Goal: Task Accomplishment & Management: Manage account settings

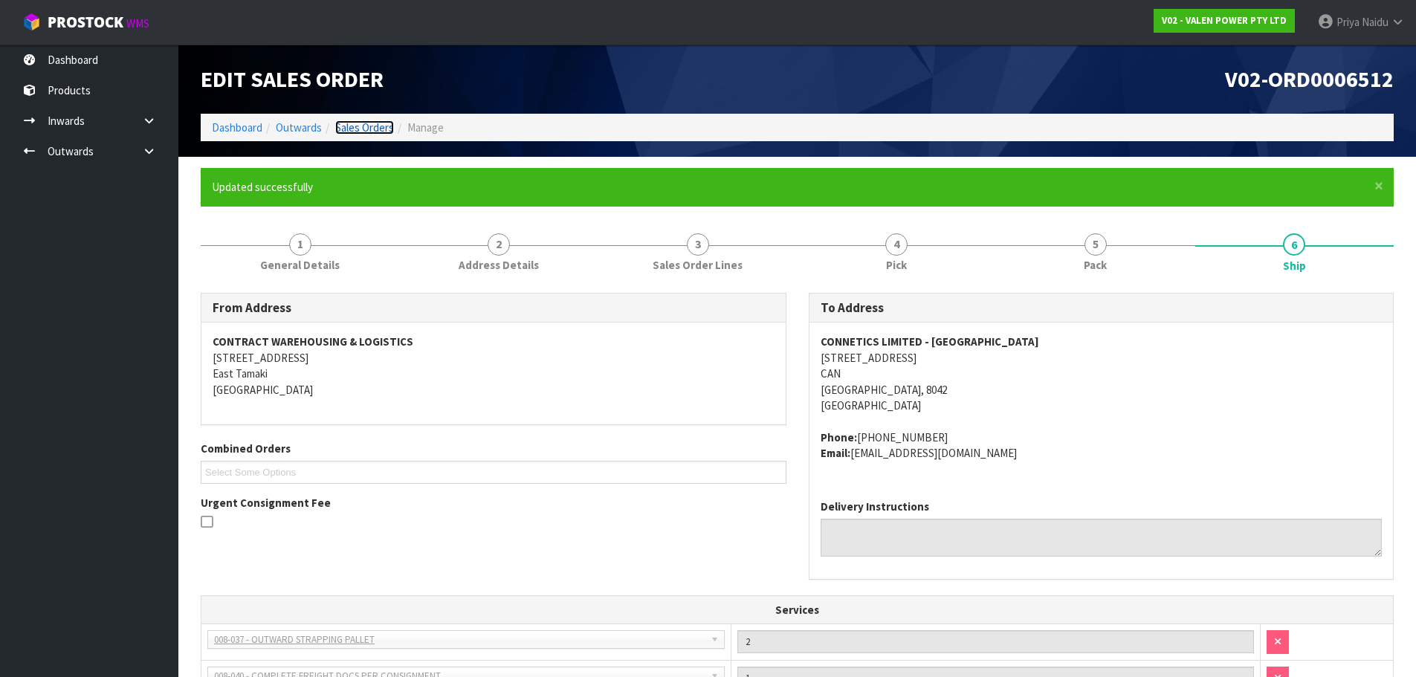
click at [361, 126] on link "Sales Orders" at bounding box center [364, 127] width 59 height 14
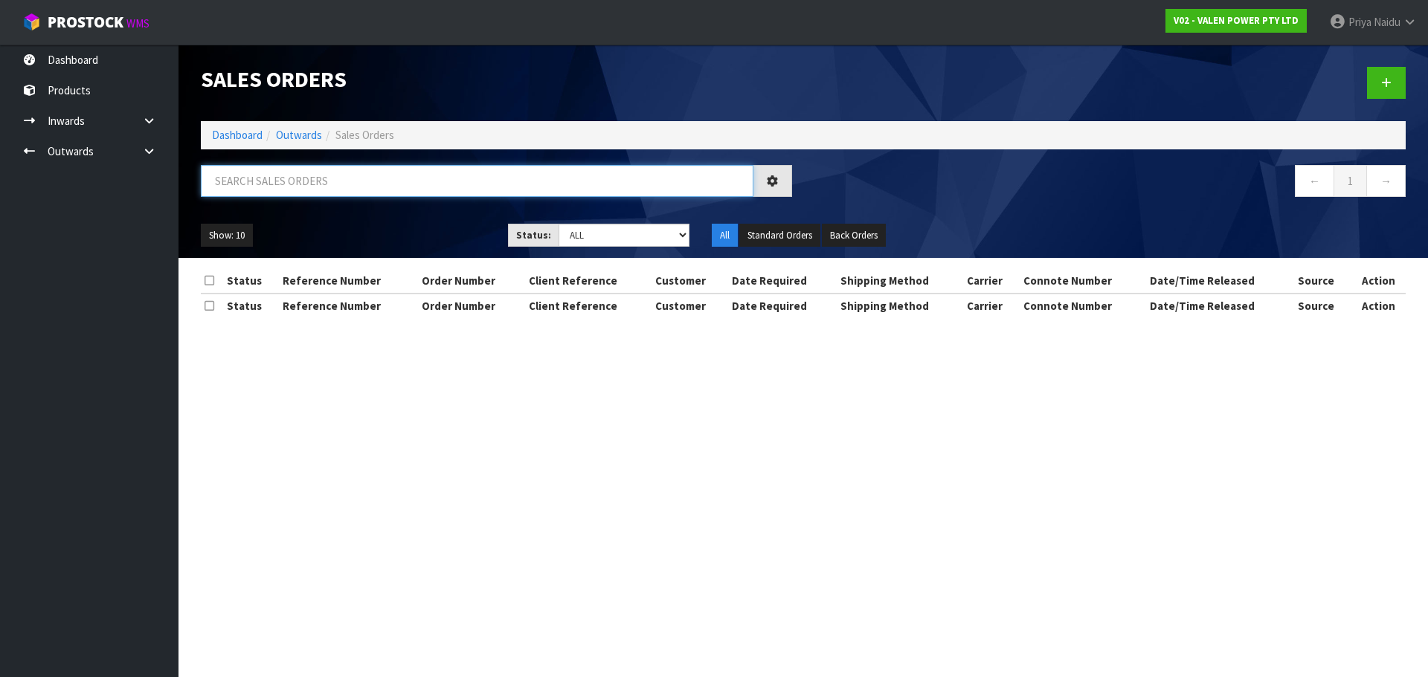
click at [278, 182] on input "text" at bounding box center [477, 181] width 552 height 32
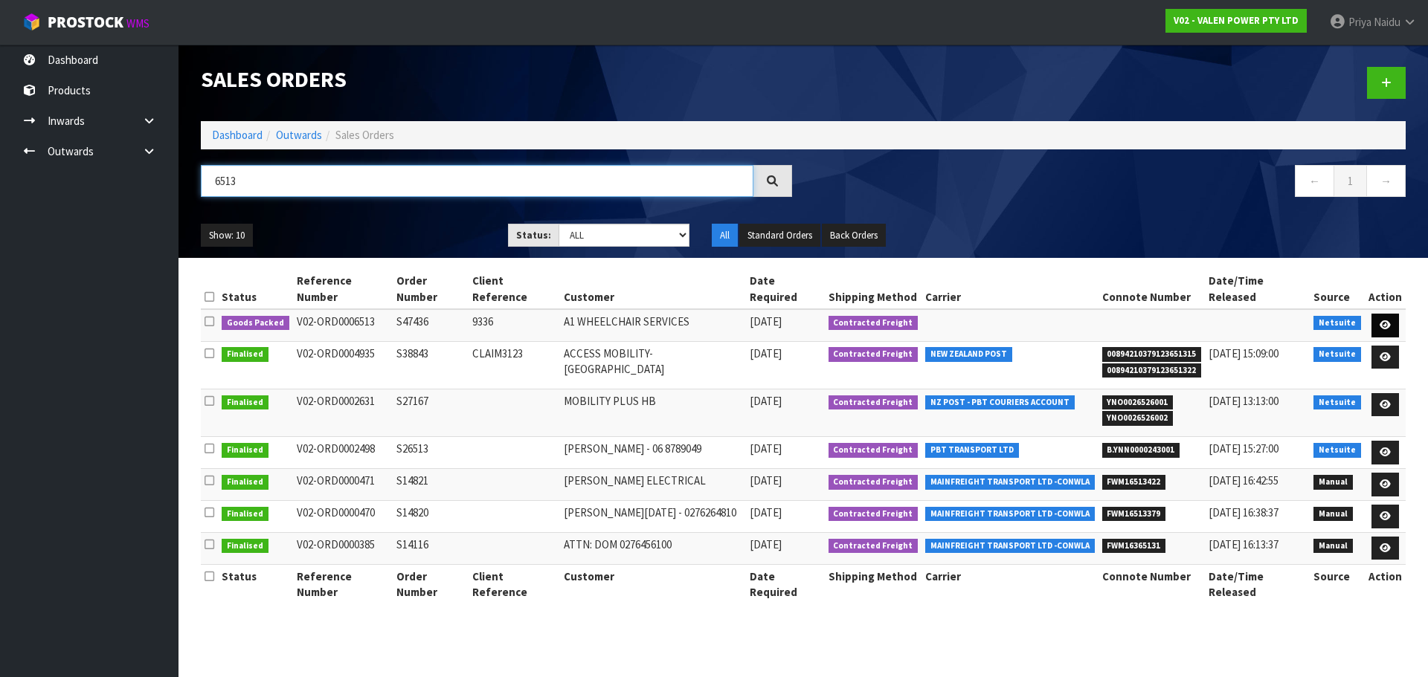
type input "6513"
click at [1393, 314] on link at bounding box center [1385, 326] width 28 height 24
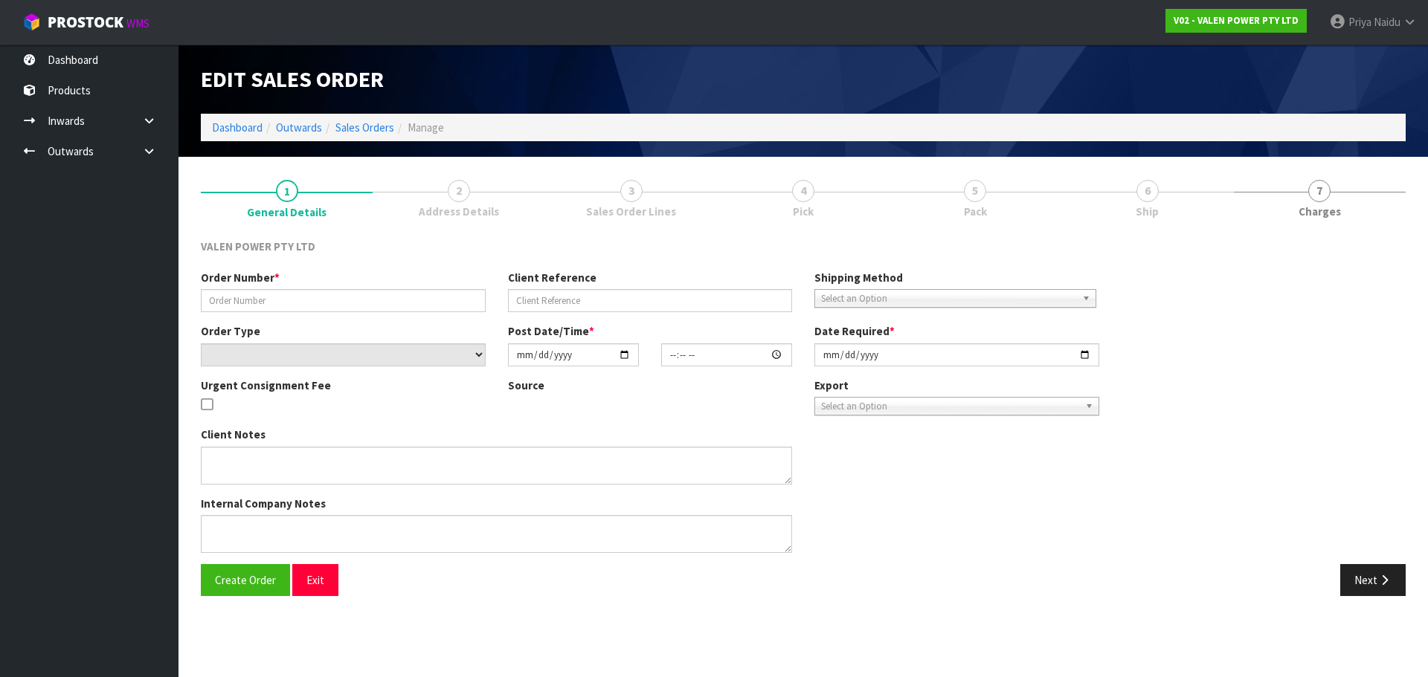
type input "S47436"
type input "9336"
select select "number:0"
type input "[DATE]"
type input "17:15:08.000"
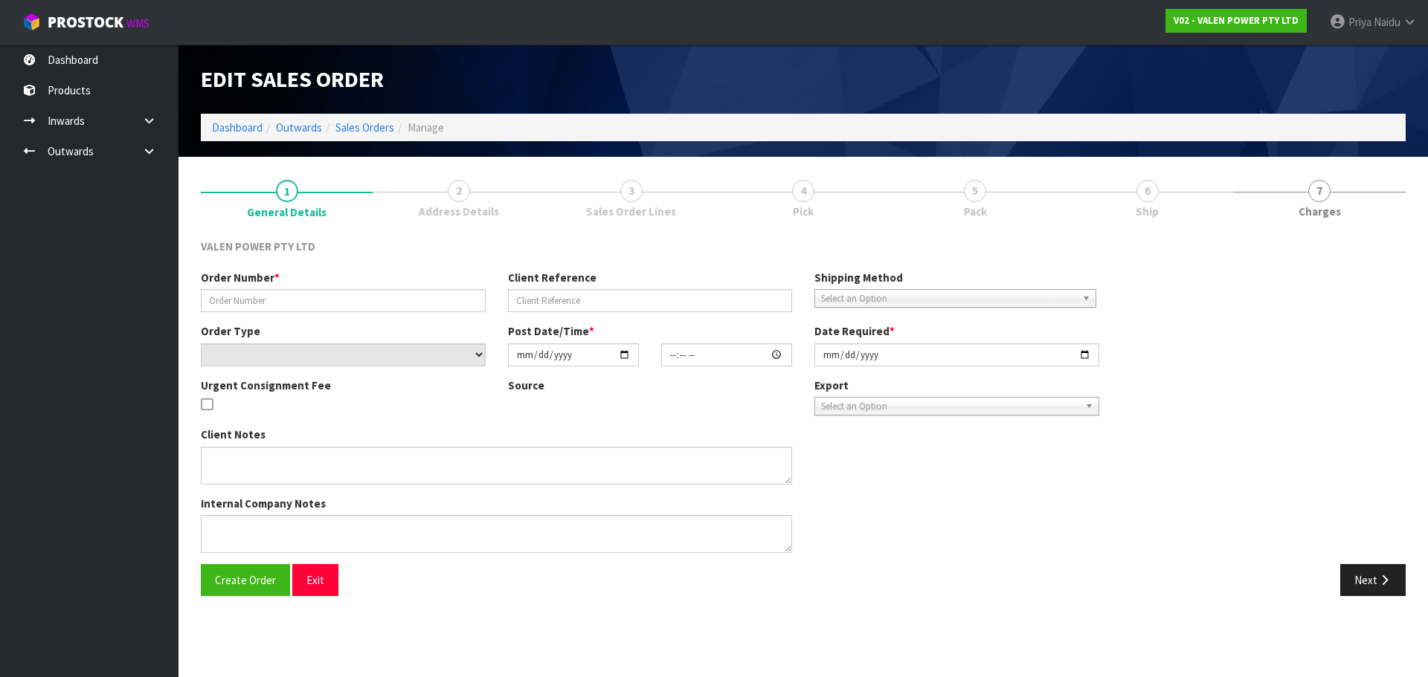
type input "[DATE]"
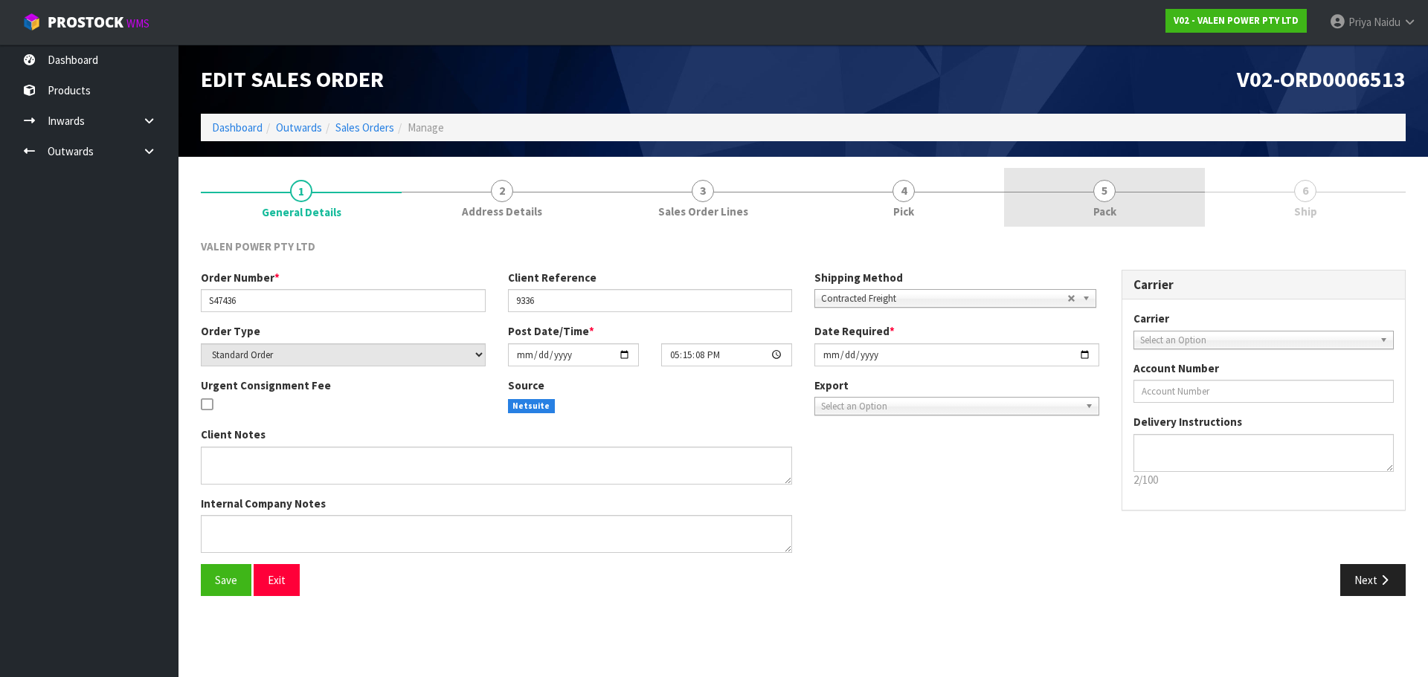
click at [1101, 190] on span "5" at bounding box center [1104, 191] width 22 height 22
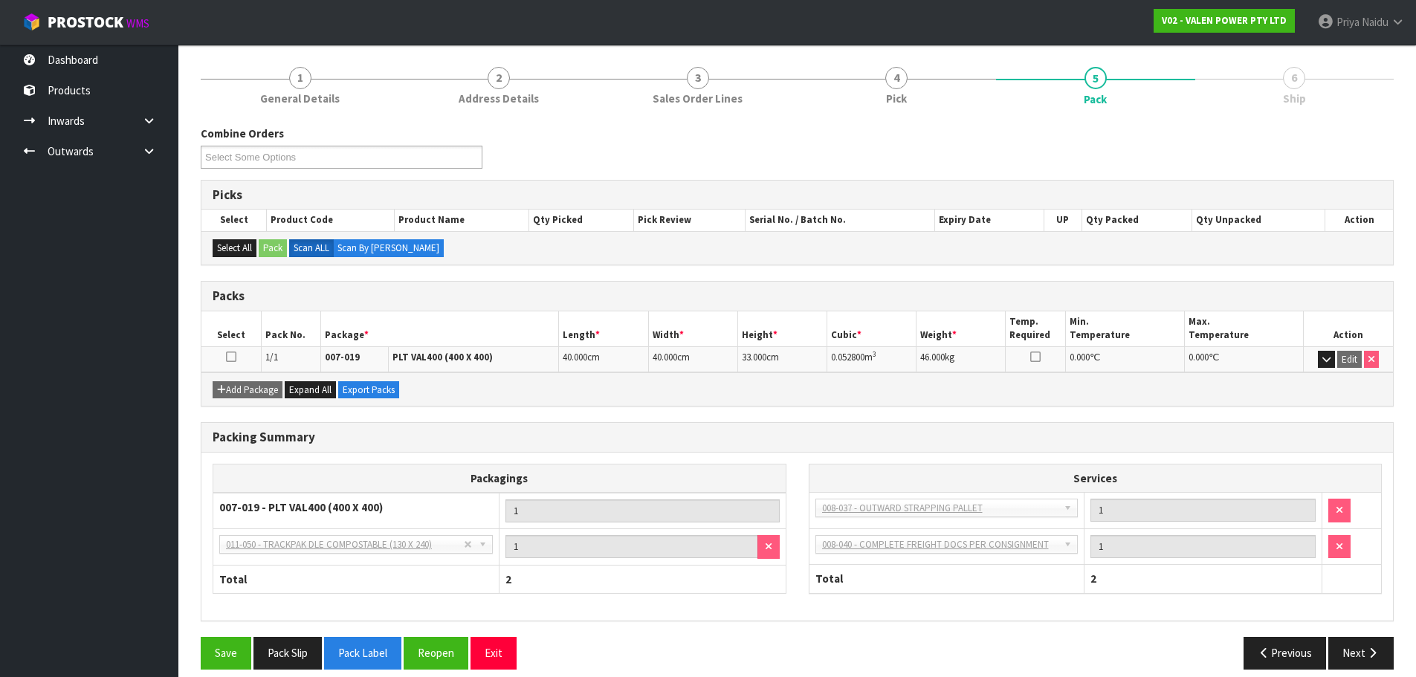
scroll to position [128, 0]
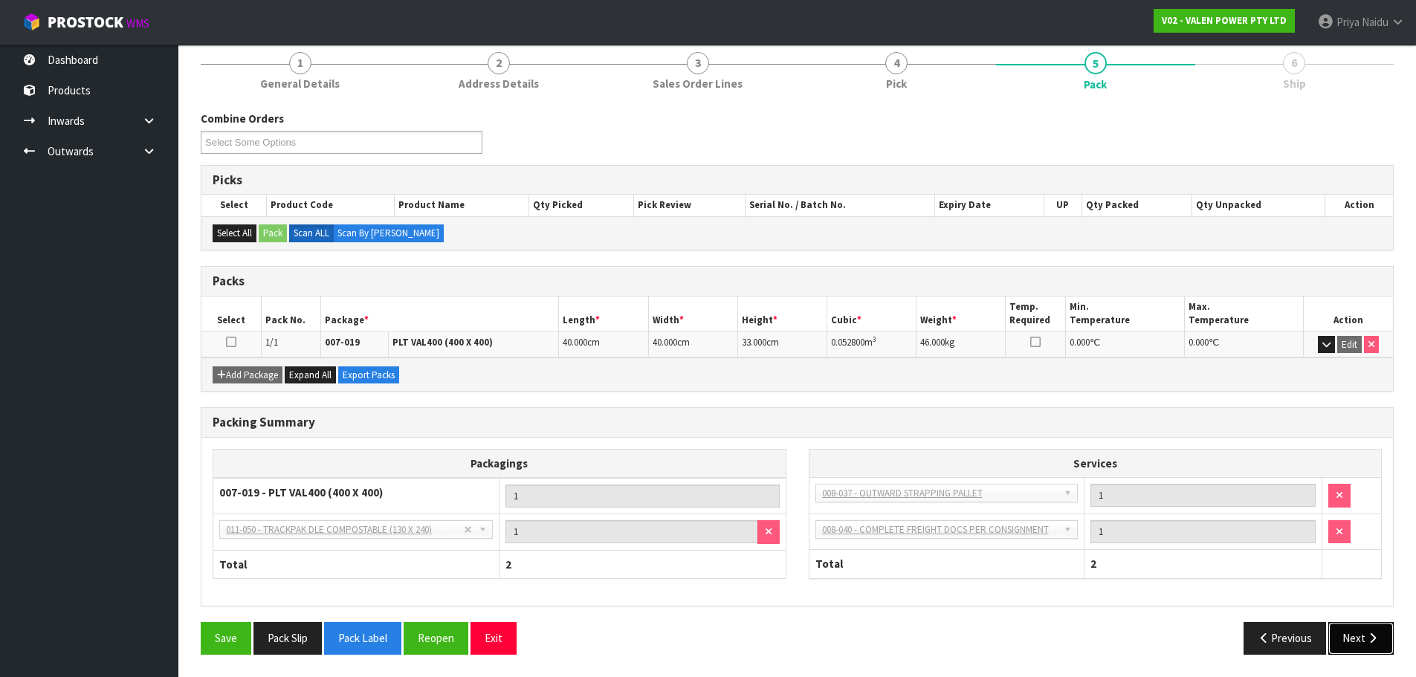
click at [1348, 654] on button "Next" at bounding box center [1361, 638] width 65 height 32
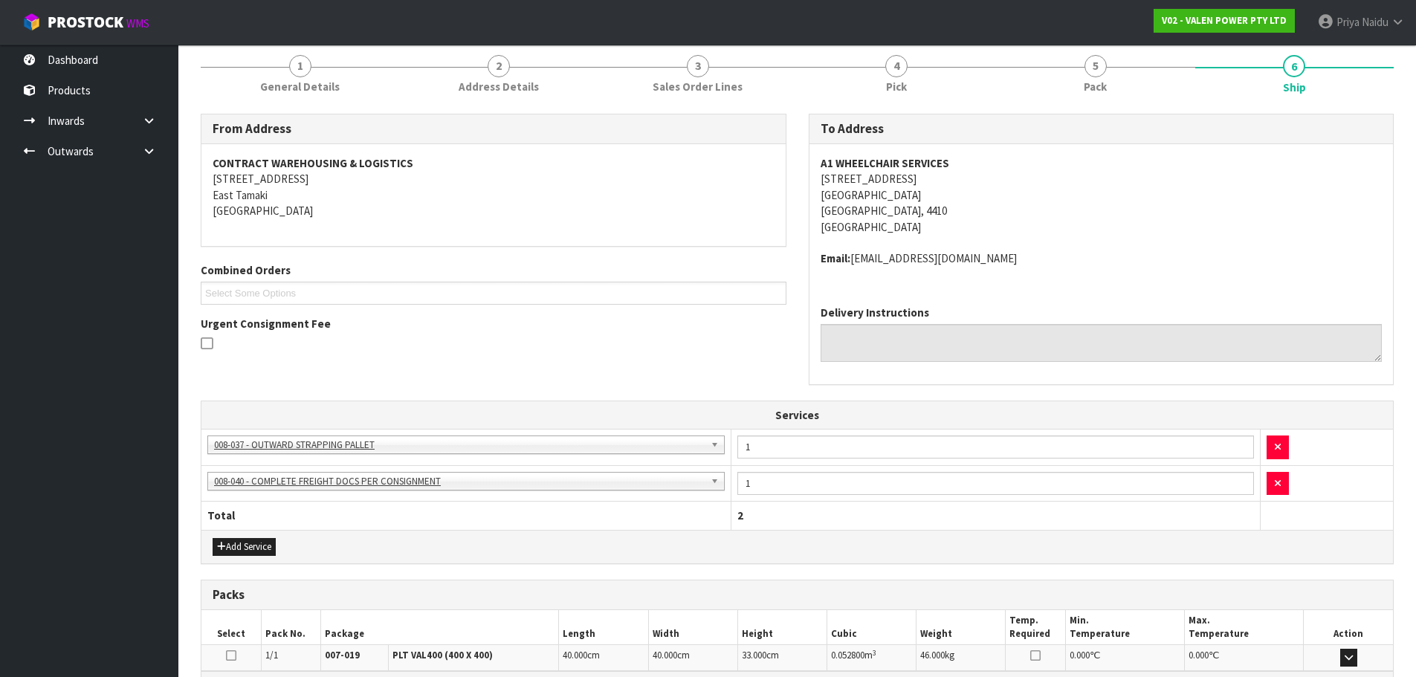
scroll to position [0, 0]
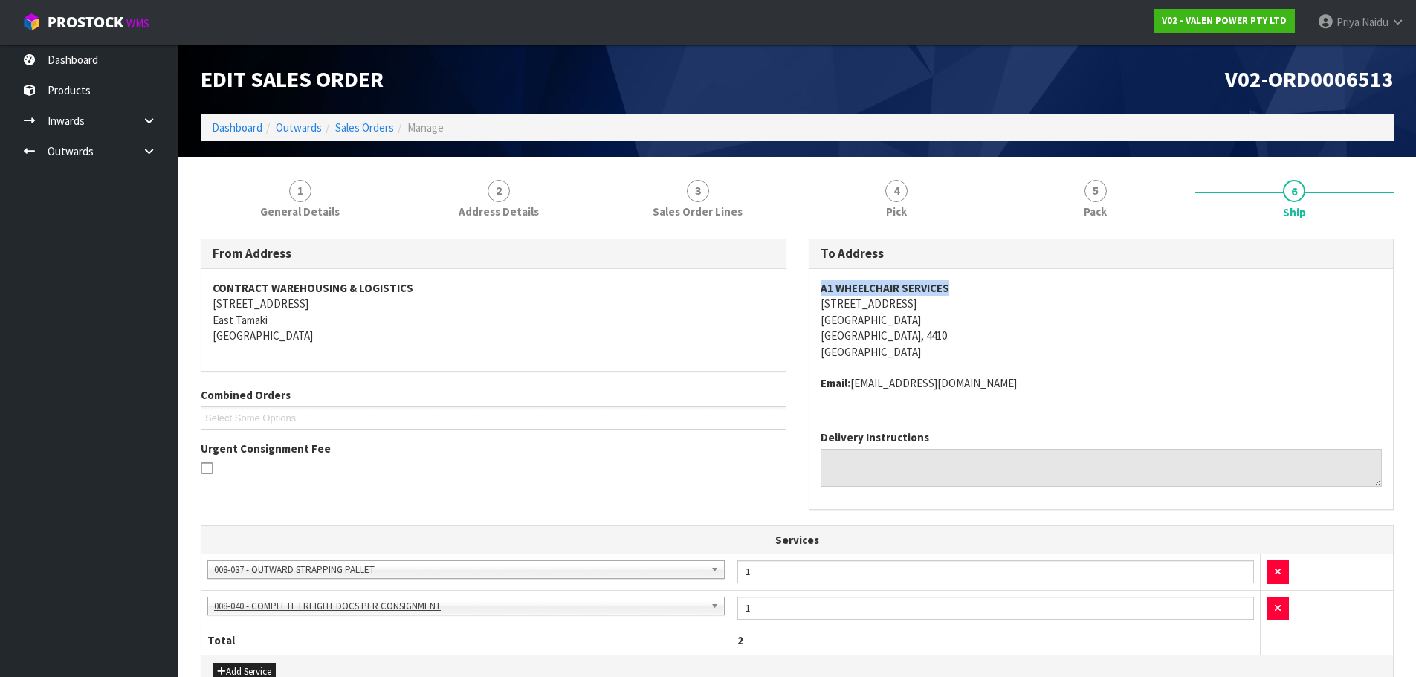
drag, startPoint x: 954, startPoint y: 285, endPoint x: 819, endPoint y: 277, distance: 135.6
click at [819, 277] on div "A1 WHEELCHAIR SERVICES 585 TREMAINE AVENUE PALMERSTON NORTH PALMERSTON NORTH, 4…" at bounding box center [1102, 343] width 584 height 149
copy strong "A1 WHEELCHAIR SERVICES"
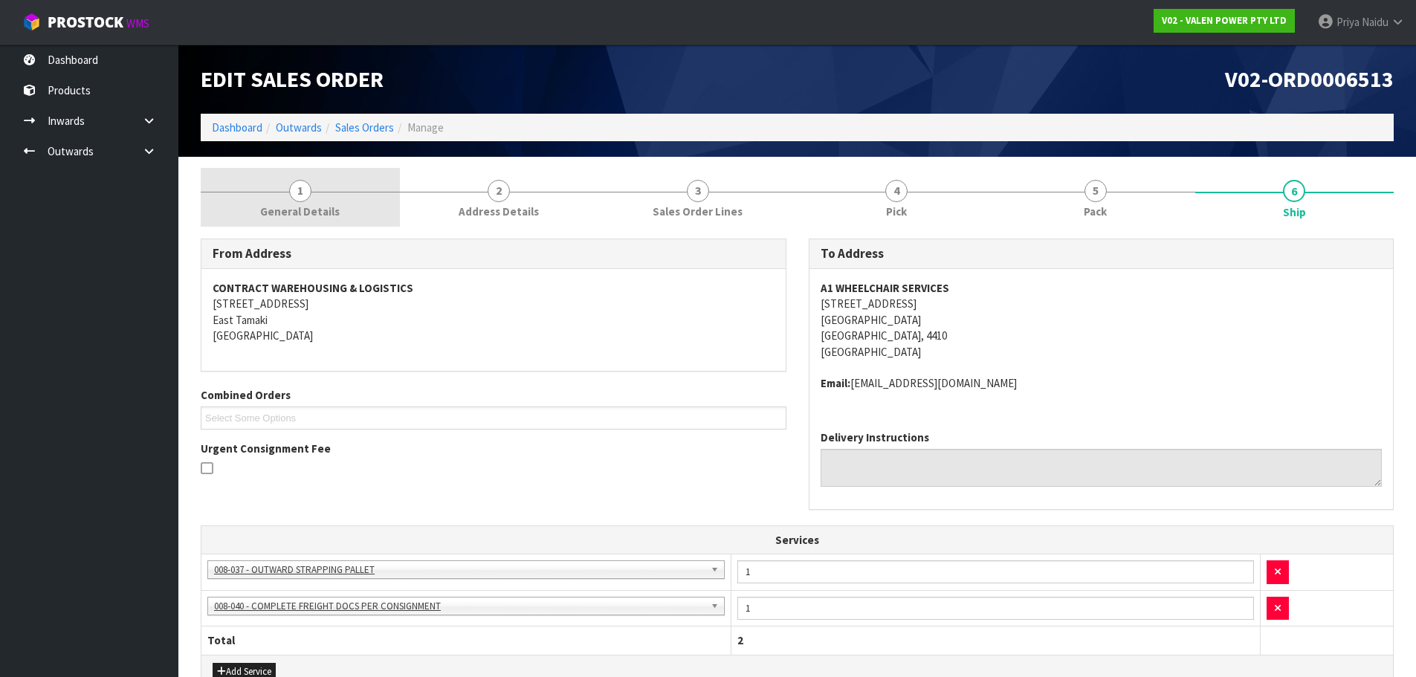
click at [288, 187] on link "1 General Details" at bounding box center [300, 197] width 199 height 59
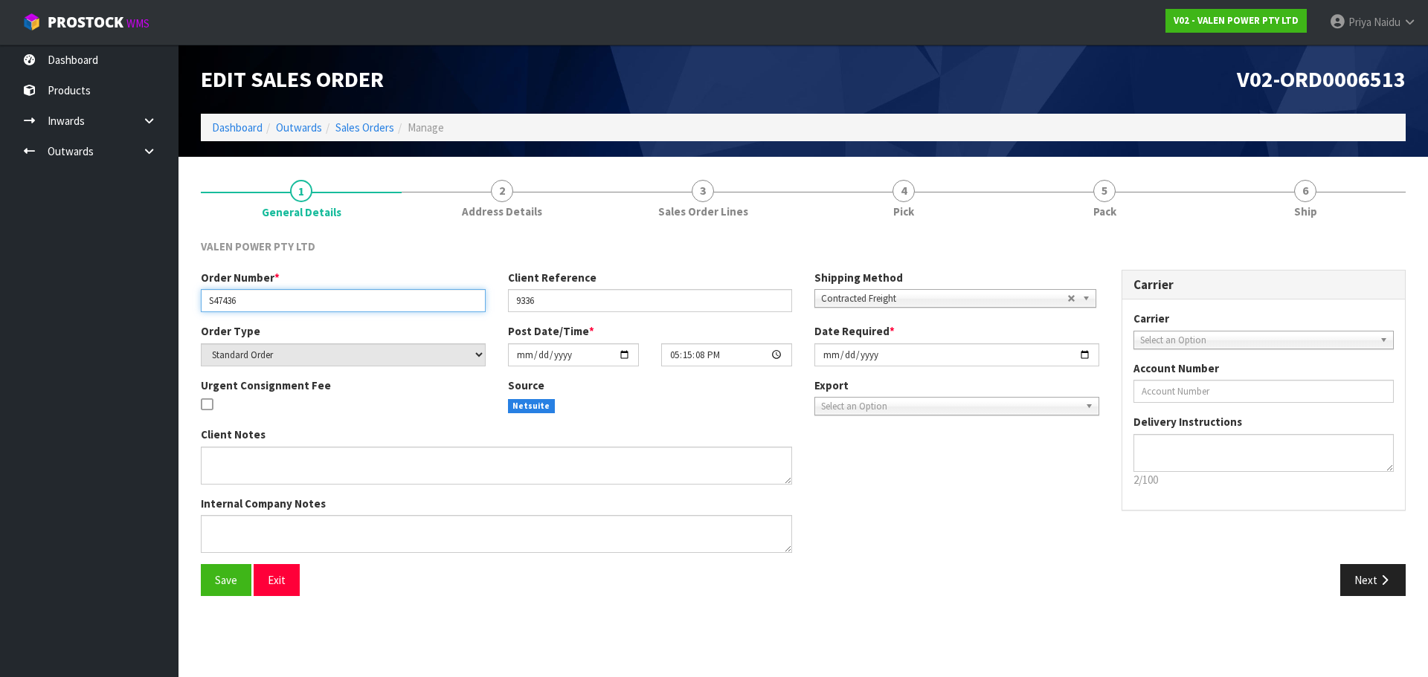
drag, startPoint x: 251, startPoint y: 299, endPoint x: 205, endPoint y: 298, distance: 45.4
click at [205, 298] on input "S47436" at bounding box center [343, 300] width 285 height 23
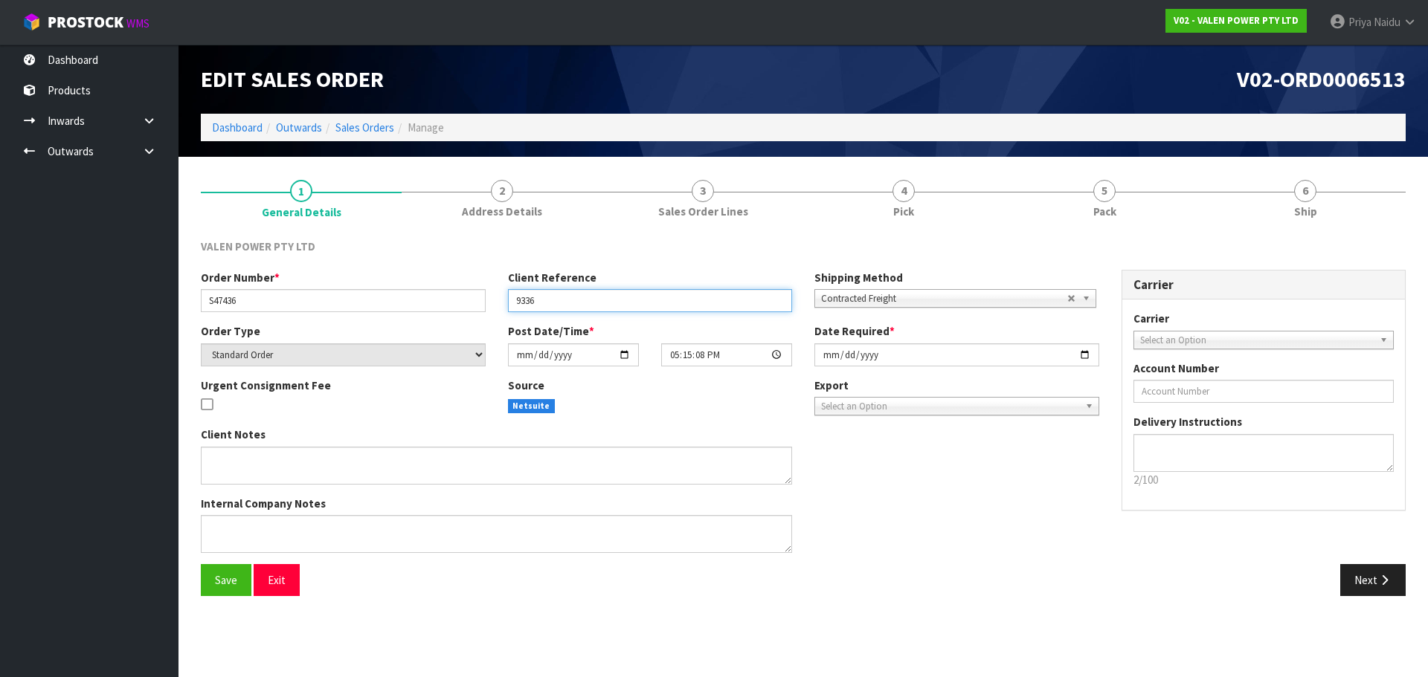
drag, startPoint x: 549, startPoint y: 297, endPoint x: 486, endPoint y: 302, distance: 62.7
click at [486, 302] on div "Order Number * S47436 Client Reference 9336 Shipping Method Client Local Pickup…" at bounding box center [650, 297] width 921 height 54
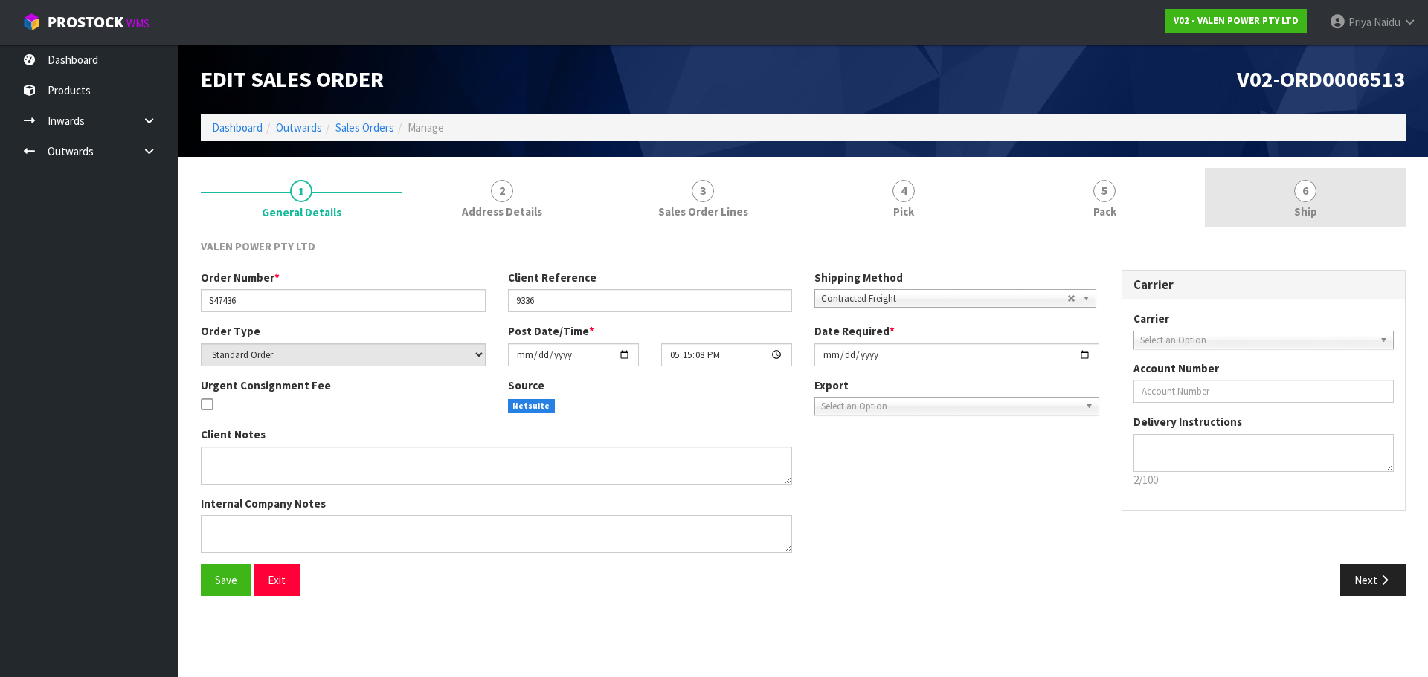
click at [1310, 190] on span "6" at bounding box center [1305, 191] width 22 height 22
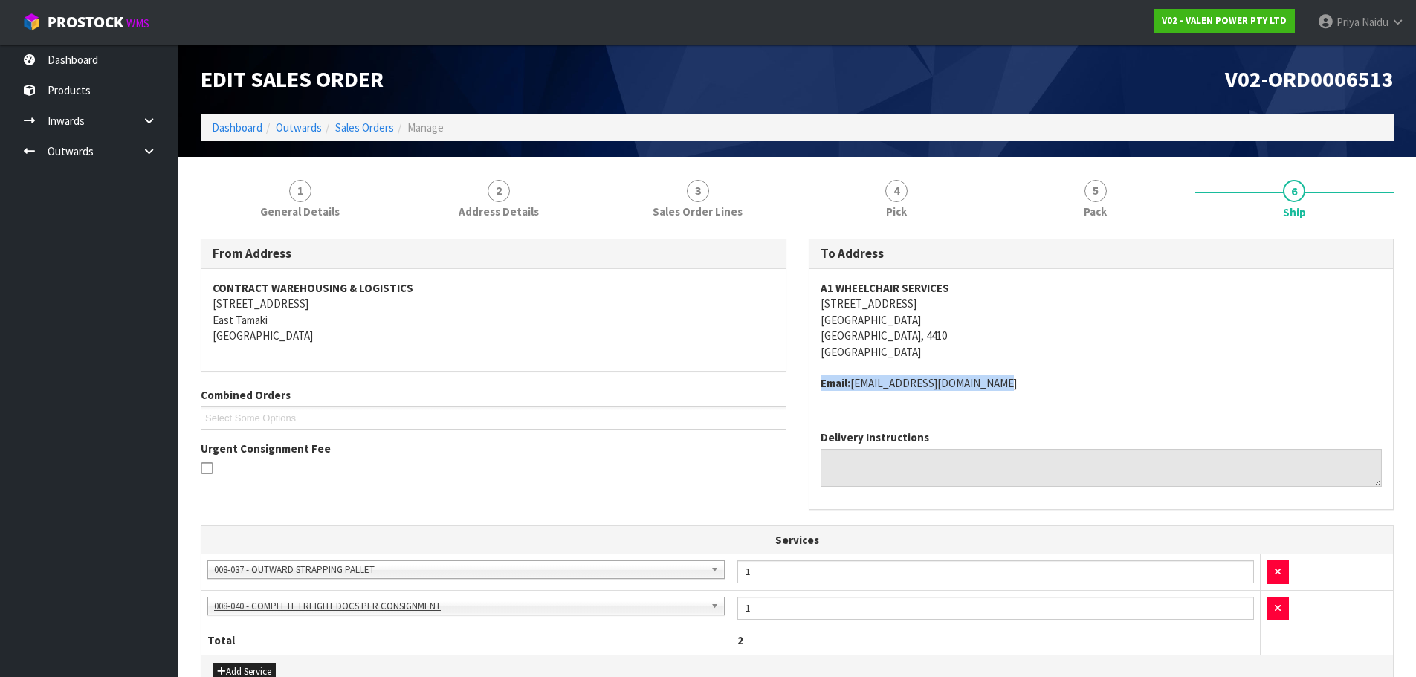
drag, startPoint x: 990, startPoint y: 379, endPoint x: 819, endPoint y: 379, distance: 170.3
click at [819, 379] on div "A1 WHEELCHAIR SERVICES 585 TREMAINE AVENUE PALMERSTON NORTH PALMERSTON NORTH, 4…" at bounding box center [1102, 343] width 584 height 149
copy address "Email: admin@a1wheelchairs.co.nz"
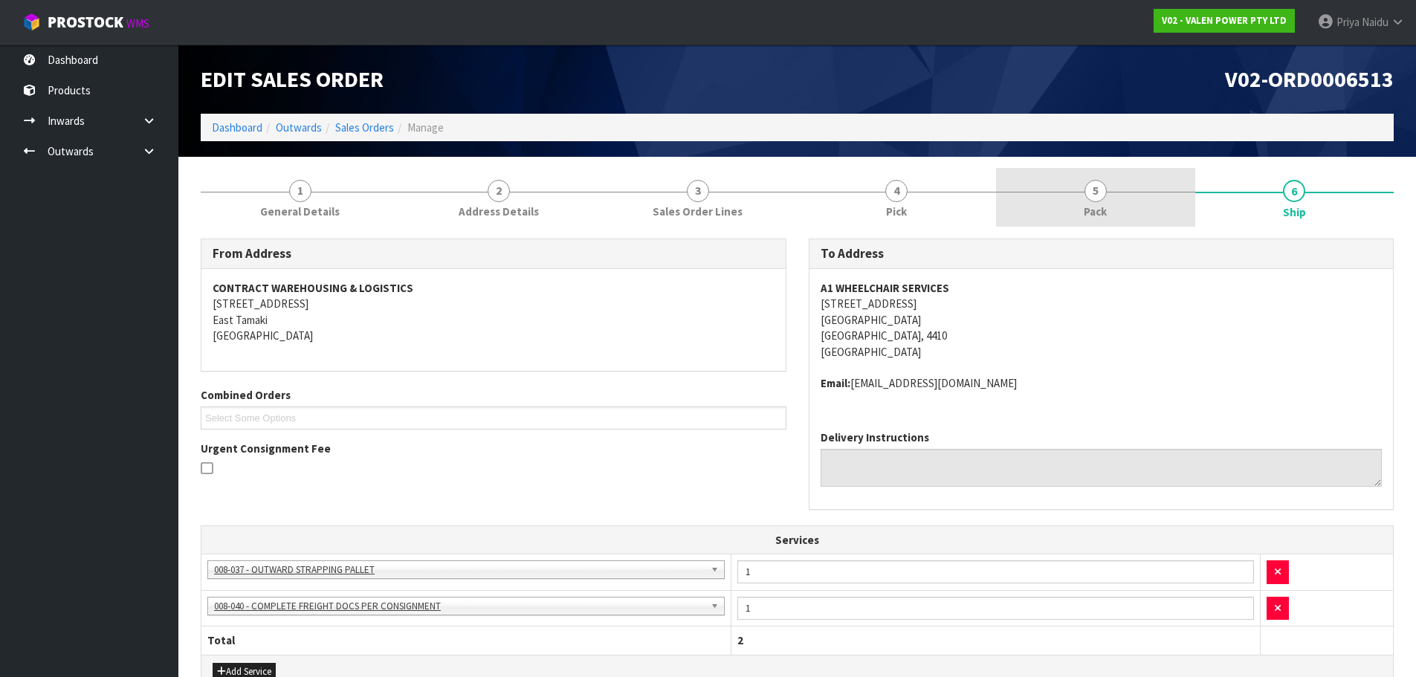
drag, startPoint x: 1099, startPoint y: 197, endPoint x: 1090, endPoint y: 198, distance: 9.0
click at [1099, 197] on span "5" at bounding box center [1096, 191] width 22 height 22
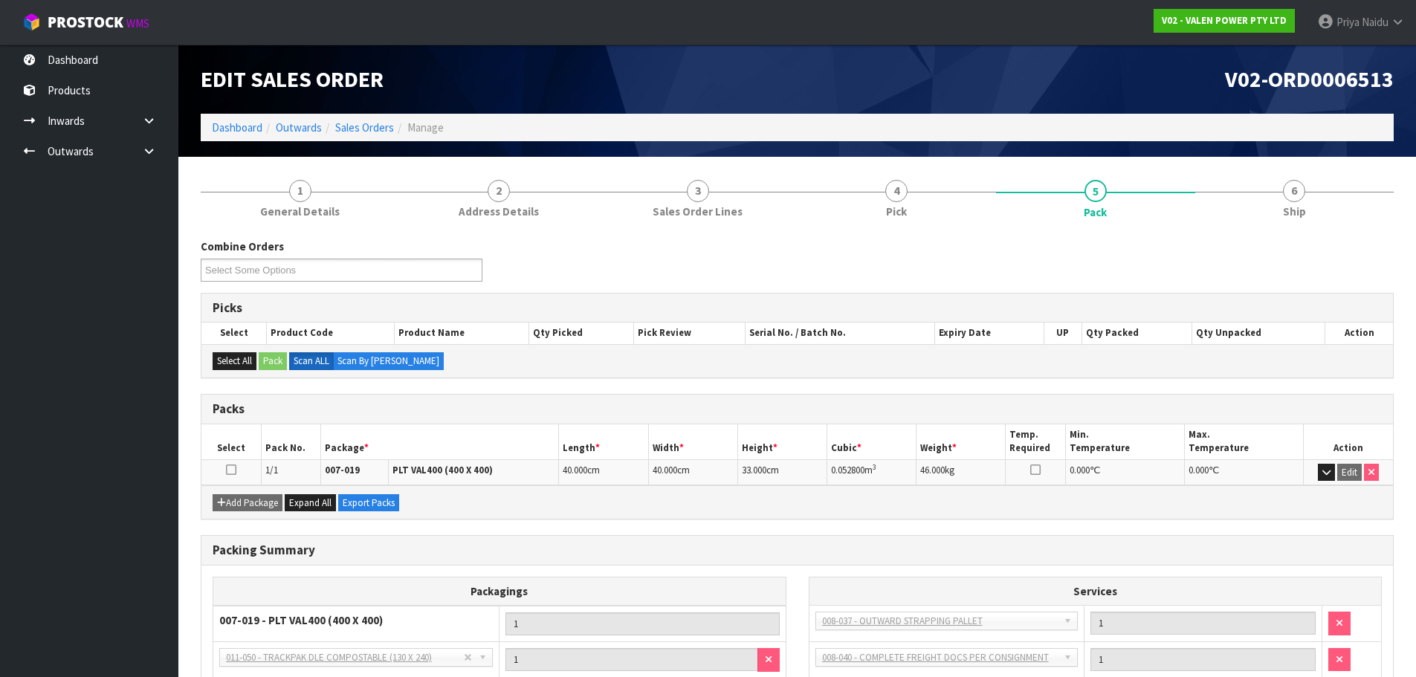
drag, startPoint x: 880, startPoint y: 471, endPoint x: 812, endPoint y: 469, distance: 67.7
click at [812, 469] on tr "1/1 007-019 PLT VAL400 (400 X 400) 40.000 cm 40.000 cm 33.000 cm 0.052800 m 3 4…" at bounding box center [798, 473] width 1192 height 26
copy tr "0.052800 m 3"
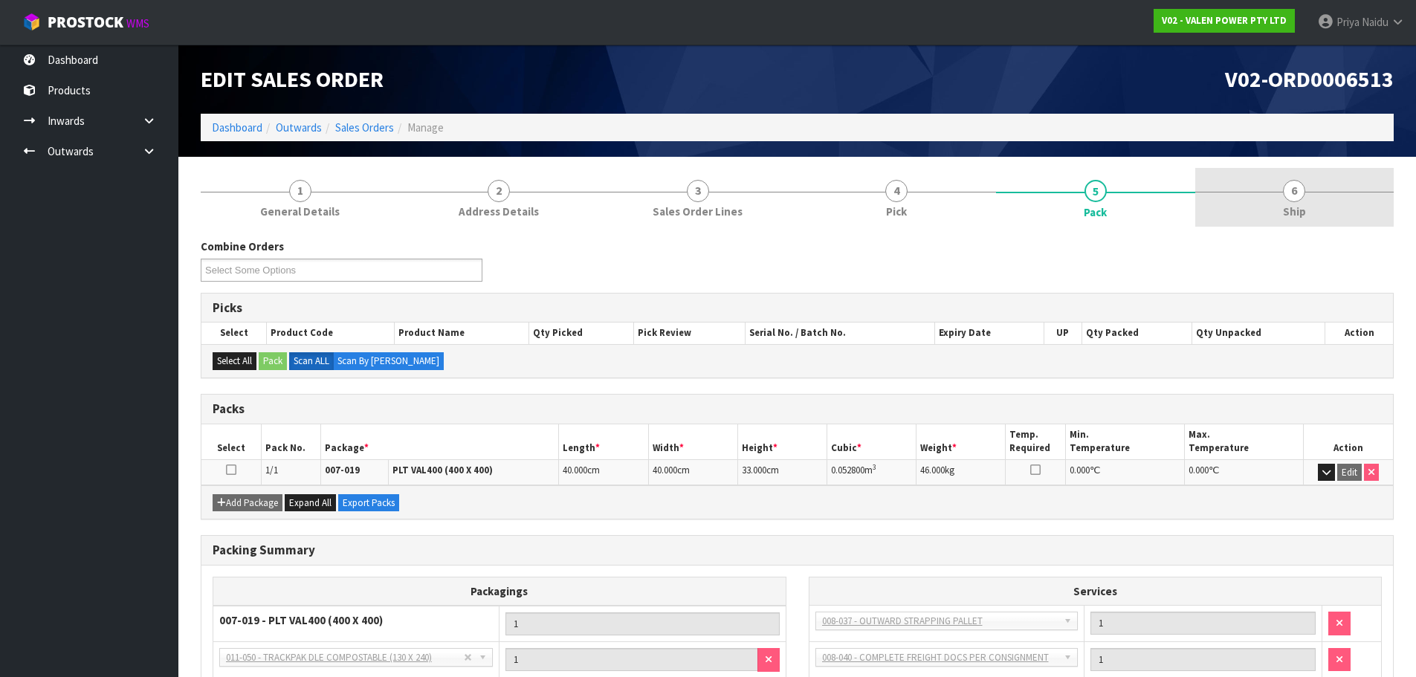
click at [1296, 181] on span "6" at bounding box center [1294, 191] width 22 height 22
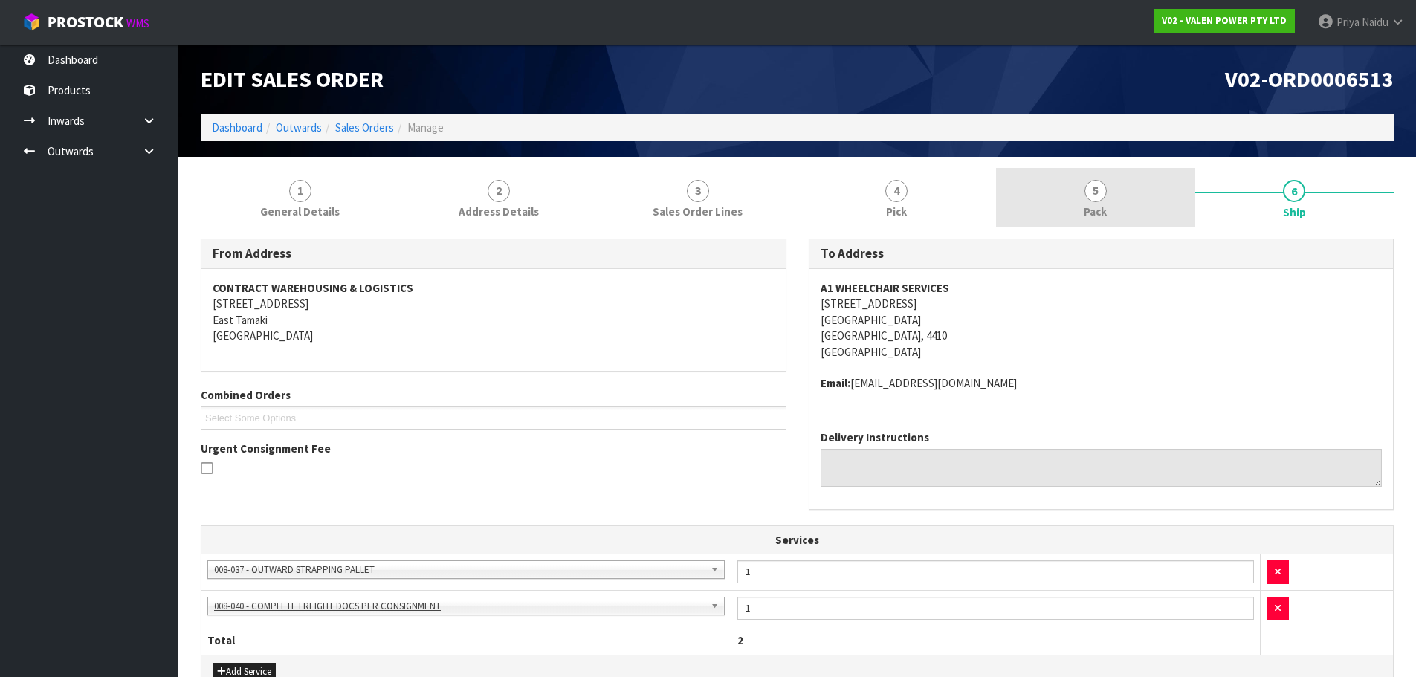
click at [1099, 193] on span "5" at bounding box center [1096, 191] width 22 height 22
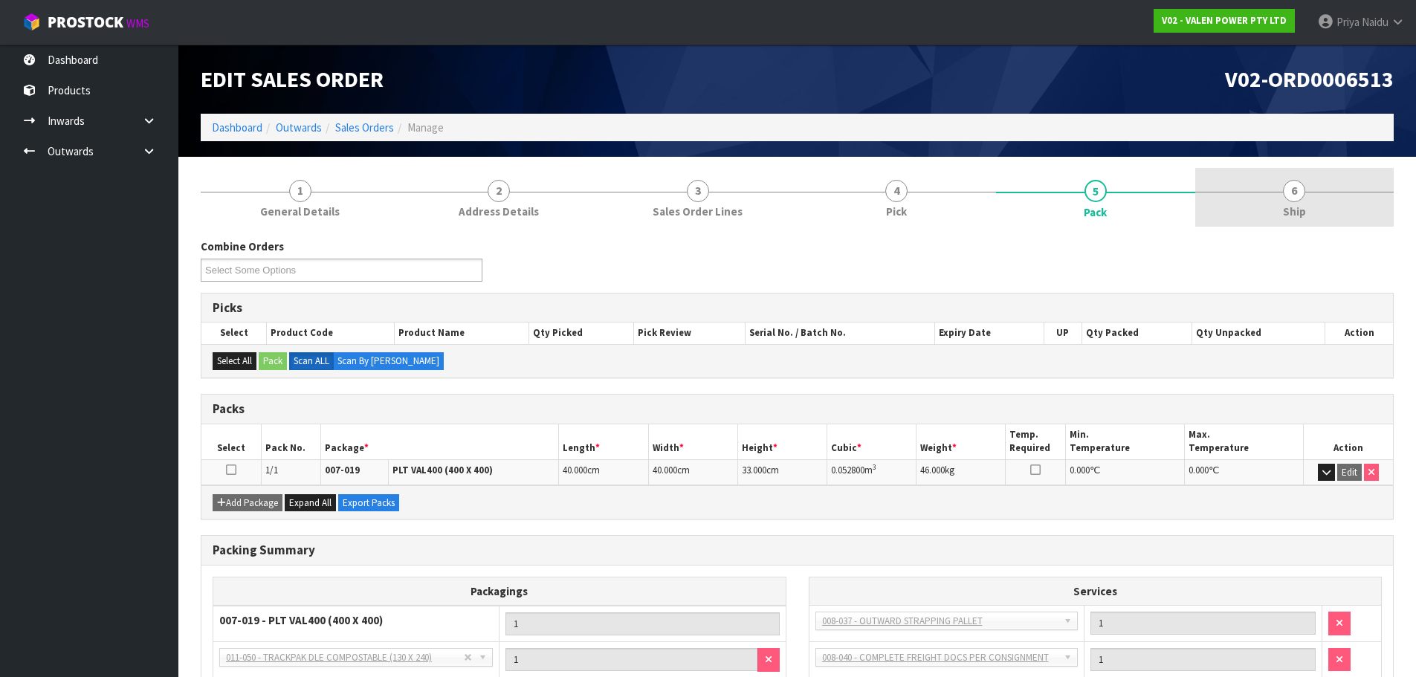
click at [1300, 194] on span "6" at bounding box center [1294, 191] width 22 height 22
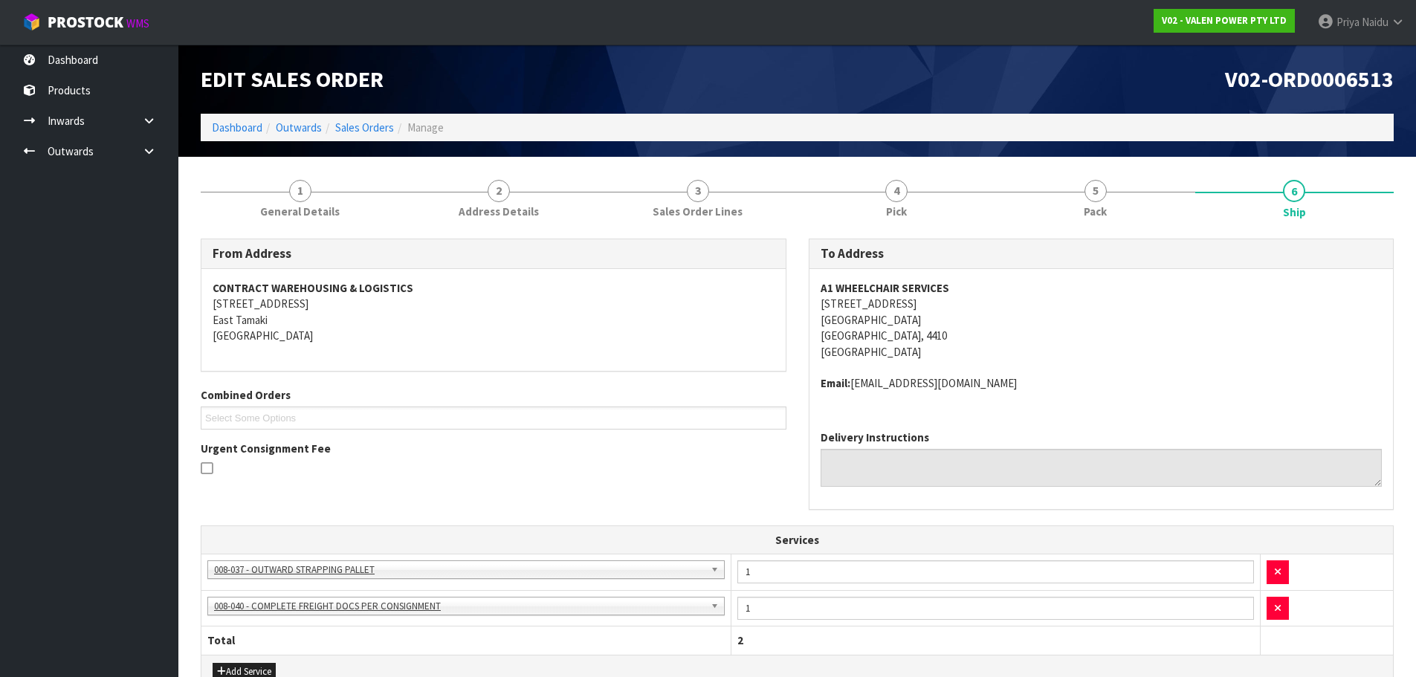
click at [955, 287] on address "A1 WHEELCHAIR SERVICES 585 TREMAINE AVENUE PALMERSTON NORTH PALMERSTON NORTH, 4…" at bounding box center [1102, 320] width 562 height 80
drag, startPoint x: 953, startPoint y: 285, endPoint x: 821, endPoint y: 294, distance: 132.7
click at [821, 294] on address "A1 WHEELCHAIR SERVICES 585 TREMAINE AVENUE PALMERSTON NORTH PALMERSTON NORTH, 4…" at bounding box center [1102, 320] width 562 height 80
copy strong "A1 WHEELCHAIR SERVICES"
click at [1031, 290] on address "A1 WHEELCHAIR SERVICES 585 TREMAINE AVENUE PALMERSTON NORTH PALMERSTON NORTH, 4…" at bounding box center [1102, 320] width 562 height 80
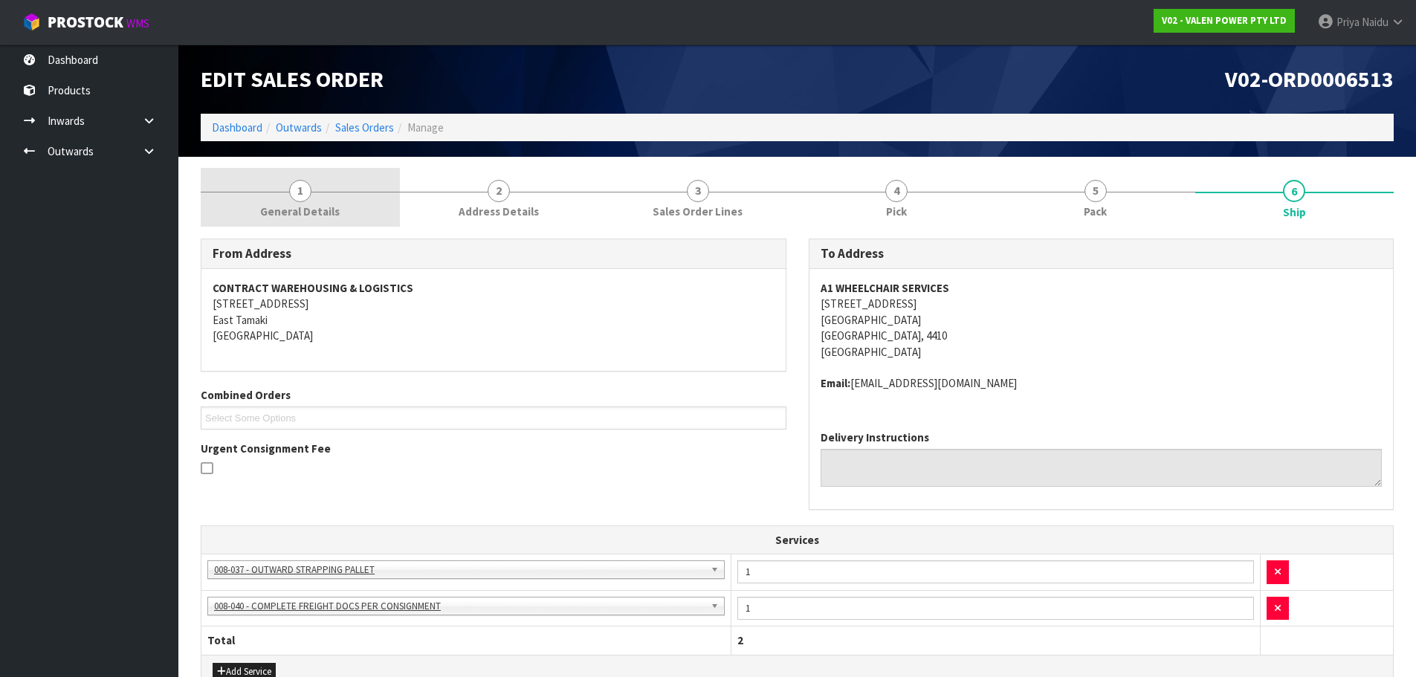
click at [295, 190] on span "1" at bounding box center [300, 191] width 22 height 22
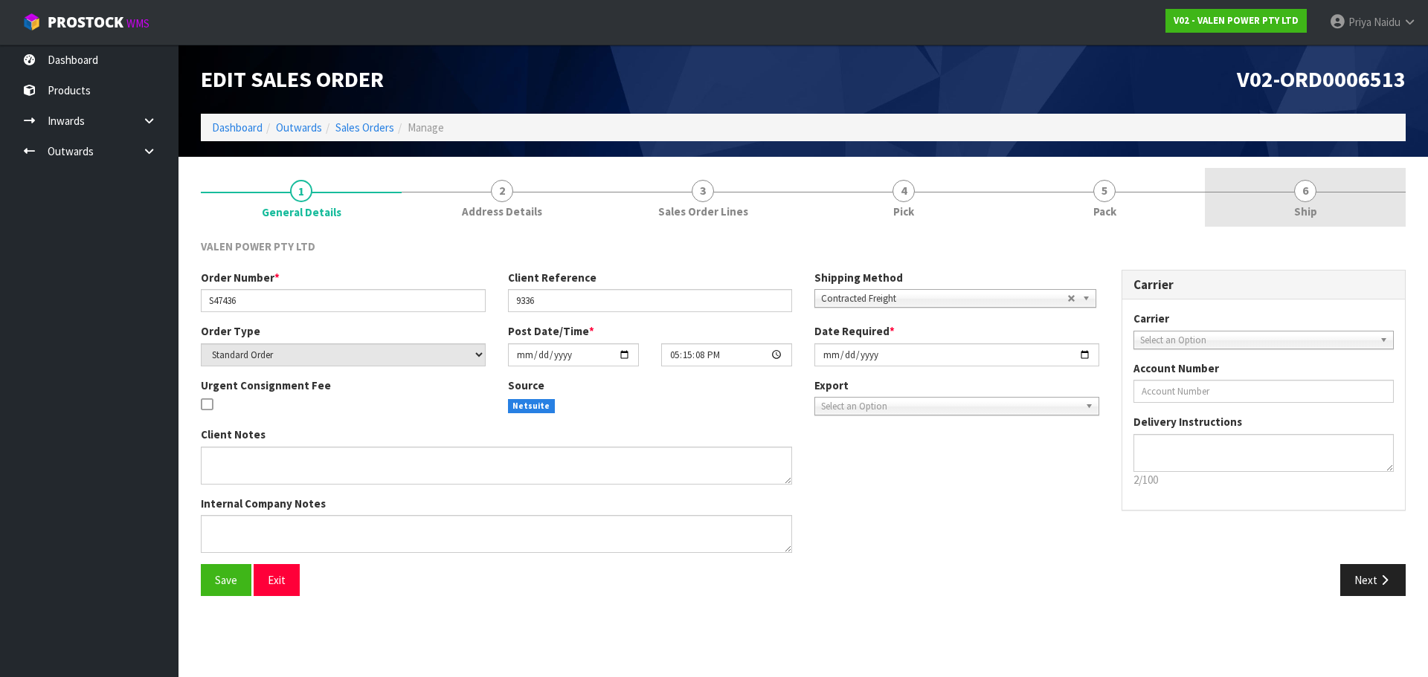
click at [1295, 198] on link "6 Ship" at bounding box center [1305, 197] width 201 height 59
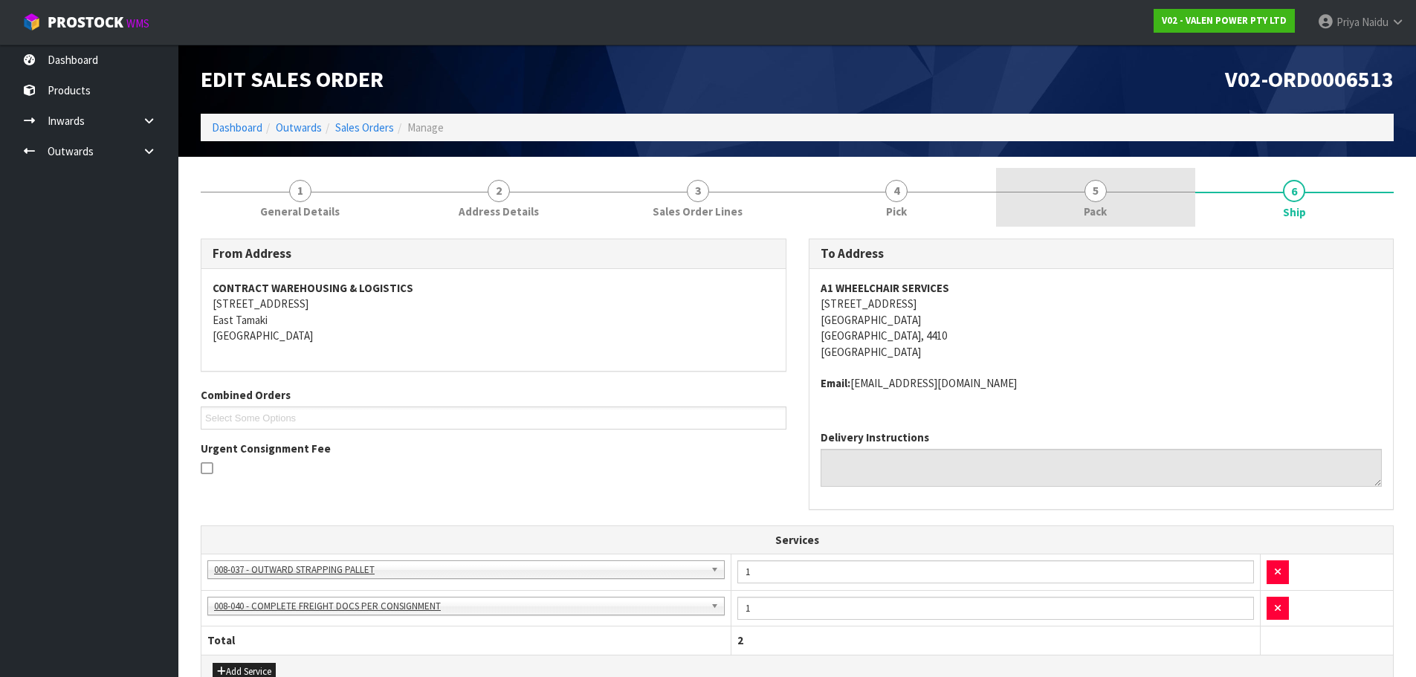
click at [1097, 194] on span "5" at bounding box center [1096, 191] width 22 height 22
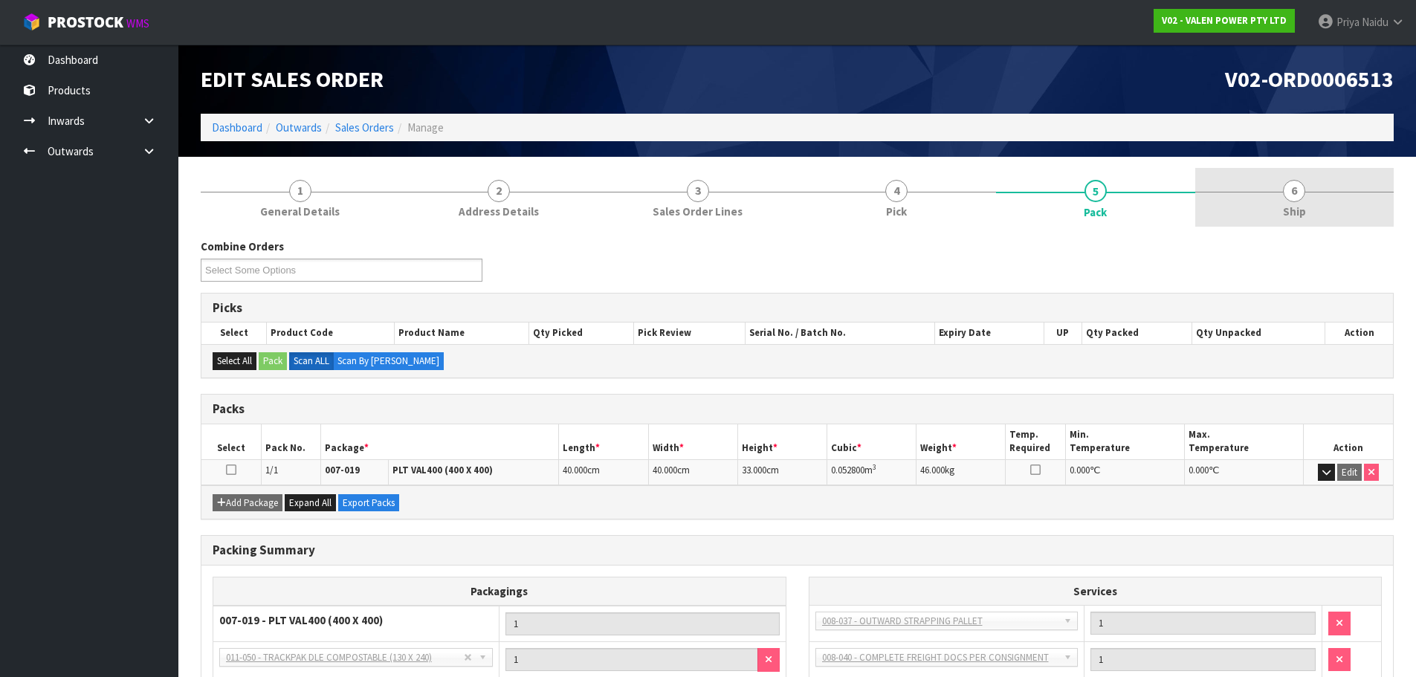
click at [1292, 188] on span "6" at bounding box center [1294, 191] width 22 height 22
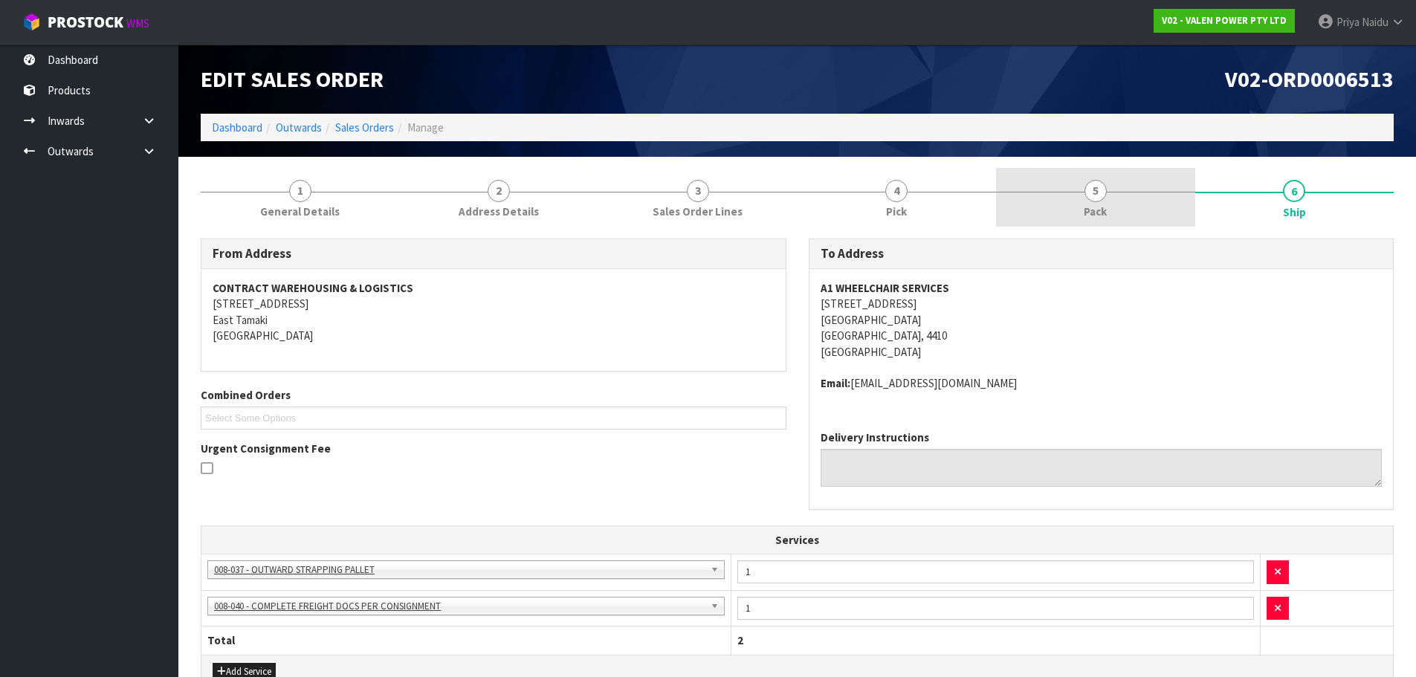
click at [1037, 204] on link "5 Pack" at bounding box center [1095, 197] width 199 height 59
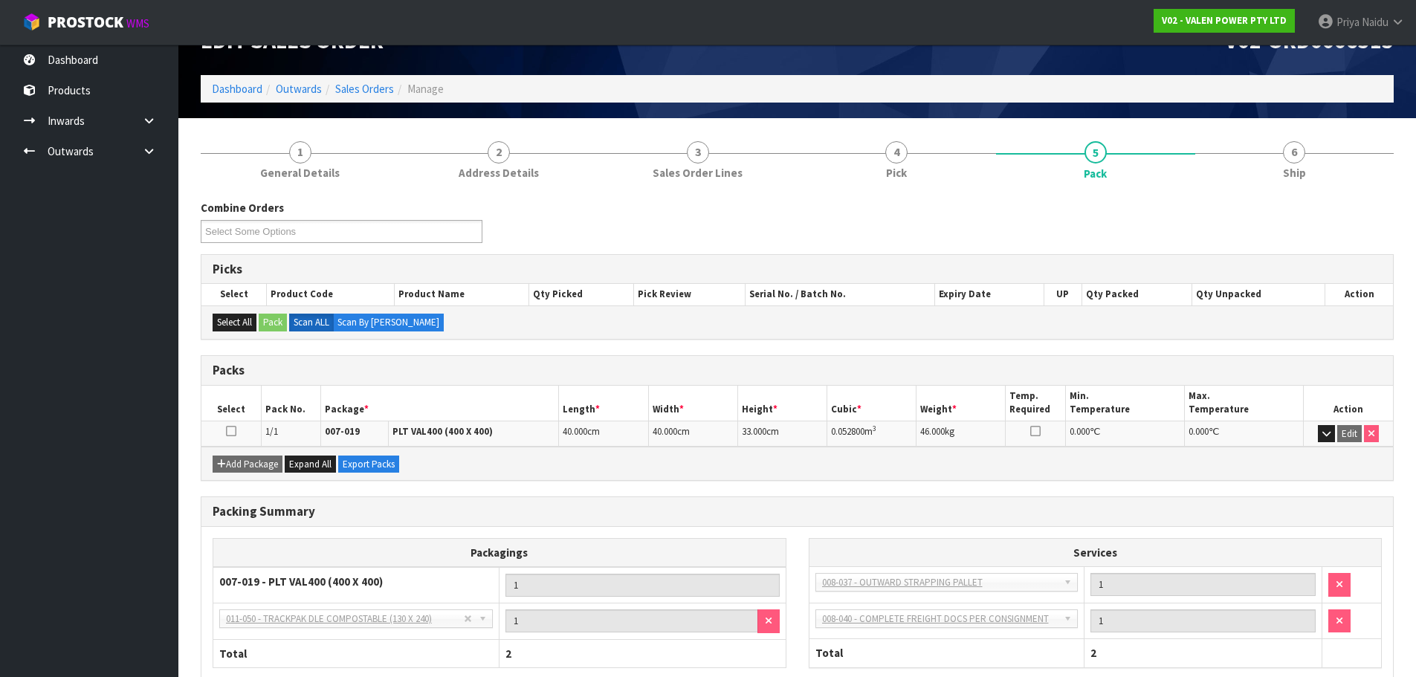
scroll to position [74, 0]
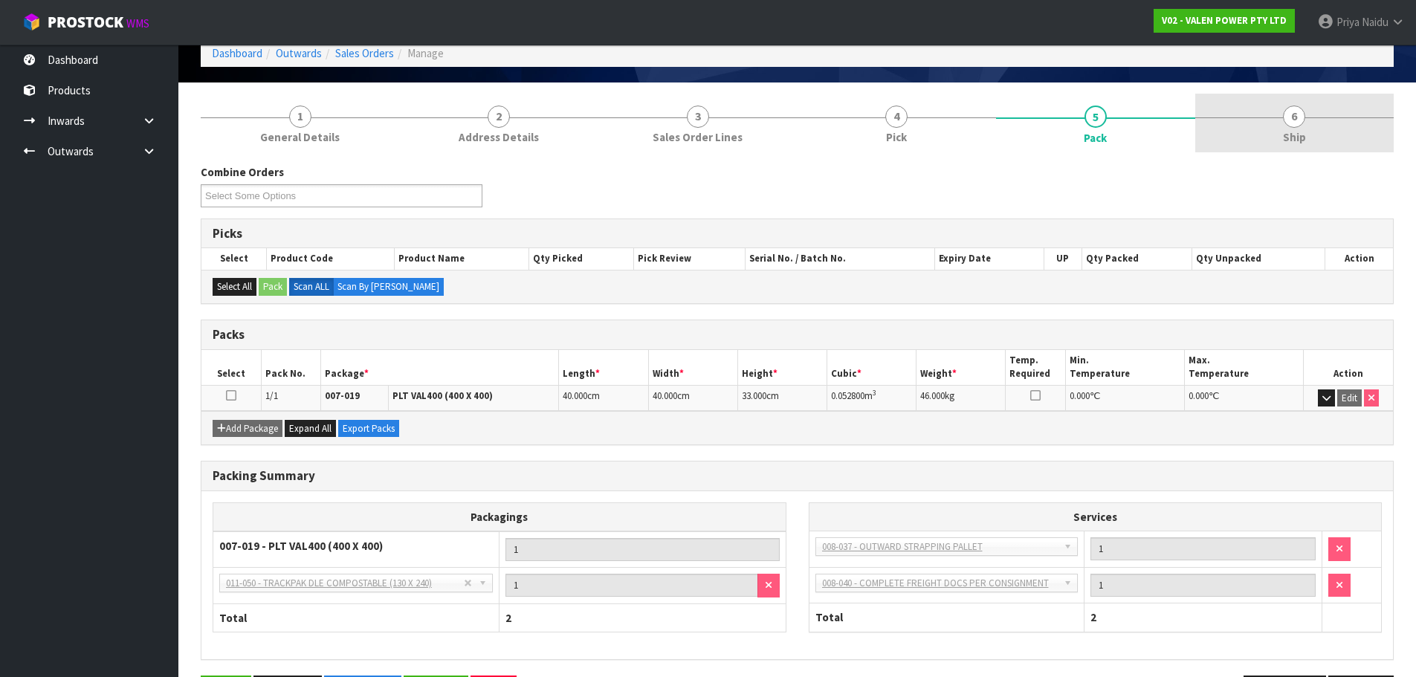
drag, startPoint x: 1313, startPoint y: 134, endPoint x: 1304, endPoint y: 134, distance: 8.9
click at [1313, 134] on link "6 Ship" at bounding box center [1295, 123] width 199 height 59
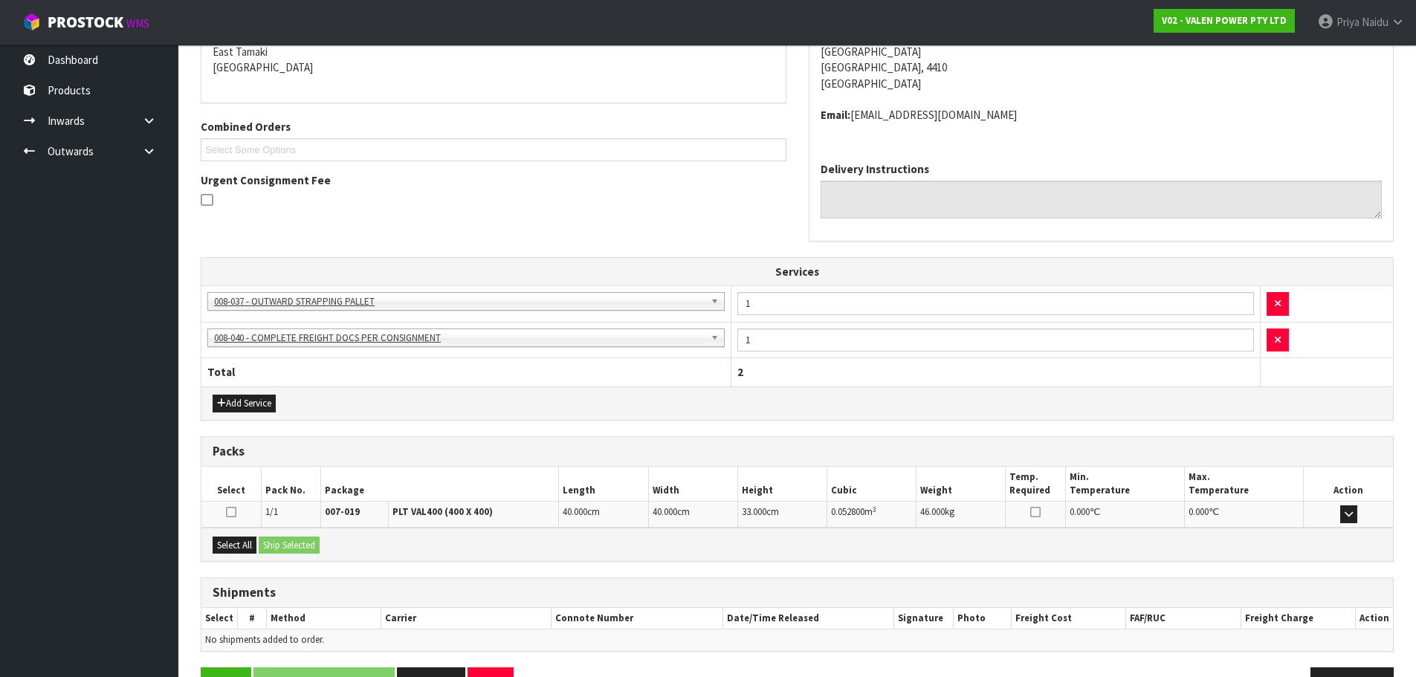
scroll to position [313, 0]
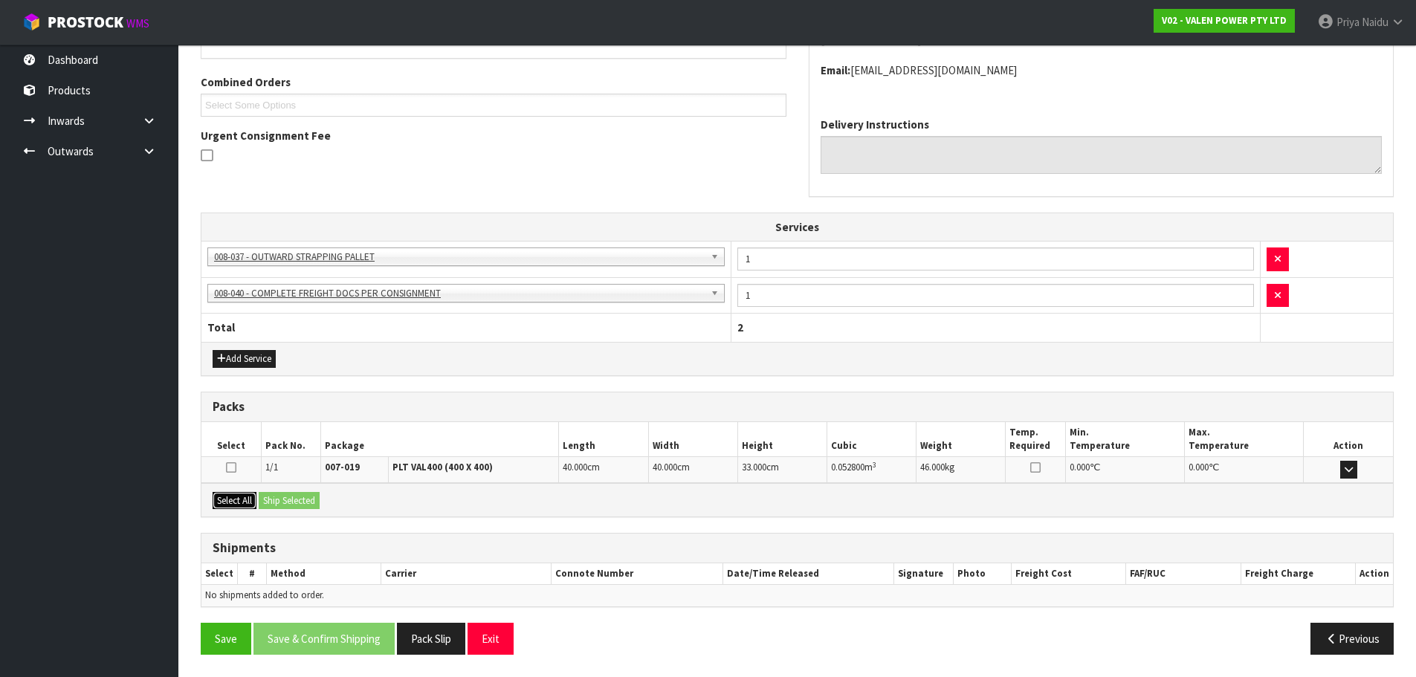
click at [238, 492] on button "Select All" at bounding box center [235, 501] width 44 height 18
click at [278, 489] on div "Select All Ship Selected" at bounding box center [798, 499] width 1192 height 33
click at [294, 497] on button "Ship Selected" at bounding box center [289, 501] width 61 height 18
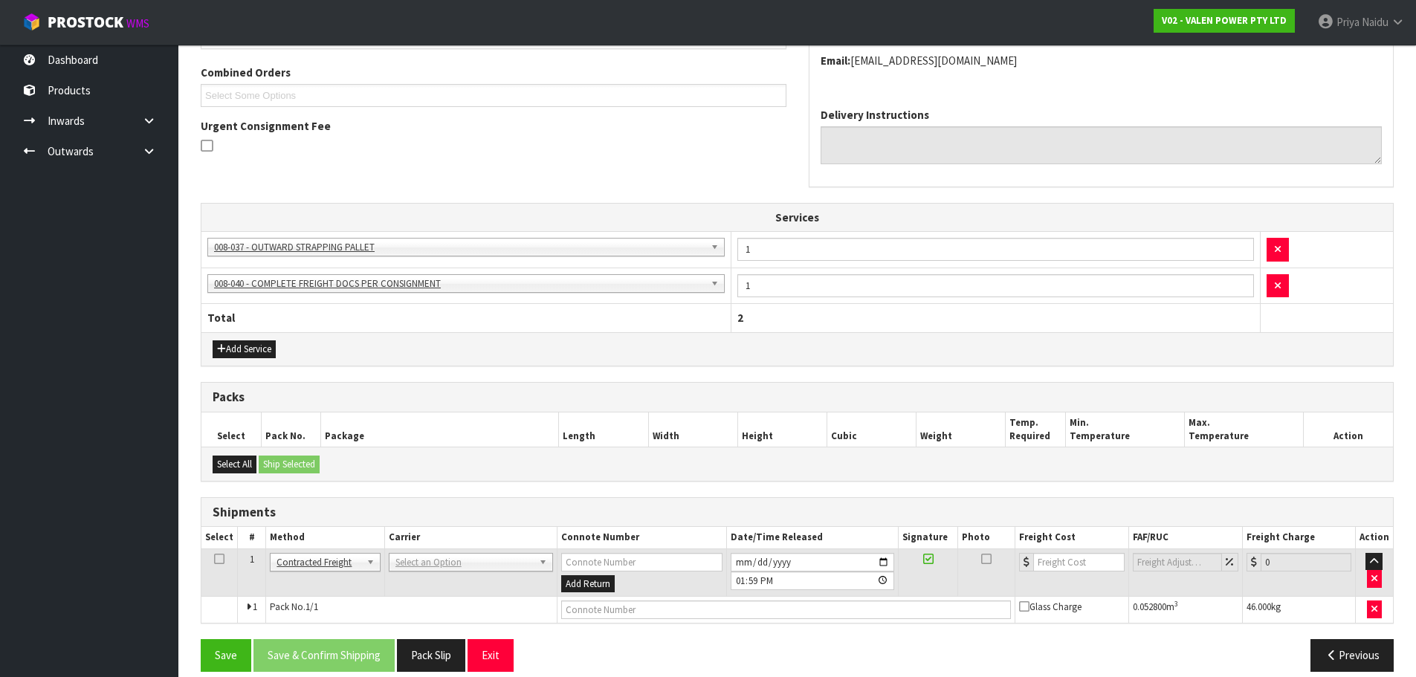
scroll to position [340, 0]
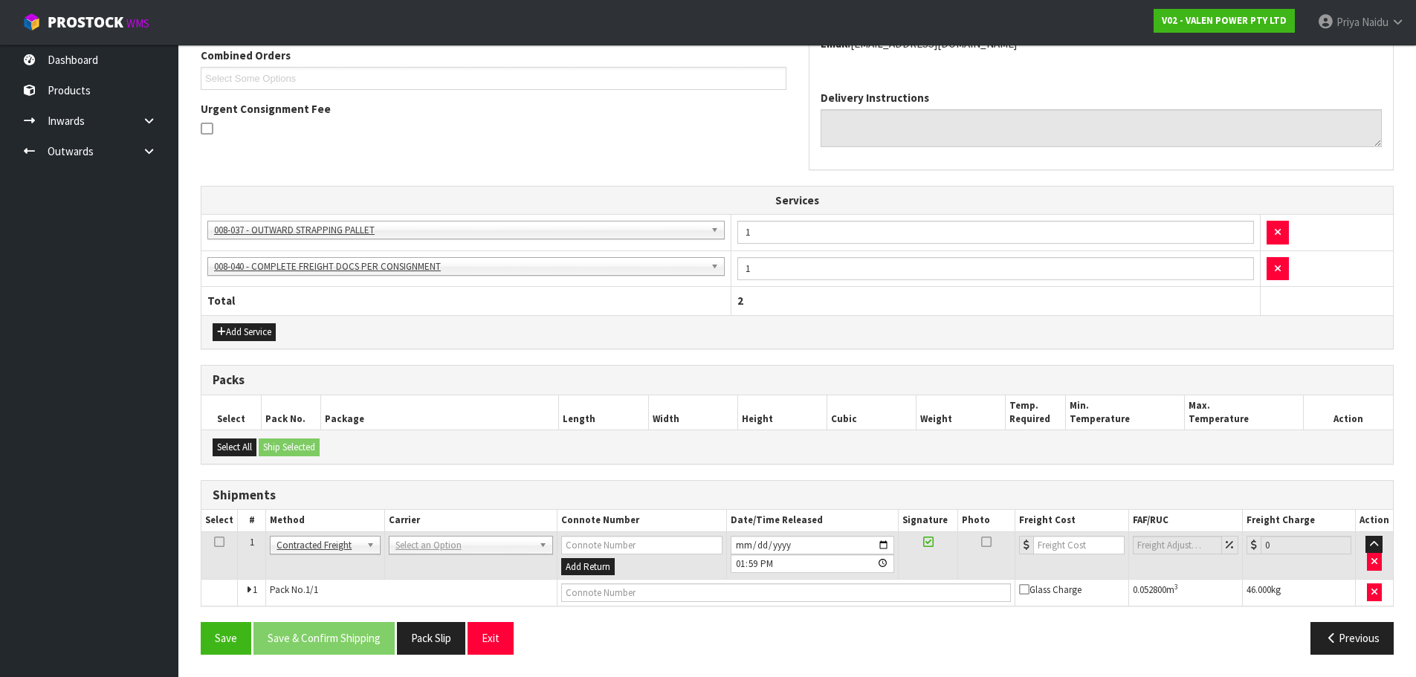
click at [419, 556] on td "ANGEL - ANGEL TRANSPORT CONROY - CONROY REMOVALS DEAEXPAKL - DEADLINE EXPRESS C…" at bounding box center [470, 556] width 173 height 48
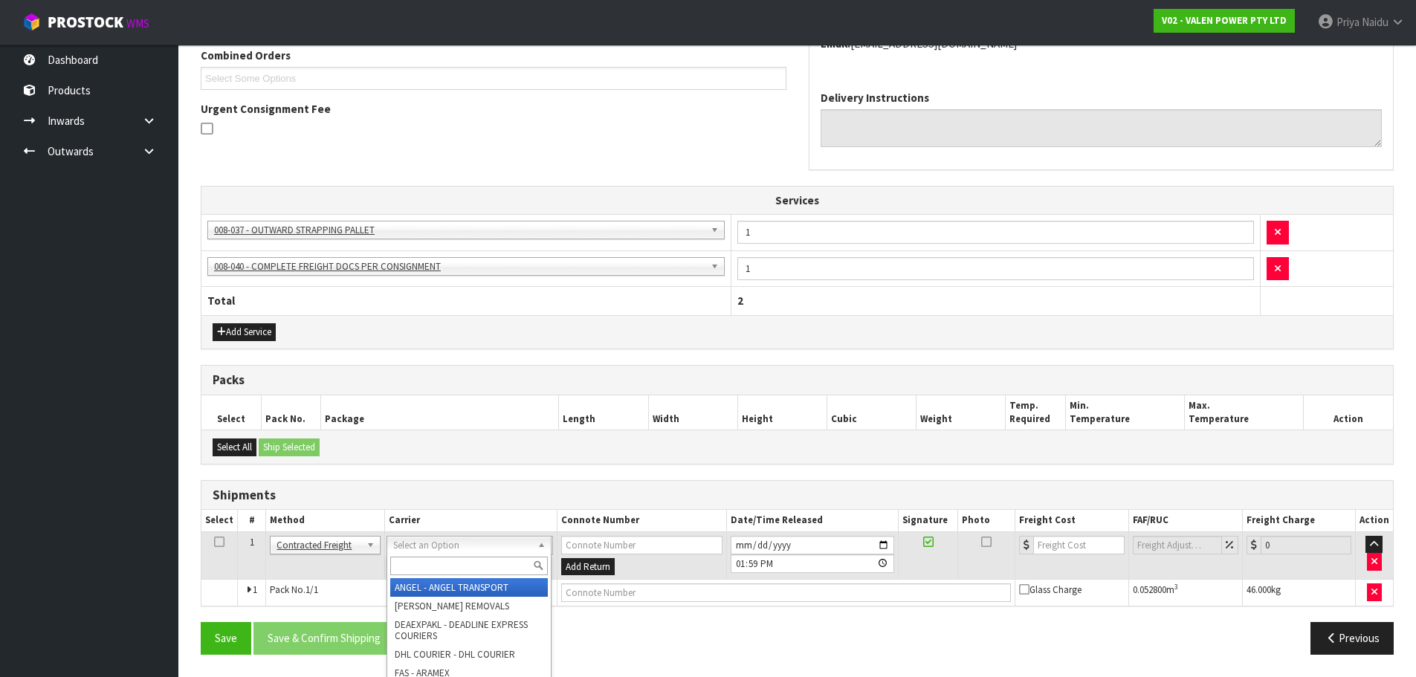
click at [418, 563] on input "text" at bounding box center [469, 566] width 158 height 19
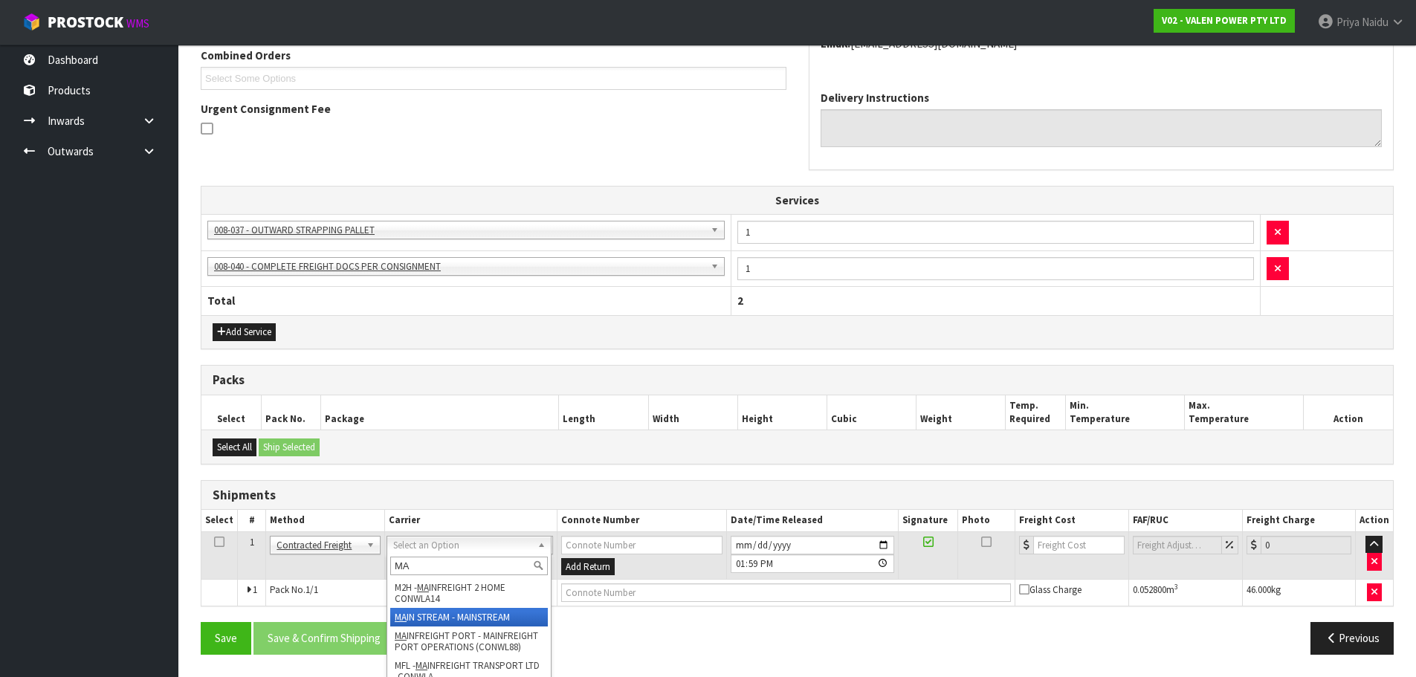
type input "MA"
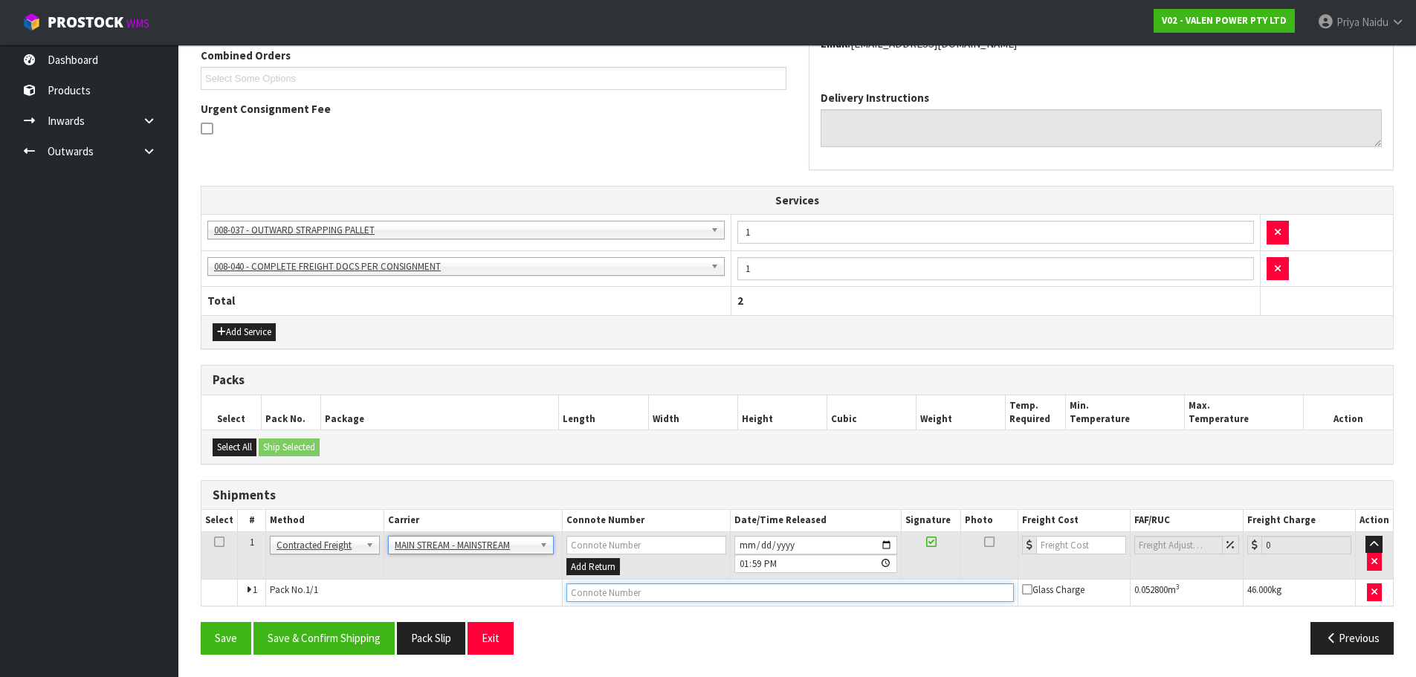
click at [635, 589] on input "text" at bounding box center [791, 593] width 448 height 19
paste input "CWL7719568"
type input "CWL7719568"
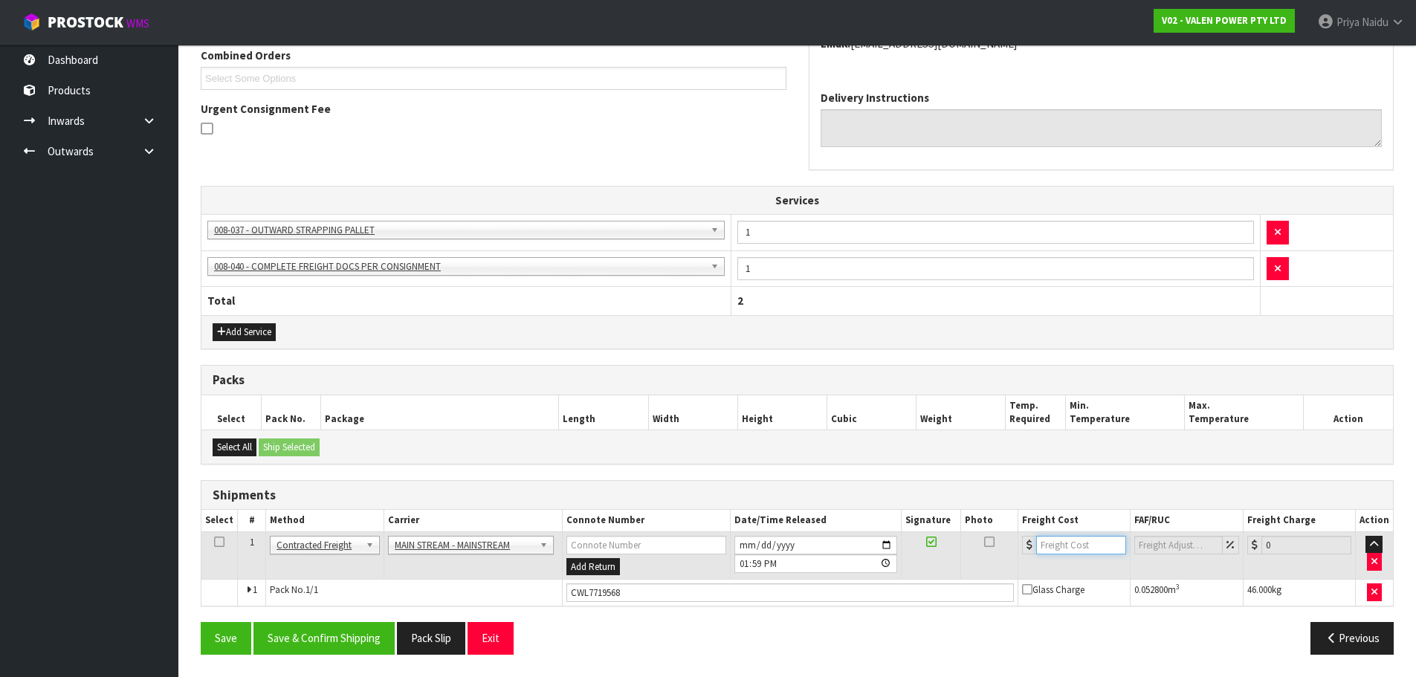
click at [1080, 550] on input "number" at bounding box center [1082, 545] width 90 height 19
type input "37"
click at [315, 636] on button "Save & Confirm Shipping" at bounding box center [324, 638] width 141 height 32
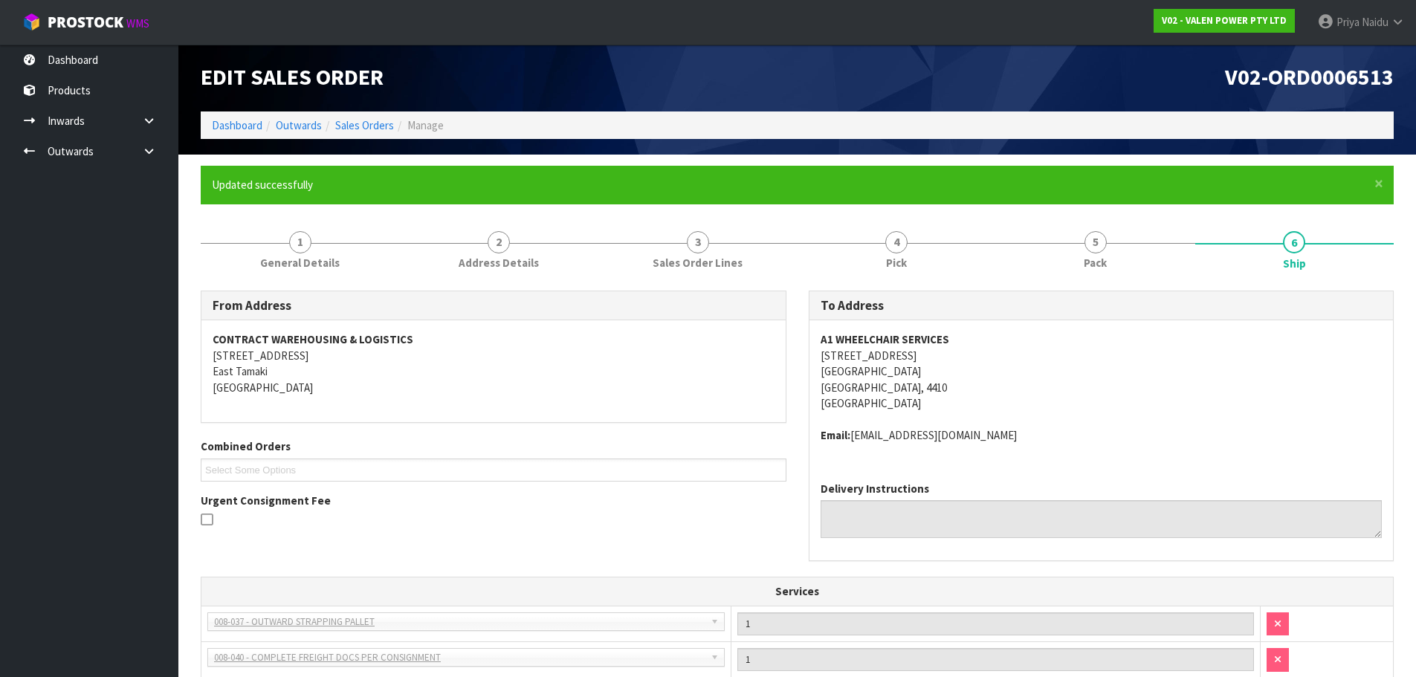
scroll to position [0, 0]
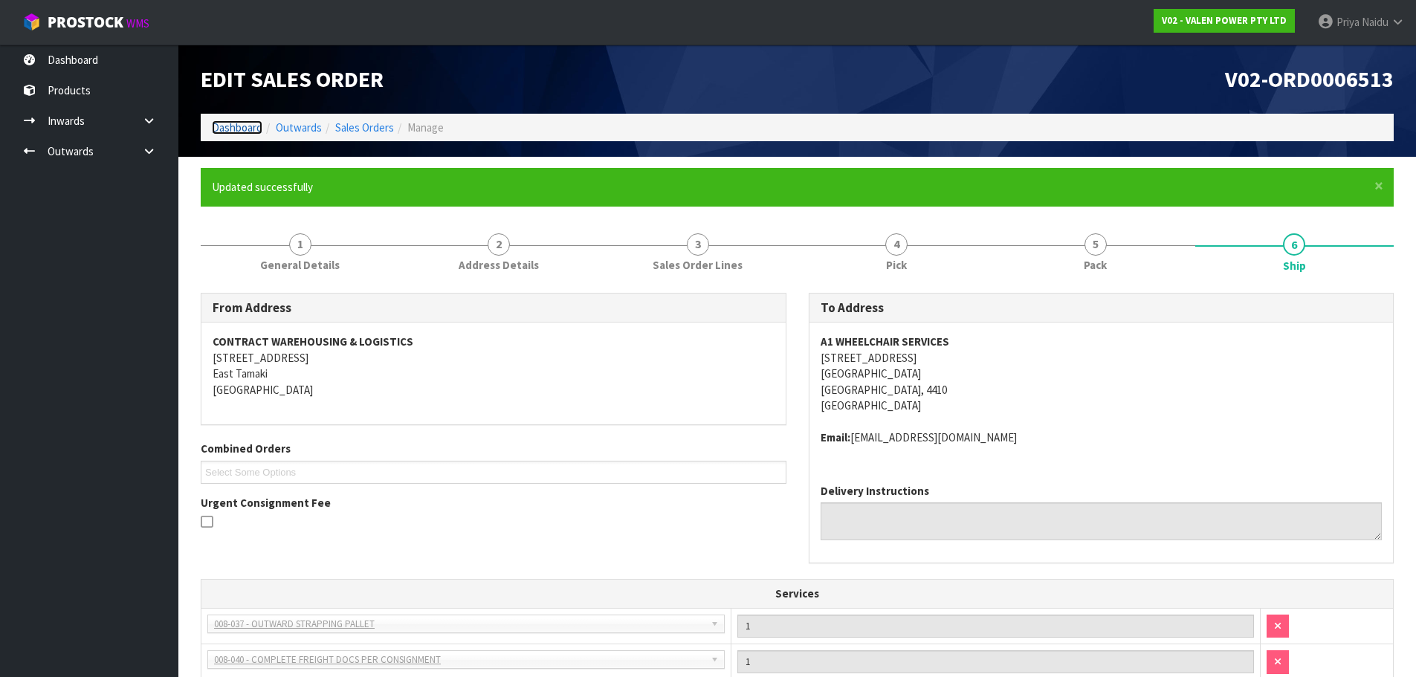
click at [239, 127] on link "Dashboard" at bounding box center [237, 127] width 51 height 14
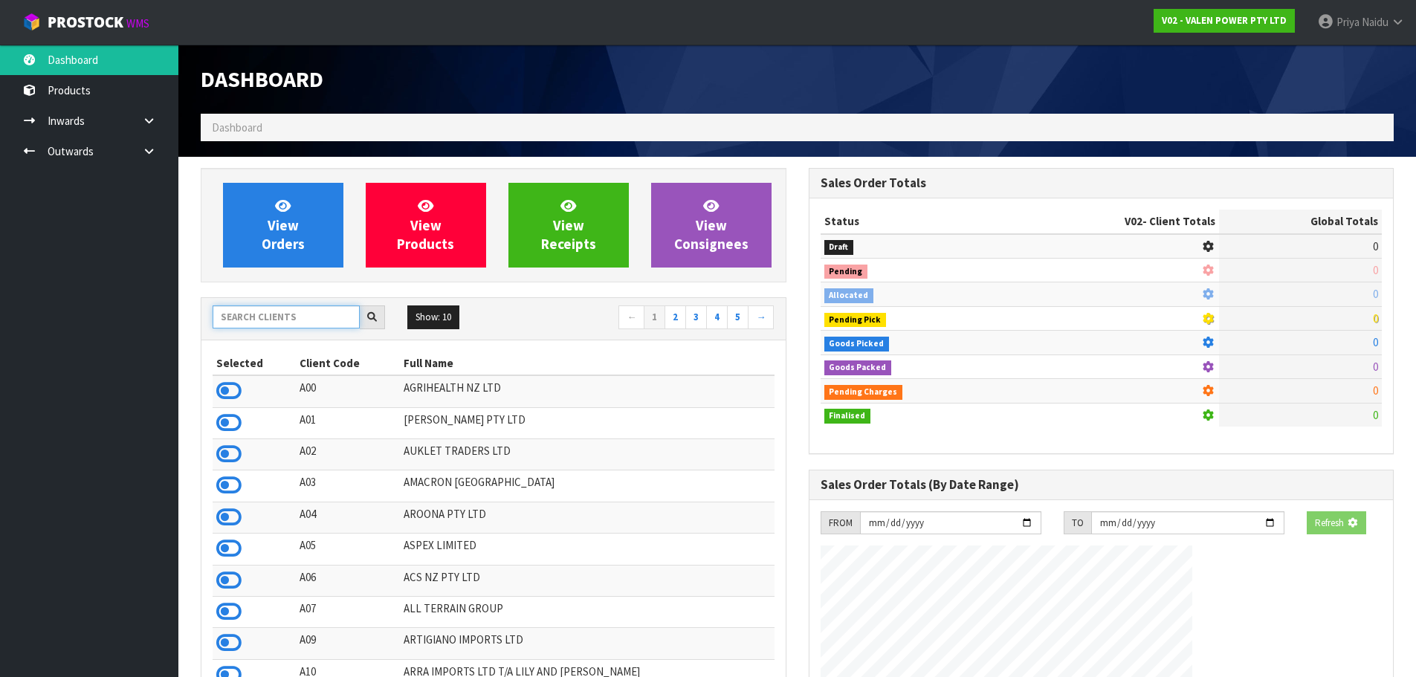
click at [307, 319] on input "text" at bounding box center [286, 317] width 147 height 23
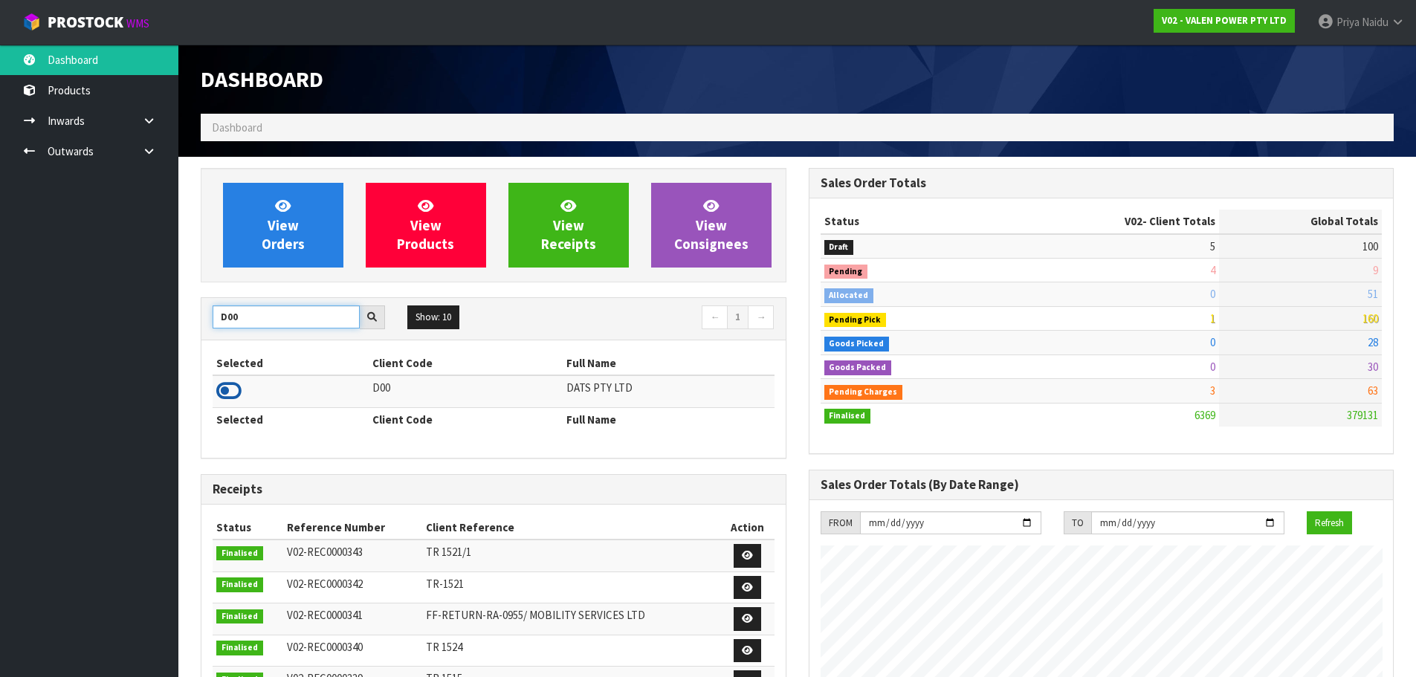
type input "D00"
click at [228, 389] on icon at bounding box center [228, 391] width 25 height 22
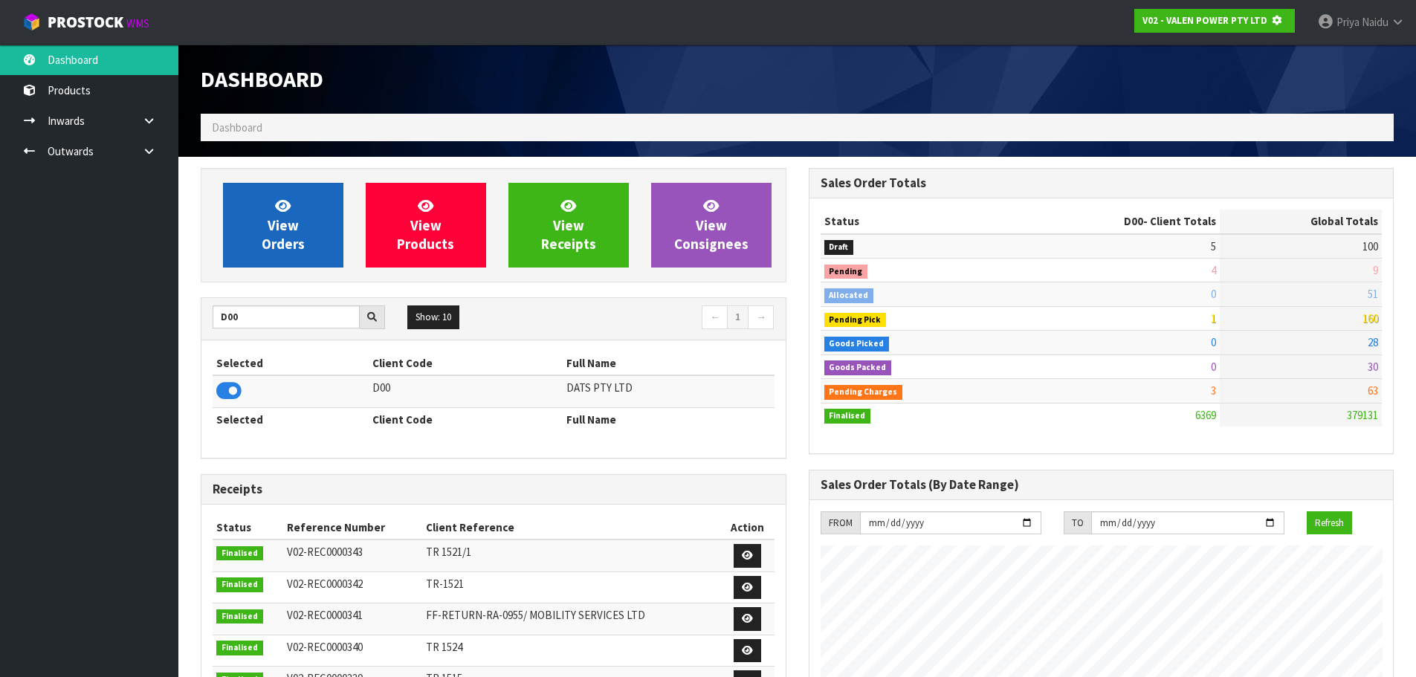
scroll to position [742636, 742955]
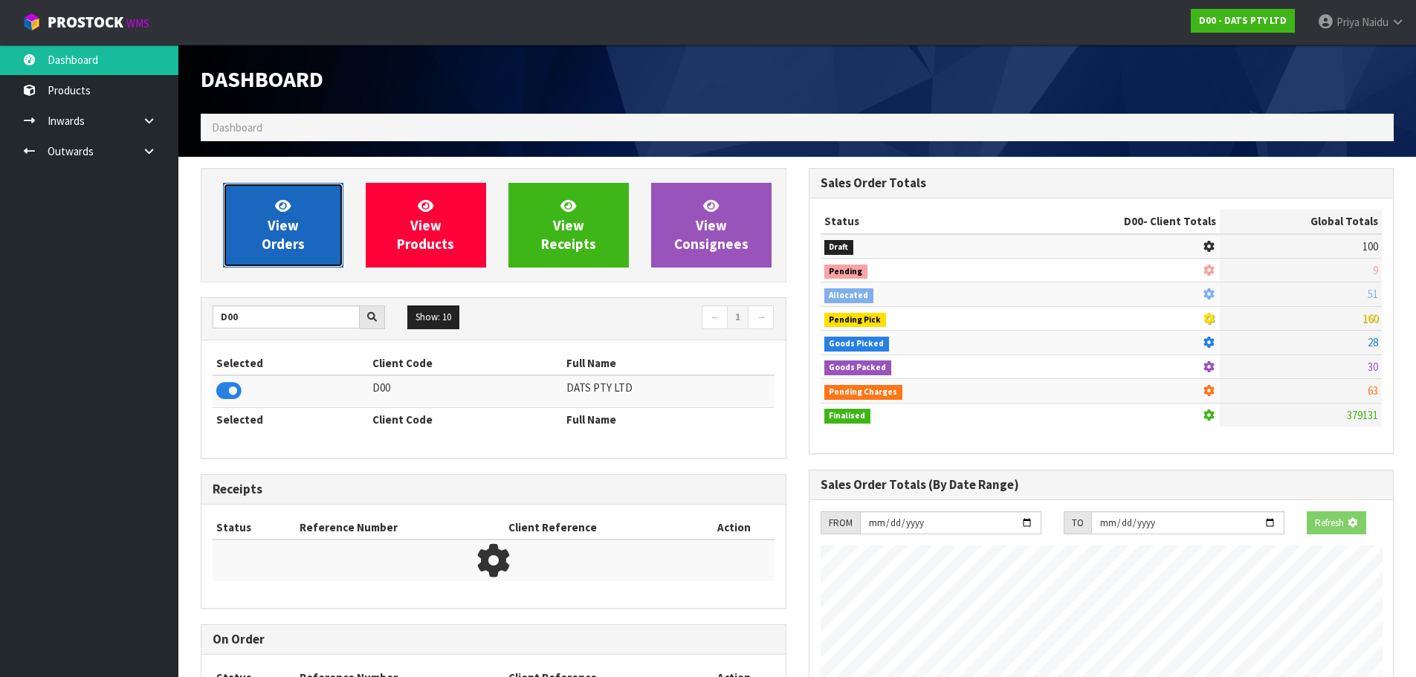
click at [289, 235] on span "View Orders" at bounding box center [283, 225] width 43 height 56
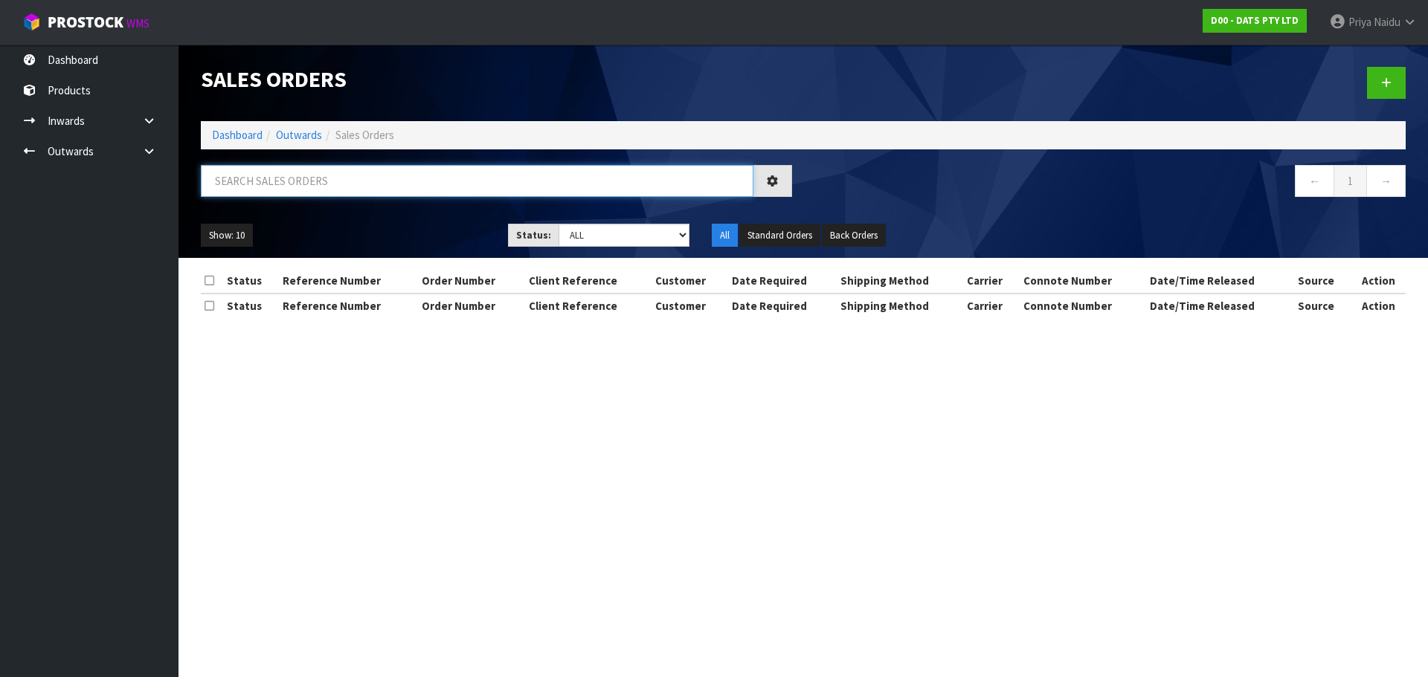
click at [299, 181] on input "text" at bounding box center [477, 181] width 552 height 32
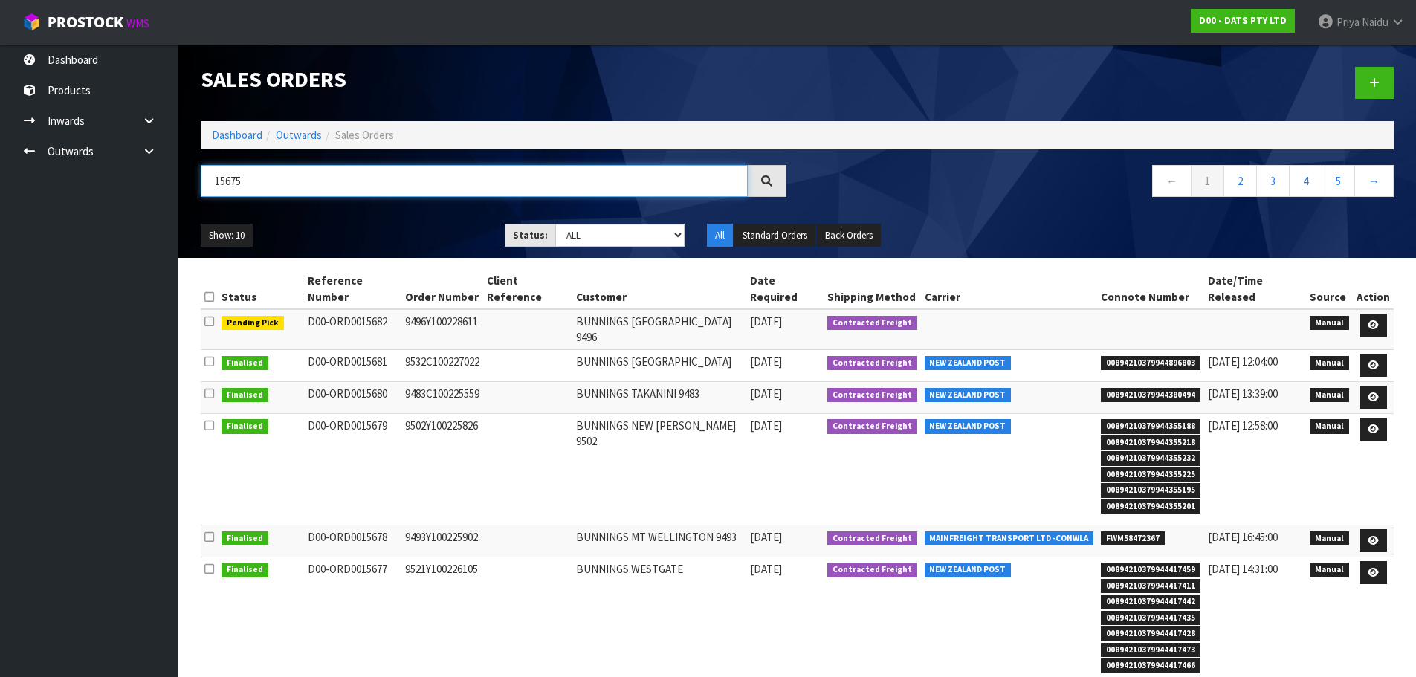
type input "15675"
click at [407, 211] on div "15675 ← 1 2 3 4 5 →" at bounding box center [798, 189] width 1216 height 48
click at [590, 236] on select "Draft Pending Allocated Pending Pick Goods Picked Goods Packed Pending Charges …" at bounding box center [619, 235] width 129 height 23
click at [413, 225] on ul "Show: 10 5 10 25 50" at bounding box center [342, 236] width 282 height 24
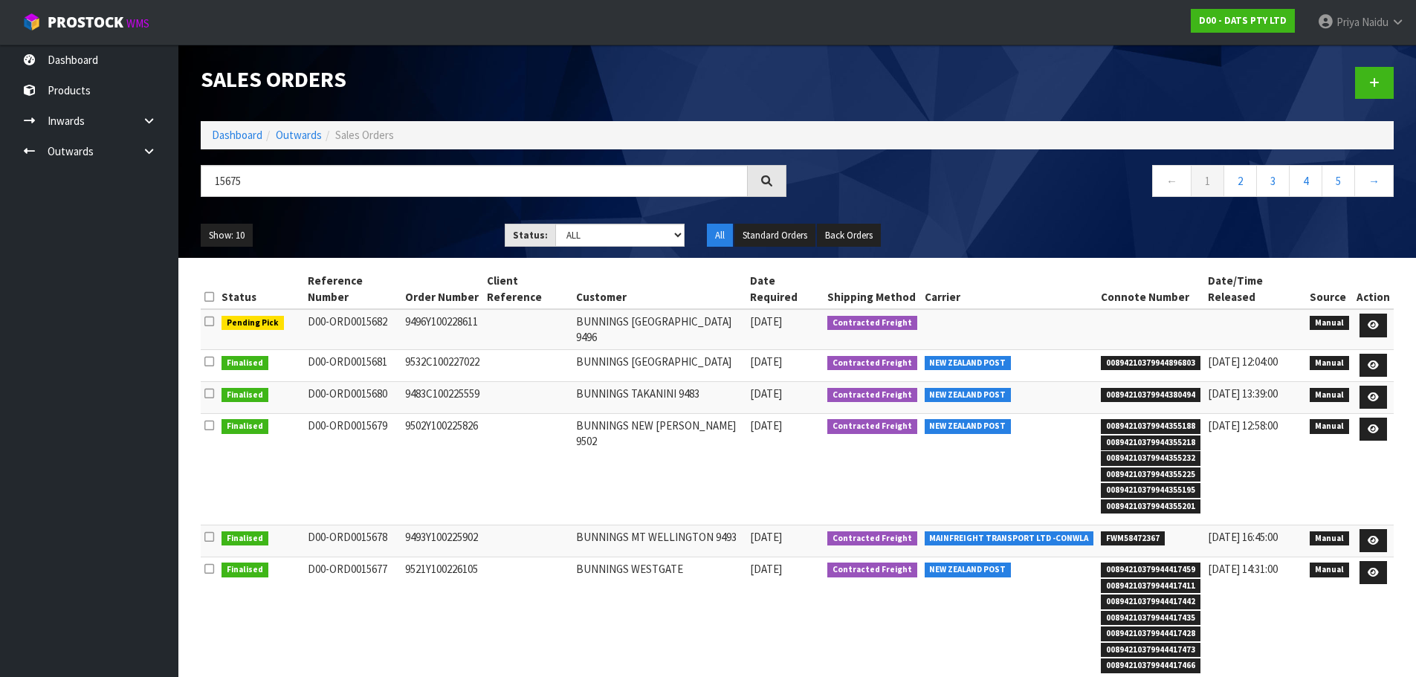
click at [405, 213] on div "Show: 10 5 10 25 50 Status: Draft Pending Allocated Pending Pick Goods Picked G…" at bounding box center [798, 236] width 1216 height 46
click at [396, 224] on ul "Show: 10 5 10 25 50" at bounding box center [342, 236] width 282 height 24
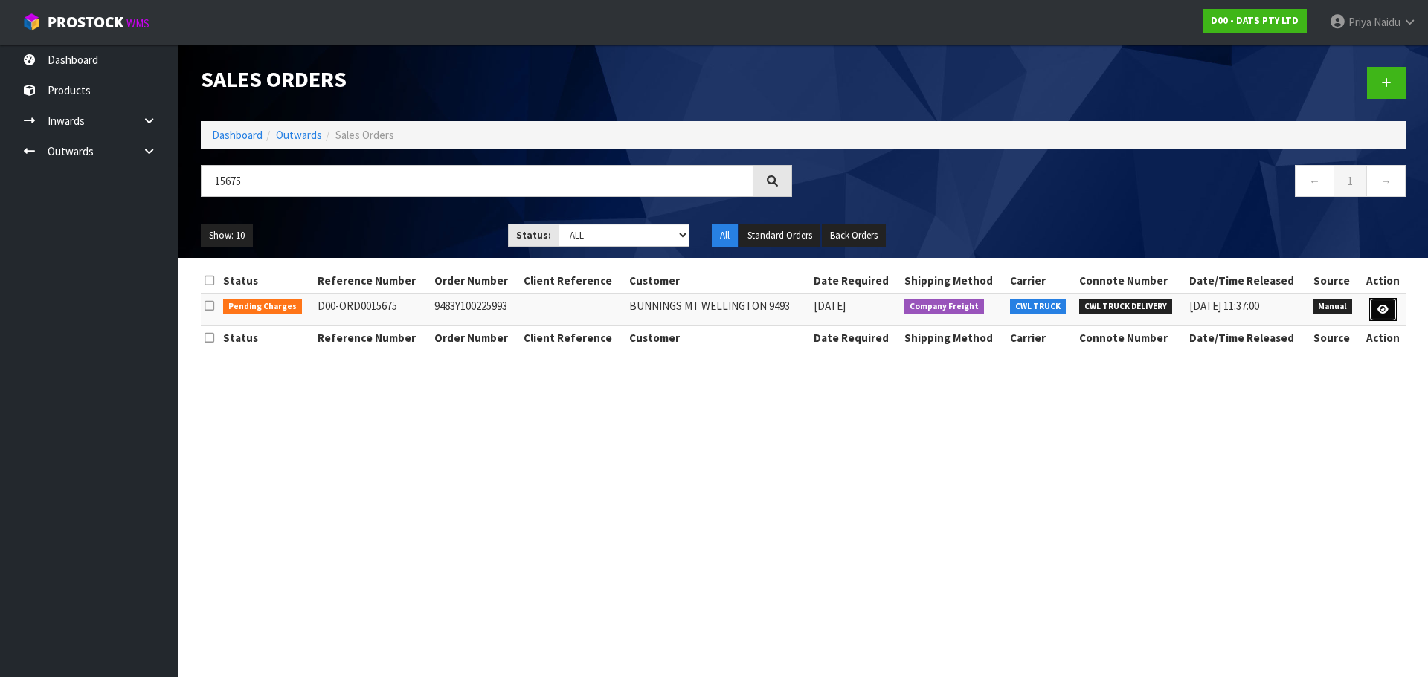
click at [1382, 306] on icon at bounding box center [1382, 310] width 11 height 10
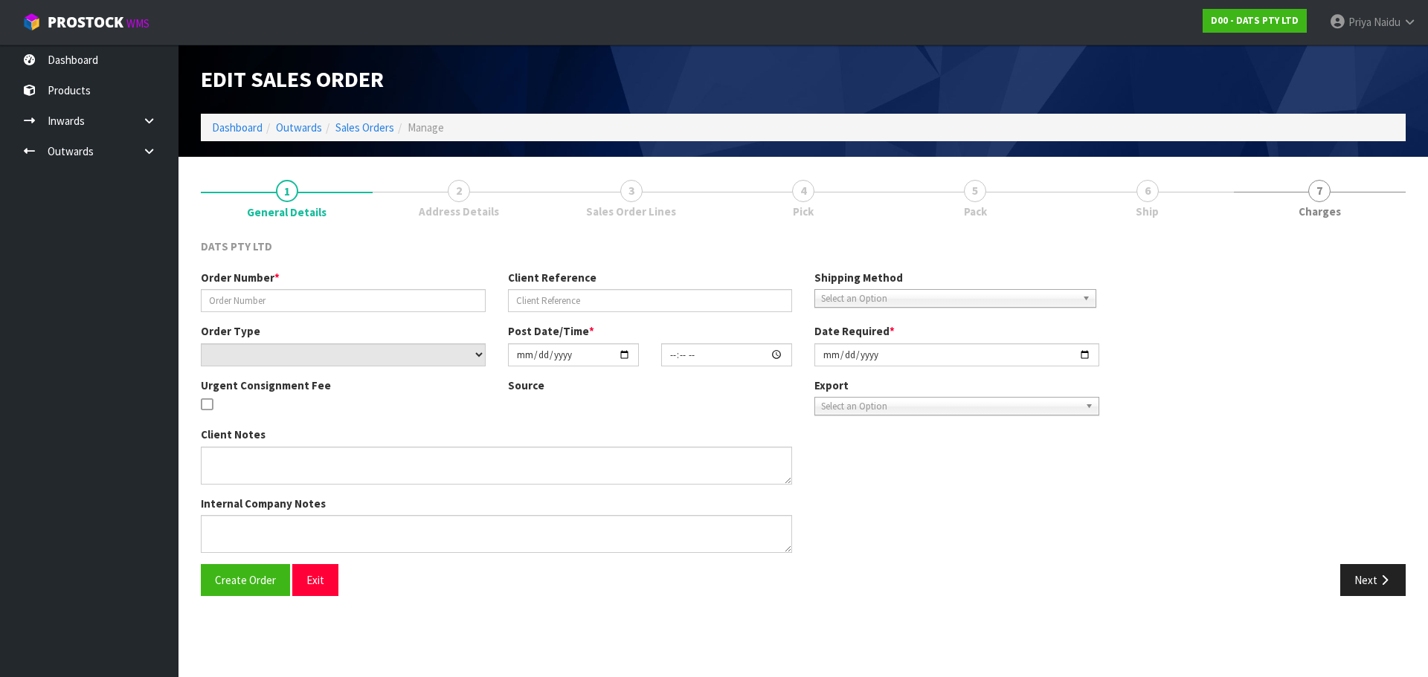
type input "9483Y100225993"
select select "number:0"
type input "2025-08-29"
type input "08:58:00.000"
type input "2025-08-29"
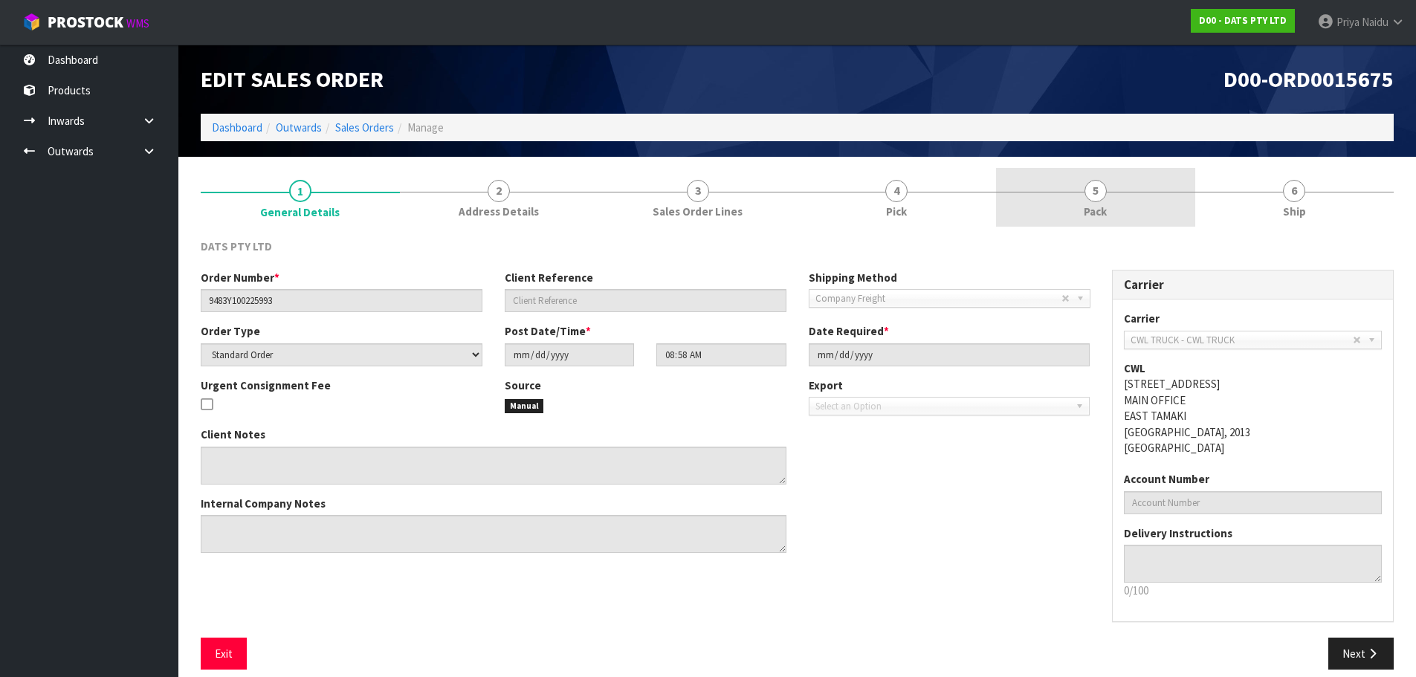
click at [1100, 210] on span "Pack" at bounding box center [1095, 212] width 23 height 16
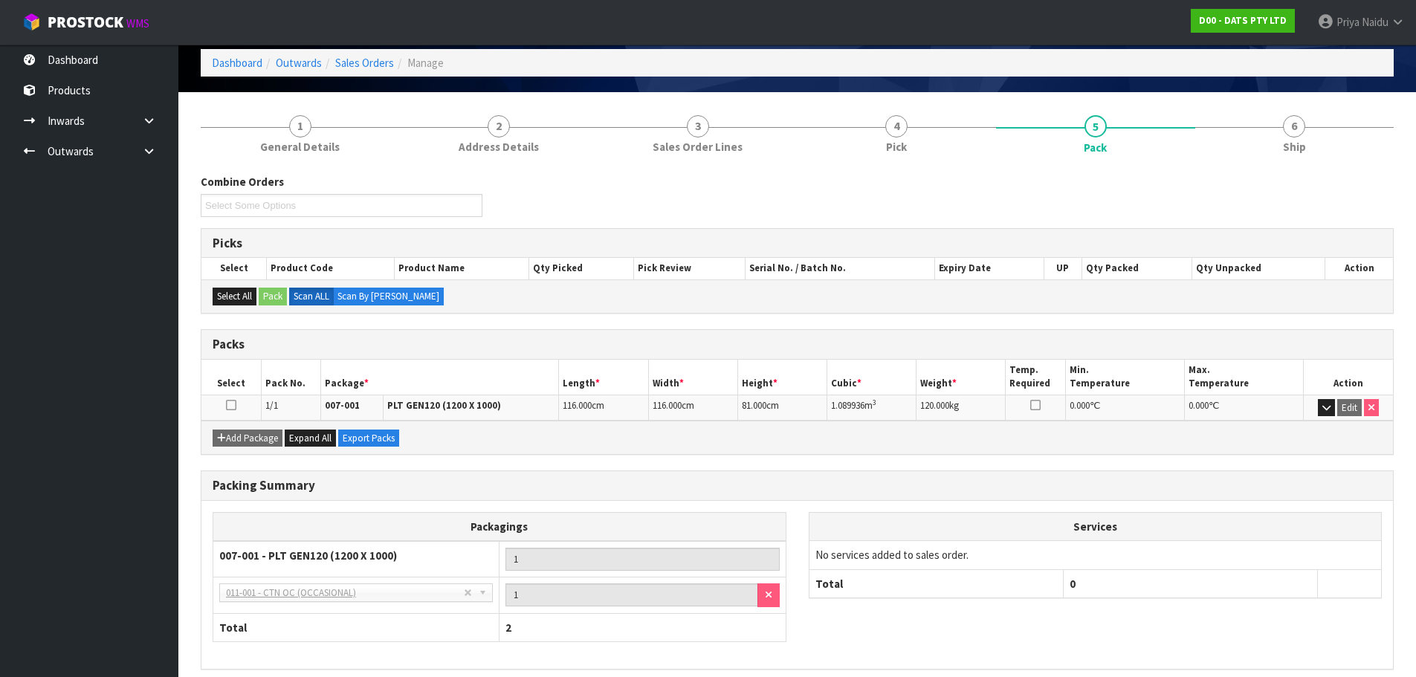
scroll to position [128, 0]
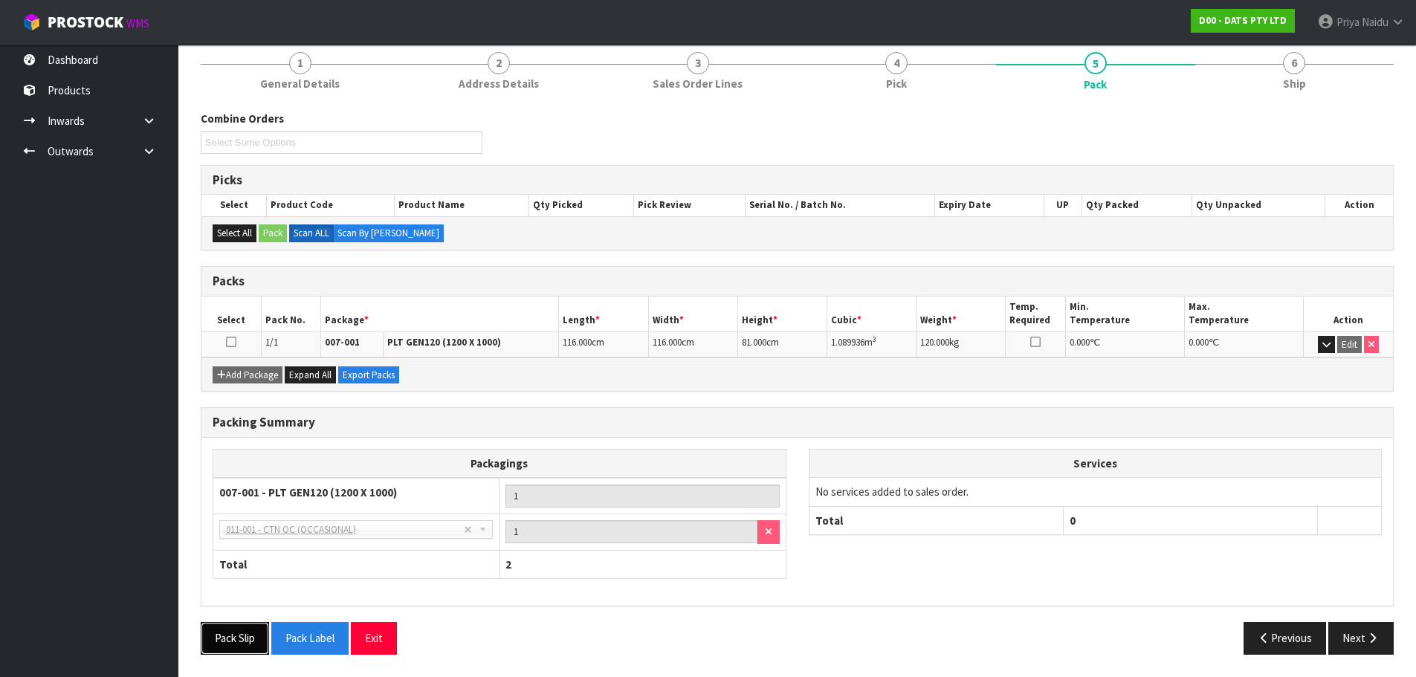
click at [238, 654] on button "Pack Slip" at bounding box center [235, 638] width 68 height 32
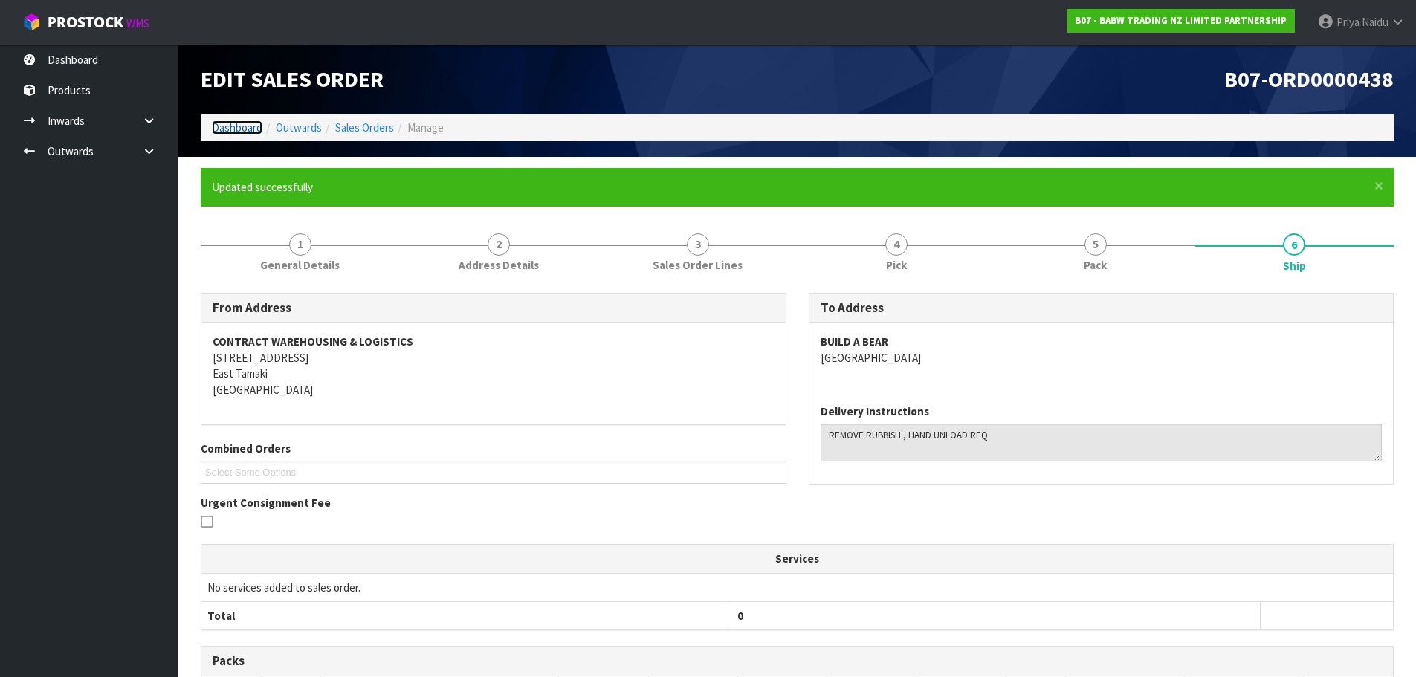
click at [259, 134] on link "Dashboard" at bounding box center [237, 127] width 51 height 14
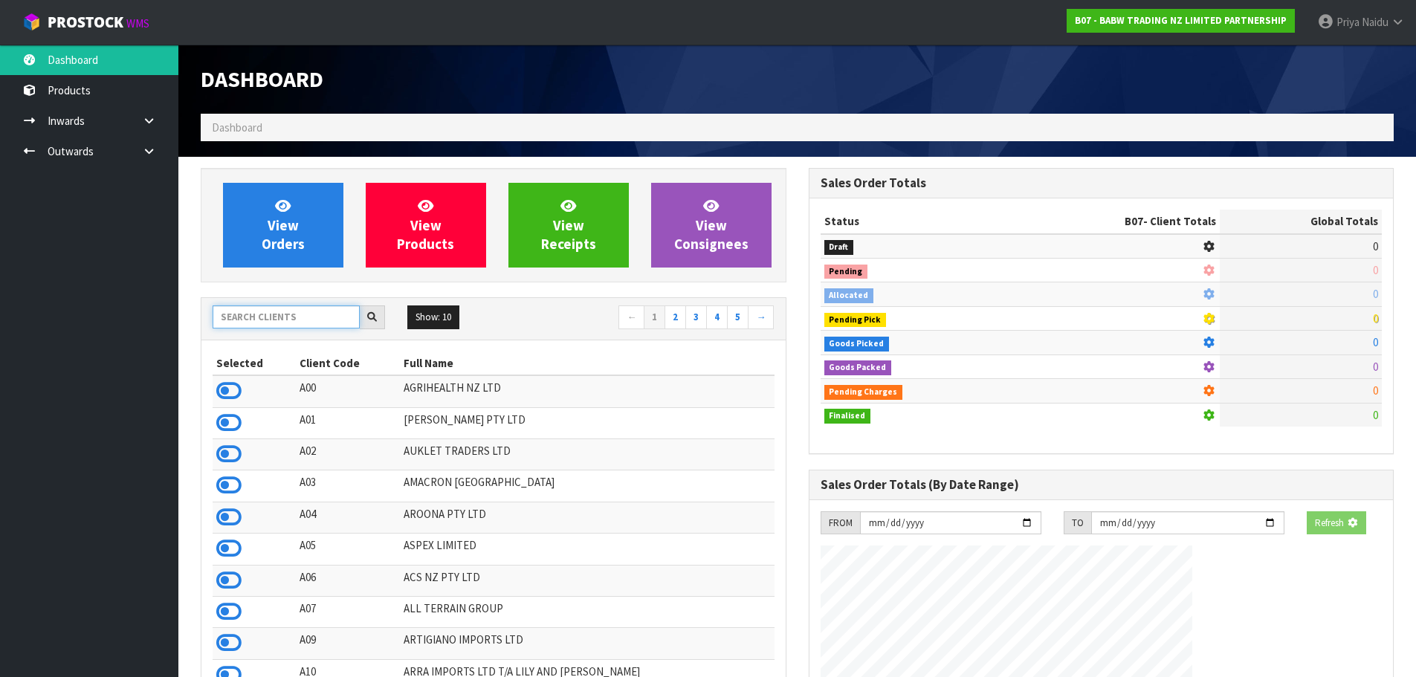
click at [291, 319] on input "text" at bounding box center [286, 317] width 147 height 23
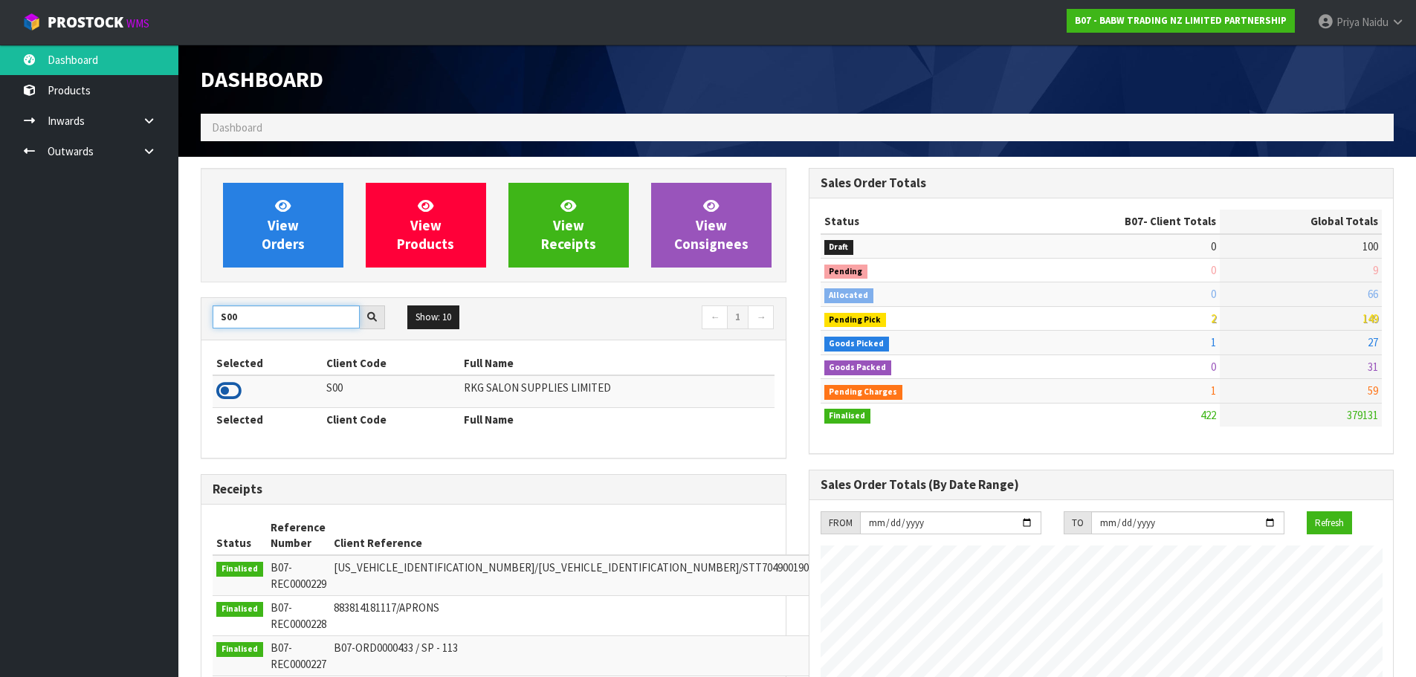
type input "S00"
click at [230, 380] on icon at bounding box center [228, 391] width 25 height 22
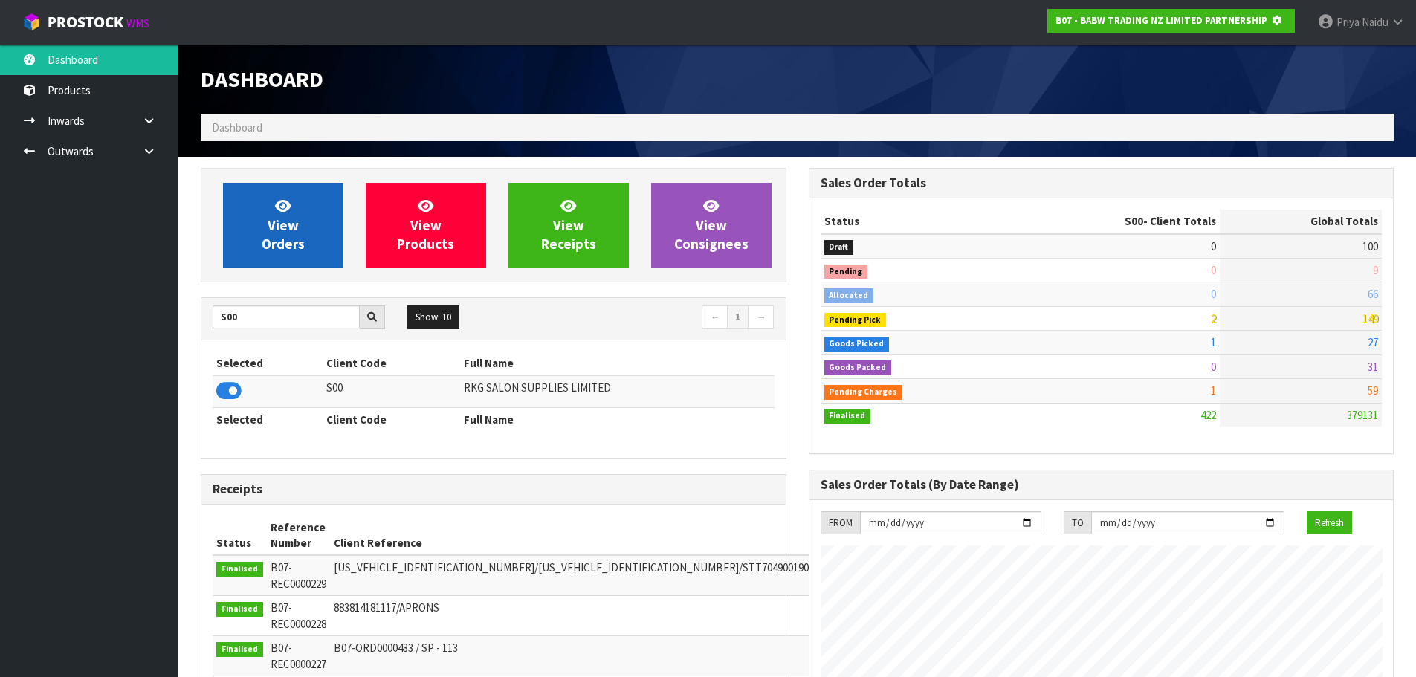
scroll to position [742636, 742955]
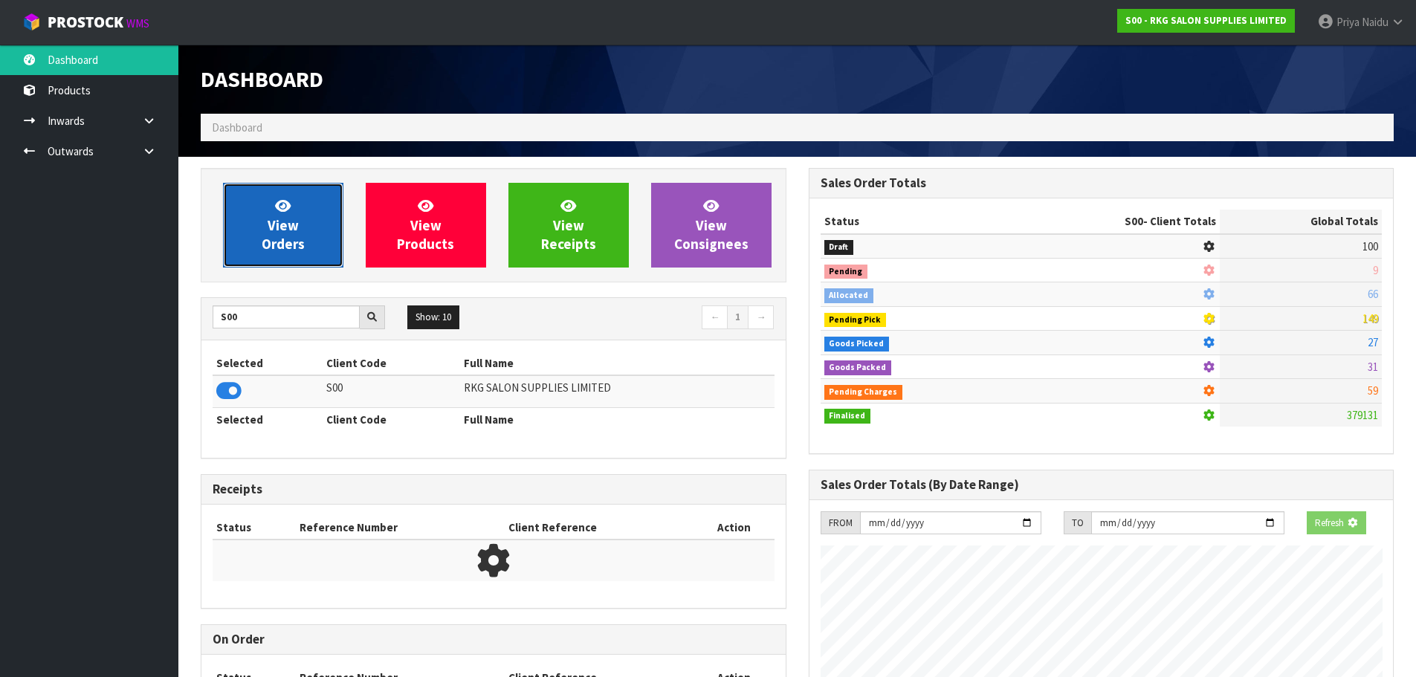
click at [267, 236] on span "View Orders" at bounding box center [283, 225] width 43 height 56
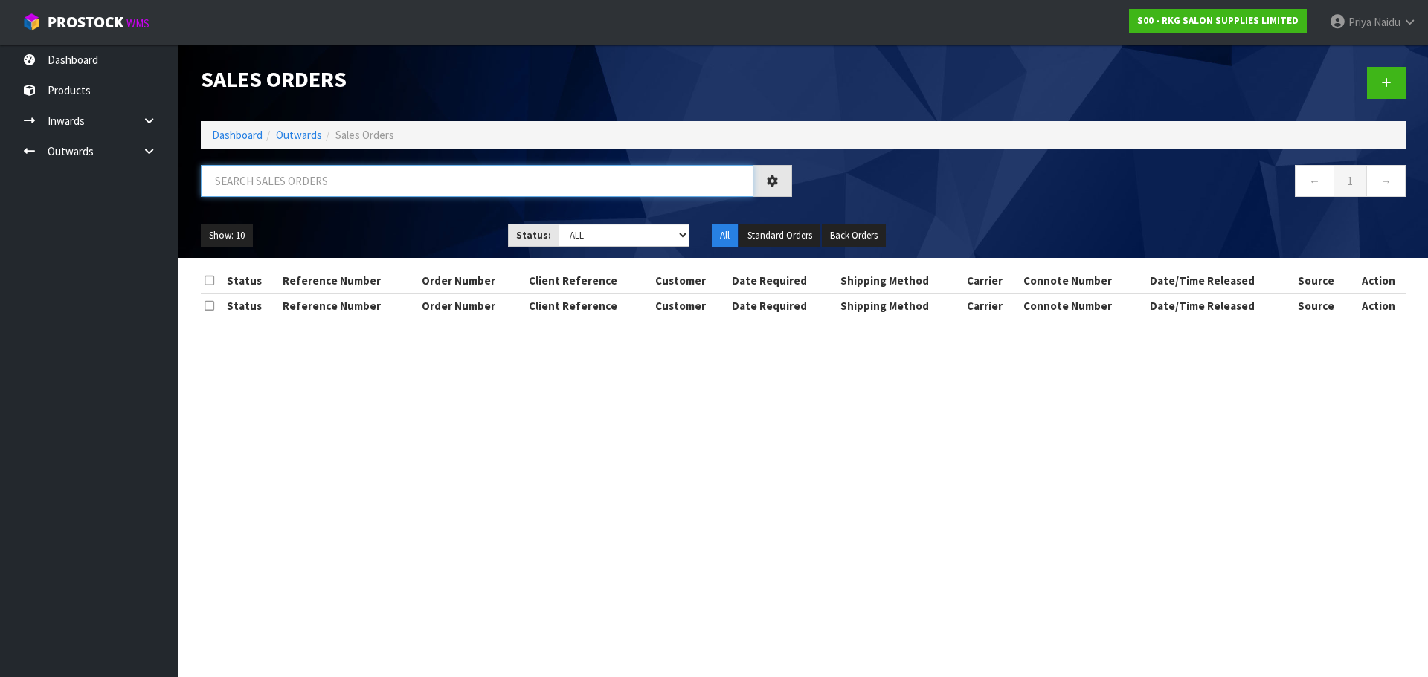
click at [322, 181] on input "text" at bounding box center [477, 181] width 552 height 32
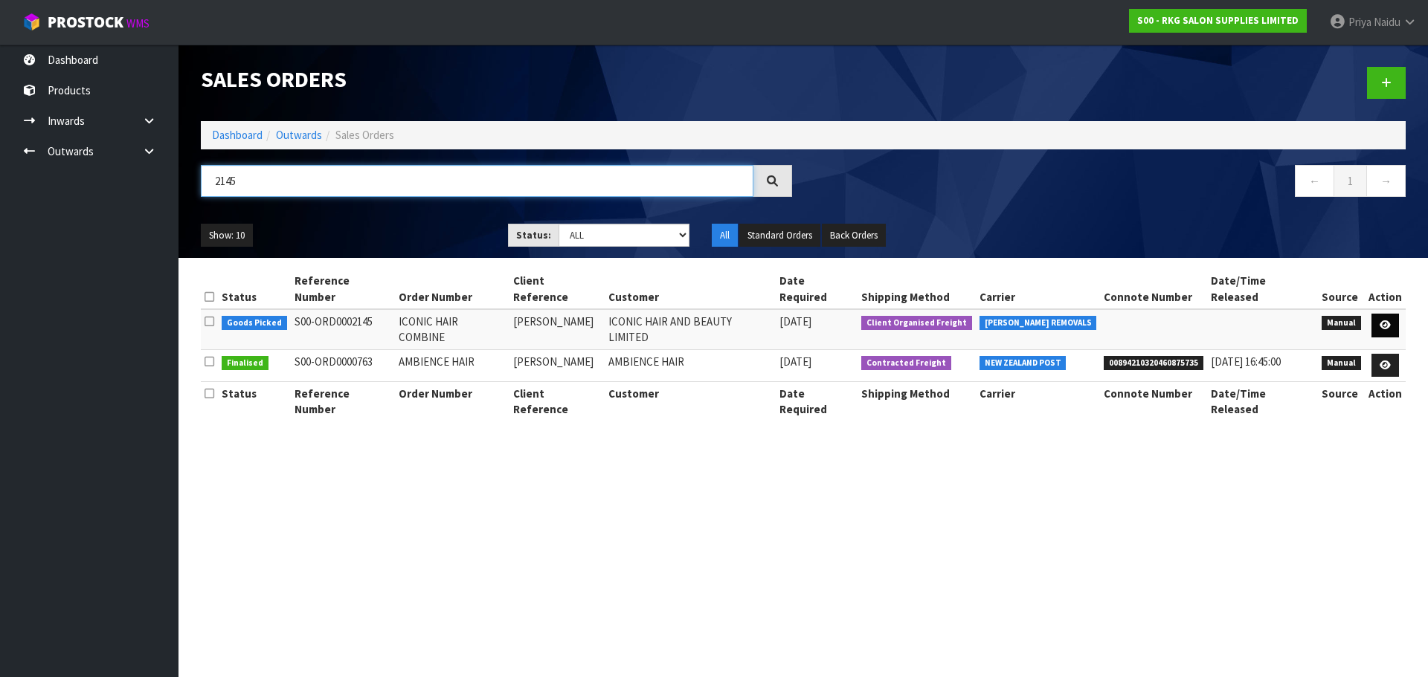
type input "2145"
click at [1387, 320] on icon at bounding box center [1384, 325] width 11 height 10
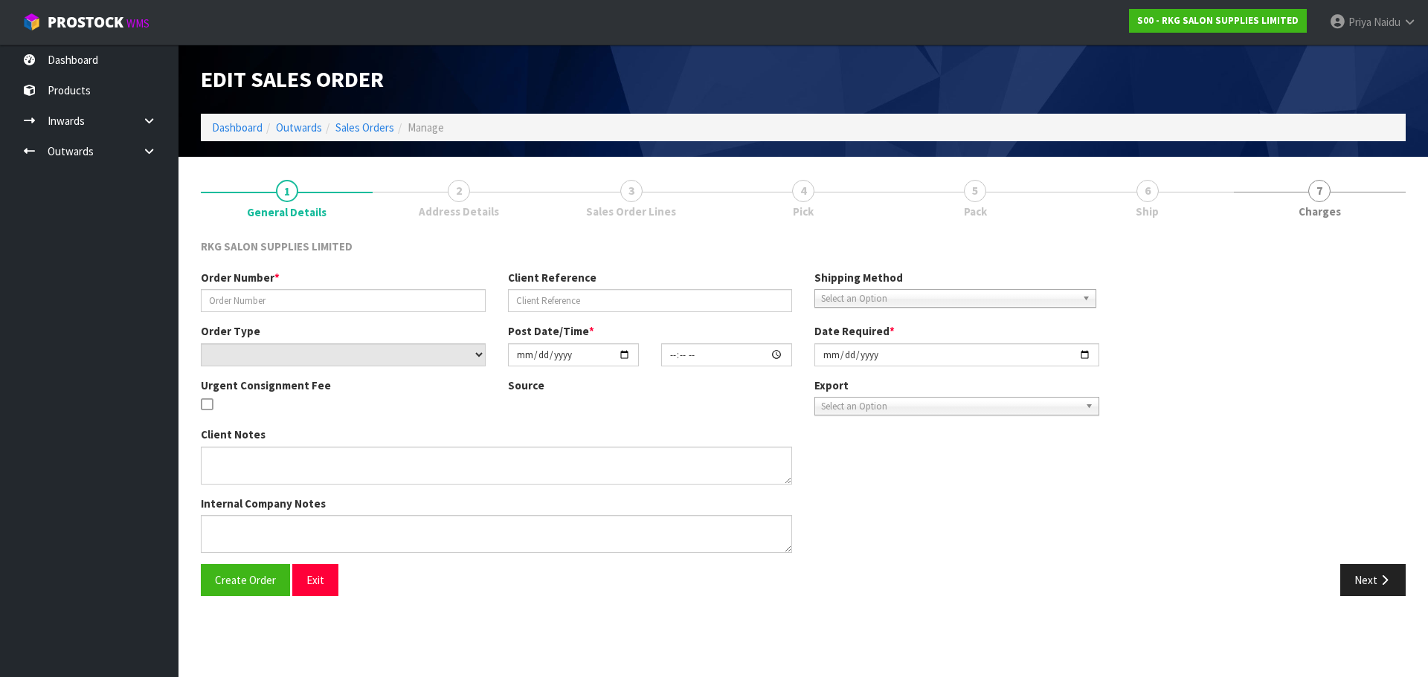
type input "ICONIC HAIR COMBINE"
type input "NAVPREET"
select select "number:0"
type input "[DATE]"
type input "00:00:00.000"
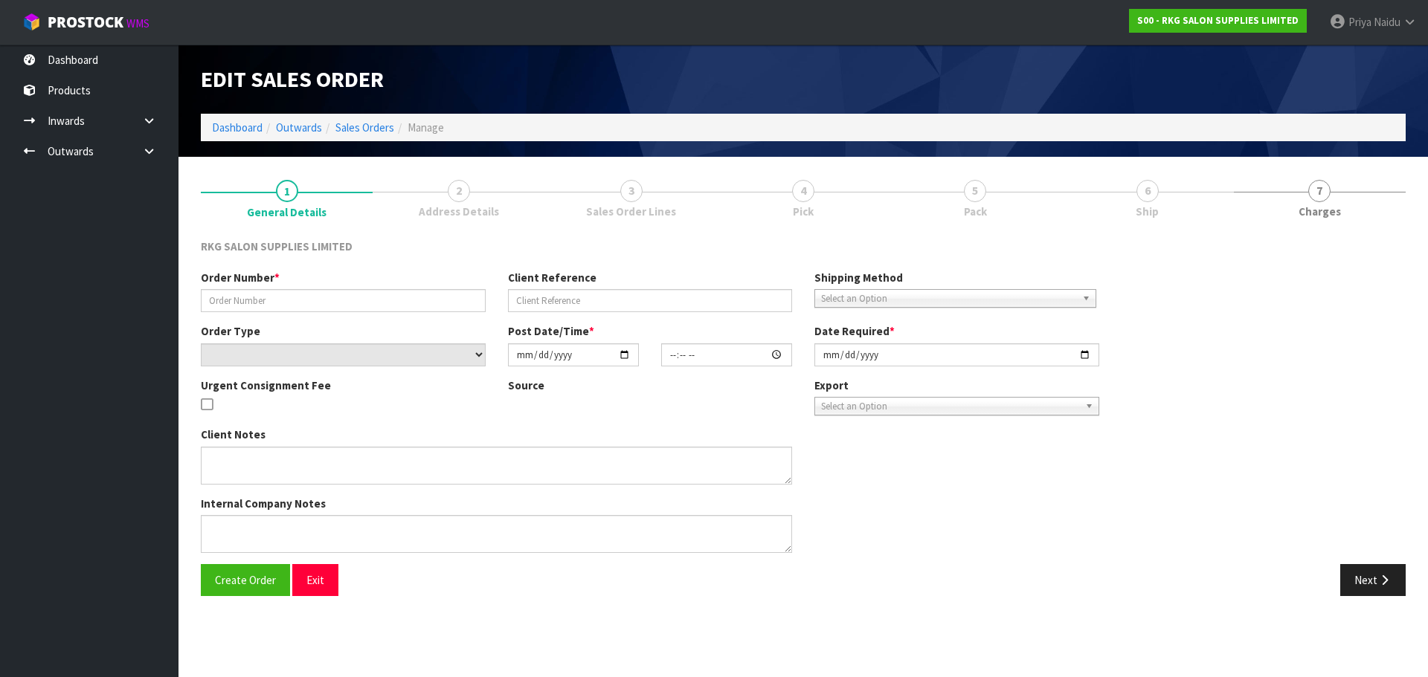
type input "[DATE]"
type textarea "COMBINE ORDER WITH S0#2141"
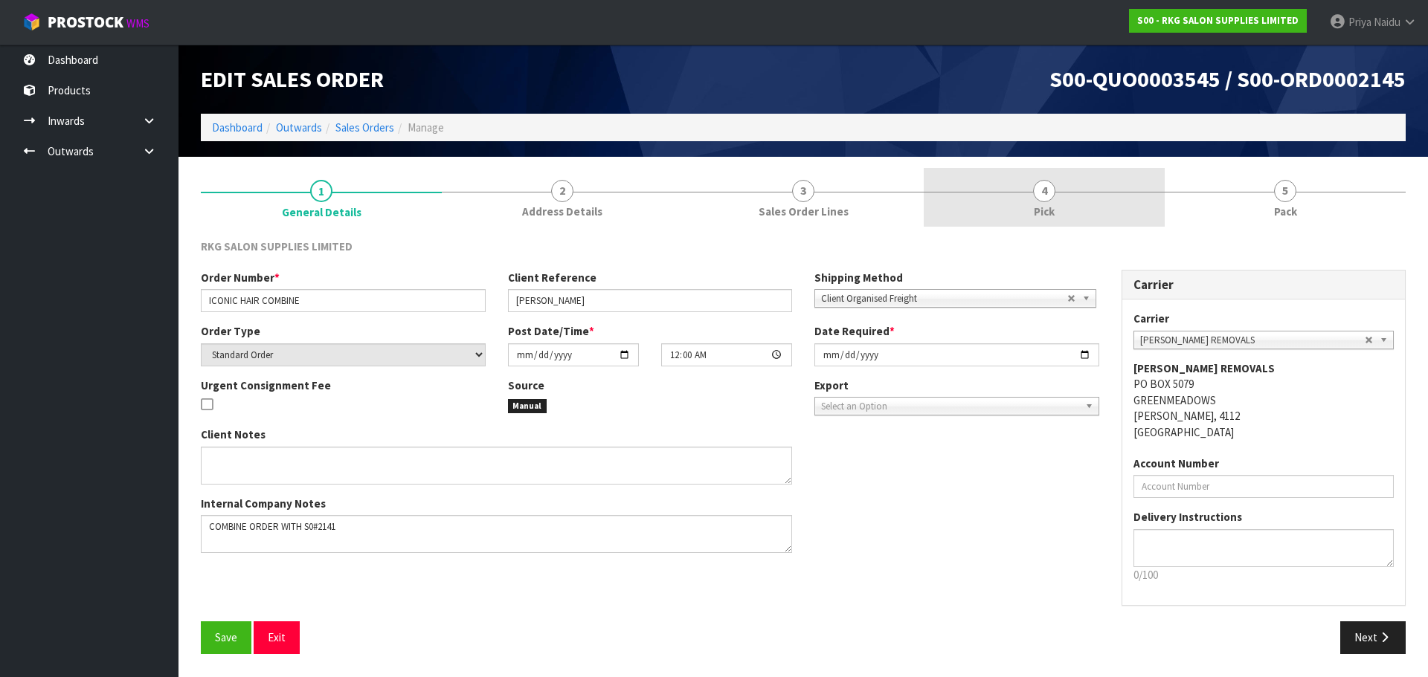
click at [1086, 217] on link "4 Pick" at bounding box center [1044, 197] width 241 height 59
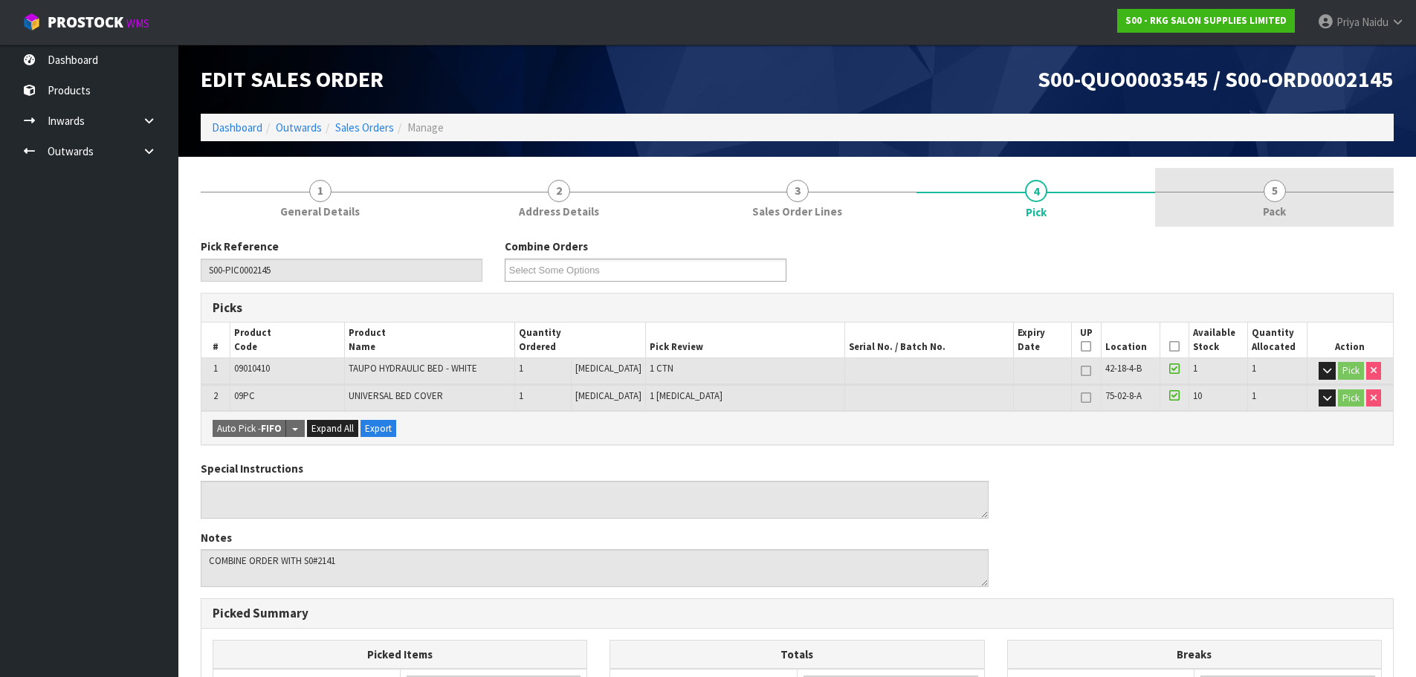
click at [1234, 210] on link "5 Pack" at bounding box center [1274, 197] width 239 height 59
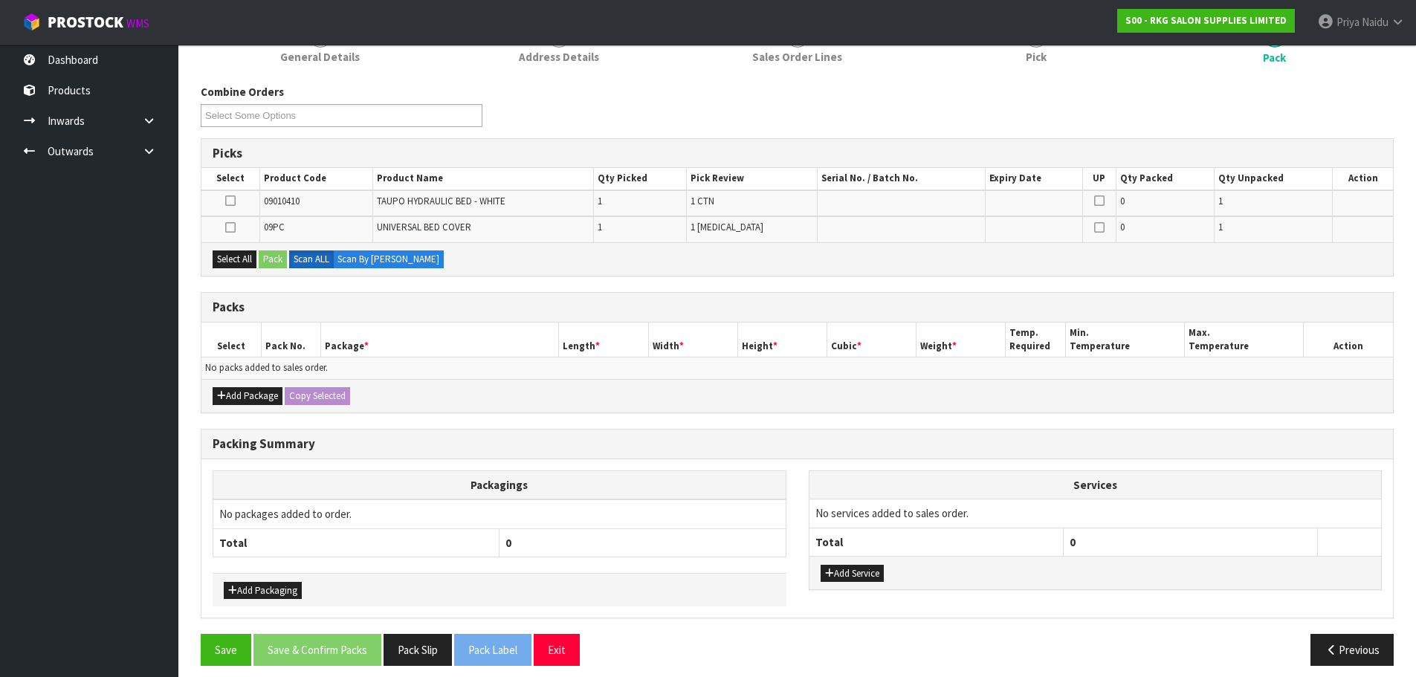
scroll to position [166, 0]
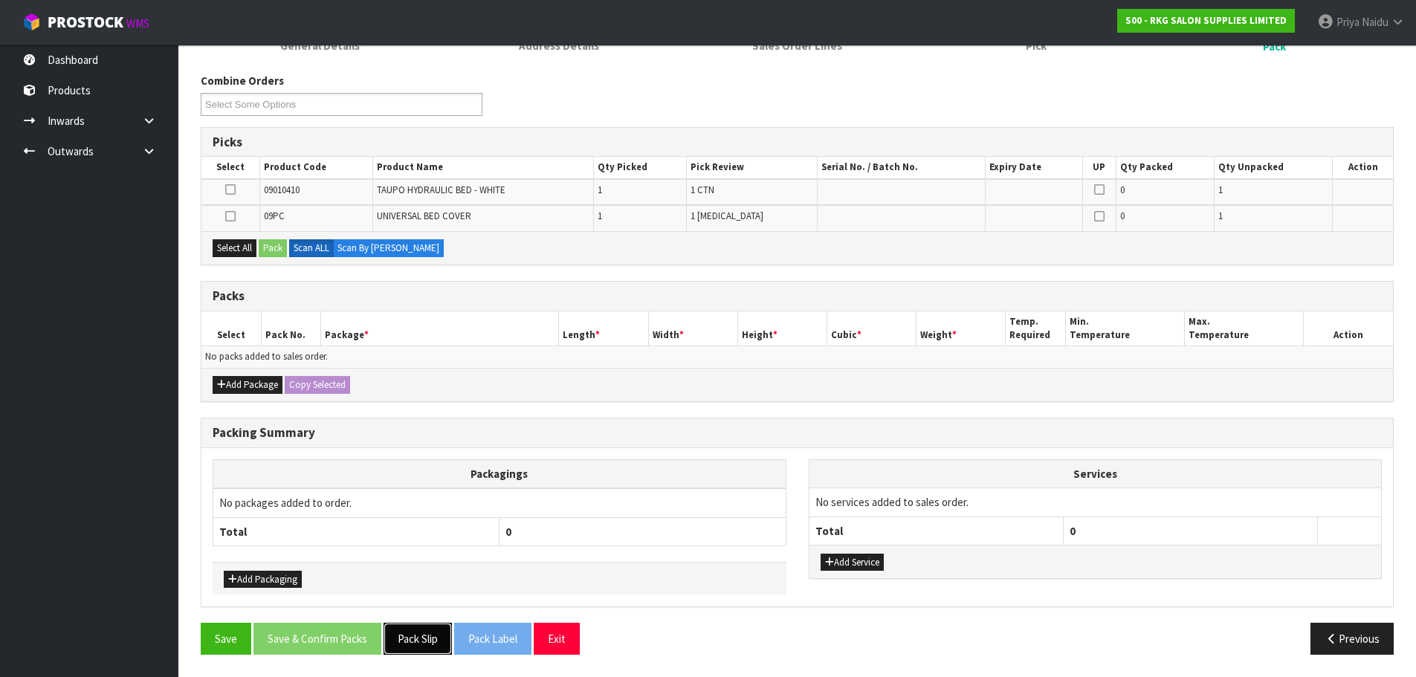
click at [416, 638] on button "Pack Slip" at bounding box center [418, 639] width 68 height 32
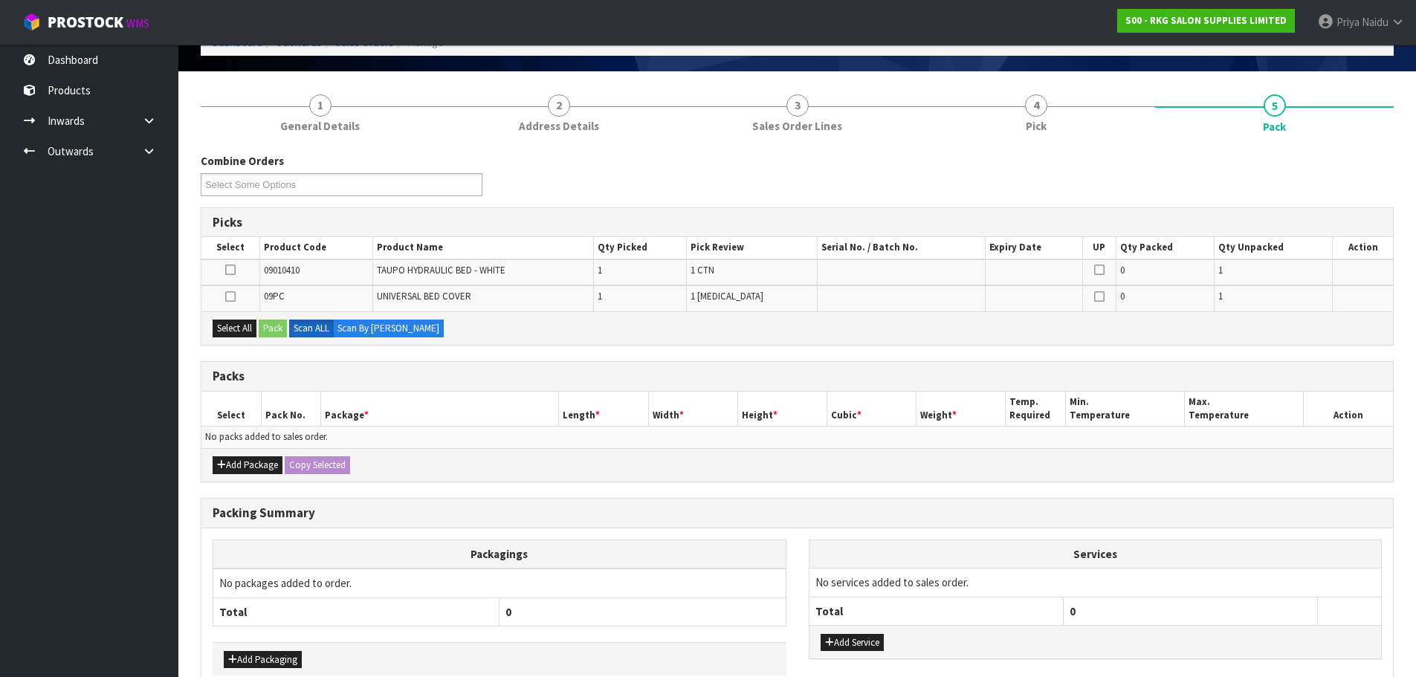
scroll to position [0, 0]
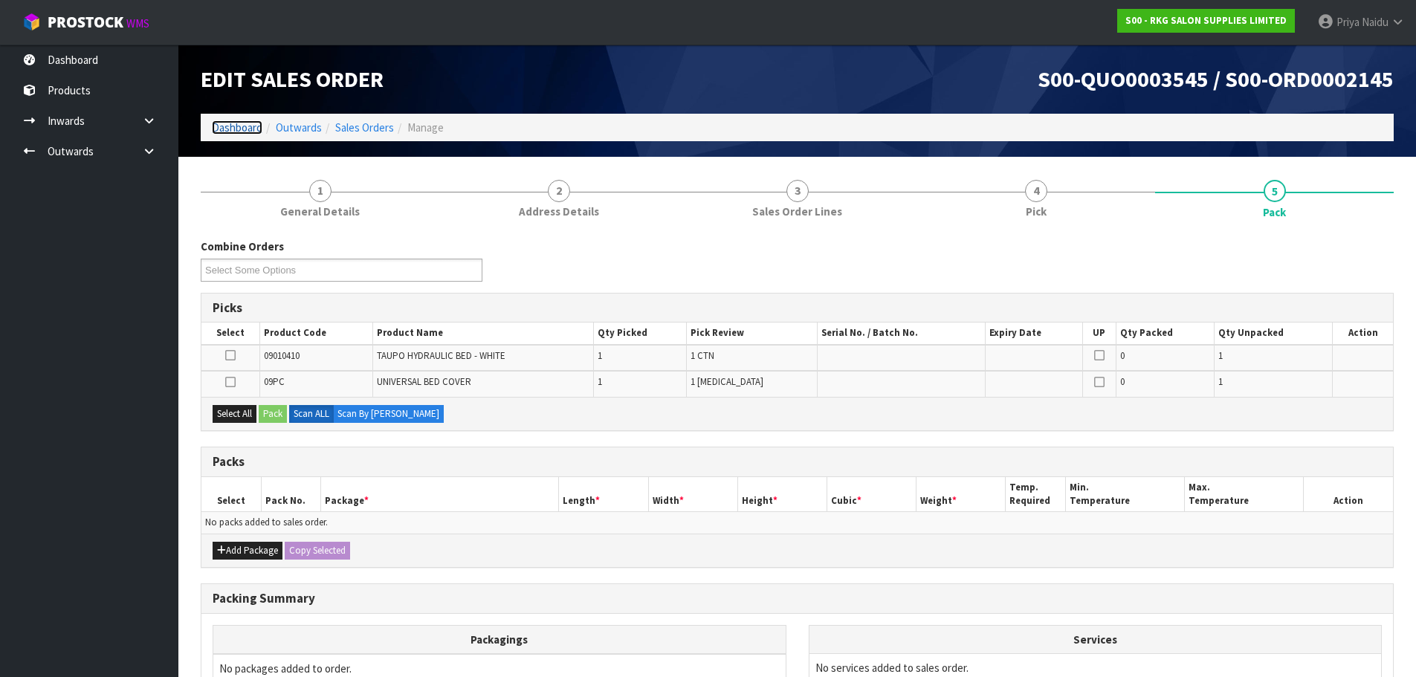
click at [222, 129] on link "Dashboard" at bounding box center [237, 127] width 51 height 14
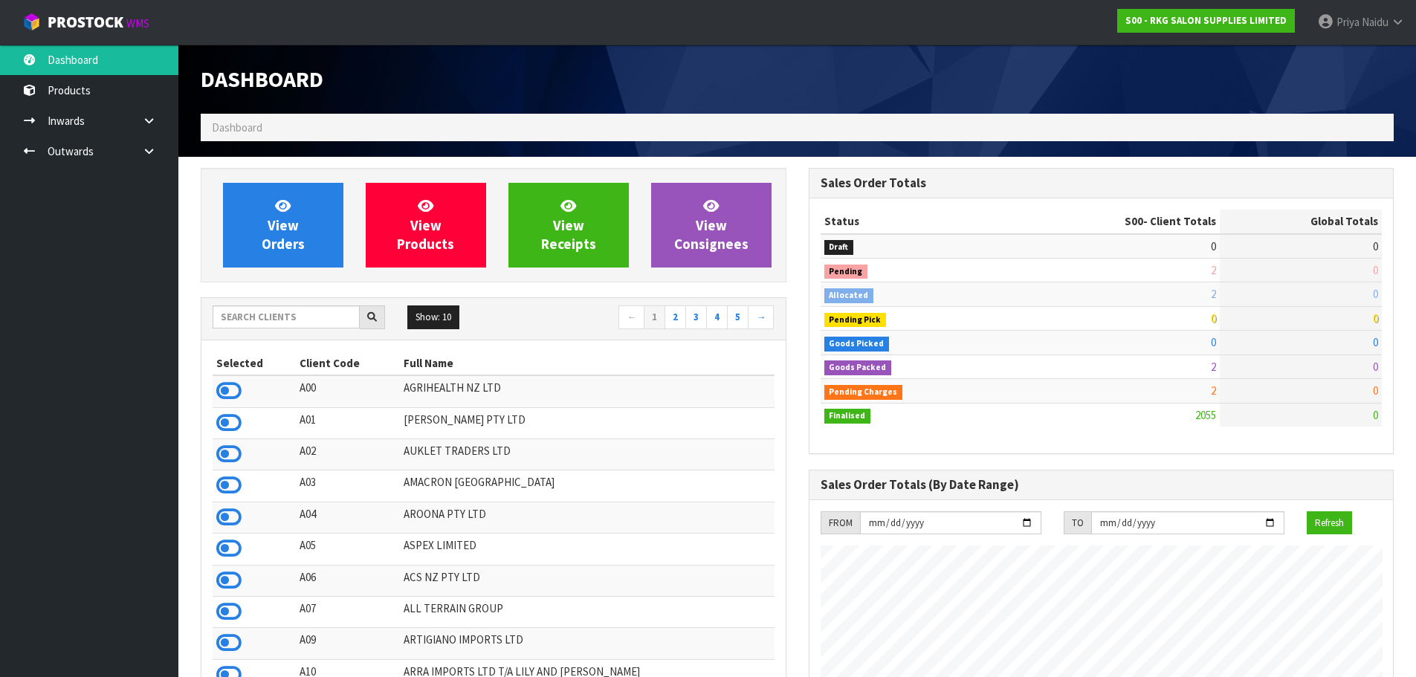
scroll to position [1126, 607]
click at [271, 315] on input "text" at bounding box center [286, 317] width 147 height 23
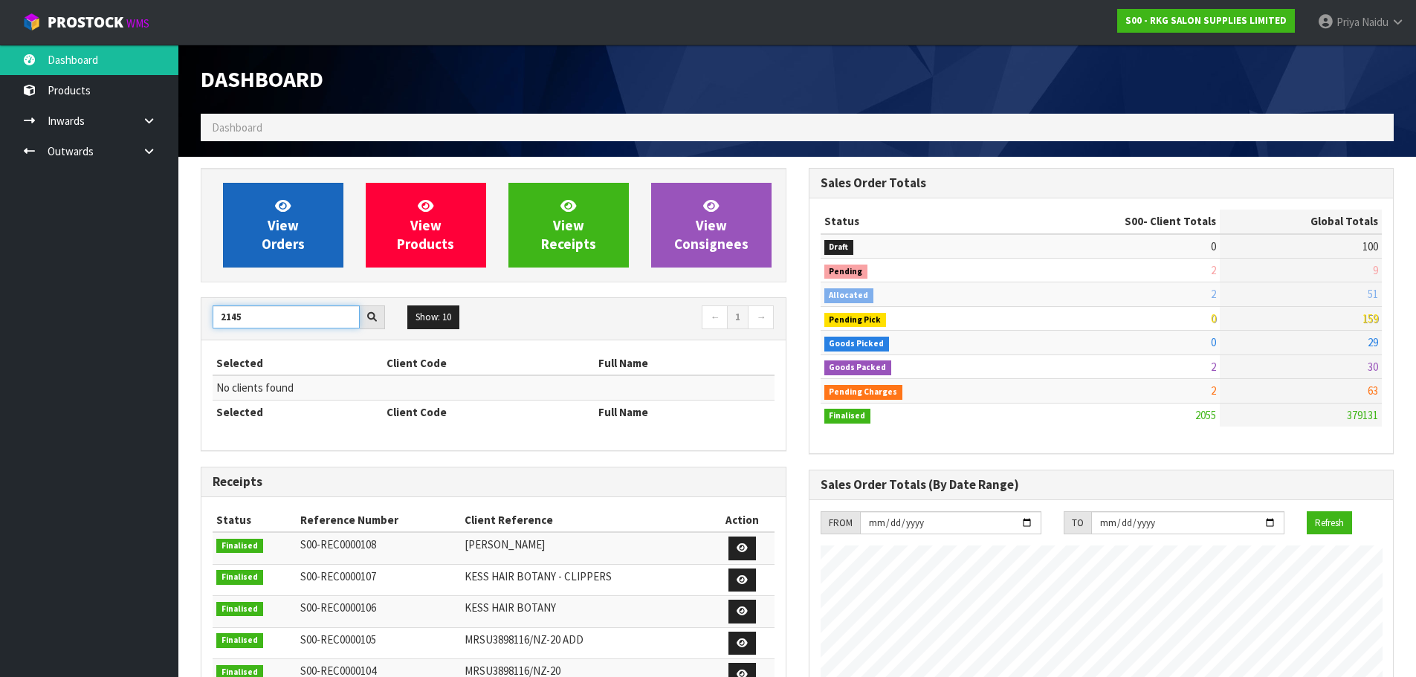
type input "2145"
click at [276, 236] on span "View Orders" at bounding box center [283, 225] width 43 height 56
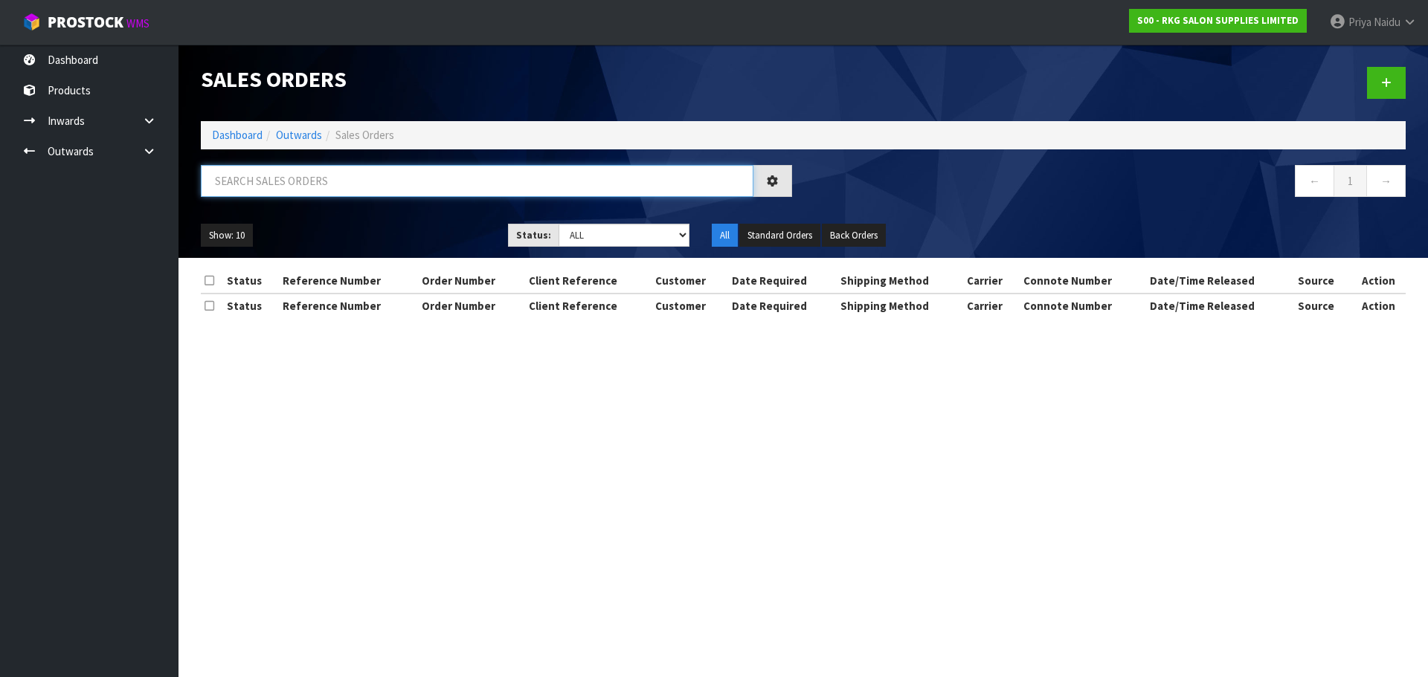
click at [303, 192] on input "text" at bounding box center [477, 181] width 552 height 32
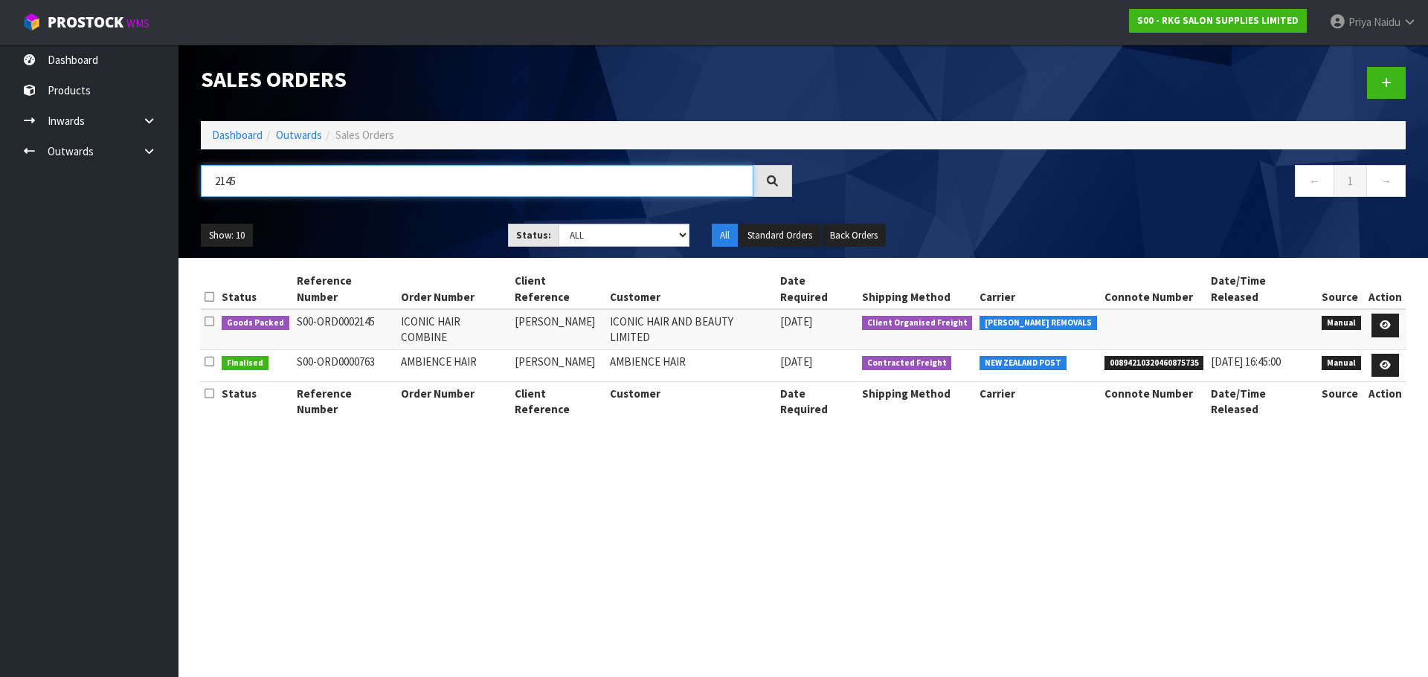
type input "2145"
click at [375, 235] on ul "Show: 10 5 10 25 50" at bounding box center [343, 236] width 285 height 24
click at [1388, 320] on icon at bounding box center [1384, 325] width 11 height 10
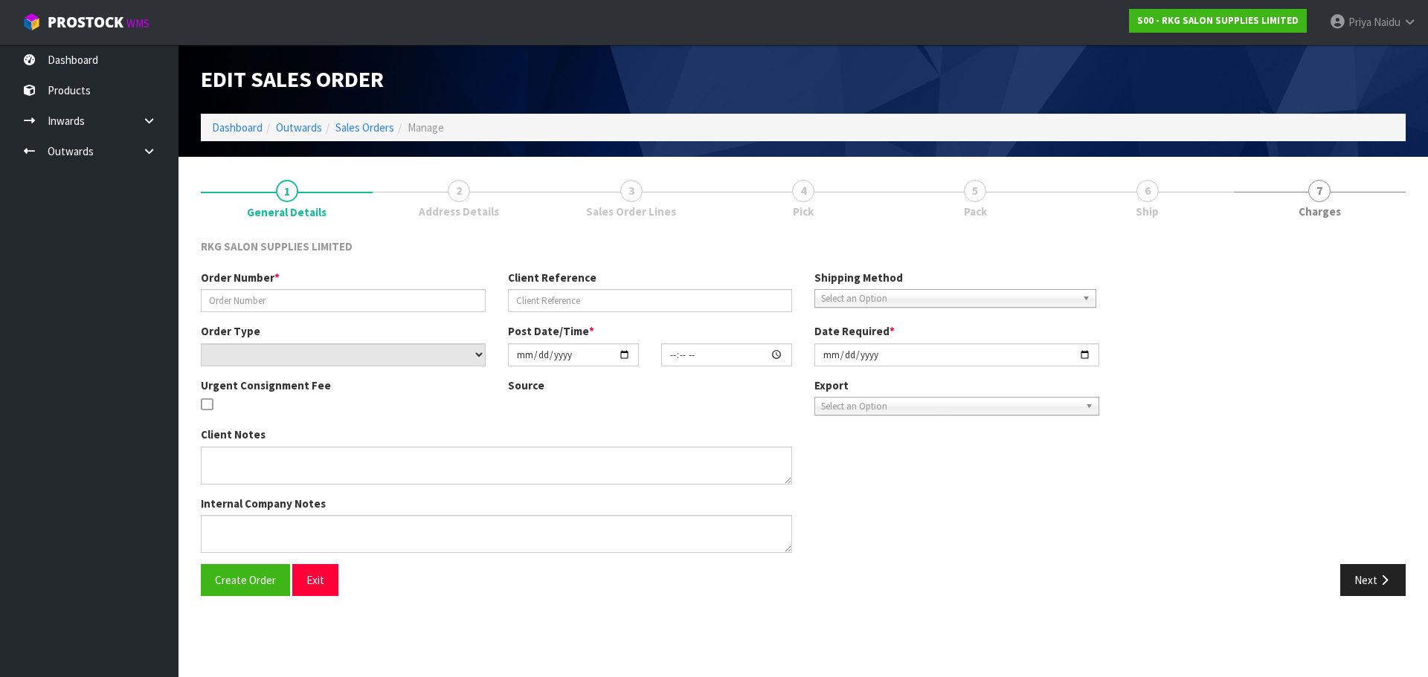
type input "ICONIC HAIR COMBINE"
type input "NAVPREET"
select select "number:0"
type input "[DATE]"
type input "00:00:00.000"
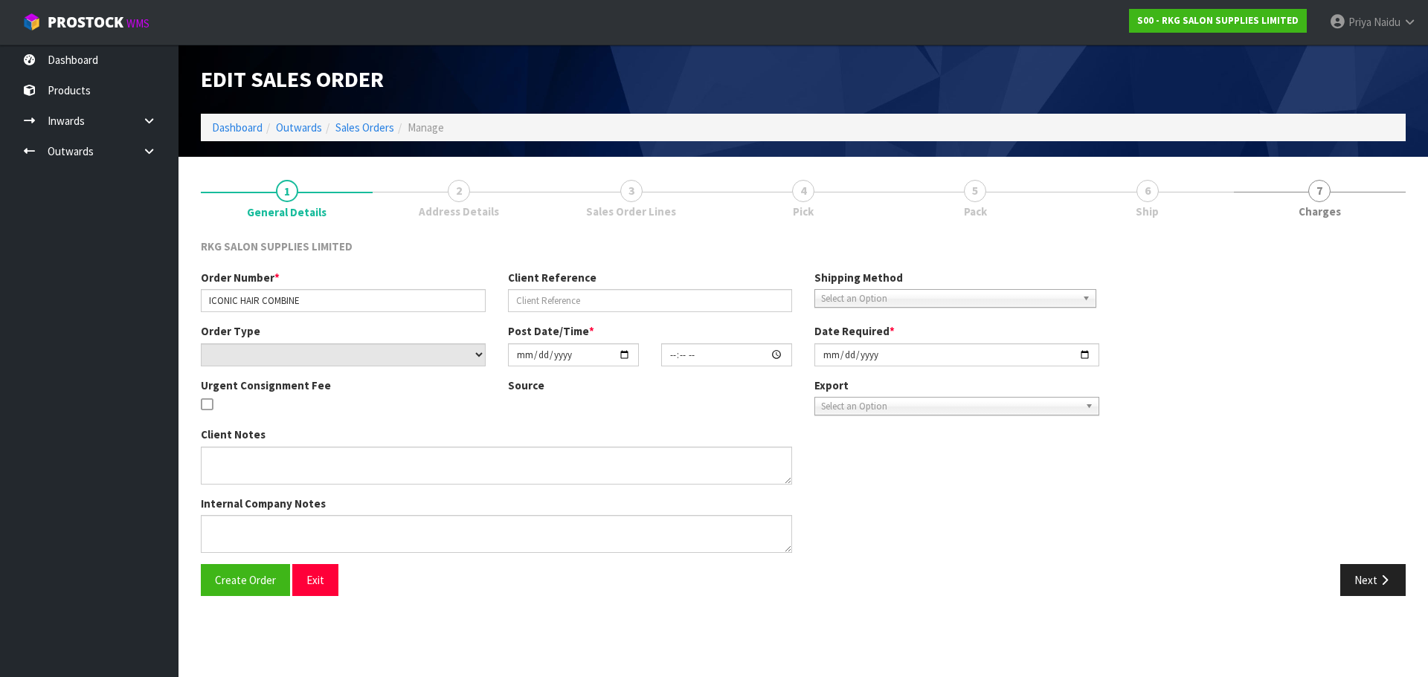
type input "[DATE]"
type textarea "COMBINE ORDER WITH S0#2141"
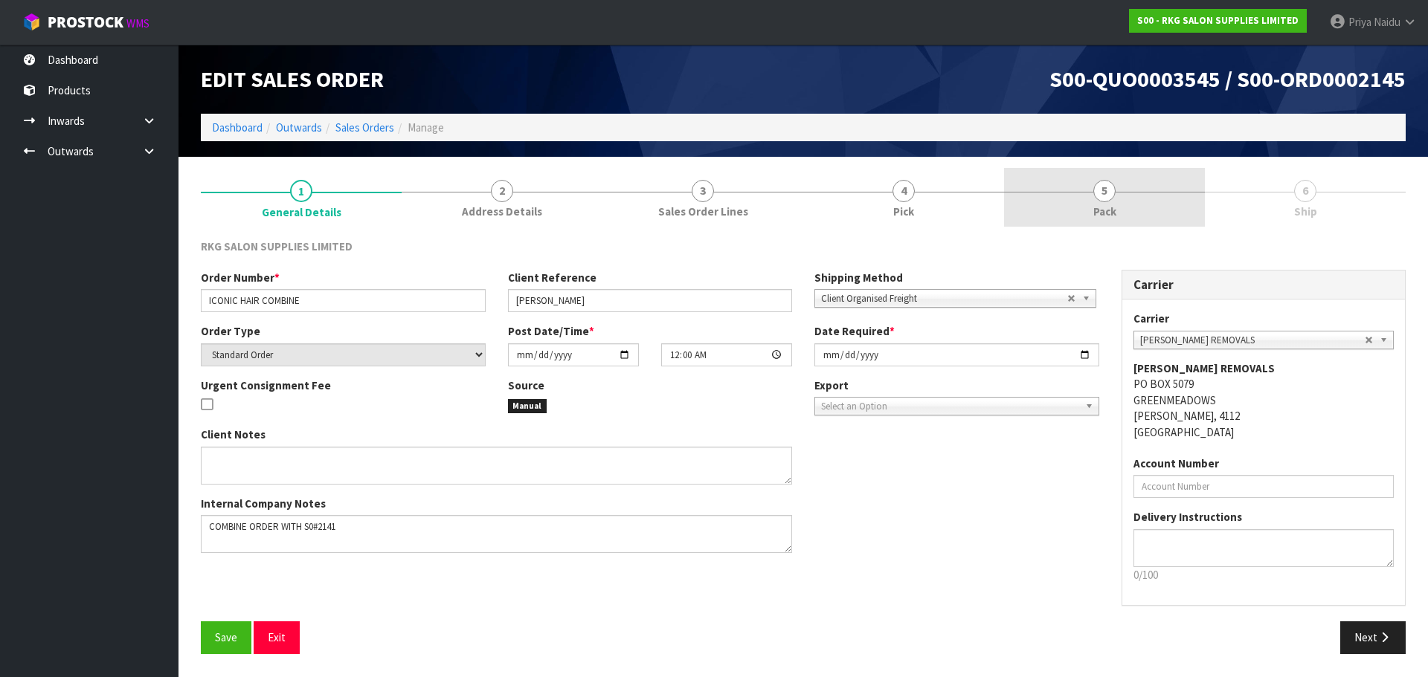
click at [1114, 199] on link "5 Pack" at bounding box center [1104, 197] width 201 height 59
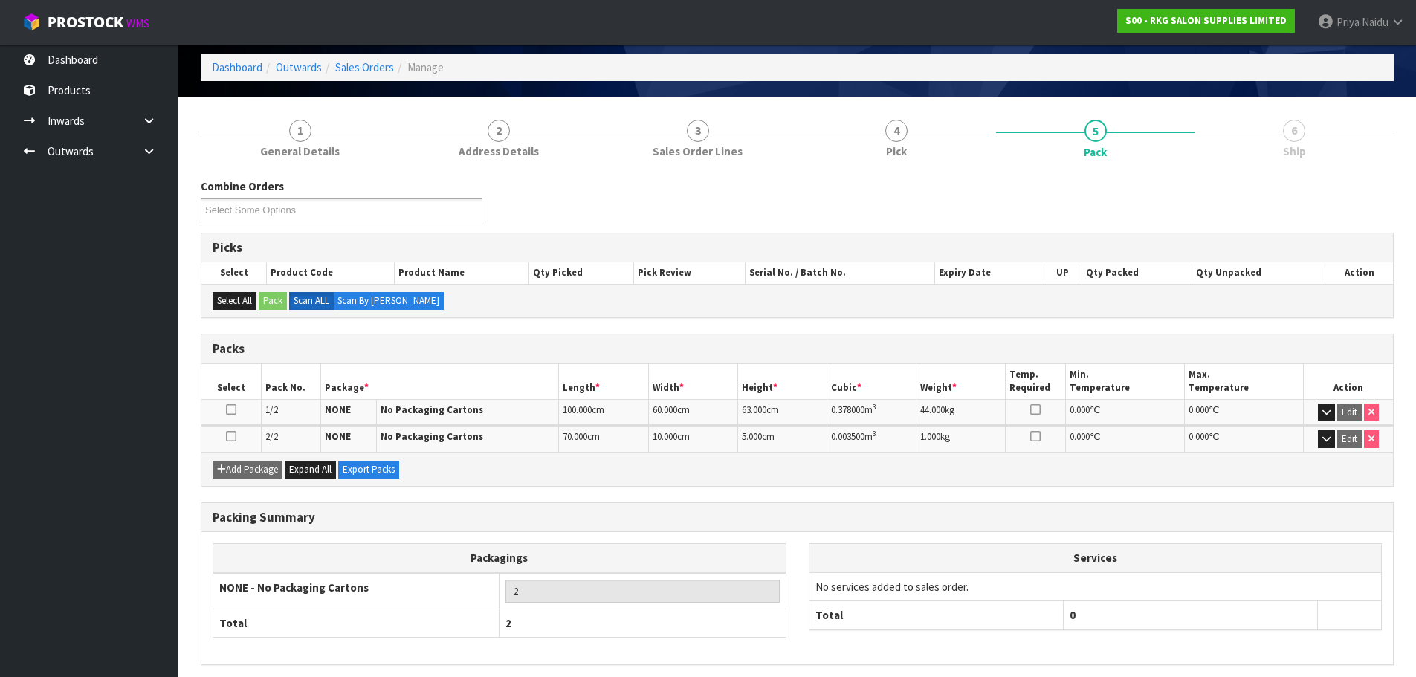
scroll to position [119, 0]
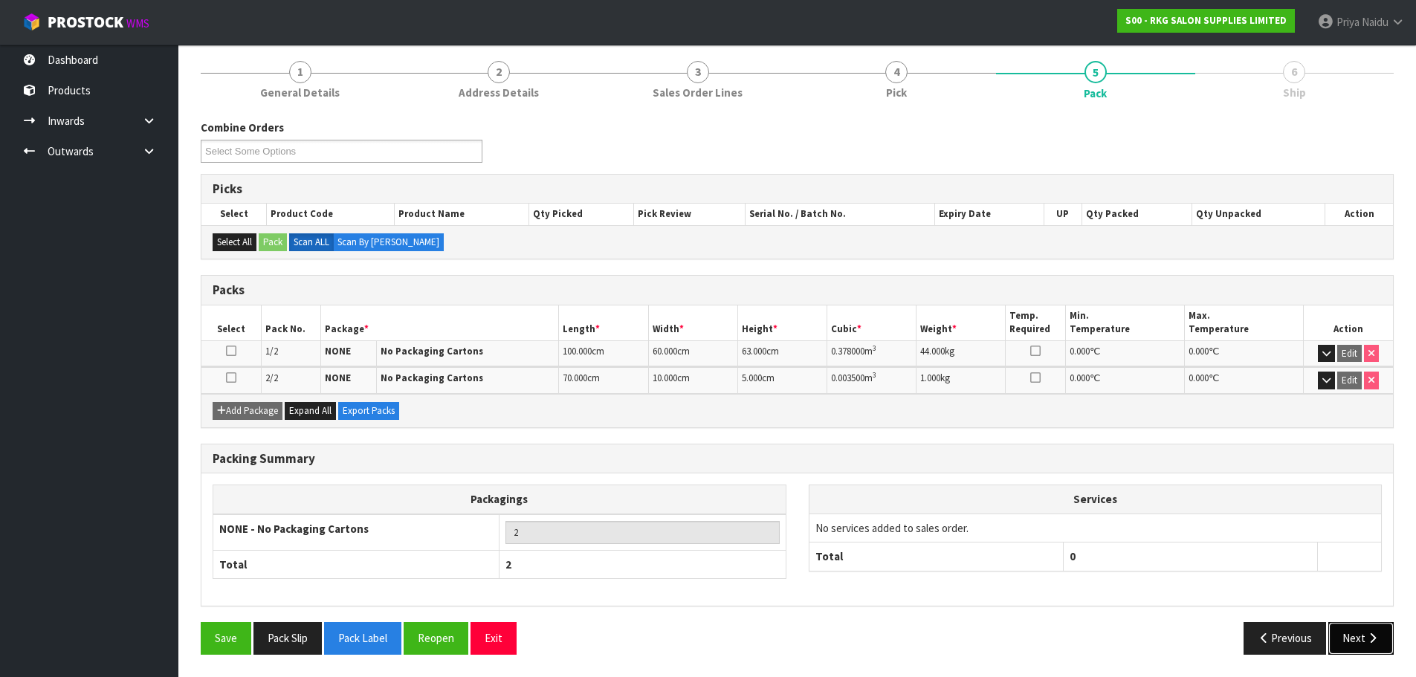
click at [1370, 650] on button "Next" at bounding box center [1361, 638] width 65 height 32
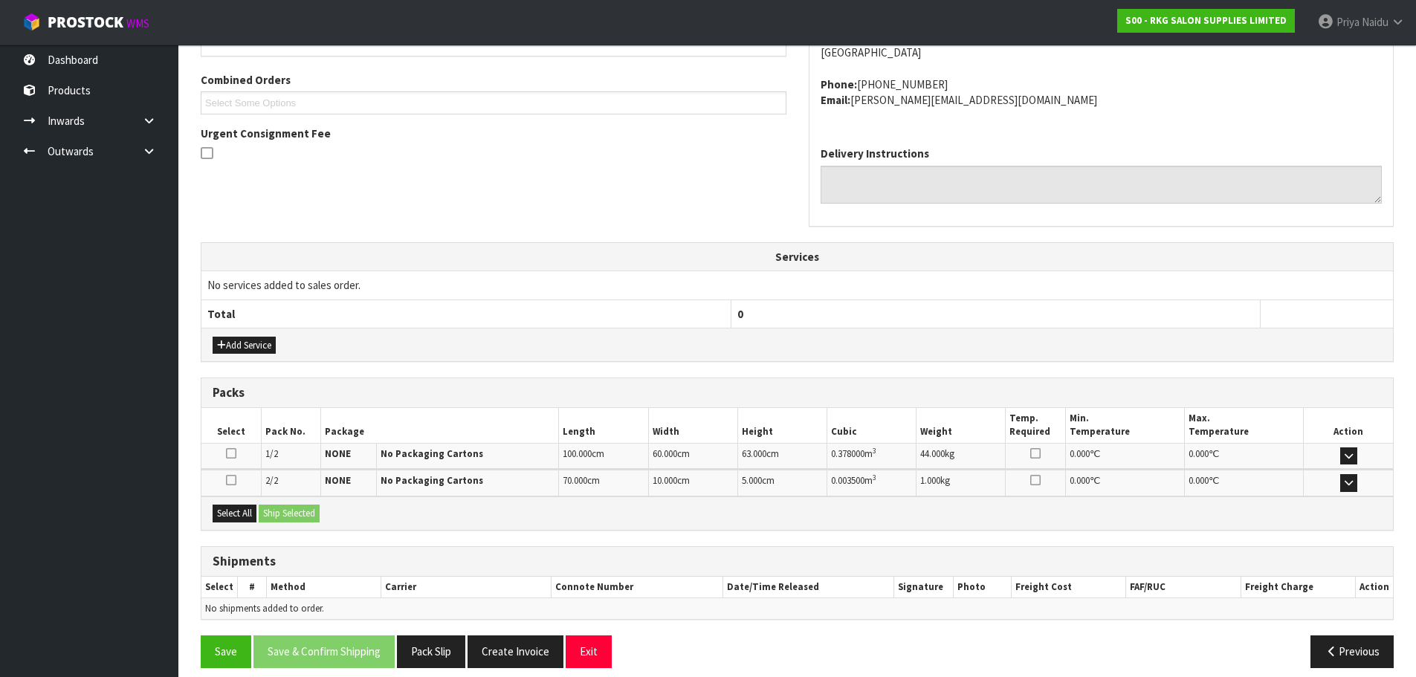
scroll to position [329, 0]
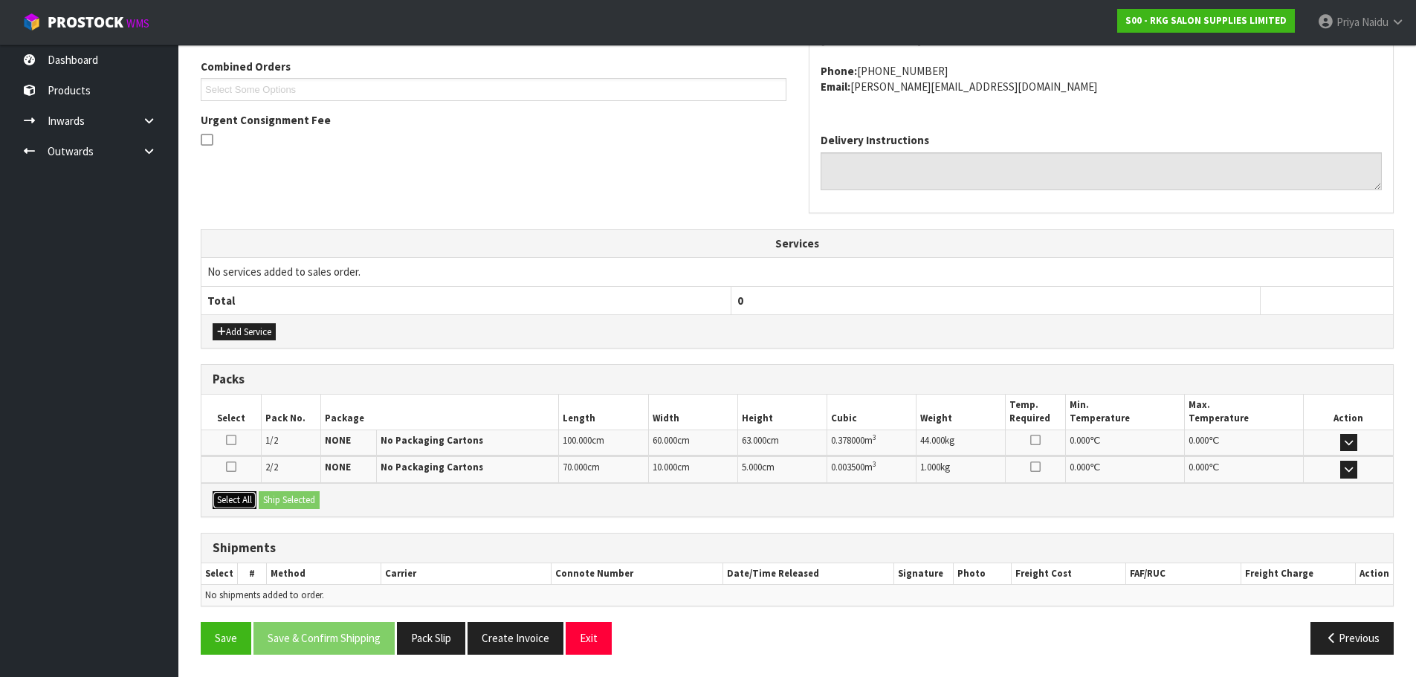
click at [233, 497] on button "Select All" at bounding box center [235, 500] width 44 height 18
drag, startPoint x: 268, startPoint y: 497, endPoint x: 344, endPoint y: 511, distance: 77.9
click at [268, 497] on button "Ship Selected" at bounding box center [289, 500] width 61 height 18
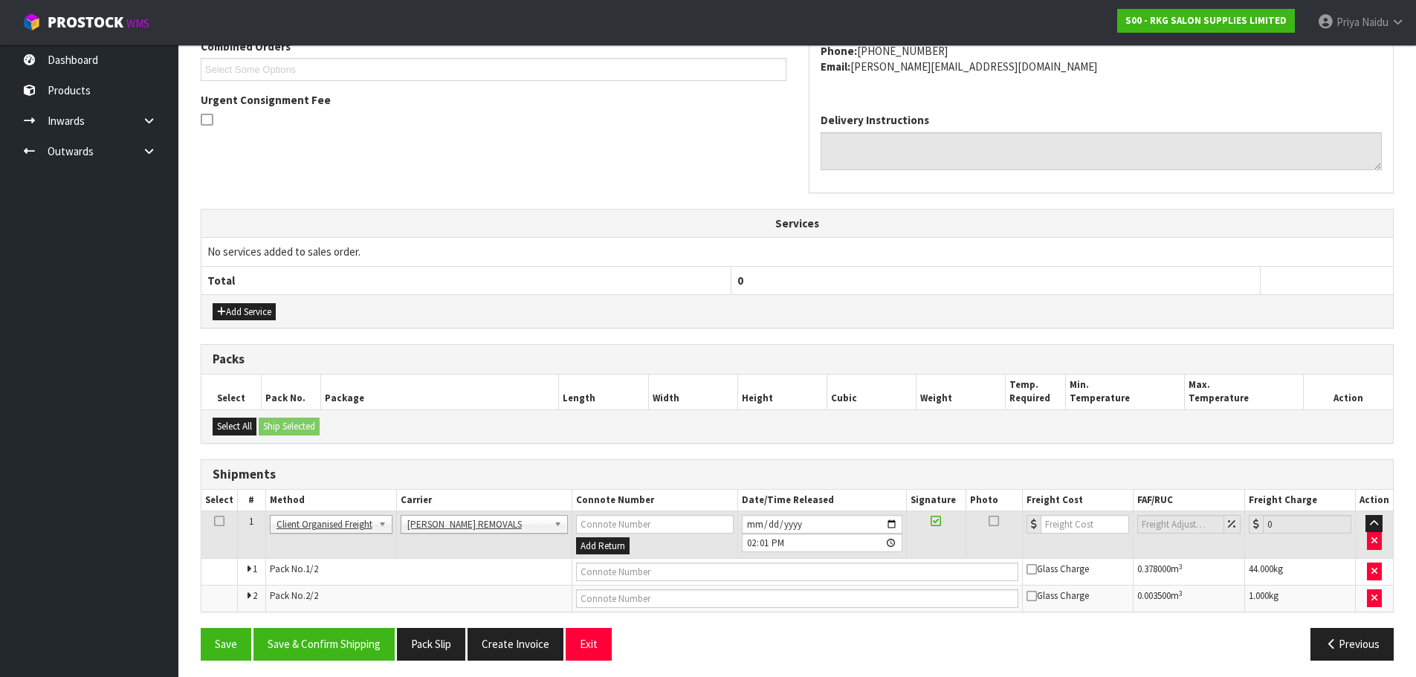
scroll to position [355, 0]
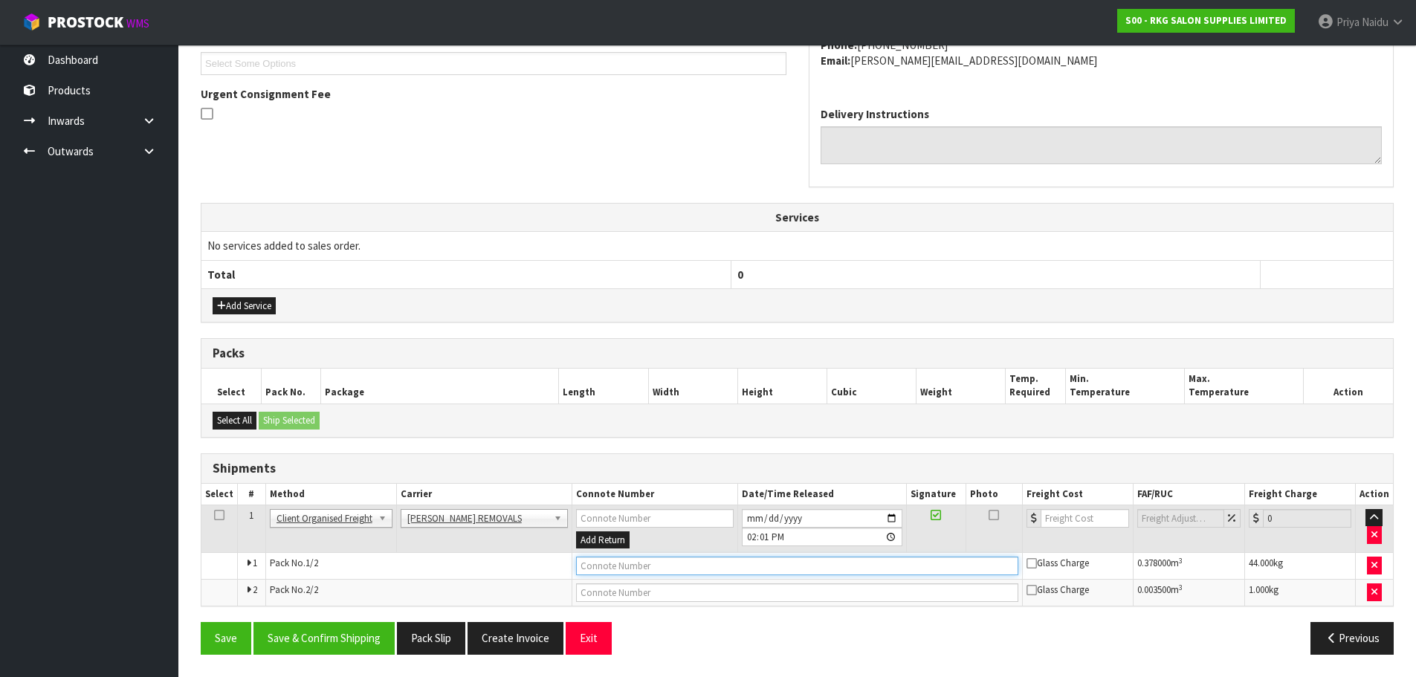
click at [607, 567] on input "text" at bounding box center [797, 566] width 442 height 19
type input "CONROYS COLLECTED"
click at [318, 640] on button "Save & Confirm Shipping" at bounding box center [324, 638] width 141 height 32
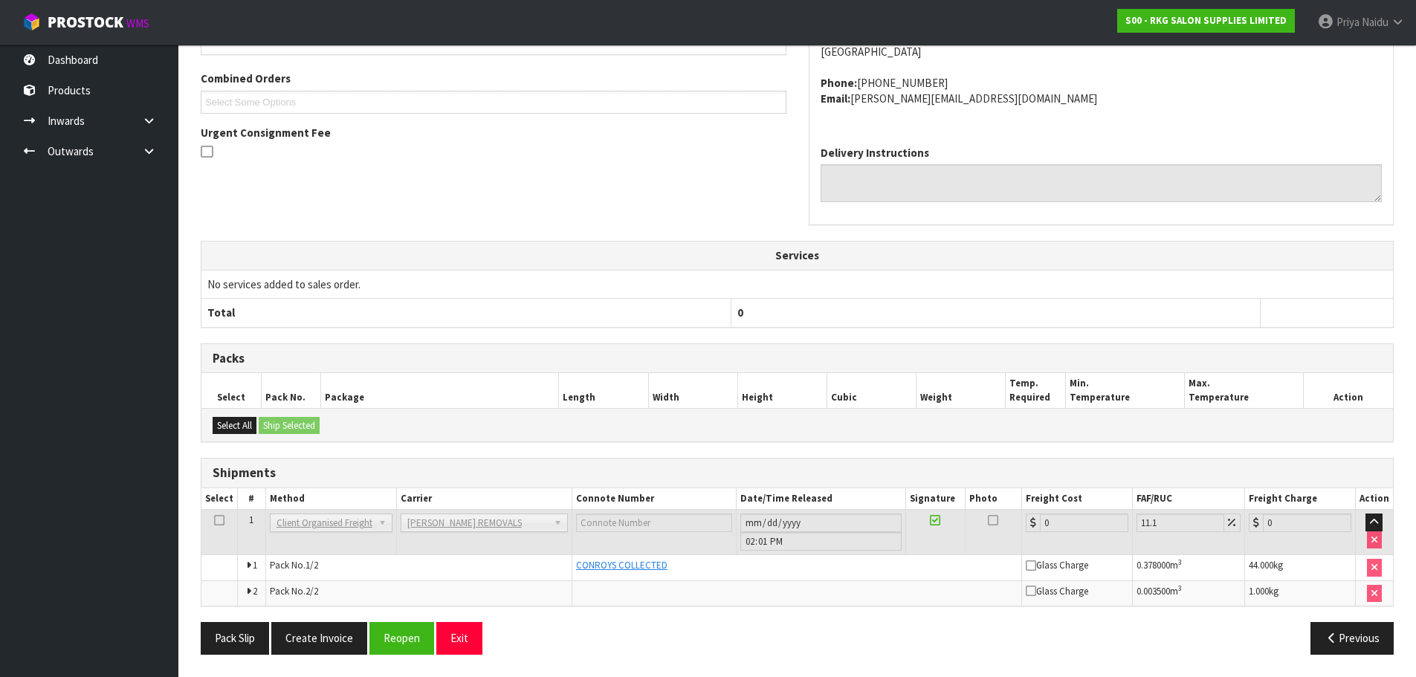
scroll to position [0, 0]
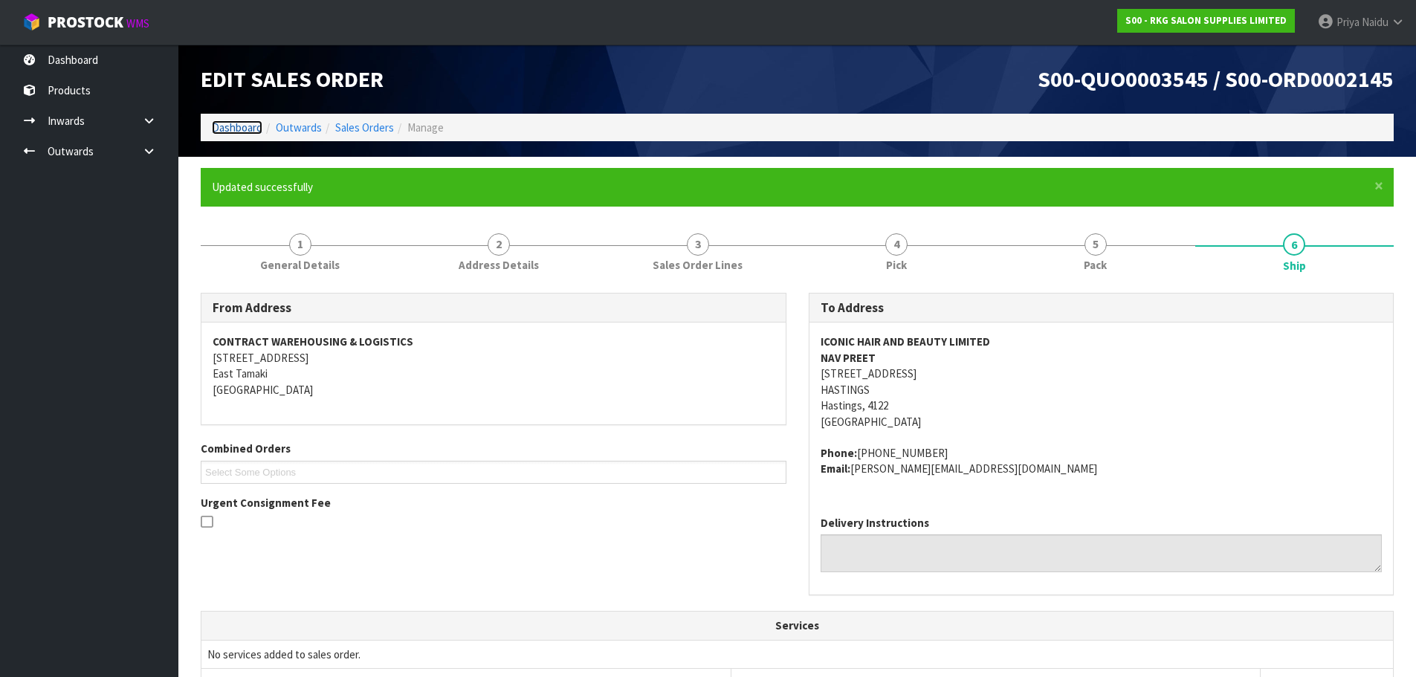
click at [232, 129] on link "Dashboard" at bounding box center [237, 127] width 51 height 14
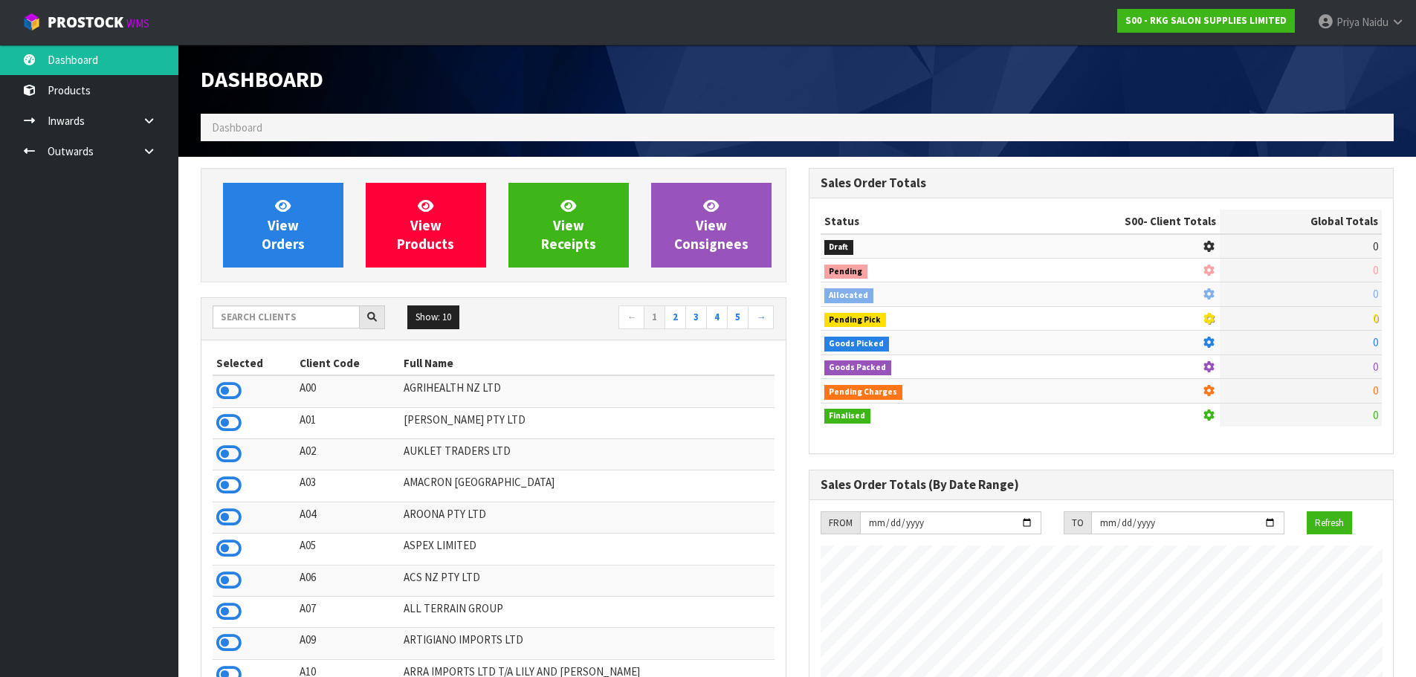
scroll to position [1126, 607]
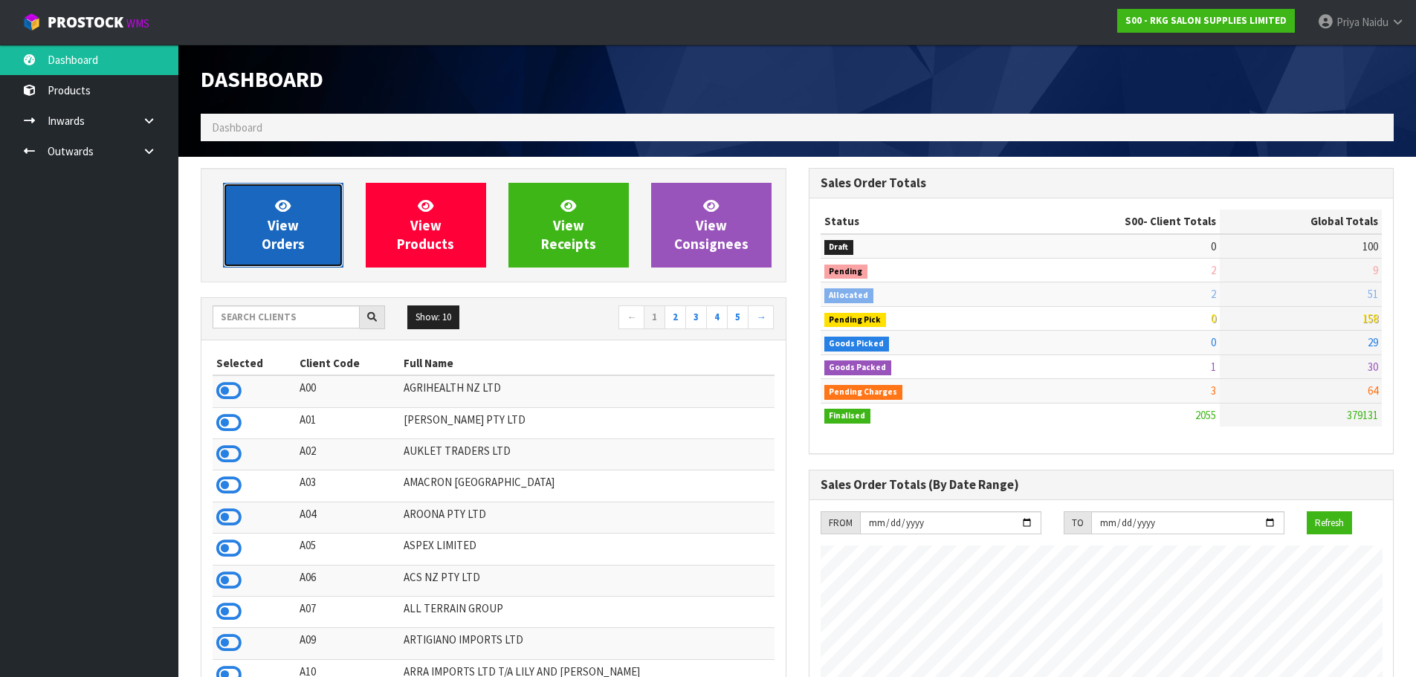
click at [280, 233] on span "View Orders" at bounding box center [283, 225] width 43 height 56
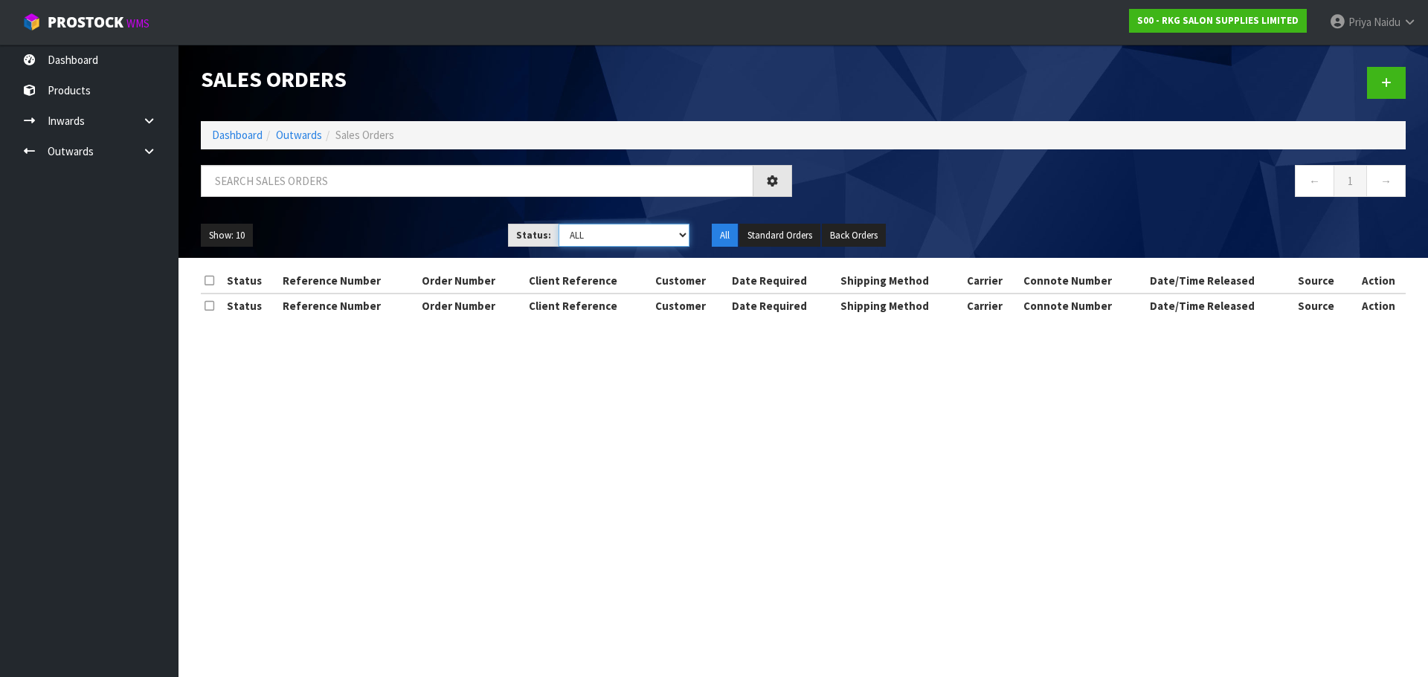
click at [602, 242] on select "Draft Pending Allocated Pending Pick Goods Picked Goods Packed Pending Charges …" at bounding box center [624, 235] width 132 height 23
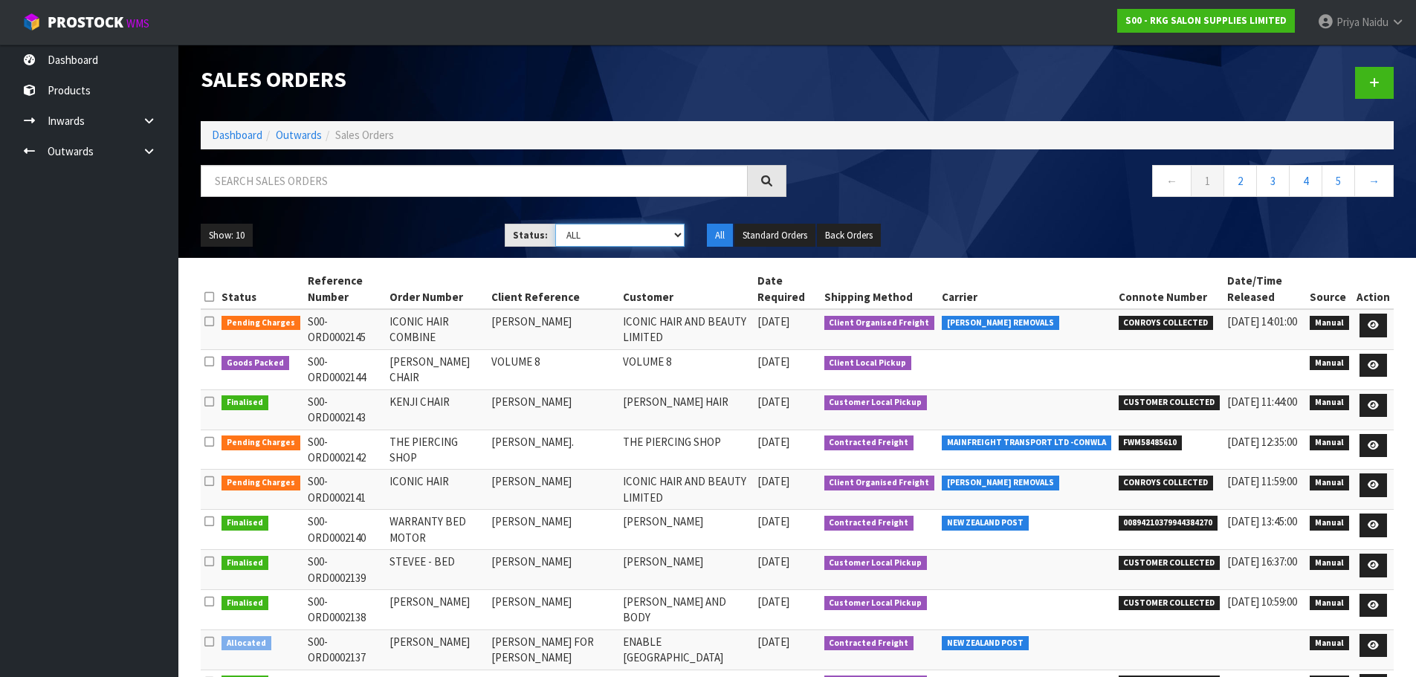
select select "string:5"
click at [555, 224] on select "Draft Pending Allocated Pending Pick Goods Picked Goods Packed Pending Charges …" at bounding box center [619, 235] width 129 height 23
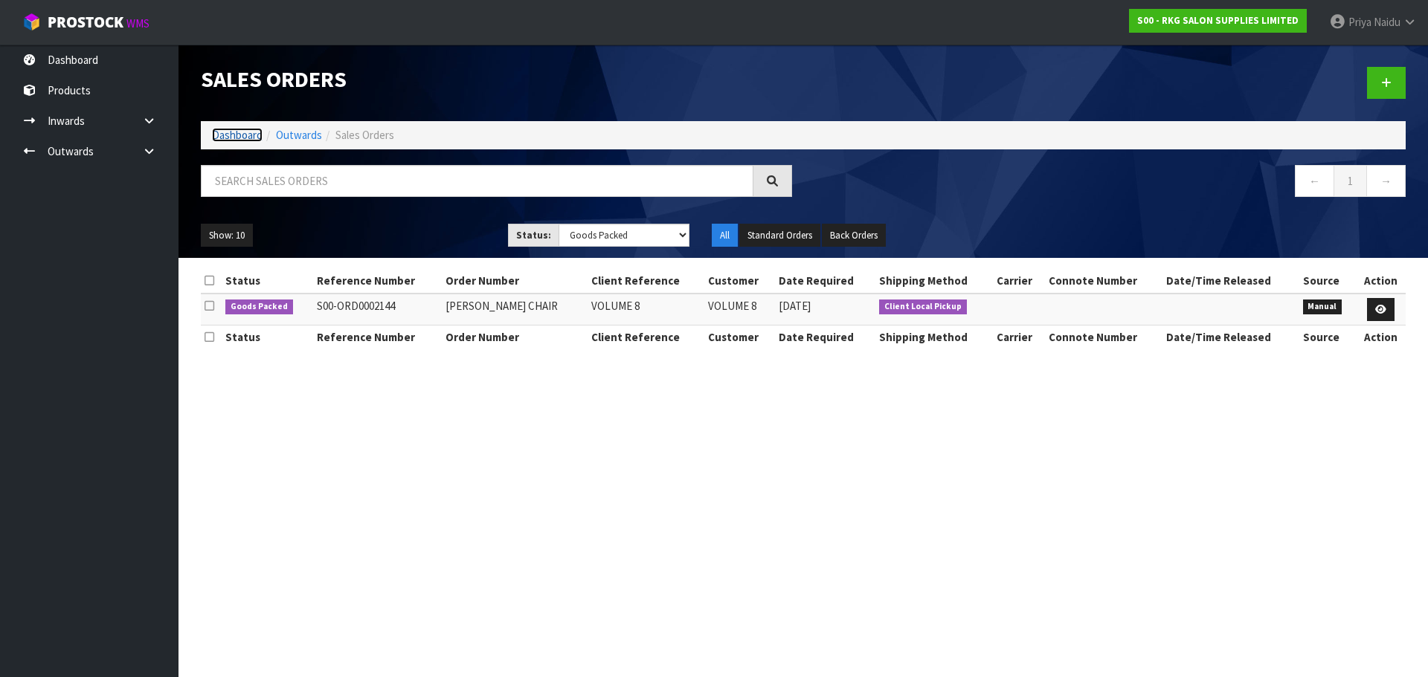
click at [233, 135] on link "Dashboard" at bounding box center [237, 135] width 51 height 14
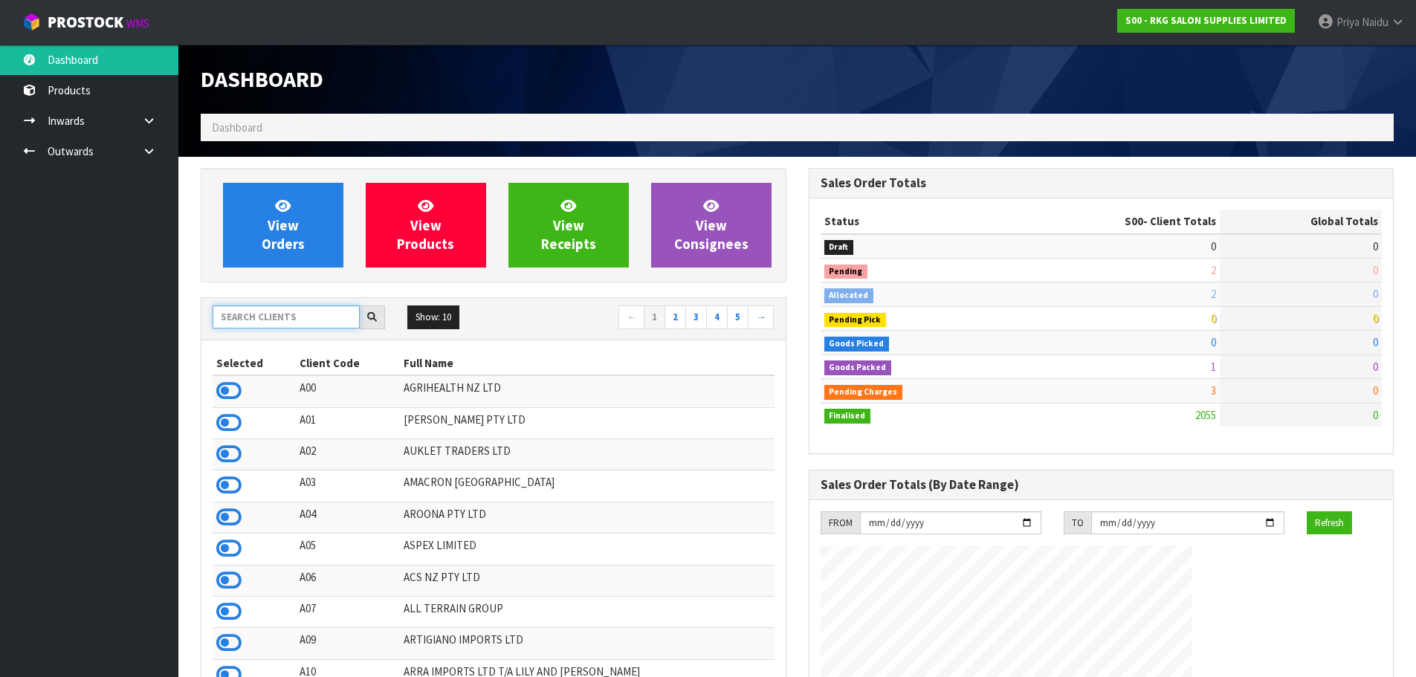
click at [270, 324] on input "text" at bounding box center [286, 317] width 147 height 23
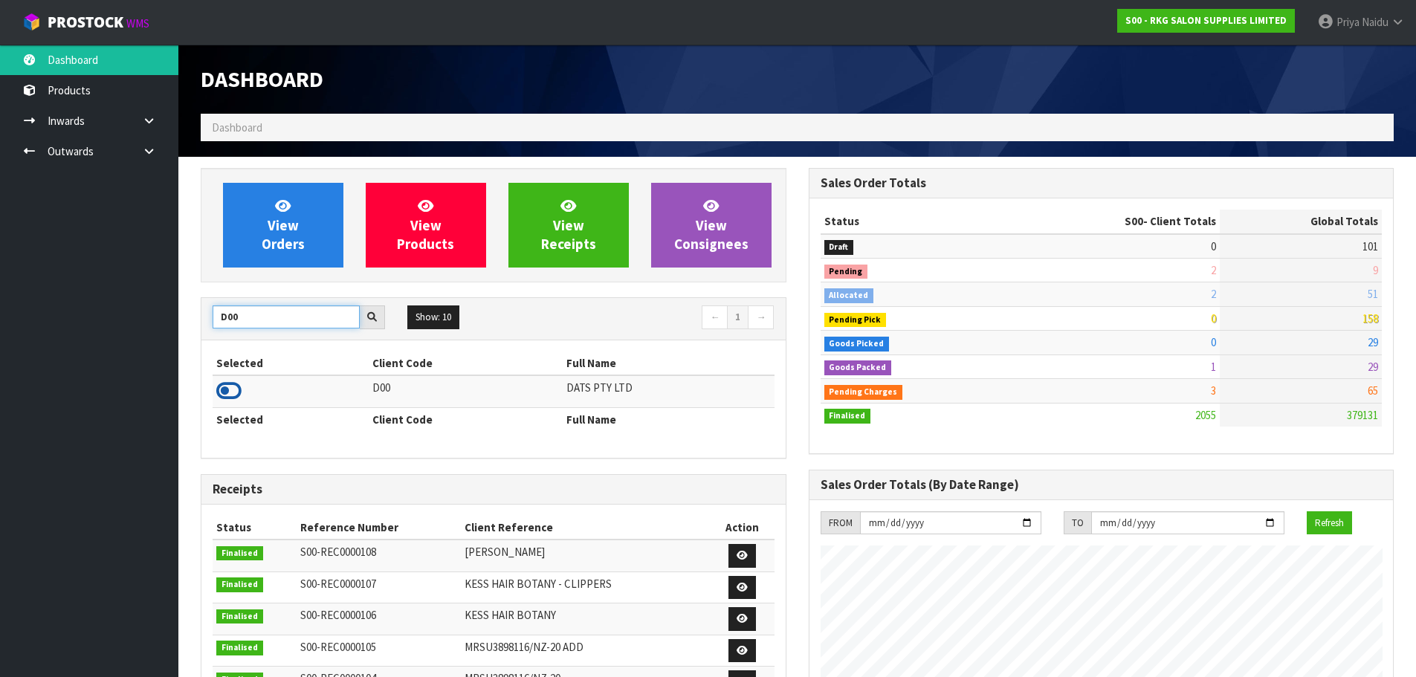
type input "D00"
click at [233, 385] on icon at bounding box center [228, 391] width 25 height 22
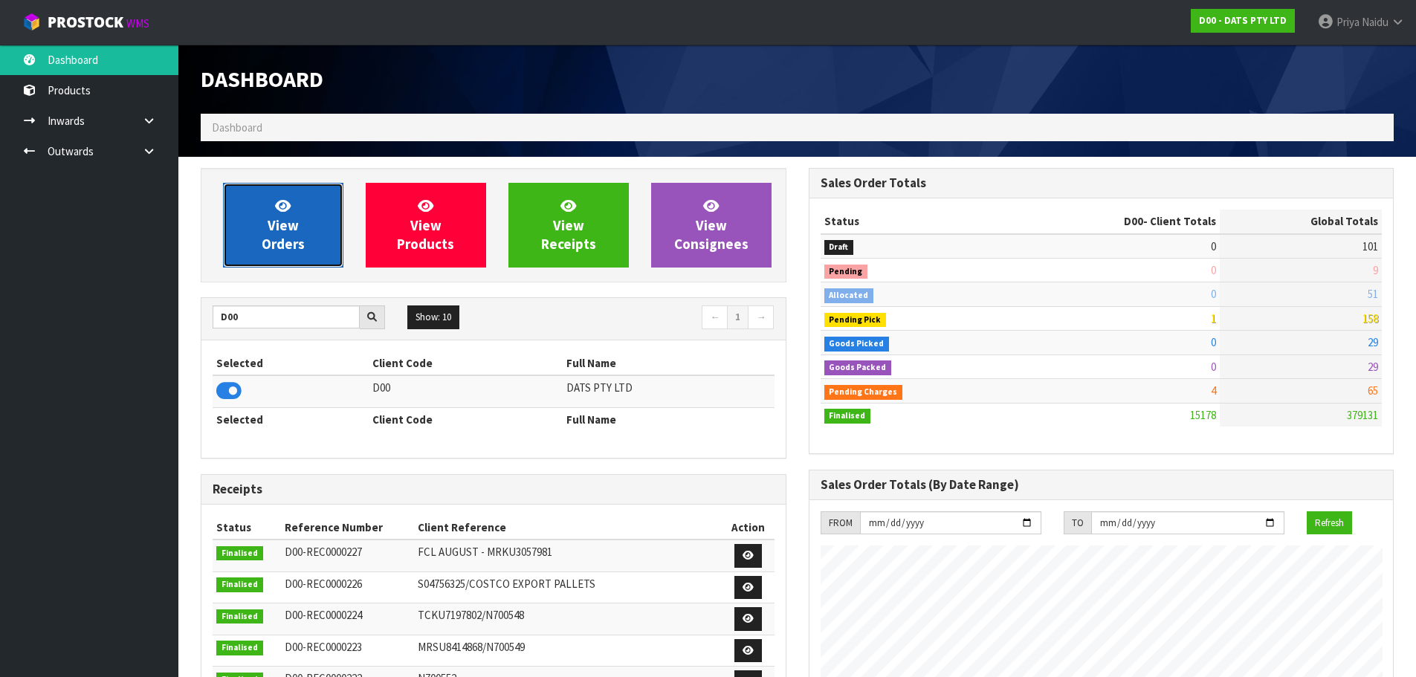
click at [301, 218] on link "View Orders" at bounding box center [283, 225] width 120 height 85
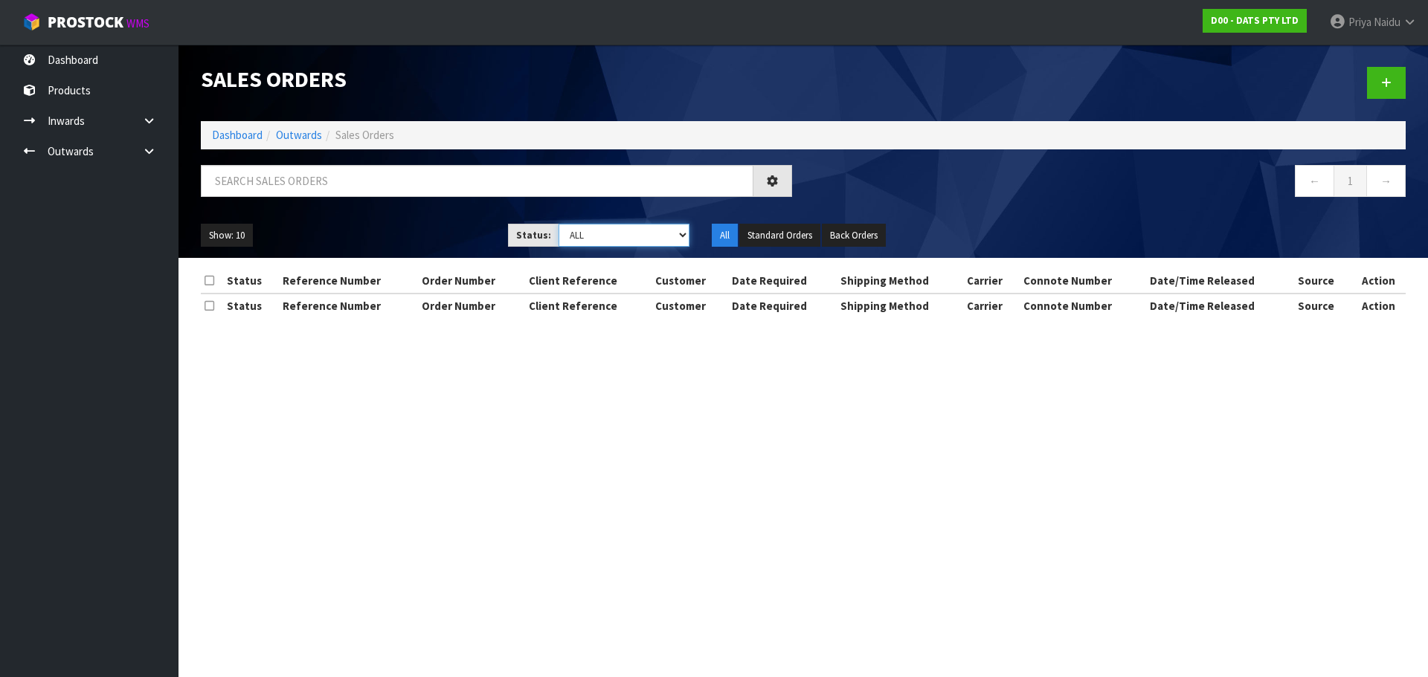
click at [584, 231] on select "Draft Pending Allocated Pending Pick Goods Picked Goods Packed Pending Charges …" at bounding box center [624, 235] width 132 height 23
select select "string:3"
click at [558, 224] on select "Draft Pending Allocated Pending Pick Goods Picked Goods Packed Pending Charges …" at bounding box center [624, 235] width 132 height 23
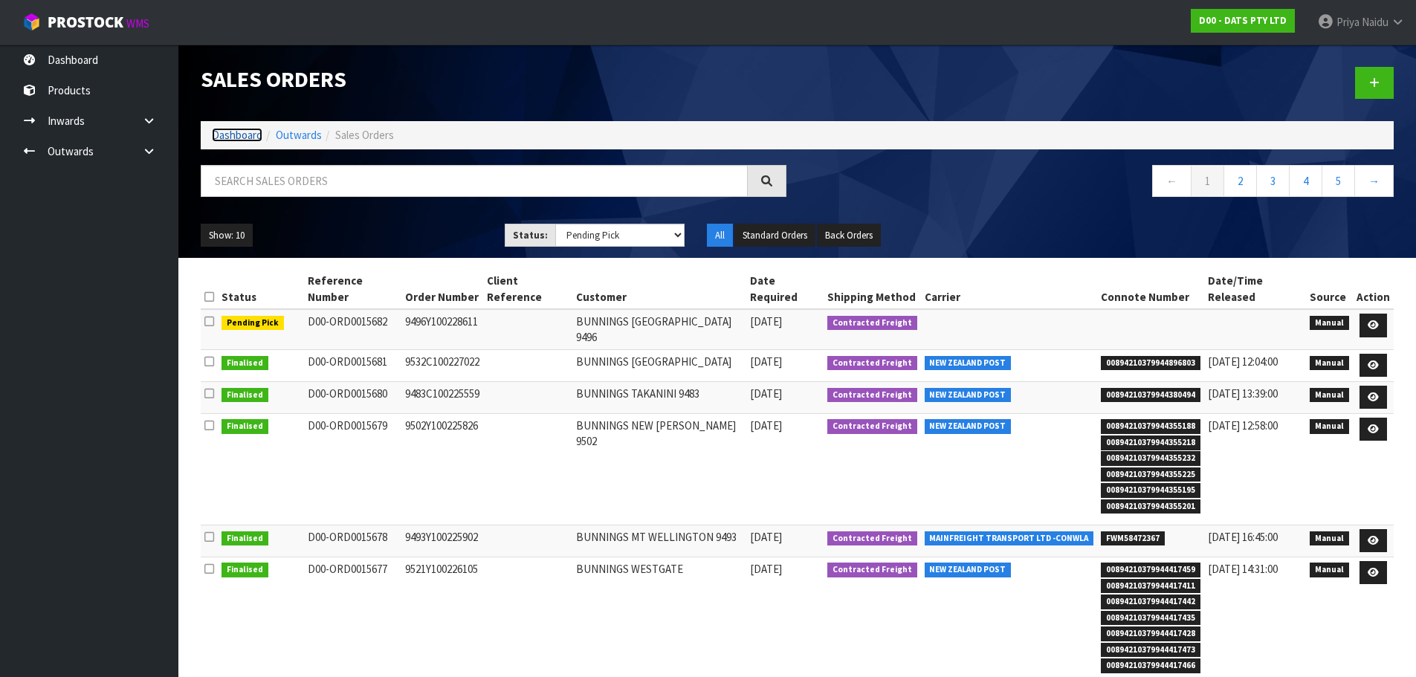
click at [242, 137] on link "Dashboard" at bounding box center [237, 135] width 51 height 14
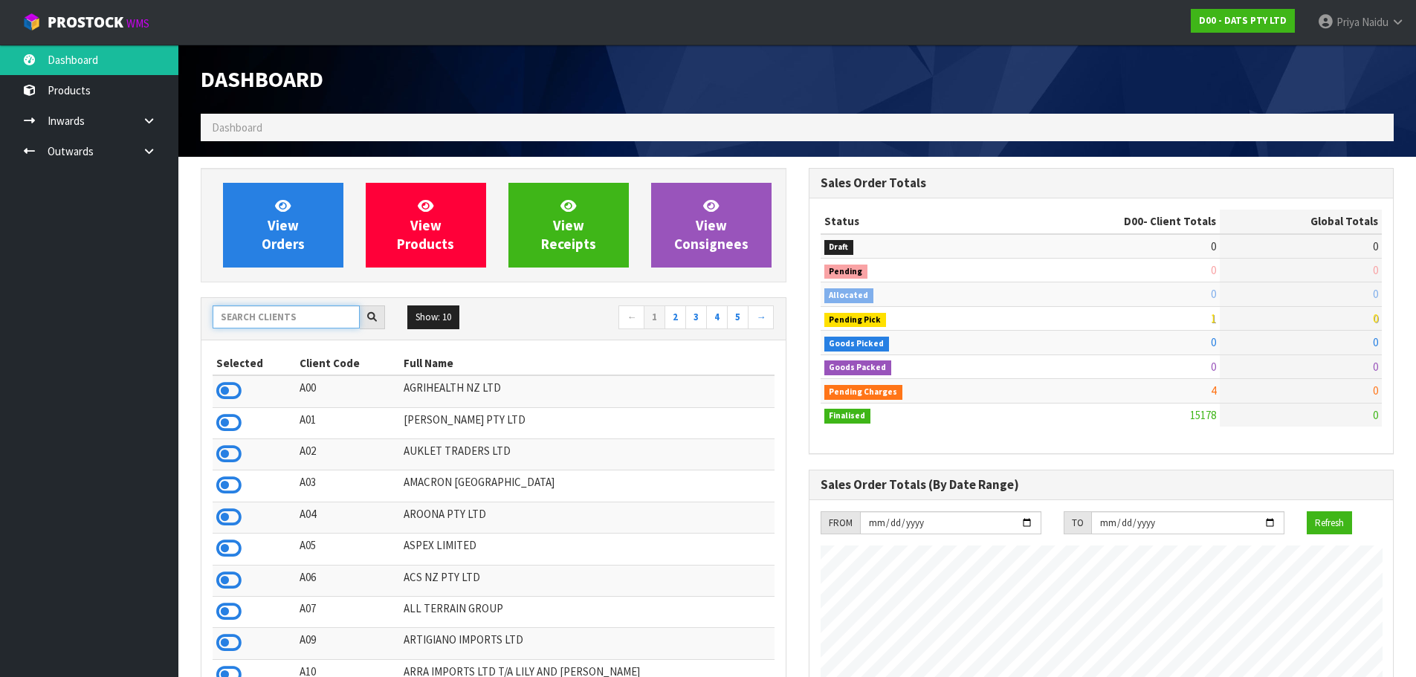
scroll to position [927, 607]
click at [284, 318] on input "text" at bounding box center [286, 317] width 147 height 23
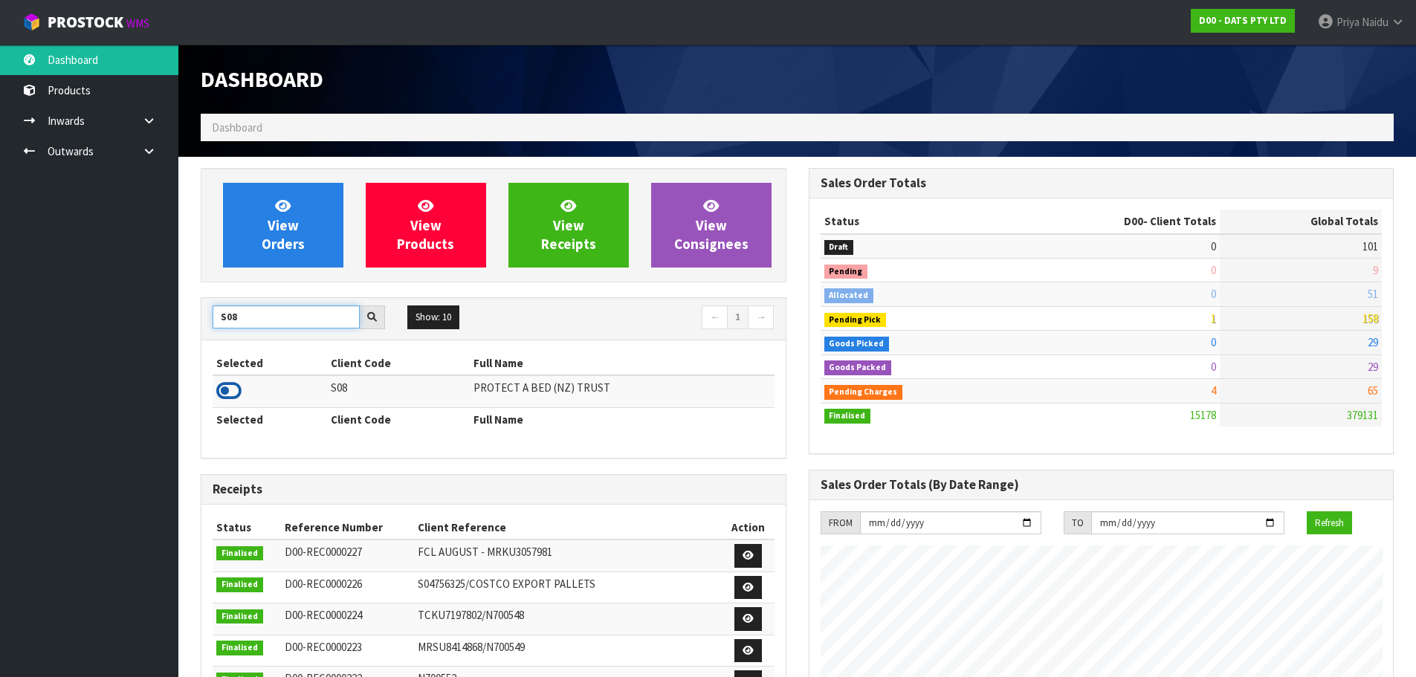
type input "S08"
click at [230, 390] on icon at bounding box center [228, 391] width 25 height 22
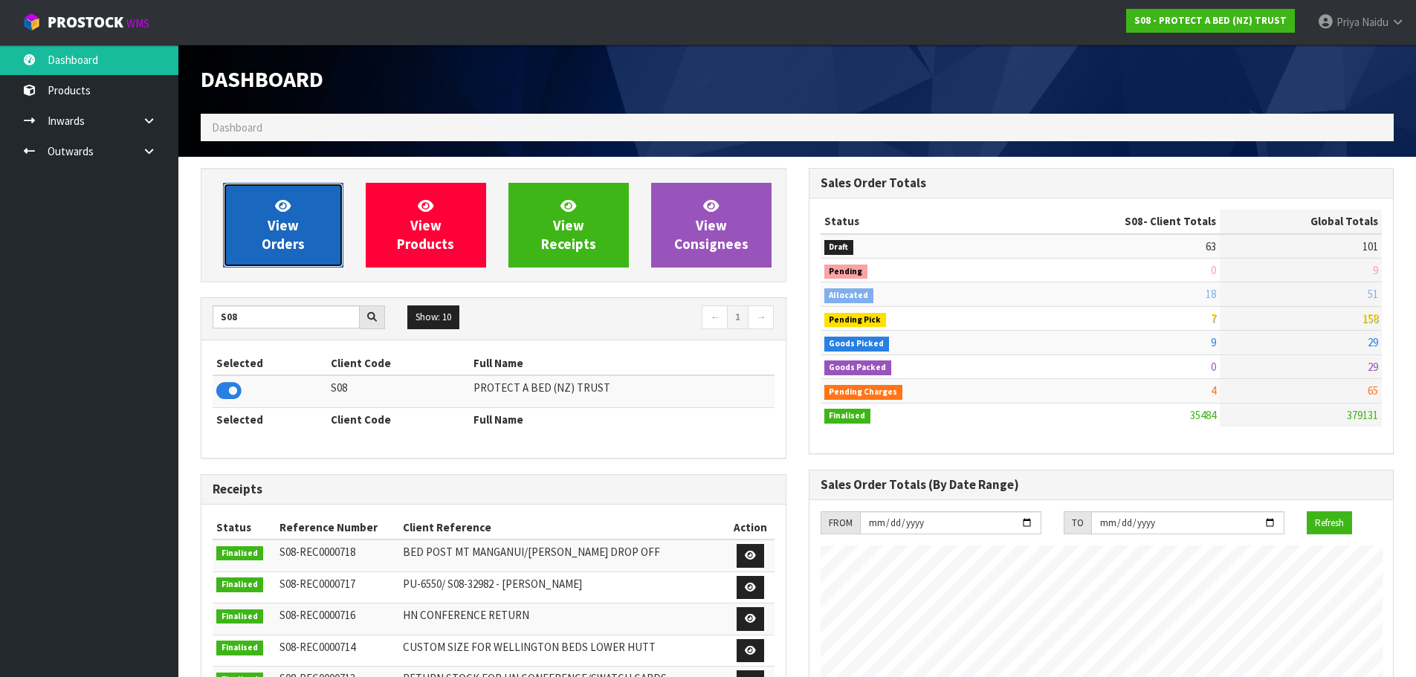
click at [290, 229] on span "View Orders" at bounding box center [283, 225] width 43 height 56
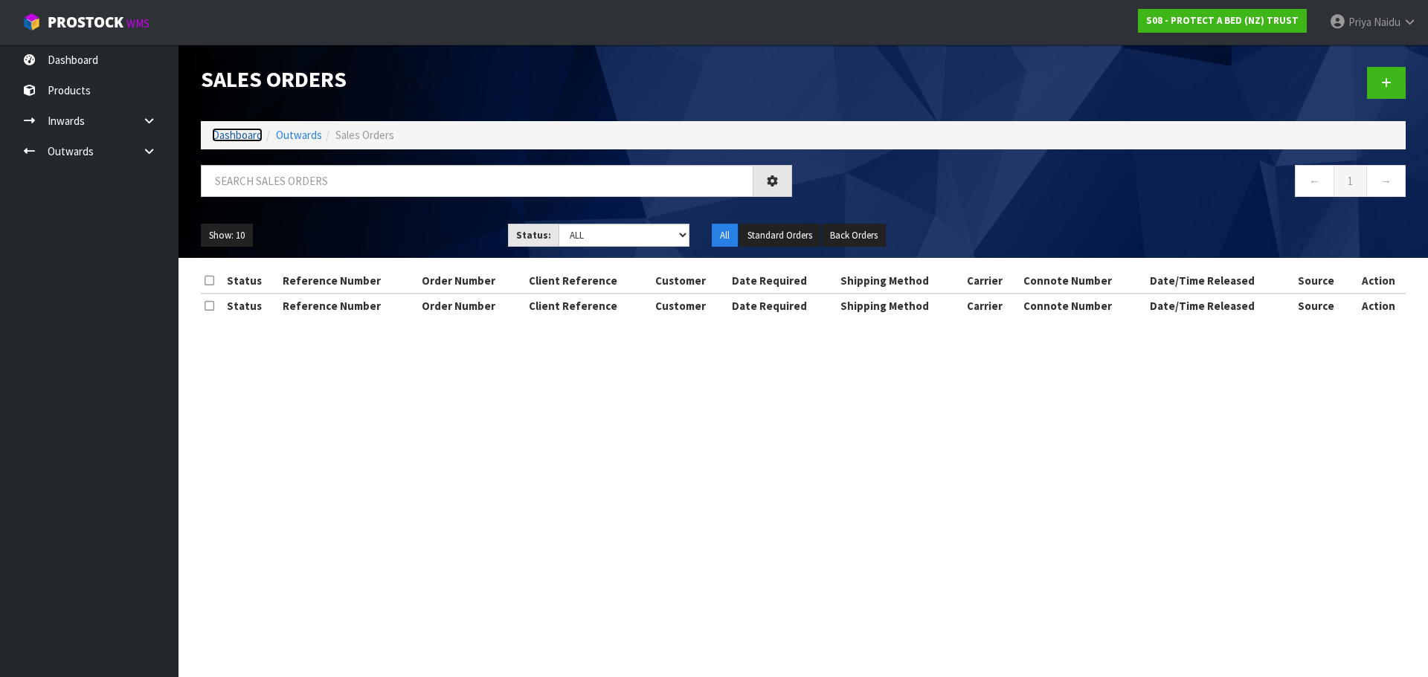
click at [233, 134] on link "Dashboard" at bounding box center [237, 135] width 51 height 14
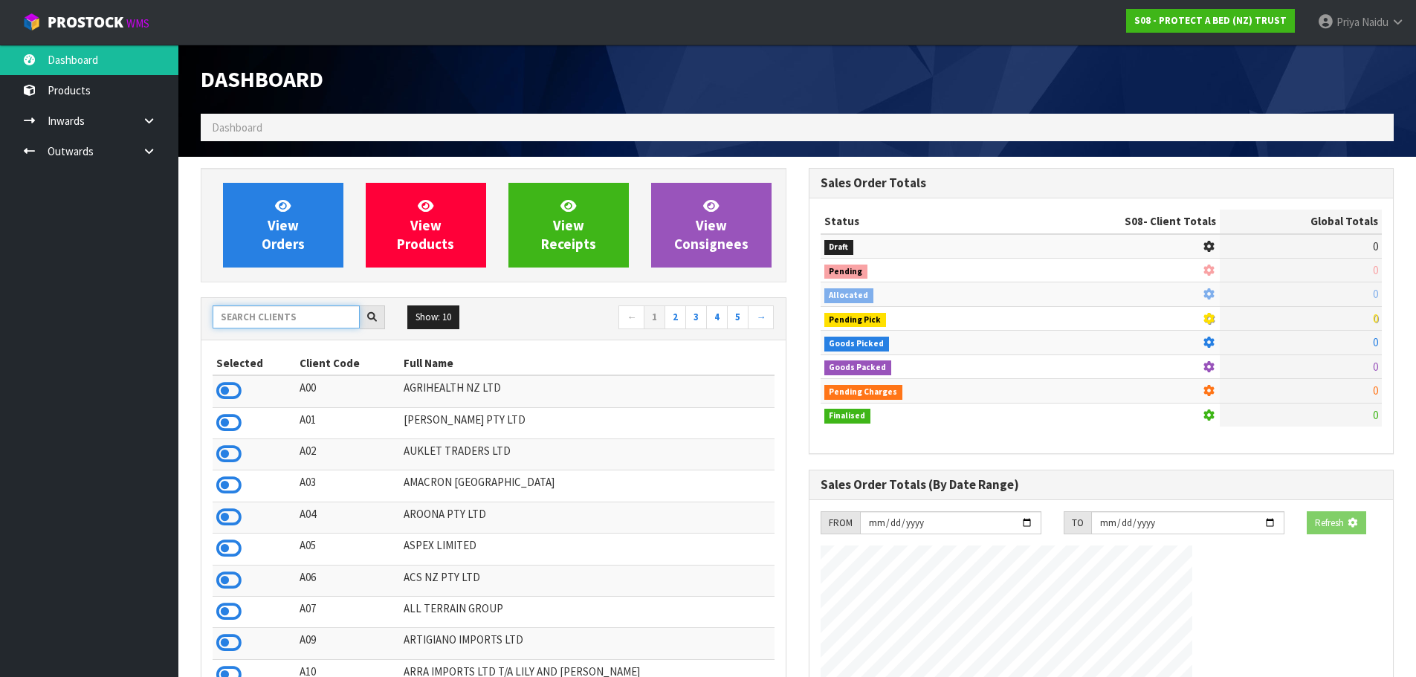
click at [265, 307] on input "text" at bounding box center [286, 317] width 147 height 23
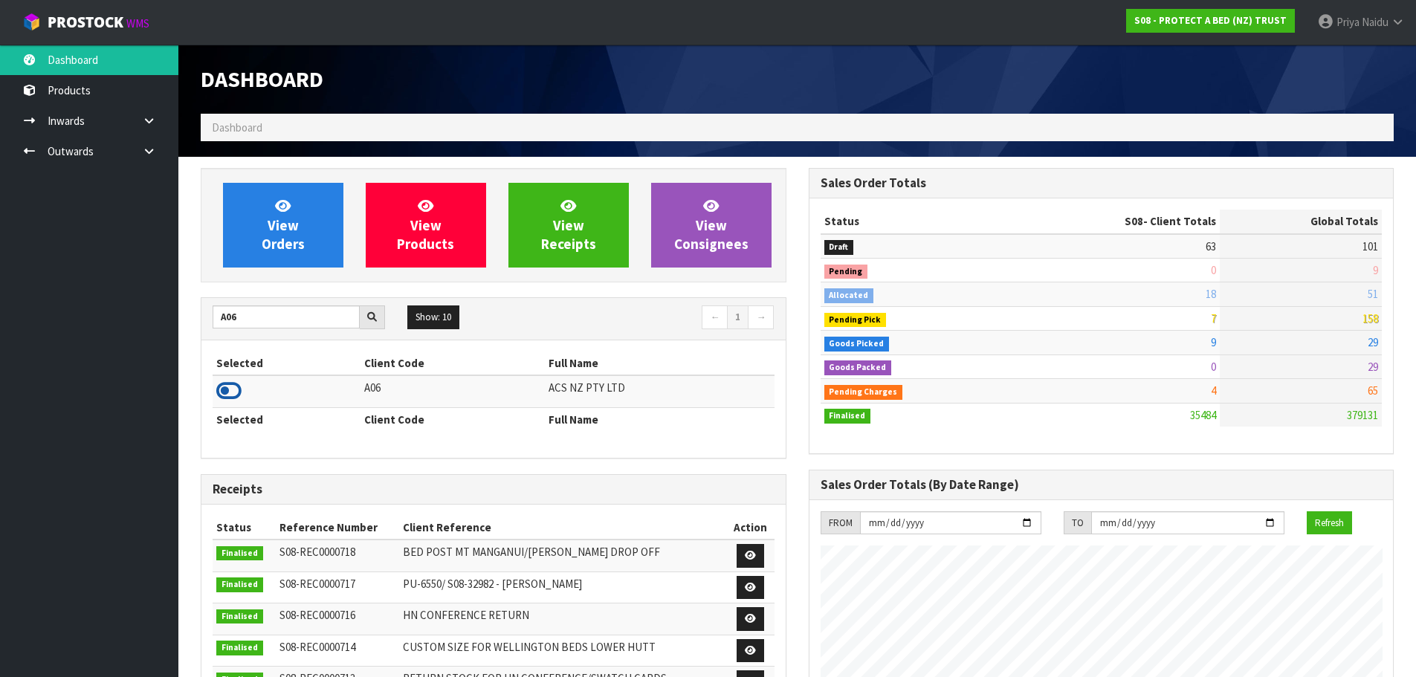
click at [225, 387] on icon at bounding box center [228, 391] width 25 height 22
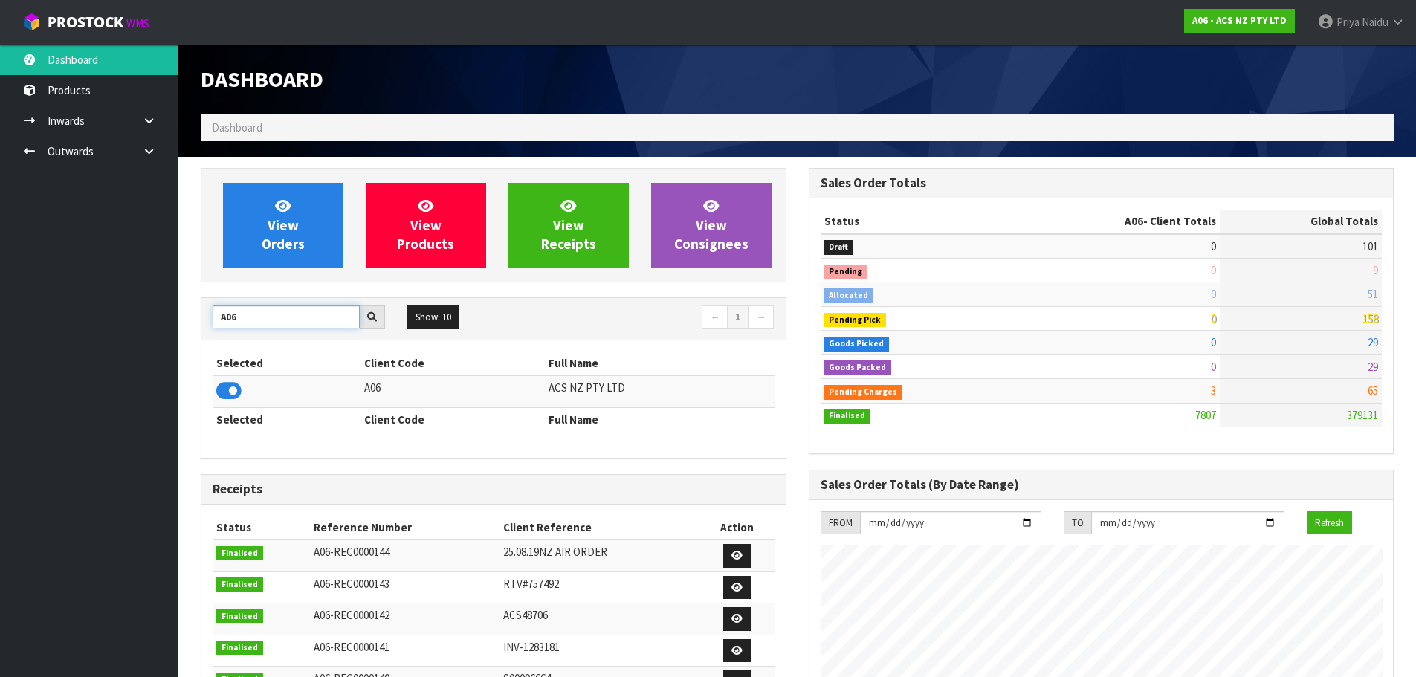
click at [244, 311] on input "A06" at bounding box center [286, 317] width 147 height 23
type input "A"
type input "S01"
click at [230, 393] on icon at bounding box center [228, 391] width 25 height 22
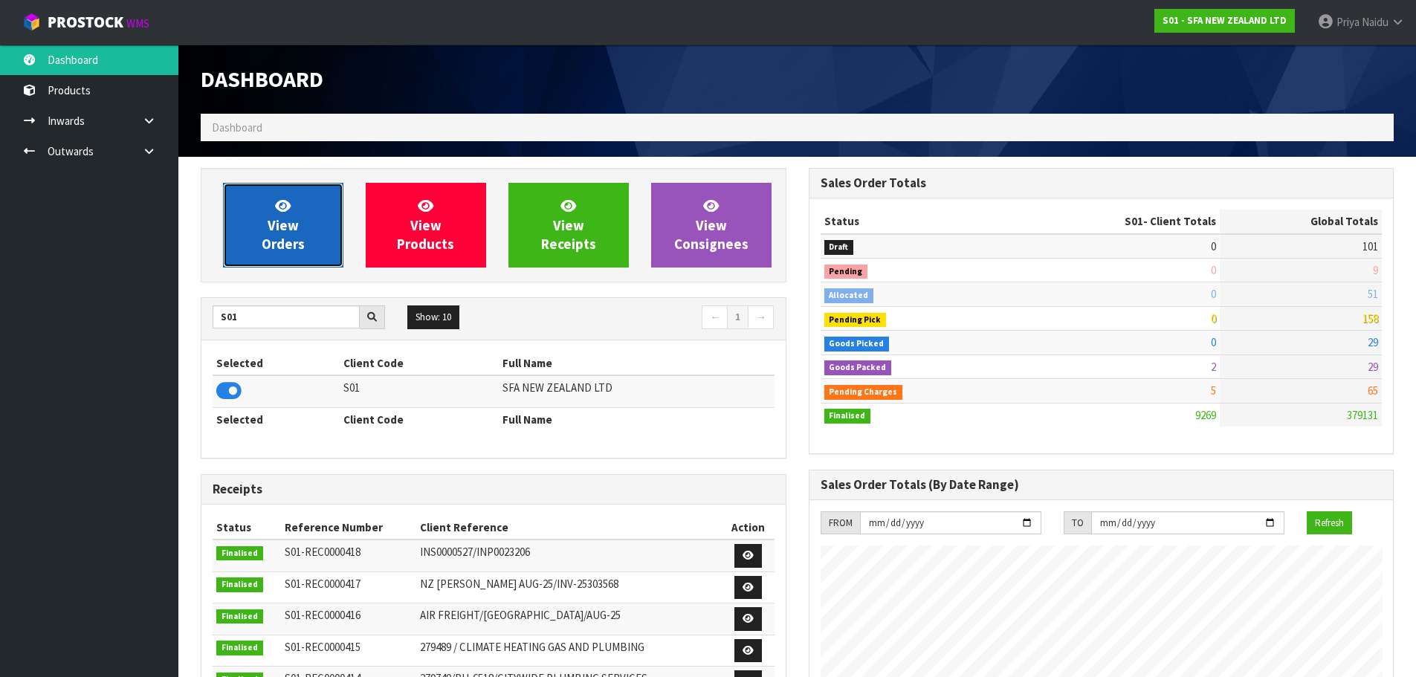
click at [297, 232] on span "View Orders" at bounding box center [283, 225] width 43 height 56
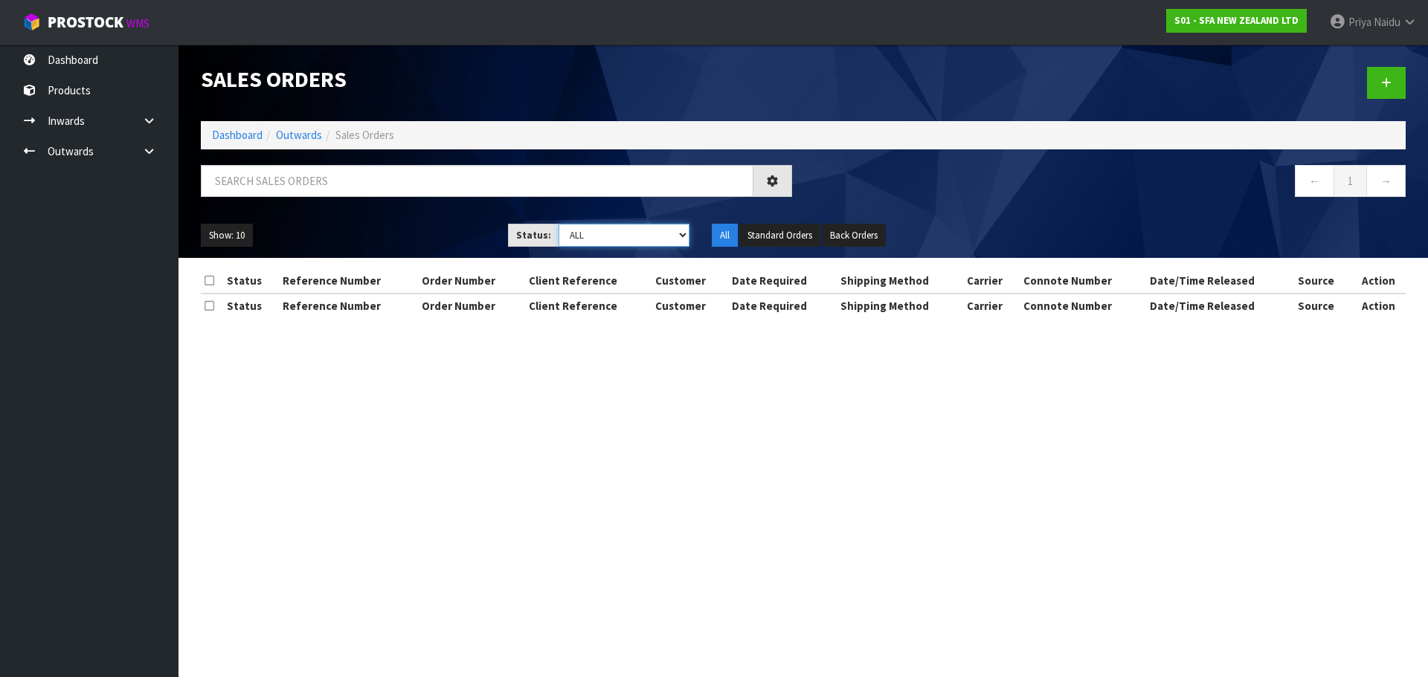
click at [594, 234] on select "Draft Pending Allocated Pending Pick Goods Picked Goods Packed Pending Charges …" at bounding box center [624, 235] width 132 height 23
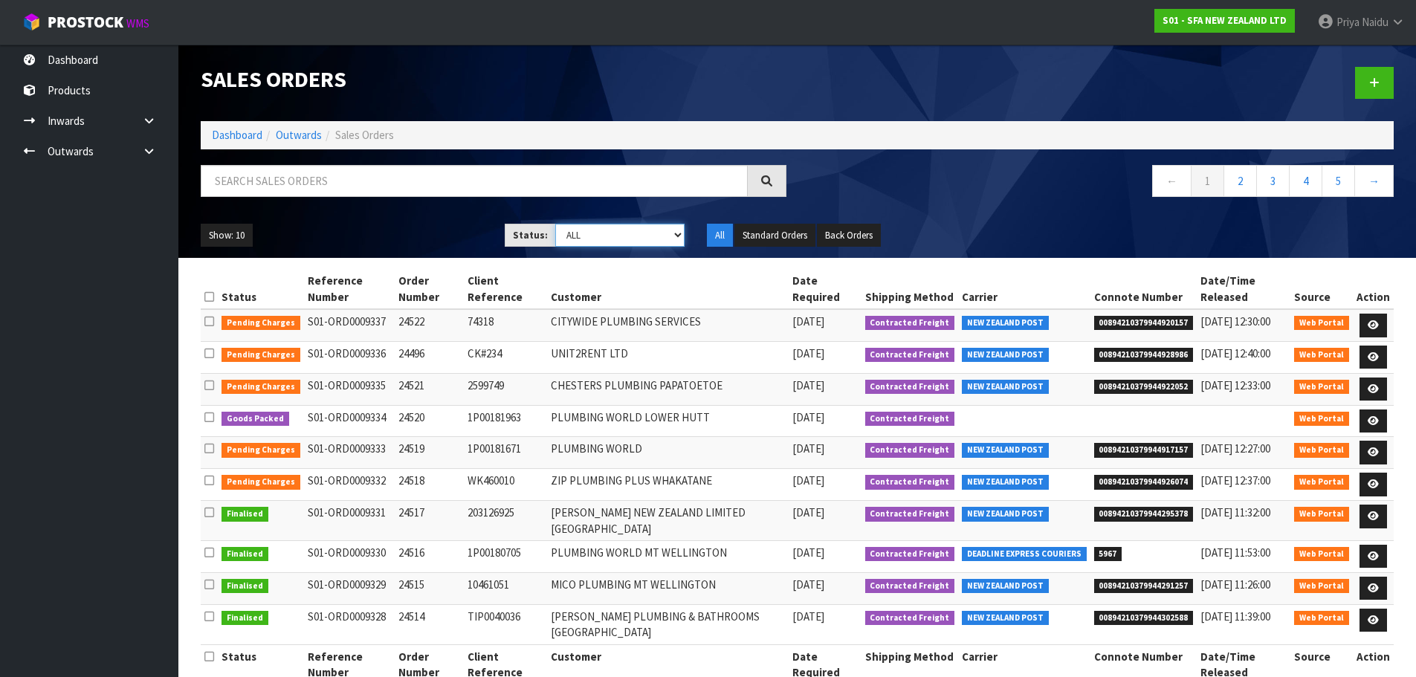
select select "string:5"
click at [555, 224] on select "Draft Pending Allocated Pending Pick Goods Picked Goods Packed Pending Charges …" at bounding box center [619, 235] width 129 height 23
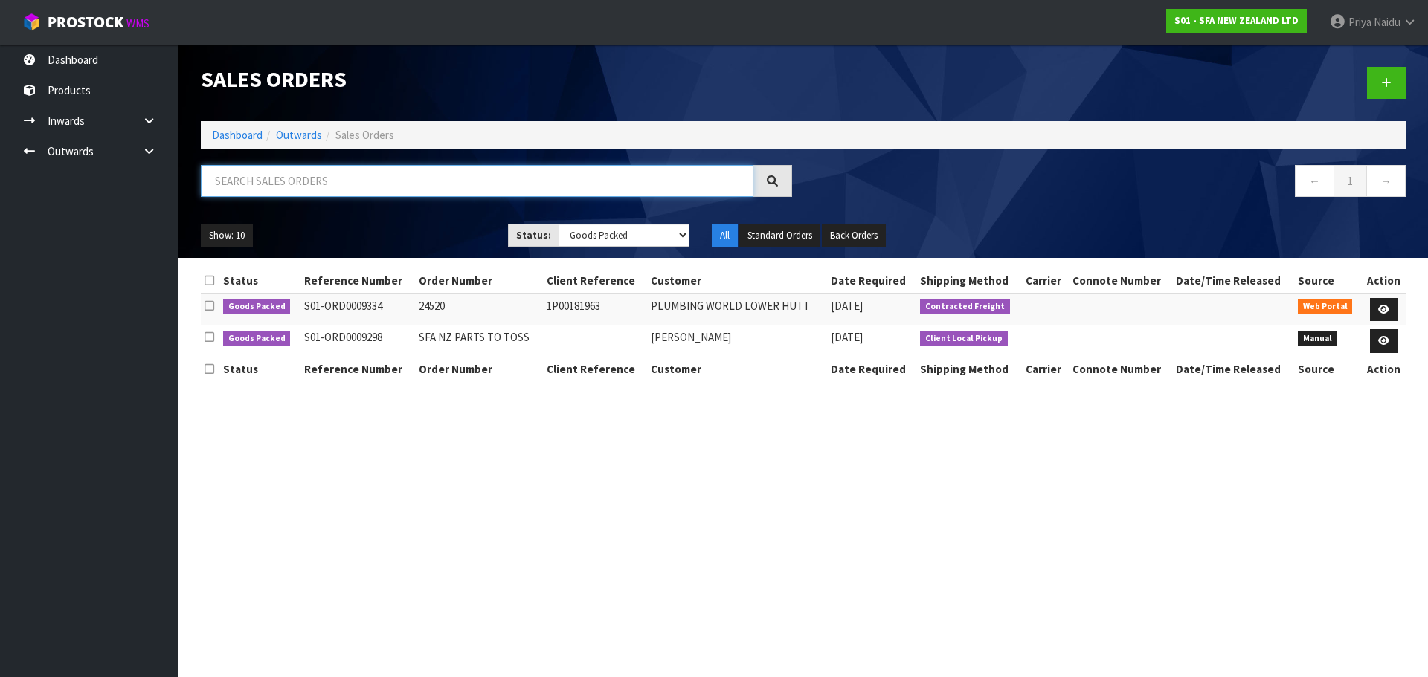
click at [248, 182] on input "text" at bounding box center [477, 181] width 552 height 32
click at [242, 137] on link "Dashboard" at bounding box center [237, 135] width 51 height 14
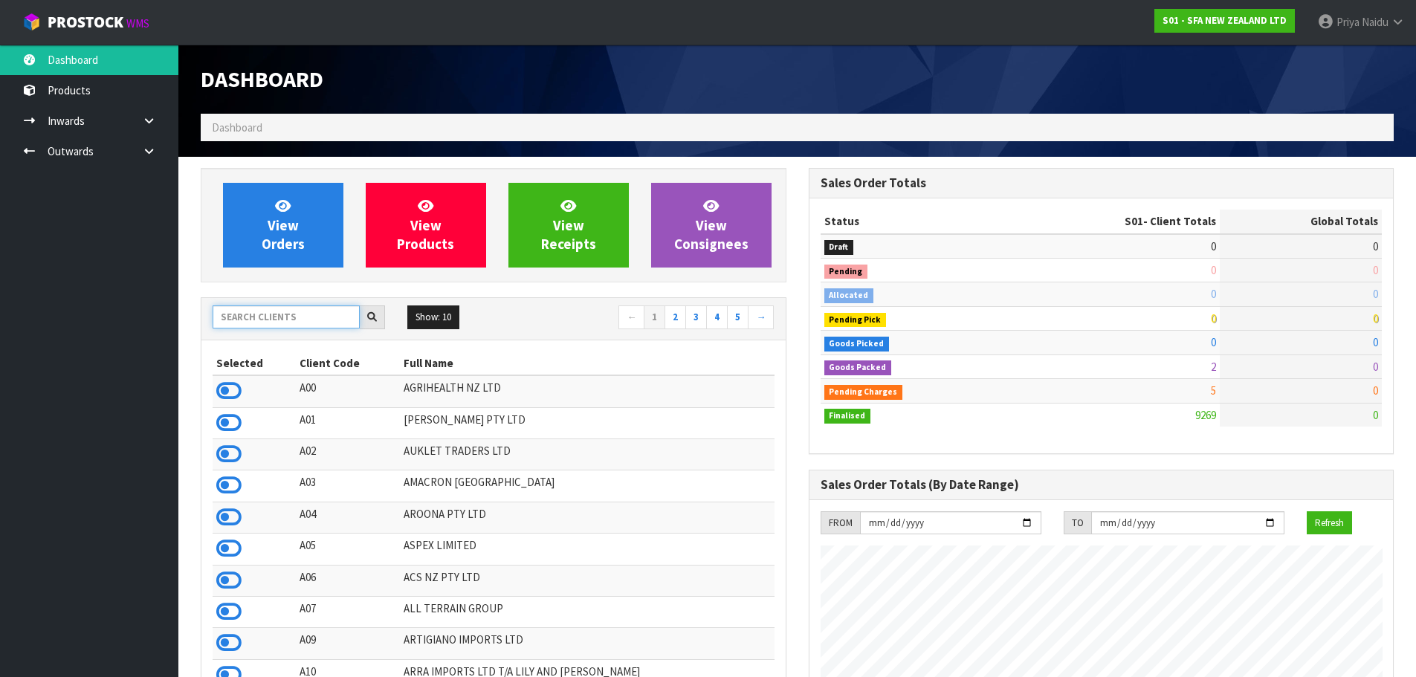
click at [279, 322] on input "text" at bounding box center [286, 317] width 147 height 23
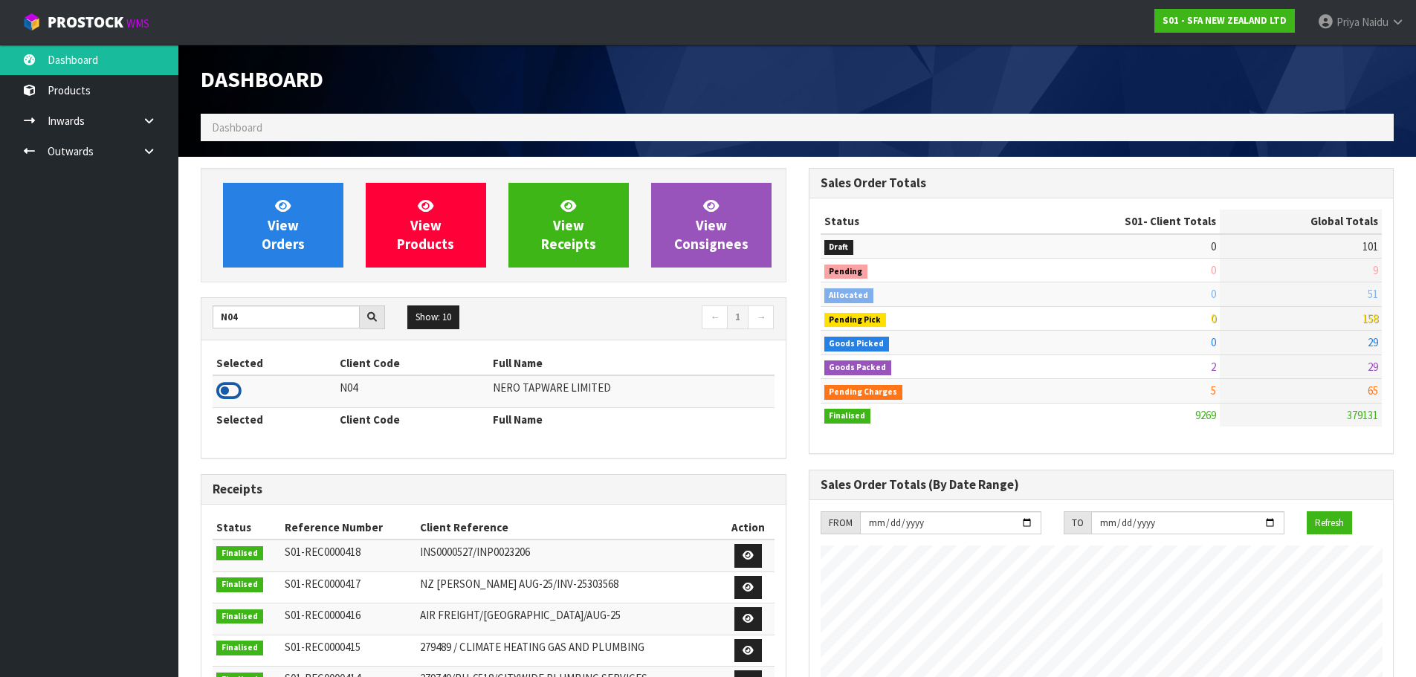
click at [228, 389] on icon at bounding box center [228, 391] width 25 height 22
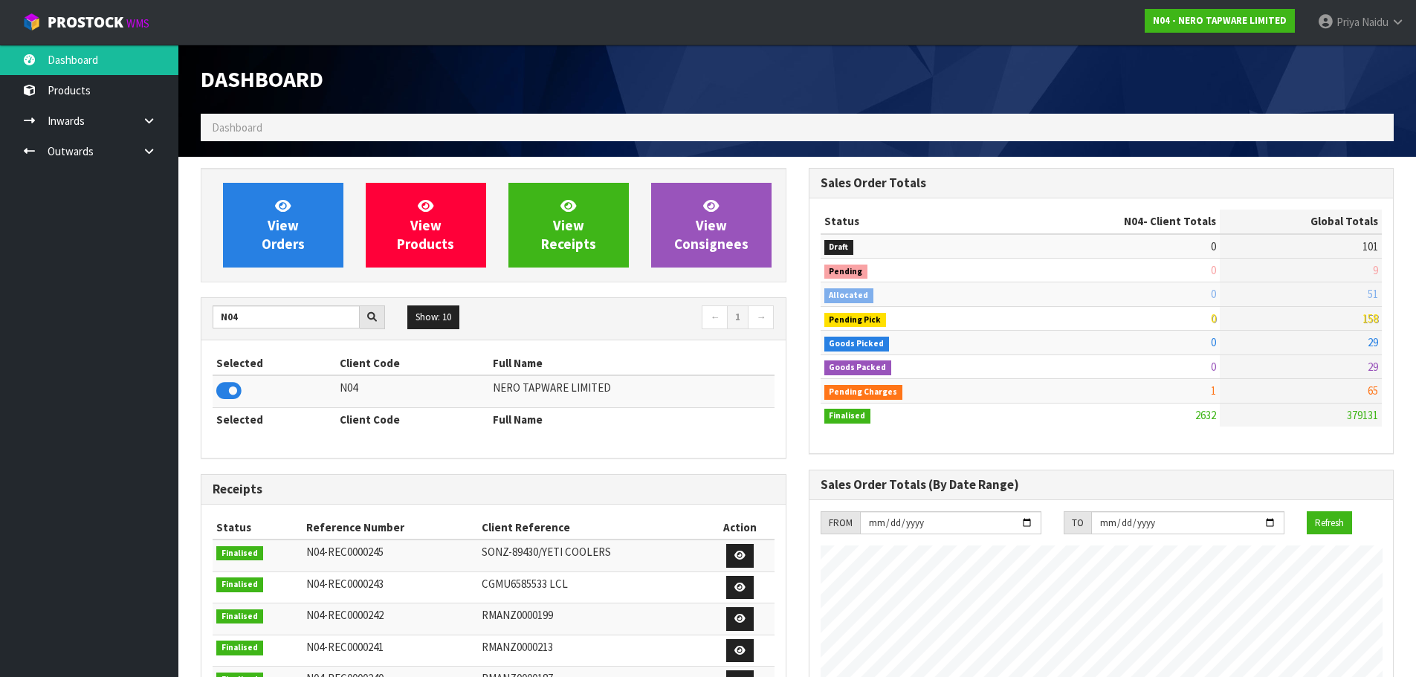
scroll to position [1175, 607]
click at [260, 318] on input "N04" at bounding box center [286, 317] width 147 height 23
type input "N03"
click at [228, 395] on icon at bounding box center [228, 391] width 25 height 22
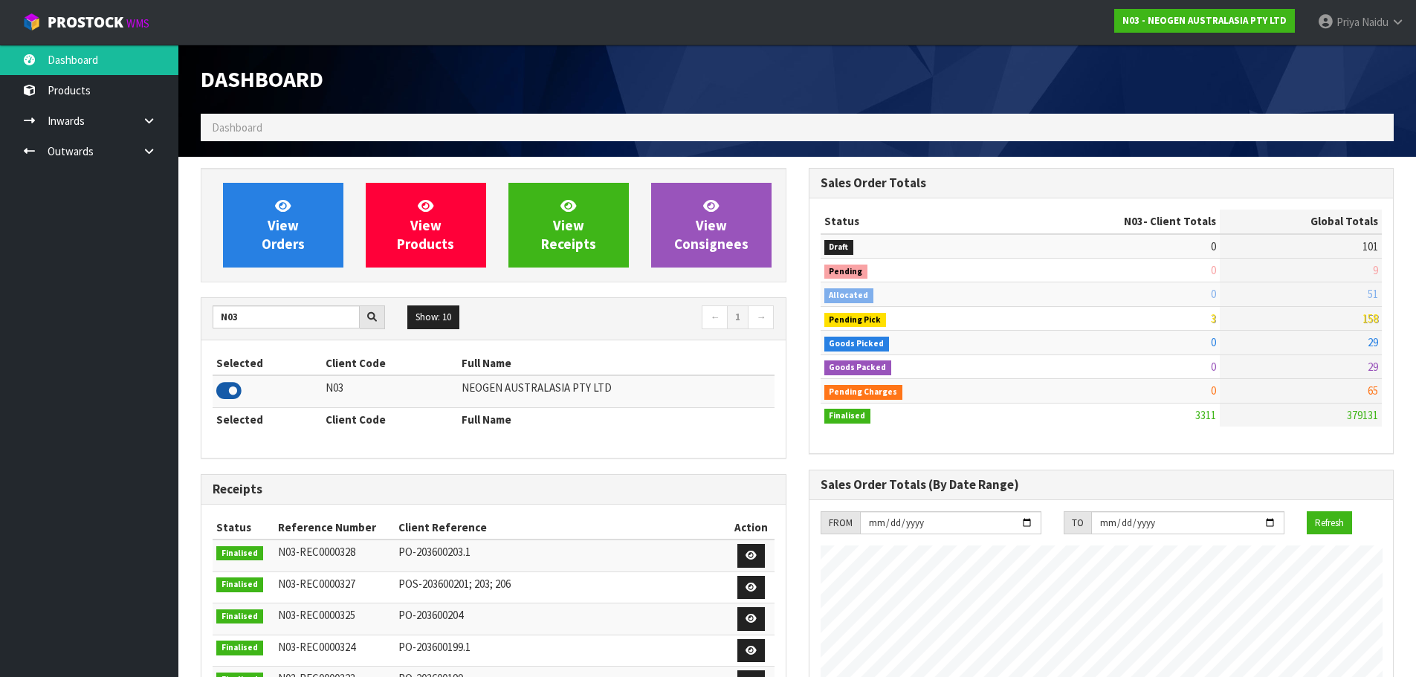
scroll to position [0, 0]
click at [283, 220] on span "View Orders" at bounding box center [283, 225] width 43 height 56
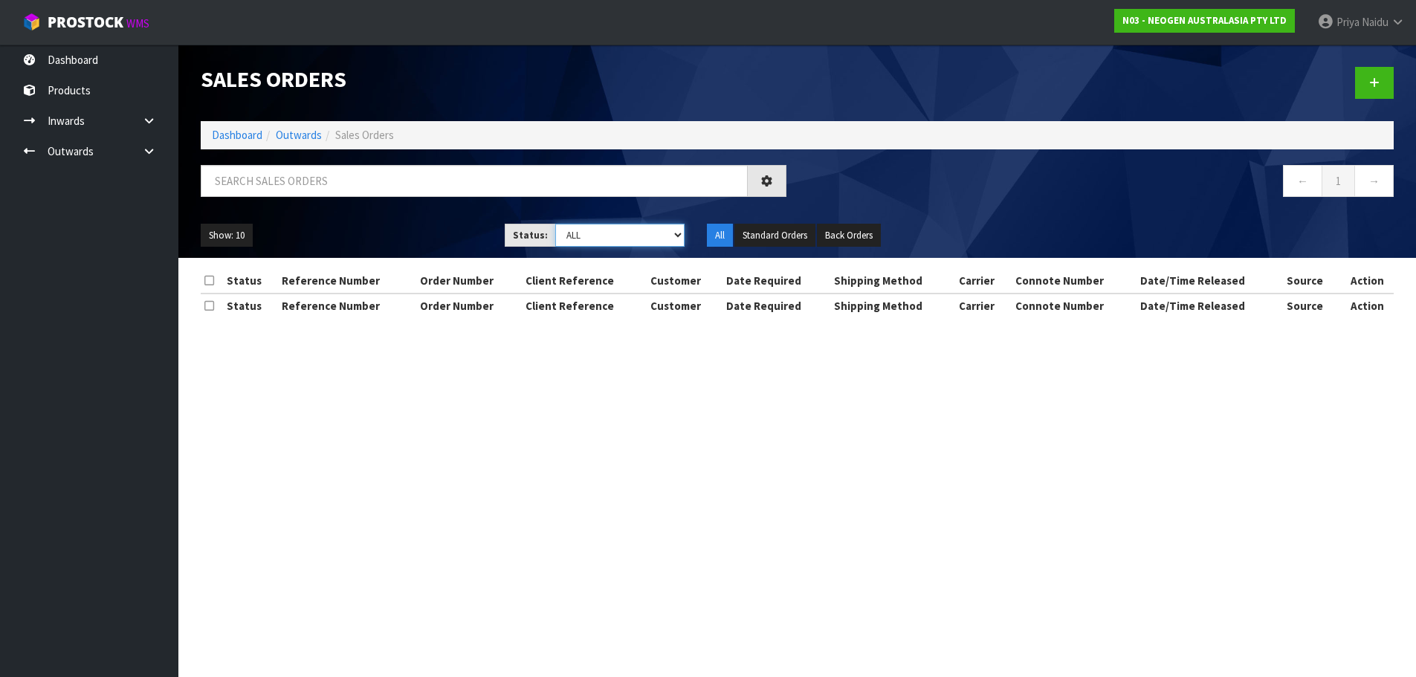
drag, startPoint x: 593, startPoint y: 231, endPoint x: 593, endPoint y: 242, distance: 10.4
click at [593, 231] on select "Draft Pending Allocated Pending Pick Goods Picked Goods Packed Pending Charges …" at bounding box center [619, 235] width 129 height 23
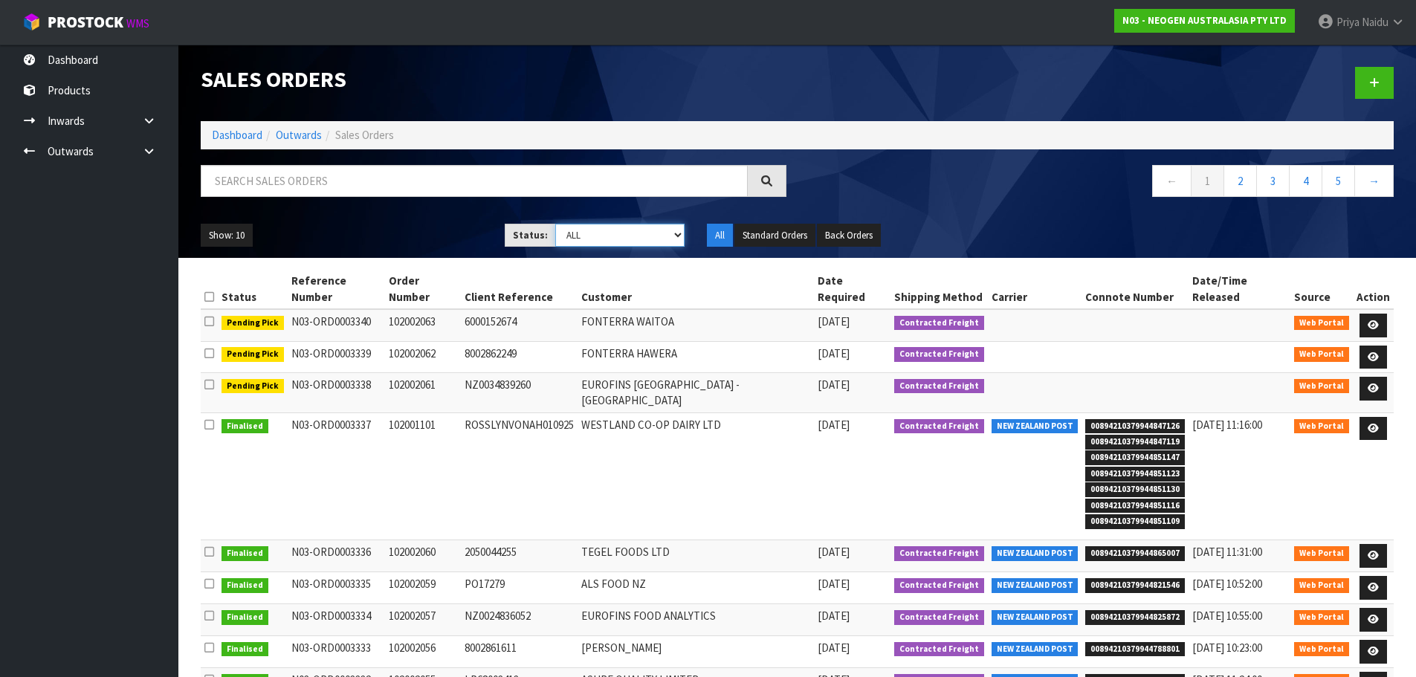
select select "string:3"
click at [555, 224] on select "Draft Pending Allocated Pending Pick Goods Picked Goods Packed Pending Charges …" at bounding box center [619, 235] width 129 height 23
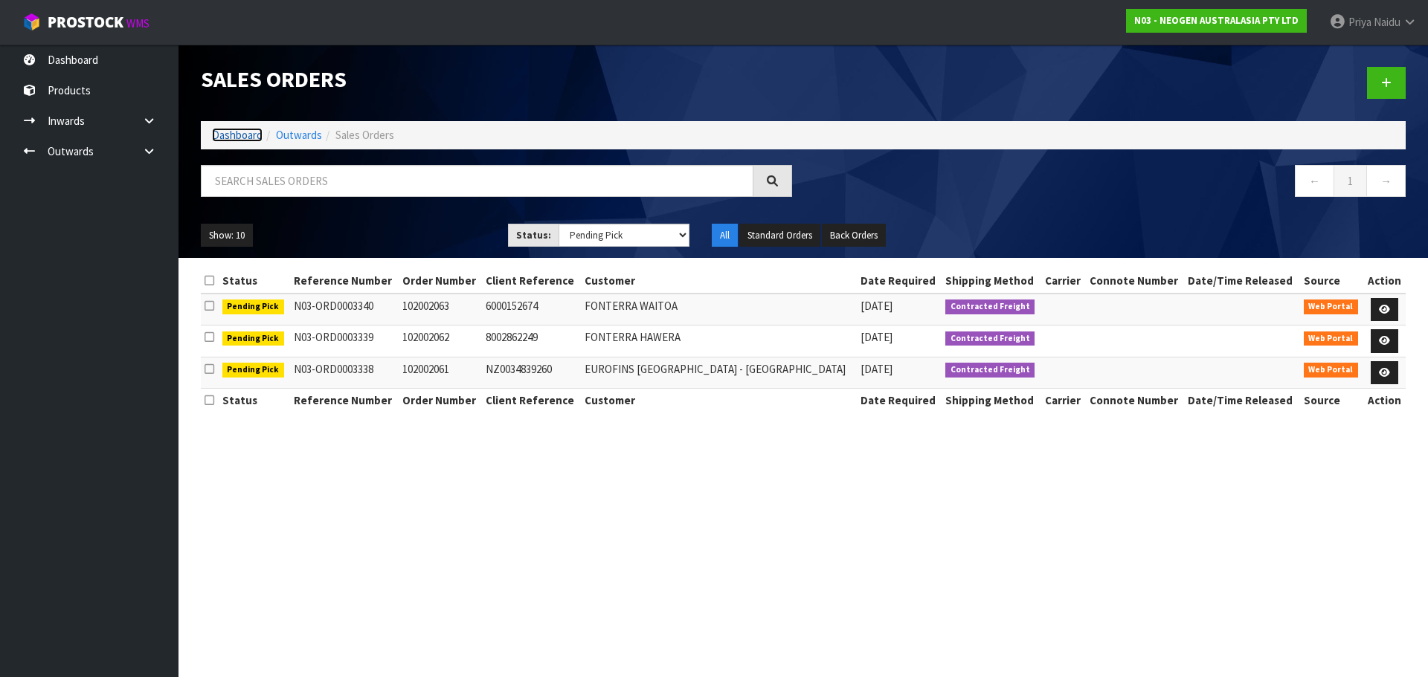
click at [228, 137] on link "Dashboard" at bounding box center [237, 135] width 51 height 14
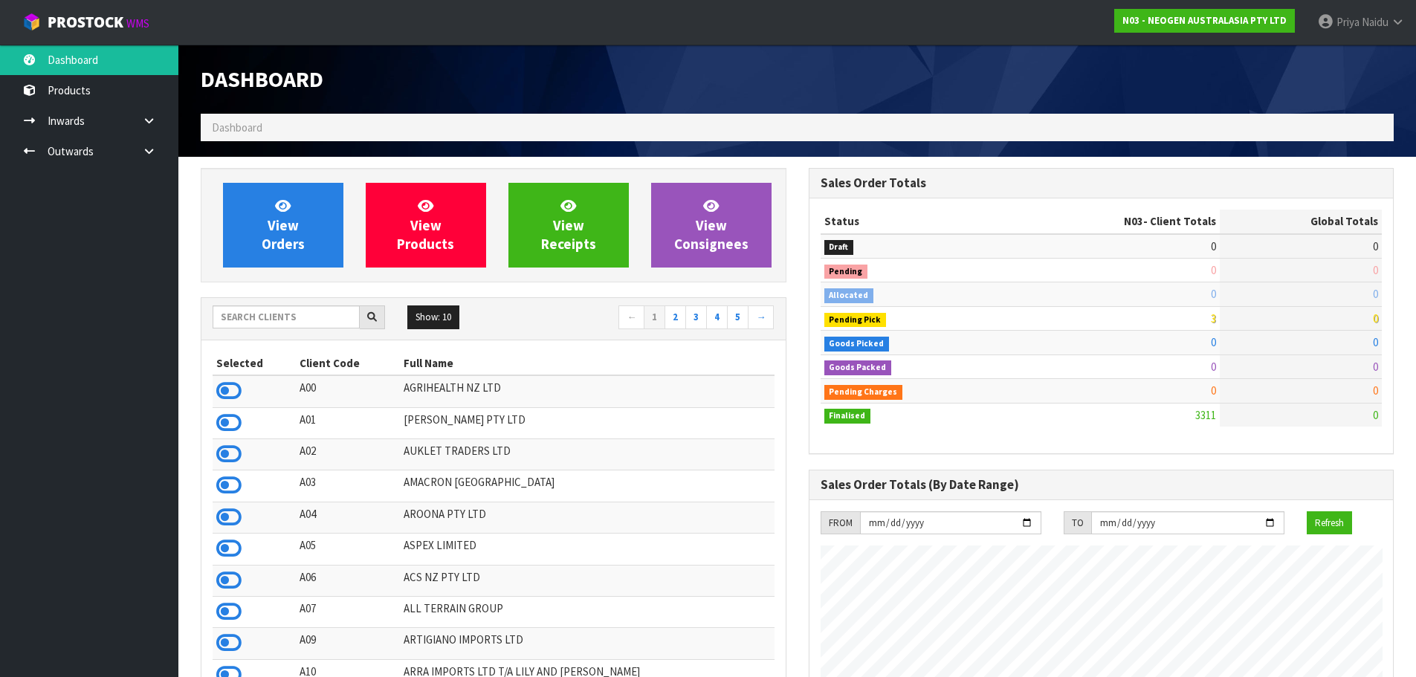
scroll to position [1126, 607]
click at [305, 323] on input "text" at bounding box center [286, 317] width 147 height 23
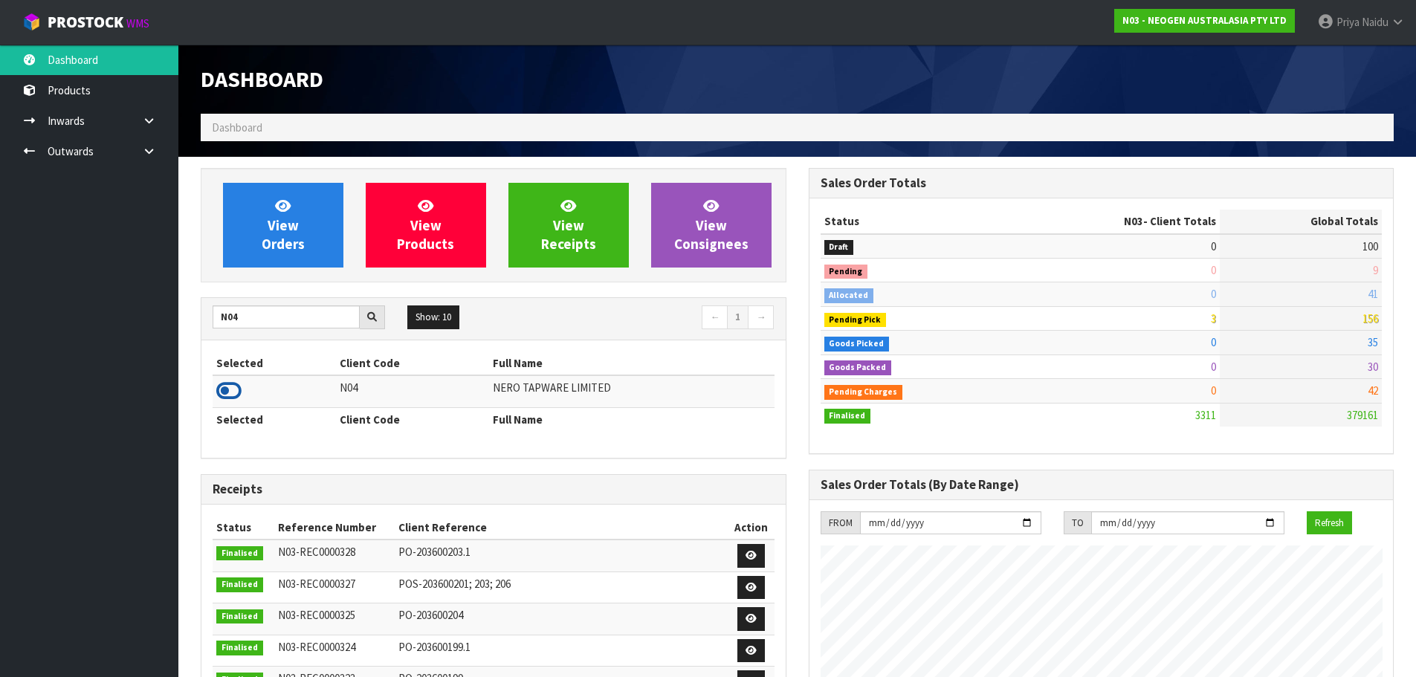
click at [228, 388] on icon at bounding box center [228, 391] width 25 height 22
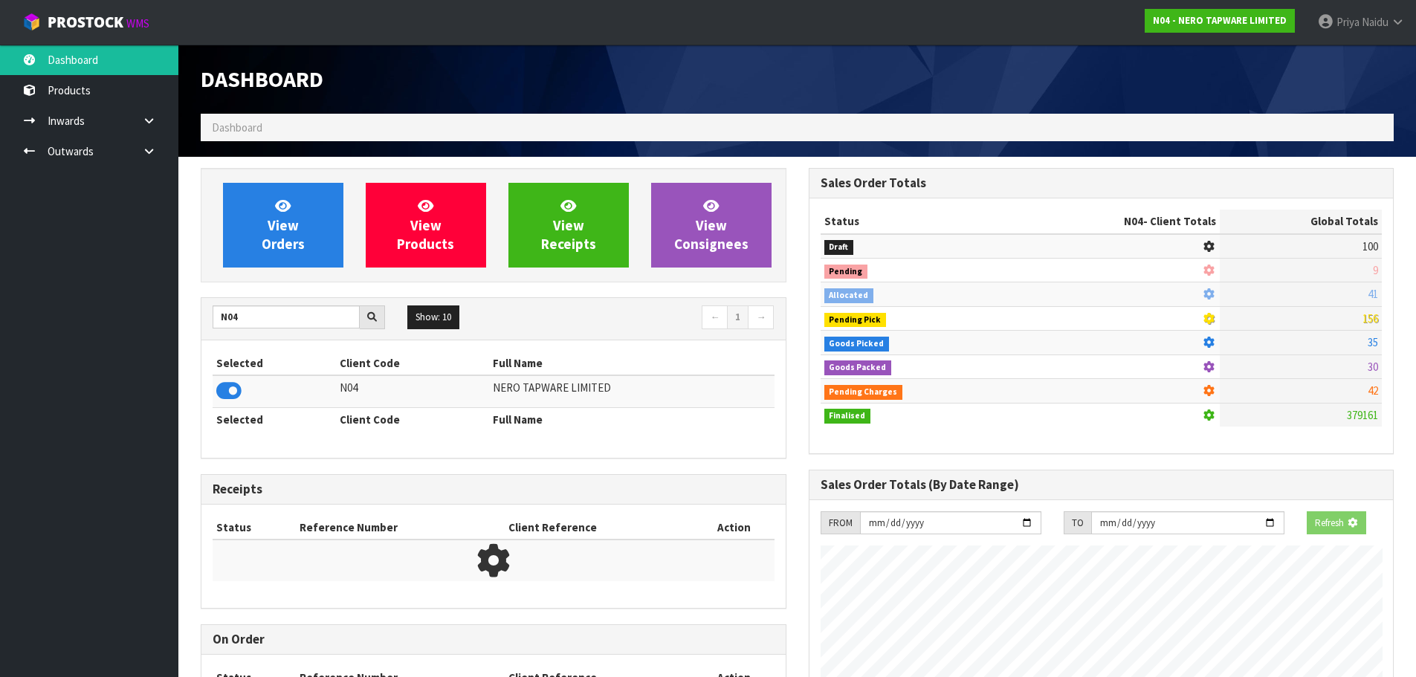
scroll to position [1158, 607]
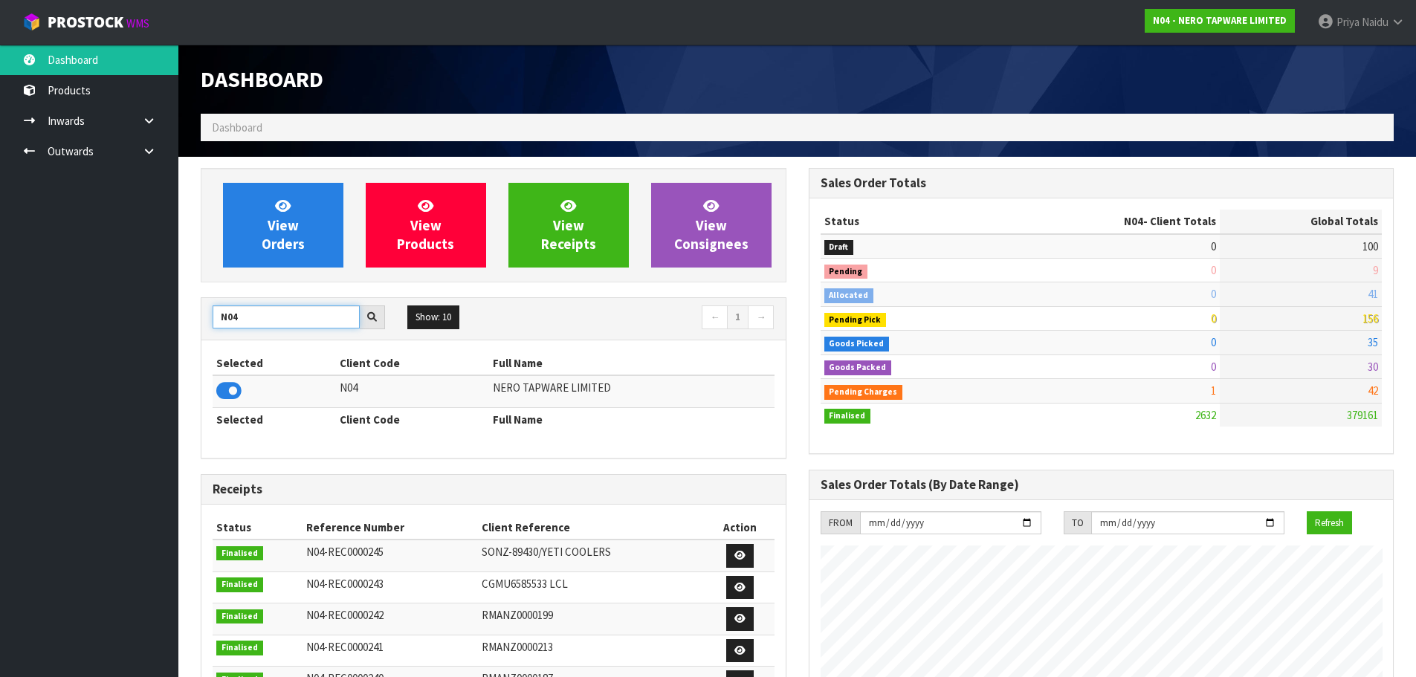
click at [287, 315] on input "N04" at bounding box center [286, 317] width 147 height 23
click at [273, 312] on input "N04" at bounding box center [286, 317] width 147 height 23
type input "N"
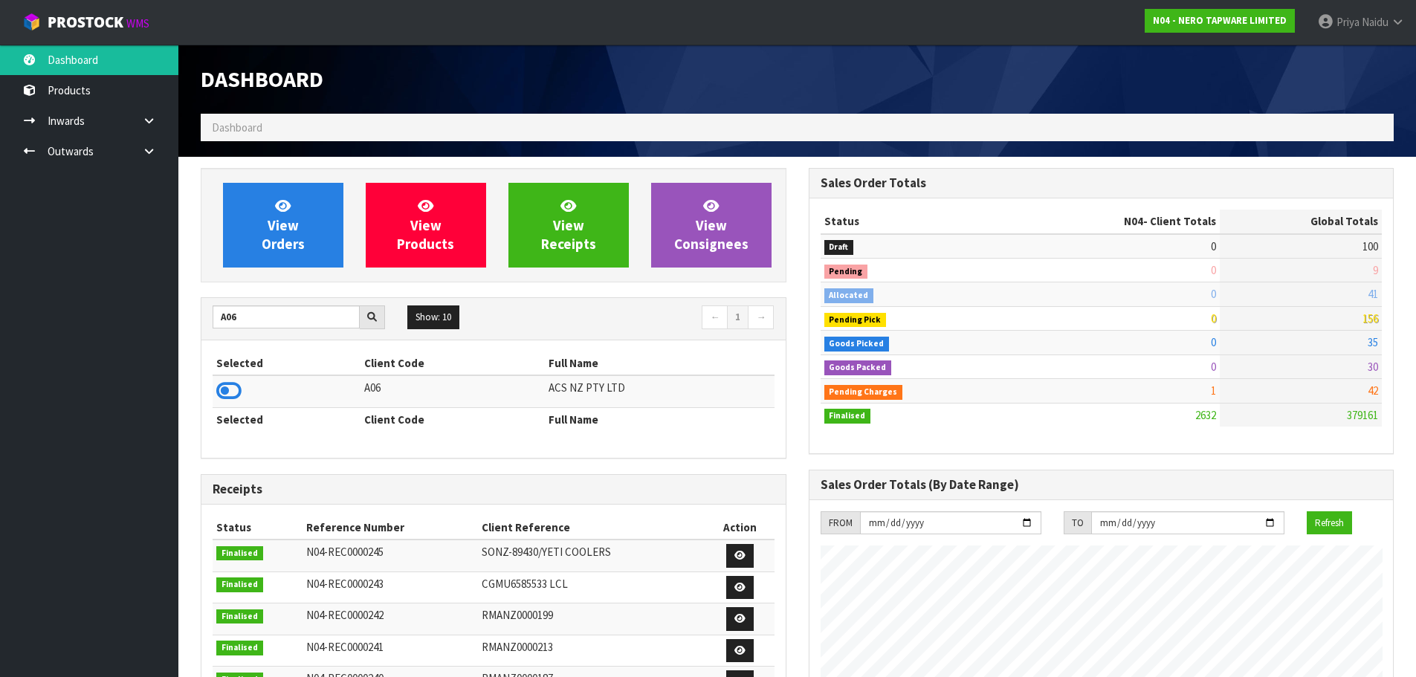
click at [210, 392] on div "Selected Client Code Full Name A06 ACS NZ PTY LTD Selected Client Code Full Name" at bounding box center [494, 399] width 584 height 117
click at [231, 383] on icon at bounding box center [228, 391] width 25 height 22
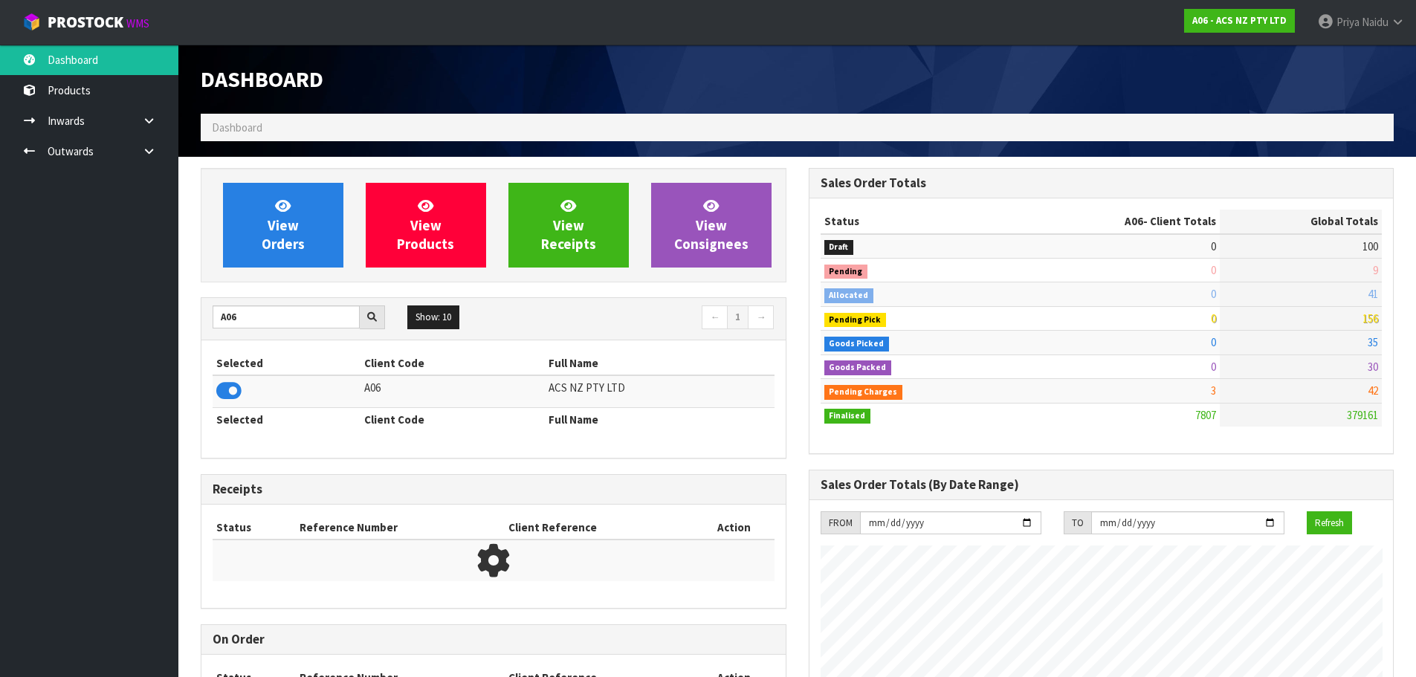
scroll to position [1126, 607]
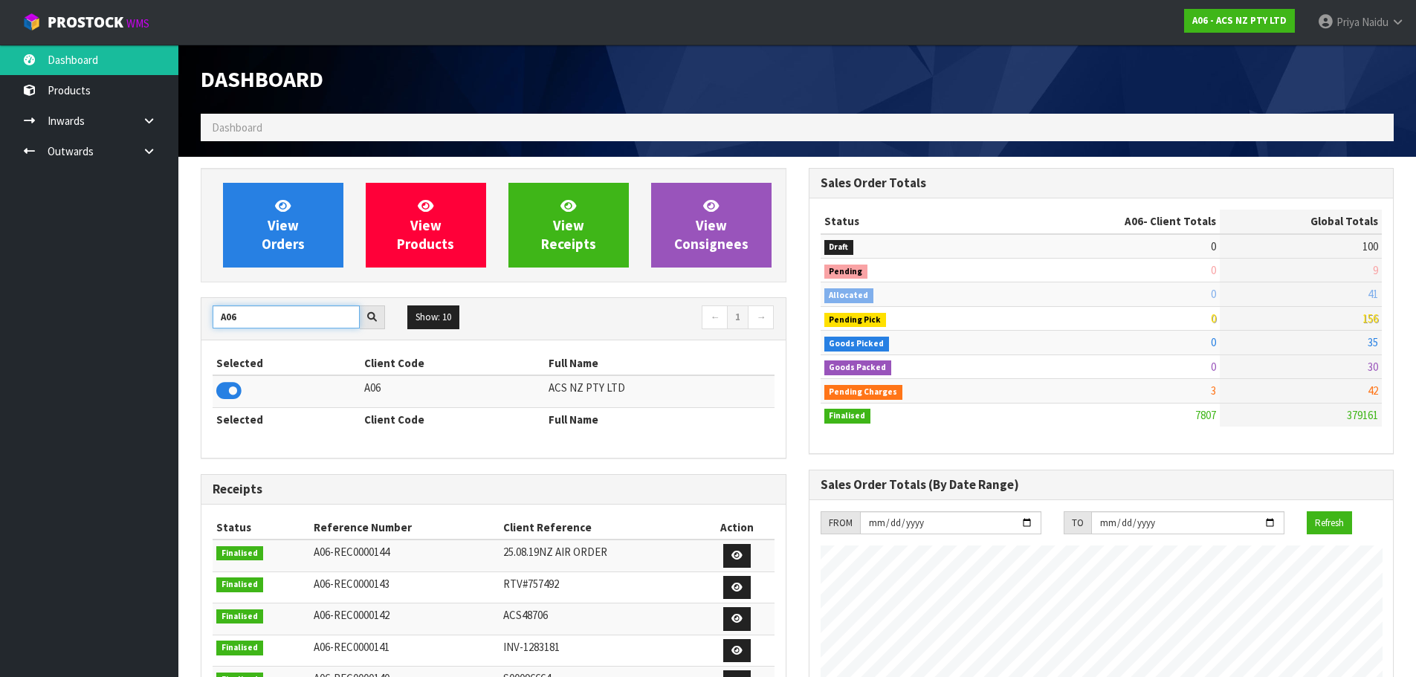
click at [265, 317] on input "A06" at bounding box center [286, 317] width 147 height 23
type input "A"
type input "S01"
click at [234, 387] on icon at bounding box center [228, 391] width 25 height 22
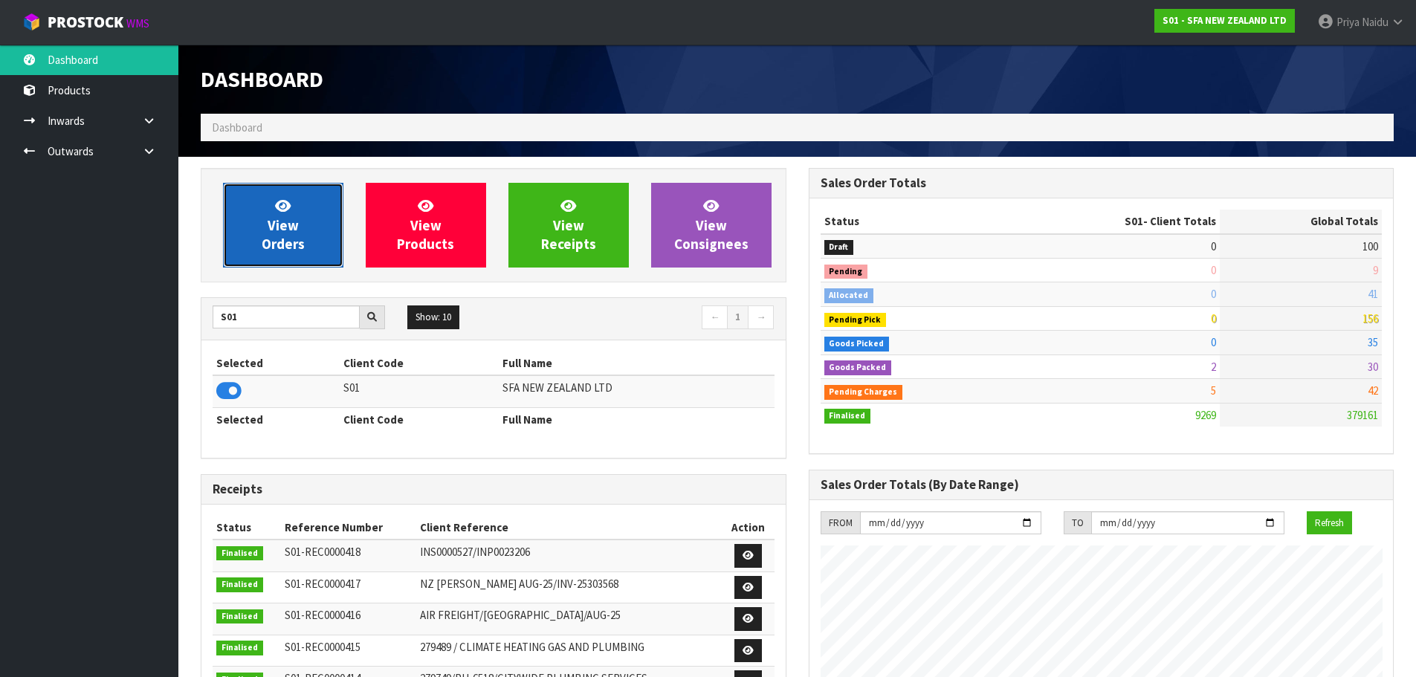
click at [288, 223] on span "View Orders" at bounding box center [283, 225] width 43 height 56
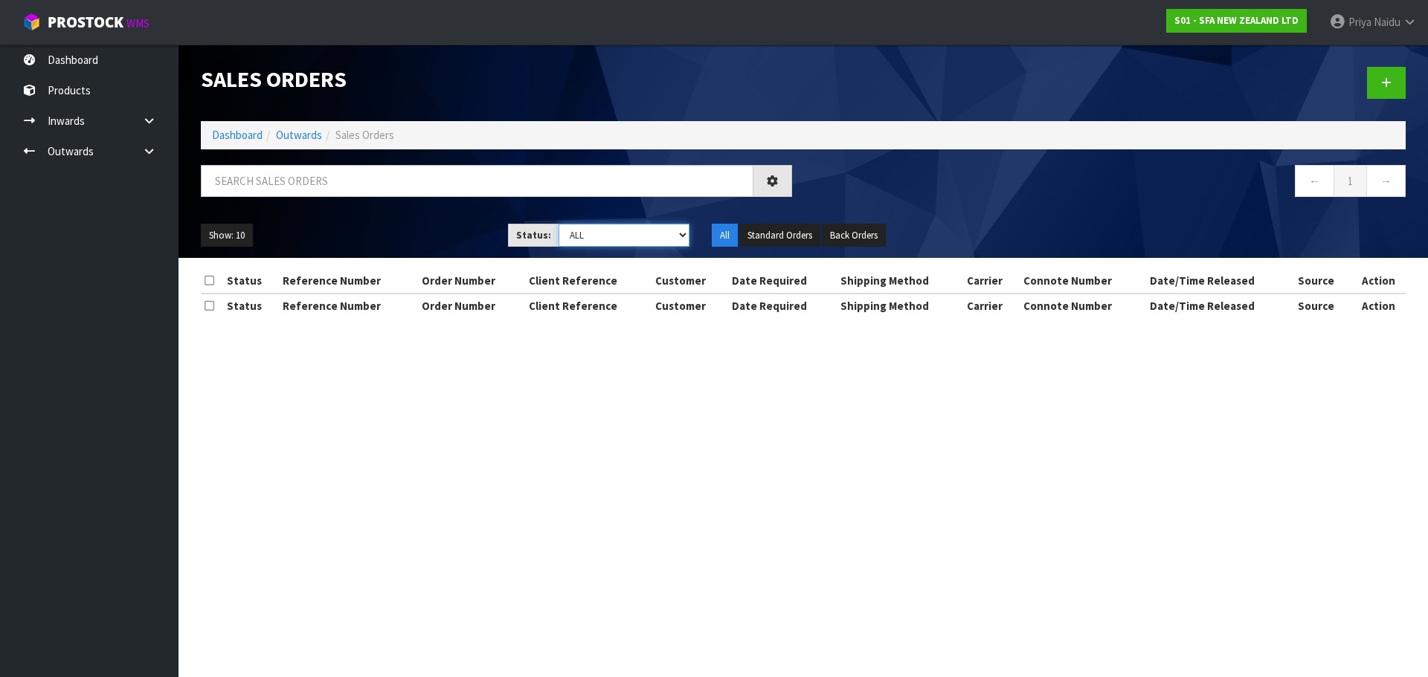
click at [617, 228] on select "Draft Pending Allocated Pending Pick Goods Picked Goods Packed Pending Charges …" at bounding box center [624, 235] width 132 height 23
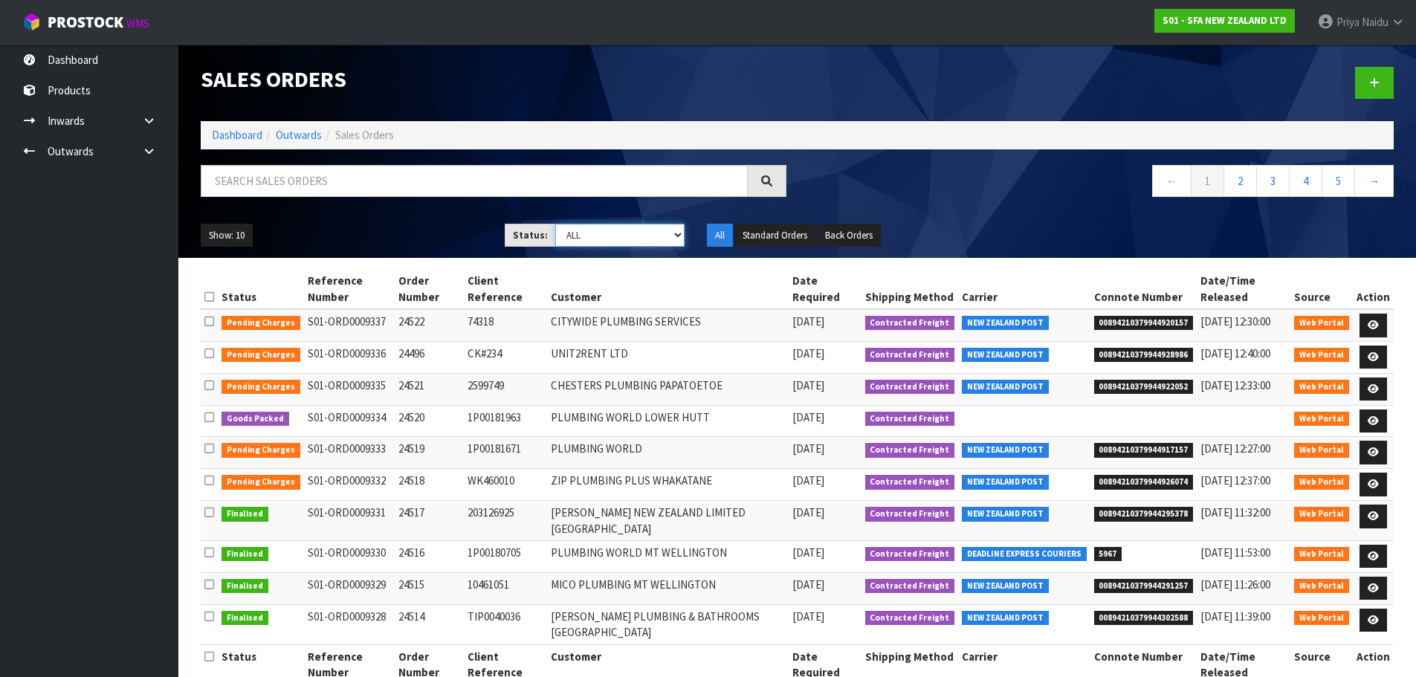
select select "string:5"
click at [555, 224] on select "Draft Pending Allocated Pending Pick Goods Picked Goods Packed Pending Charges …" at bounding box center [619, 235] width 129 height 23
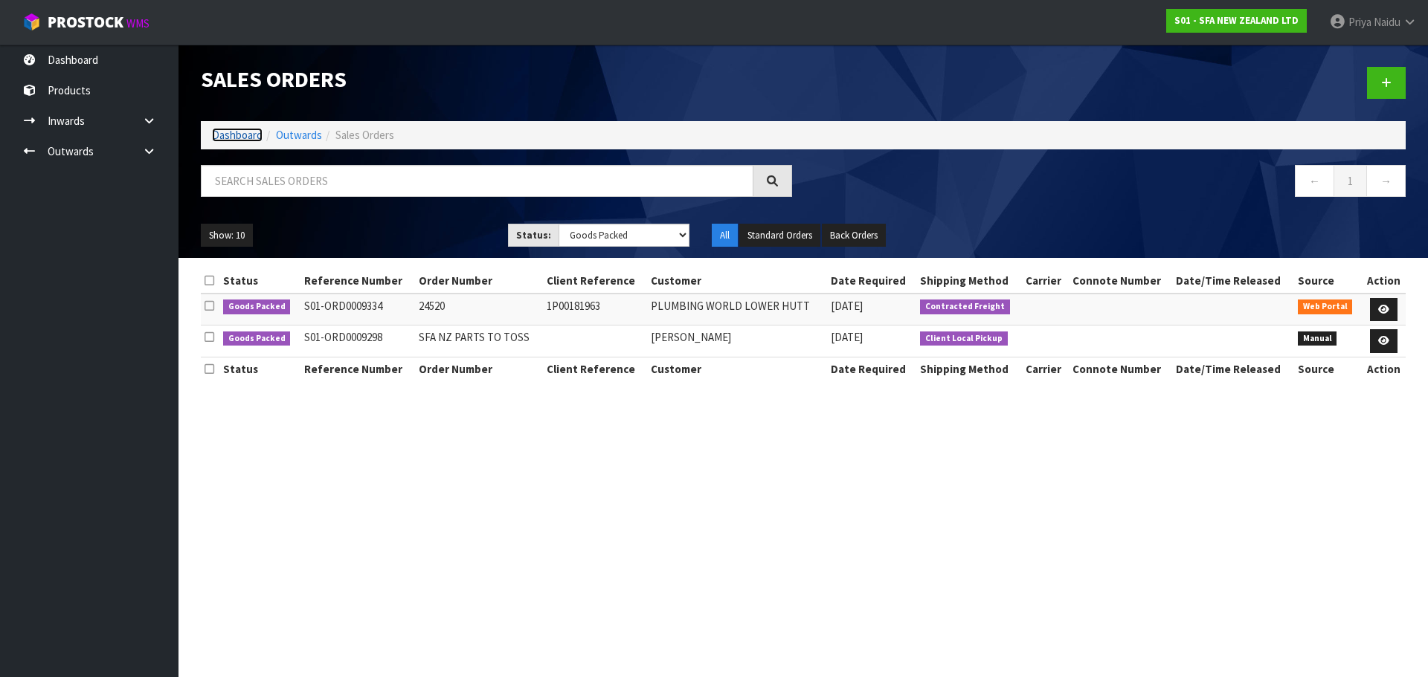
click at [236, 133] on link "Dashboard" at bounding box center [237, 135] width 51 height 14
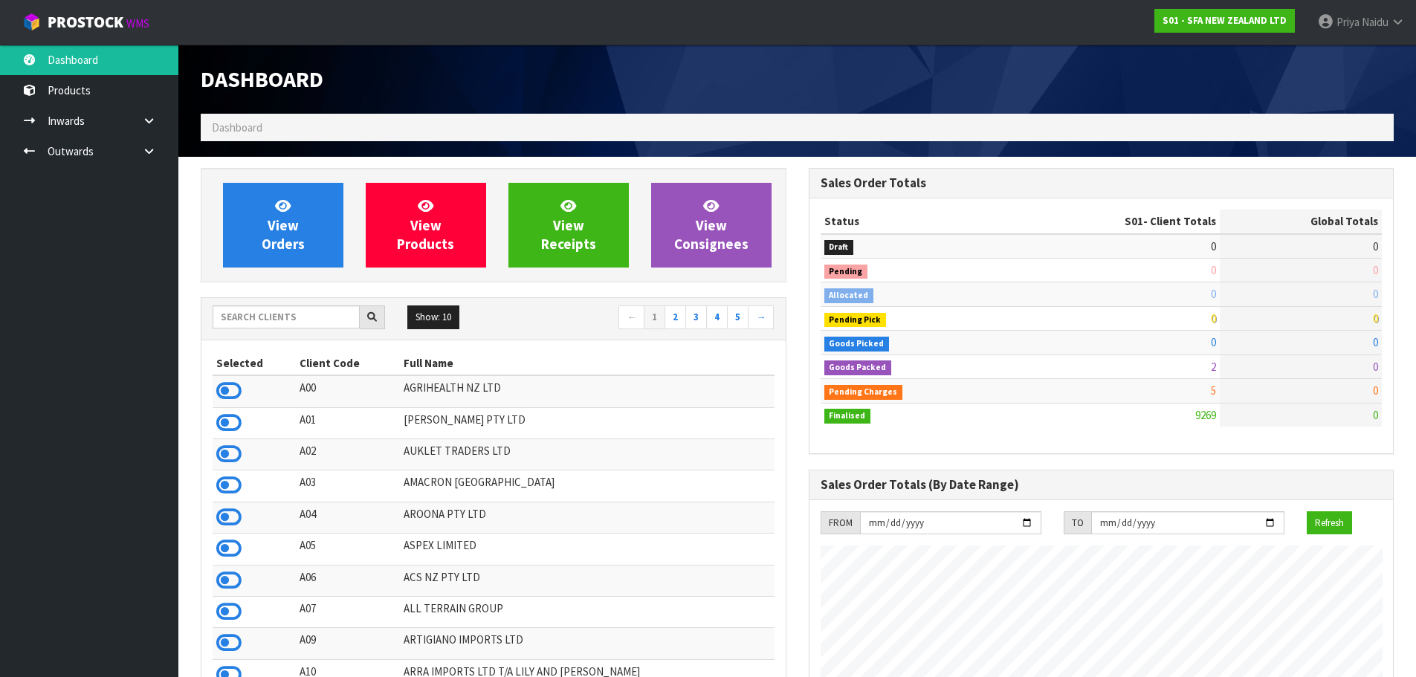
scroll to position [1126, 607]
click at [329, 324] on input "text" at bounding box center [286, 317] width 147 height 23
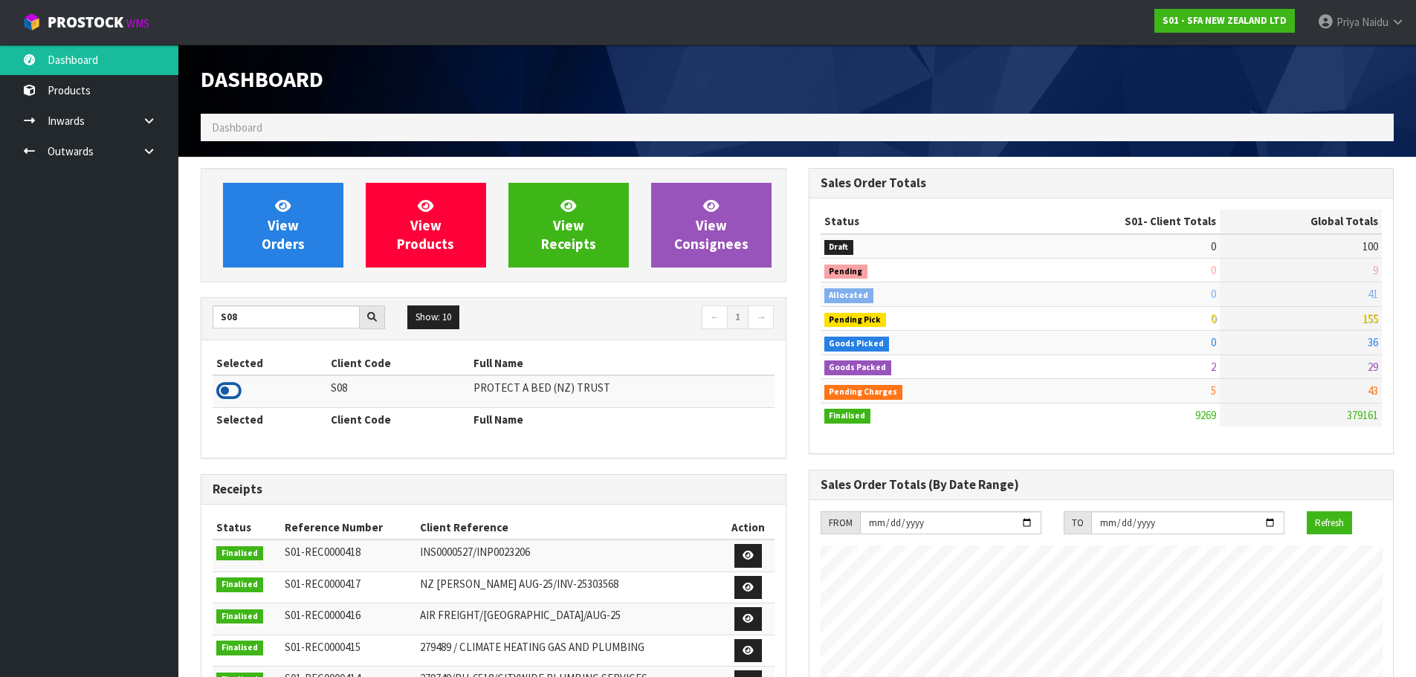
click at [227, 390] on icon at bounding box center [228, 391] width 25 height 22
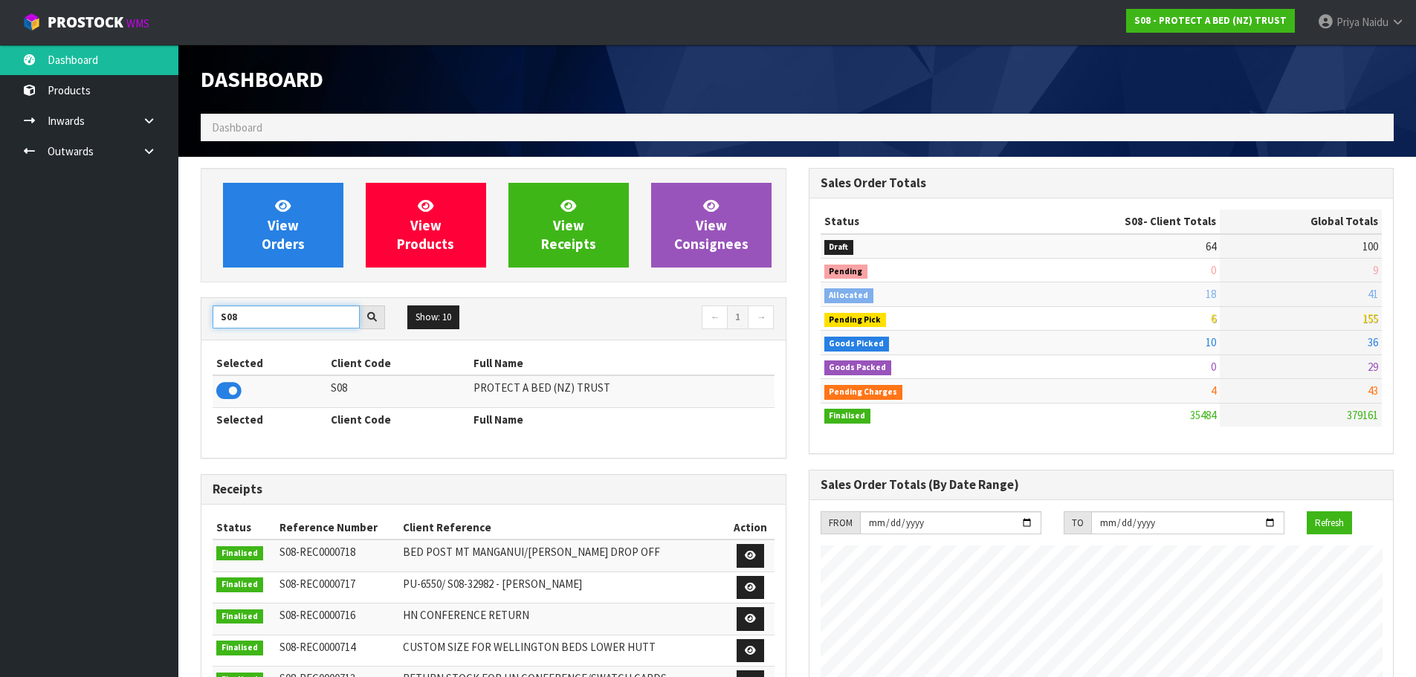
click at [316, 318] on input "S08" at bounding box center [286, 317] width 147 height 23
type input "S"
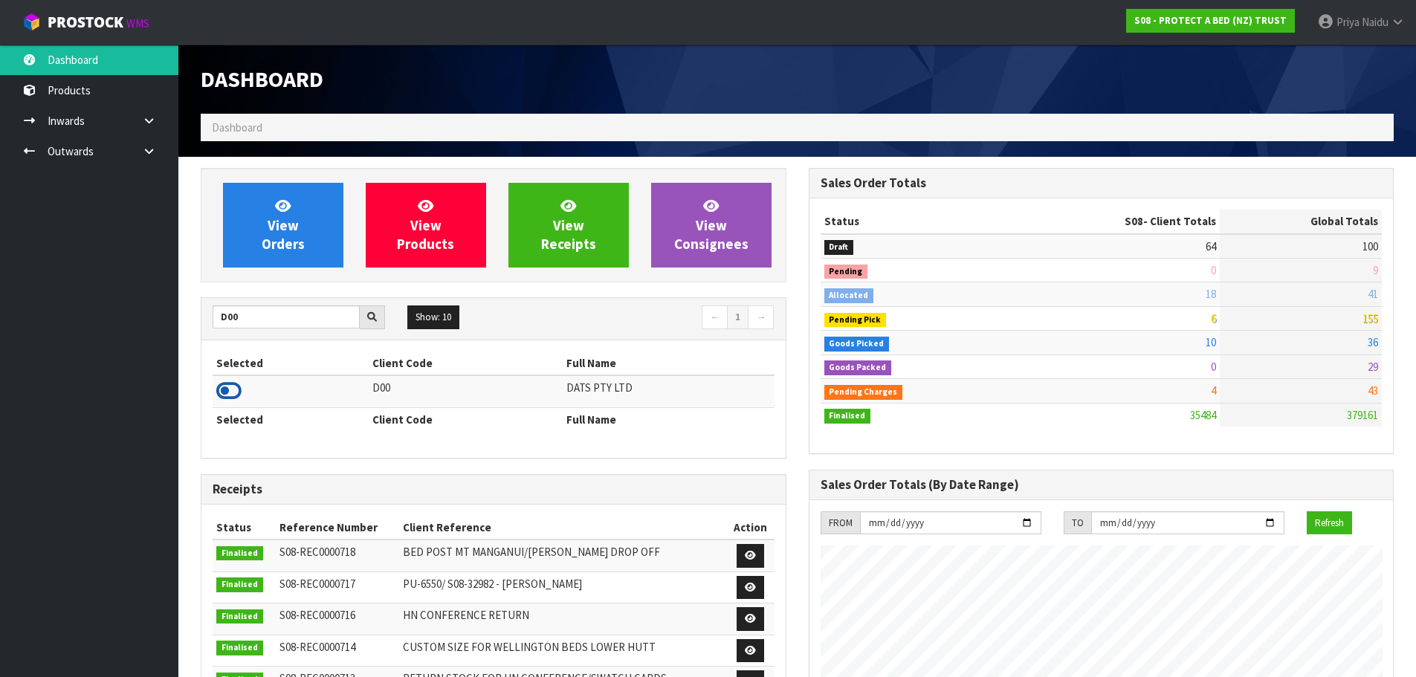
click at [227, 393] on icon at bounding box center [228, 391] width 25 height 22
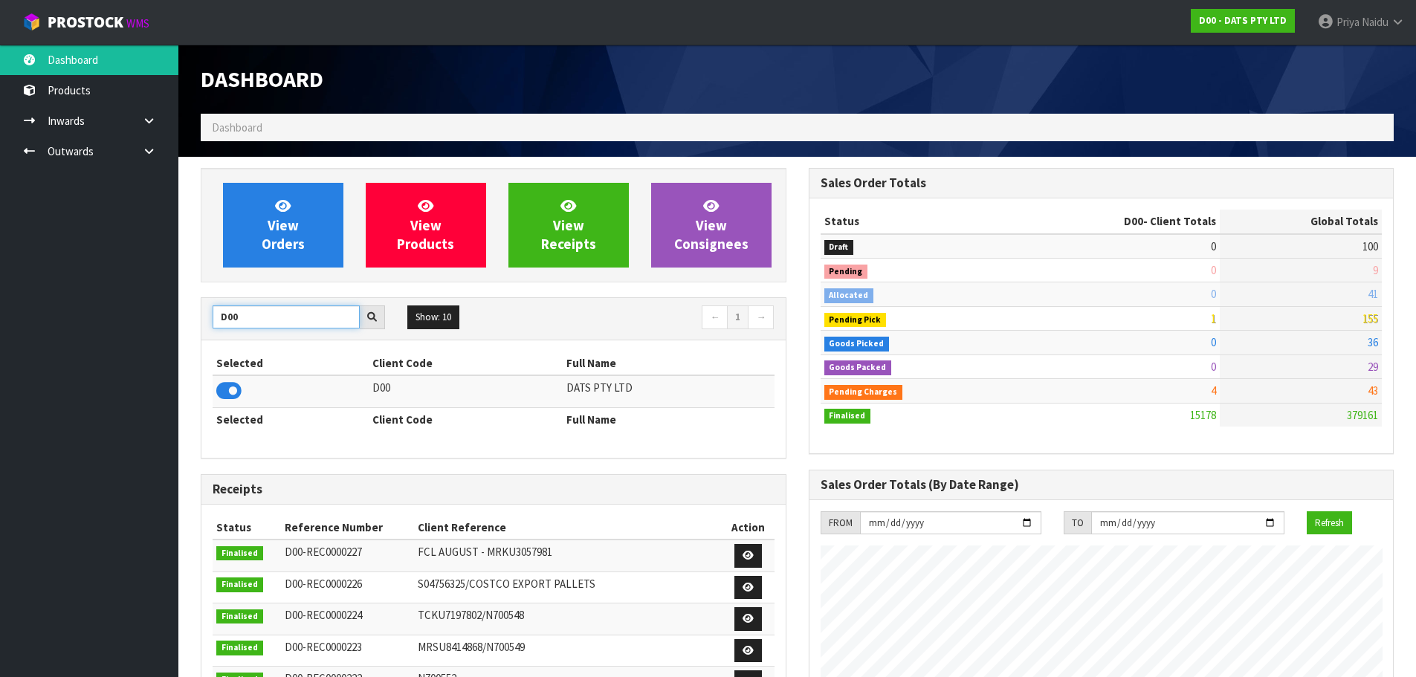
click at [266, 322] on input "D00" at bounding box center [286, 317] width 147 height 23
type input "D"
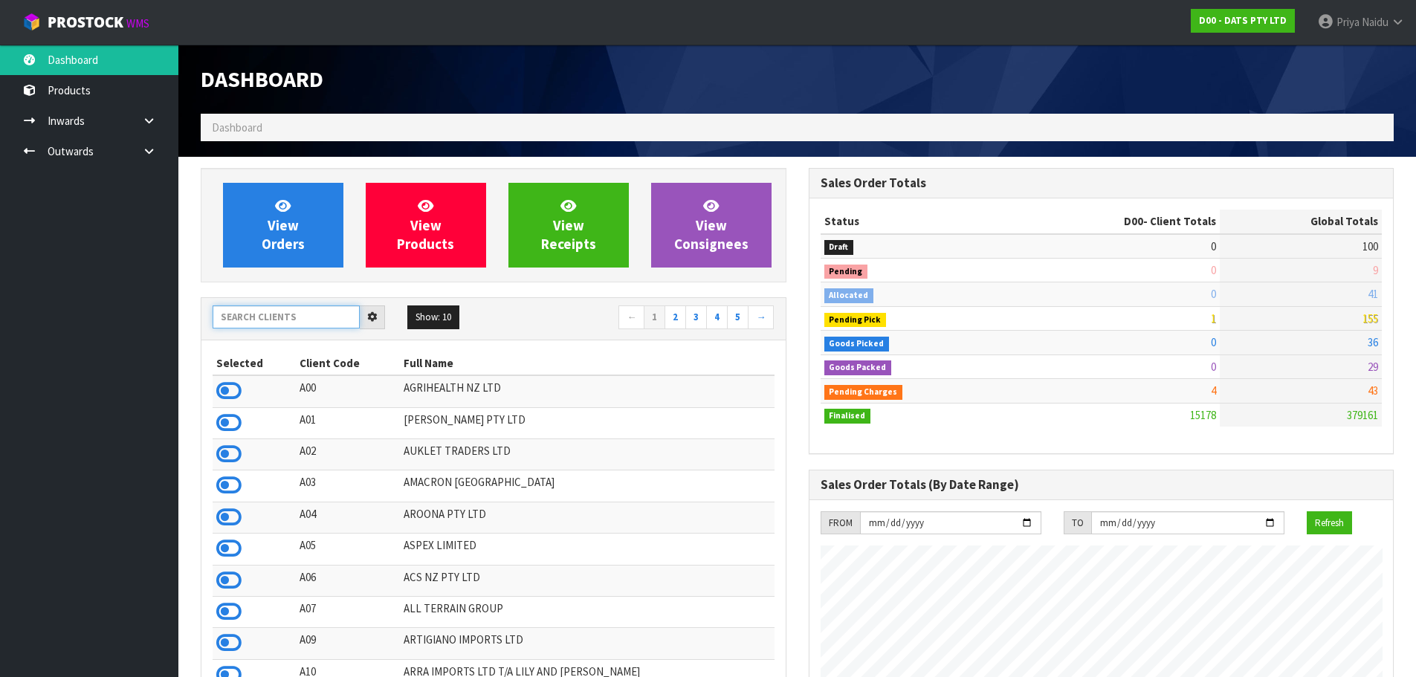
click at [277, 322] on input "text" at bounding box center [286, 317] width 147 height 23
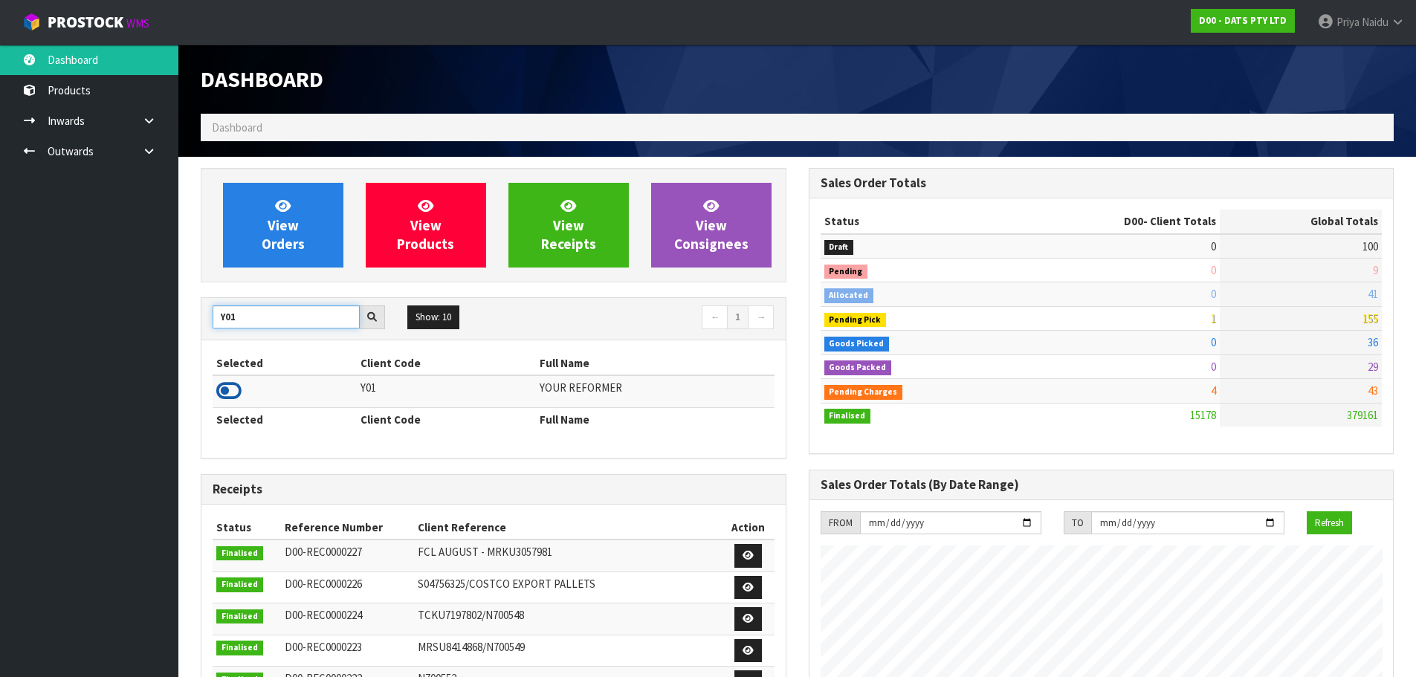
type input "Y01"
click at [229, 393] on icon at bounding box center [228, 391] width 25 height 22
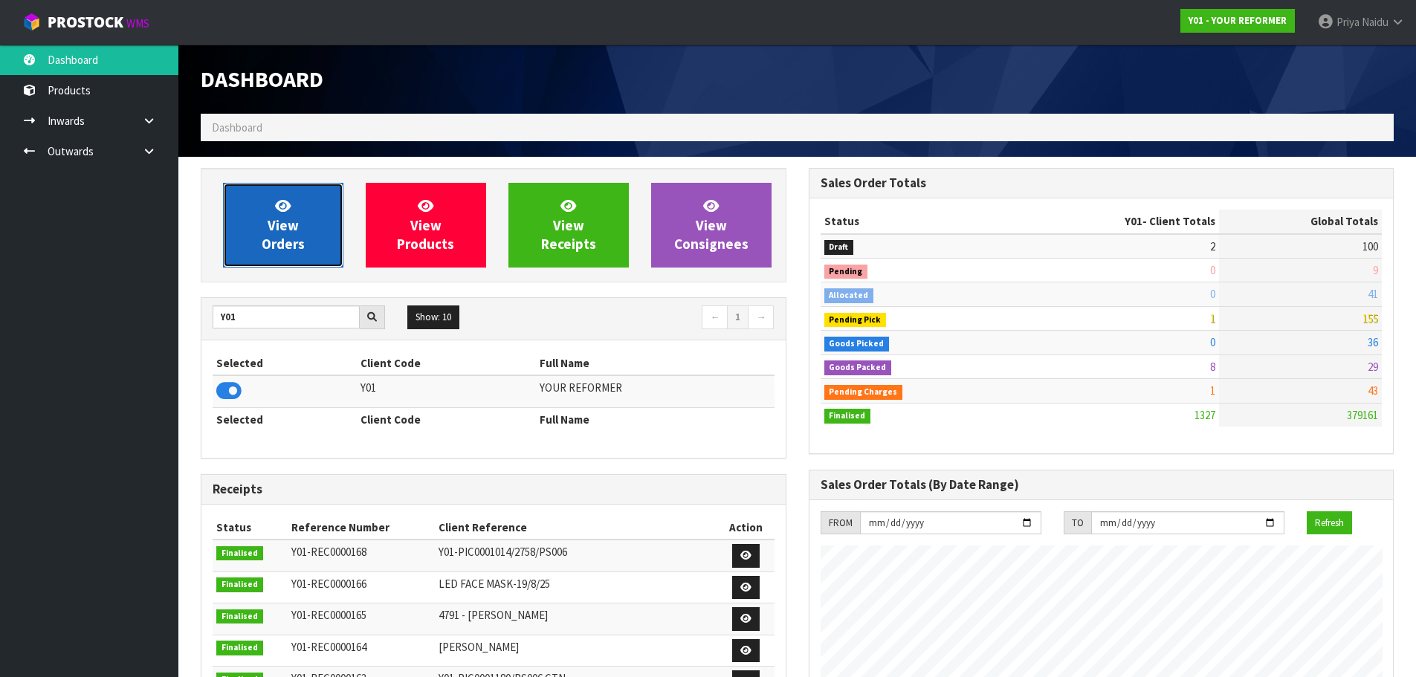
click at [280, 234] on link "View Orders" at bounding box center [283, 225] width 120 height 85
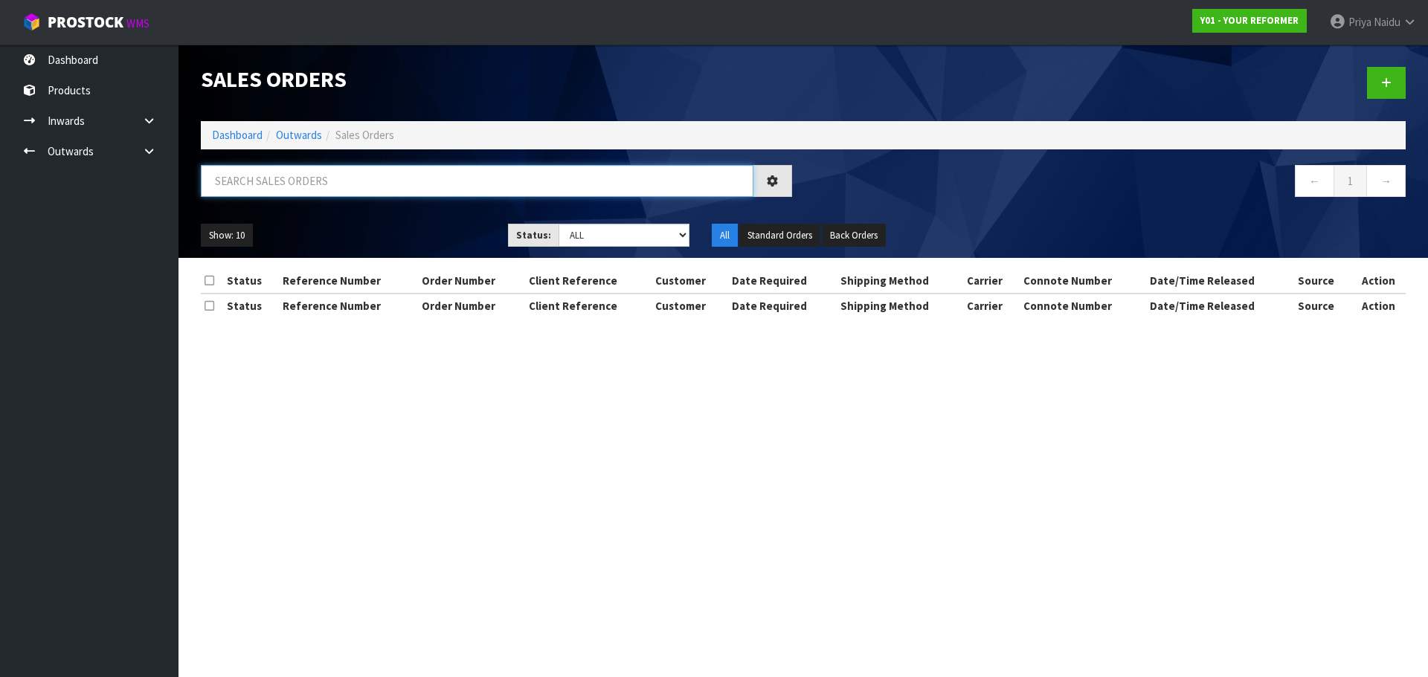
click at [299, 187] on input "text" at bounding box center [477, 181] width 552 height 32
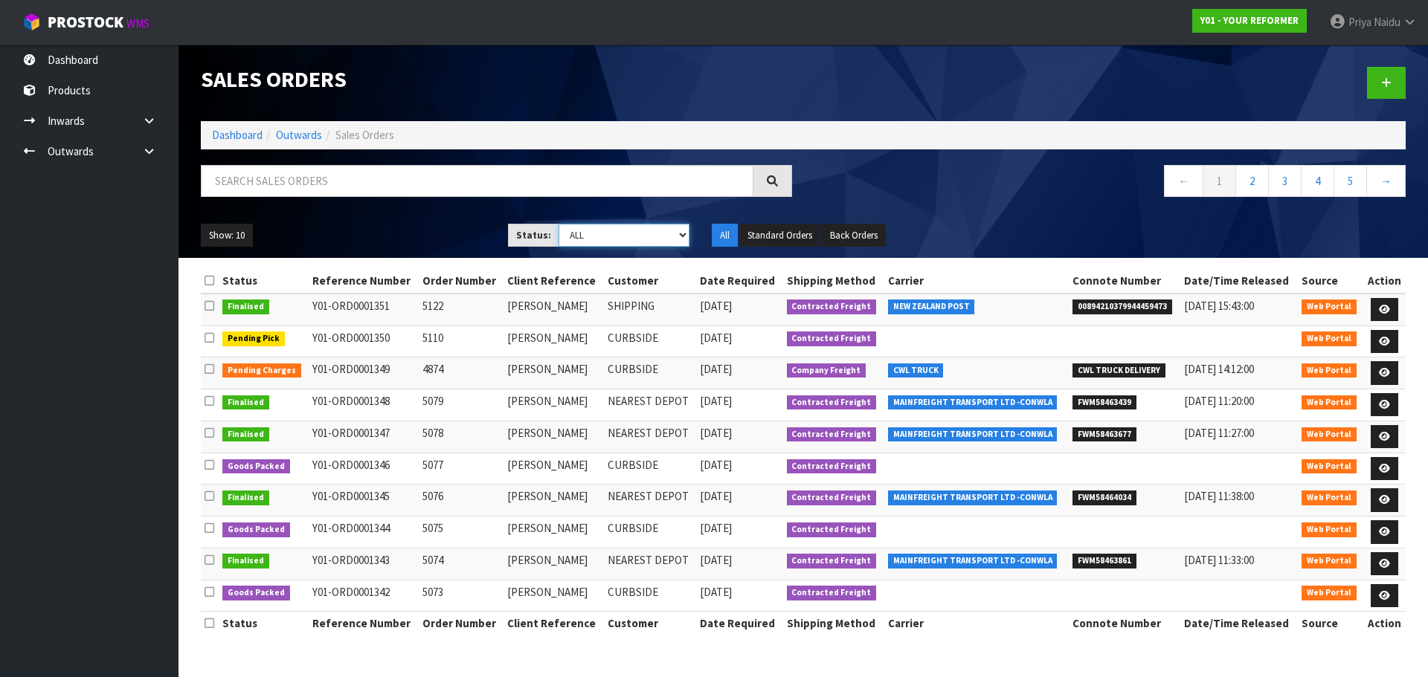
click at [586, 240] on select "Draft Pending Allocated Pending Pick Goods Picked Goods Packed Pending Charges …" at bounding box center [624, 235] width 132 height 23
click at [558, 224] on select "Draft Pending Allocated Pending Pick Goods Picked Goods Packed Pending Charges …" at bounding box center [624, 235] width 132 height 23
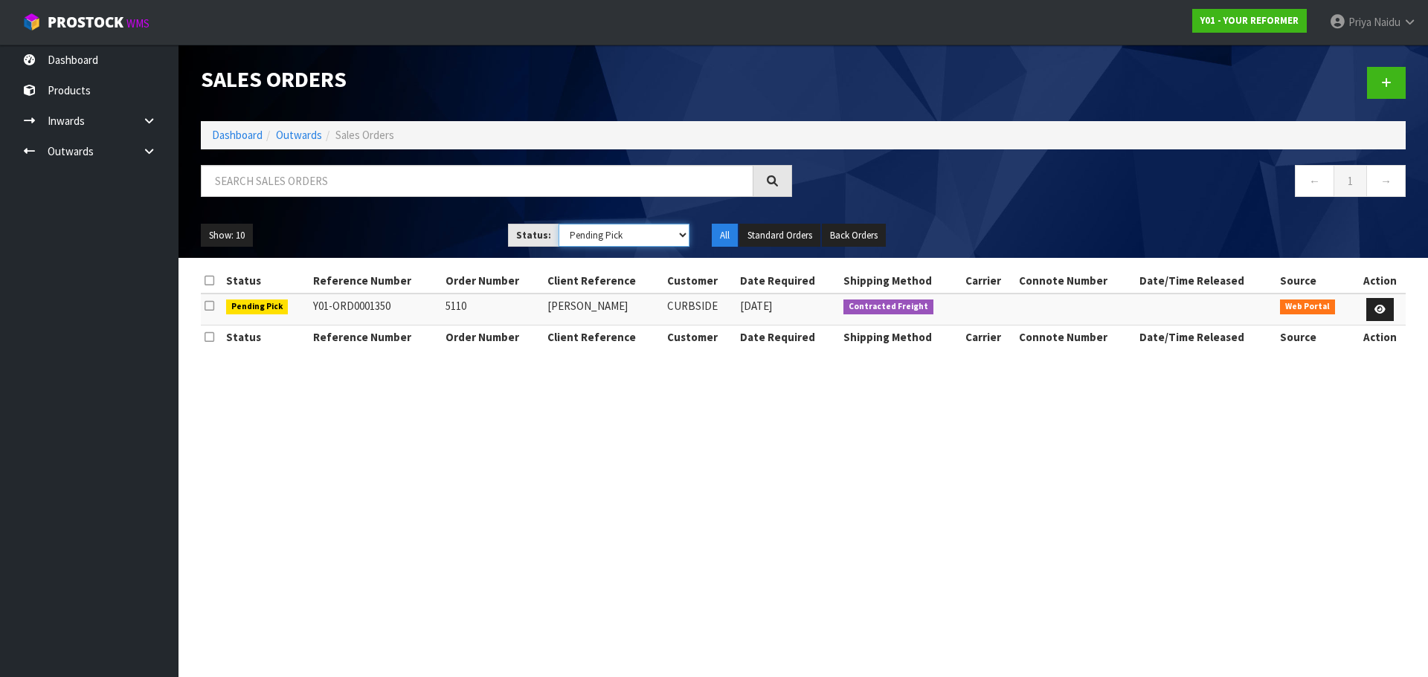
click at [584, 238] on select "Draft Pending Allocated Pending Pick Goods Picked Goods Packed Pending Charges …" at bounding box center [624, 235] width 132 height 23
click at [558, 224] on select "Draft Pending Allocated Pending Pick Goods Picked Goods Packed Pending Charges …" at bounding box center [624, 235] width 132 height 23
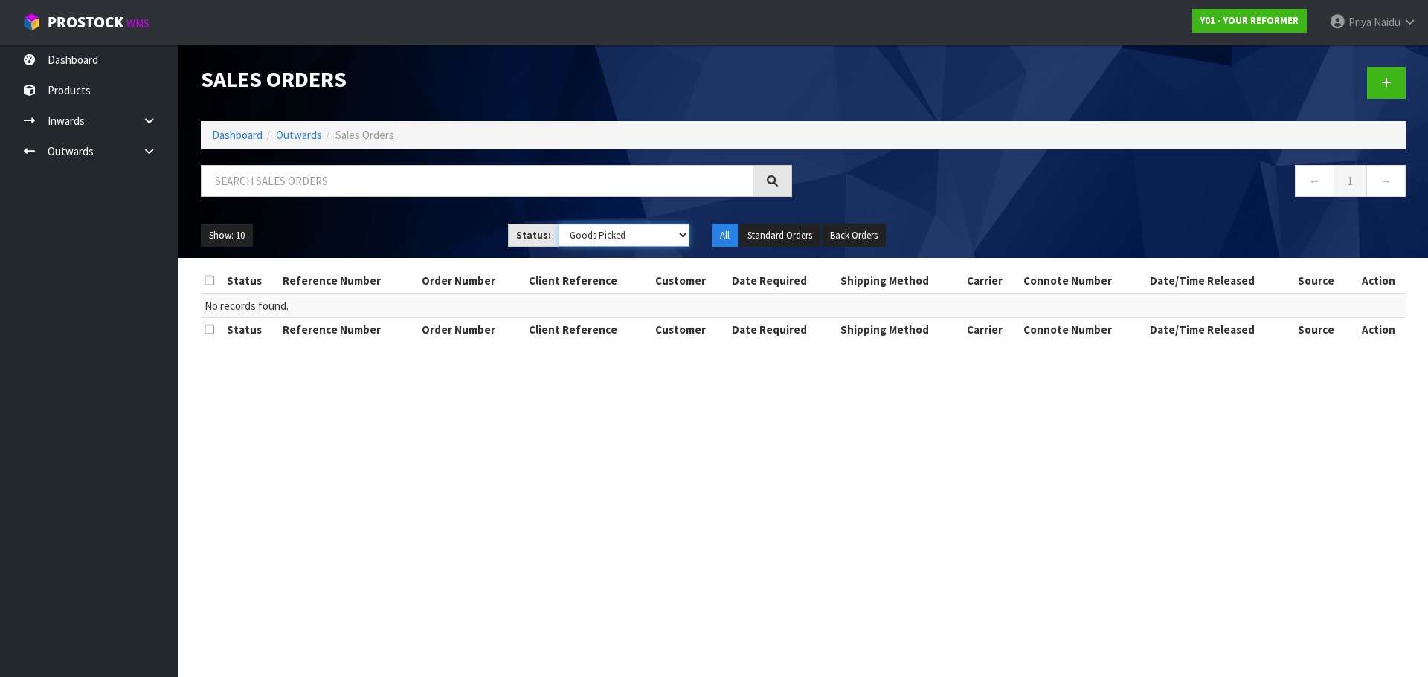
click at [602, 239] on select "Draft Pending Allocated Pending Pick Goods Picked Goods Packed Pending Charges …" at bounding box center [624, 235] width 132 height 23
select select "string:5"
click at [558, 224] on select "Draft Pending Allocated Pending Pick Goods Picked Goods Packed Pending Charges …" at bounding box center [624, 235] width 132 height 23
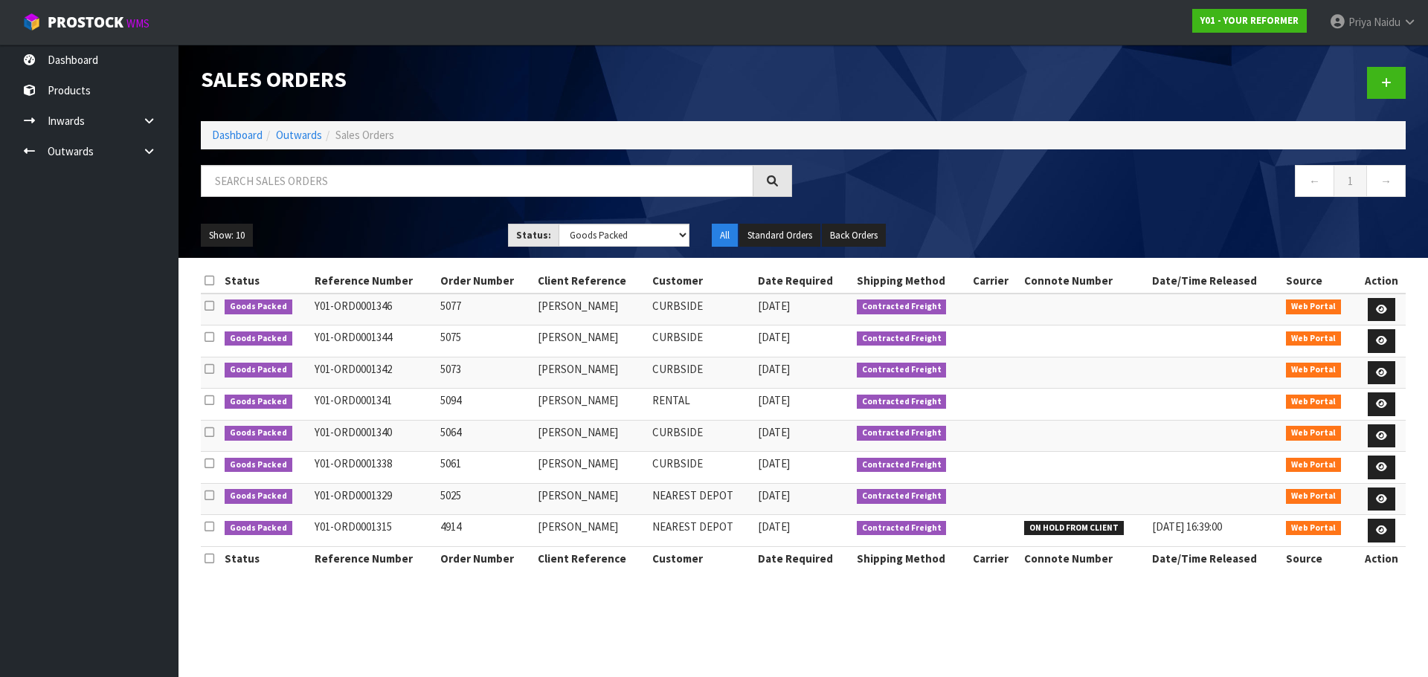
click at [230, 125] on ol "Dashboard Outwards Sales Orders" at bounding box center [803, 135] width 1205 height 28
click at [233, 134] on link "Dashboard" at bounding box center [237, 135] width 51 height 14
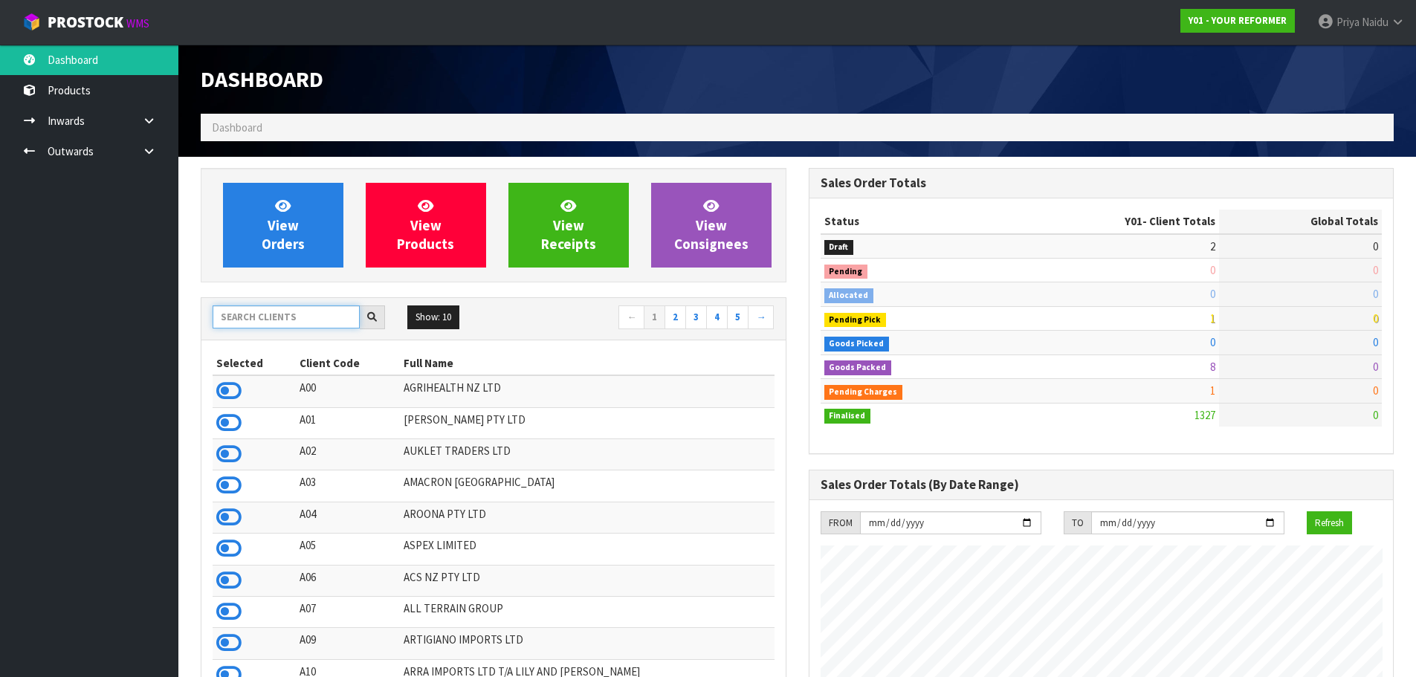
click at [258, 308] on input "text" at bounding box center [286, 317] width 147 height 23
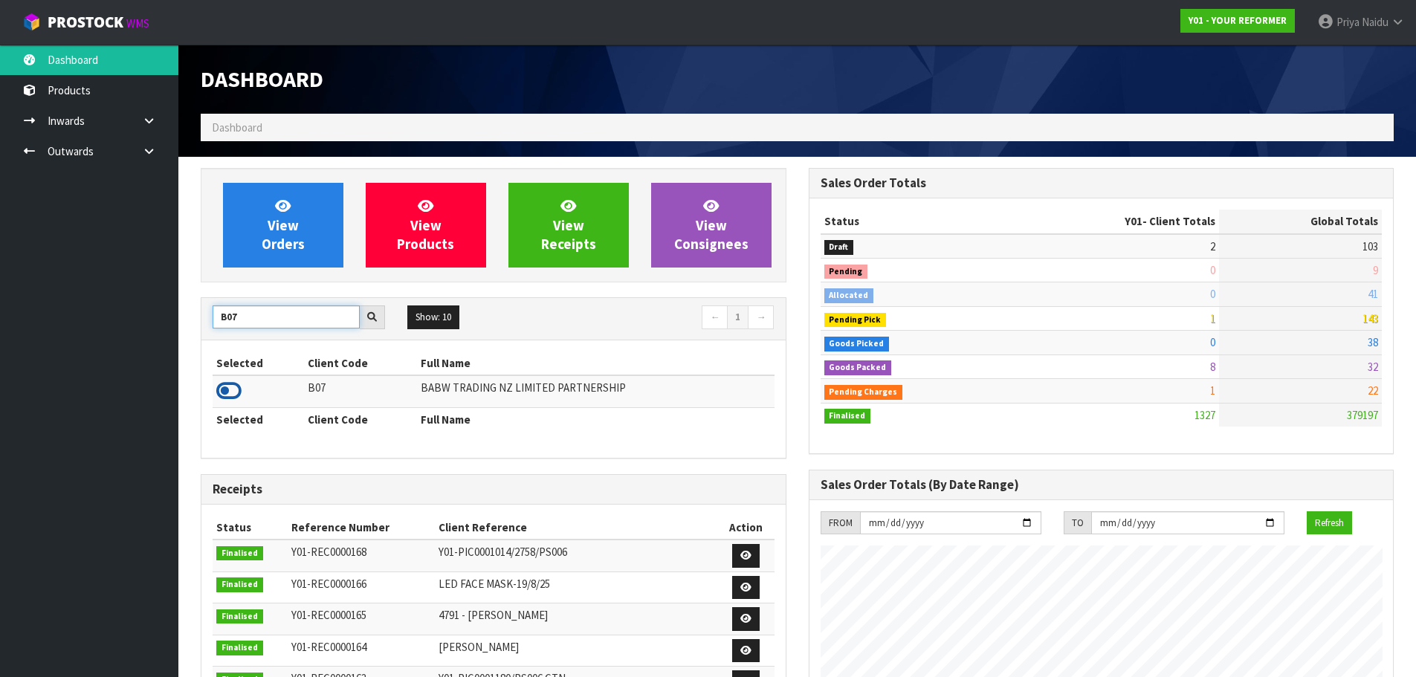
type input "B07"
click at [230, 393] on icon at bounding box center [228, 391] width 25 height 22
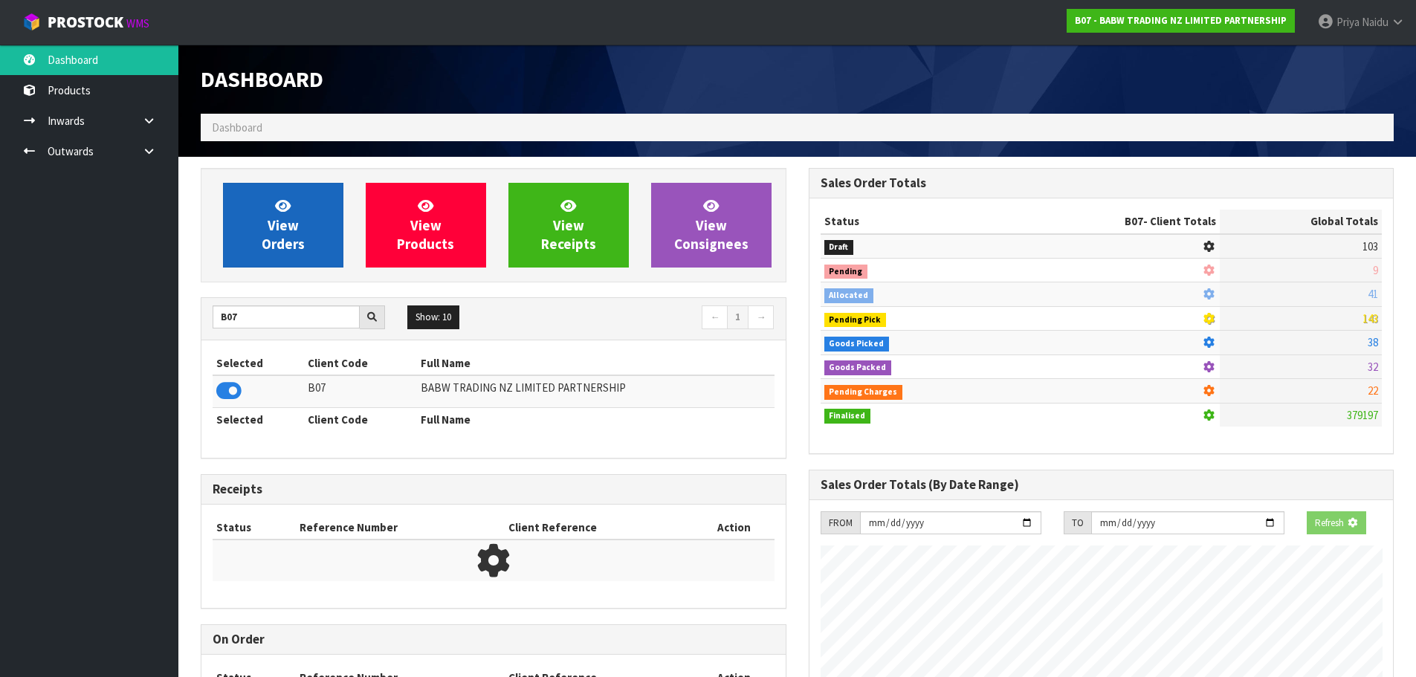
scroll to position [742636, 742955]
click at [254, 213] on link "View Orders" at bounding box center [283, 225] width 120 height 85
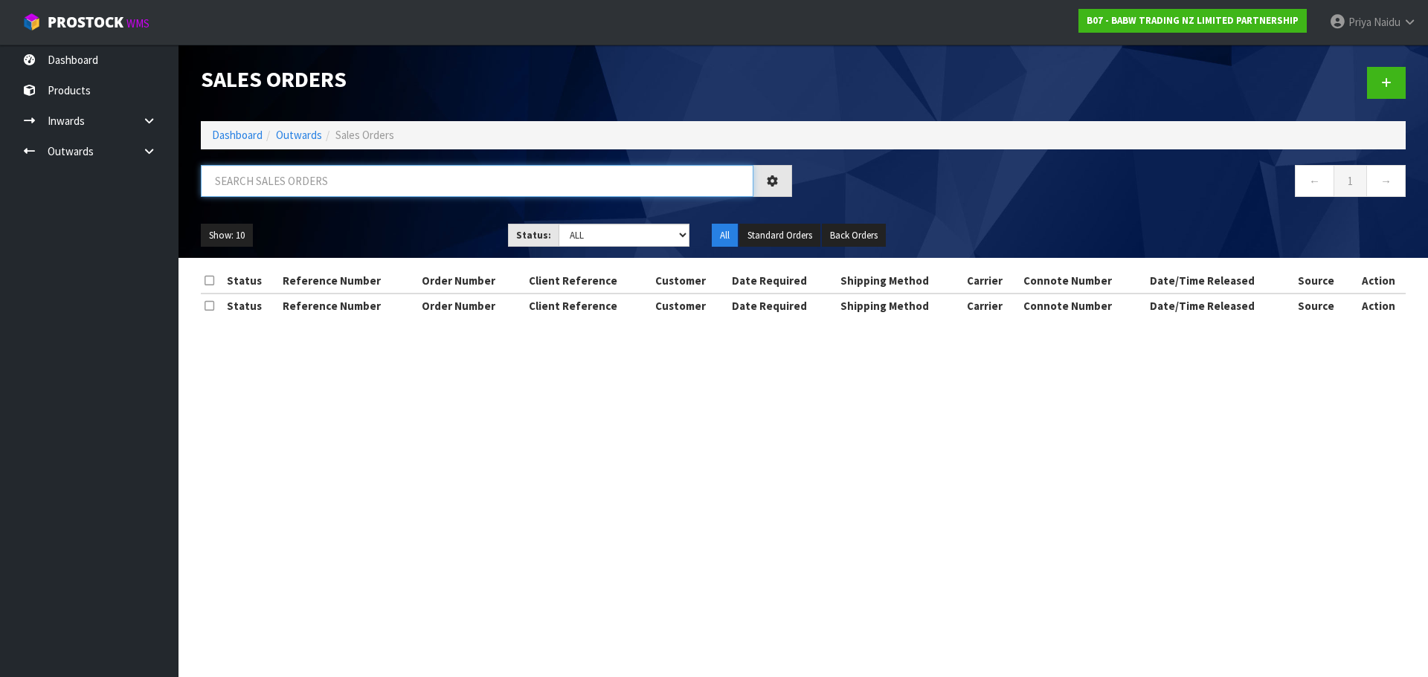
click at [278, 186] on input "text" at bounding box center [477, 181] width 552 height 32
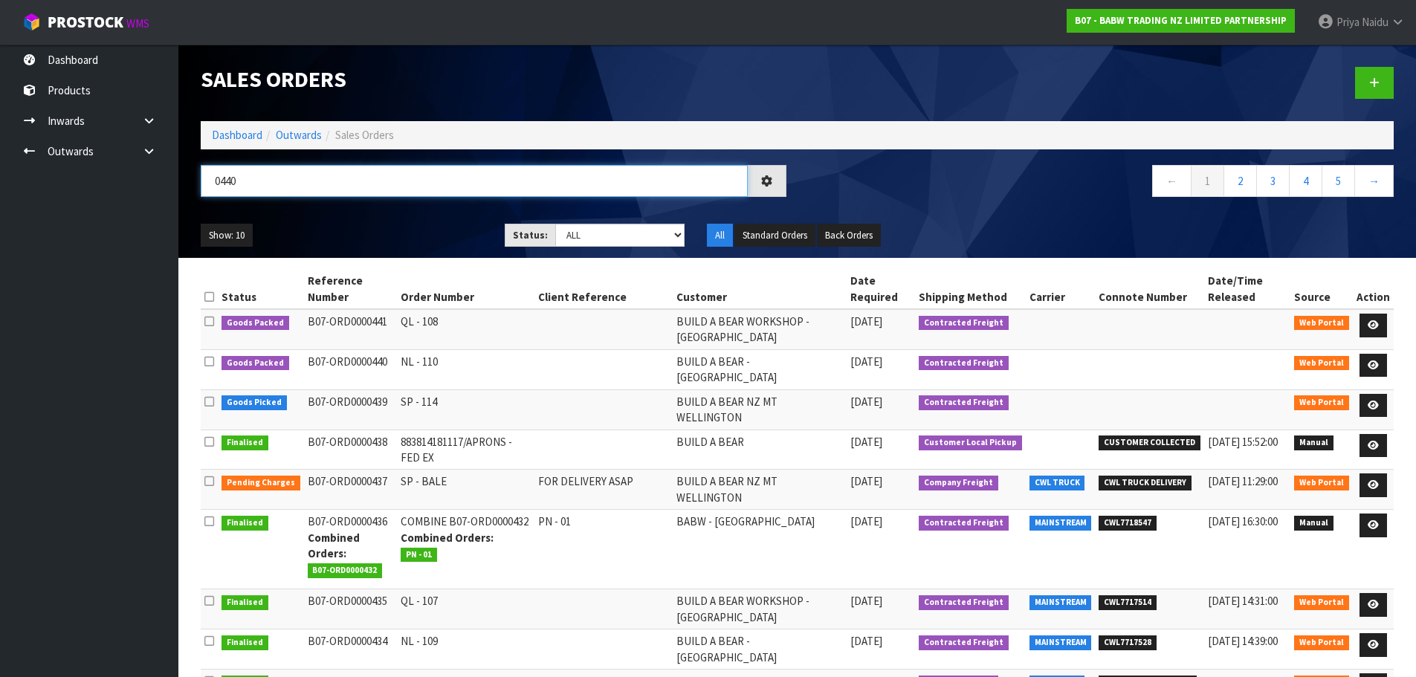
type input "0440"
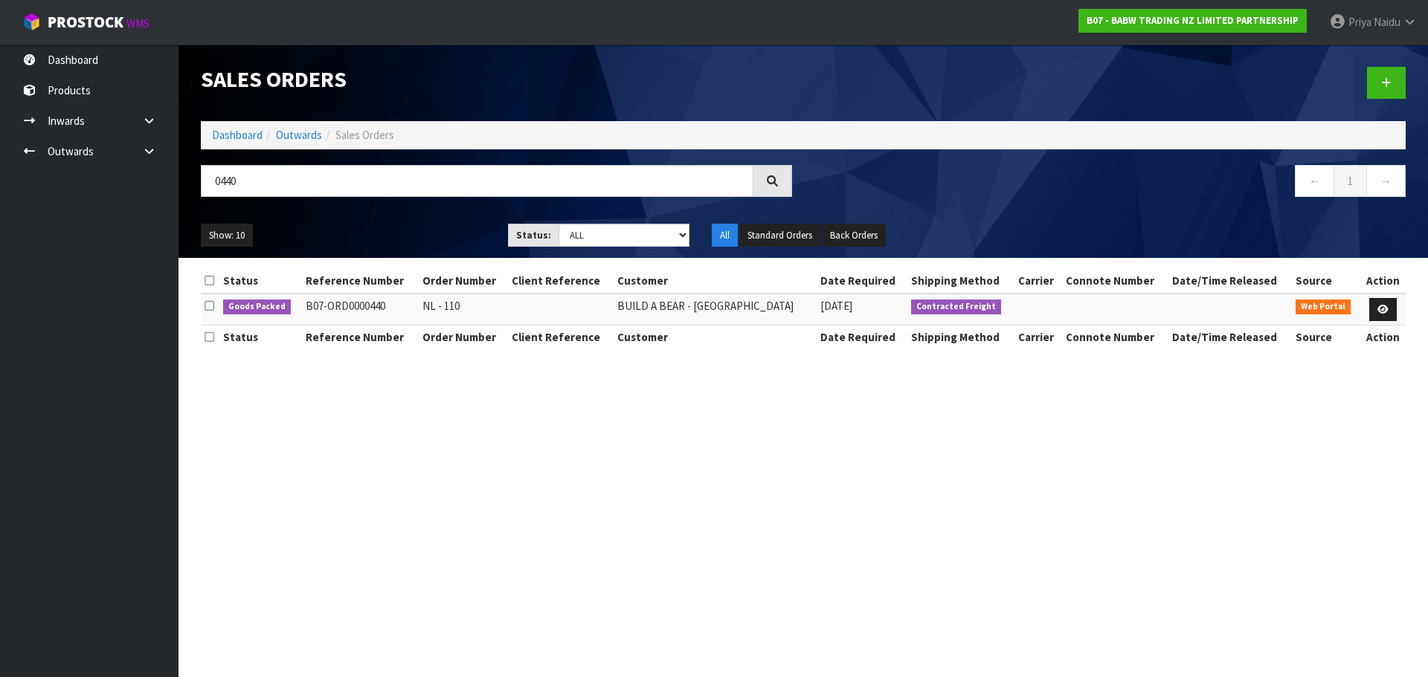
click at [396, 229] on ul "Show: 10 5 10 25 50" at bounding box center [343, 236] width 285 height 24
drag, startPoint x: 1382, startPoint y: 305, endPoint x: 1377, endPoint y: 312, distance: 8.0
click at [1382, 305] on icon at bounding box center [1382, 310] width 11 height 10
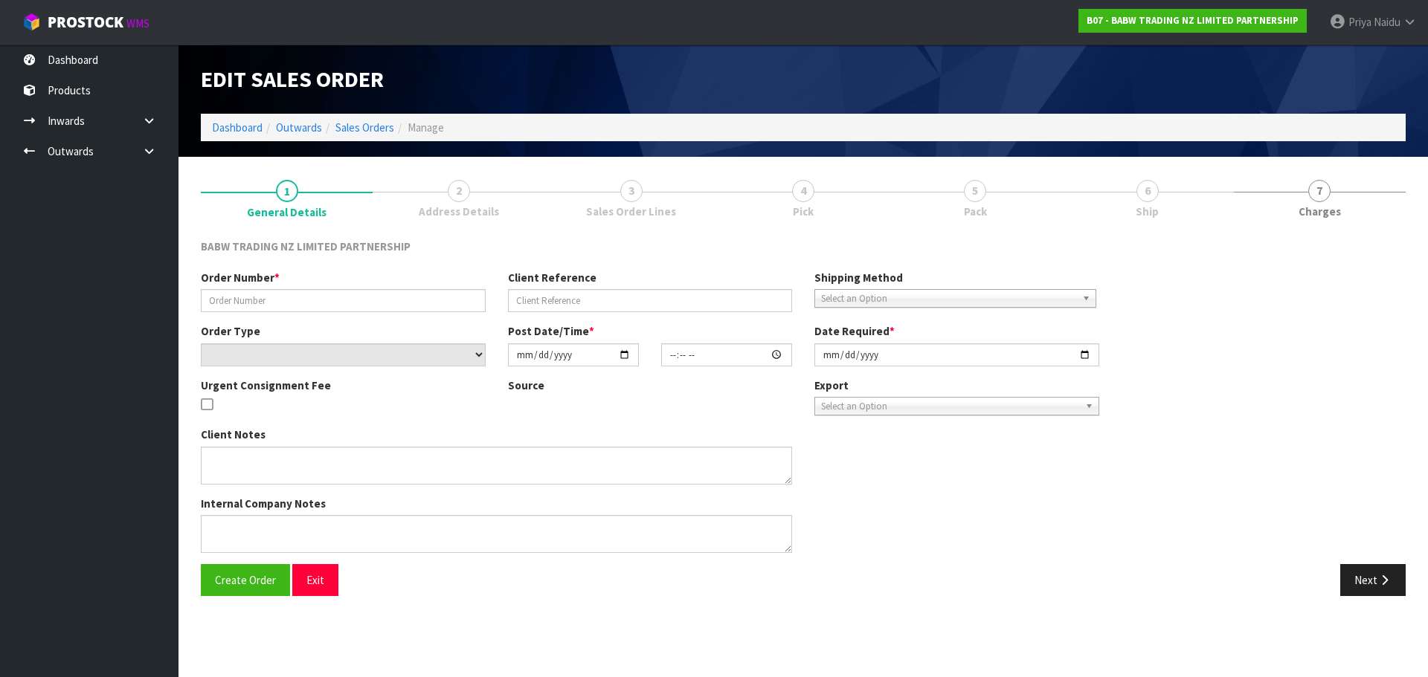
type input "NL - 110"
select select "number:0"
type input "2025-09-01"
type input "14:39:00.000"
type input "2025-09-01"
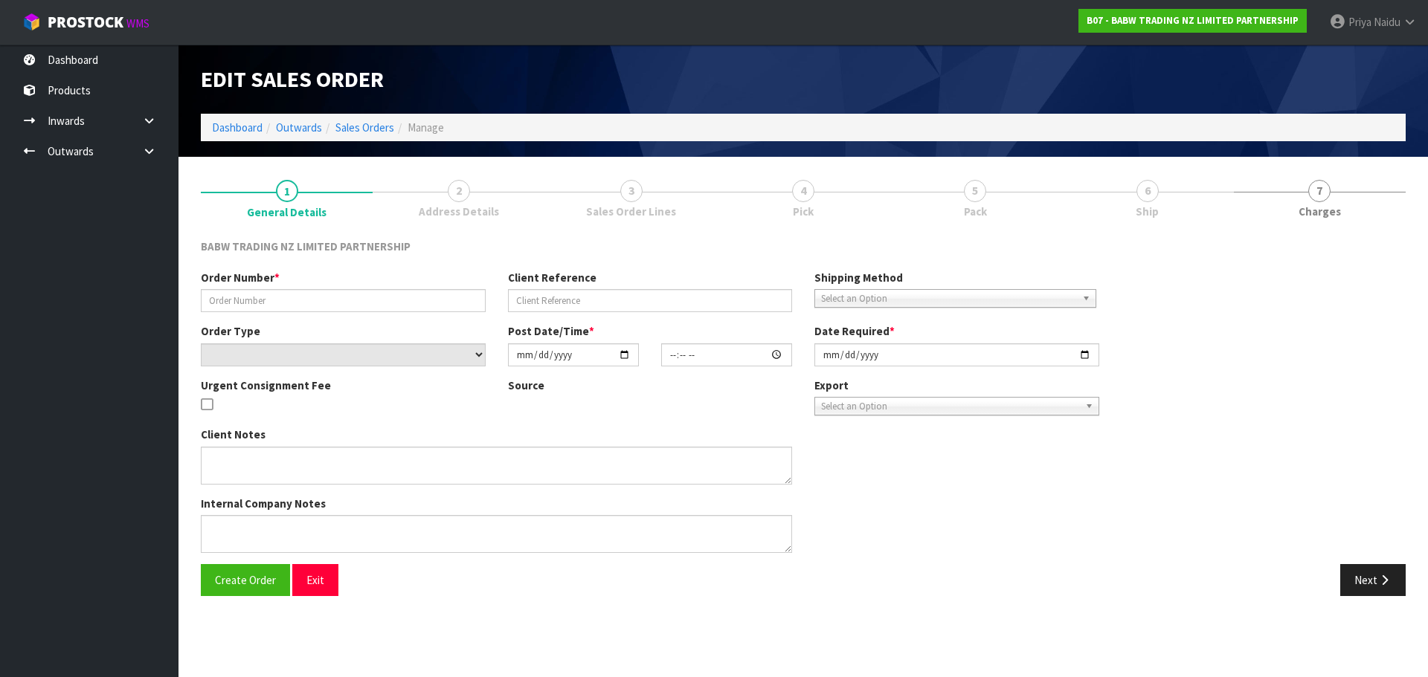
type textarea "DELIVER BETWEEN 8AM AND 8.30AM CALL - SANTANA ON 0221550016 AFTERNOON PRIOR TO …"
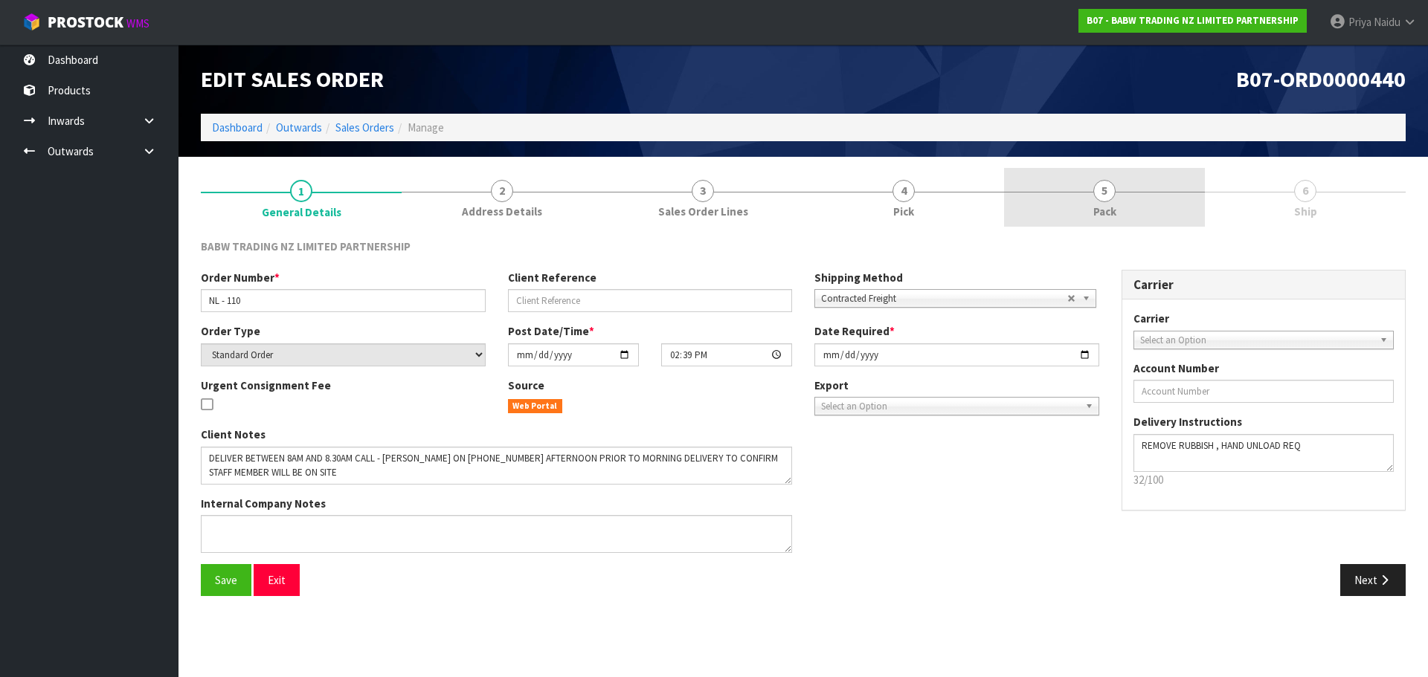
click at [1092, 180] on link "5 Pack" at bounding box center [1104, 197] width 201 height 59
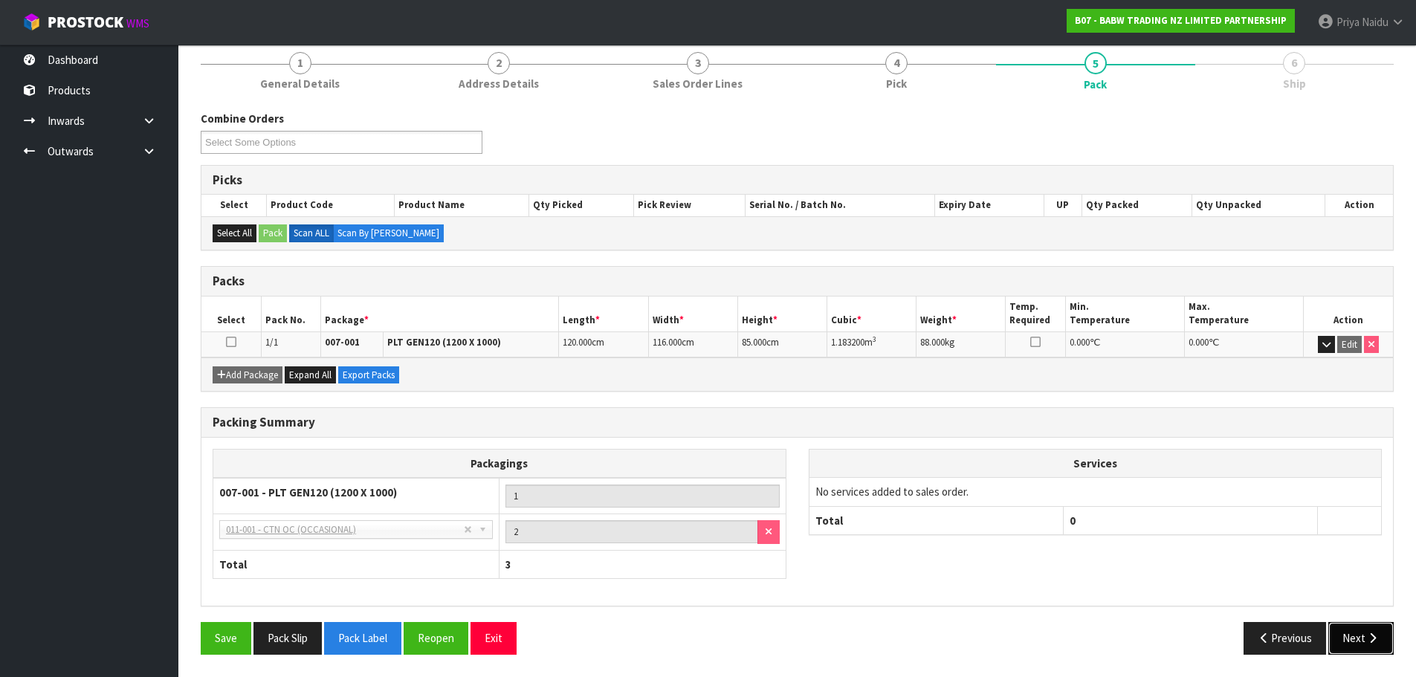
drag, startPoint x: 1341, startPoint y: 643, endPoint x: 1335, endPoint y: 634, distance: 10.3
click at [1341, 641] on button "Next" at bounding box center [1361, 638] width 65 height 32
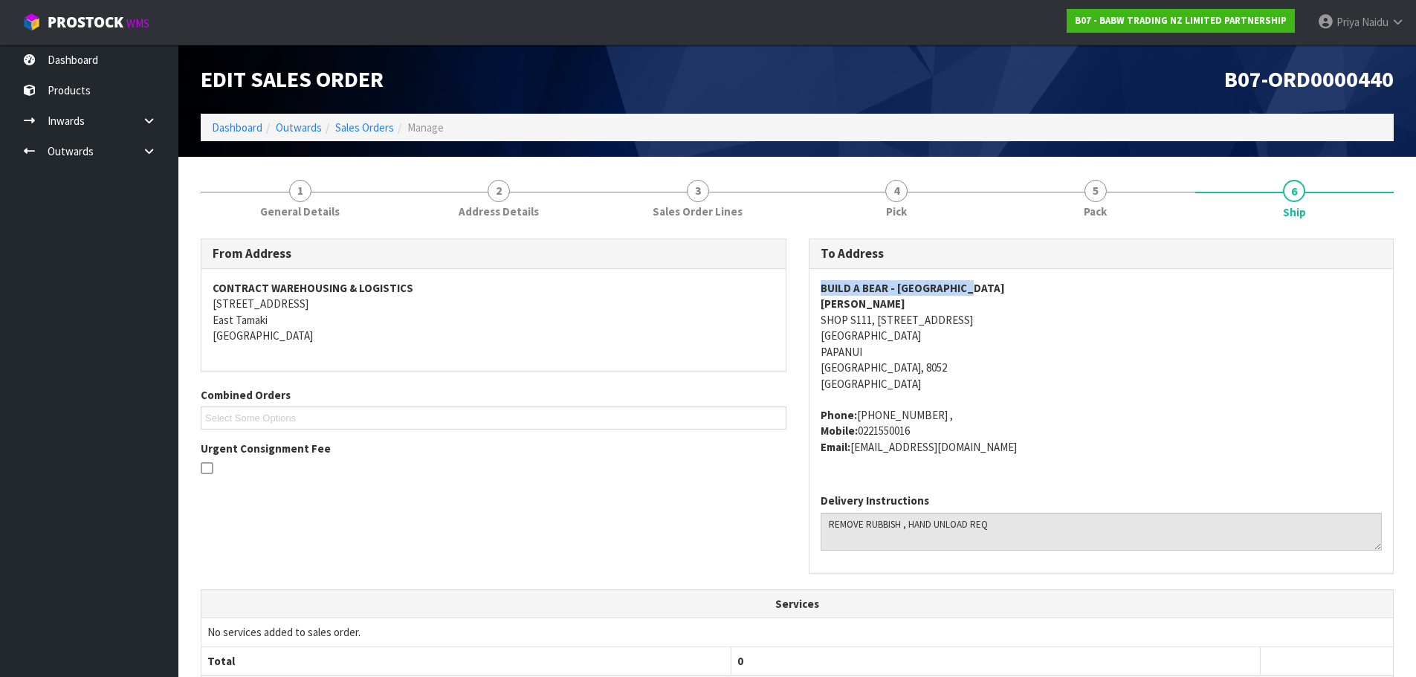
copy strong "BUILD A BEAR - CHRISTCHURCH"
drag, startPoint x: 805, startPoint y: 294, endPoint x: 1001, endPoint y: 277, distance: 196.3
click at [1001, 277] on div "To Address BUILD A BEAR - CHRISTCHURCH SANTANA SHOP S111, 55 MAIN ROAD NORTHLAN…" at bounding box center [1102, 414] width 608 height 350
copy address "SHOP S111, 55 MAIN ROAD NORTHLANDS SHOPPING CENTRE PAPANUI Christchurch, 8052"
drag, startPoint x: 801, startPoint y: 325, endPoint x: 412, endPoint y: 361, distance: 390.5
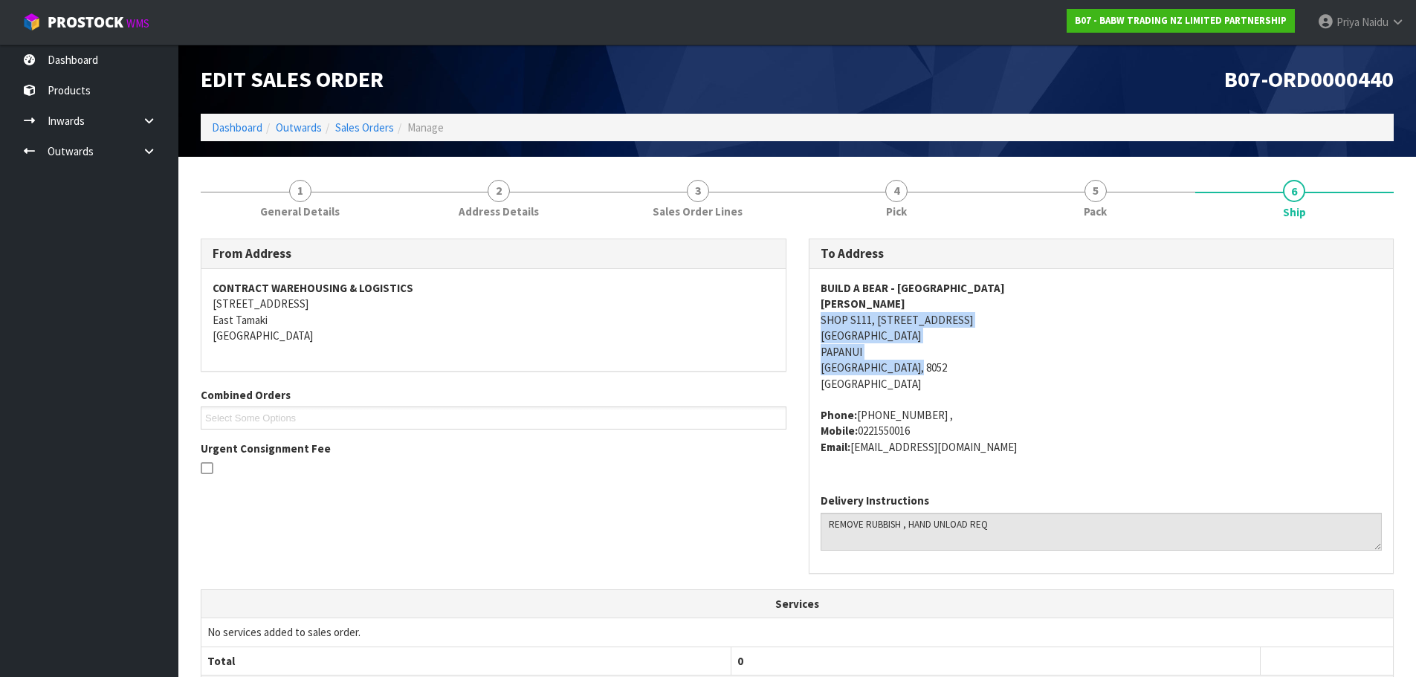
click at [1006, 363] on div "To Address BUILD A BEAR - CHRISTCHURCH SANTANA SHOP S111, 55 MAIN ROAD NORTHLAN…" at bounding box center [1102, 414] width 608 height 350
copy strong "BUILD A BEAR - CHRISTCHURCH"
drag, startPoint x: 822, startPoint y: 285, endPoint x: 1019, endPoint y: 287, distance: 197.1
click at [1019, 287] on address "BUILD A BEAR - CHRISTCHURCH SANTANA SHOP S111, 55 MAIN ROAD NORTHLANDS SHOPPING…" at bounding box center [1102, 336] width 562 height 112
copy address "Phone: (03) 420 2185 , Mobile: 0221550016 Email: Northlands@buildabear.co.nz"
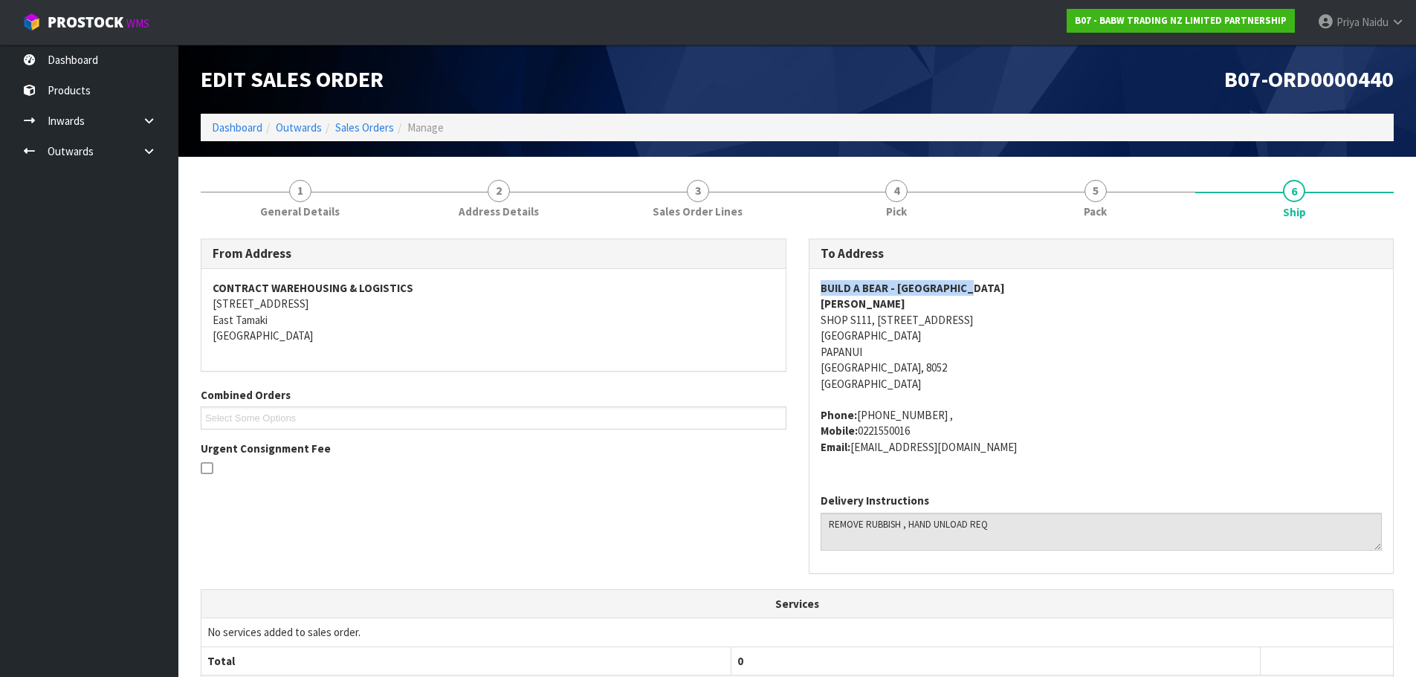
drag, startPoint x: 818, startPoint y: 411, endPoint x: 1025, endPoint y: 449, distance: 210.9
click at [1025, 449] on div "BUILD A BEAR - CHRISTCHURCH SANTANA SHOP S111, 55 MAIN ROAD NORTHLANDS SHOPPING…" at bounding box center [1102, 375] width 584 height 213
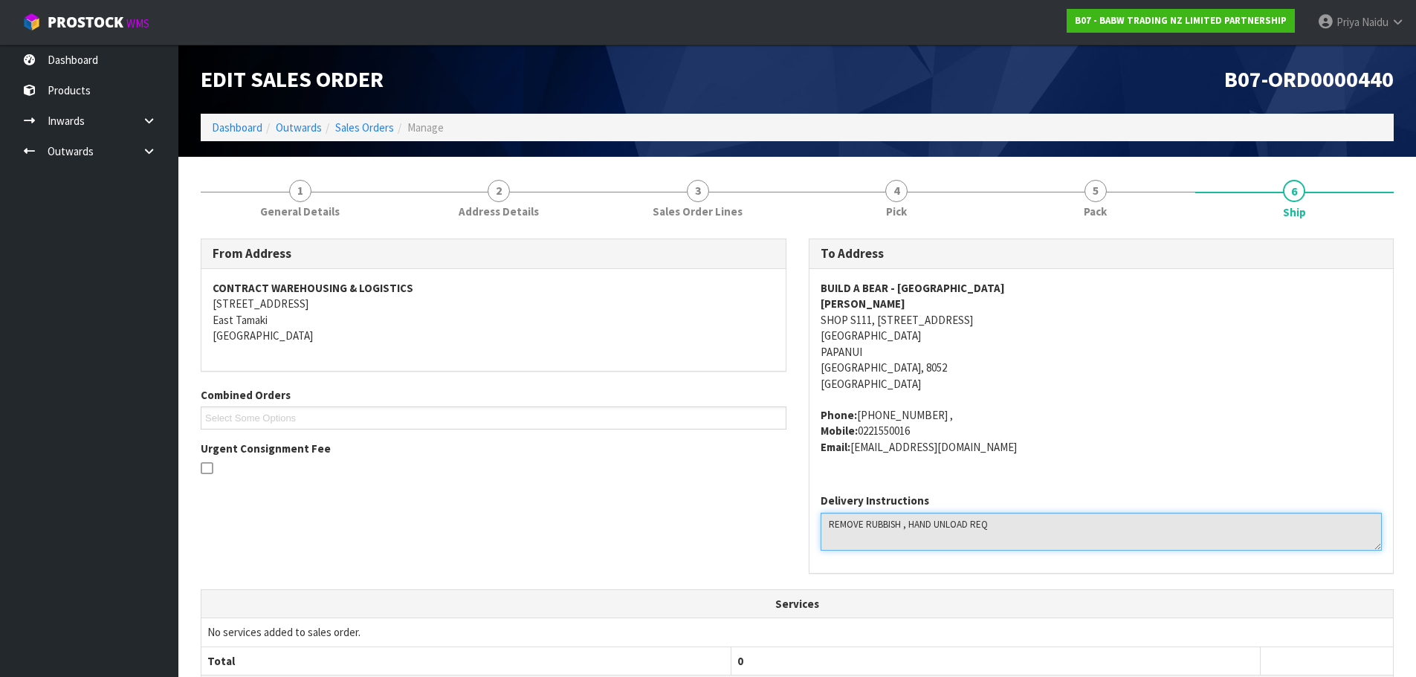
drag, startPoint x: 820, startPoint y: 527, endPoint x: 1057, endPoint y: 508, distance: 238.0
click at [1057, 508] on div "Delivery Instructions" at bounding box center [1102, 521] width 562 height 57
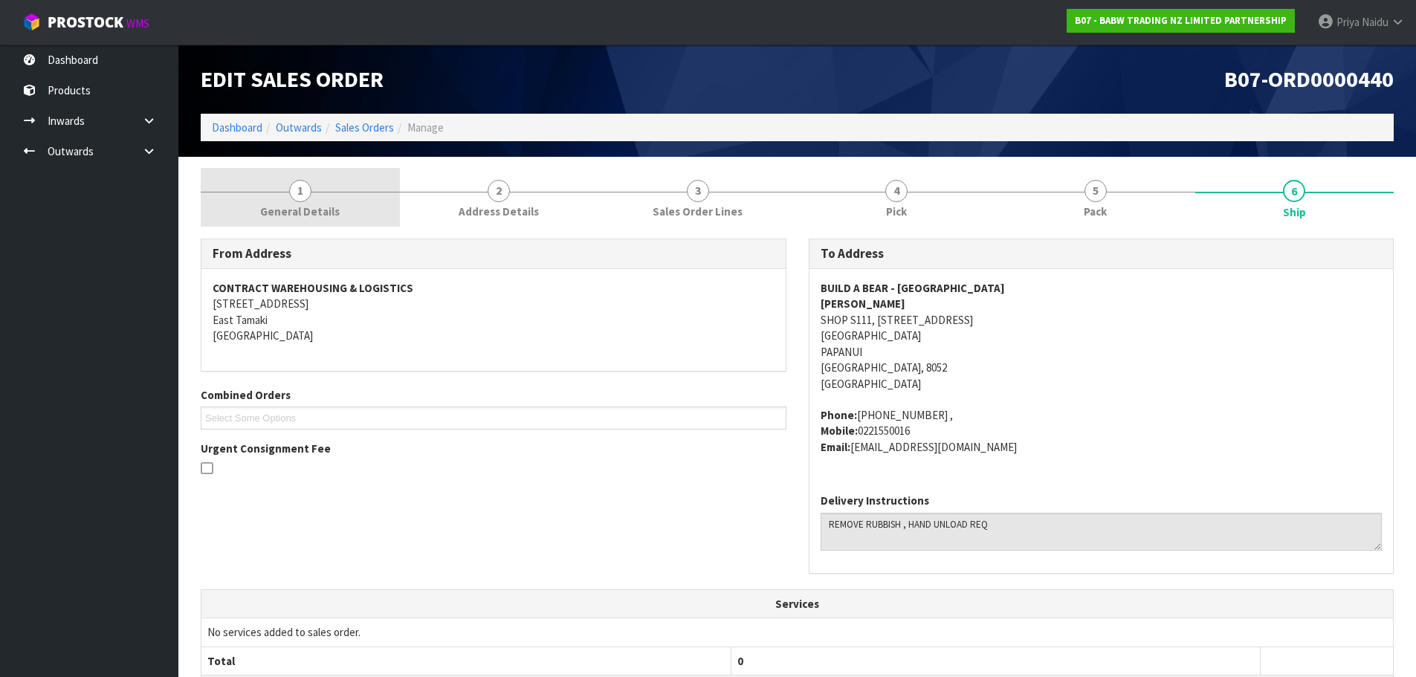
click at [306, 199] on span "1" at bounding box center [300, 191] width 22 height 22
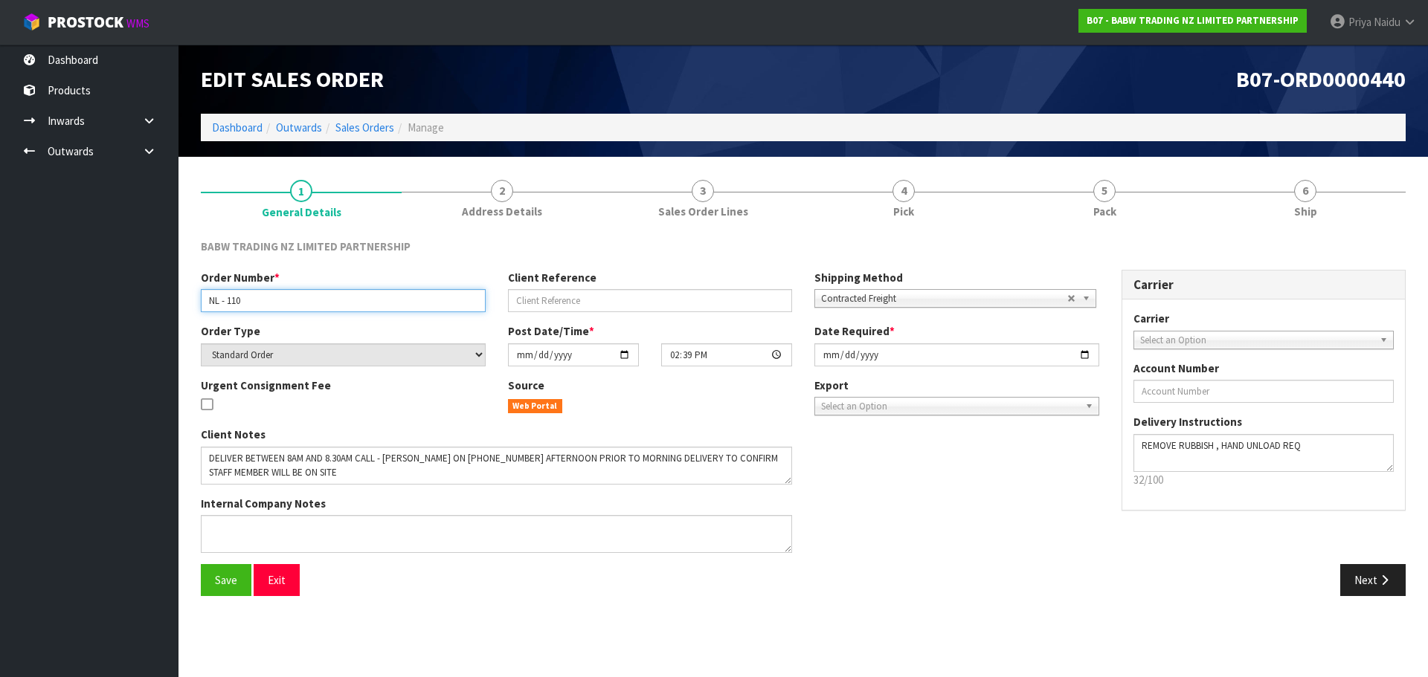
drag, startPoint x: 204, startPoint y: 299, endPoint x: 300, endPoint y: 300, distance: 95.2
click at [300, 300] on input "NL - 110" at bounding box center [343, 300] width 285 height 23
click at [1096, 207] on span "Pack" at bounding box center [1104, 212] width 23 height 16
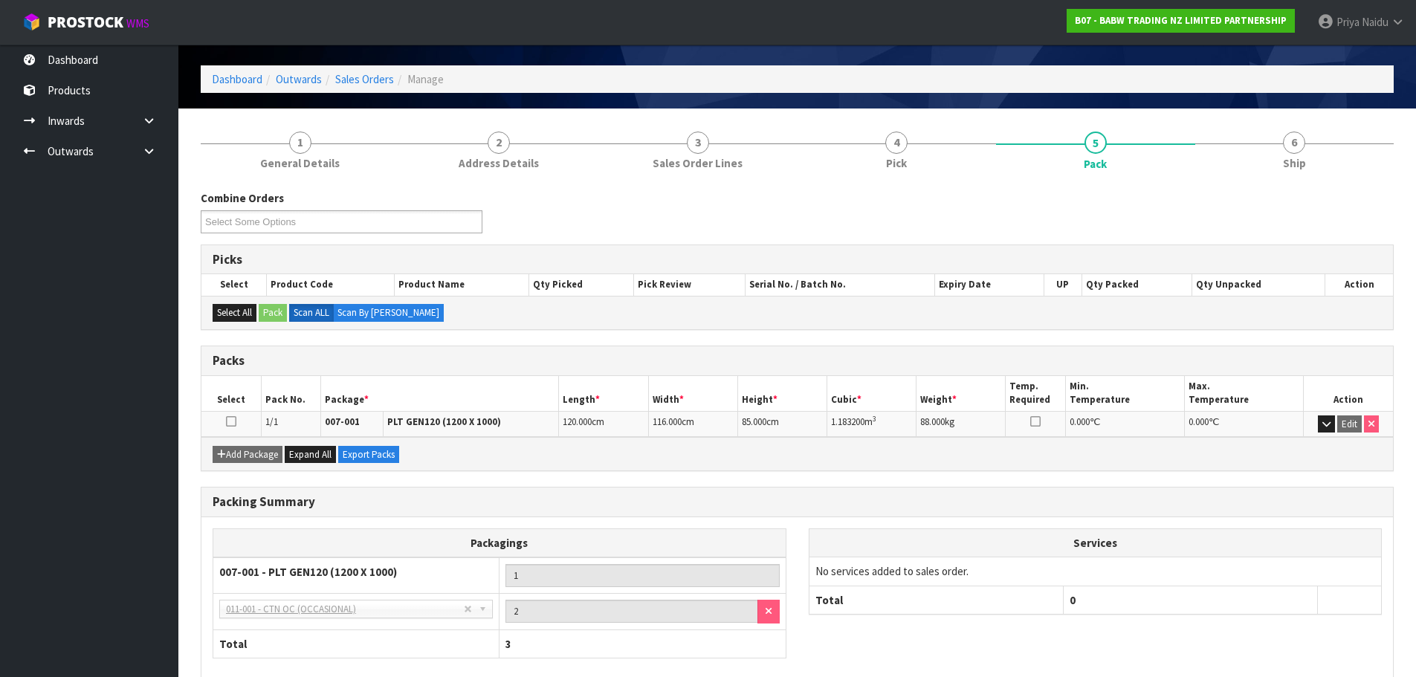
scroll to position [74, 0]
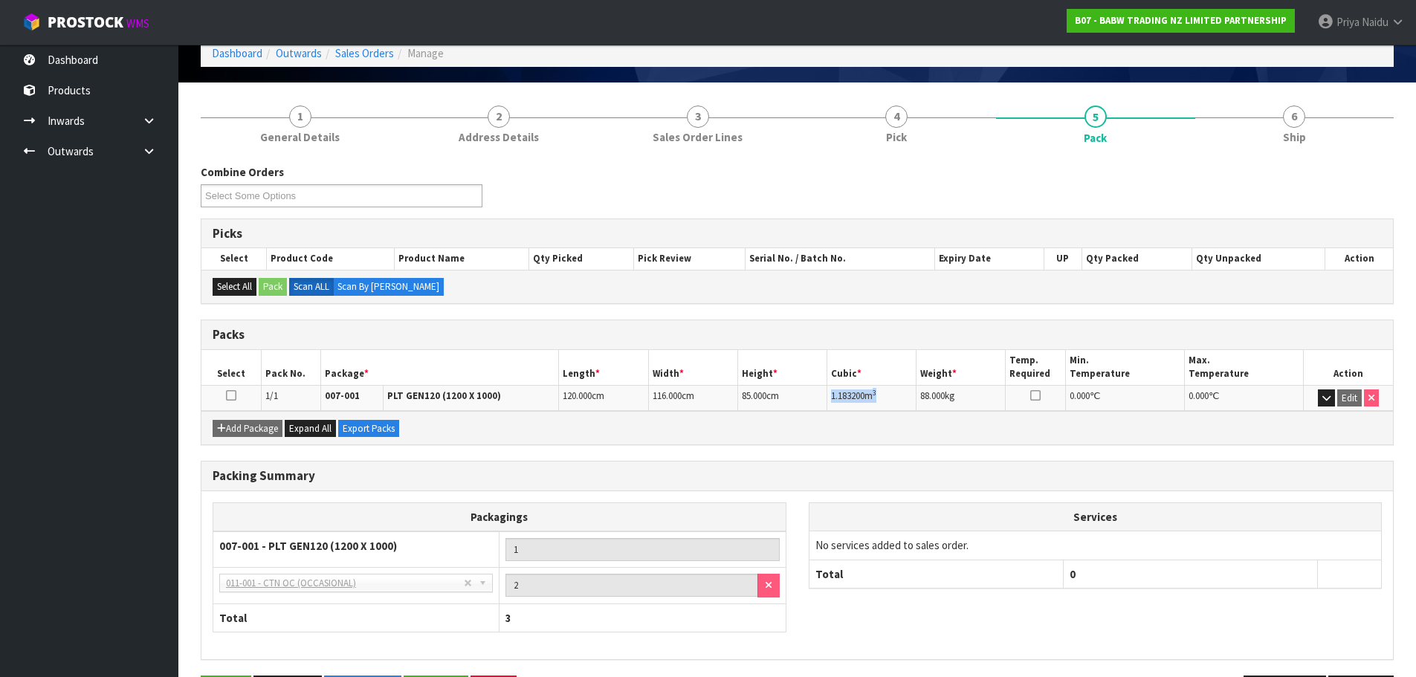
copy td "1.183200 m 3"
drag, startPoint x: 830, startPoint y: 397, endPoint x: 896, endPoint y: 396, distance: 66.2
click at [896, 396] on td "1.183200 m 3" at bounding box center [872, 398] width 89 height 26
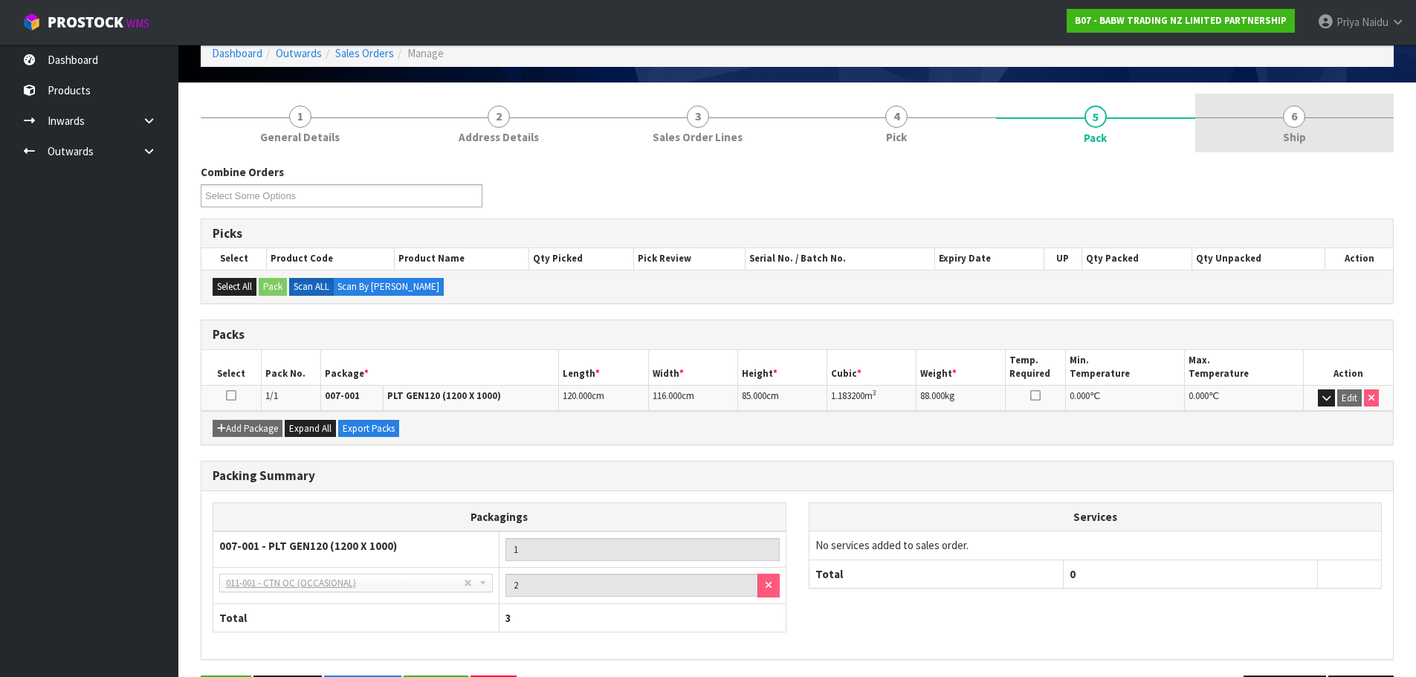
click at [1254, 146] on link "6 Ship" at bounding box center [1295, 123] width 199 height 59
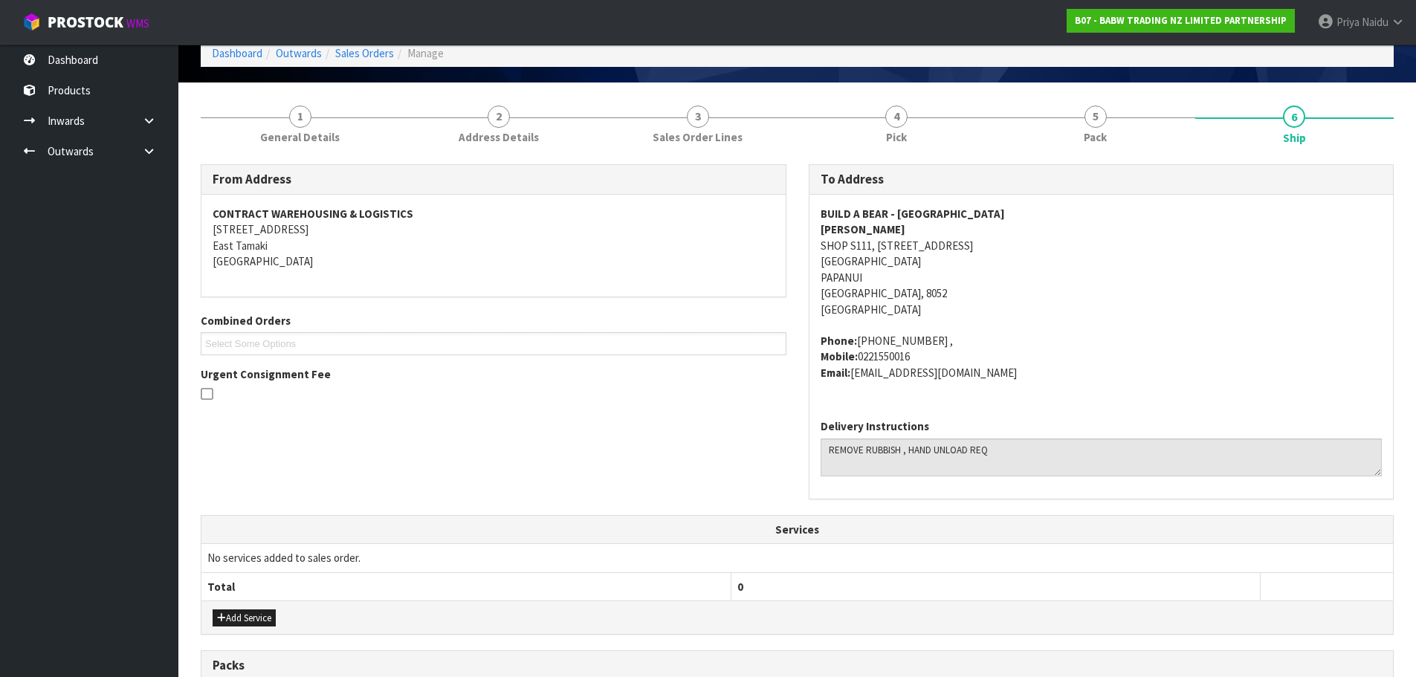
click at [1147, 280] on address "BUILD A BEAR - CHRISTCHURCH SANTANA SHOP S111, 55 MAIN ROAD NORTHLANDS SHOPPING…" at bounding box center [1102, 262] width 562 height 112
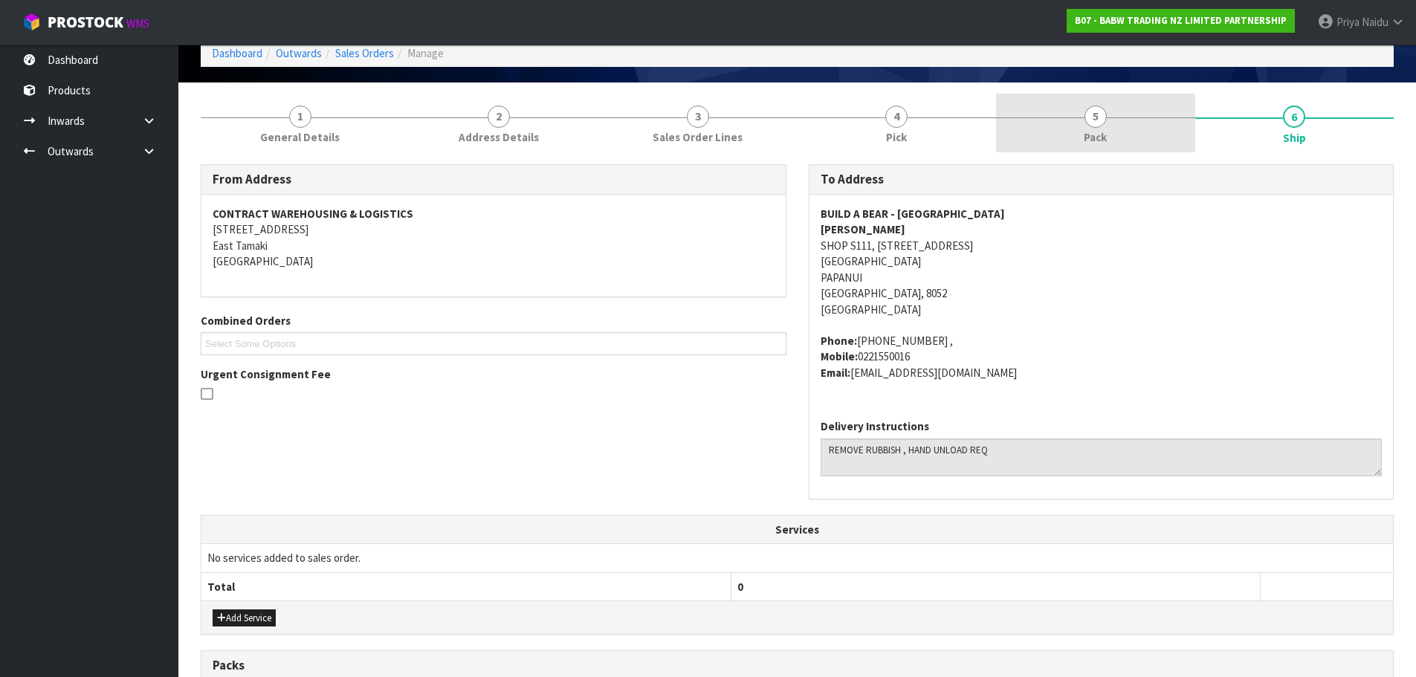
click at [1077, 135] on link "5 Pack" at bounding box center [1095, 123] width 199 height 59
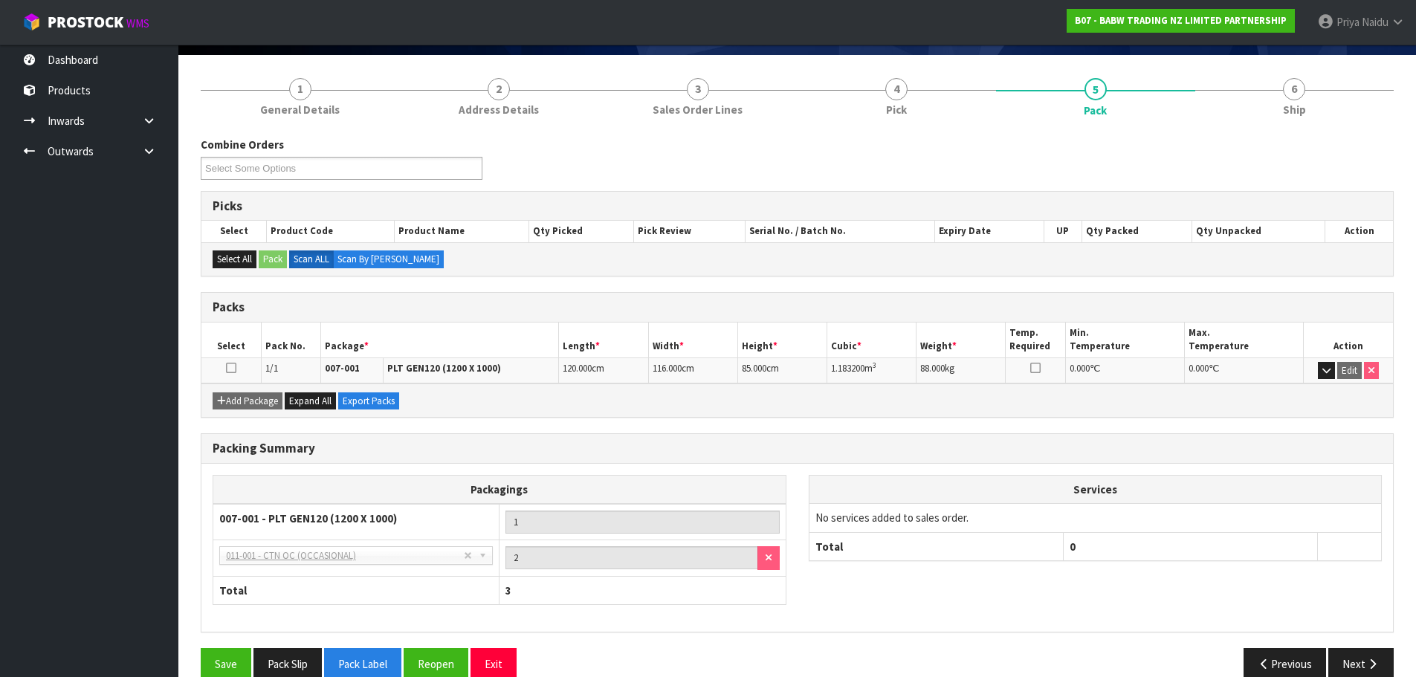
scroll to position [128, 0]
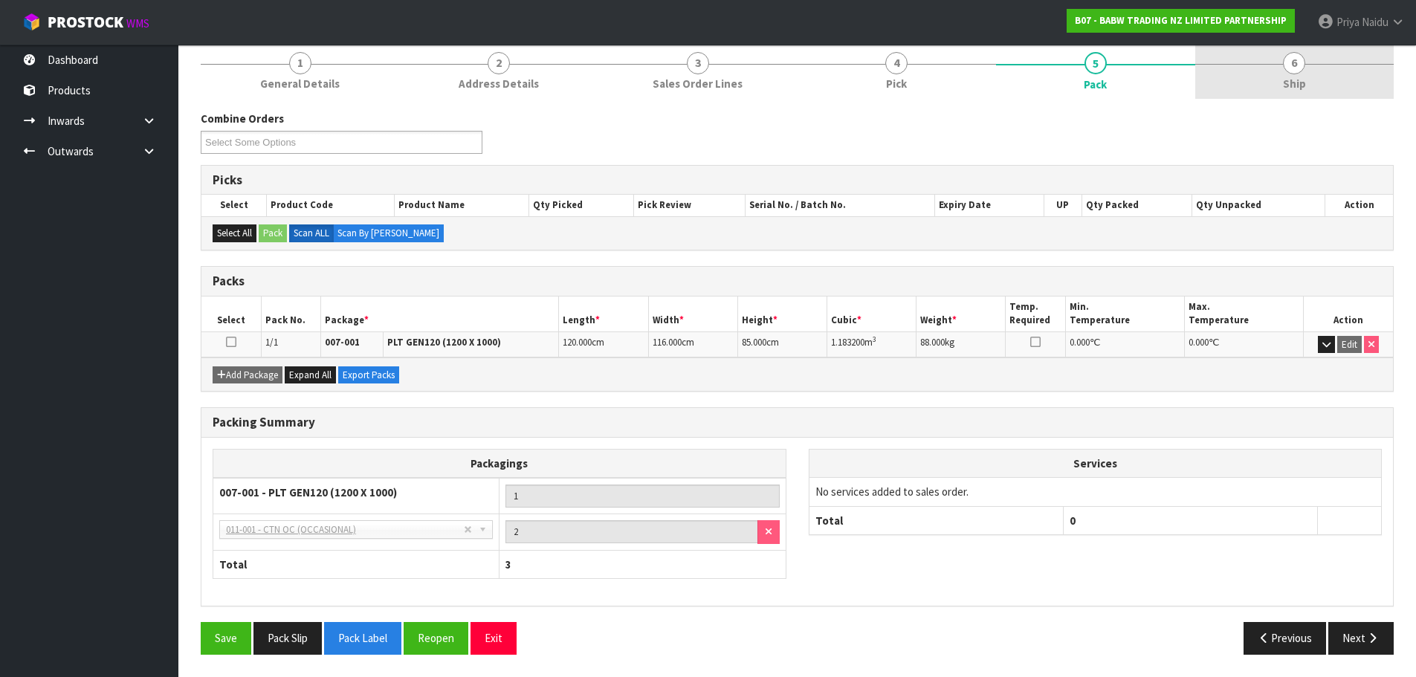
drag, startPoint x: 1358, startPoint y: 91, endPoint x: 1298, endPoint y: 91, distance: 59.5
click at [1358, 91] on link "6 Ship" at bounding box center [1295, 69] width 199 height 59
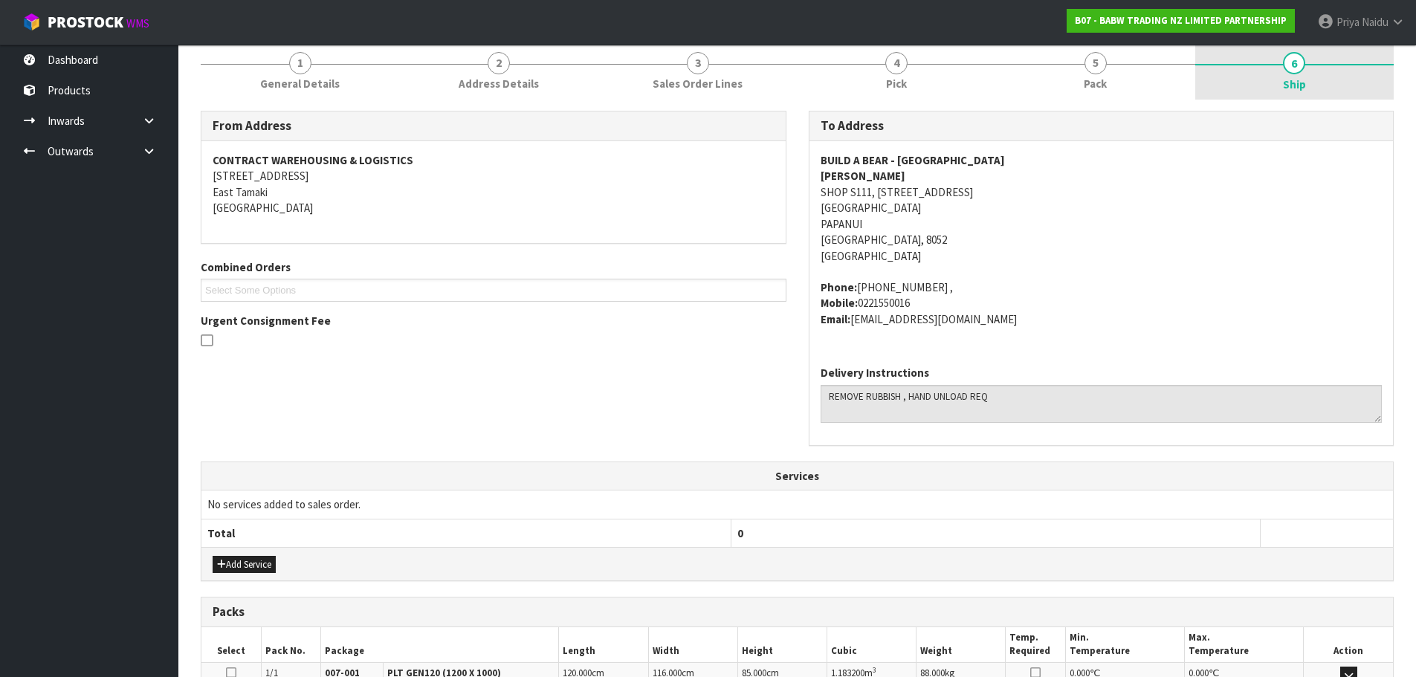
click at [1315, 92] on link "6 Ship" at bounding box center [1295, 69] width 199 height 59
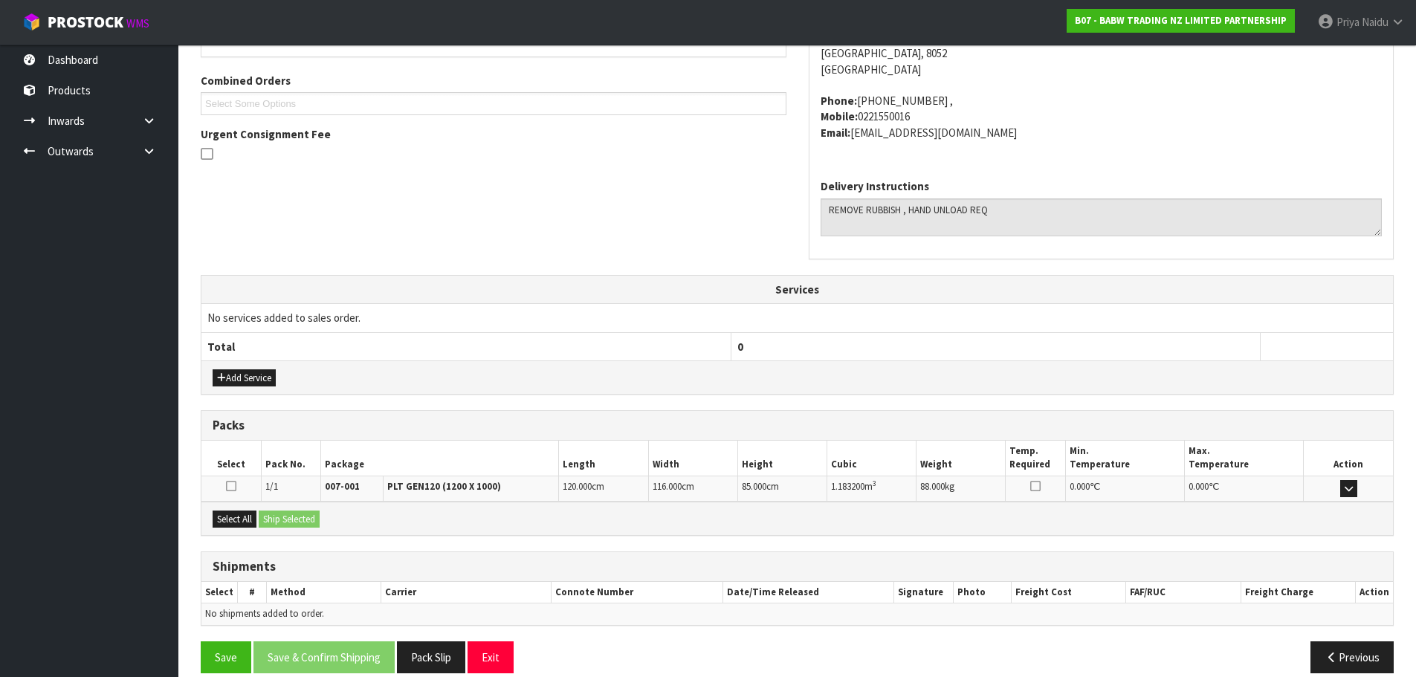
scroll to position [333, 0]
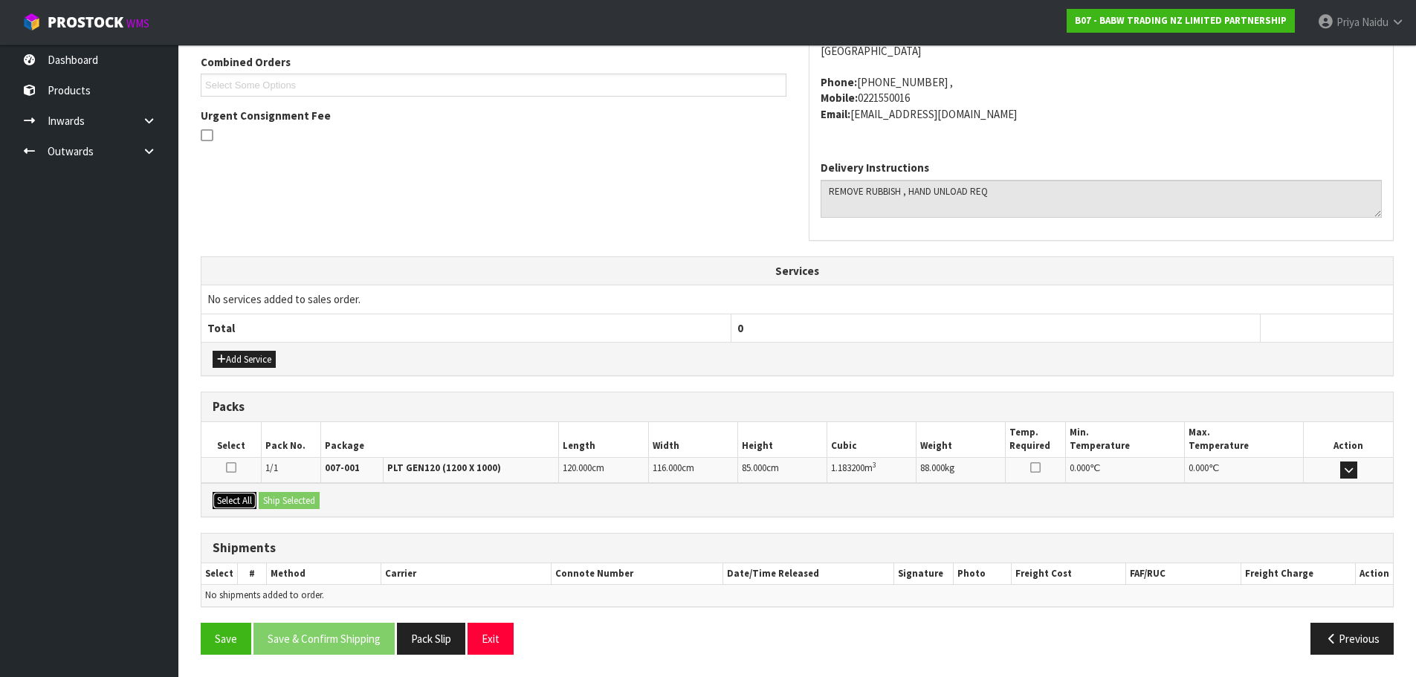
click at [233, 497] on button "Select All" at bounding box center [235, 501] width 44 height 18
drag, startPoint x: 277, startPoint y: 499, endPoint x: 303, endPoint y: 503, distance: 27.0
click at [277, 499] on button "Ship Selected" at bounding box center [289, 501] width 61 height 18
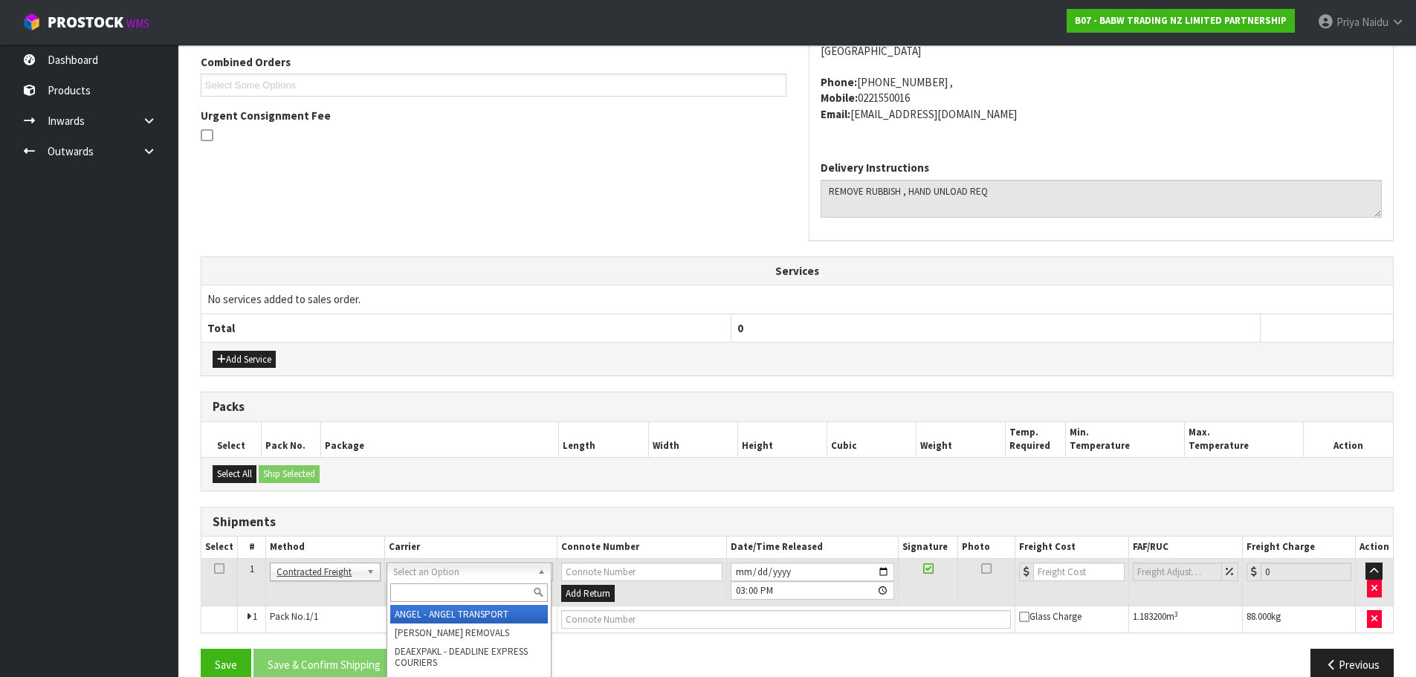
click at [447, 591] on input "text" at bounding box center [469, 593] width 158 height 19
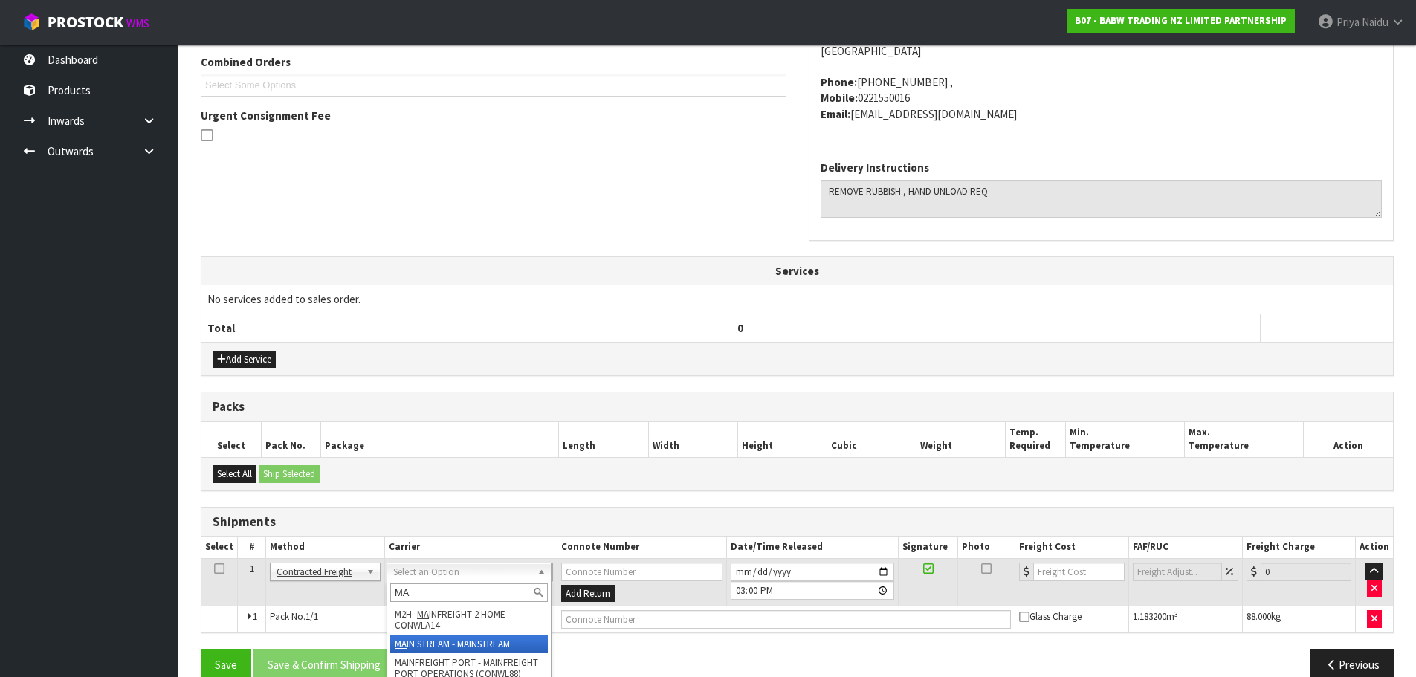
type input "MA"
drag, startPoint x: 473, startPoint y: 636, endPoint x: 536, endPoint y: 619, distance: 65.5
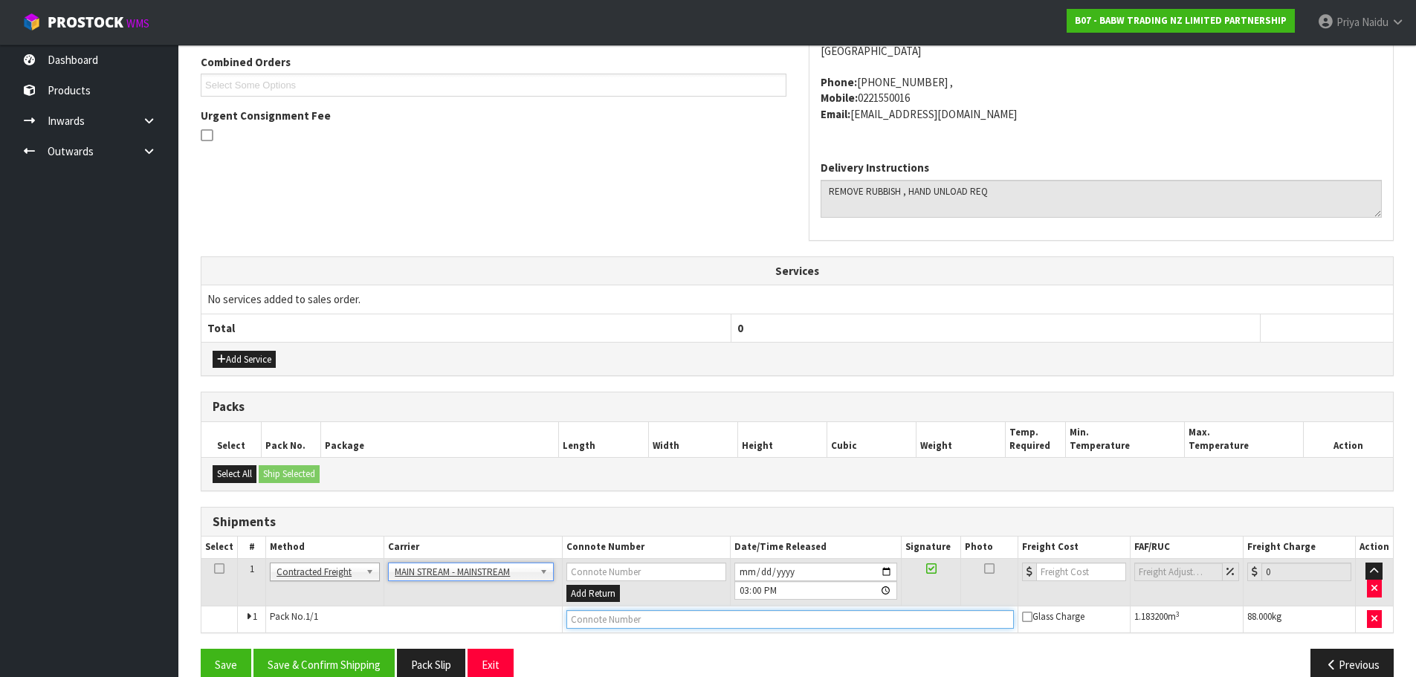
click at [588, 614] on input "text" at bounding box center [791, 619] width 448 height 19
type input "CWL7719652/1"
click at [201, 649] on button "Save" at bounding box center [226, 665] width 51 height 32
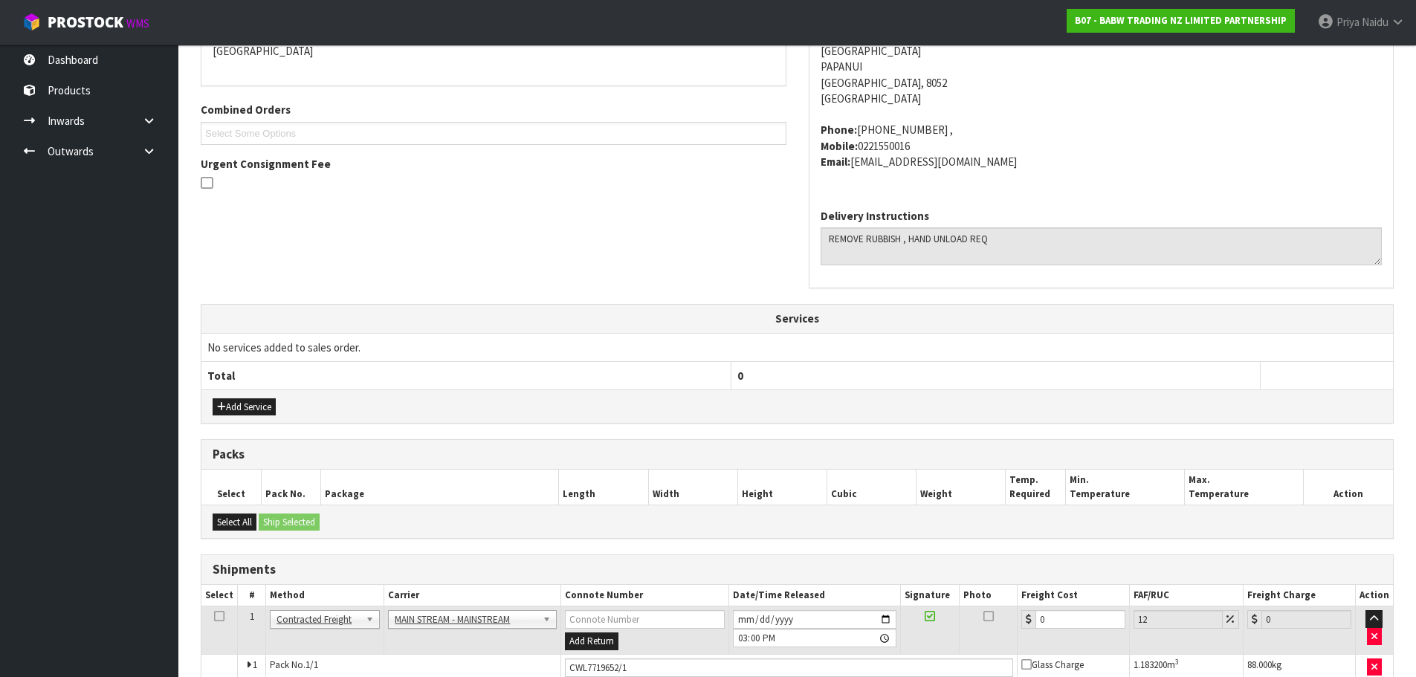
scroll to position [413, 0]
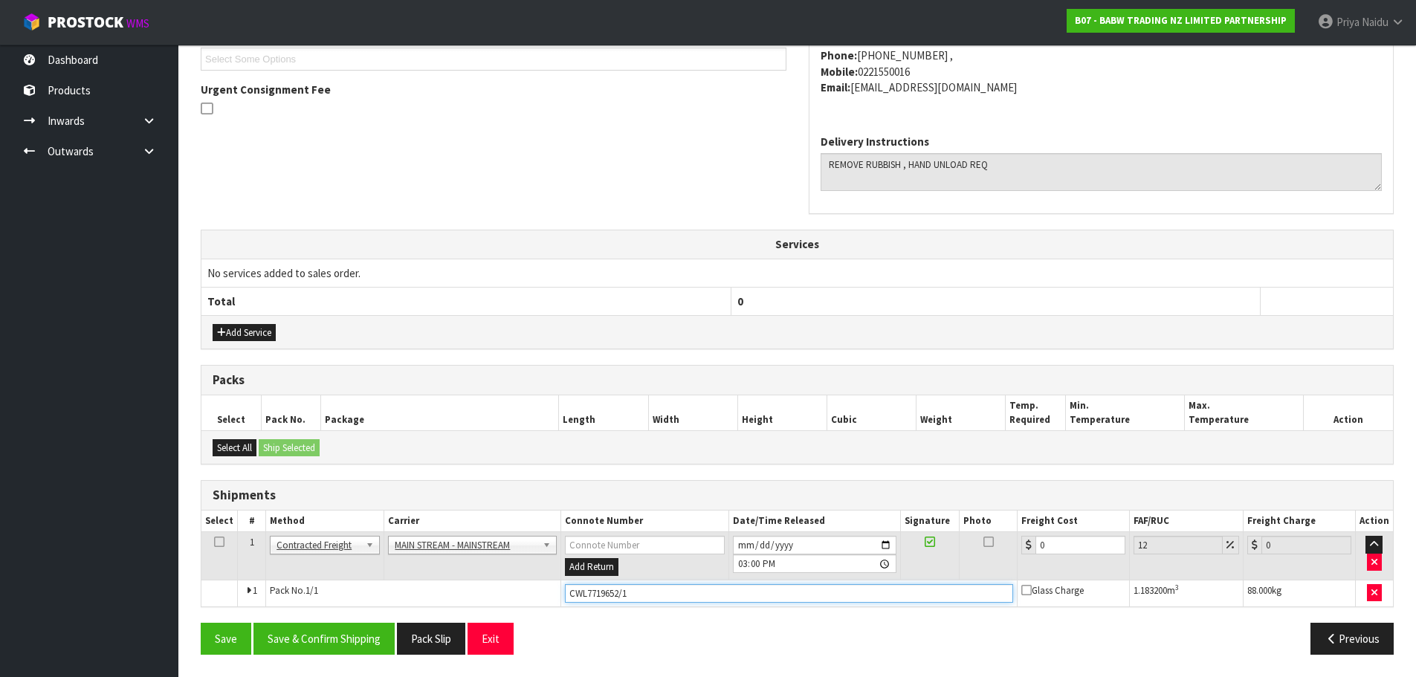
click at [653, 589] on input "CWL7719652/1" at bounding box center [789, 593] width 448 height 19
type input "CWL7719652"
click at [1060, 546] on input "0" at bounding box center [1081, 545] width 90 height 19
type input "1"
type input "1.12"
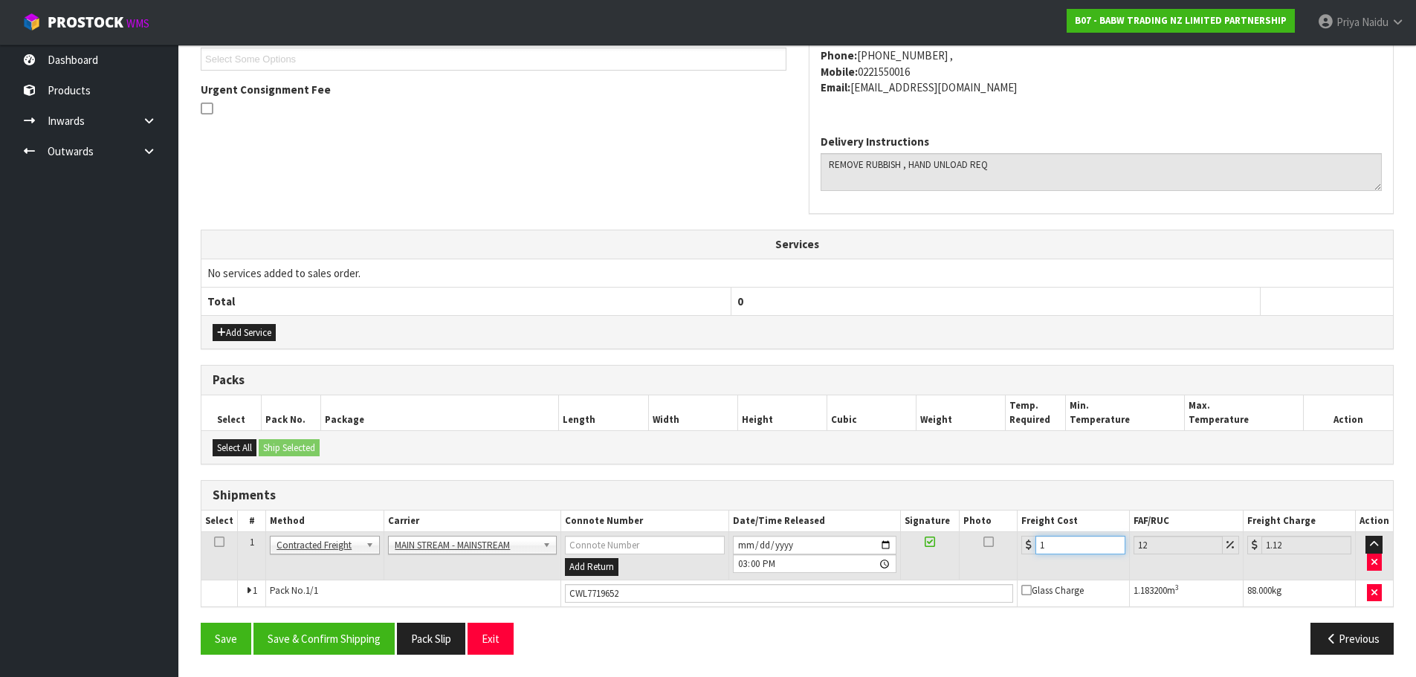
type input "13"
type input "14.56"
type input "138"
type input "154.56"
type input "138.06"
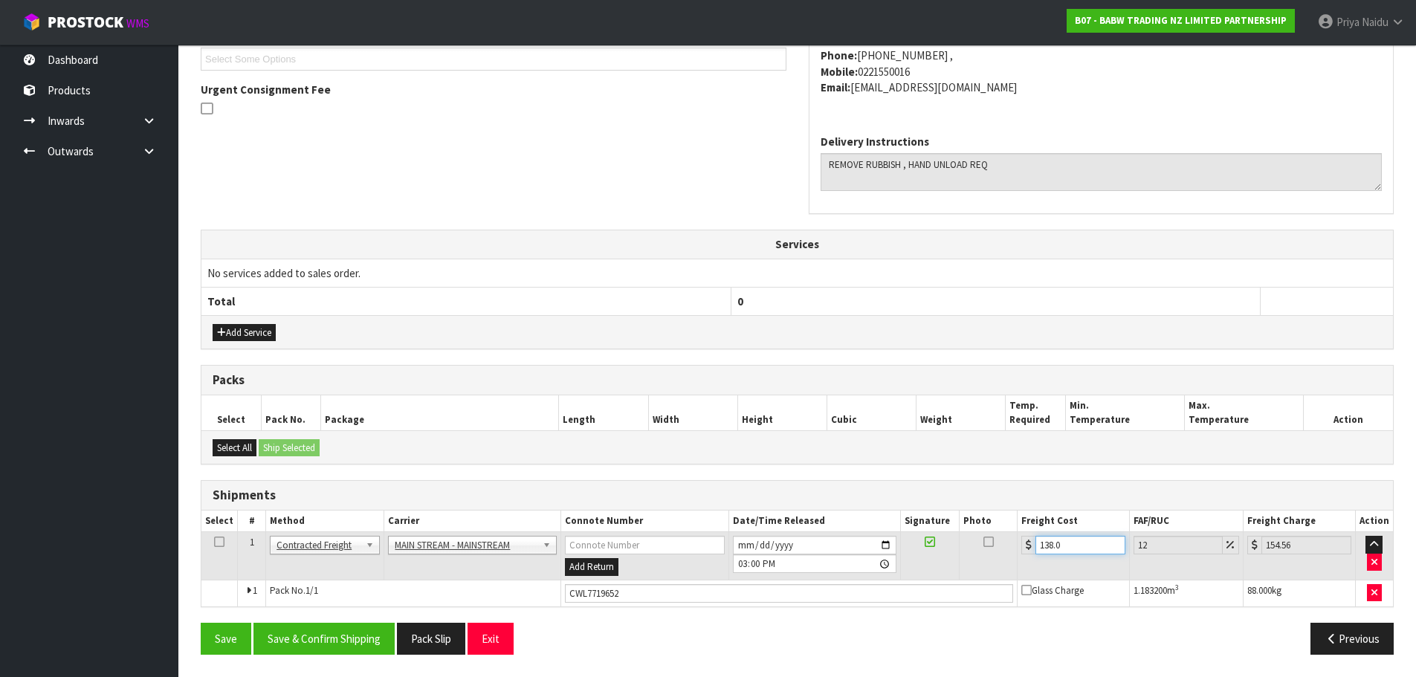
type input "154.63"
type input "138.06"
click at [342, 649] on button "Save & Confirm Shipping" at bounding box center [324, 639] width 141 height 32
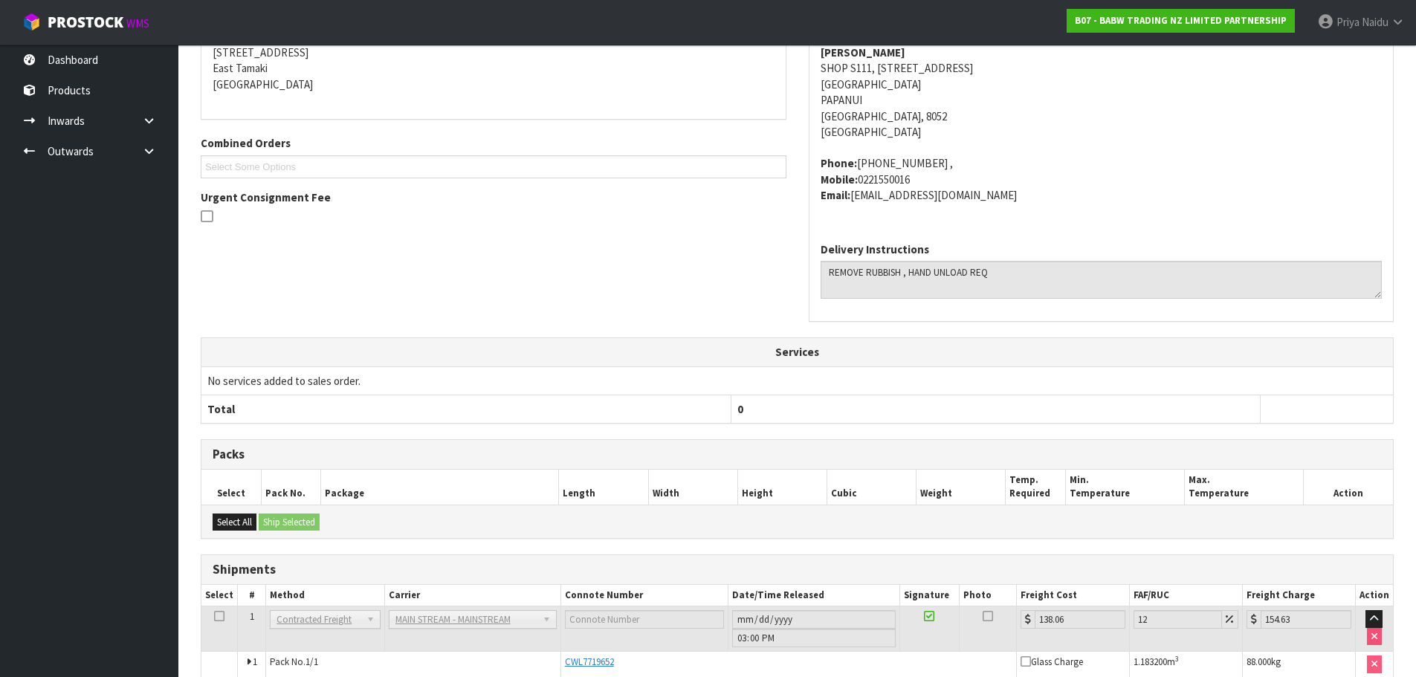
scroll to position [0, 0]
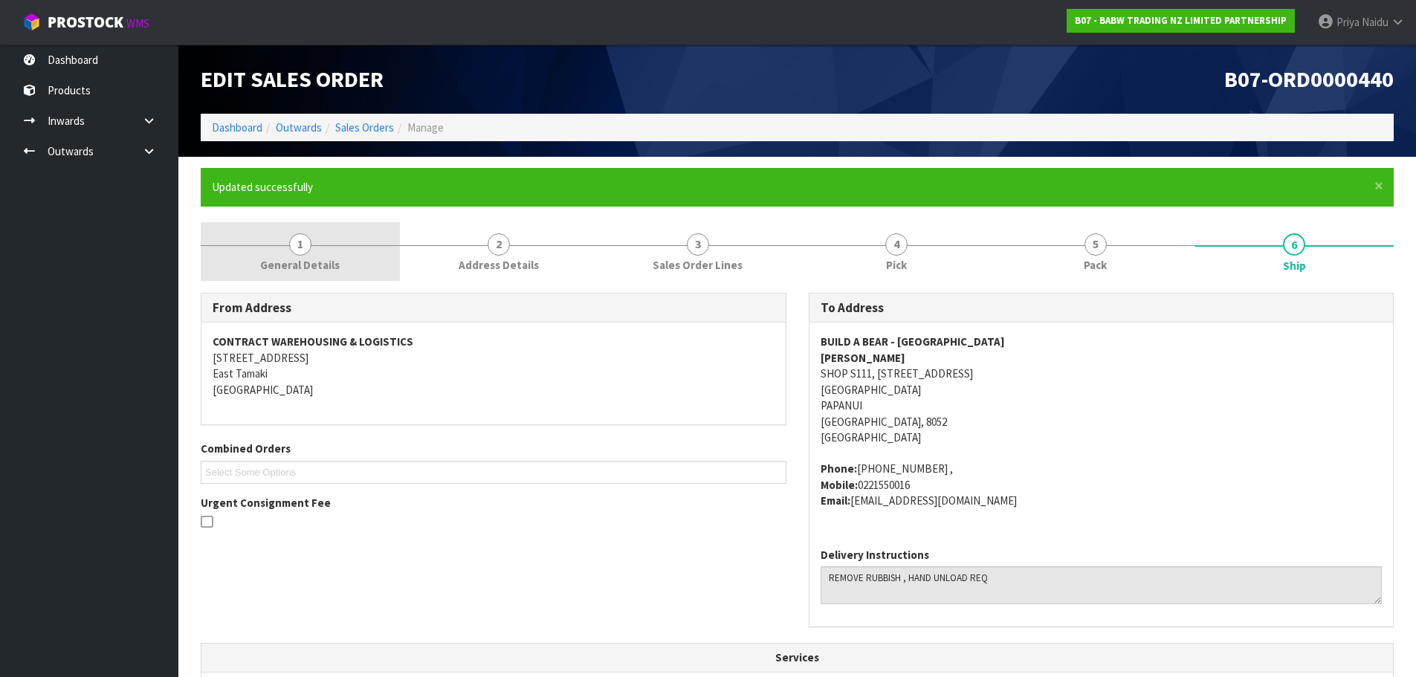
click at [319, 269] on span "General Details" at bounding box center [300, 265] width 80 height 16
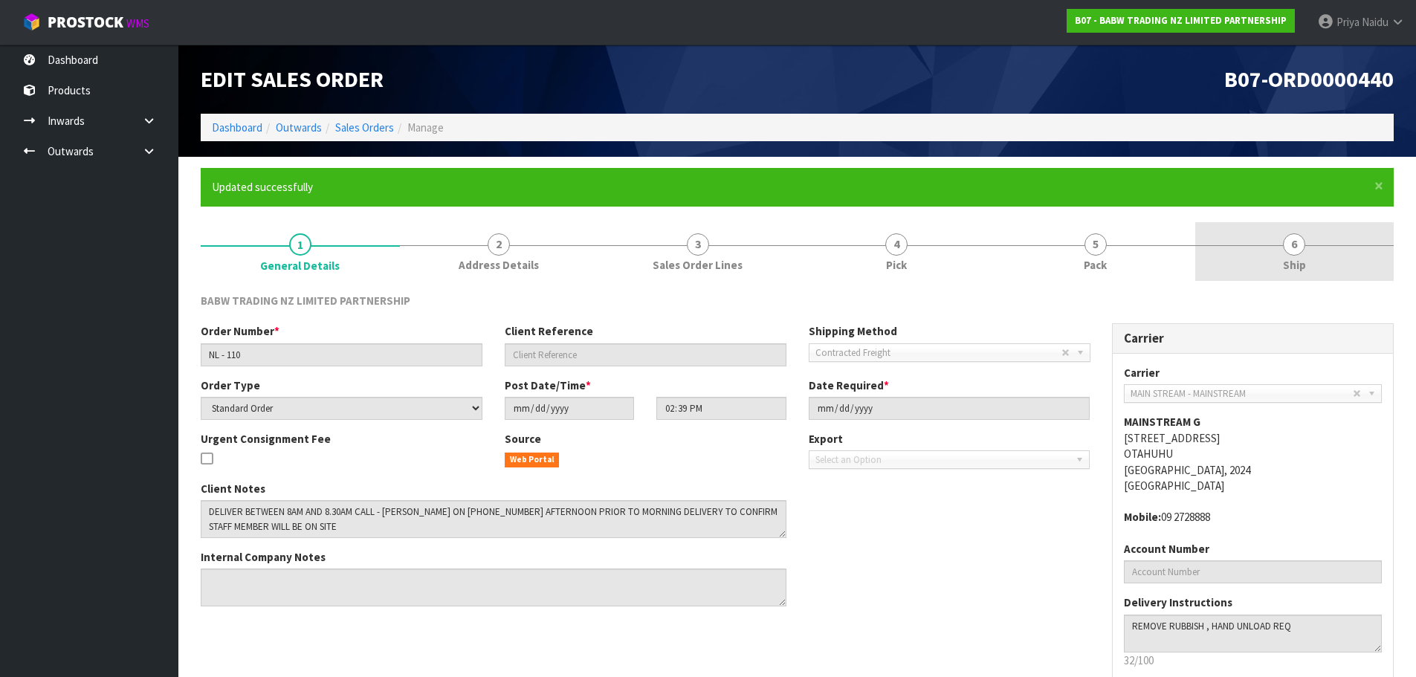
click at [1280, 241] on link "6 Ship" at bounding box center [1295, 251] width 199 height 59
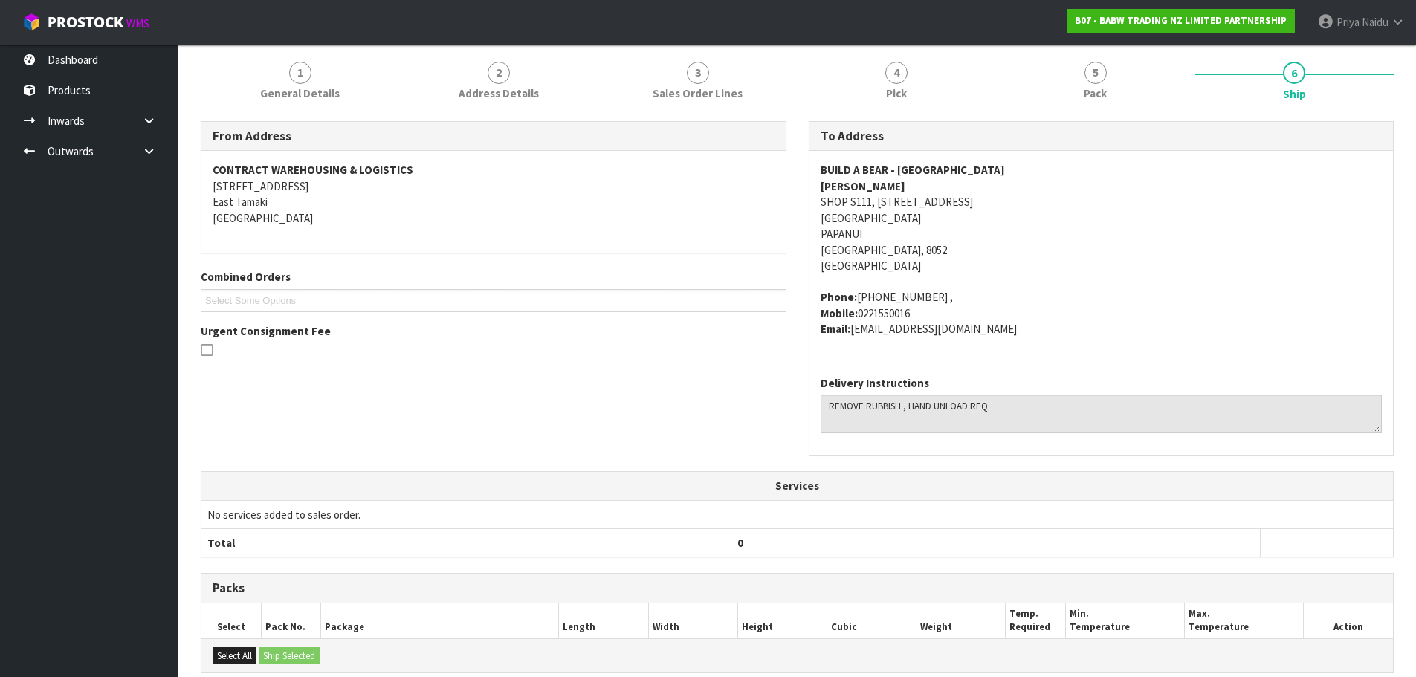
scroll to position [153, 0]
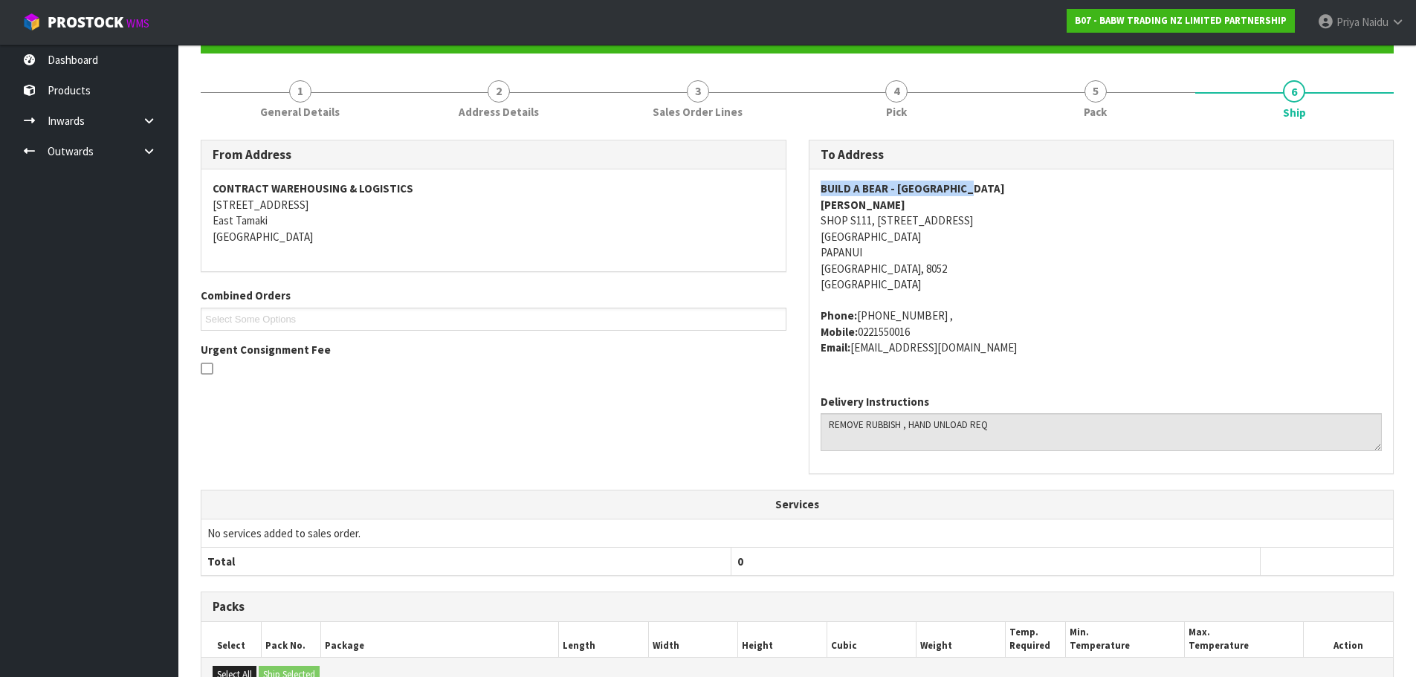
copy strong "BUILD A BEAR - CHRISTCHURCH"
drag, startPoint x: 819, startPoint y: 187, endPoint x: 1002, endPoint y: 184, distance: 182.2
click at [1002, 184] on div "BUILD A BEAR - CHRISTCHURCH SANTANA SHOP S111, 55 MAIN ROAD NORTHLANDS SHOPPING…" at bounding box center [1102, 276] width 584 height 213
click at [971, 260] on address "BUILD A BEAR - CHRISTCHURCH SANTANA SHOP S111, 55 MAIN ROAD NORTHLANDS SHOPPING…" at bounding box center [1102, 237] width 562 height 112
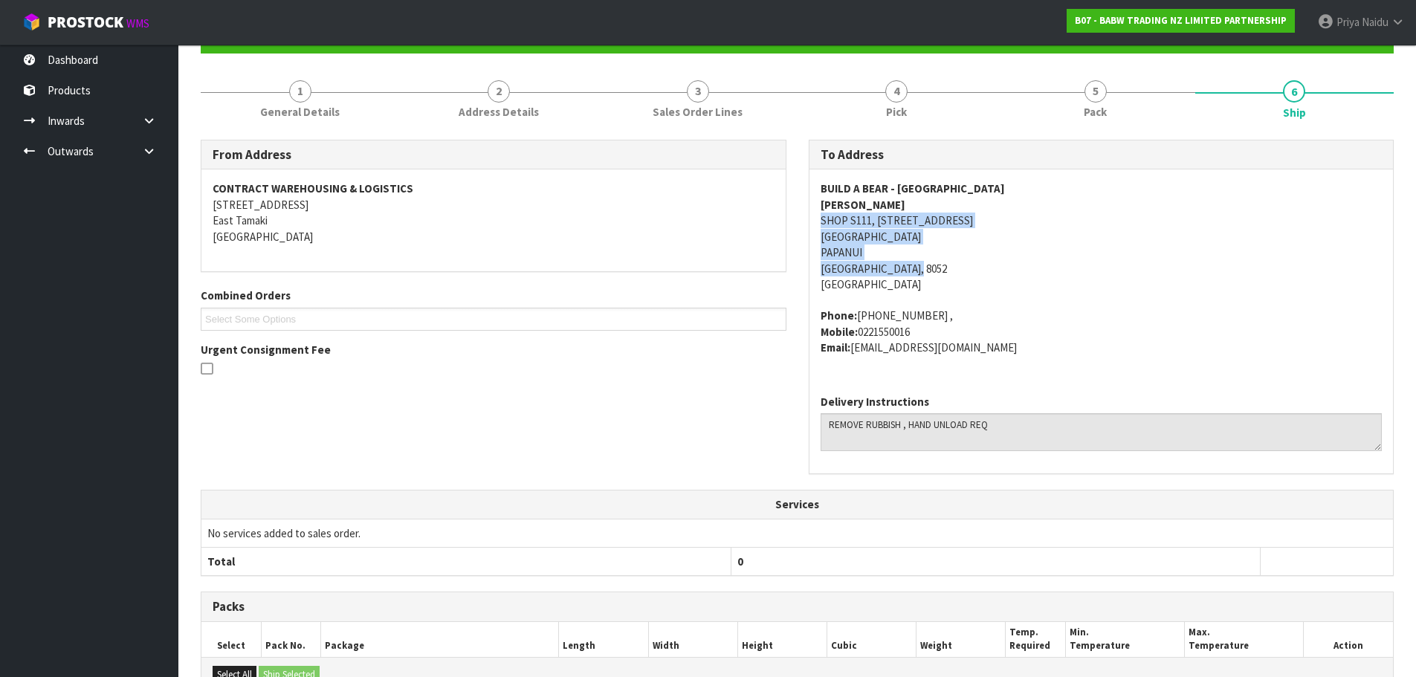
copy address "SHOP S111, 55 MAIN ROAD NORTHLANDS SHOPPING CENTRE PAPANUI Christchurch, 8052"
drag, startPoint x: 807, startPoint y: 219, endPoint x: 751, endPoint y: 258, distance: 68.3
click at [997, 270] on div "To Address BUILD A BEAR - CHRISTCHURCH SANTANA SHOP S111, 55 MAIN ROAD NORTHLAN…" at bounding box center [1102, 315] width 608 height 350
drag, startPoint x: 1115, startPoint y: 290, endPoint x: 1104, endPoint y: 283, distance: 12.8
click at [1115, 289] on address "BUILD A BEAR - CHRISTCHURCH SANTANA SHOP S111, 55 MAIN ROAD NORTHLANDS SHOPPING…" at bounding box center [1102, 237] width 562 height 112
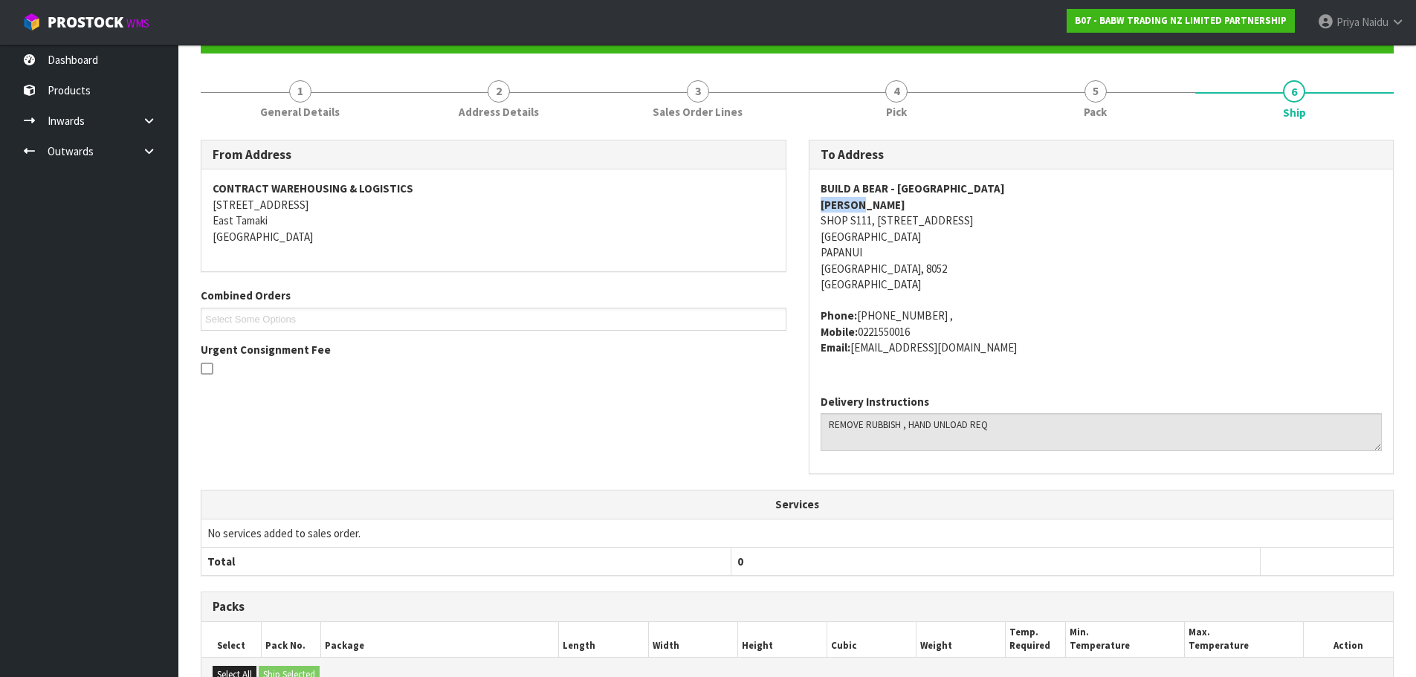
copy strong "SANTANA"
drag, startPoint x: 808, startPoint y: 205, endPoint x: 883, endPoint y: 205, distance: 75.8
click at [883, 205] on div "To Address BUILD A BEAR - CHRISTCHURCH SANTANA SHOP S111, 55 MAIN ROAD NORTHLAN…" at bounding box center [1102, 315] width 608 height 350
click at [1086, 306] on span "BUILD A BEAR - CHRISTCHURCH SANTANA SHOP S111, 55 MAIN ROAD NORTHLANDS SHOPPING…" at bounding box center [1102, 268] width 562 height 175
copy address "Phone: (03) 420 2185 , Mobile: 0221550016 Email: Northlands@buildabear.co.nz"
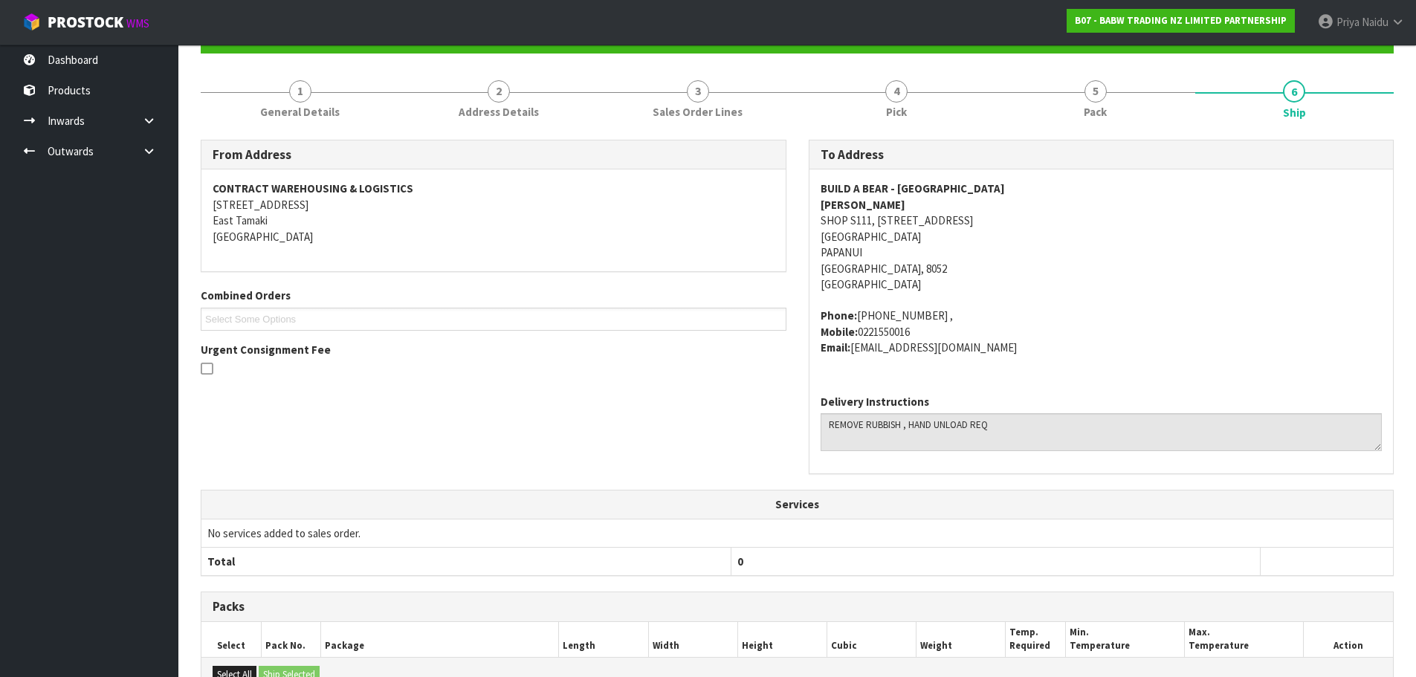
drag, startPoint x: 844, startPoint y: 318, endPoint x: 1030, endPoint y: 353, distance: 189.3
click at [1030, 353] on div "BUILD A BEAR - CHRISTCHURCH SANTANA SHOP S111, 55 MAIN ROAD NORTHLANDS SHOPPING…" at bounding box center [1102, 276] width 584 height 213
drag, startPoint x: 295, startPoint y: 94, endPoint x: 273, endPoint y: 147, distance: 58.0
click at [295, 94] on span "1" at bounding box center [300, 91] width 22 height 22
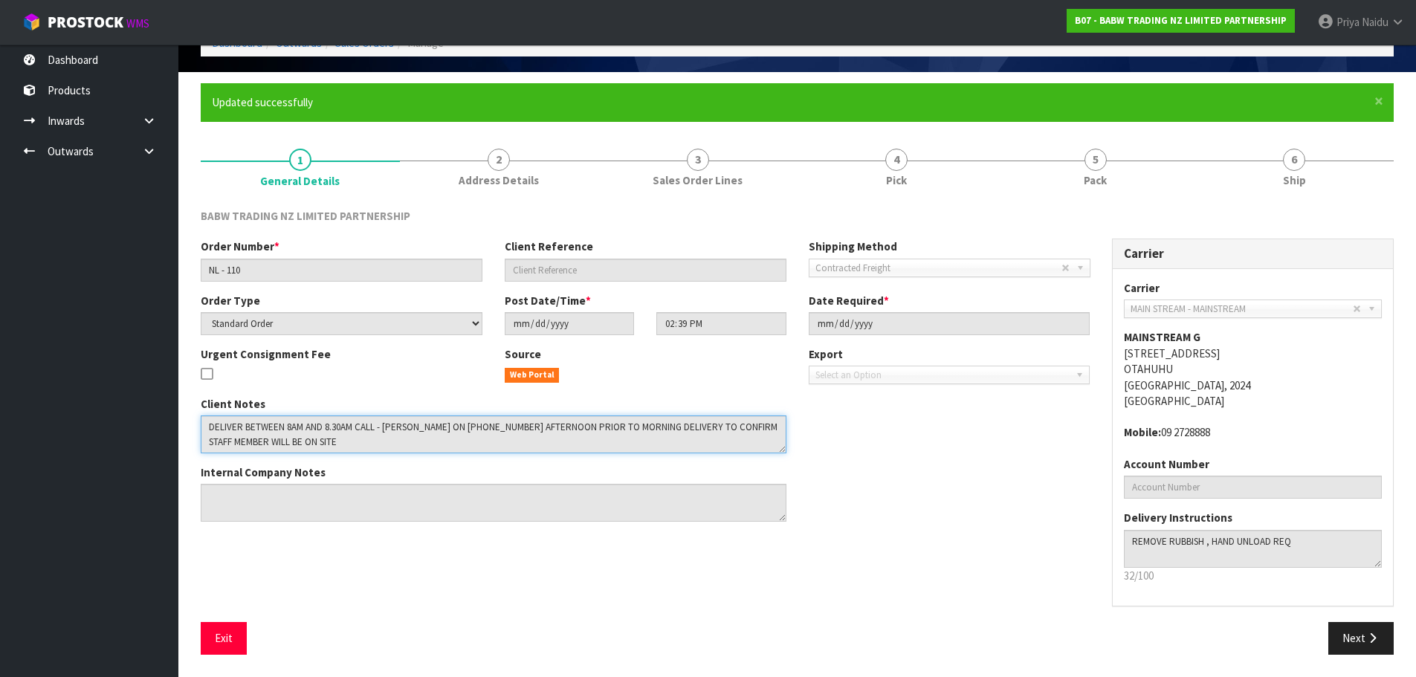
drag, startPoint x: 203, startPoint y: 425, endPoint x: 331, endPoint y: 446, distance: 129.7
click at [675, 446] on textarea at bounding box center [494, 435] width 586 height 38
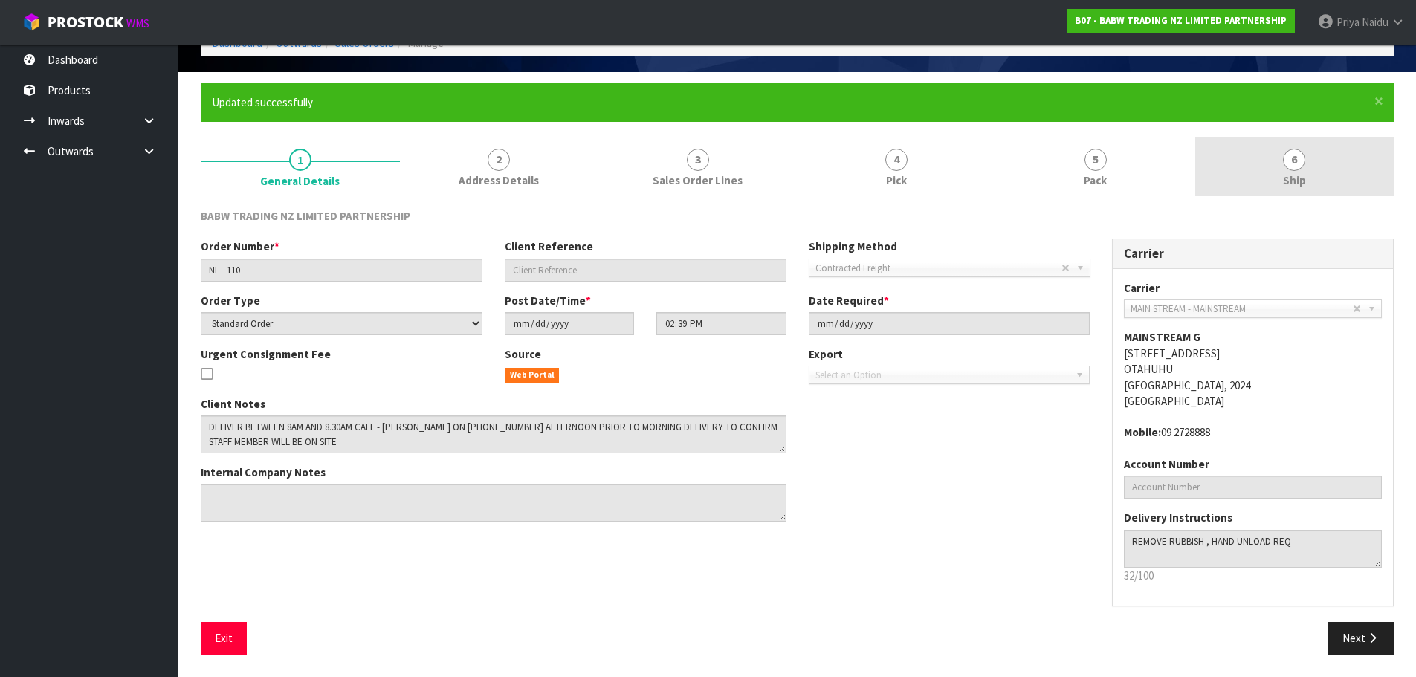
click at [1235, 148] on link "6 Ship" at bounding box center [1295, 167] width 199 height 59
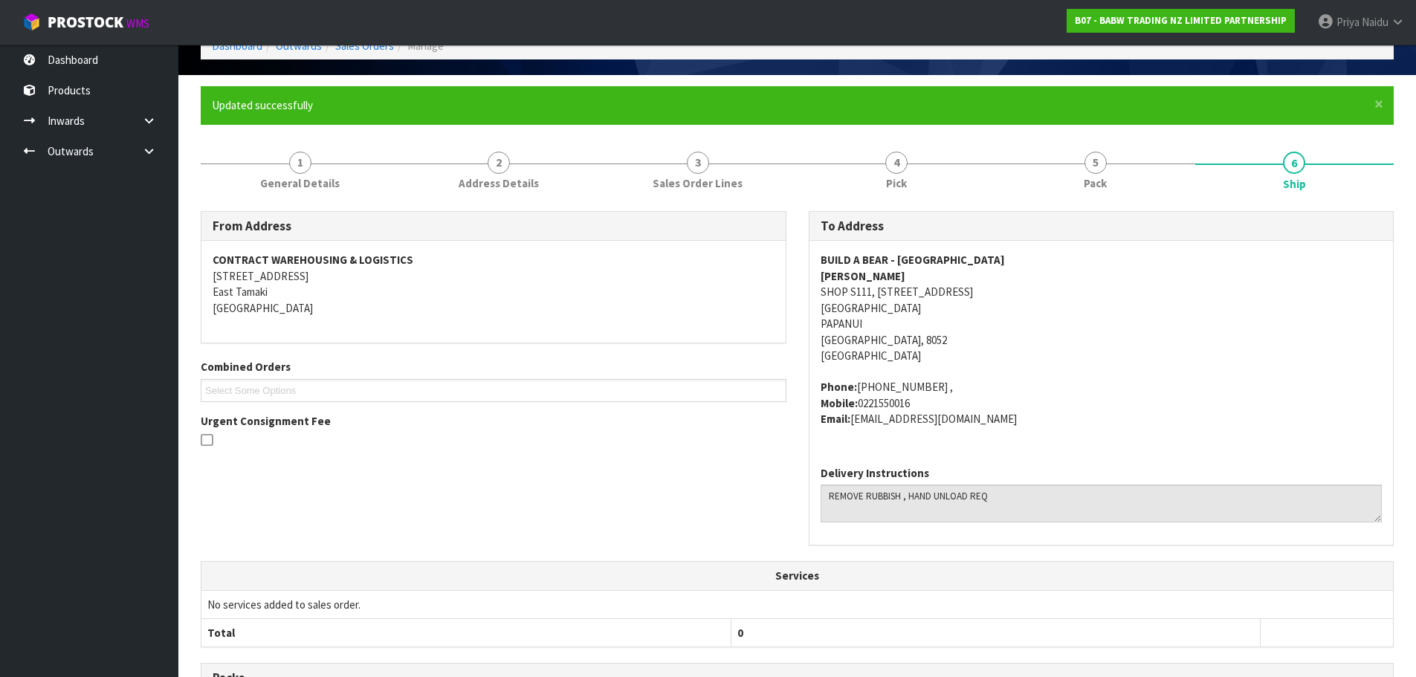
scroll to position [4, 0]
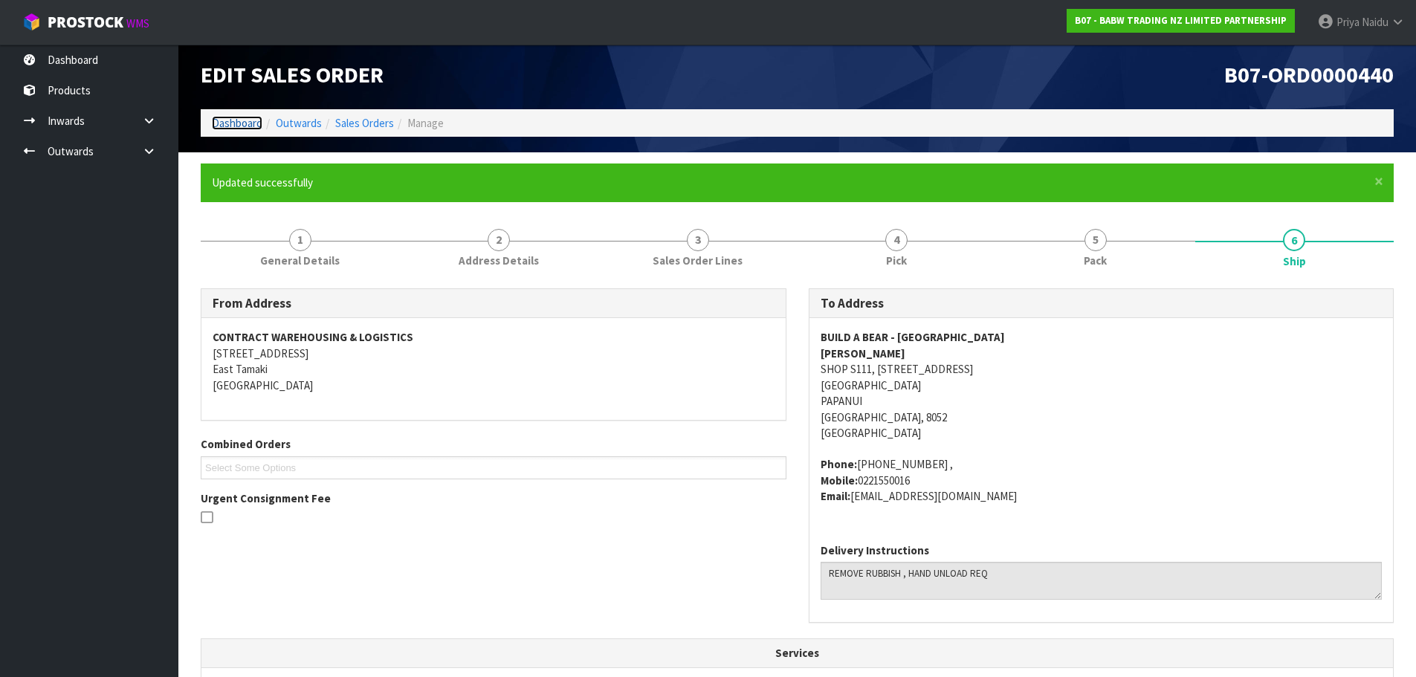
click at [231, 122] on link "Dashboard" at bounding box center [237, 123] width 51 height 14
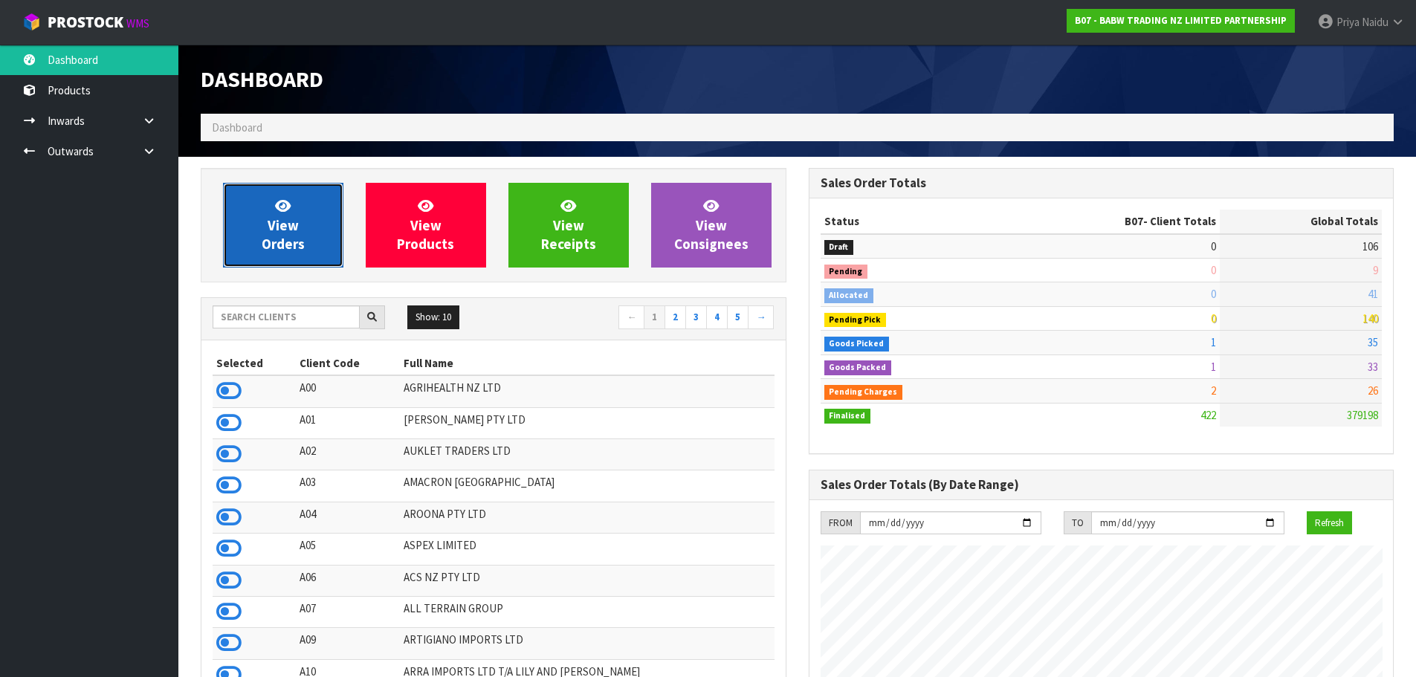
click at [286, 243] on span "View Orders" at bounding box center [283, 225] width 43 height 56
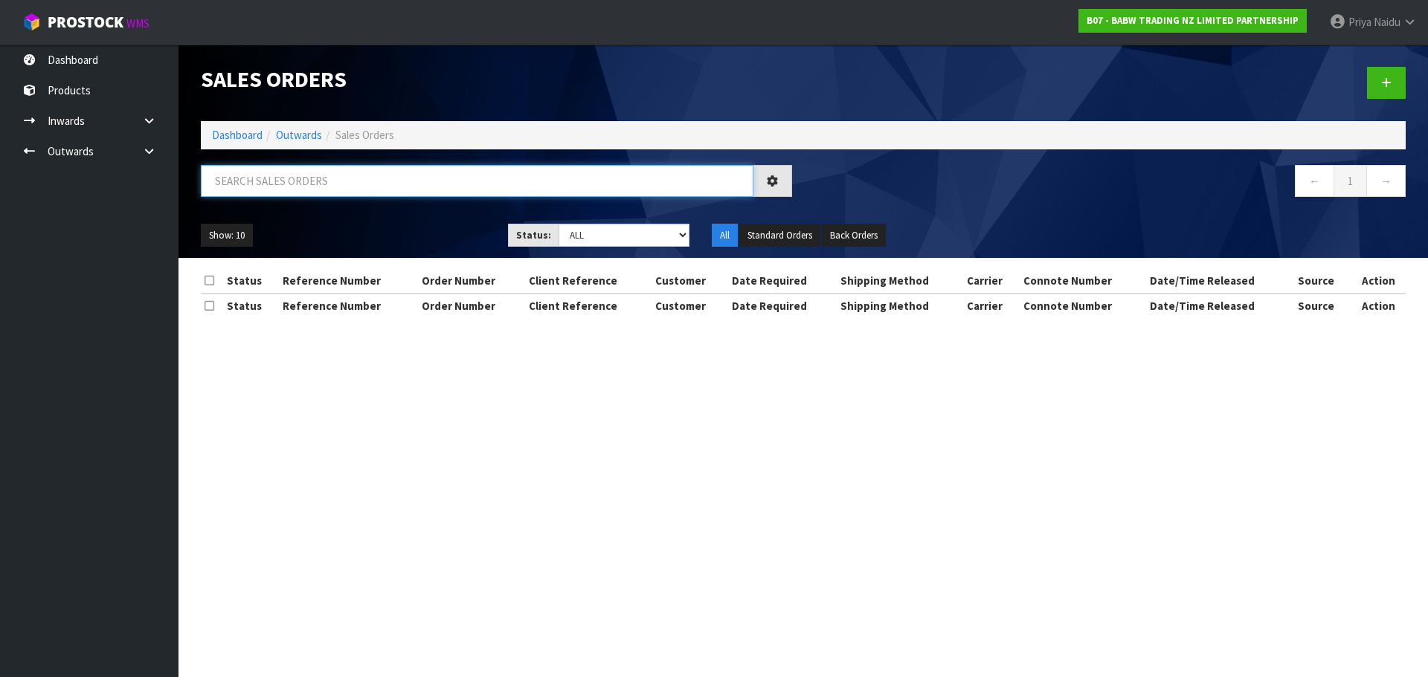
click at [334, 173] on input "text" at bounding box center [477, 181] width 552 height 32
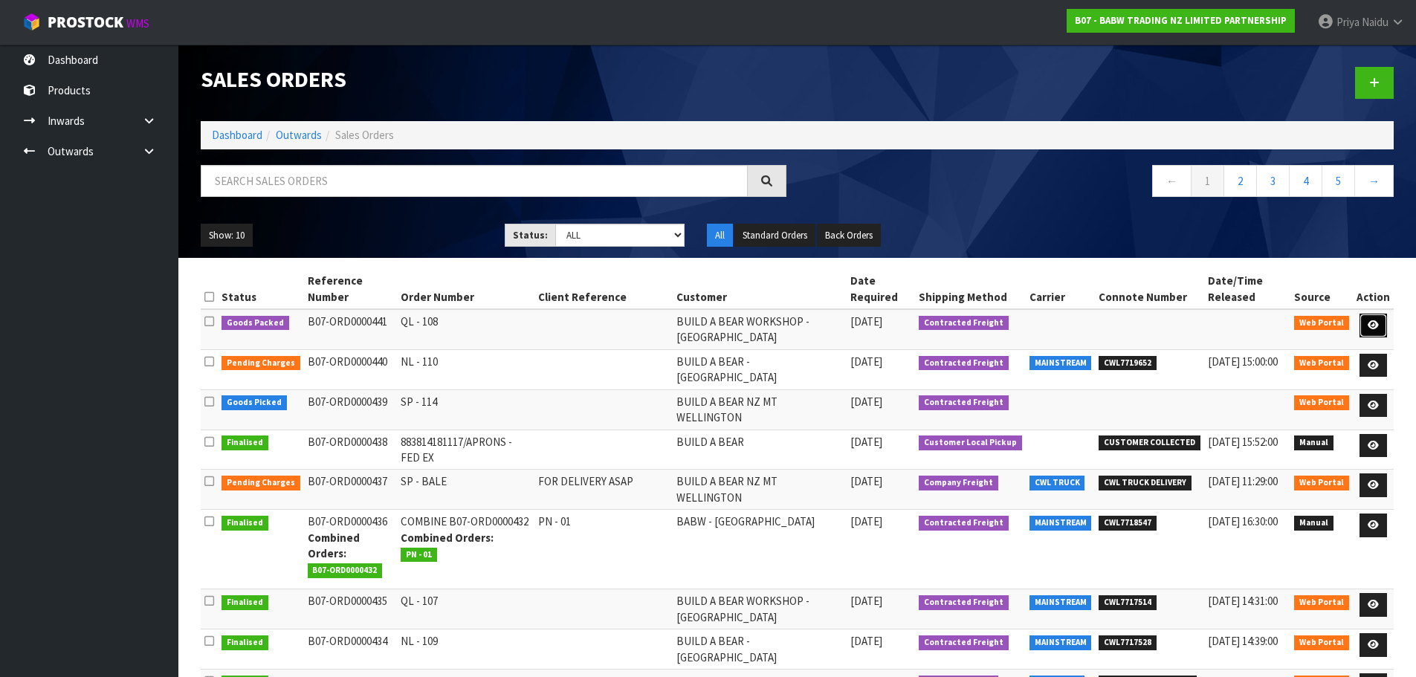
click at [1379, 320] on icon at bounding box center [1373, 325] width 11 height 10
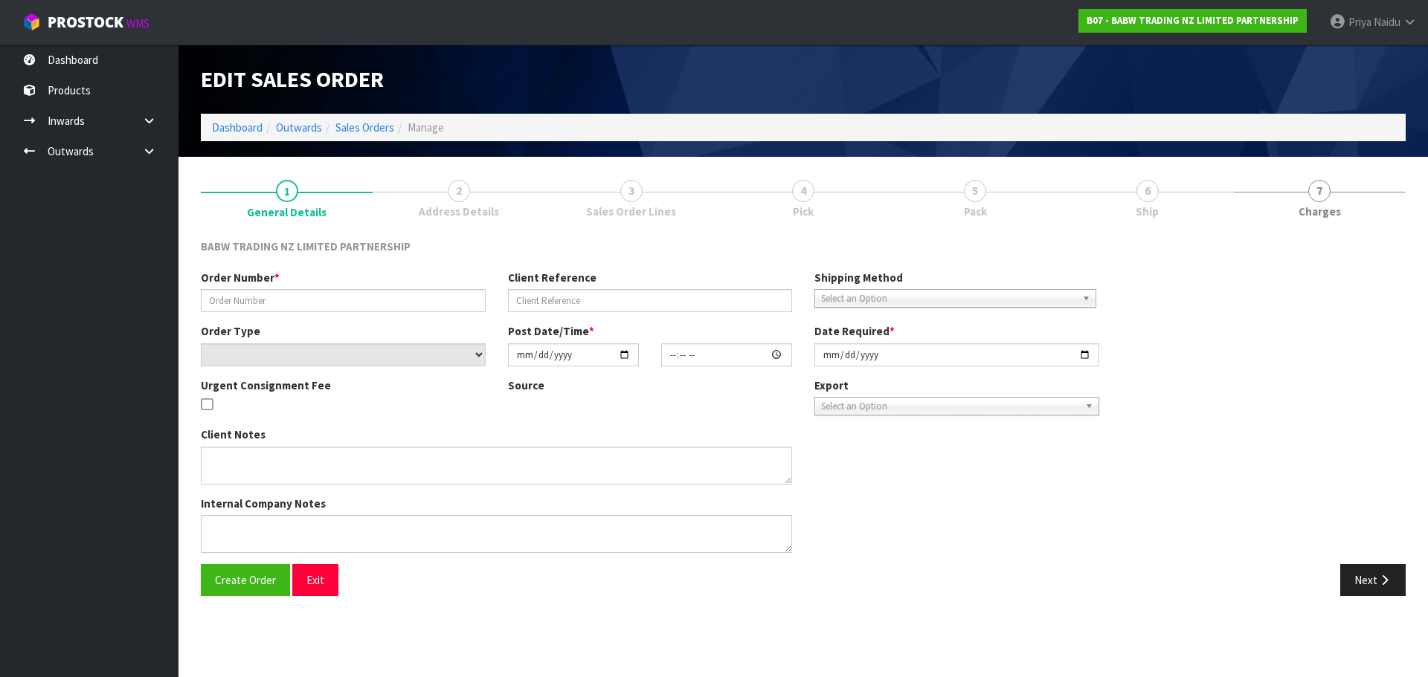
type input "QL - 108"
select select "number:0"
type input "2025-09-01"
type input "14:41:00.000"
type input "2025-09-01"
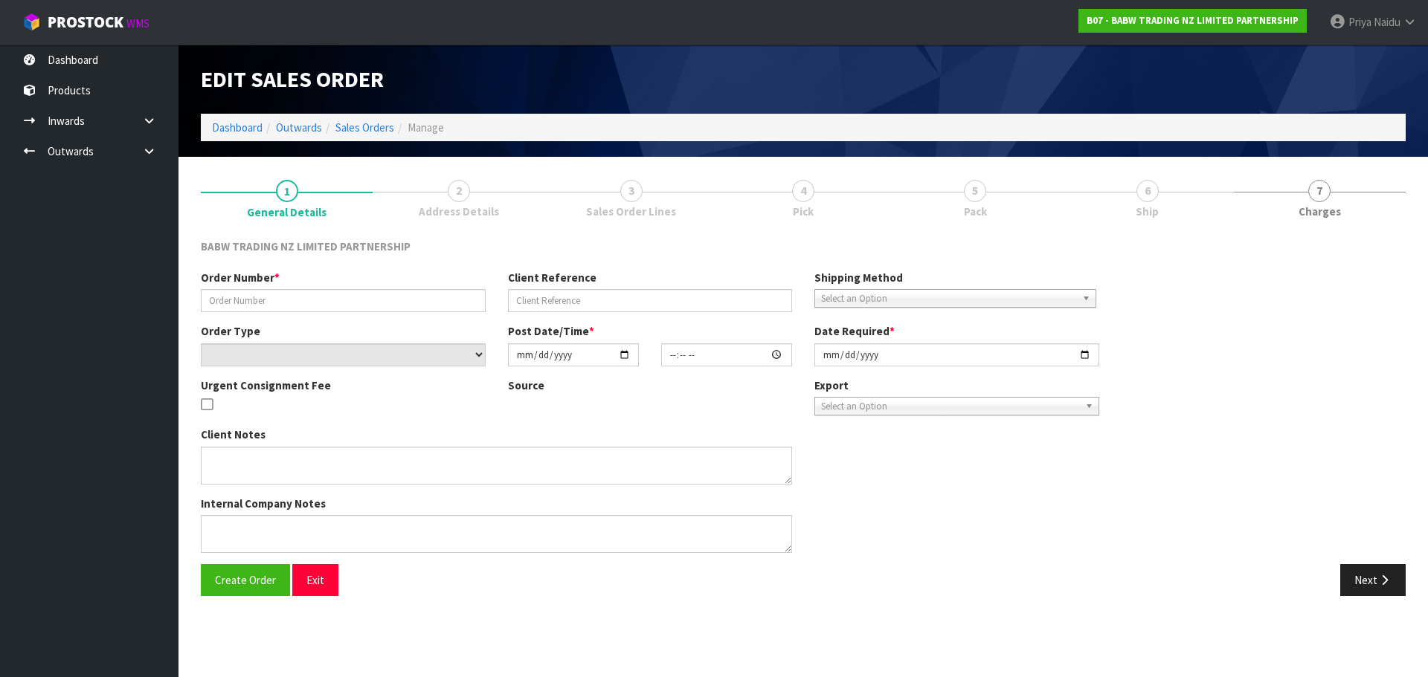
type textarea "DELIVER BETWEEN 8AM AND 8.30AM CALL - SANTANA ON 0221550016 AFTERNOON PRIOR TO …"
type textarea "REMOVED 90017 X 200 PCE = 1 BAG"
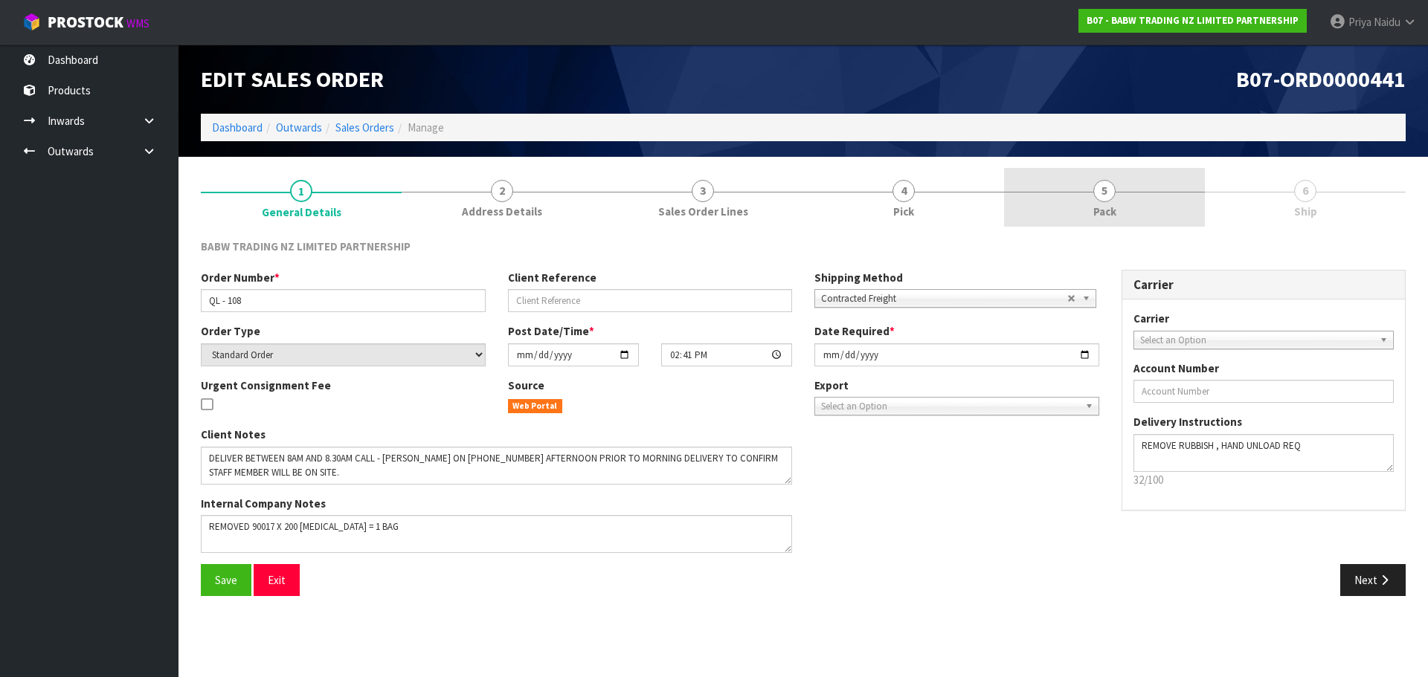
click at [1089, 209] on link "5 Pack" at bounding box center [1104, 197] width 201 height 59
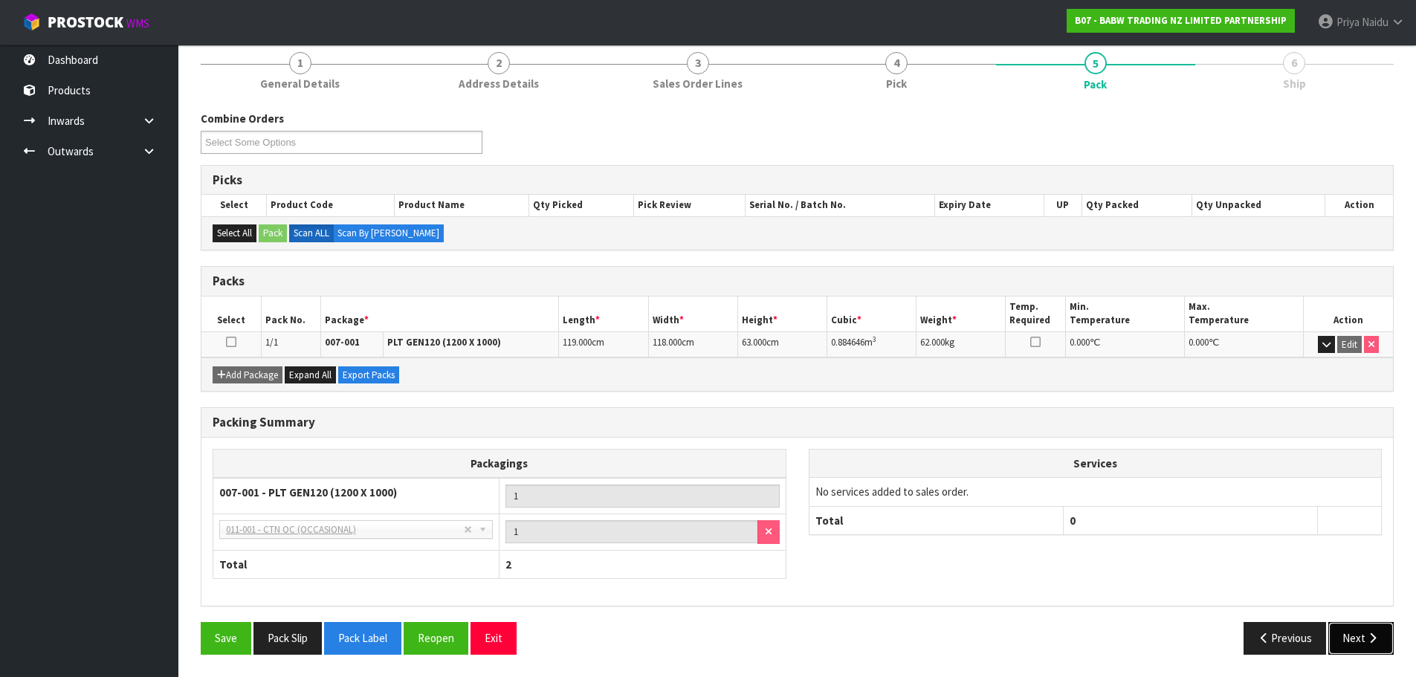
drag, startPoint x: 1379, startPoint y: 643, endPoint x: 1373, endPoint y: 635, distance: 10.6
click at [1379, 641] on icon "button" at bounding box center [1373, 638] width 14 height 11
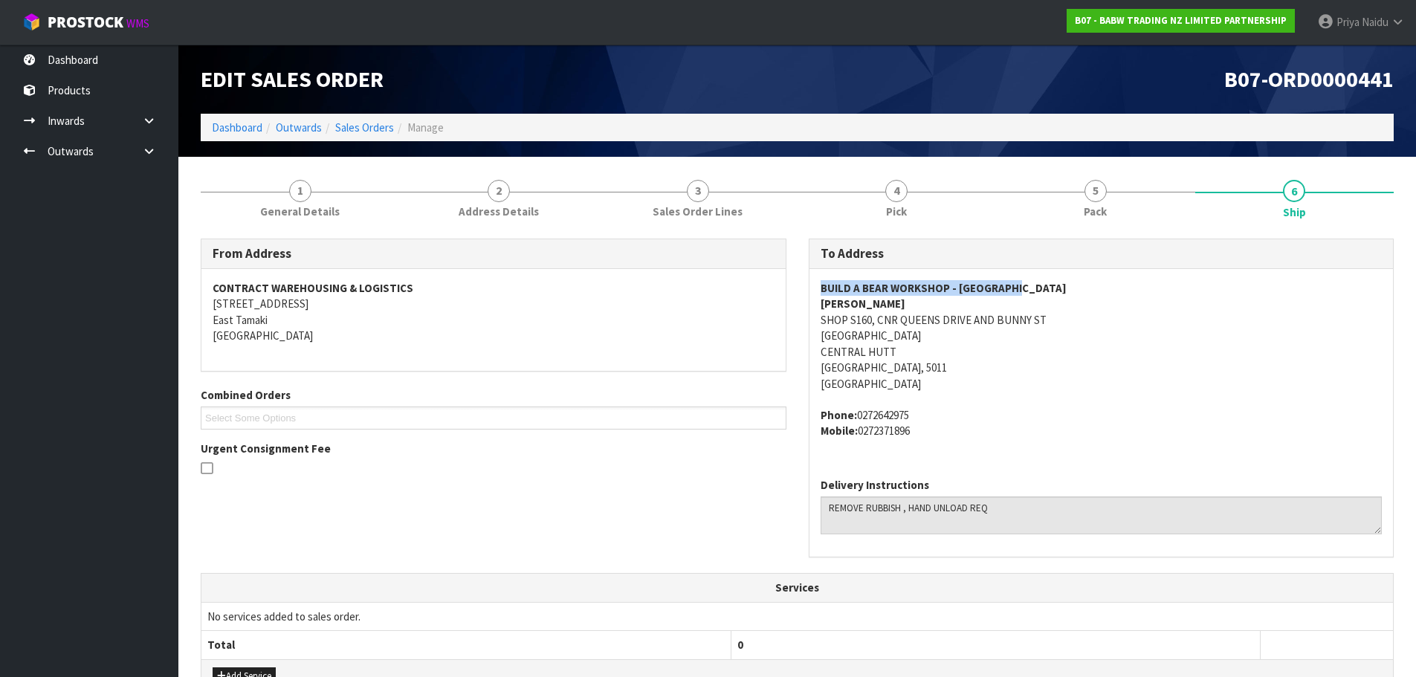
copy strong "BUILD A BEAR WORKSHOP - QUEENSGATE"
drag, startPoint x: 837, startPoint y: 283, endPoint x: 1080, endPoint y: 283, distance: 243.9
click at [1080, 283] on div "BUILD A BEAR WORKSHOP - QUEENSGATE ZARA SHOP S160, CNR QUEENS DRIVE AND BUNNY S…" at bounding box center [1102, 367] width 584 height 197
click at [1158, 378] on address "BUILD A BEAR WORKSHOP - QUEENSGATE ZARA SHOP S160, CNR QUEENS DRIVE AND BUNNY S…" at bounding box center [1102, 336] width 562 height 112
drag, startPoint x: 814, startPoint y: 289, endPoint x: 1089, endPoint y: 280, distance: 275.2
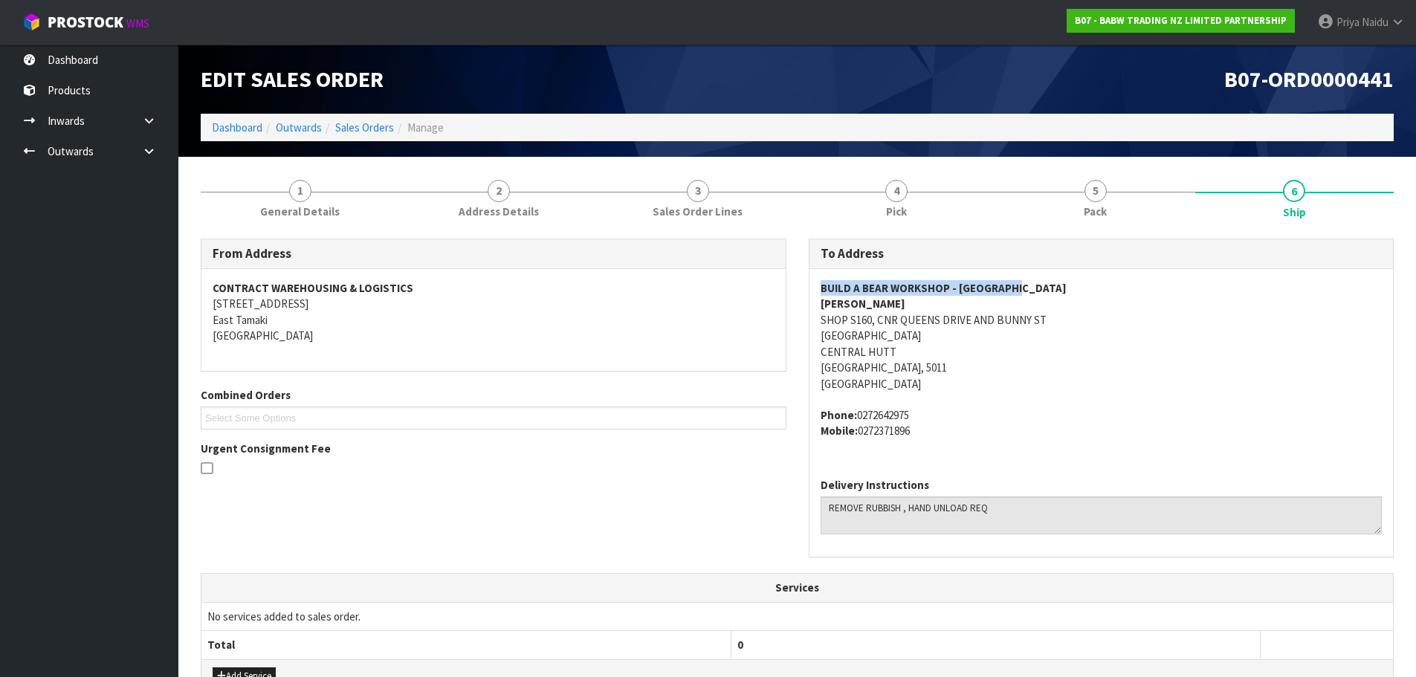
click at [1089, 280] on div "BUILD A BEAR WORKSHOP - QUEENSGATE ZARA SHOP S160, CNR QUEENS DRIVE AND BUNNY S…" at bounding box center [1102, 367] width 584 height 197
drag, startPoint x: 808, startPoint y: 316, endPoint x: 999, endPoint y: 316, distance: 191.1
click at [999, 316] on div "To Address BUILD A BEAR WORKSHOP - QUEENSGATE ZARA SHOP S160, CNR QUEENS DRIVE …" at bounding box center [1102, 398] width 586 height 319
click at [974, 386] on address "BUILD A BEAR WORKSHOP - QUEENSGATE ZARA SHOP S160, CNR QUEENS DRIVE AND BUNNY S…" at bounding box center [1102, 336] width 562 height 112
drag, startPoint x: 816, startPoint y: 323, endPoint x: 1124, endPoint y: 321, distance: 307.8
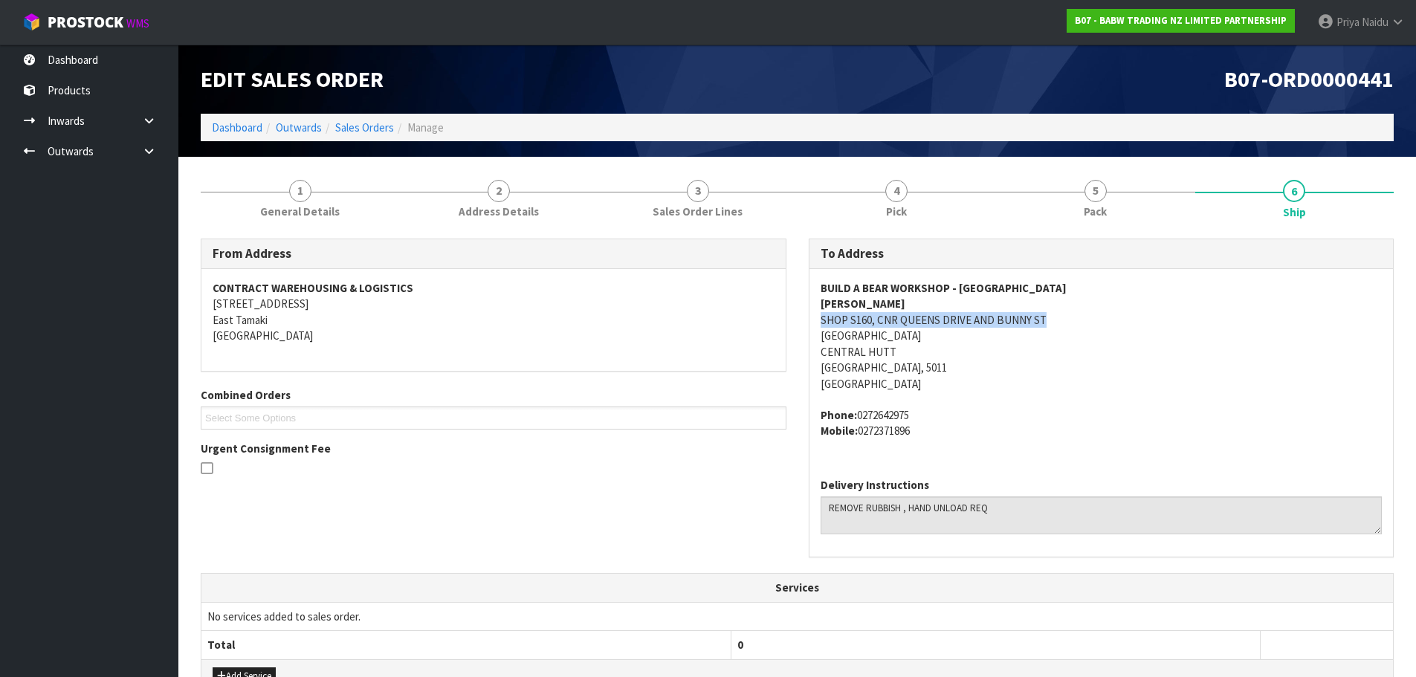
click at [1124, 321] on div "BUILD A BEAR WORKSHOP - QUEENSGATE ZARA SHOP S160, CNR QUEENS DRIVE AND BUNNY S…" at bounding box center [1102, 367] width 584 height 197
click at [1034, 396] on span "BUILD A BEAR WORKSHOP - QUEENSGATE ZARA SHOP S160, CNR QUEENS DRIVE AND BUNNY S…" at bounding box center [1102, 359] width 562 height 159
drag, startPoint x: 808, startPoint y: 335, endPoint x: 1011, endPoint y: 339, distance: 202.3
click at [1011, 339] on div "To Address BUILD A BEAR WORKSHOP - QUEENSGATE ZARA SHOP S160, CNR QUEENS DRIVE …" at bounding box center [1102, 398] width 586 height 319
drag, startPoint x: 813, startPoint y: 301, endPoint x: 854, endPoint y: 301, distance: 40.9
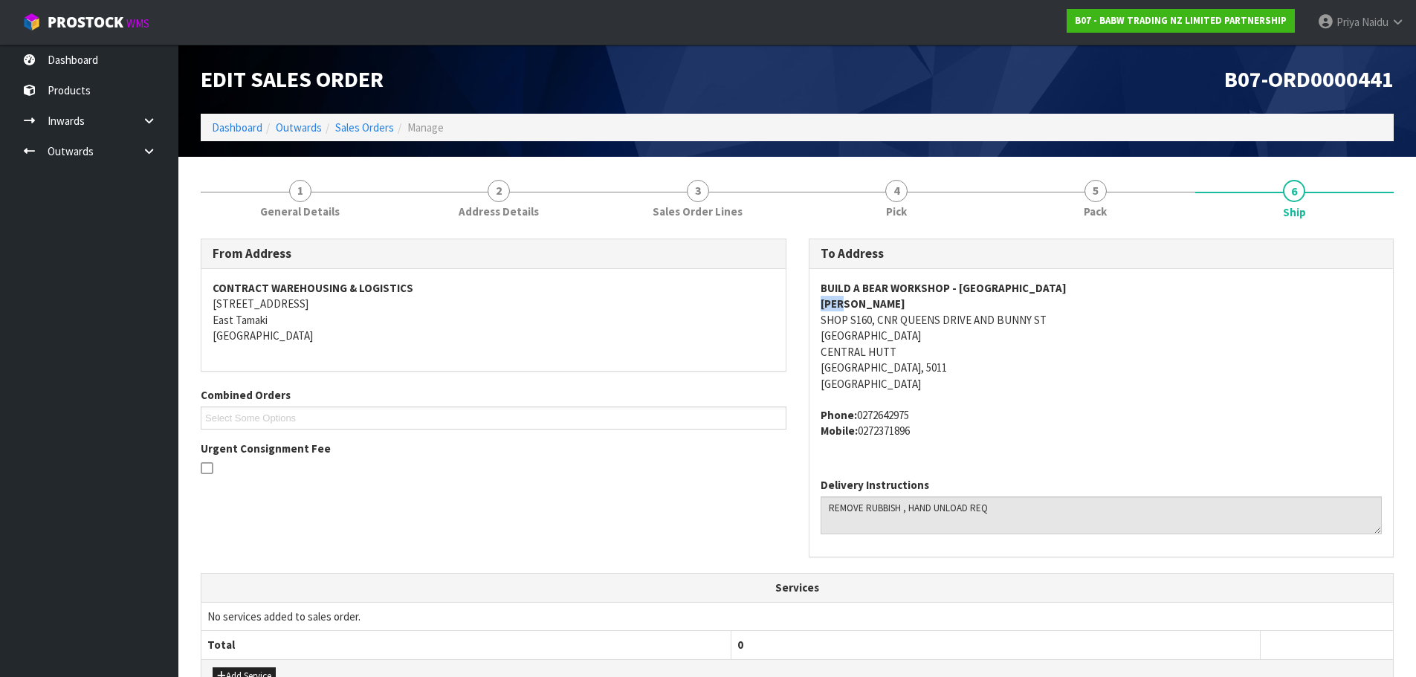
click at [854, 301] on div "BUILD A BEAR WORKSHOP - QUEENSGATE ZARA SHOP S160, CNR QUEENS DRIVE AND BUNNY S…" at bounding box center [1102, 367] width 584 height 197
drag, startPoint x: 809, startPoint y: 415, endPoint x: 978, endPoint y: 436, distance: 170.1
click at [978, 436] on div "BUILD A BEAR WORKSHOP - QUEENSGATE ZARA SHOP S160, CNR QUEENS DRIVE AND BUNNY S…" at bounding box center [1102, 367] width 584 height 197
drag, startPoint x: 819, startPoint y: 509, endPoint x: 1035, endPoint y: 505, distance: 215.7
click at [1035, 505] on div "Delivery Instructions" at bounding box center [1102, 511] width 584 height 91
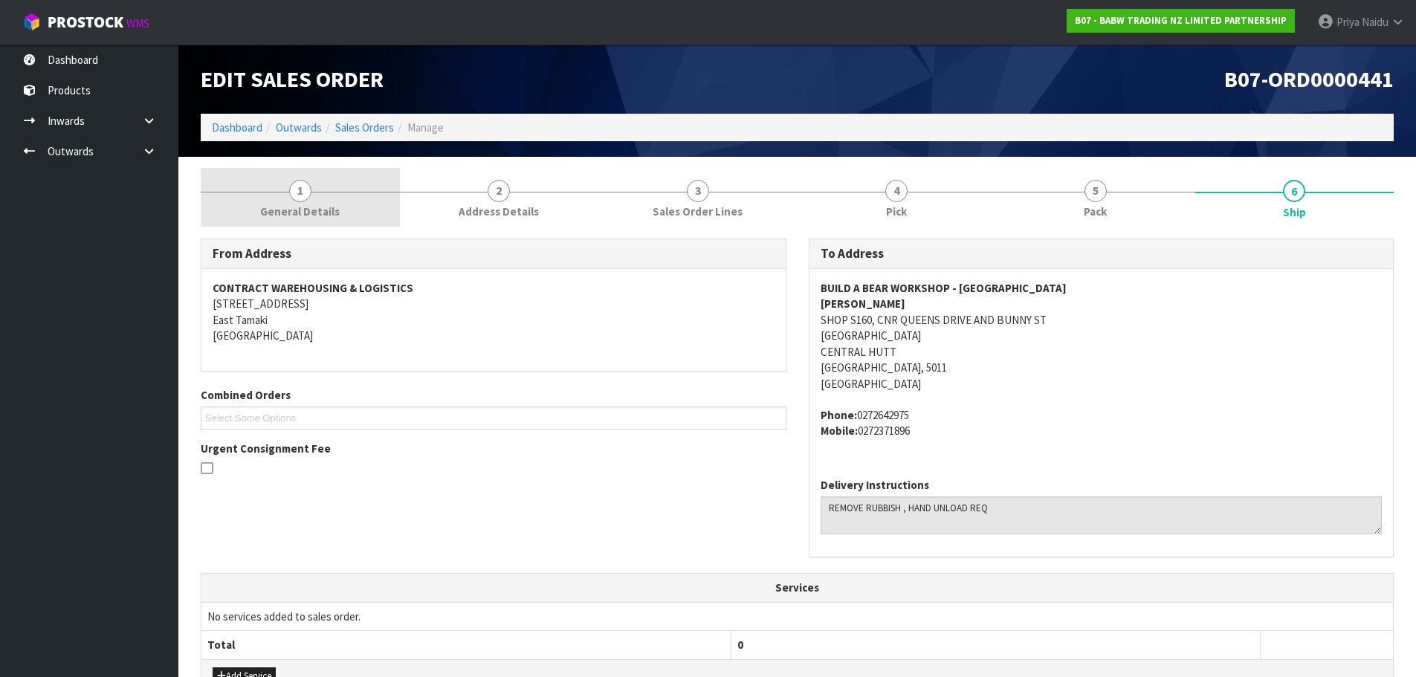
click at [326, 202] on link "1 General Details" at bounding box center [300, 197] width 199 height 59
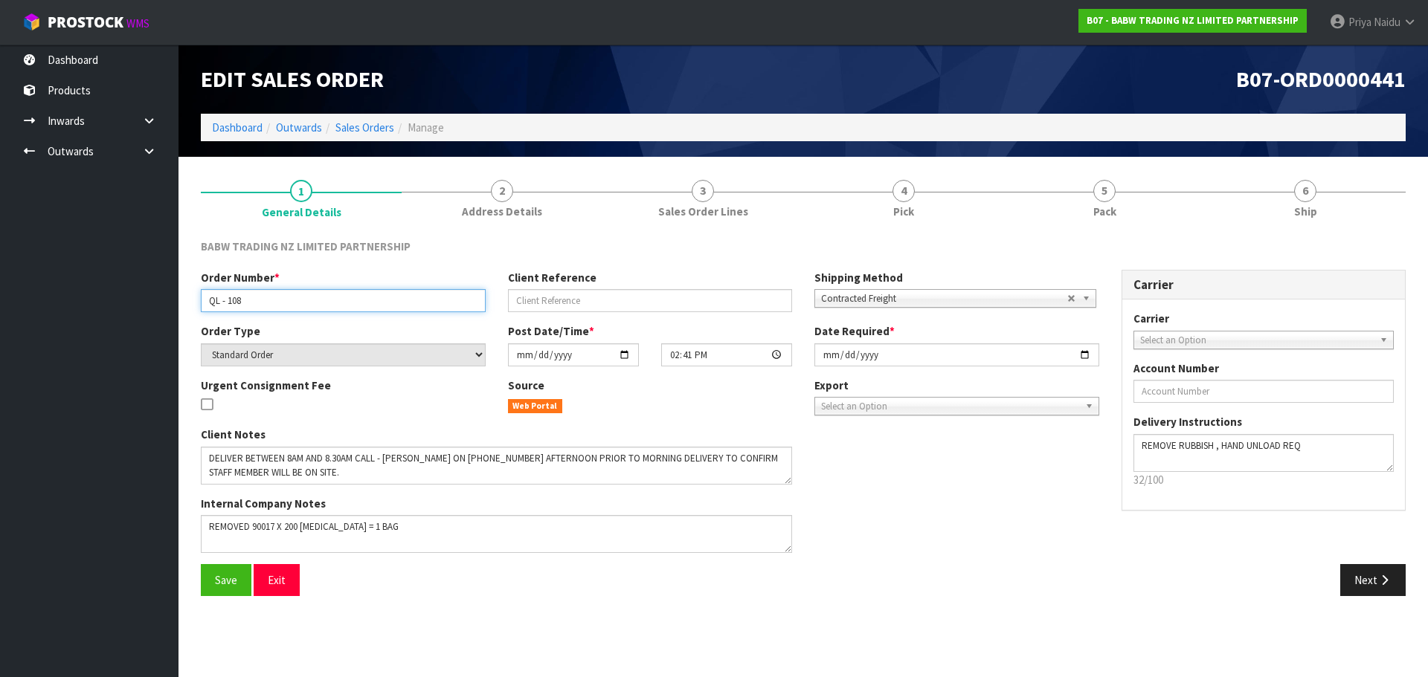
drag, startPoint x: 204, startPoint y: 296, endPoint x: 268, endPoint y: 295, distance: 64.0
click at [268, 295] on input "QL - 108" at bounding box center [343, 300] width 285 height 23
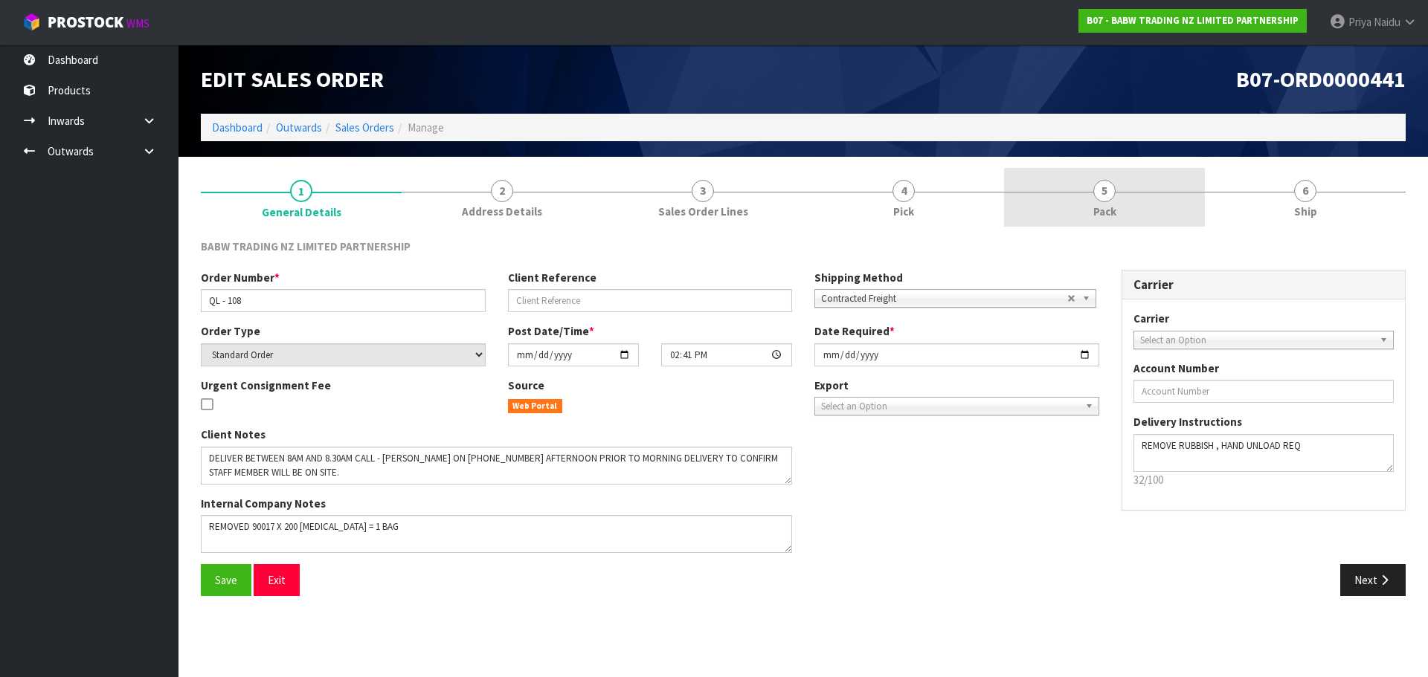
click at [1129, 179] on link "5 Pack" at bounding box center [1104, 197] width 201 height 59
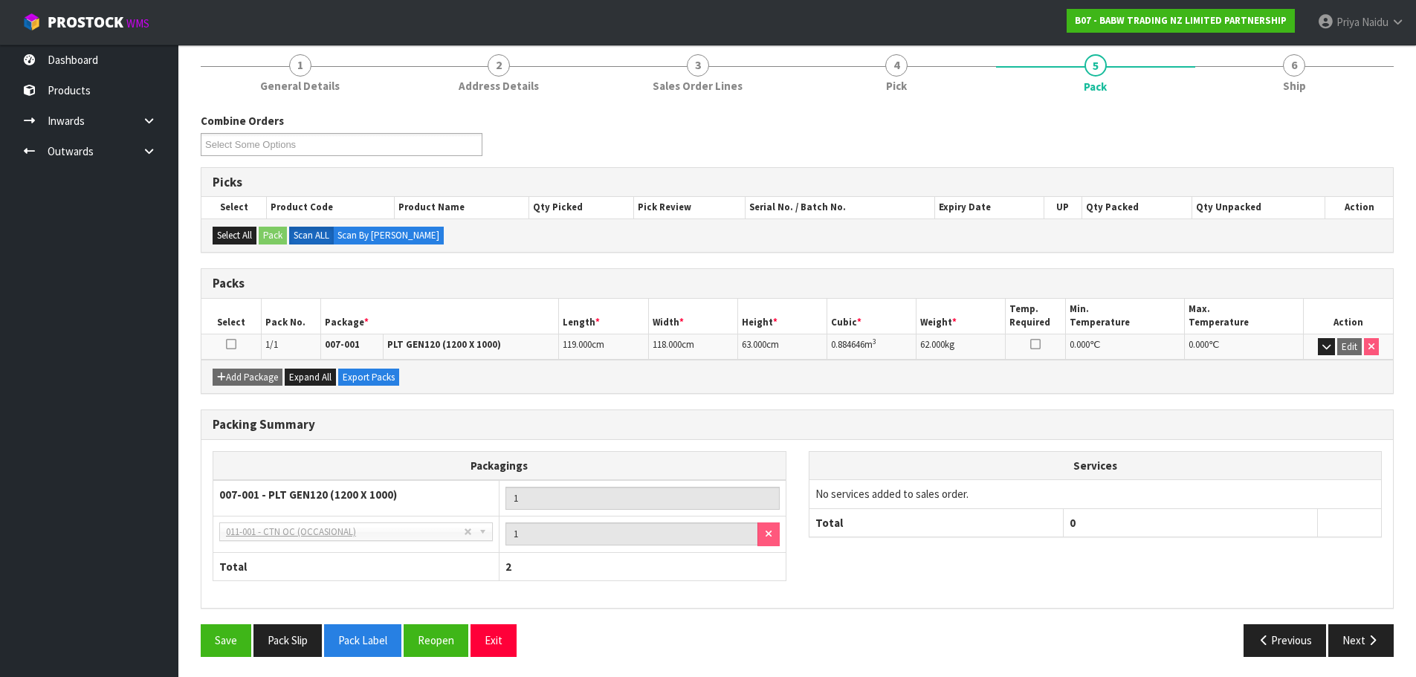
scroll to position [128, 0]
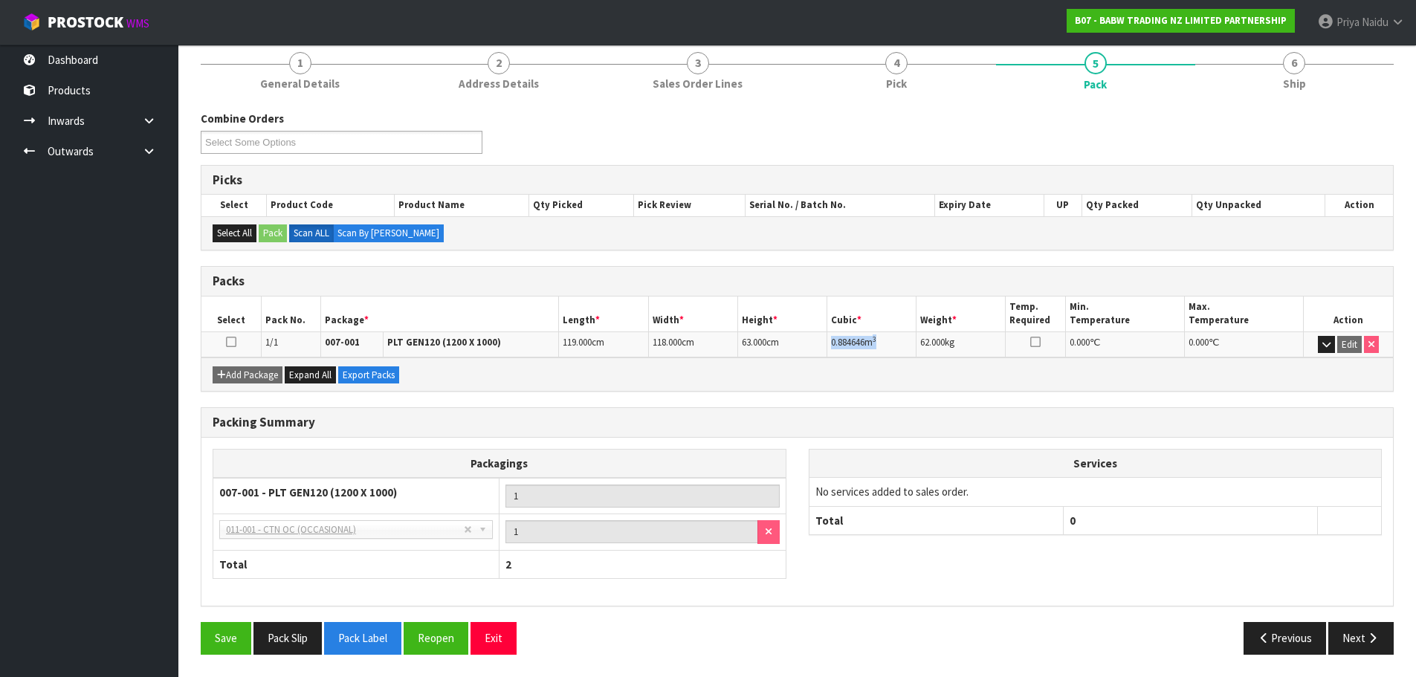
drag, startPoint x: 829, startPoint y: 344, endPoint x: 893, endPoint y: 338, distance: 64.2
click at [893, 338] on td "0.884646 m 3" at bounding box center [872, 345] width 89 height 26
click at [1320, 22] on icon at bounding box center [1326, 22] width 17 height 1
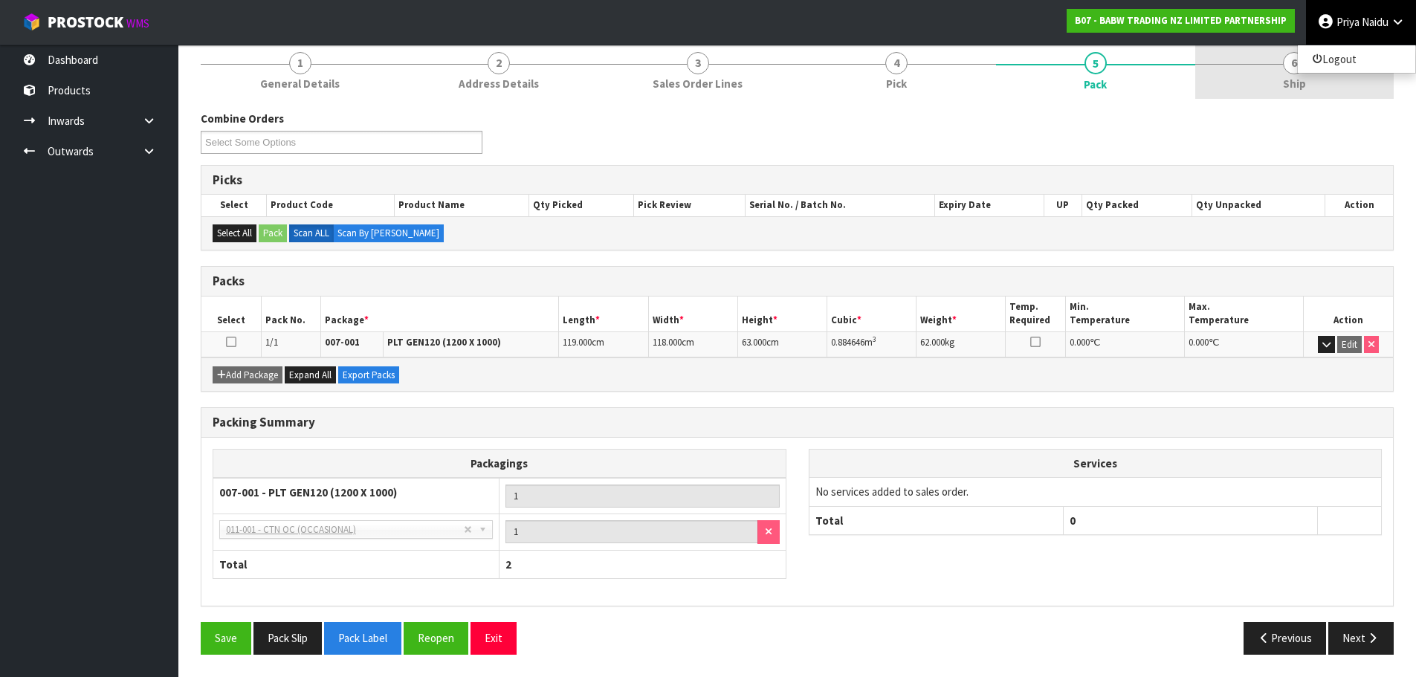
click at [1283, 74] on link "6 Ship" at bounding box center [1295, 69] width 199 height 59
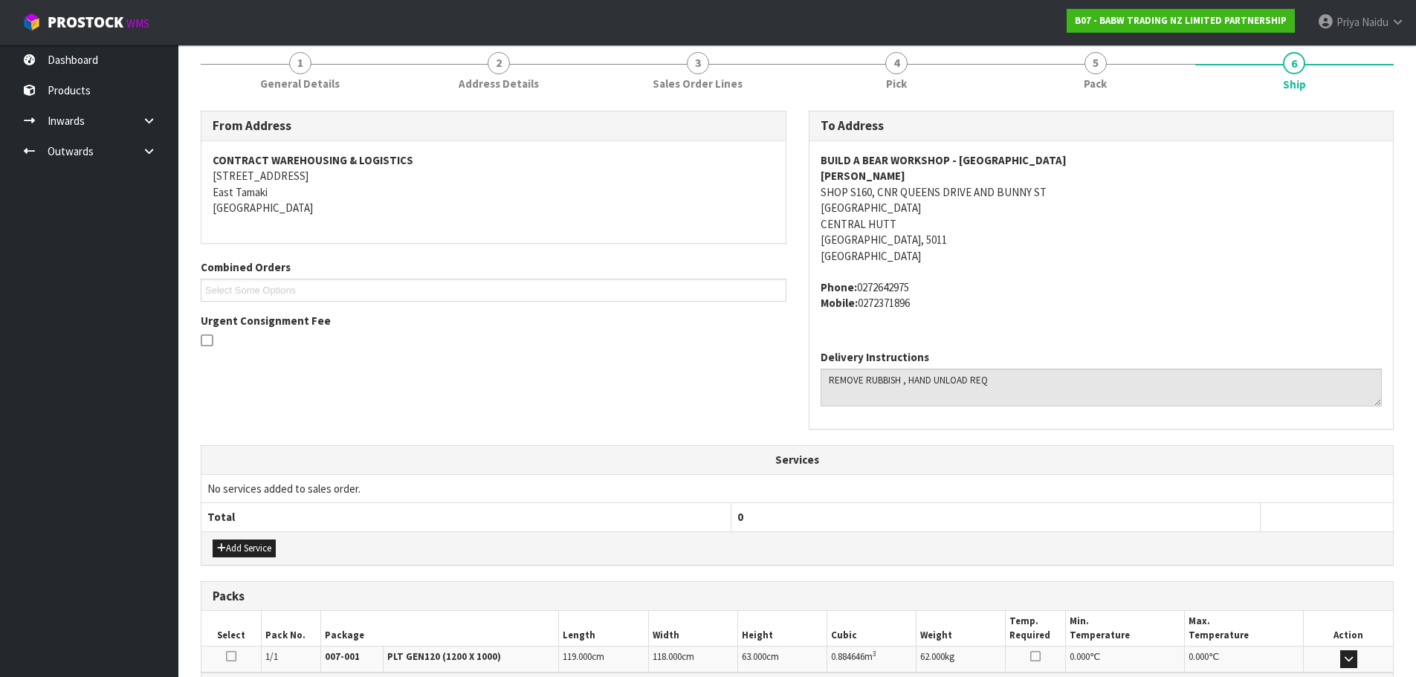
scroll to position [0, 0]
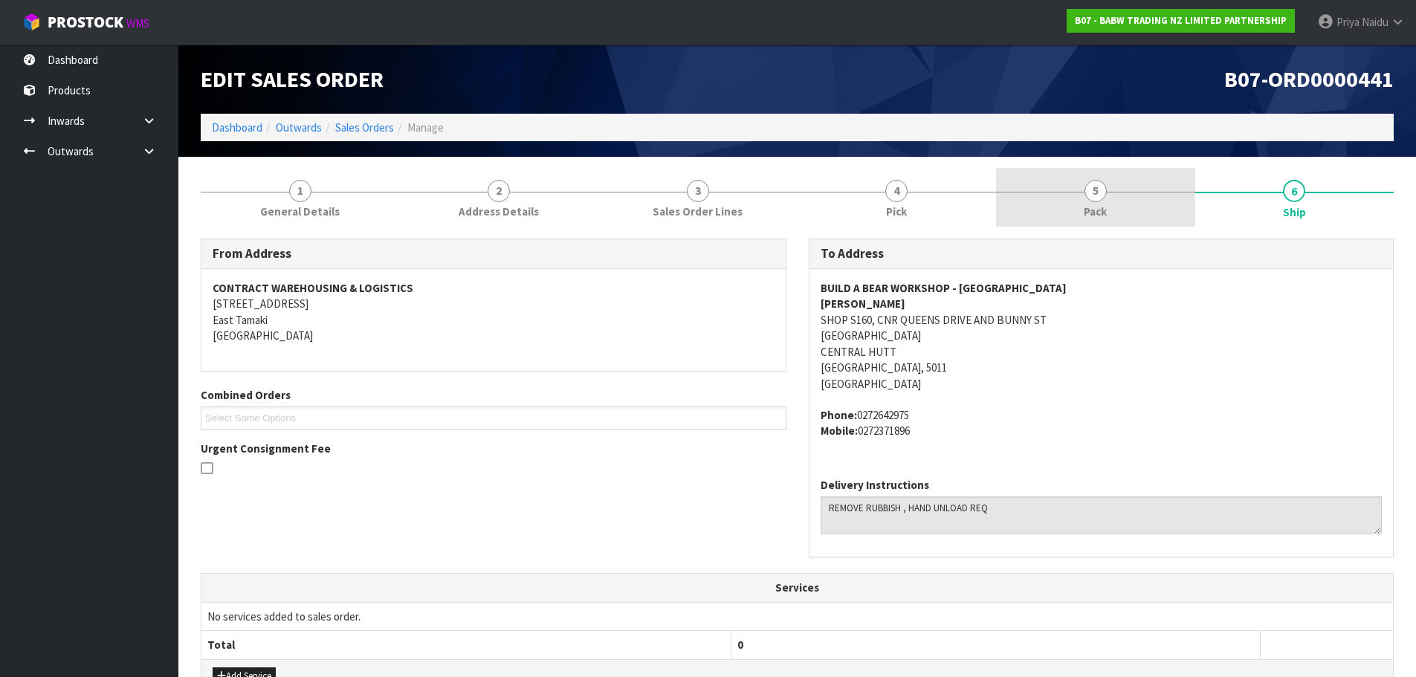
click at [1083, 207] on link "5 Pack" at bounding box center [1095, 197] width 199 height 59
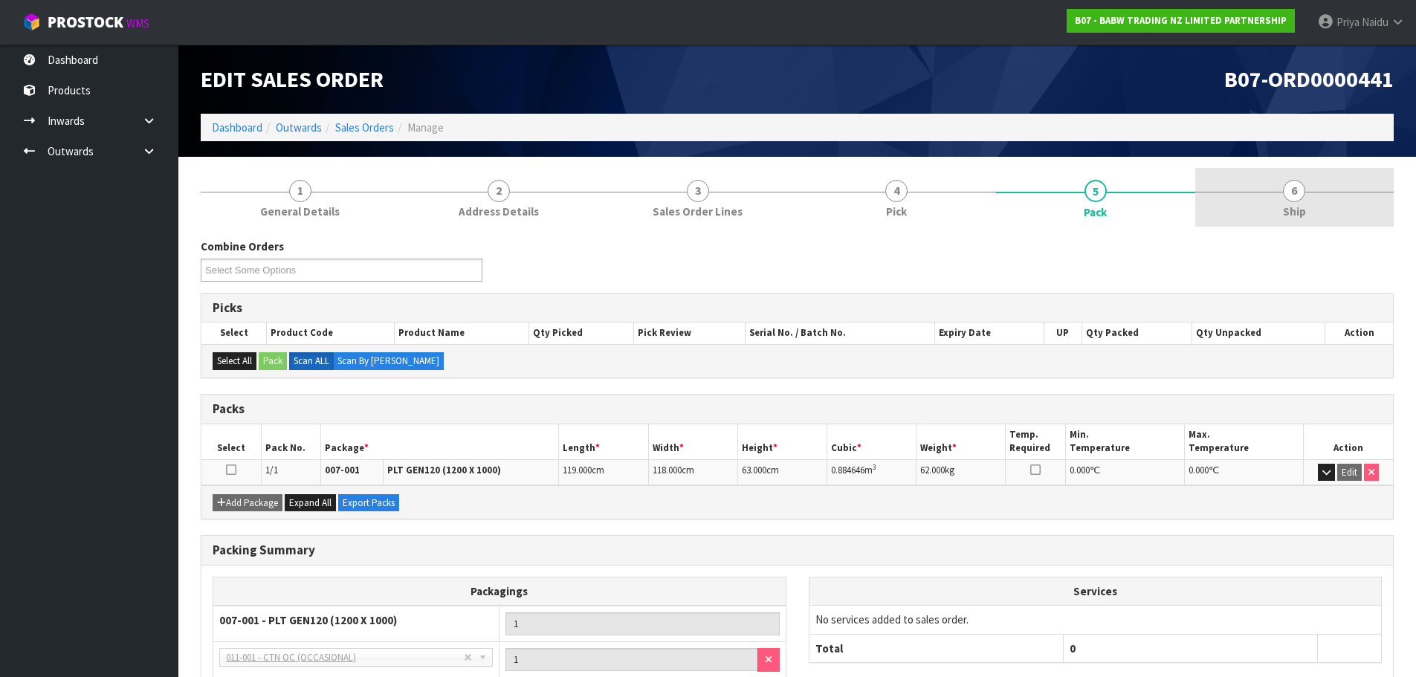
click at [1271, 218] on link "6 Ship" at bounding box center [1295, 197] width 199 height 59
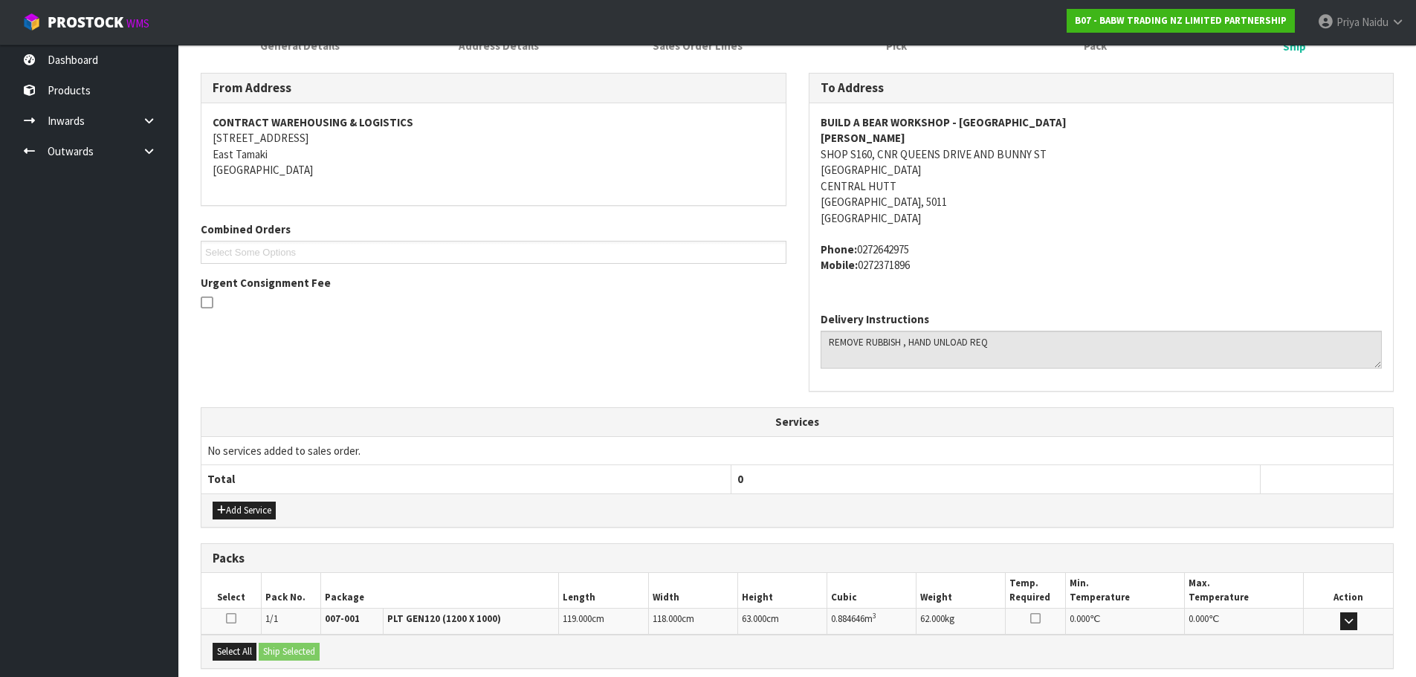
scroll to position [318, 0]
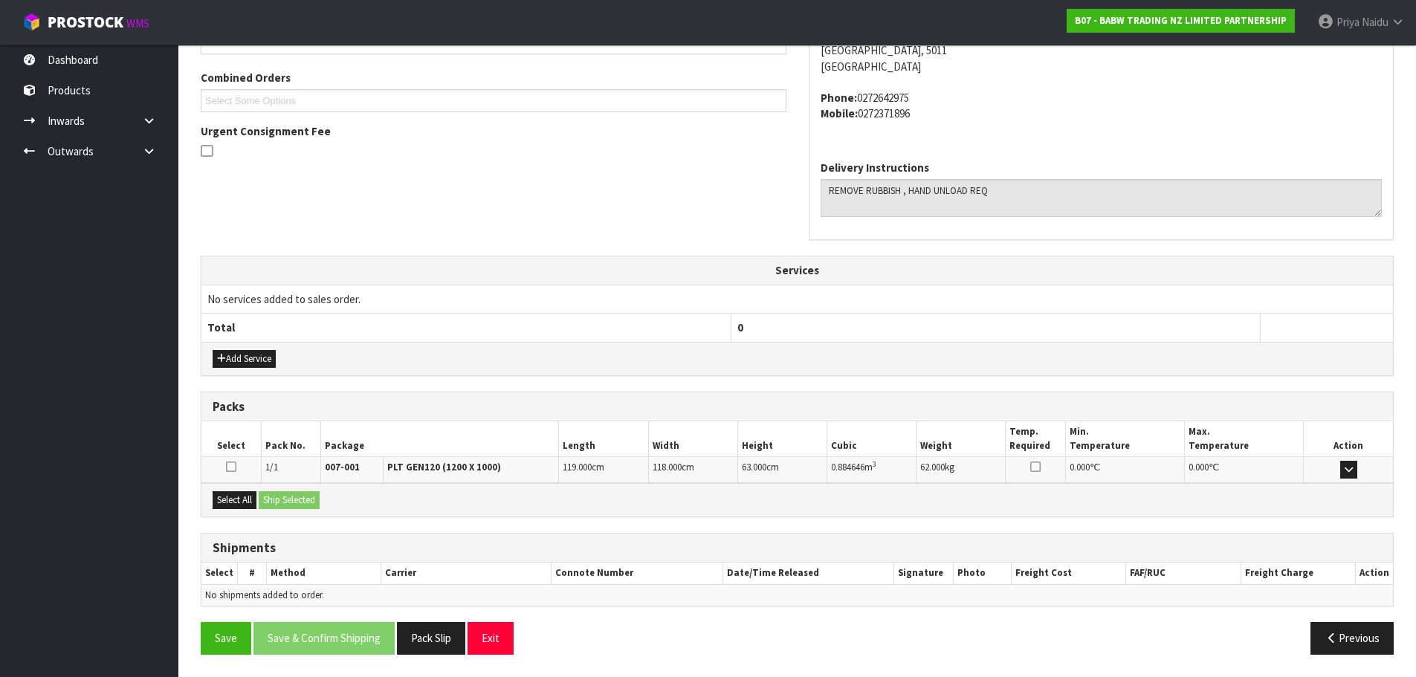
click at [251, 509] on div "Select All Ship Selected" at bounding box center [798, 499] width 1192 height 33
click at [216, 506] on button "Select All" at bounding box center [235, 500] width 44 height 18
click at [308, 500] on button "Ship Selected" at bounding box center [289, 500] width 61 height 18
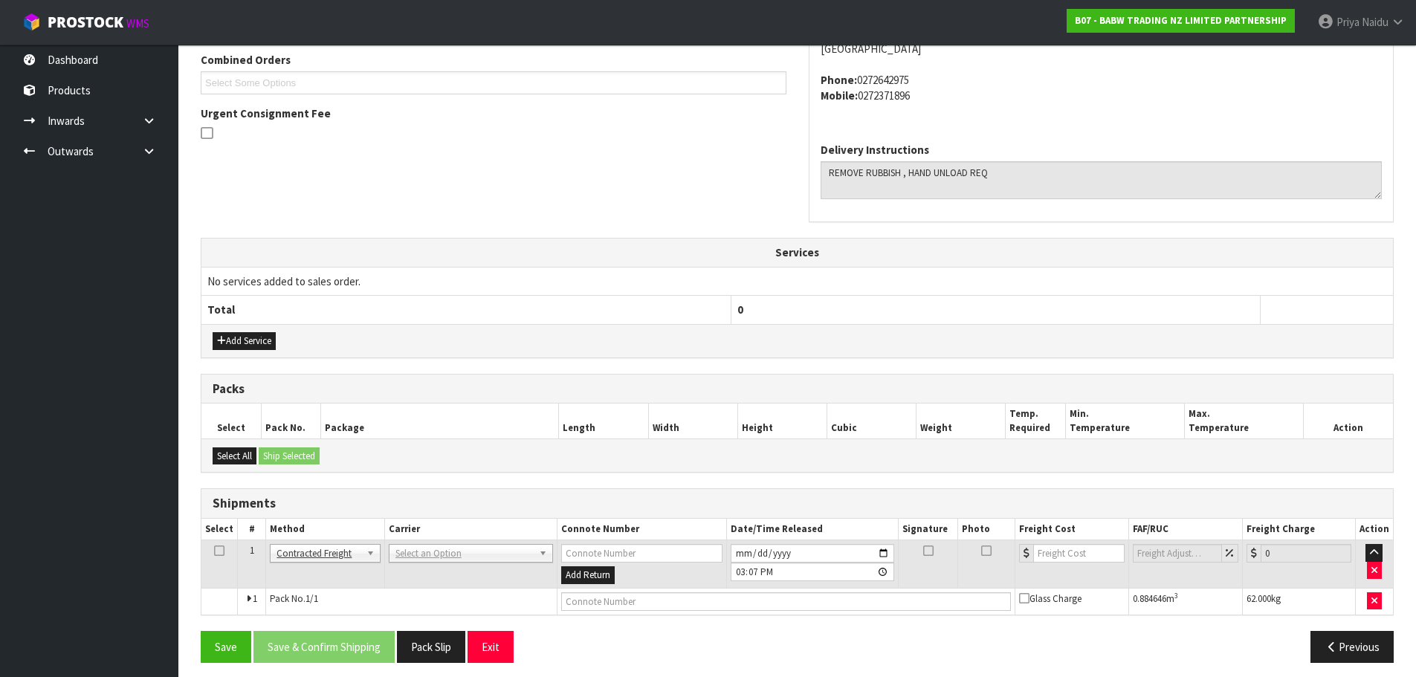
scroll to position [344, 0]
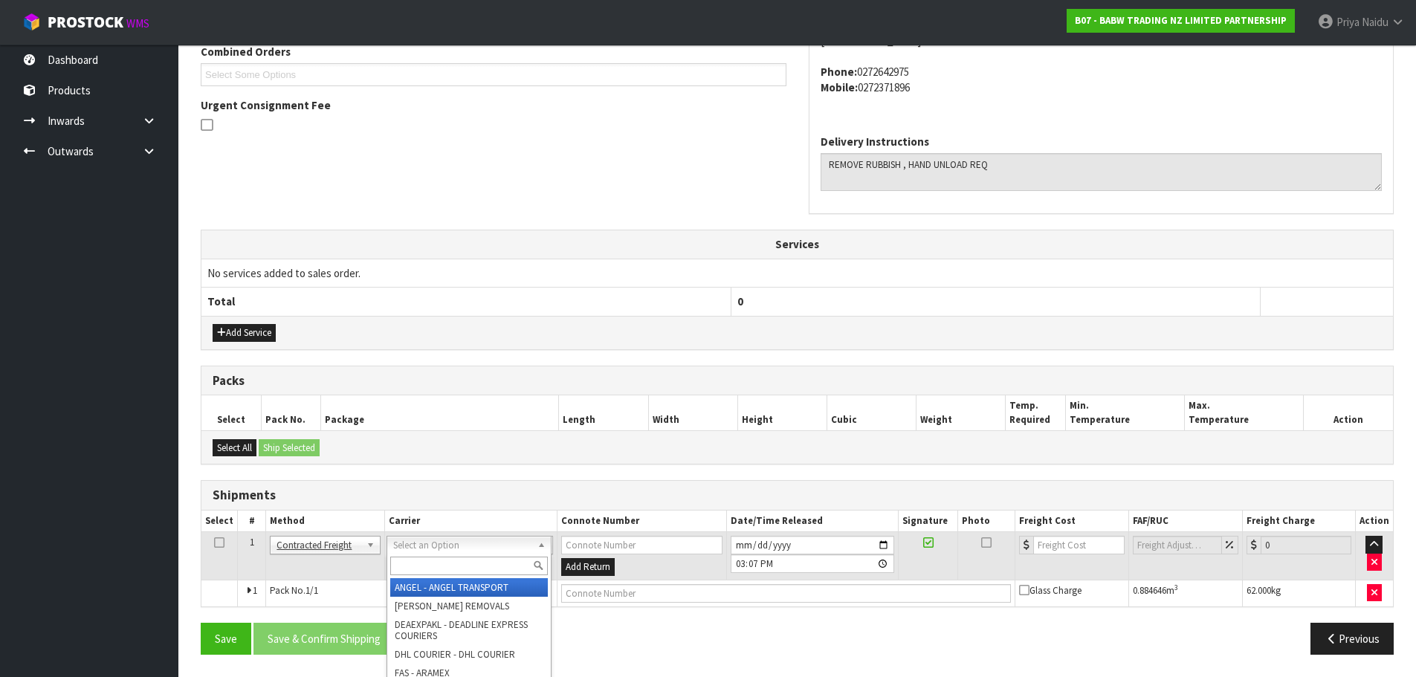
click at [418, 568] on input "text" at bounding box center [469, 566] width 158 height 19
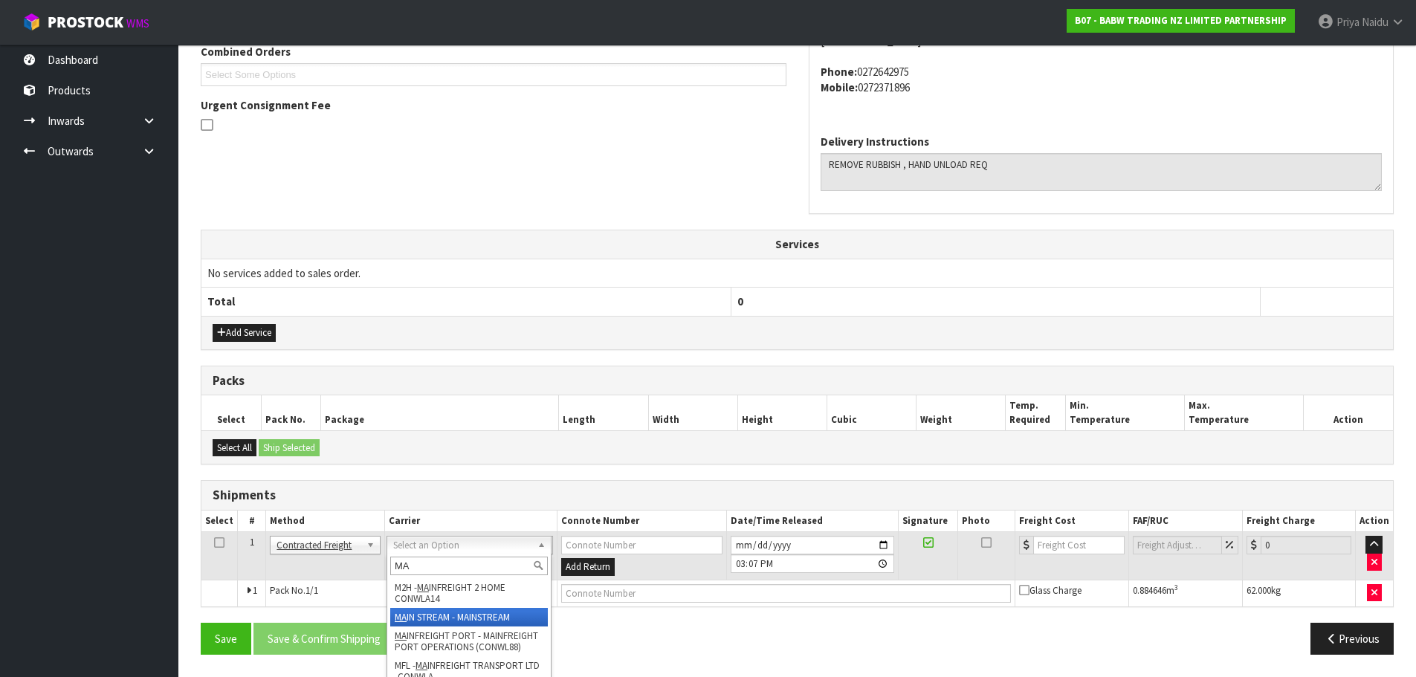
type input "MA"
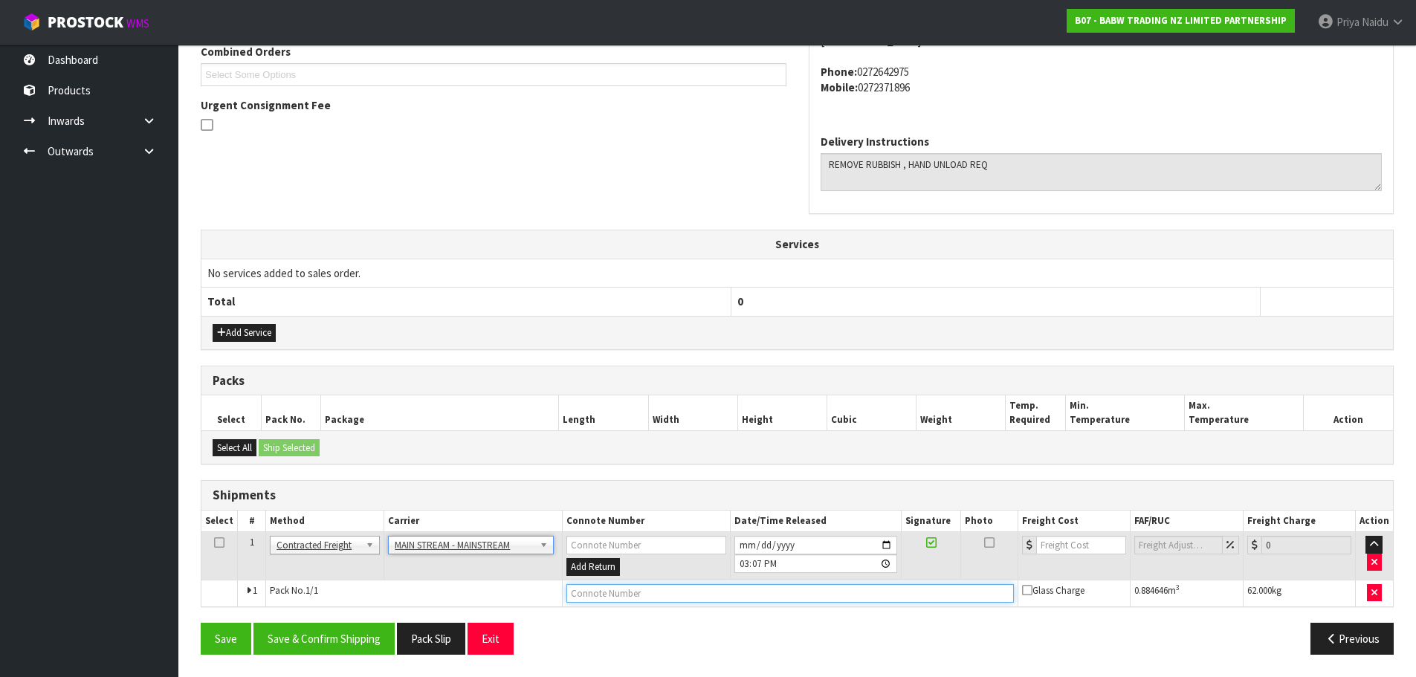
click at [615, 587] on input "text" at bounding box center [791, 593] width 448 height 19
paste input "CWL7719718"
type input "CWL7719718"
click at [1061, 541] on input "number" at bounding box center [1082, 545] width 90 height 19
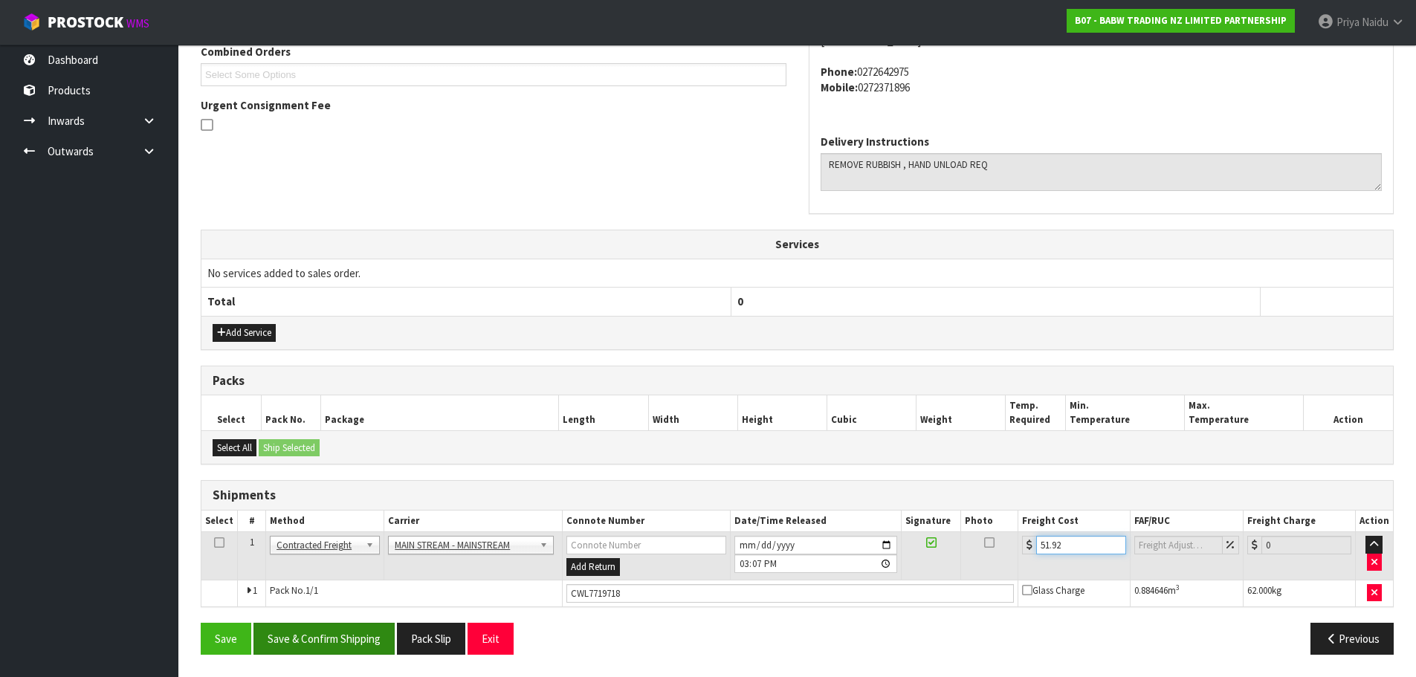
type input "51.92"
click at [338, 637] on button "Save & Confirm Shipping" at bounding box center [324, 639] width 141 height 32
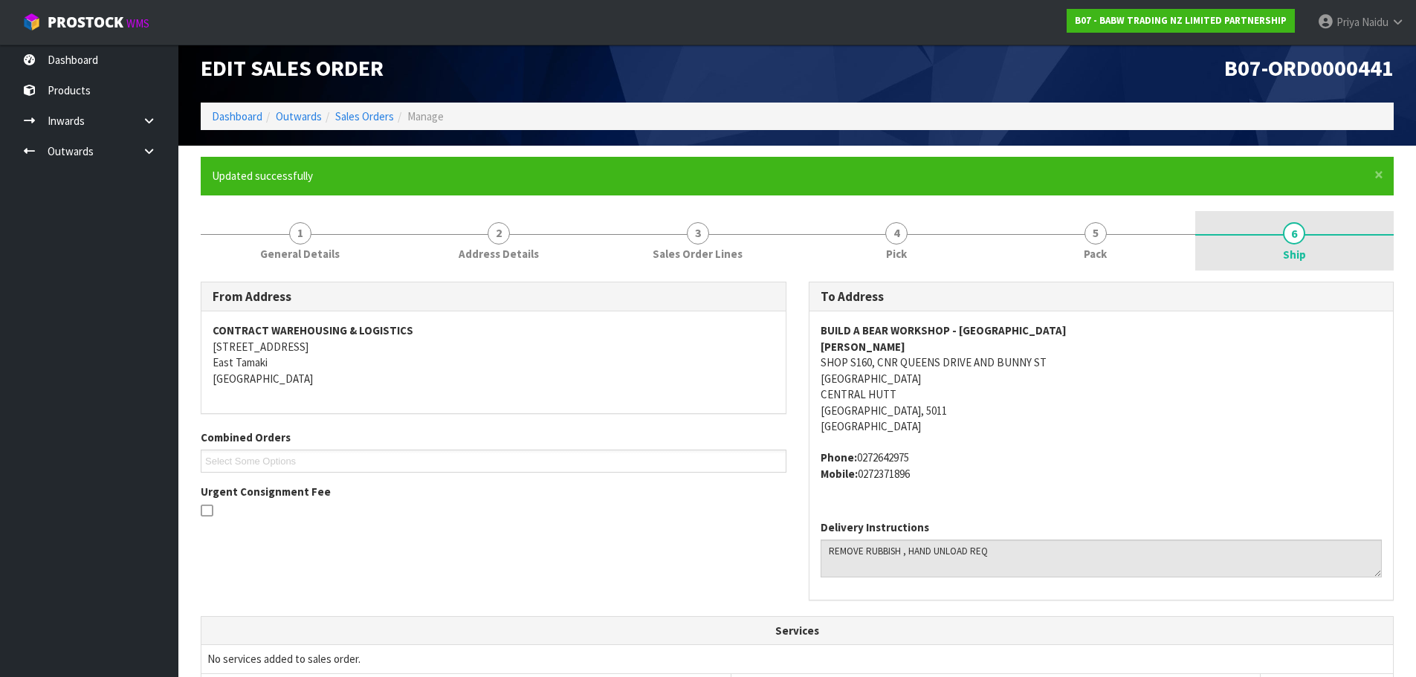
scroll to position [0, 0]
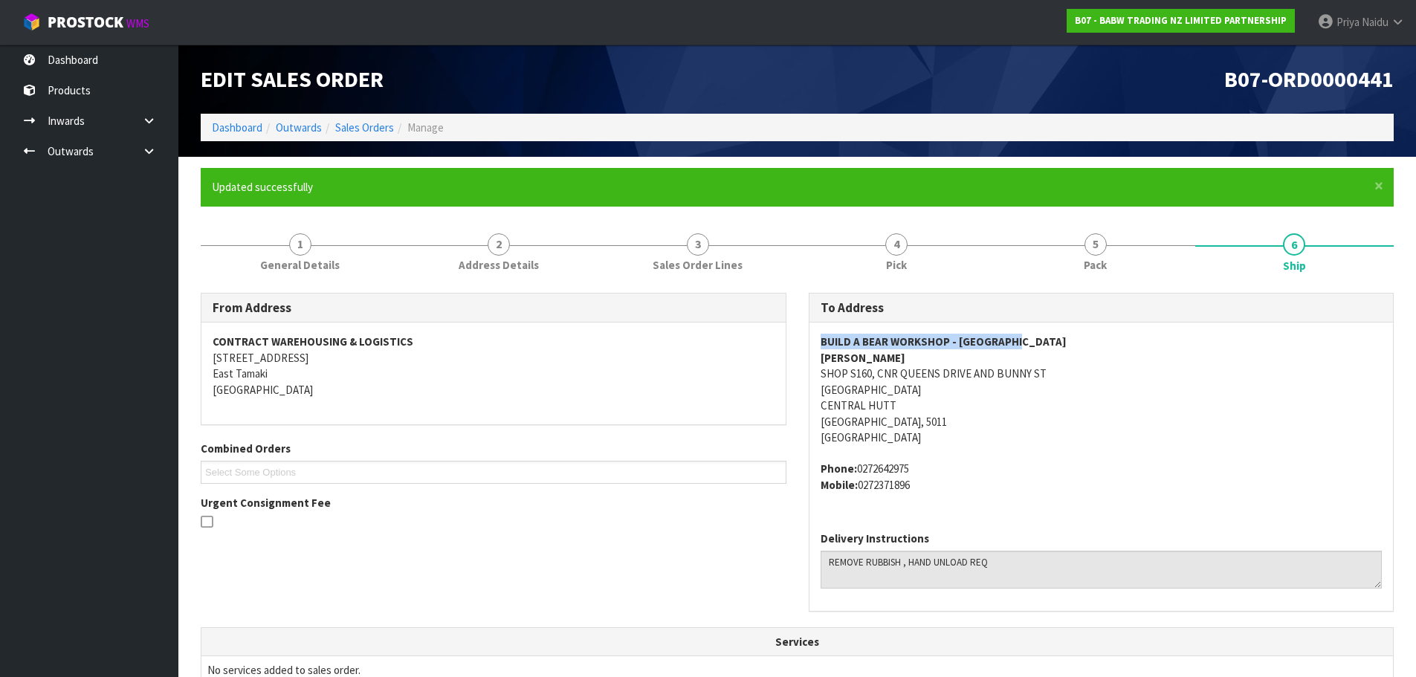
drag, startPoint x: 816, startPoint y: 341, endPoint x: 1057, endPoint y: 344, distance: 240.2
click at [1057, 344] on div "BUILD A BEAR WORKSHOP - QUEENSGATE ZARA SHOP S160, CNR QUEENS DRIVE AND BUNNY S…" at bounding box center [1102, 421] width 584 height 197
click at [1132, 440] on address "BUILD A BEAR WORKSHOP - QUEENSGATE ZARA SHOP S160, CNR QUEENS DRIVE AND BUNNY S…" at bounding box center [1102, 390] width 562 height 112
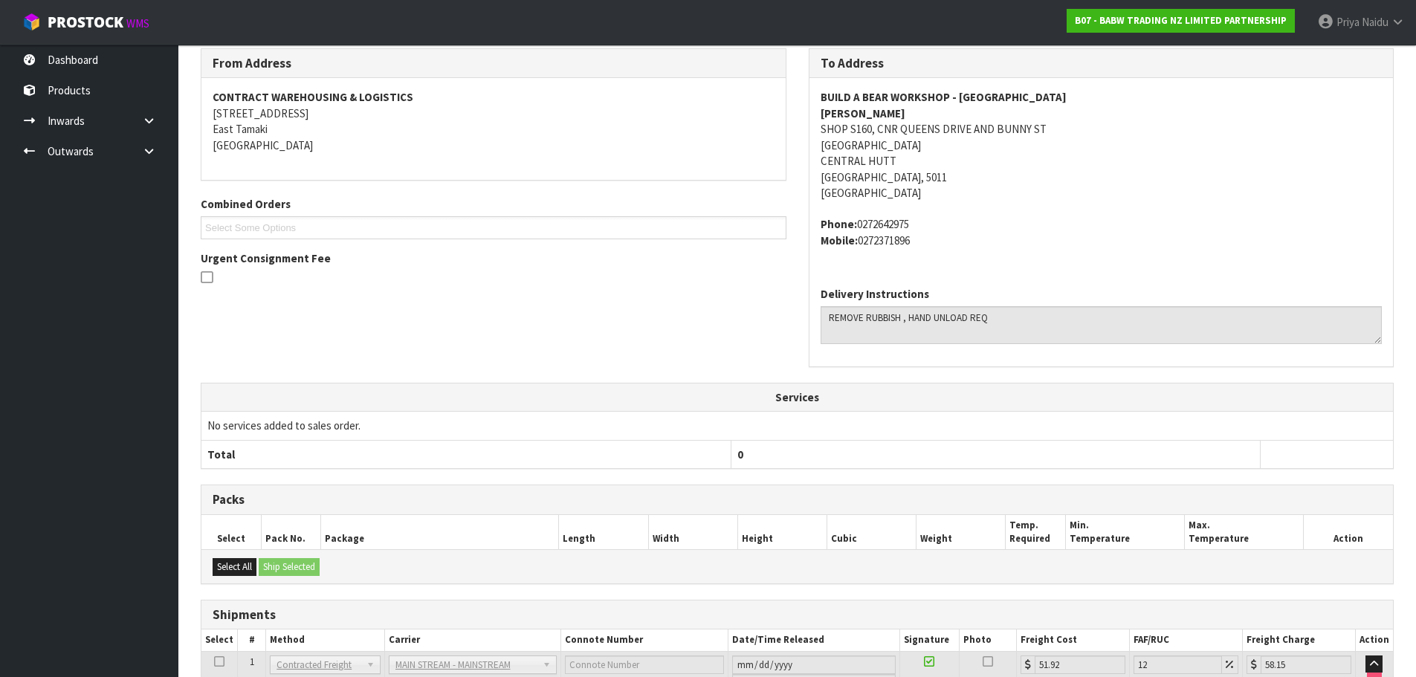
scroll to position [138, 0]
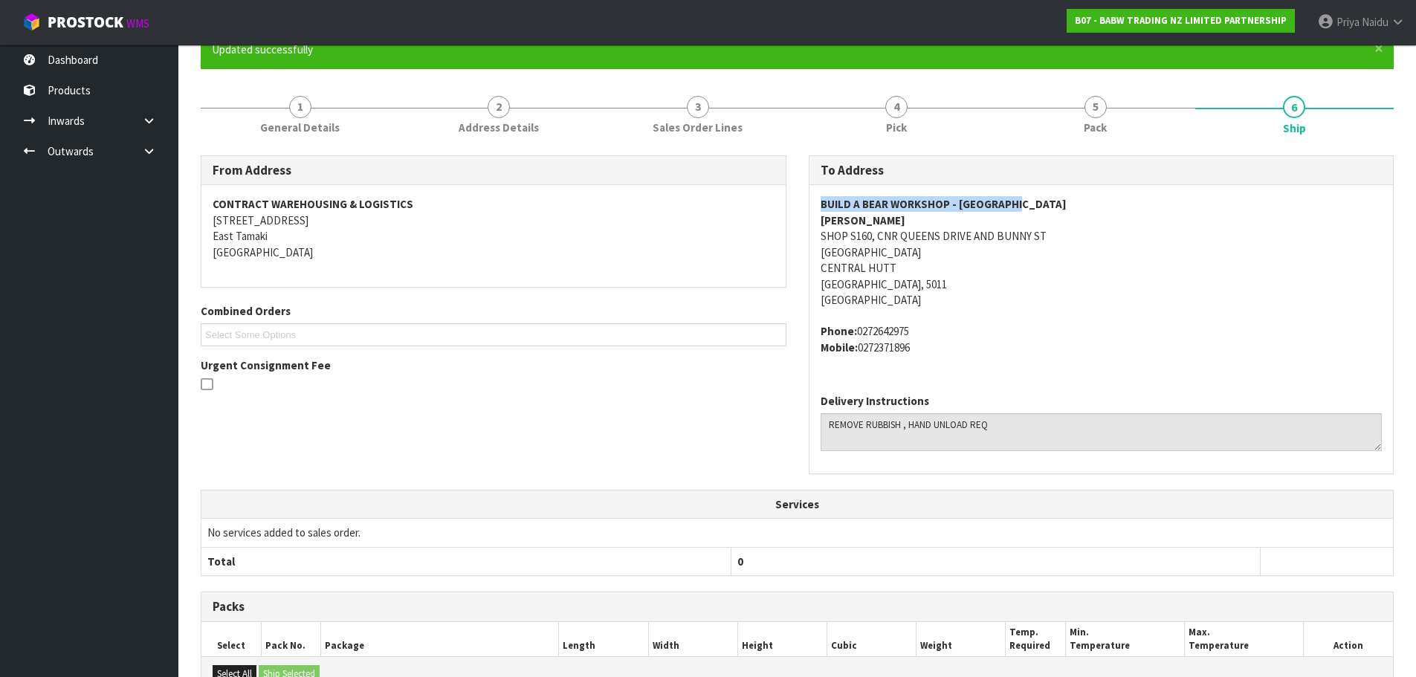
drag, startPoint x: 801, startPoint y: 202, endPoint x: 1054, endPoint y: 202, distance: 253.6
click at [1054, 202] on div "To Address BUILD A BEAR WORKSHOP - QUEENSGATE ZARA SHOP S160, CNR QUEENS DRIVE …" at bounding box center [1102, 322] width 608 height 335
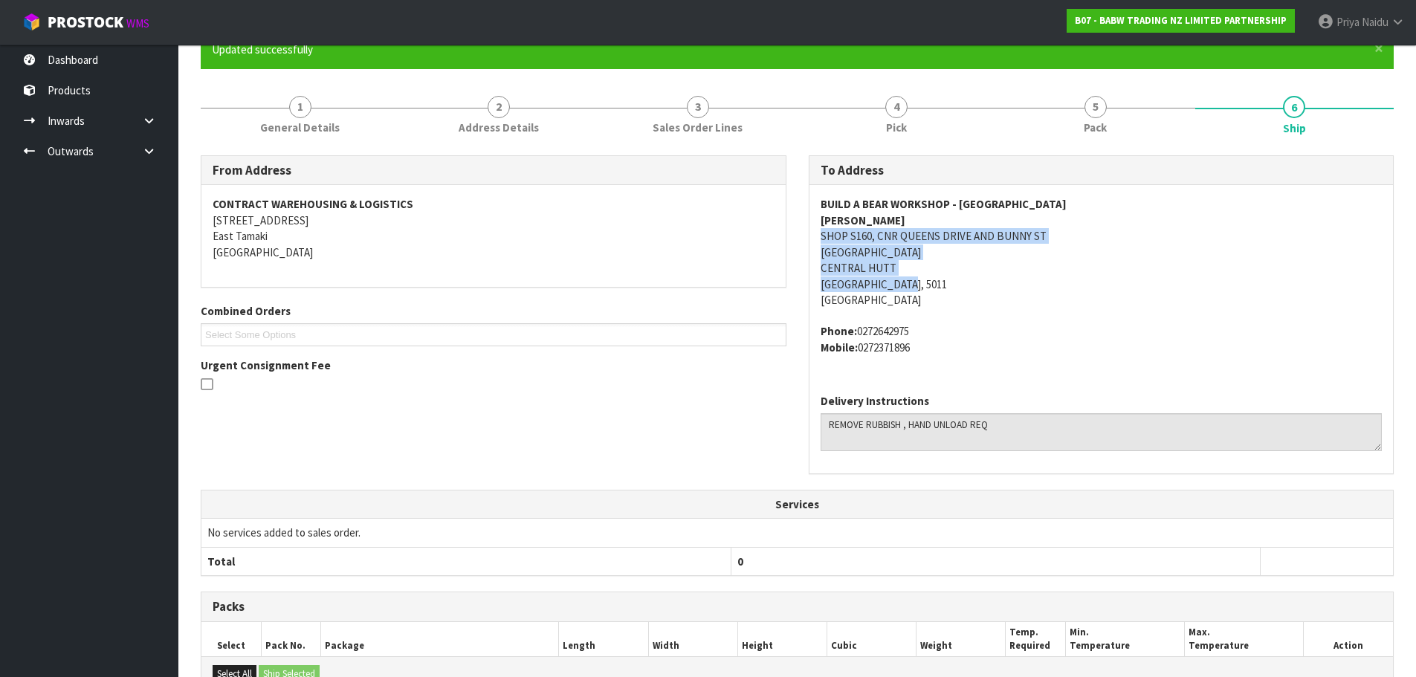
drag, startPoint x: 810, startPoint y: 233, endPoint x: 1066, endPoint y: 282, distance: 259.6
click at [1066, 282] on div "BUILD A BEAR WORKSHOP - QUEENSGATE ZARA SHOP S160, CNR QUEENS DRIVE AND BUNNY S…" at bounding box center [1102, 283] width 584 height 197
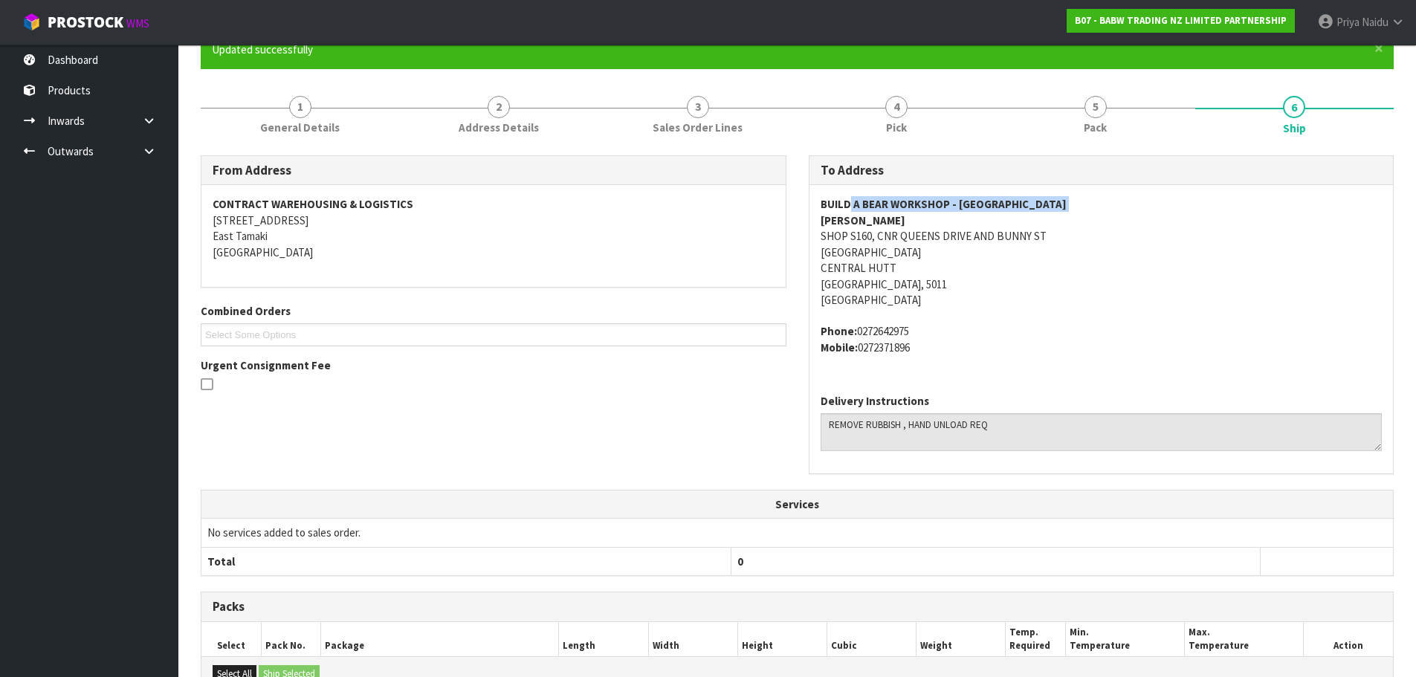
drag, startPoint x: 819, startPoint y: 216, endPoint x: 850, endPoint y: 210, distance: 31.7
click at [850, 210] on div "BUILD A BEAR WORKSHOP - QUEENSGATE ZARA SHOP S160, CNR QUEENS DRIVE AND BUNNY S…" at bounding box center [1102, 283] width 584 height 197
click at [821, 222] on strong "ZARA" at bounding box center [863, 220] width 85 height 14
drag, startPoint x: 821, startPoint y: 222, endPoint x: 860, endPoint y: 222, distance: 39.4
click at [860, 222] on address "BUILD A BEAR WORKSHOP - QUEENSGATE ZARA SHOP S160, CNR QUEENS DRIVE AND BUNNY S…" at bounding box center [1102, 252] width 562 height 112
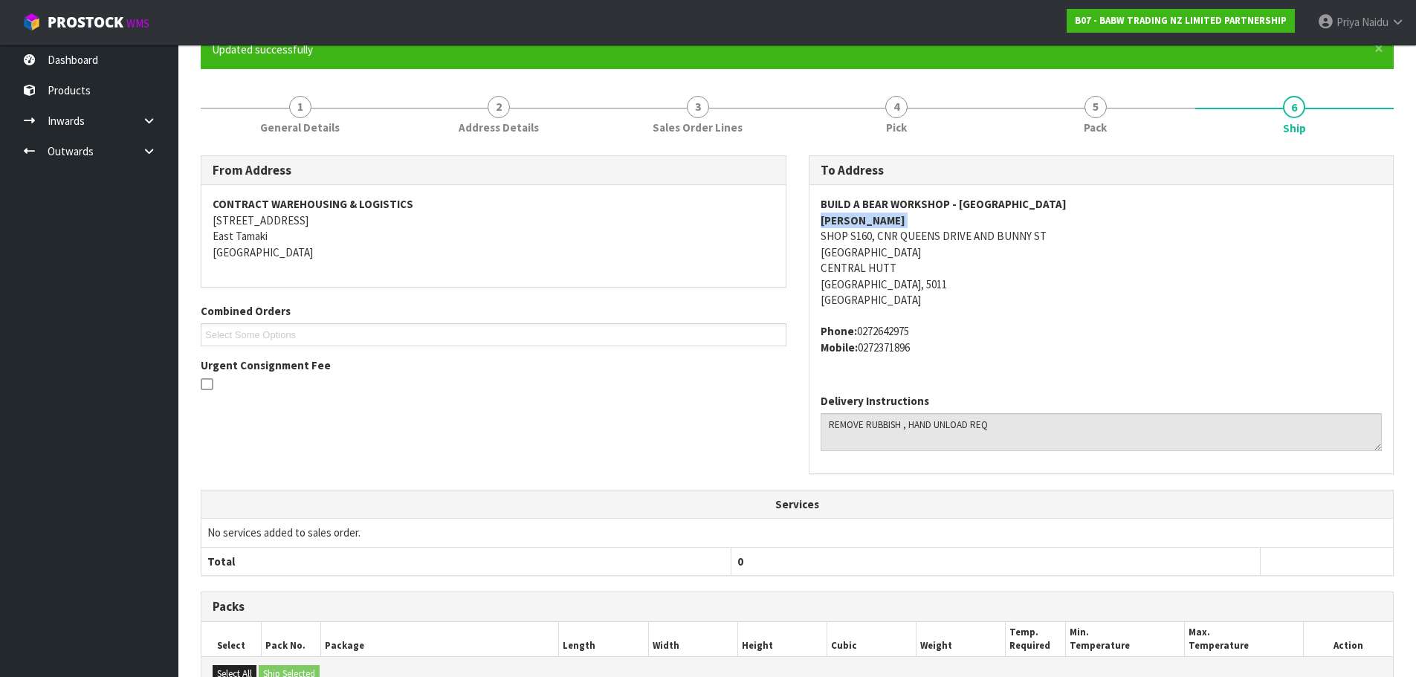
drag, startPoint x: 845, startPoint y: 332, endPoint x: 929, endPoint y: 353, distance: 85.8
click at [929, 353] on div "BUILD A BEAR WORKSHOP - QUEENSGATE ZARA SHOP S160, CNR QUEENS DRIVE AND BUNNY S…" at bounding box center [1102, 283] width 584 height 197
click at [277, 116] on link "1 General Details" at bounding box center [300, 114] width 199 height 59
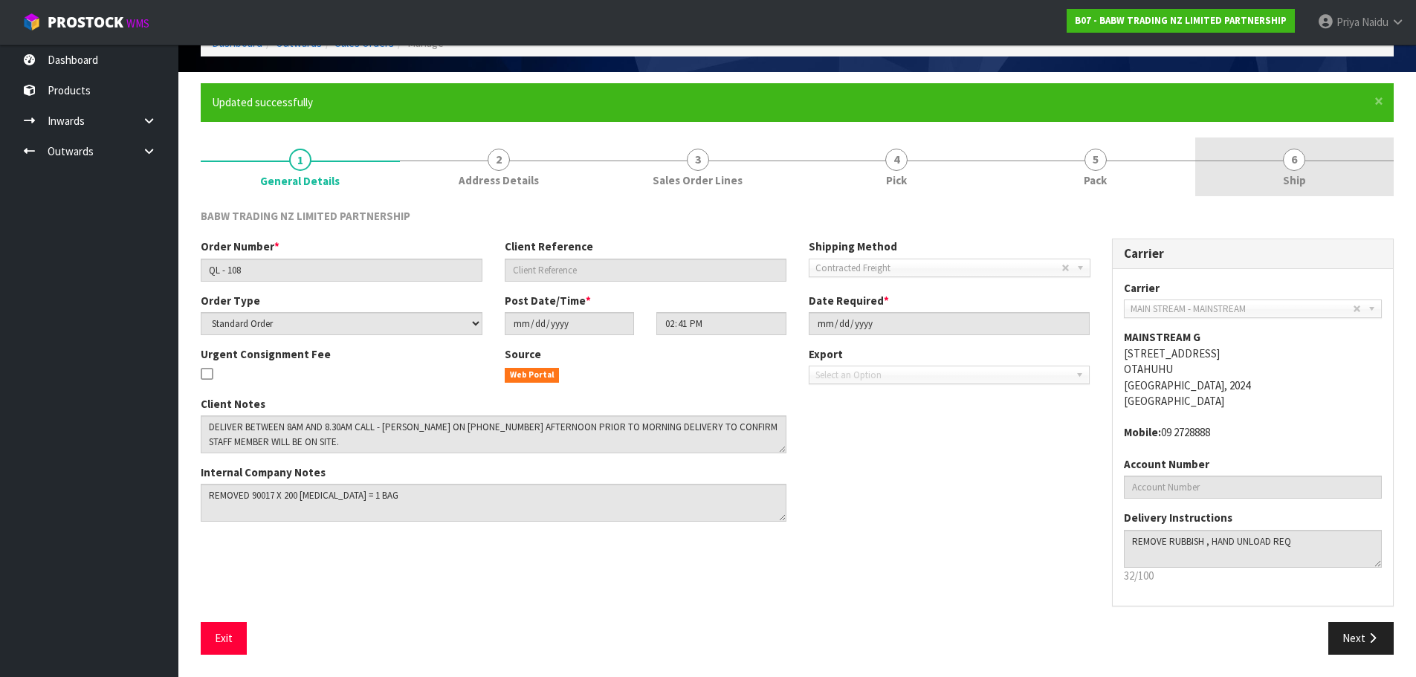
click at [1295, 155] on span "6" at bounding box center [1294, 160] width 22 height 22
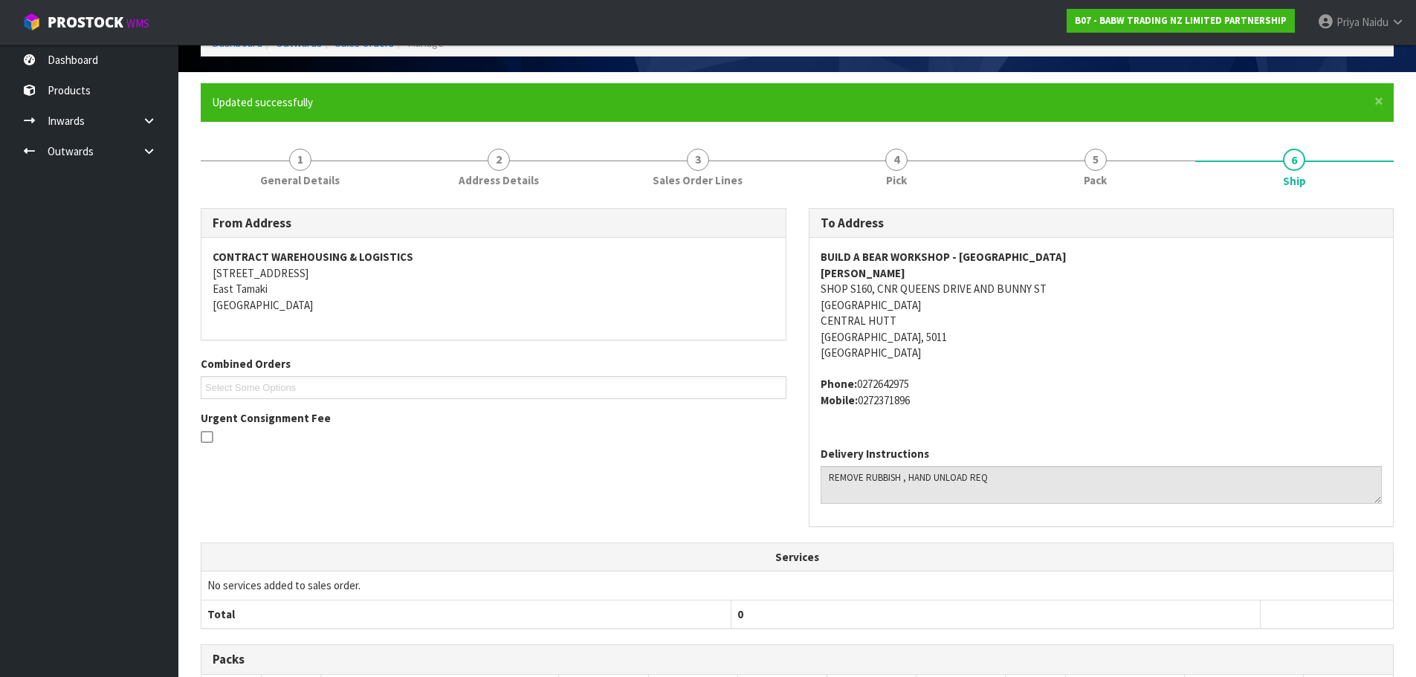
scroll to position [138, 0]
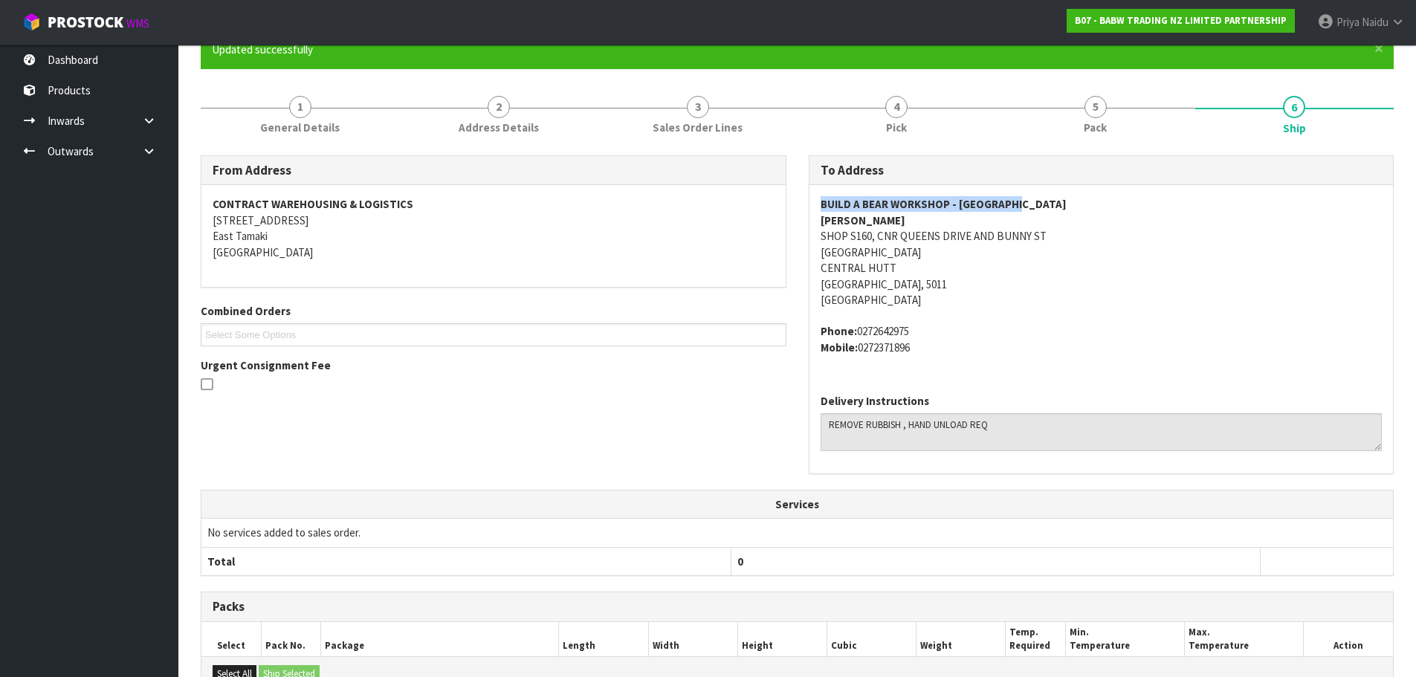
drag, startPoint x: 817, startPoint y: 208, endPoint x: 1071, endPoint y: 202, distance: 253.6
click at [1071, 202] on div "BUILD A BEAR WORKSHOP - QUEENSGATE ZARA SHOP S160, CNR QUEENS DRIVE AND BUNNY S…" at bounding box center [1102, 283] width 584 height 197
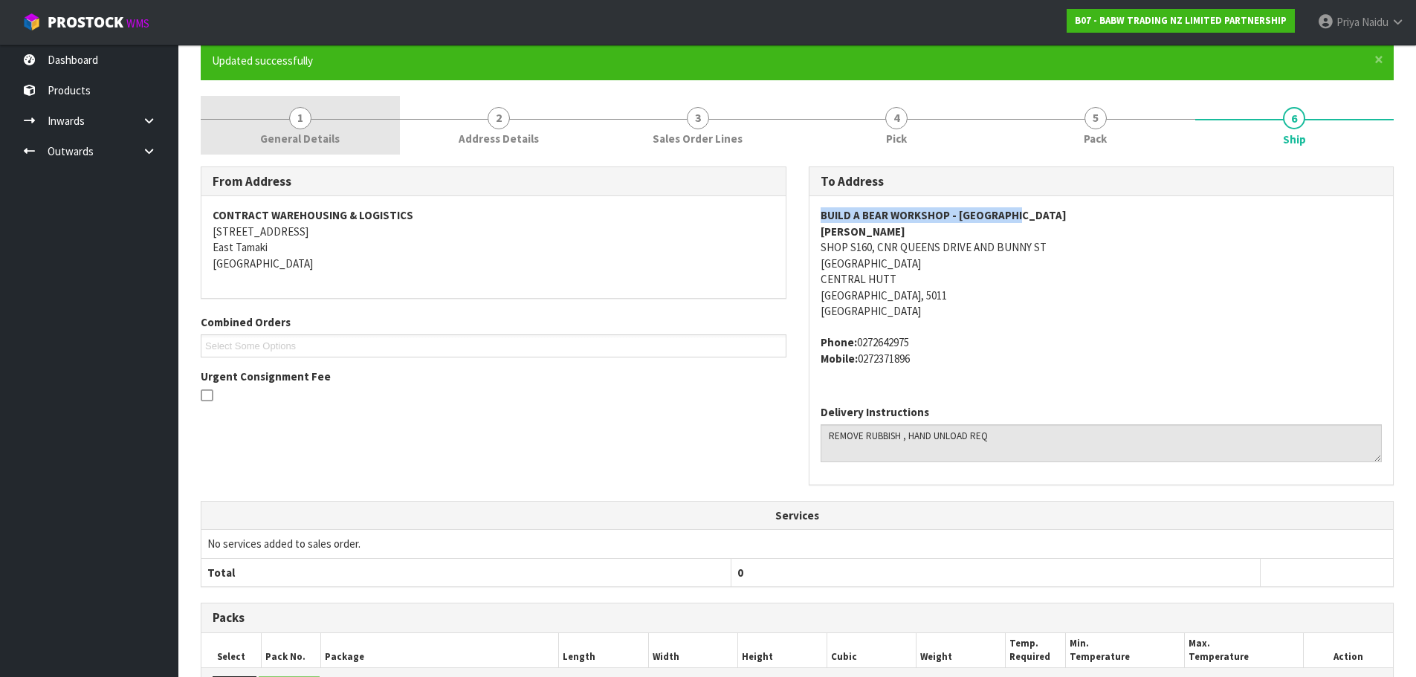
scroll to position [0, 0]
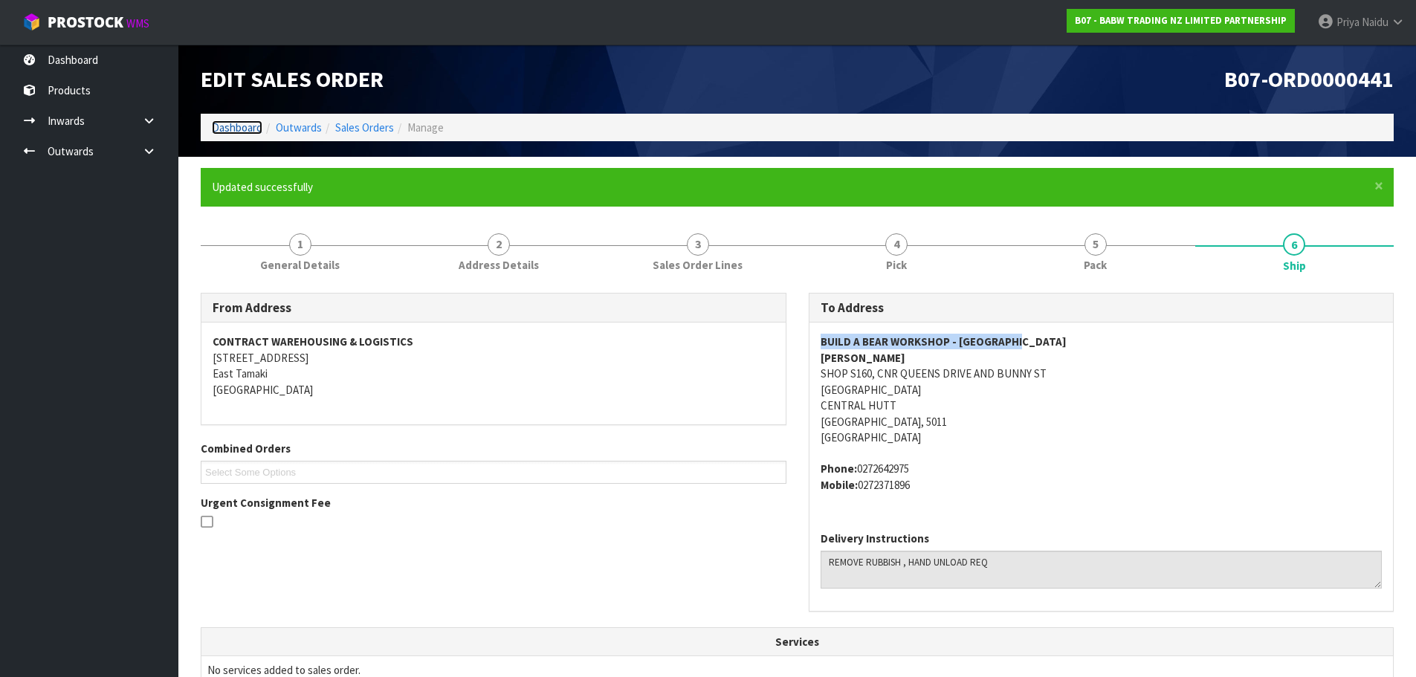
click at [252, 131] on link "Dashboard" at bounding box center [237, 127] width 51 height 14
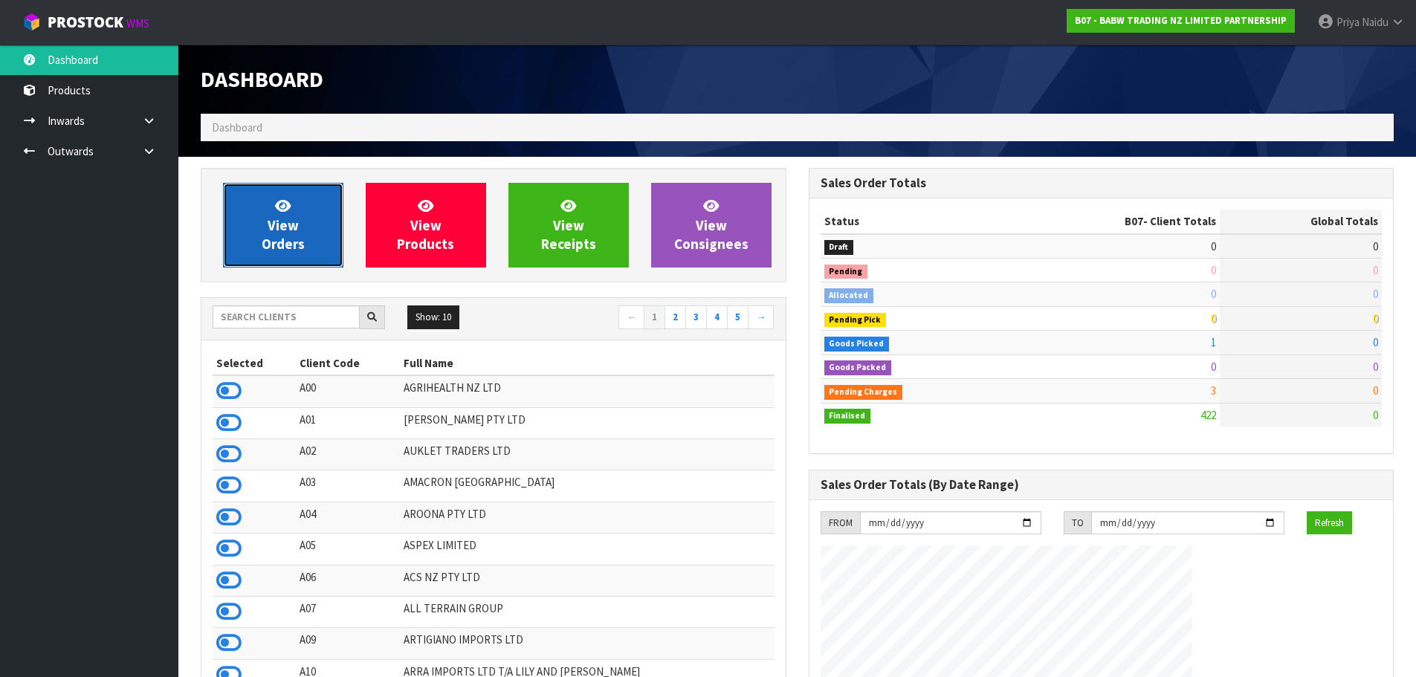
click at [292, 237] on span "View Orders" at bounding box center [283, 225] width 43 height 56
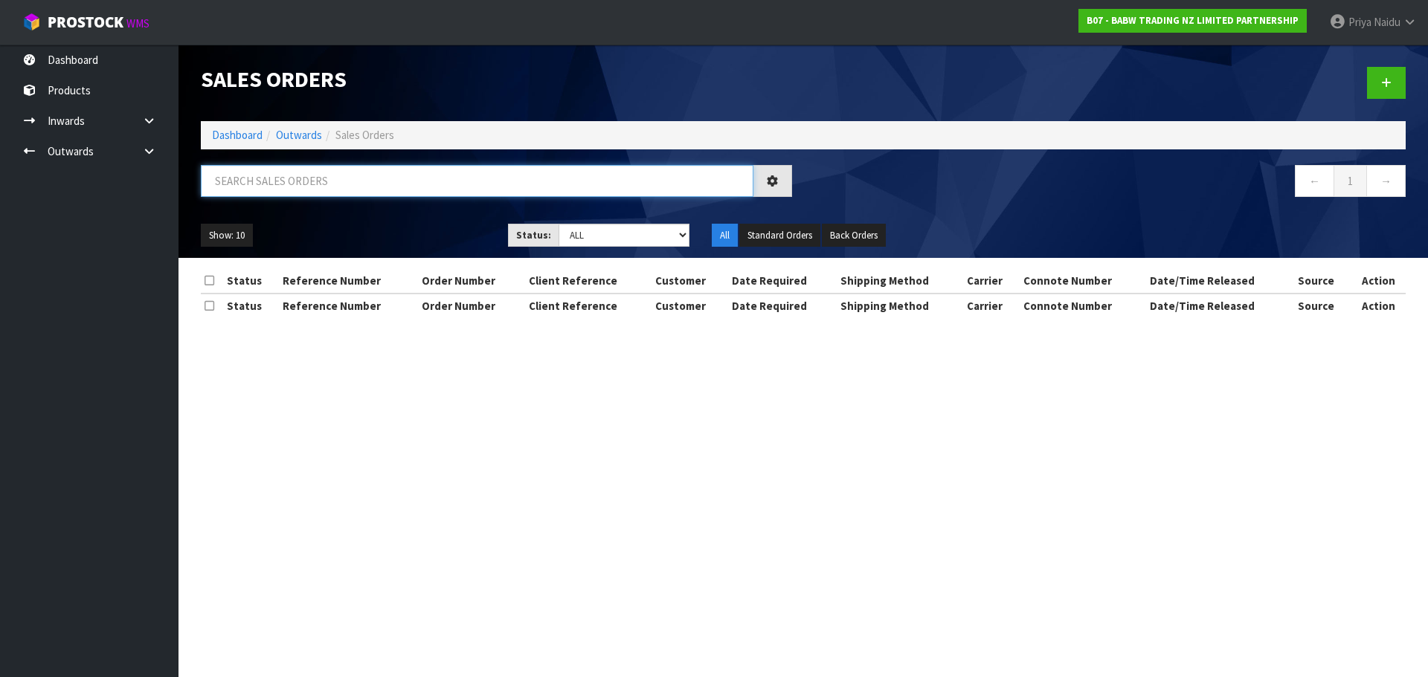
click at [305, 166] on input "text" at bounding box center [477, 181] width 552 height 32
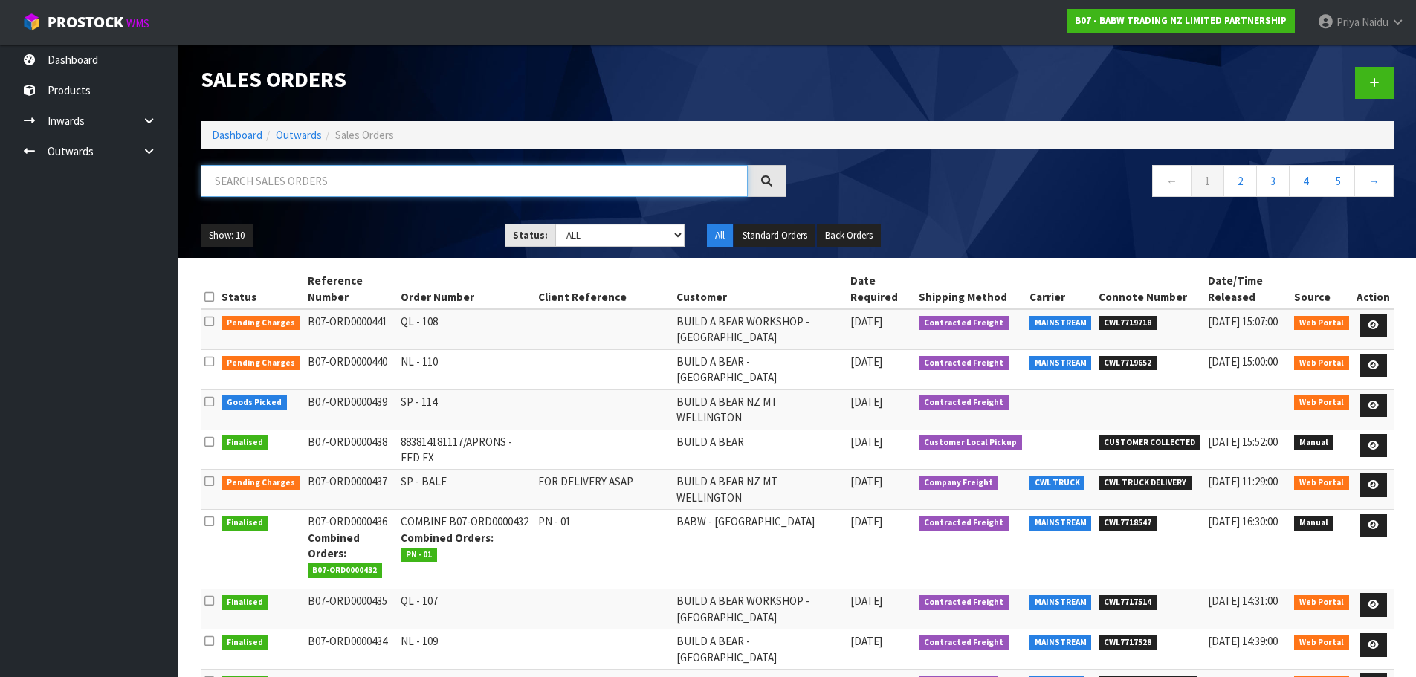
paste input "BUILD A BEAR WORKSHOP - QUEENSGATE"
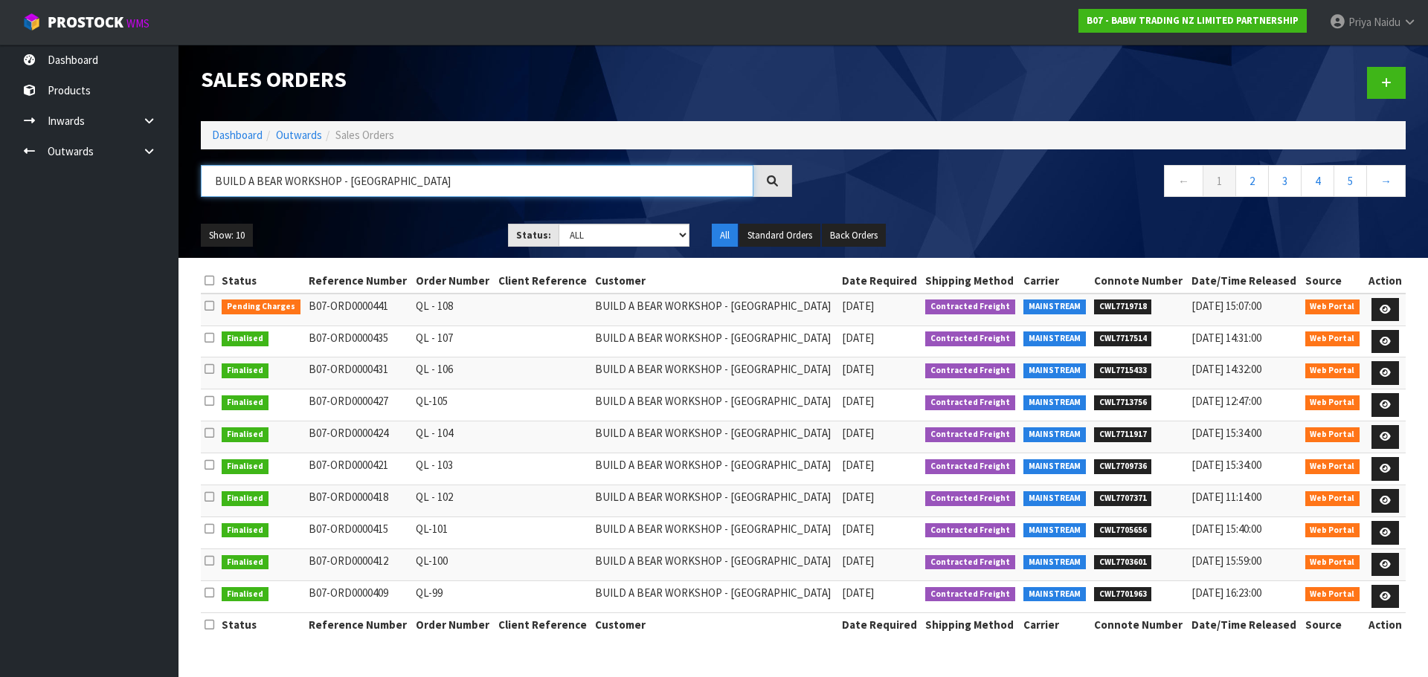
type input "BUILD A BEAR WORKSHOP - QUEENSGATE"
click at [382, 225] on ul "Show: 10 5 10 25 50" at bounding box center [343, 236] width 285 height 24
click at [1387, 337] on icon at bounding box center [1384, 342] width 11 height 10
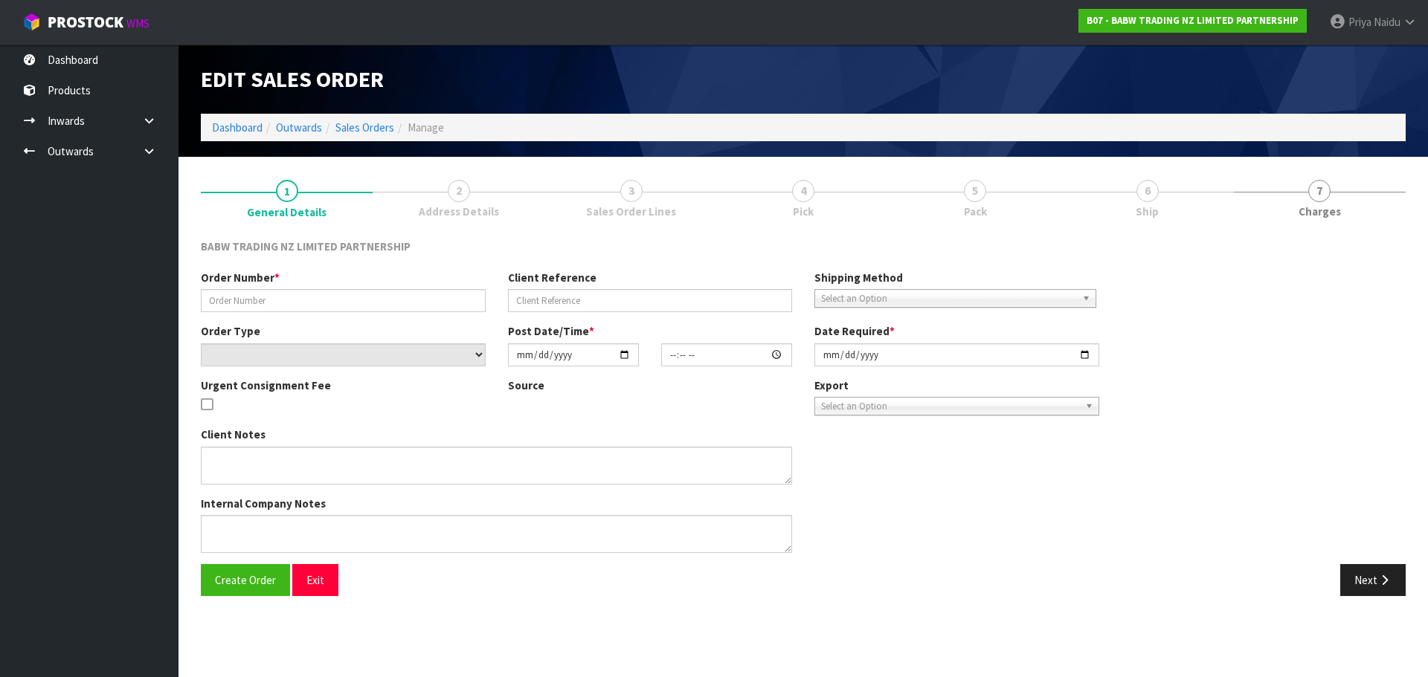
type input "QL - 107"
select select "number:0"
type input "2025-08-25"
type input "09:19:00.000"
type input "2025-08-25"
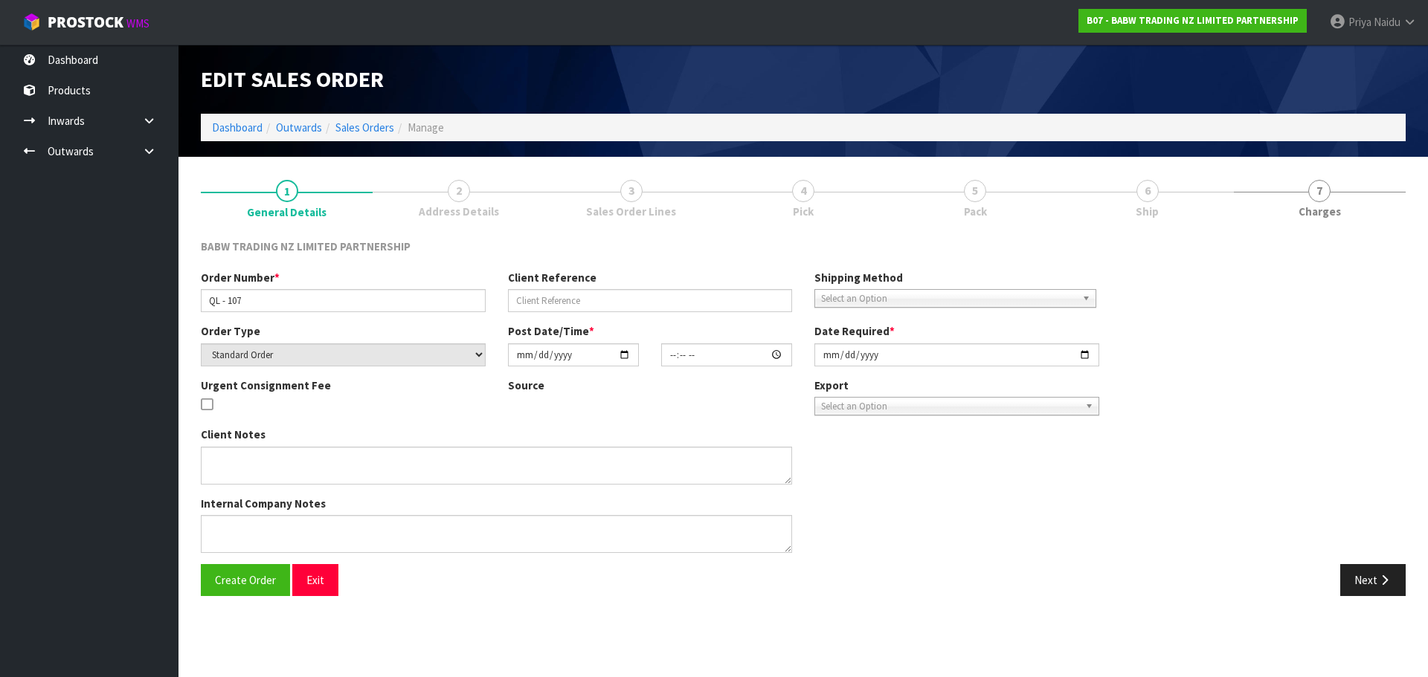
type textarea "DELIVER BETWEEN 8AM AND 8.30AM CALL - SANTANA ON 0221550016 AFTERNOON PRIOR TO …"
type textarea "REMOVED 30946 X 24 - NO STOCK 33908 X 24 33957 X 24"
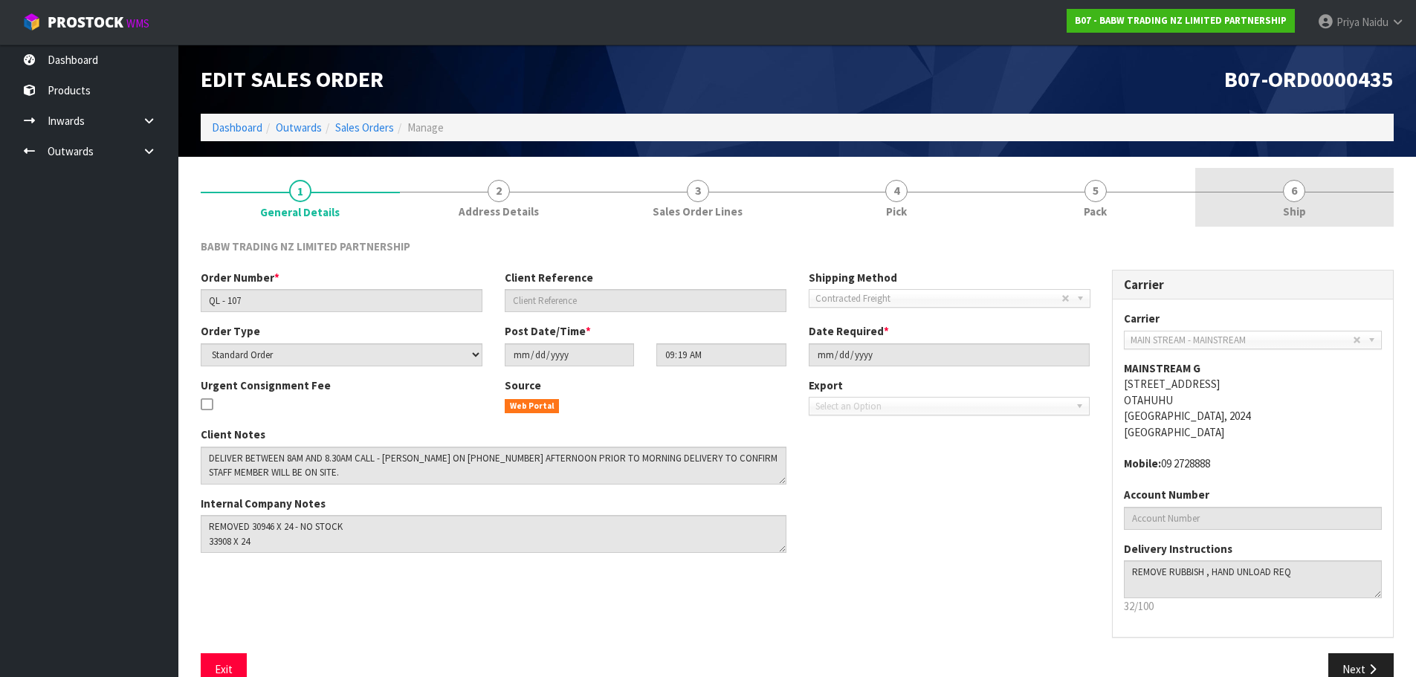
click at [1257, 177] on link "6 Ship" at bounding box center [1295, 197] width 199 height 59
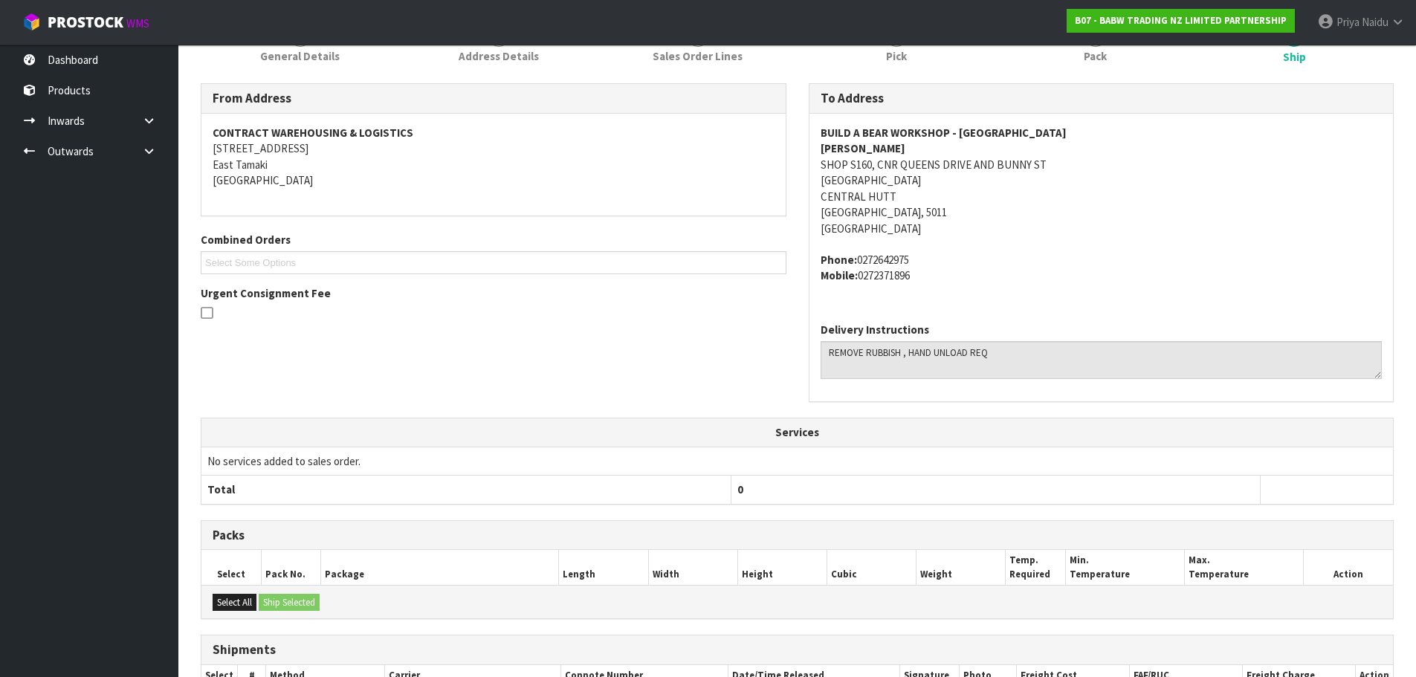
scroll to position [306, 0]
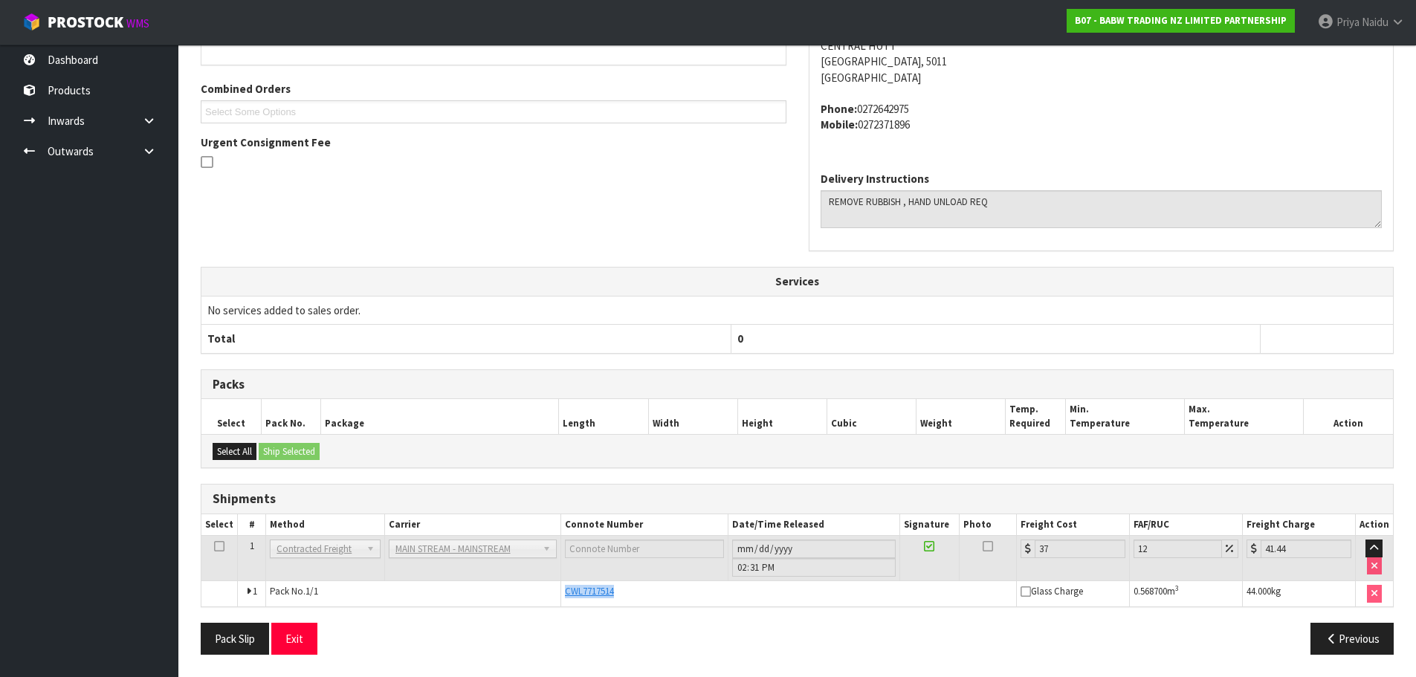
drag, startPoint x: 560, startPoint y: 591, endPoint x: 668, endPoint y: 578, distance: 109.4
click at [628, 591] on td "CWL7717514" at bounding box center [789, 593] width 456 height 25
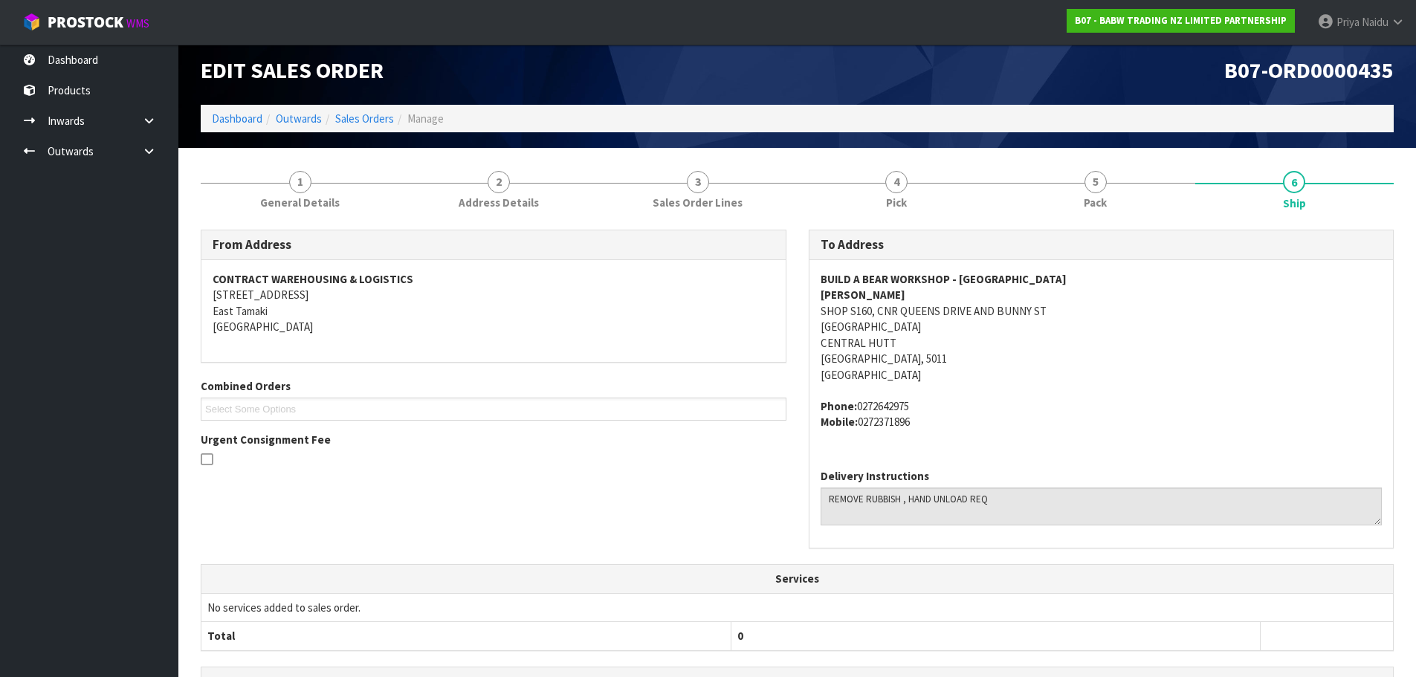
scroll to position [0, 0]
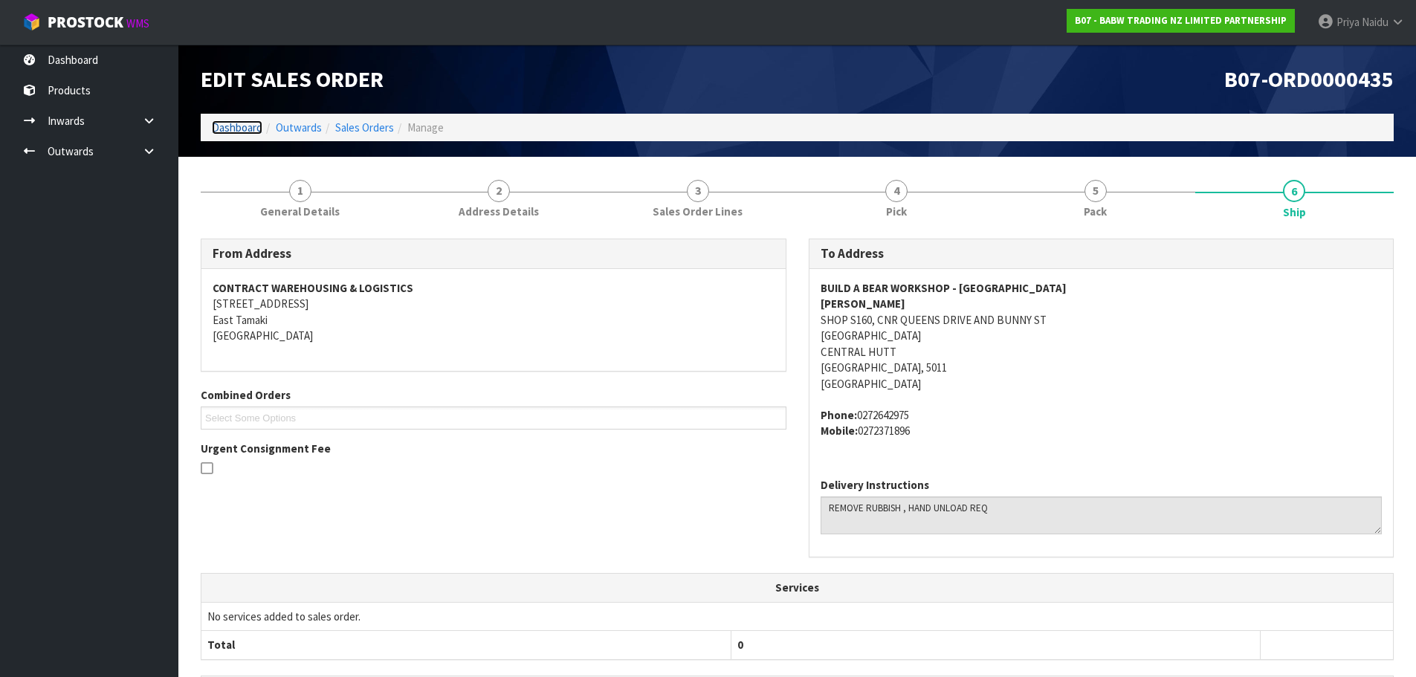
click at [225, 128] on link "Dashboard" at bounding box center [237, 127] width 51 height 14
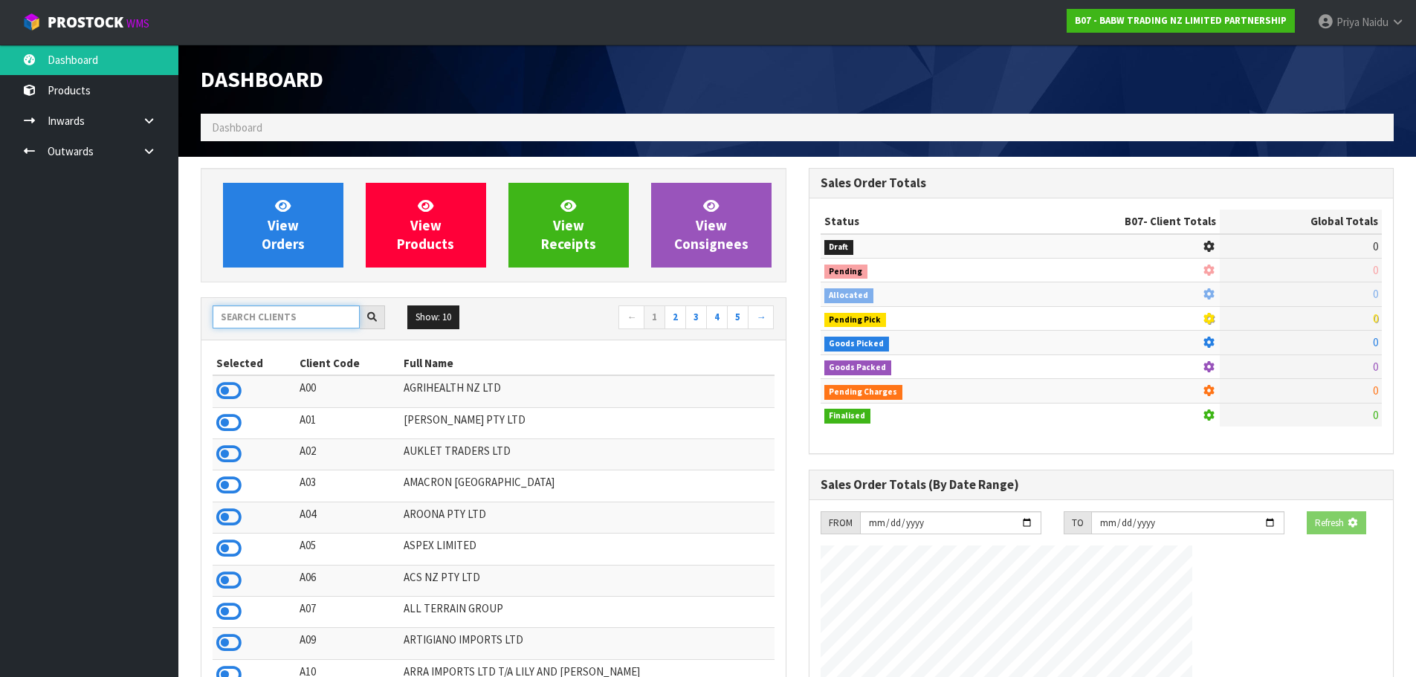
click at [271, 309] on input "text" at bounding box center [286, 317] width 147 height 23
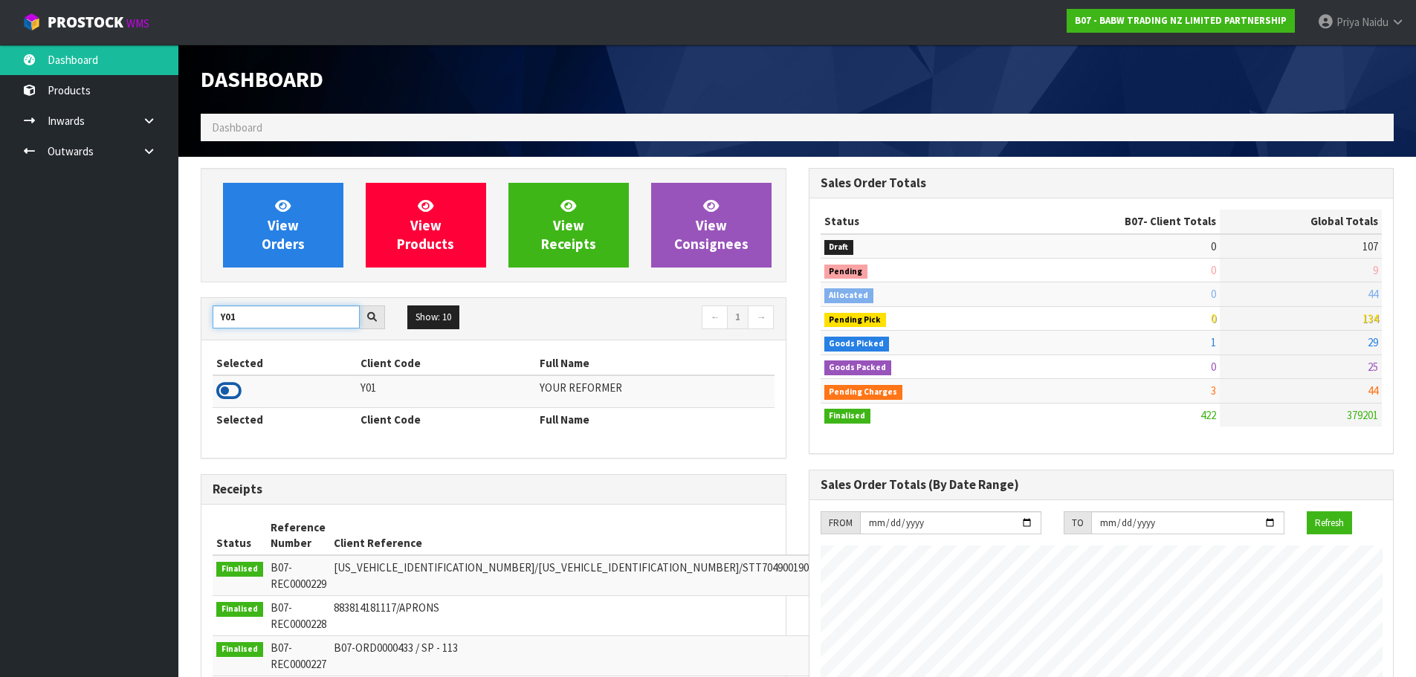
type input "Y01"
click at [221, 392] on icon at bounding box center [228, 391] width 25 height 22
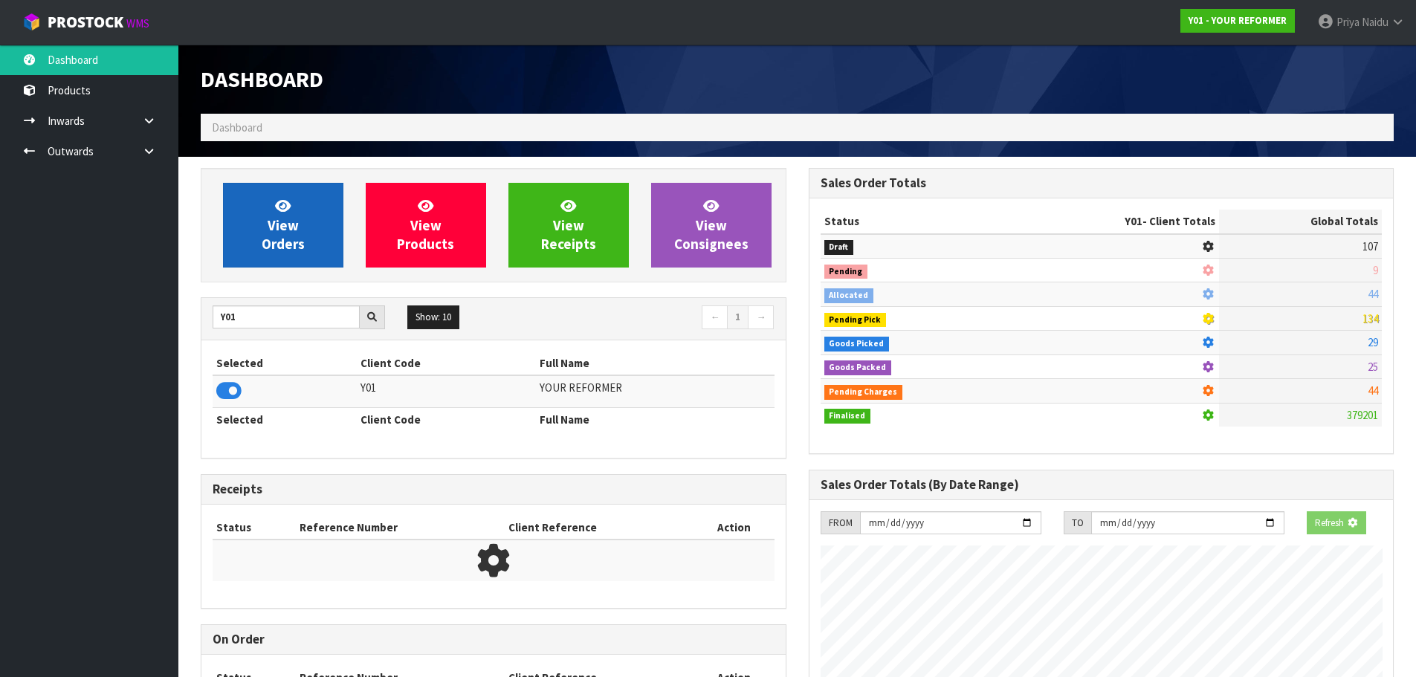
scroll to position [742636, 742955]
click at [266, 248] on span "View Orders" at bounding box center [283, 225] width 43 height 56
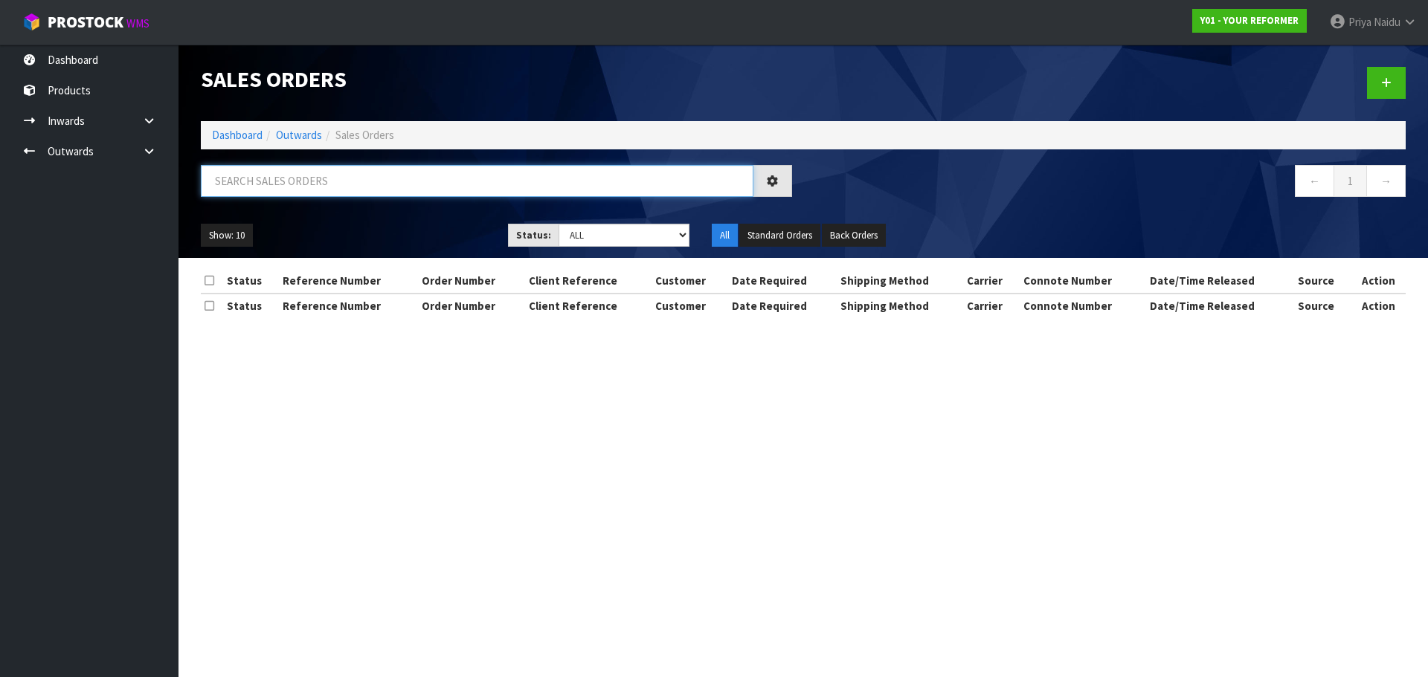
click at [289, 188] on input "text" at bounding box center [477, 181] width 552 height 32
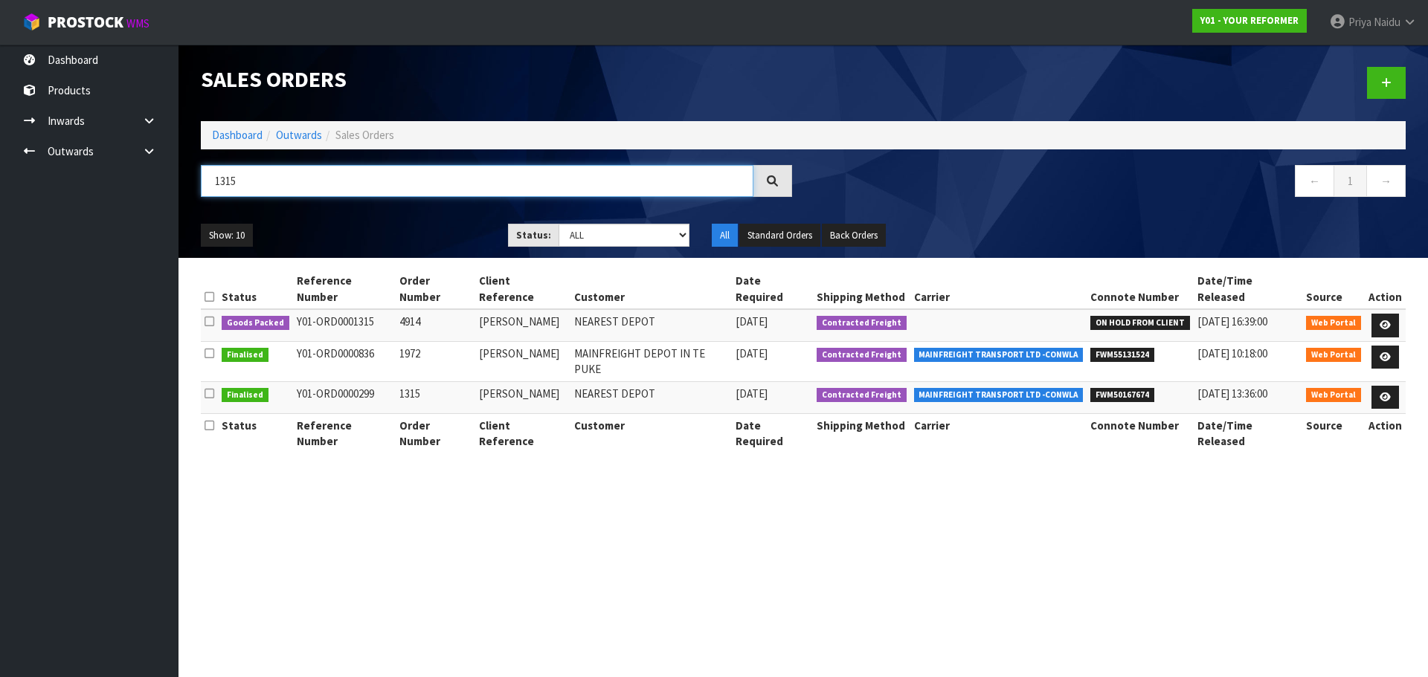
type input "1315"
click at [354, 228] on ul "Show: 10 5 10 25 50" at bounding box center [343, 236] width 285 height 24
click at [1381, 320] on icon at bounding box center [1384, 325] width 11 height 10
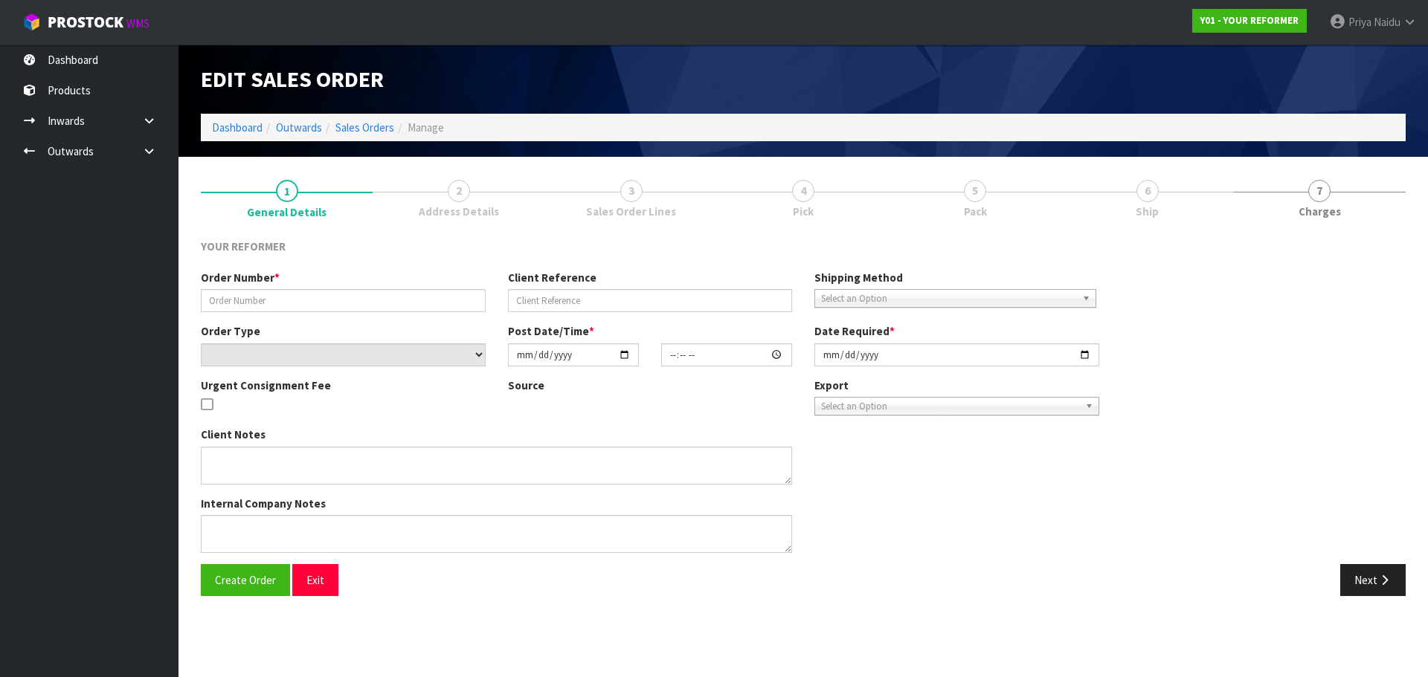
type input "4914"
type input "SIMON WARD"
select select "number:0"
type input "2025-08-19"
type input "10:49:00.000"
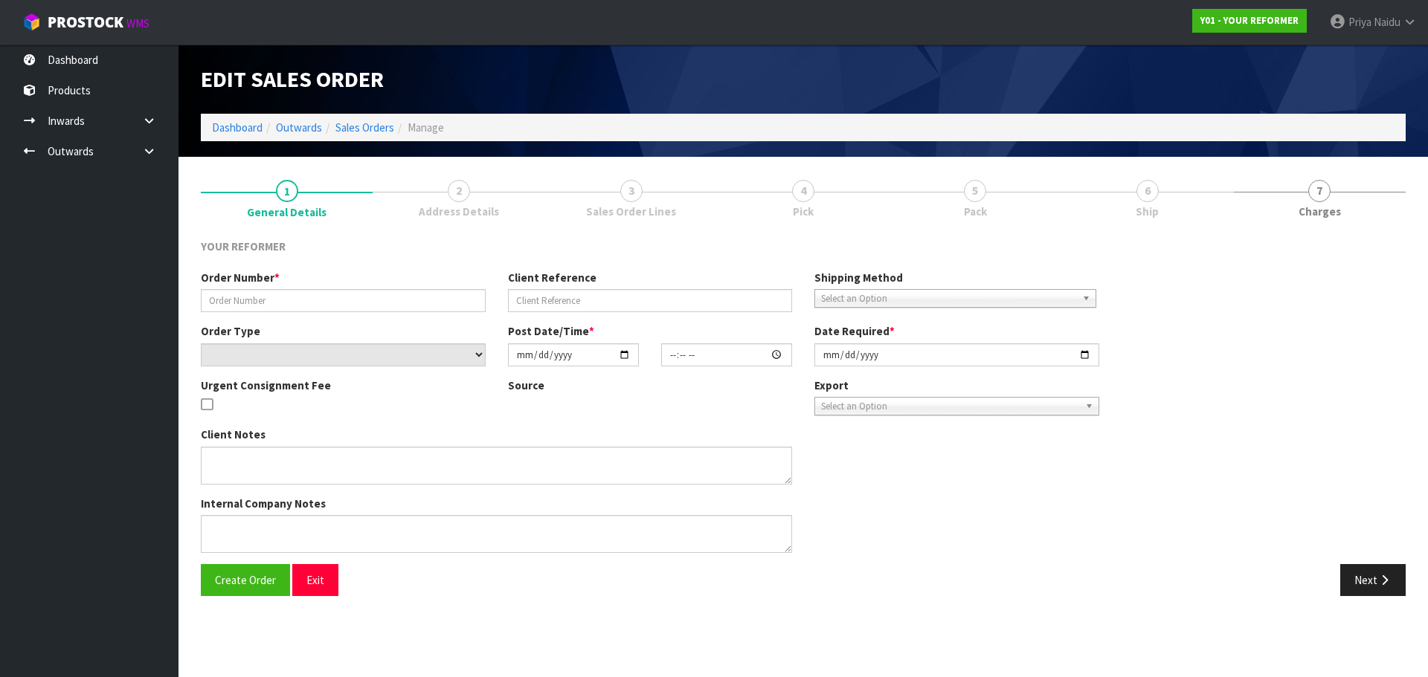
type input "2025-08-19"
type textarea "MERCURY BAY ESTATE 761A PURANGI ROAD WKO COOKS BEACH 3591 NEW ZEALAND +64 27 86…"
type textarea "MAINFREIGHT CAN DELIVER IF FORKLIFT IS ON SITE THE FREIGHT COST WILL BE APPROXI…"
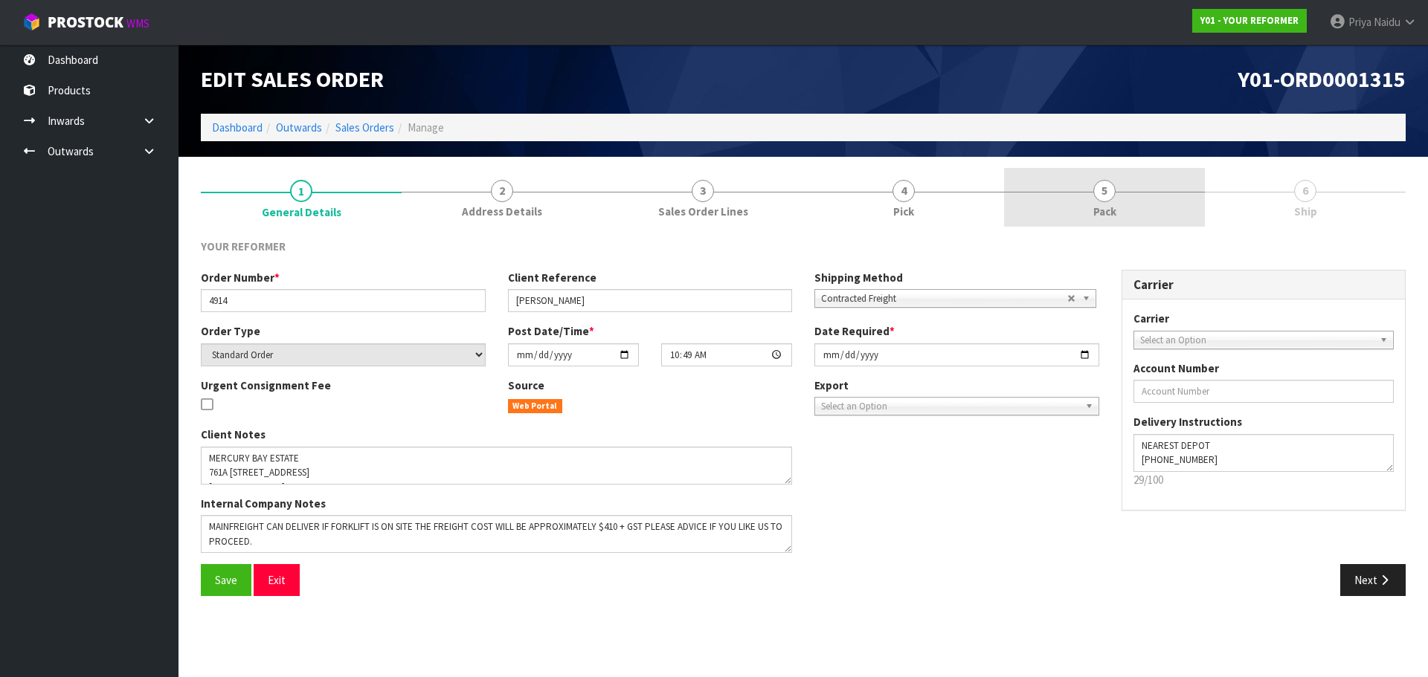
click at [1142, 210] on link "5 Pack" at bounding box center [1104, 197] width 201 height 59
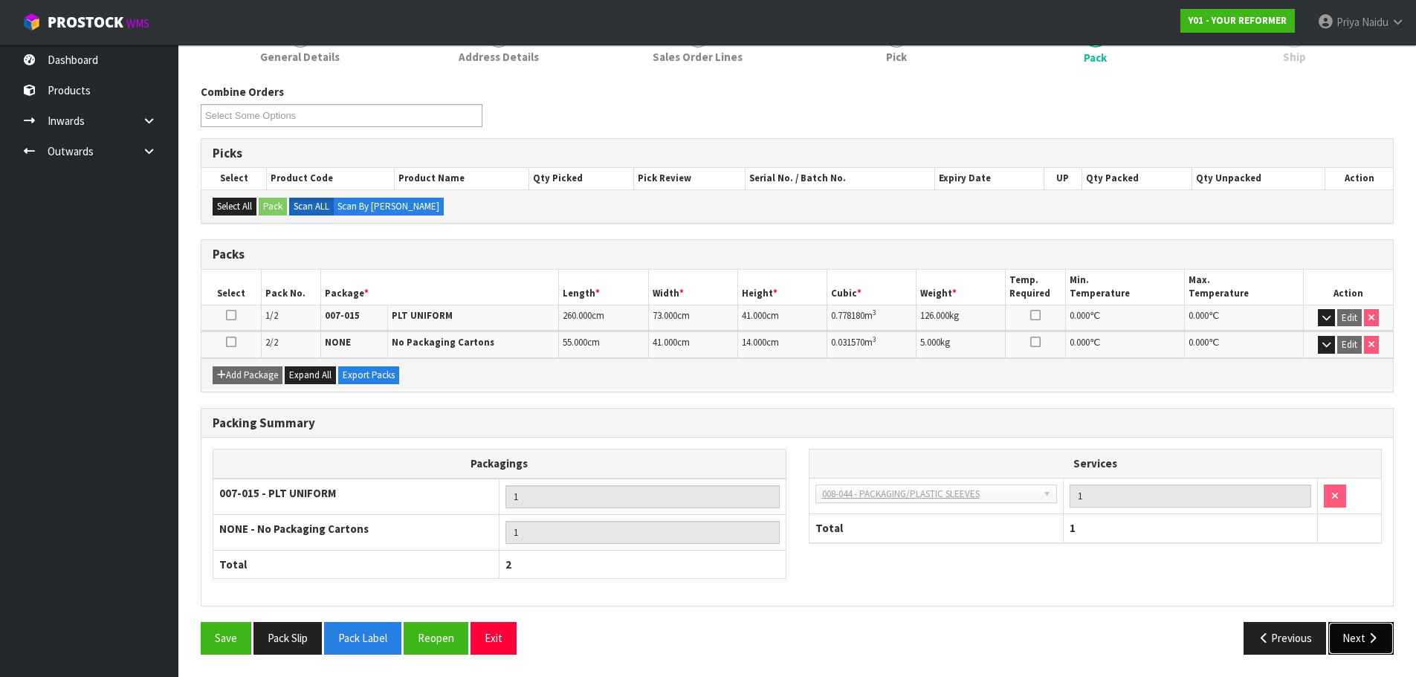
click at [1355, 640] on button "Next" at bounding box center [1361, 638] width 65 height 32
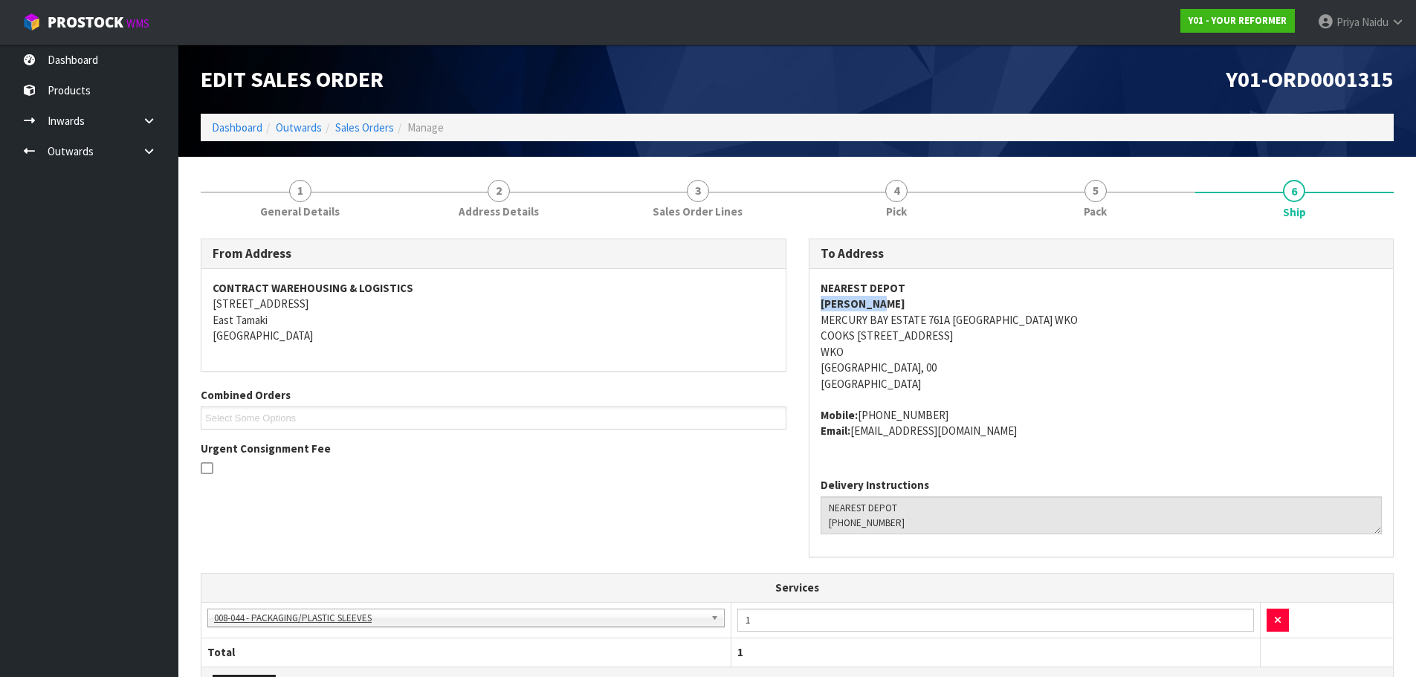
drag, startPoint x: 818, startPoint y: 306, endPoint x: 892, endPoint y: 298, distance: 74.7
click at [892, 298] on div "NEAREST DEPOT SIMON WARD MERCURY BAY ESTATE 761A PURANGI ROAD WKO COOKS BEACH 3…" at bounding box center [1102, 367] width 584 height 197
drag, startPoint x: 860, startPoint y: 417, endPoint x: 949, endPoint y: 410, distance: 89.5
click at [949, 410] on address "Mobile: +64 27 866 4066 Email: bigsigh@mac.com" at bounding box center [1102, 423] width 562 height 32
drag, startPoint x: 856, startPoint y: 436, endPoint x: 950, endPoint y: 442, distance: 93.8
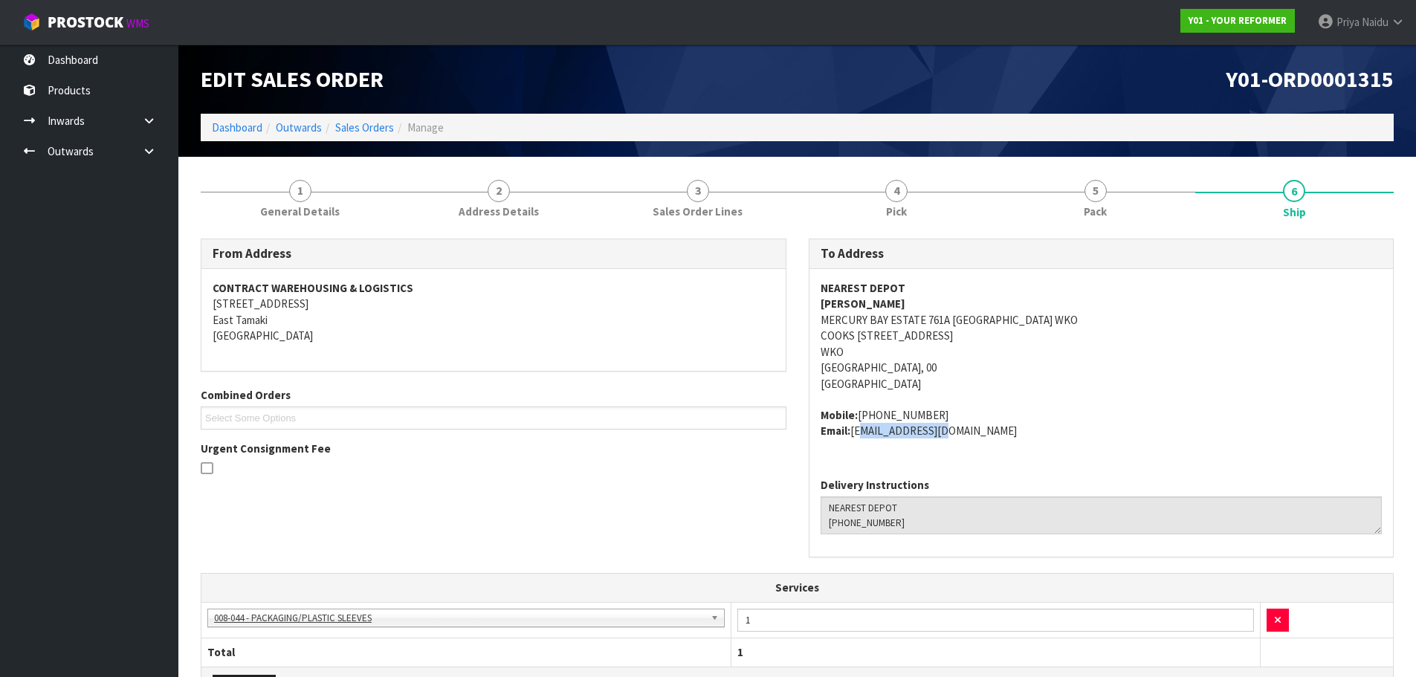
click at [950, 442] on div "NEAREST DEPOT SIMON WARD MERCURY BAY ESTATE 761A PURANGI ROAD WKO COOKS BEACH 3…" at bounding box center [1102, 367] width 584 height 197
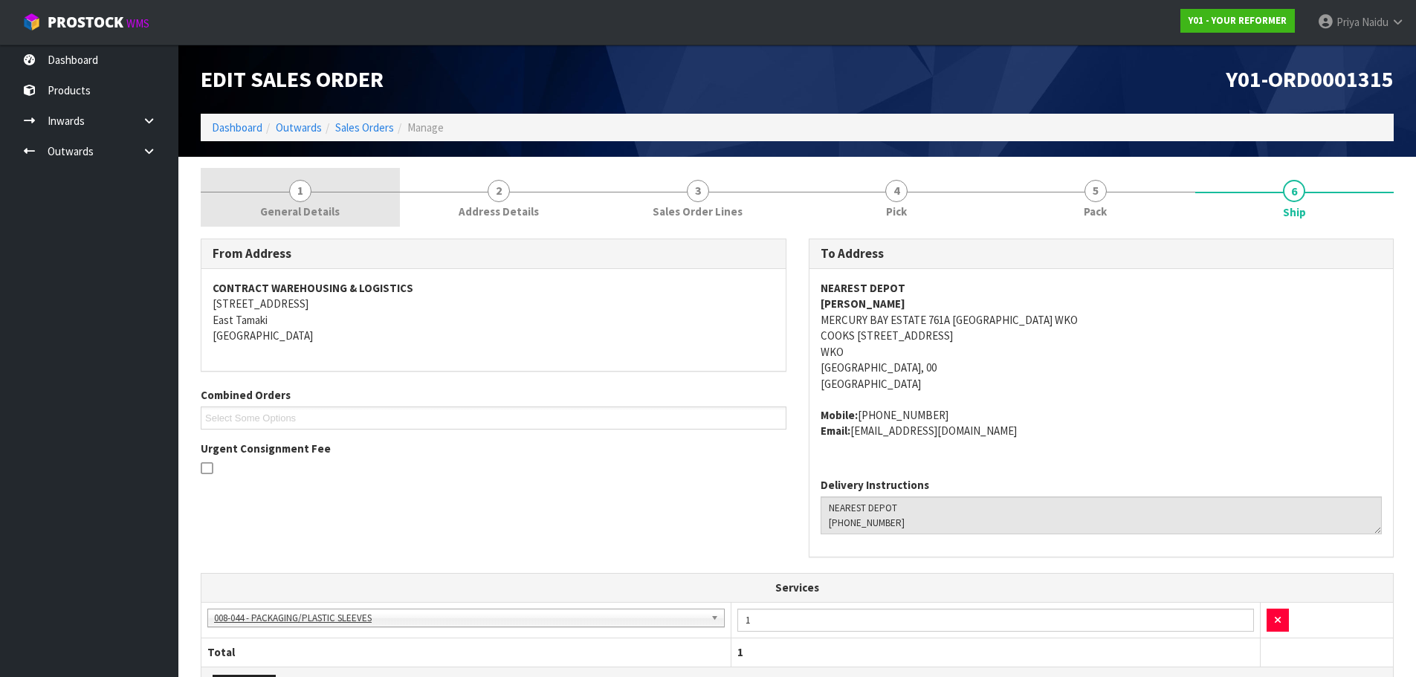
click at [327, 213] on span "General Details" at bounding box center [300, 212] width 80 height 16
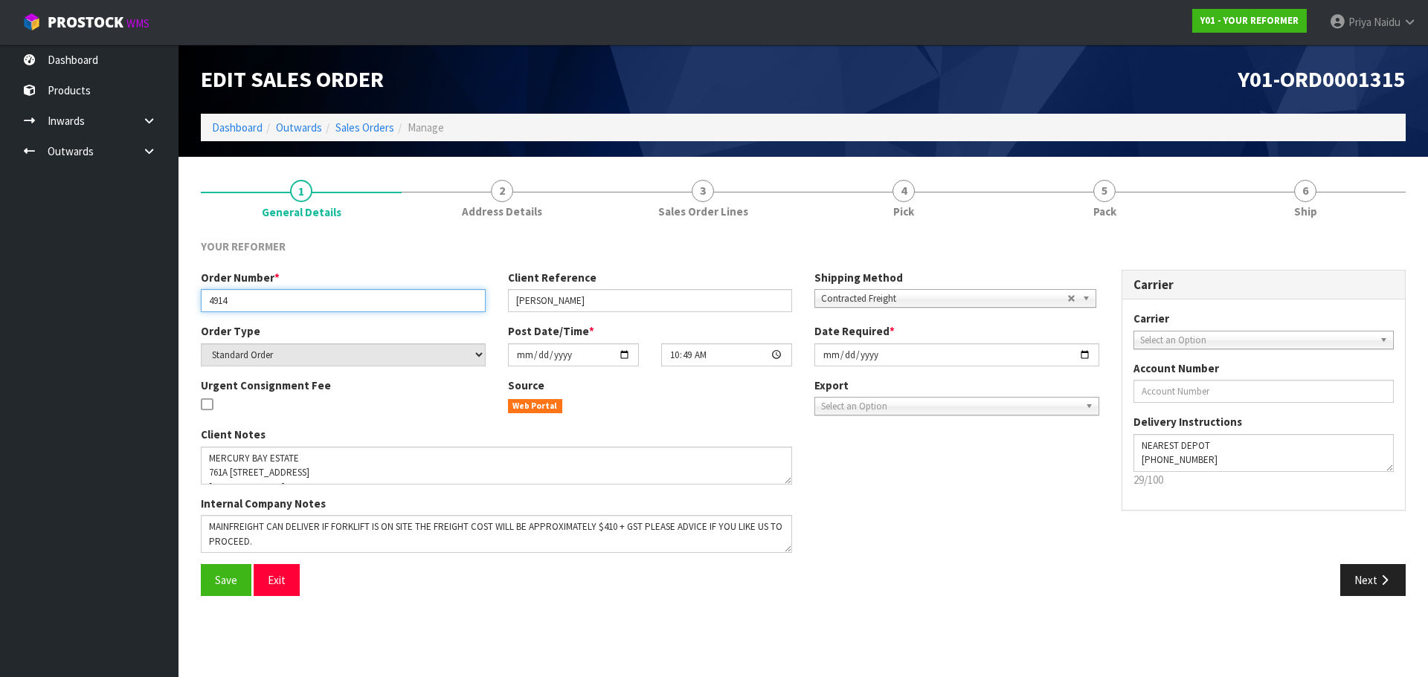
drag, startPoint x: 204, startPoint y: 300, endPoint x: 275, endPoint y: 295, distance: 70.8
click at [275, 295] on input "4914" at bounding box center [343, 300] width 285 height 23
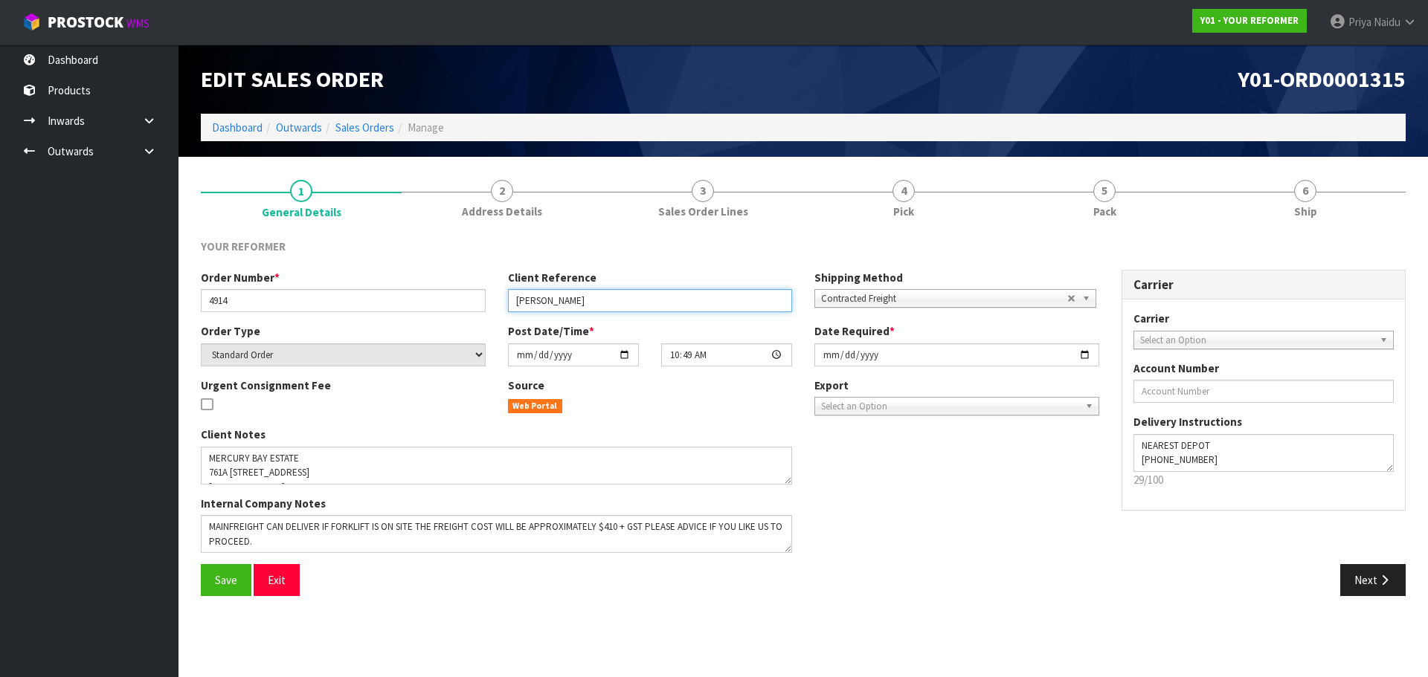
drag, startPoint x: 514, startPoint y: 307, endPoint x: 594, endPoint y: 300, distance: 80.6
click at [594, 300] on input "SIMON WARD" at bounding box center [650, 300] width 285 height 23
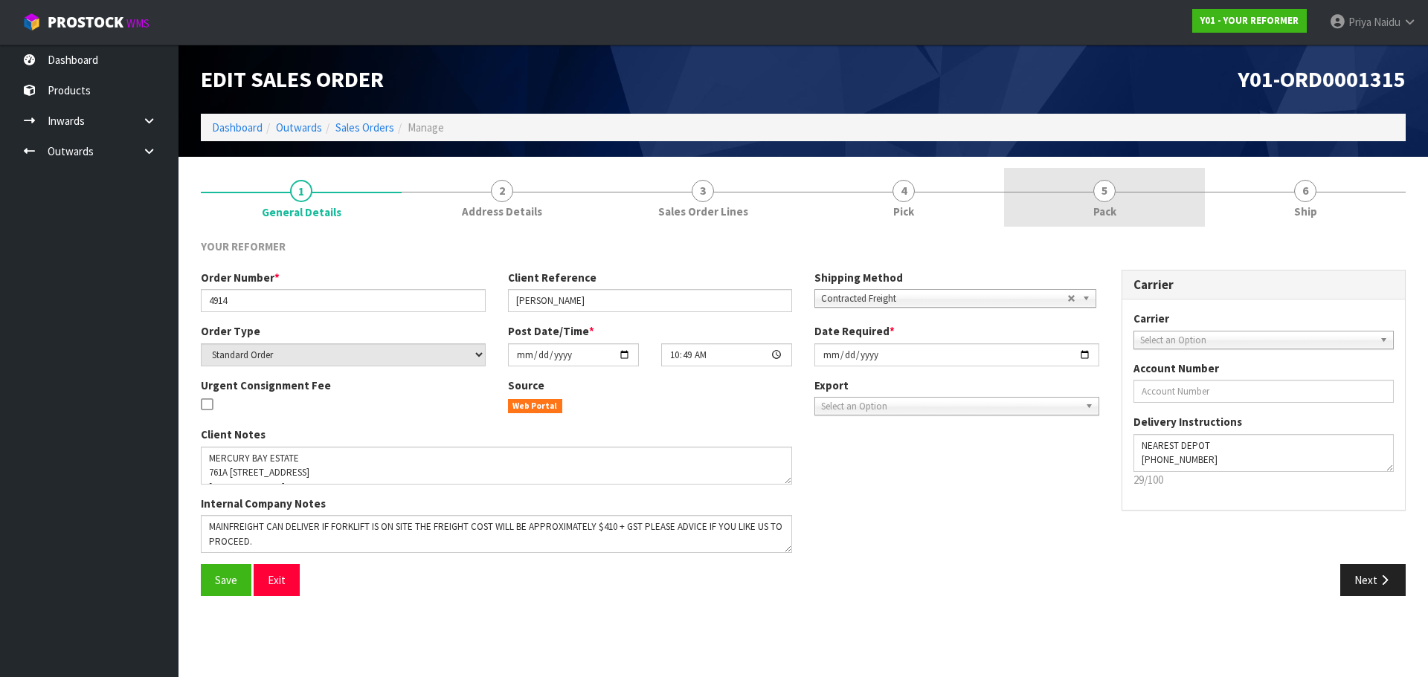
click at [1054, 178] on link "5 Pack" at bounding box center [1104, 197] width 201 height 59
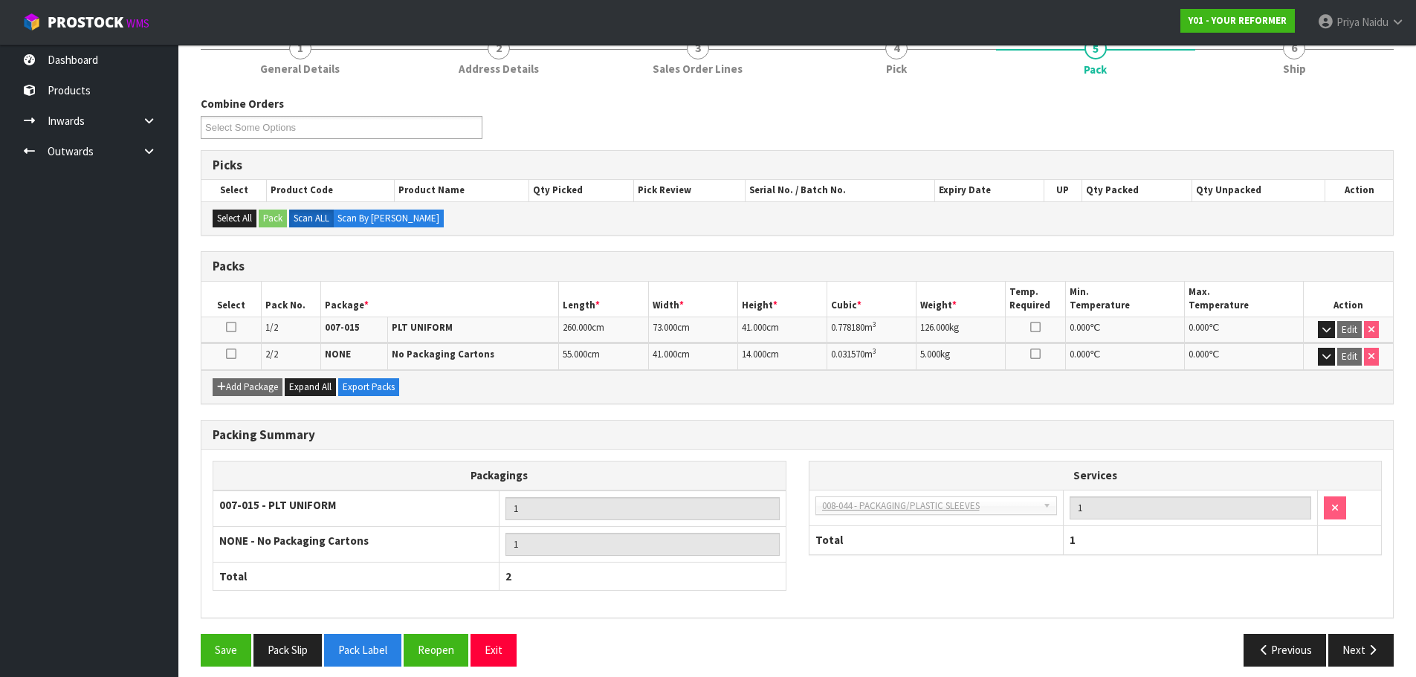
scroll to position [149, 0]
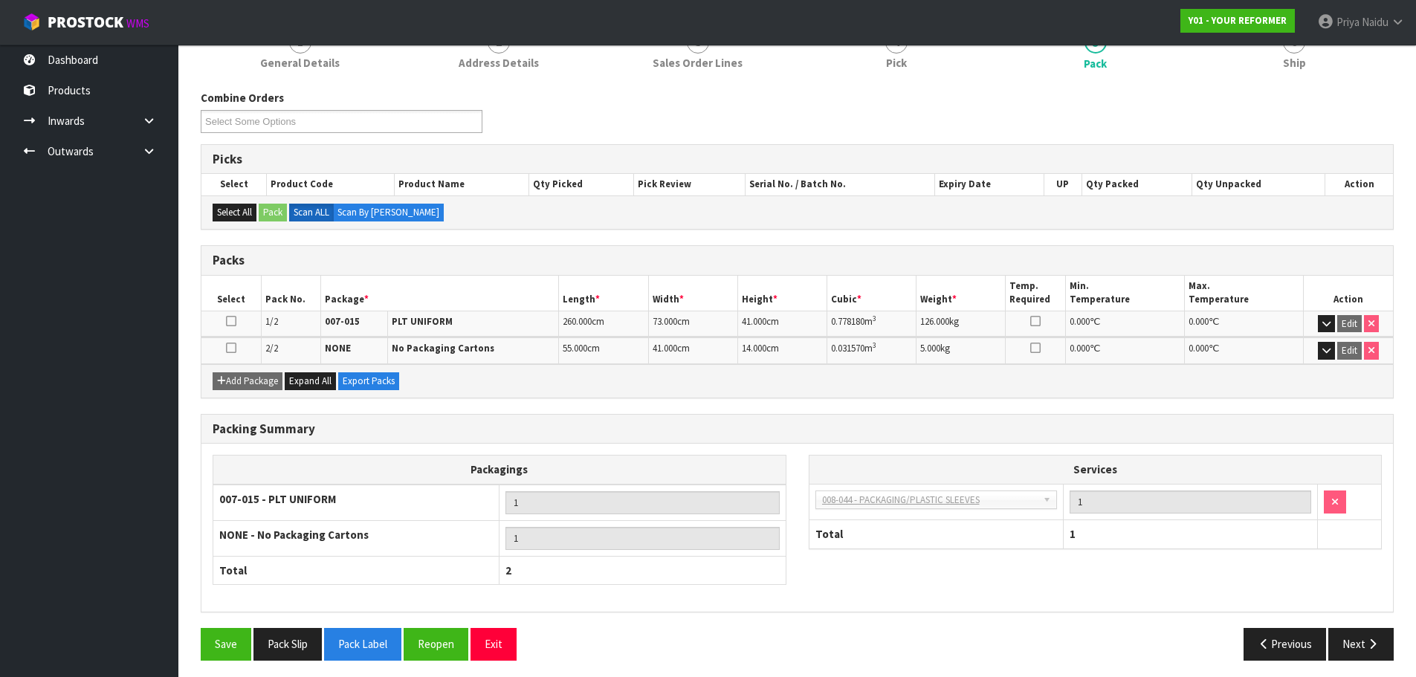
click at [1350, 77] on link "6 Ship" at bounding box center [1295, 48] width 199 height 59
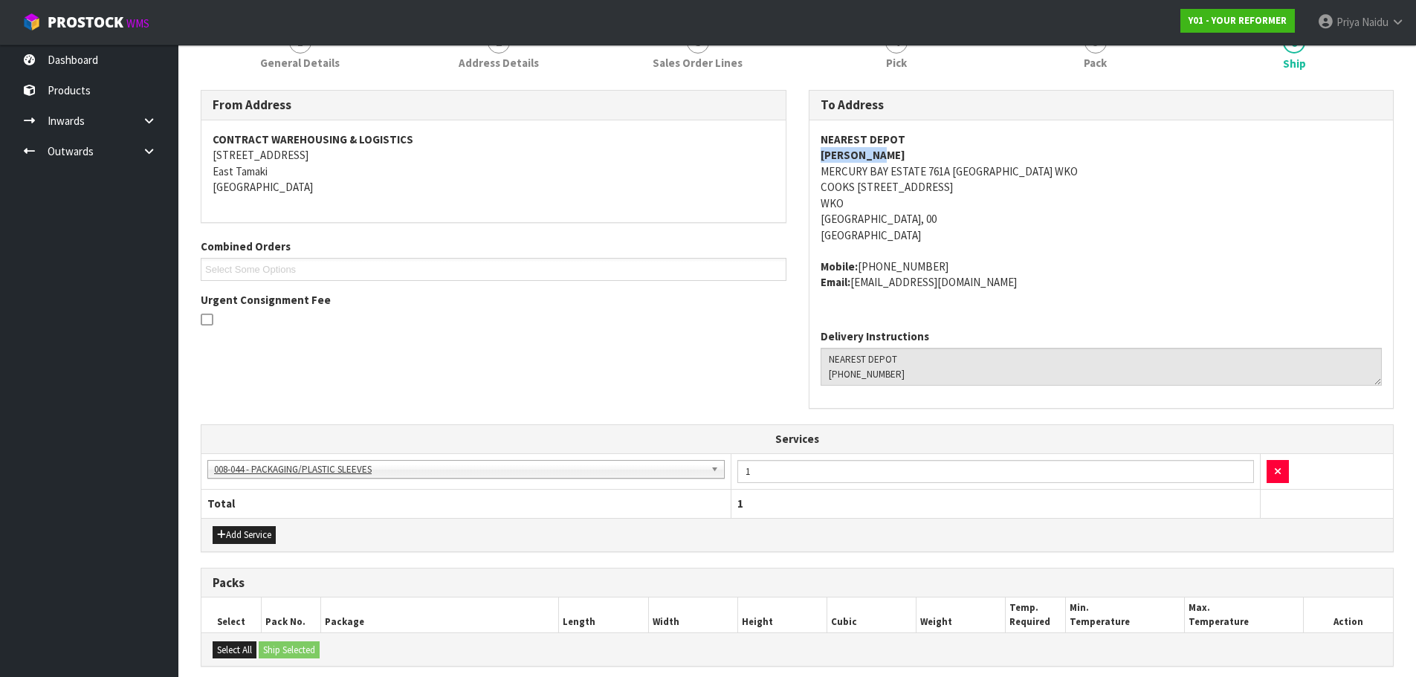
drag, startPoint x: 848, startPoint y: 152, endPoint x: 891, endPoint y: 149, distance: 42.4
click at [891, 149] on div "NEAREST DEPOT SIMON WARD MERCURY BAY ESTATE 761A PURANGI ROAD WKO COOKS BEACH 3…" at bounding box center [1102, 218] width 584 height 197
drag, startPoint x: 810, startPoint y: 268, endPoint x: 974, endPoint y: 259, distance: 163.8
click at [974, 259] on div "NEAREST DEPOT SIMON WARD MERCURY BAY ESTATE 761A PURANGI ROAD WKO COOKS BEACH 3…" at bounding box center [1102, 218] width 584 height 197
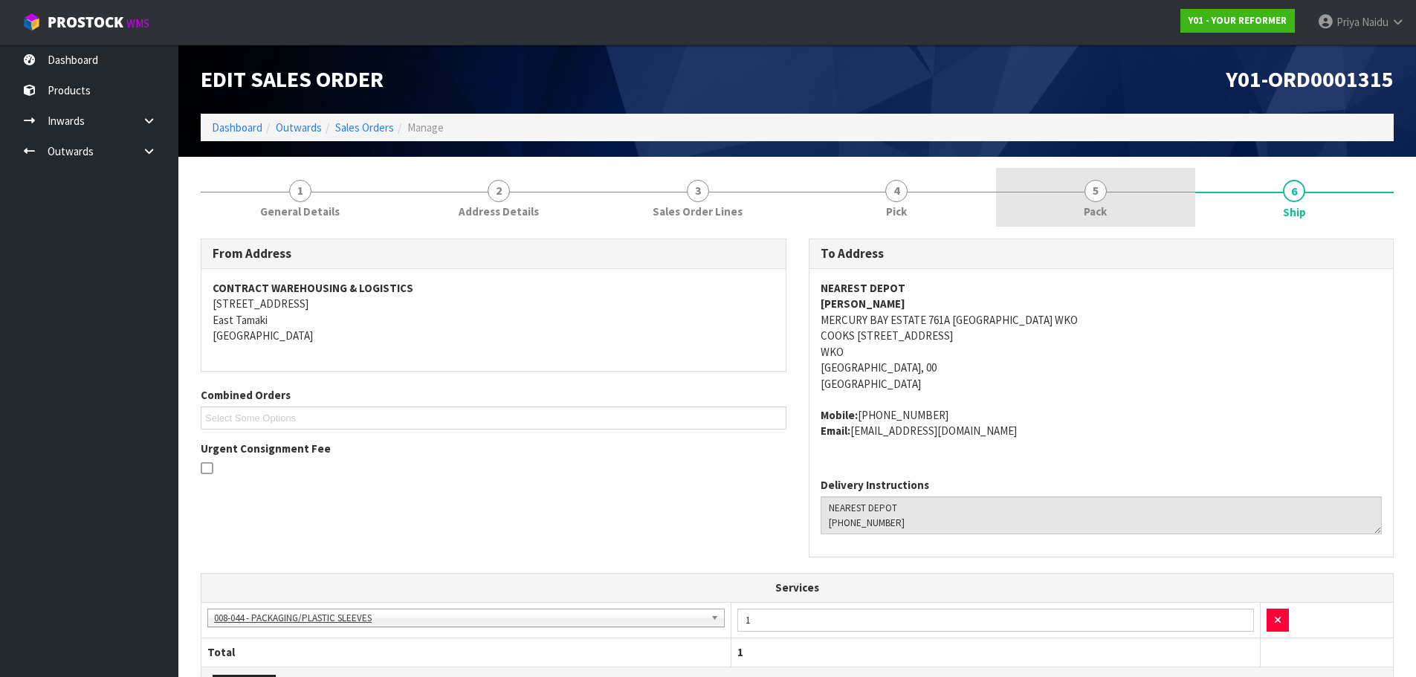
drag, startPoint x: 1038, startPoint y: 199, endPoint x: 888, endPoint y: 220, distance: 151.6
click at [1038, 199] on link "5 Pack" at bounding box center [1095, 197] width 199 height 59
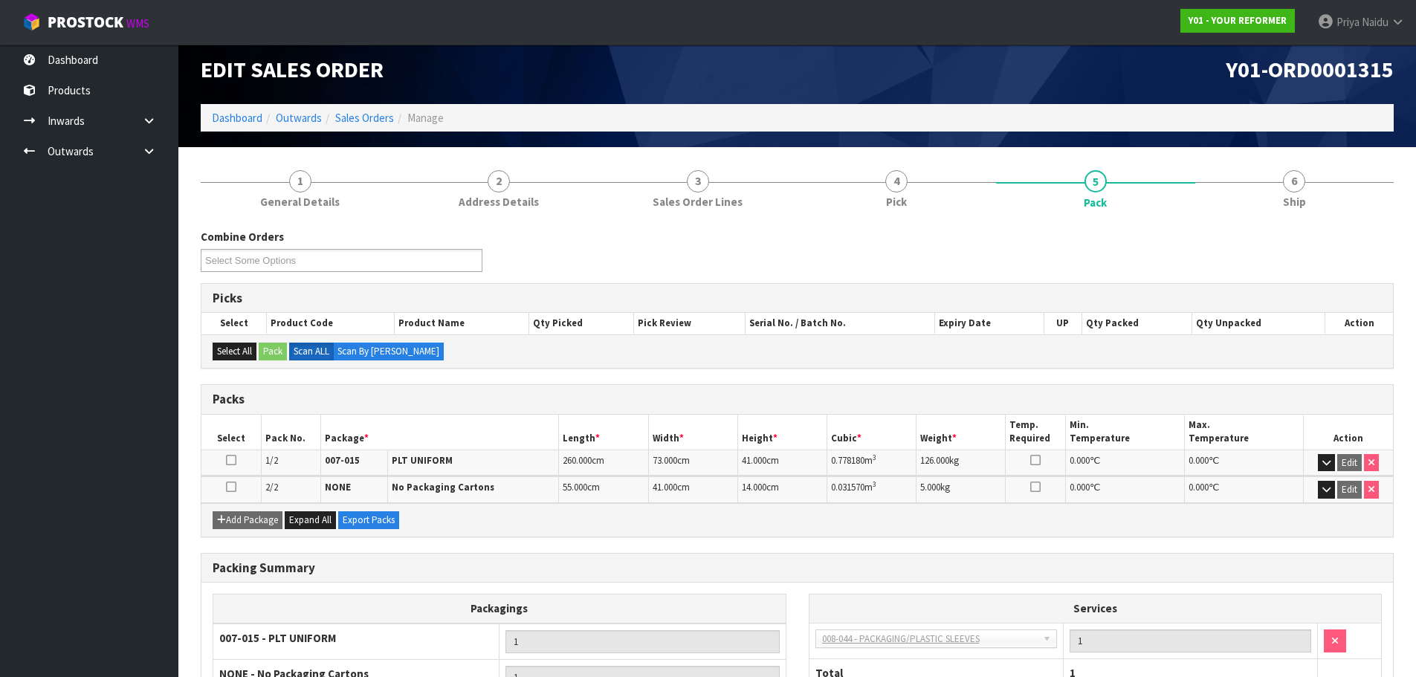
scroll to position [74, 0]
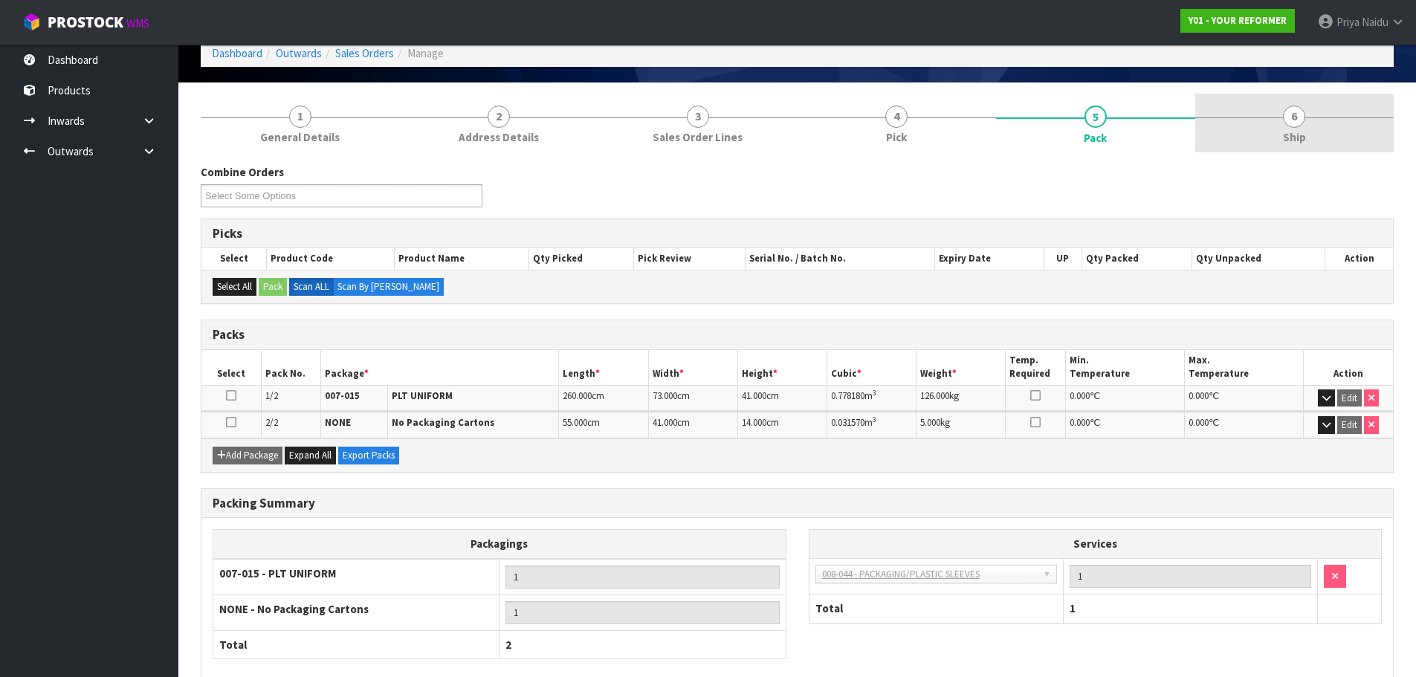
click at [1256, 144] on link "6 Ship" at bounding box center [1295, 123] width 199 height 59
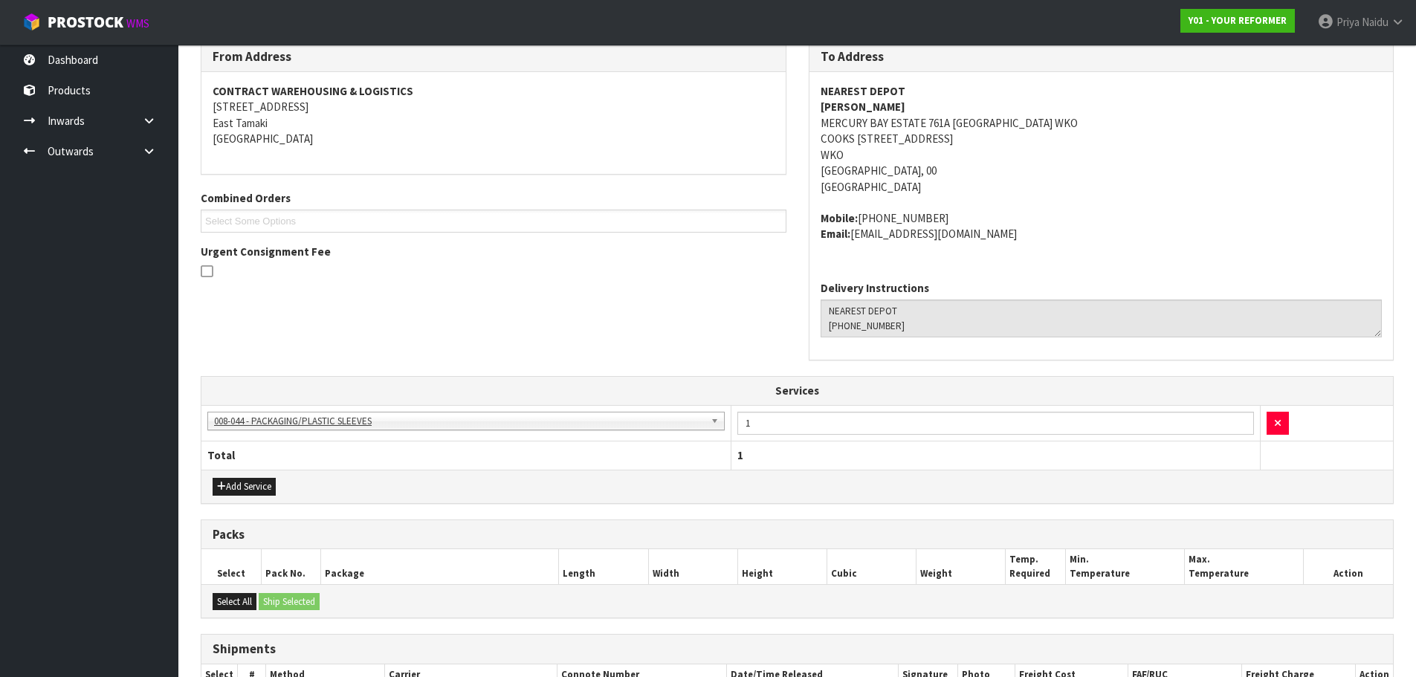
scroll to position [378, 0]
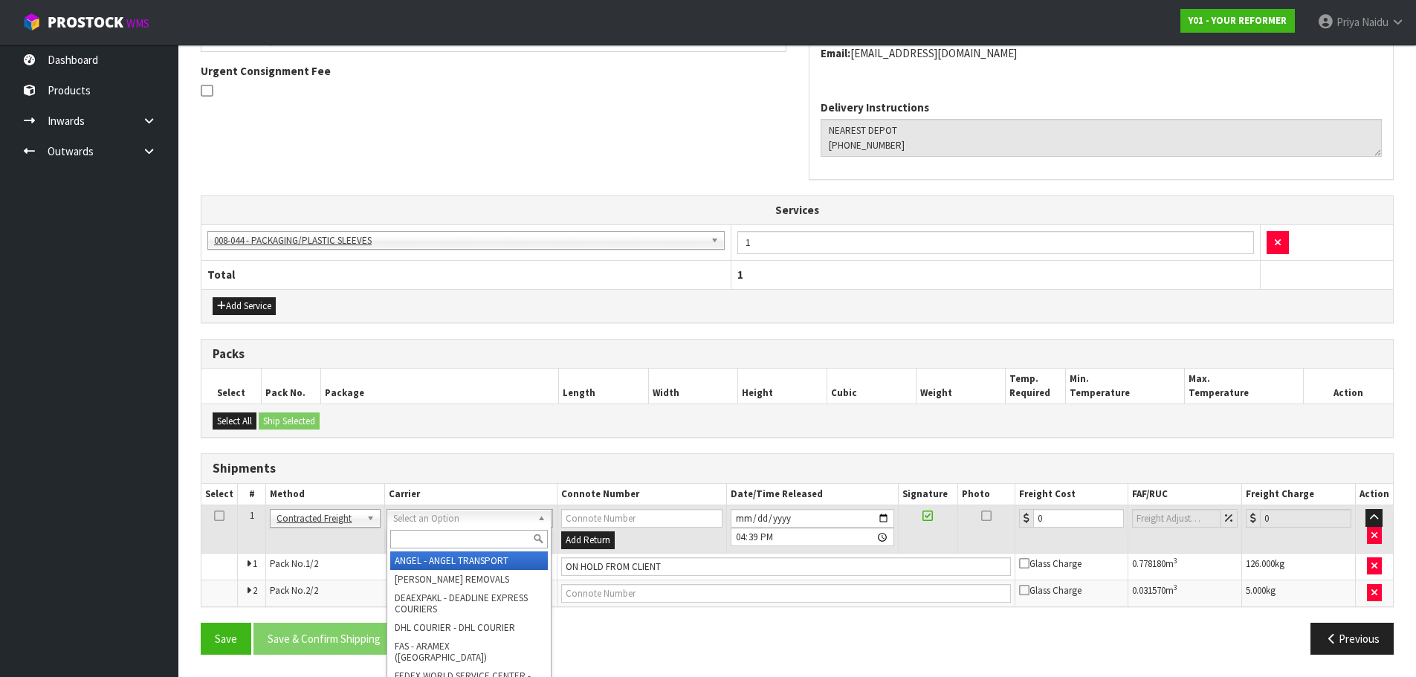
click at [412, 537] on input "text" at bounding box center [469, 539] width 158 height 19
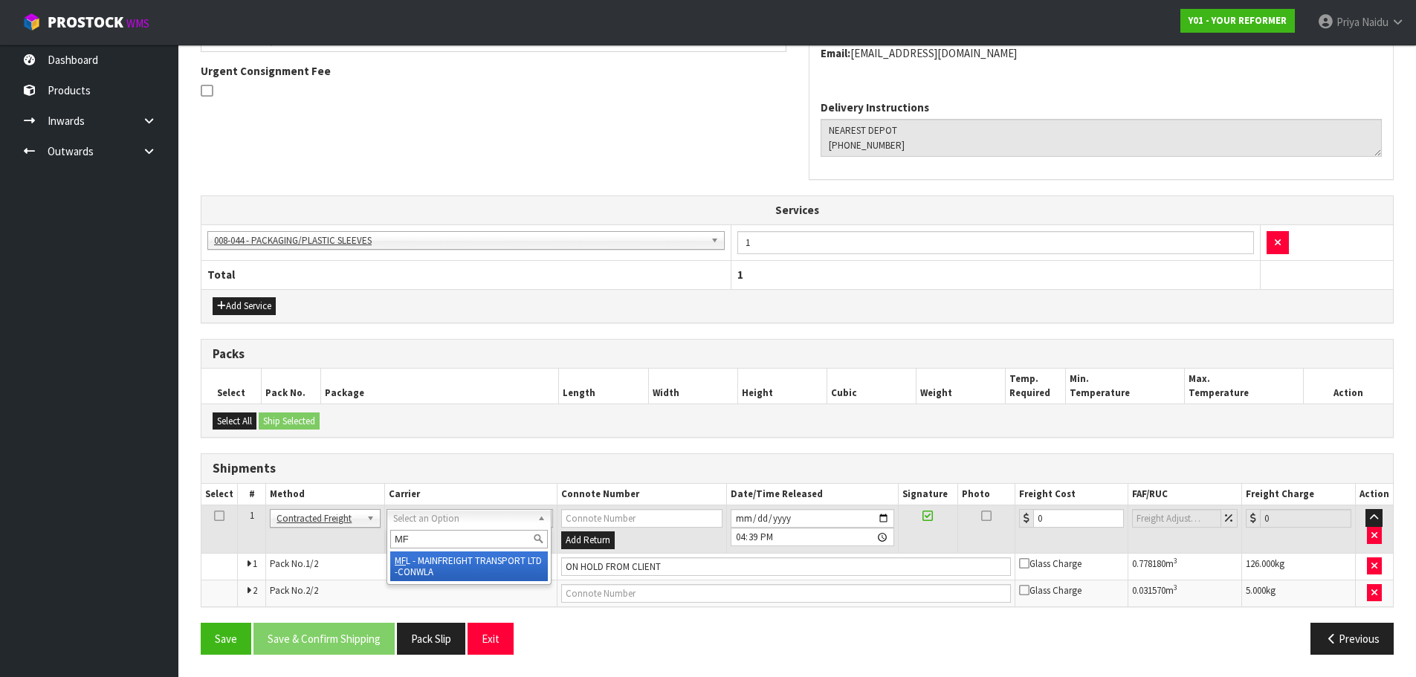
type input "MF"
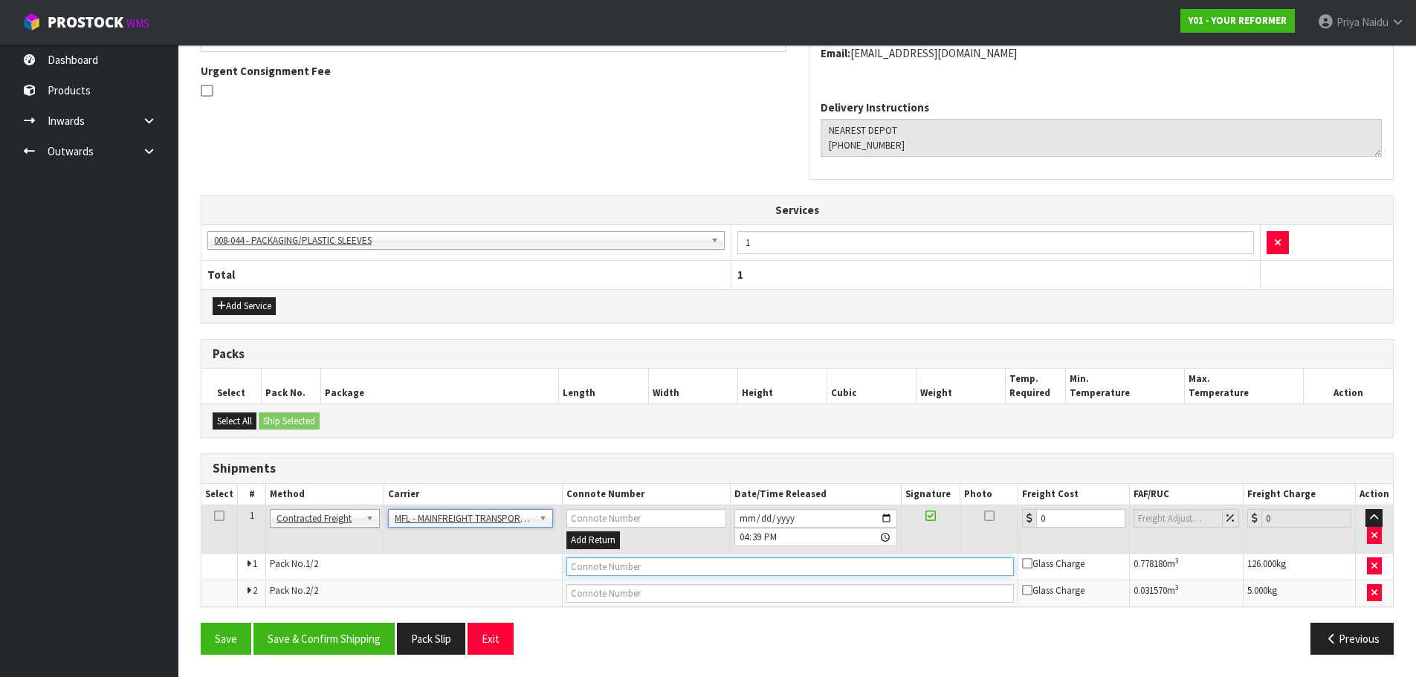
click at [610, 561] on input "text" at bounding box center [791, 567] width 448 height 19
paste input "FWM58492770"
type input "FWM58492770"
click at [1044, 524] on input "0" at bounding box center [1082, 518] width 90 height 19
type input "48.75"
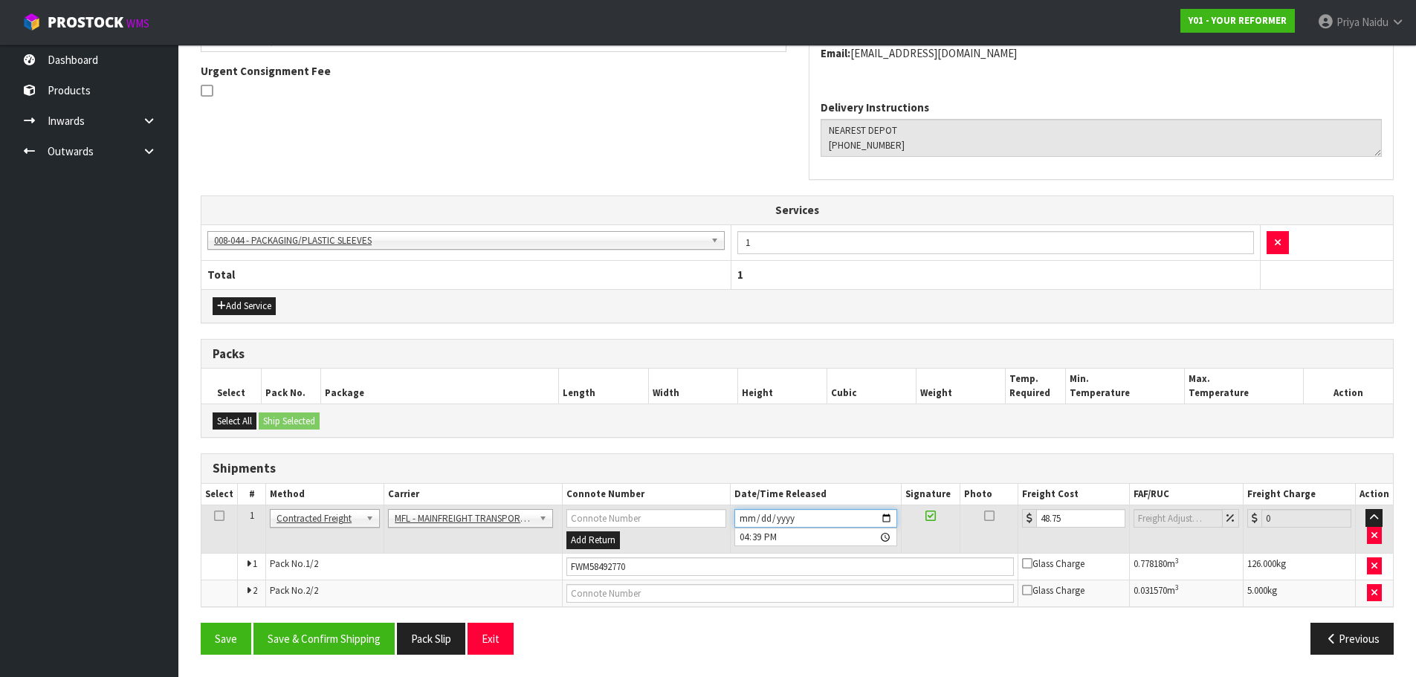
click at [886, 515] on input "2025-08-20" at bounding box center [816, 518] width 163 height 19
type input "2025-09-01"
click at [321, 641] on button "Save & Confirm Shipping" at bounding box center [324, 639] width 141 height 32
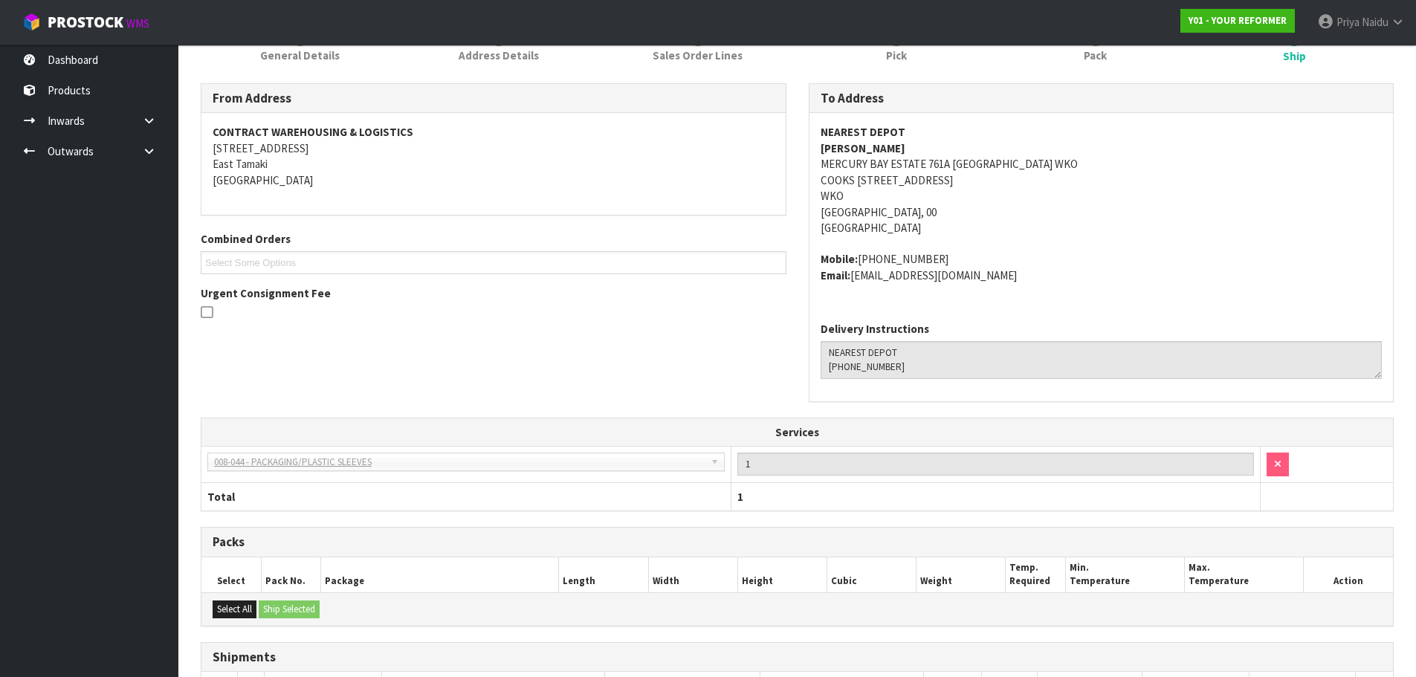
scroll to position [0, 0]
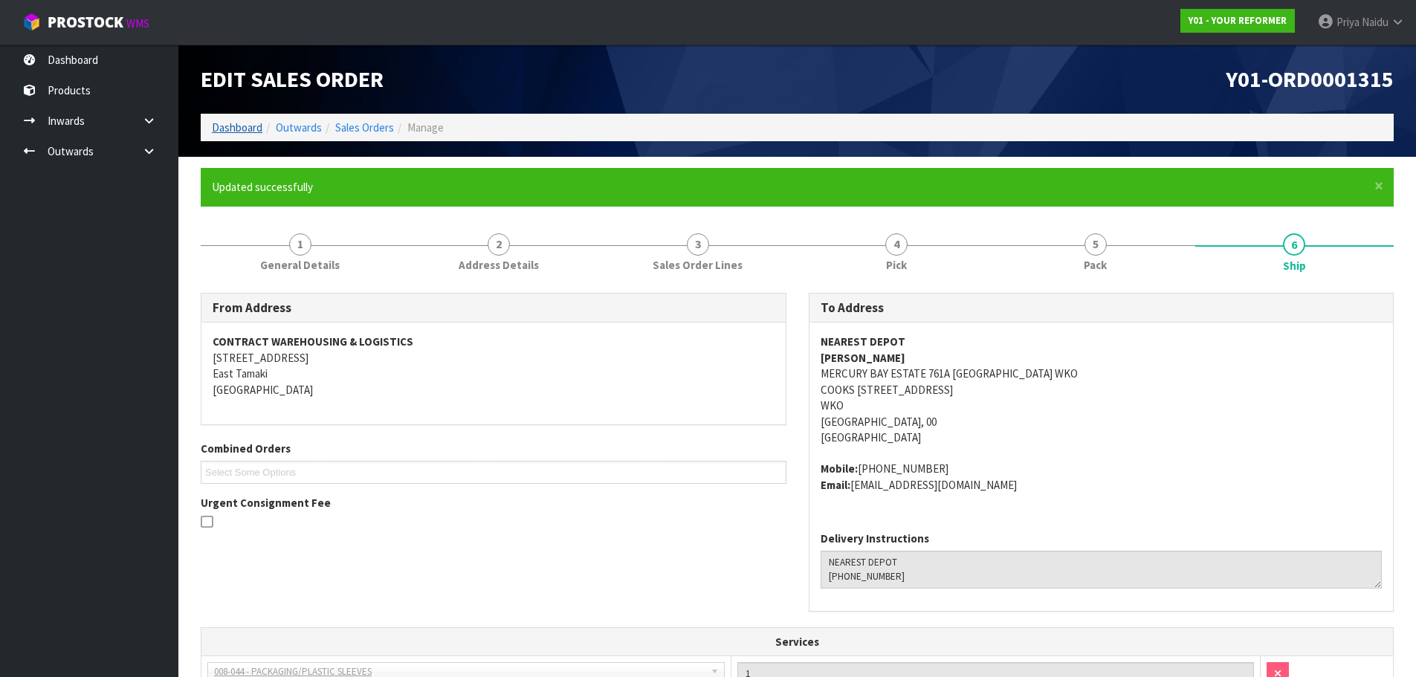
drag, startPoint x: 216, startPoint y: 114, endPoint x: 220, endPoint y: 123, distance: 10.0
click at [216, 115] on div "Edit Sales Order Y01-ORD0001315 Dashboard Outwards Sales Orders Manage" at bounding box center [798, 101] width 1216 height 112
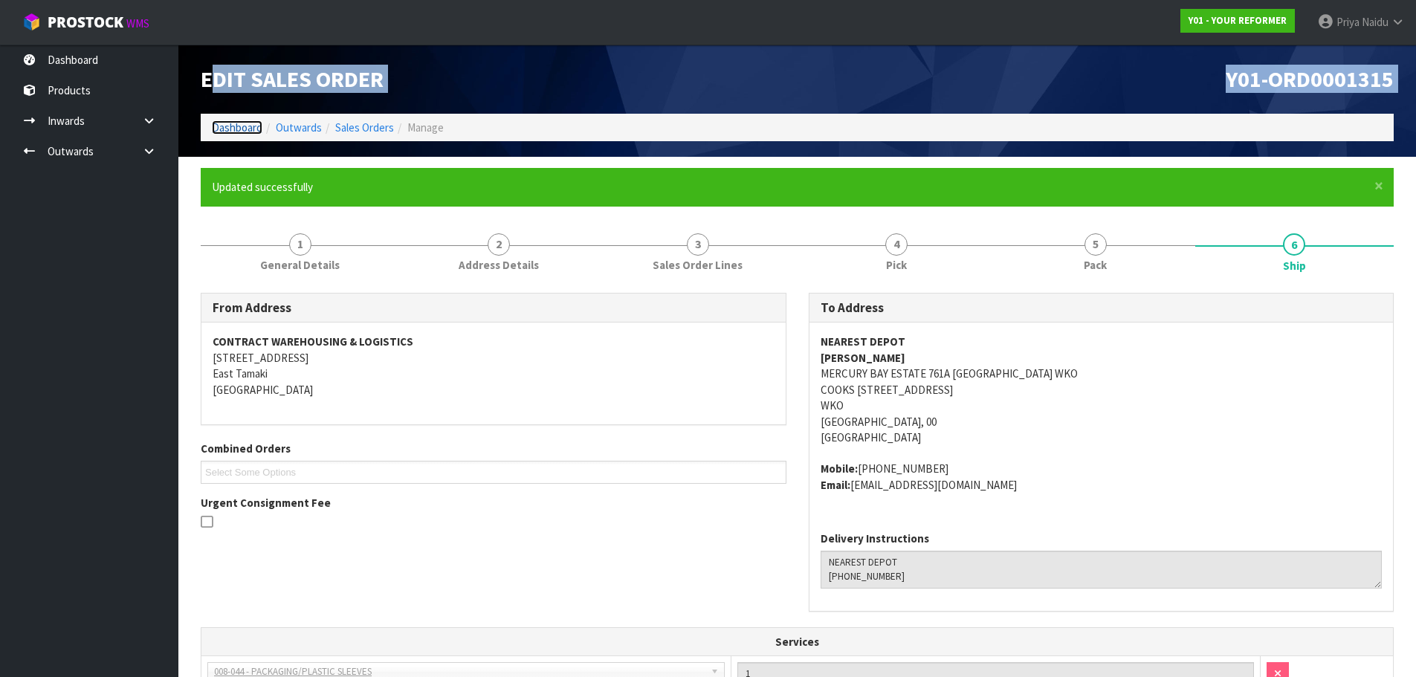
click at [222, 126] on link "Dashboard" at bounding box center [237, 127] width 51 height 14
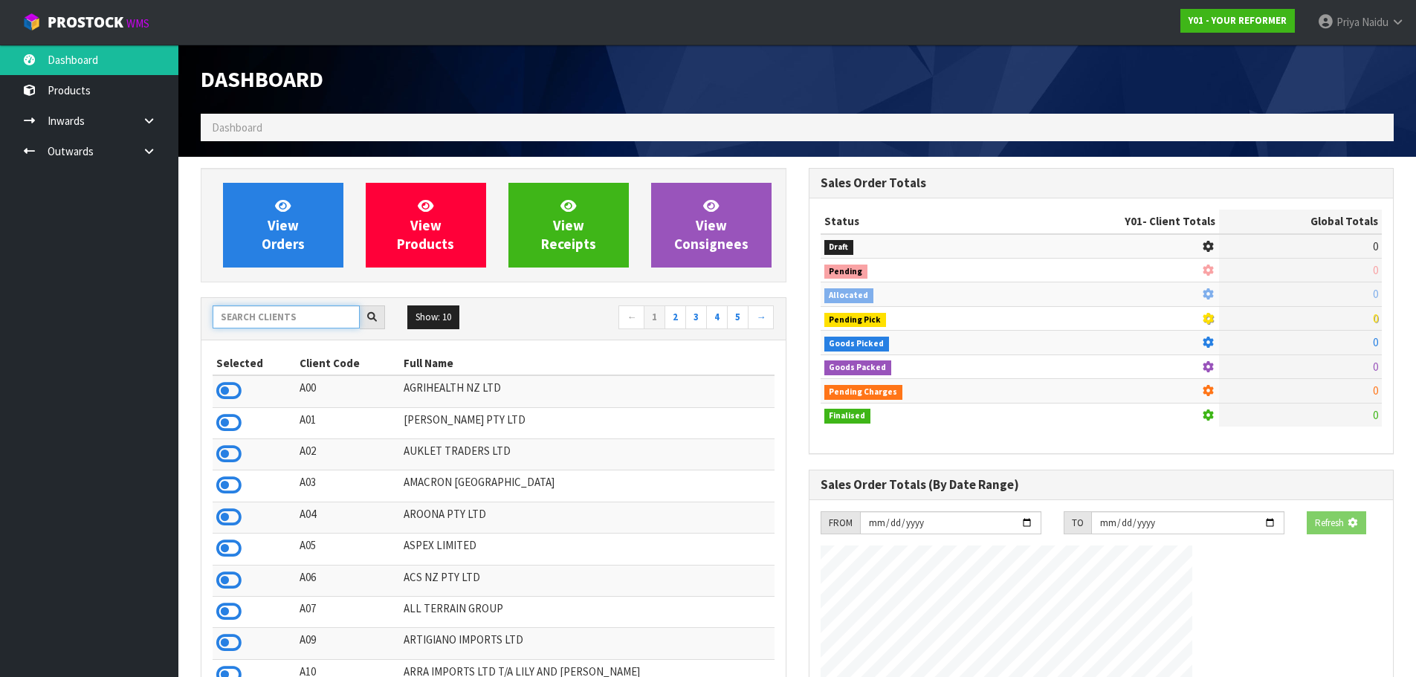
click at [300, 323] on input "text" at bounding box center [286, 317] width 147 height 23
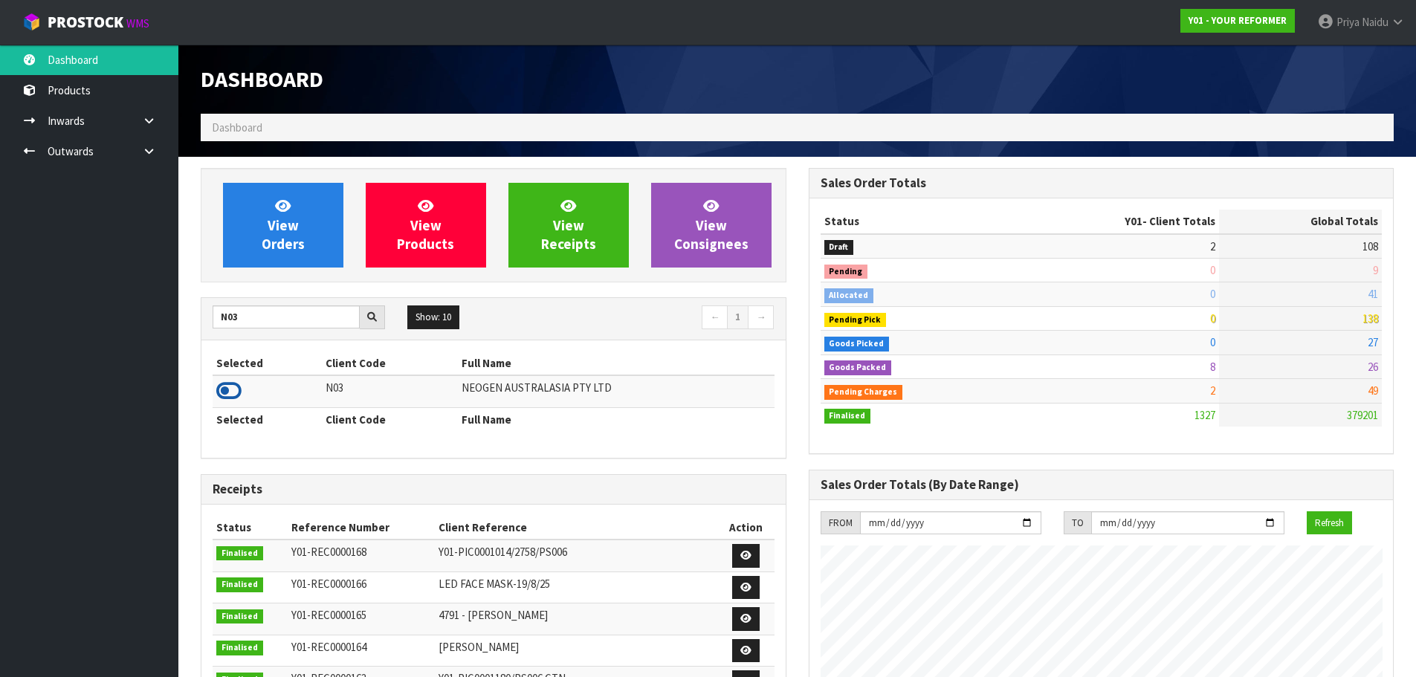
click at [233, 393] on icon at bounding box center [228, 391] width 25 height 22
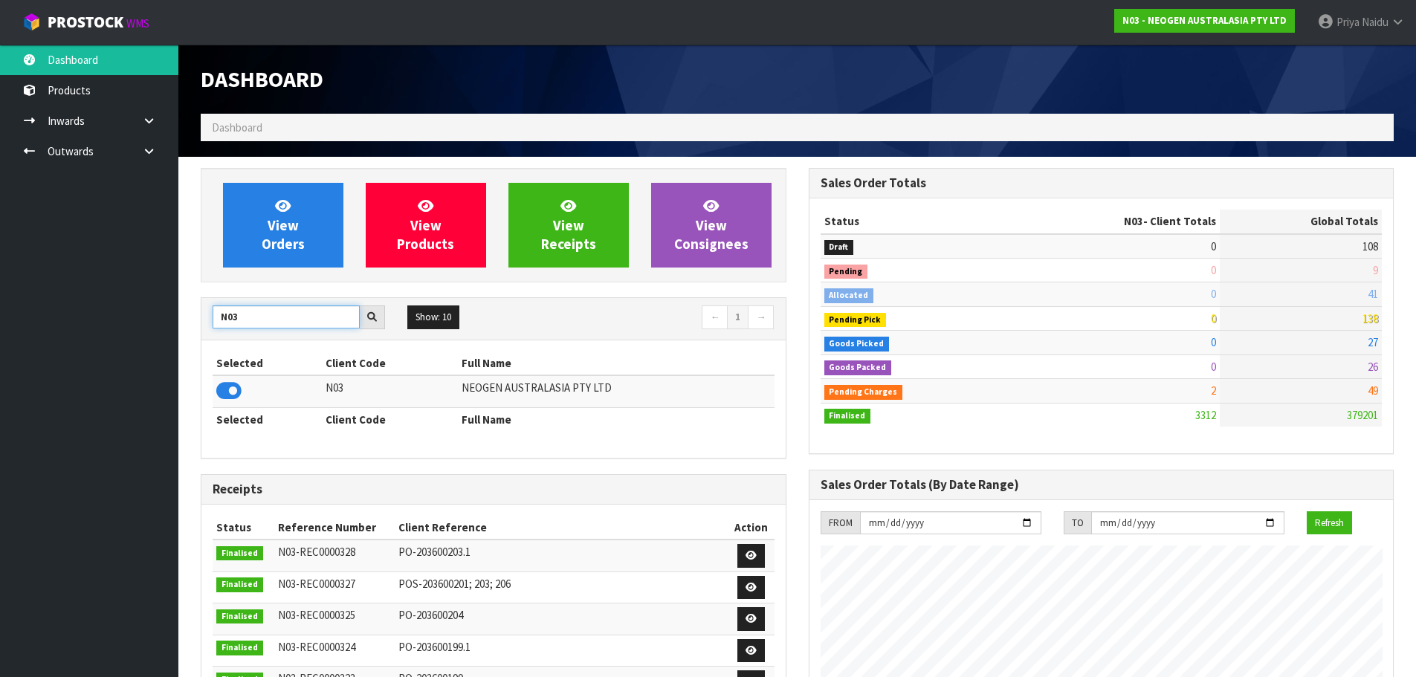
click at [264, 315] on input "N03" at bounding box center [286, 317] width 147 height 23
type input "N"
type input "V02"
click at [231, 389] on icon at bounding box center [228, 391] width 25 height 22
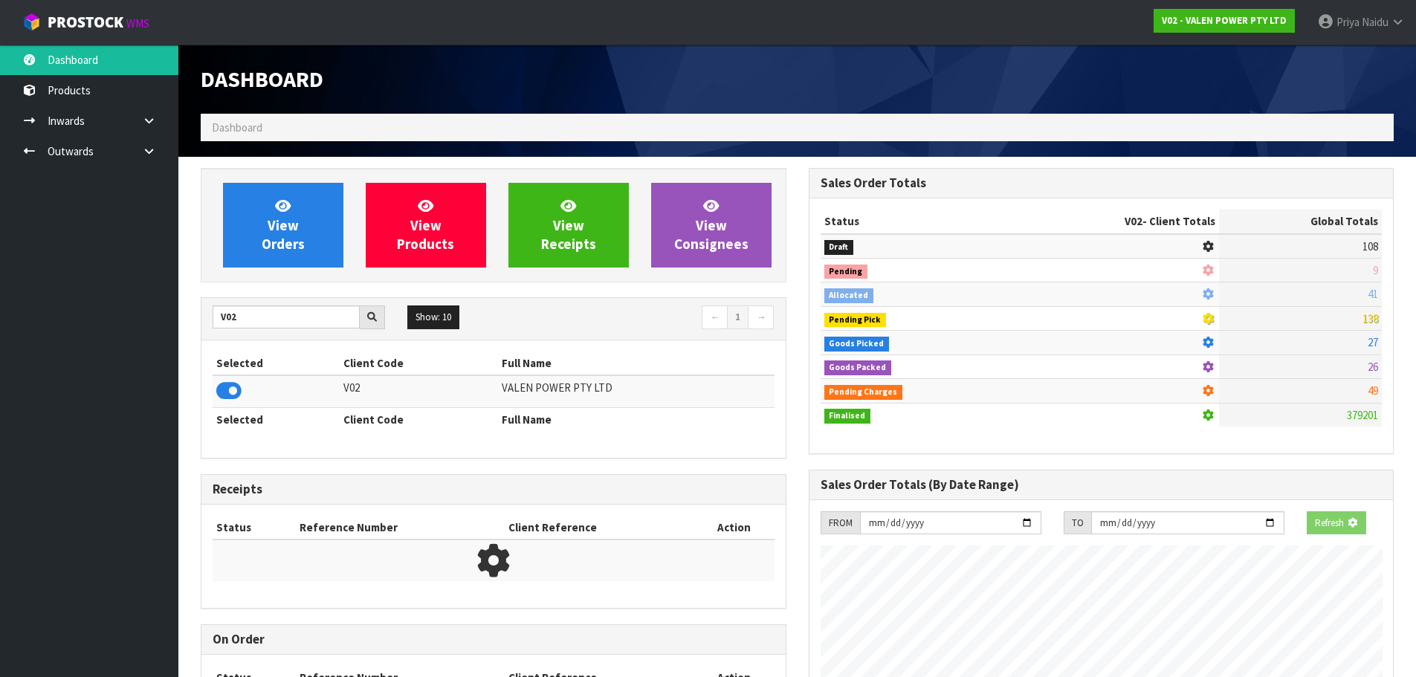
scroll to position [927, 607]
click at [280, 223] on span "View Orders" at bounding box center [283, 225] width 43 height 56
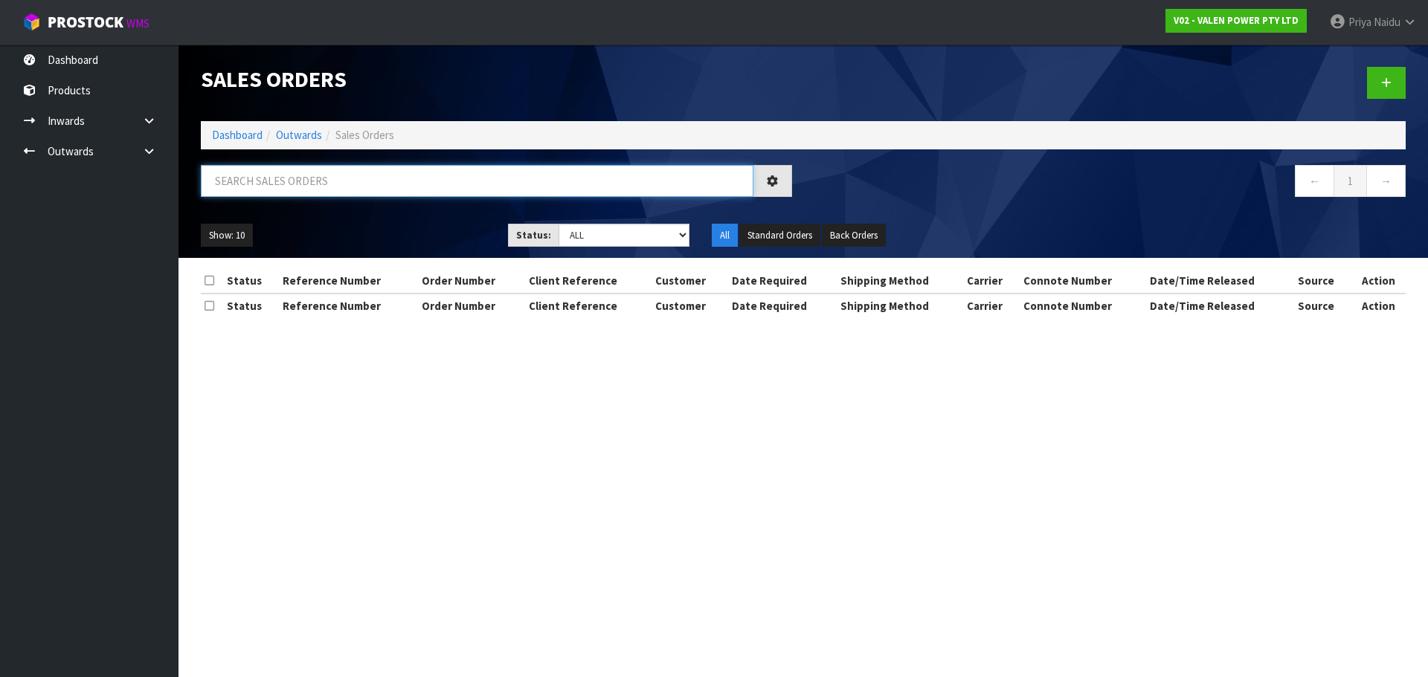
click at [299, 186] on input "text" at bounding box center [477, 181] width 552 height 32
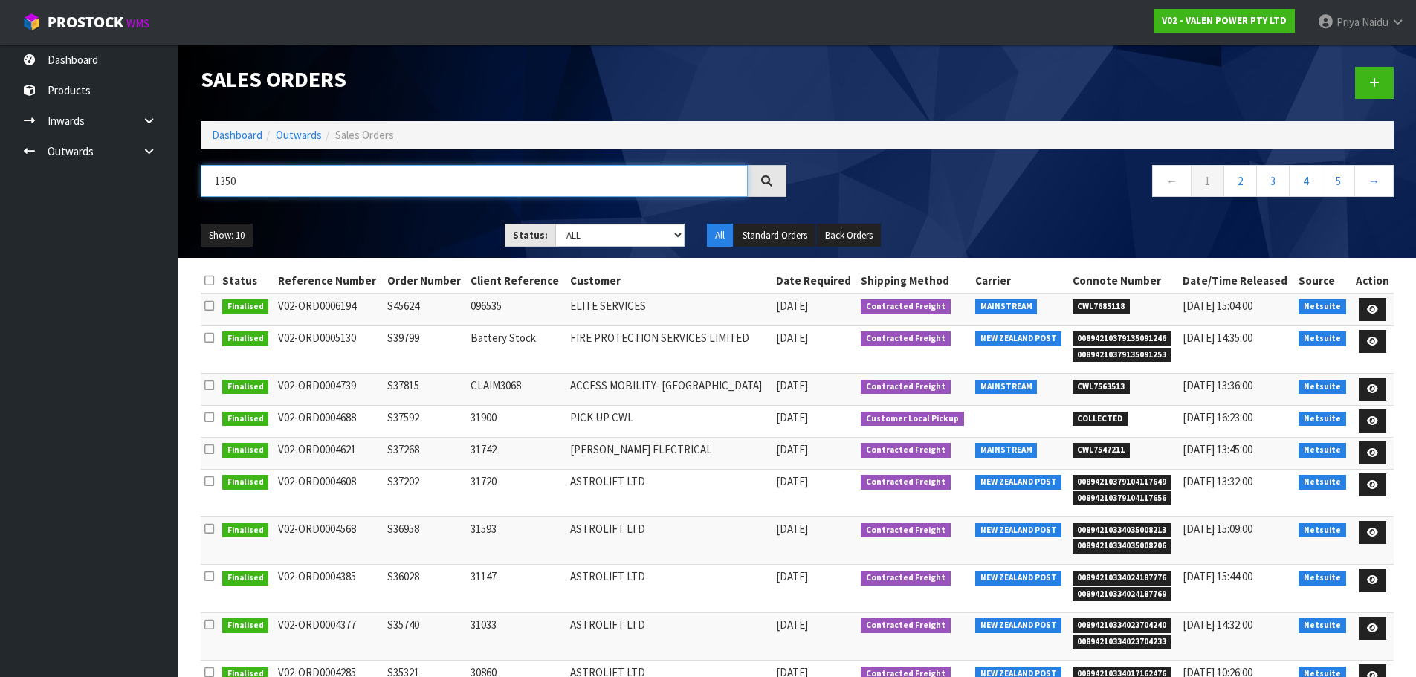
type input "1350"
click at [573, 240] on select "Draft Pending Allocated Pending Pick Goods Picked Goods Packed Pending Charges …" at bounding box center [619, 235] width 129 height 23
select select "string:5"
click at [555, 224] on select "Draft Pending Allocated Pending Pick Goods Picked Goods Packed Pending Charges …" at bounding box center [619, 235] width 129 height 23
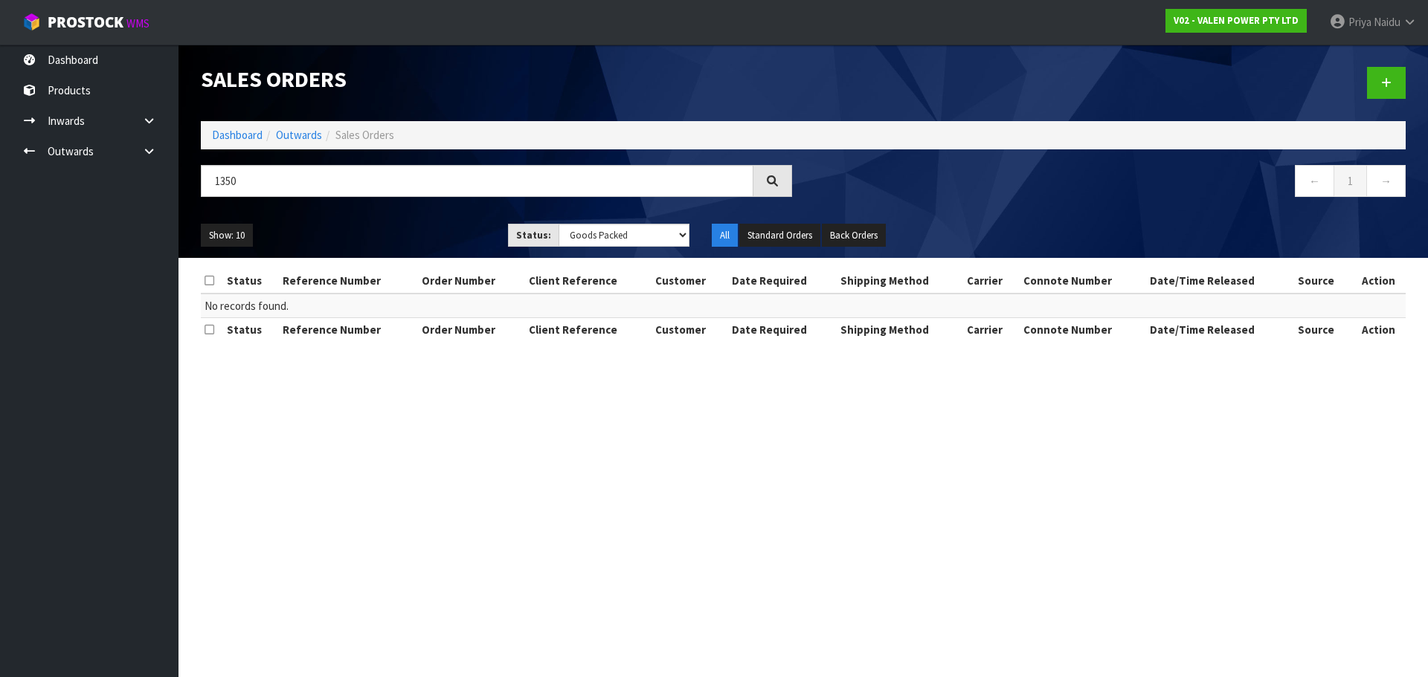
click at [455, 226] on ul "Show: 10 5 10 25 50" at bounding box center [343, 236] width 285 height 24
click at [255, 133] on link "Dashboard" at bounding box center [237, 135] width 51 height 14
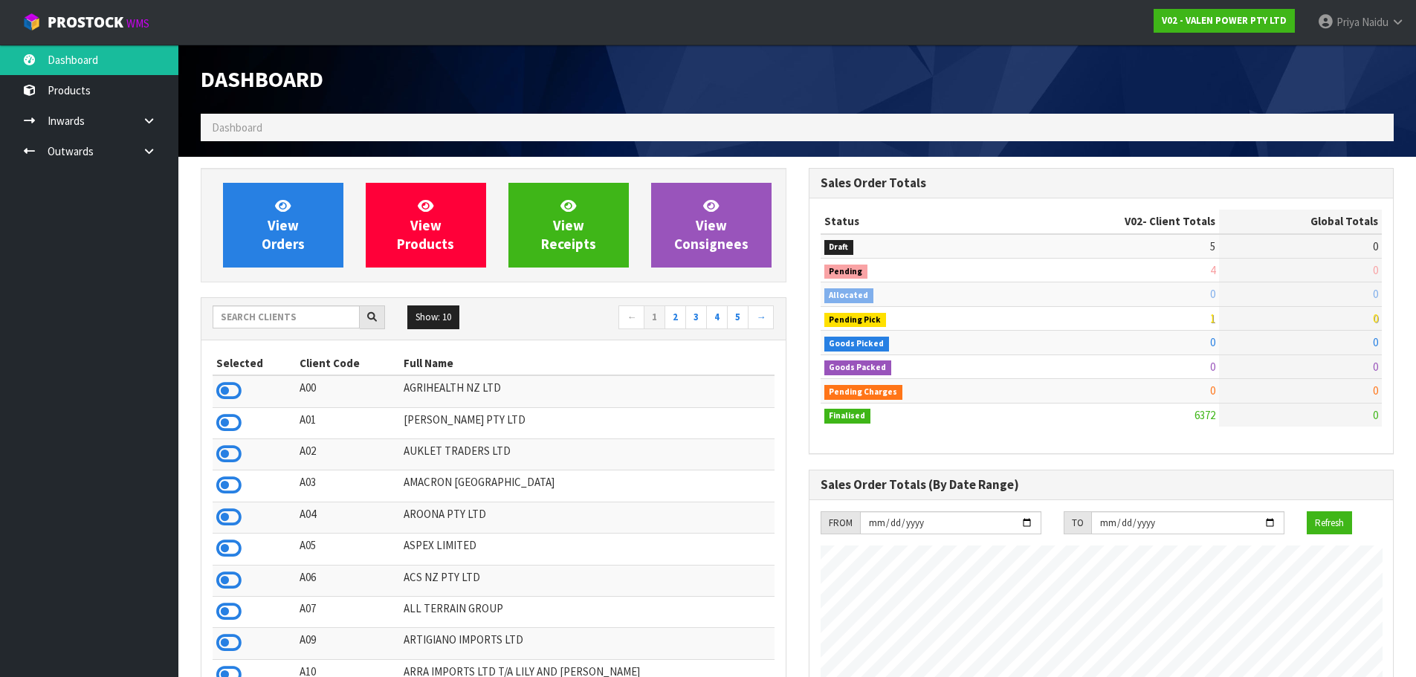
scroll to position [1126, 607]
click at [283, 317] on input "text" at bounding box center [286, 317] width 147 height 23
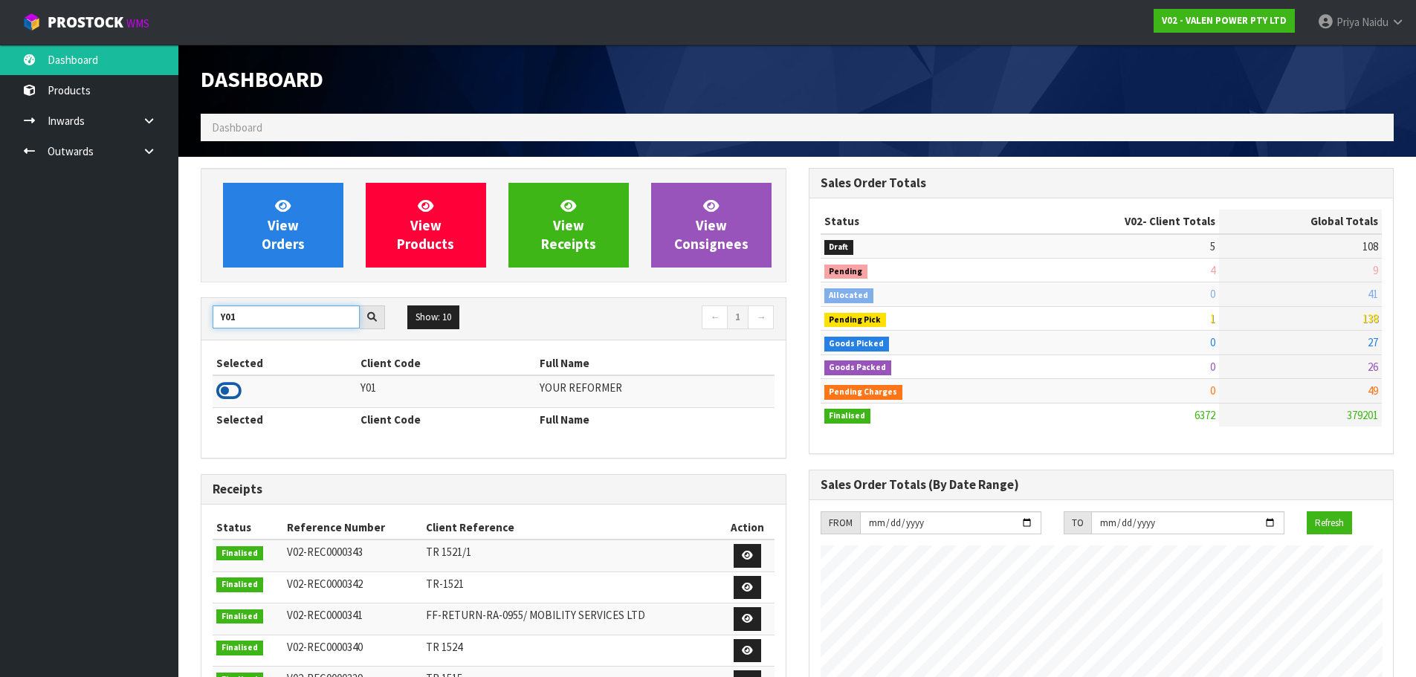
type input "Y01"
click at [228, 395] on icon at bounding box center [228, 391] width 25 height 22
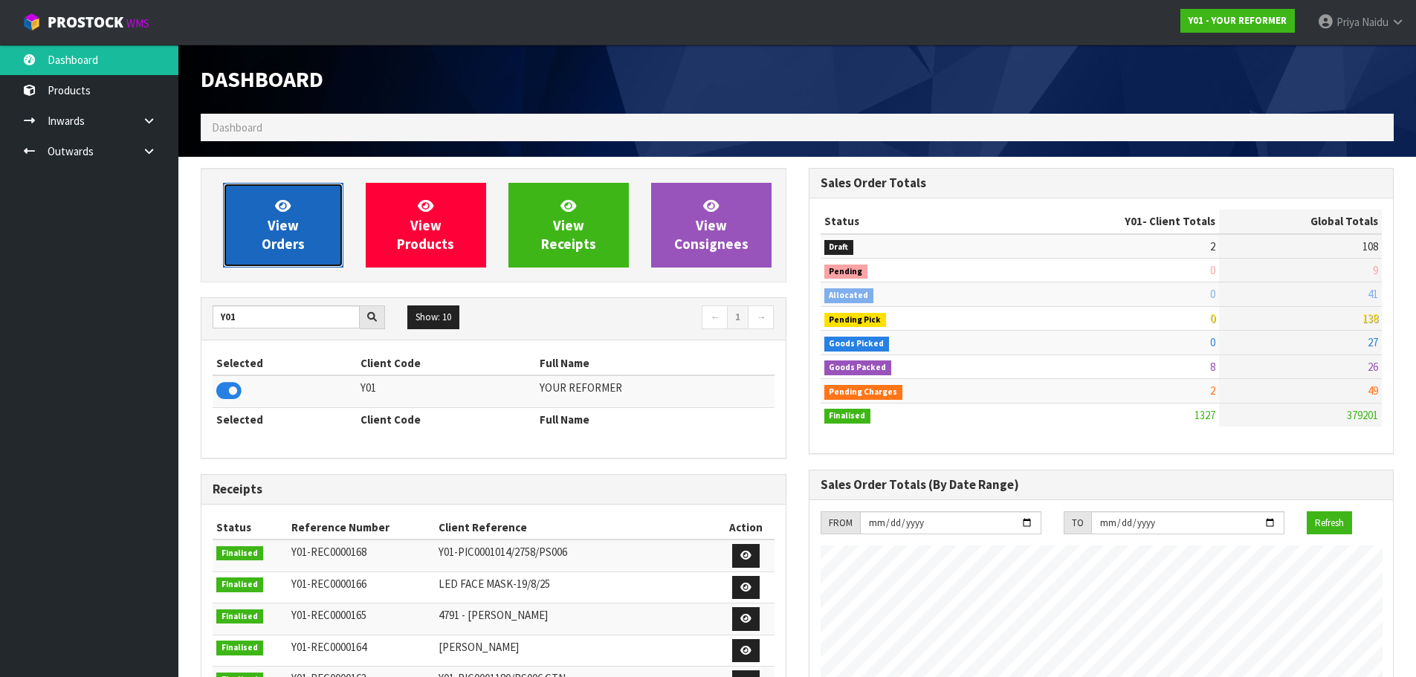
click at [293, 268] on link "View Orders" at bounding box center [283, 225] width 120 height 85
click at [297, 241] on span "View Orders" at bounding box center [283, 225] width 43 height 56
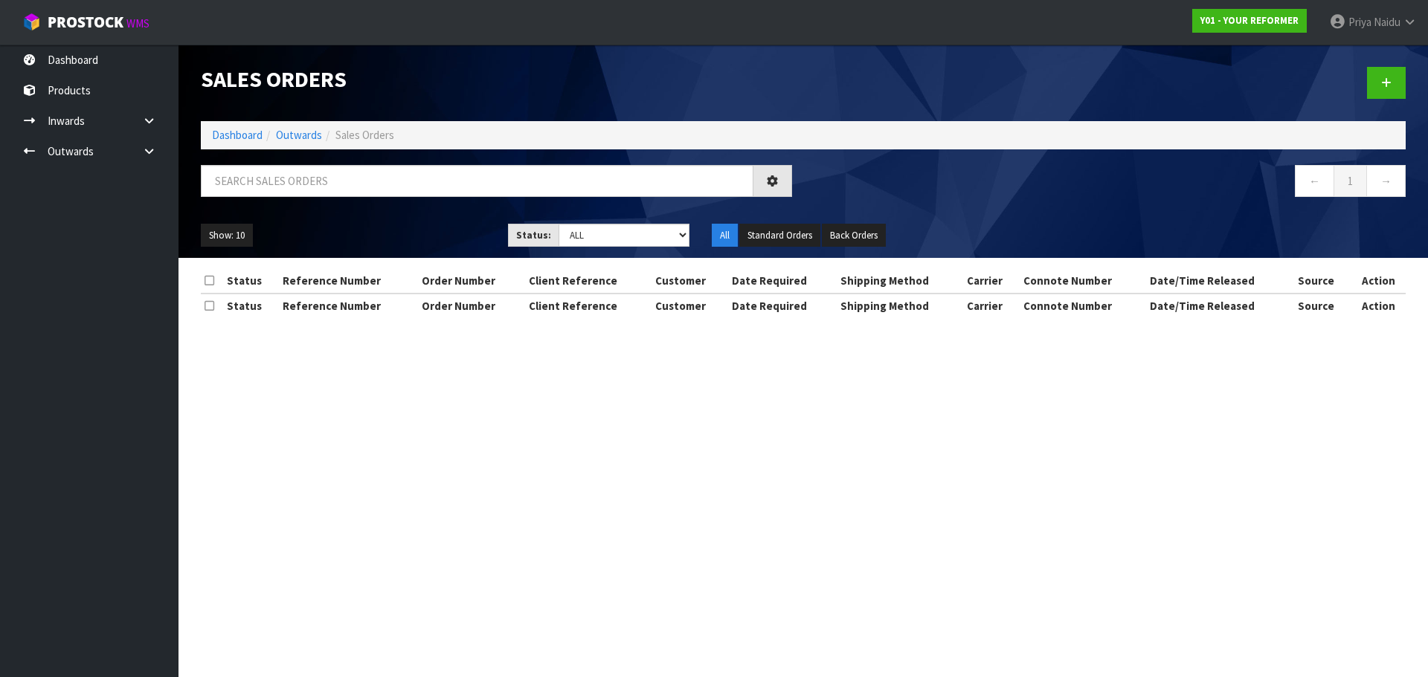
click at [320, 199] on div at bounding box center [496, 186] width 613 height 43
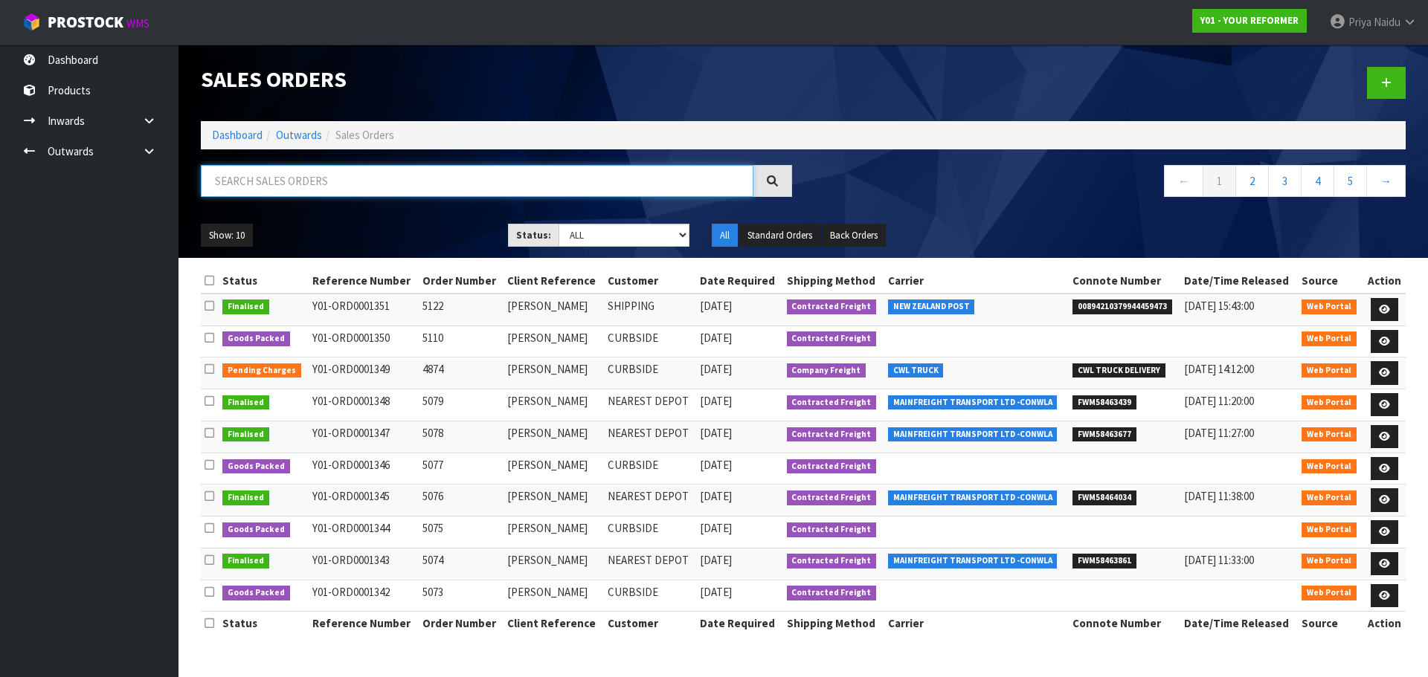
click at [326, 183] on input "text" at bounding box center [477, 181] width 552 height 32
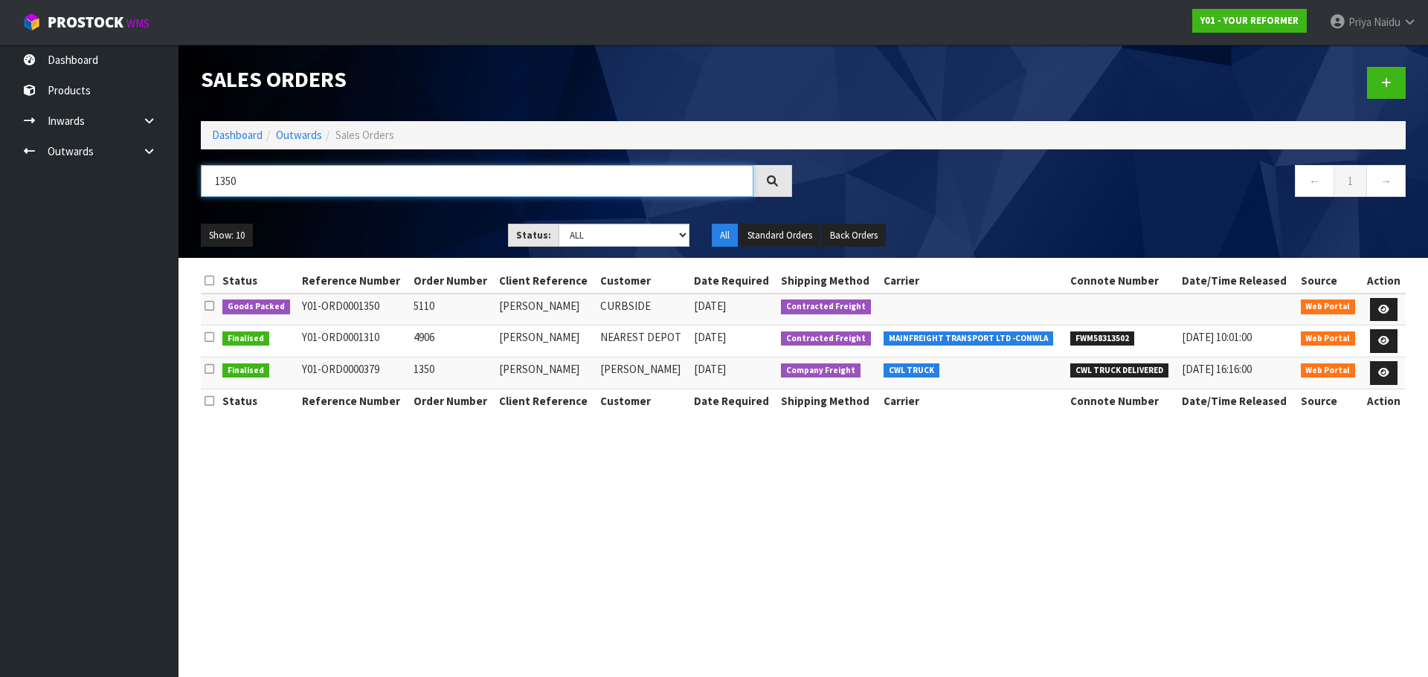
type input "1350"
click at [361, 222] on div "Show: 10 5 10 25 50 Status: Draft Pending Allocated Pending Pick Goods Picked G…" at bounding box center [803, 236] width 1227 height 46
click at [1376, 303] on link at bounding box center [1384, 310] width 28 height 24
click at [1383, 303] on link at bounding box center [1384, 310] width 28 height 24
click at [1382, 306] on icon at bounding box center [1383, 310] width 11 height 10
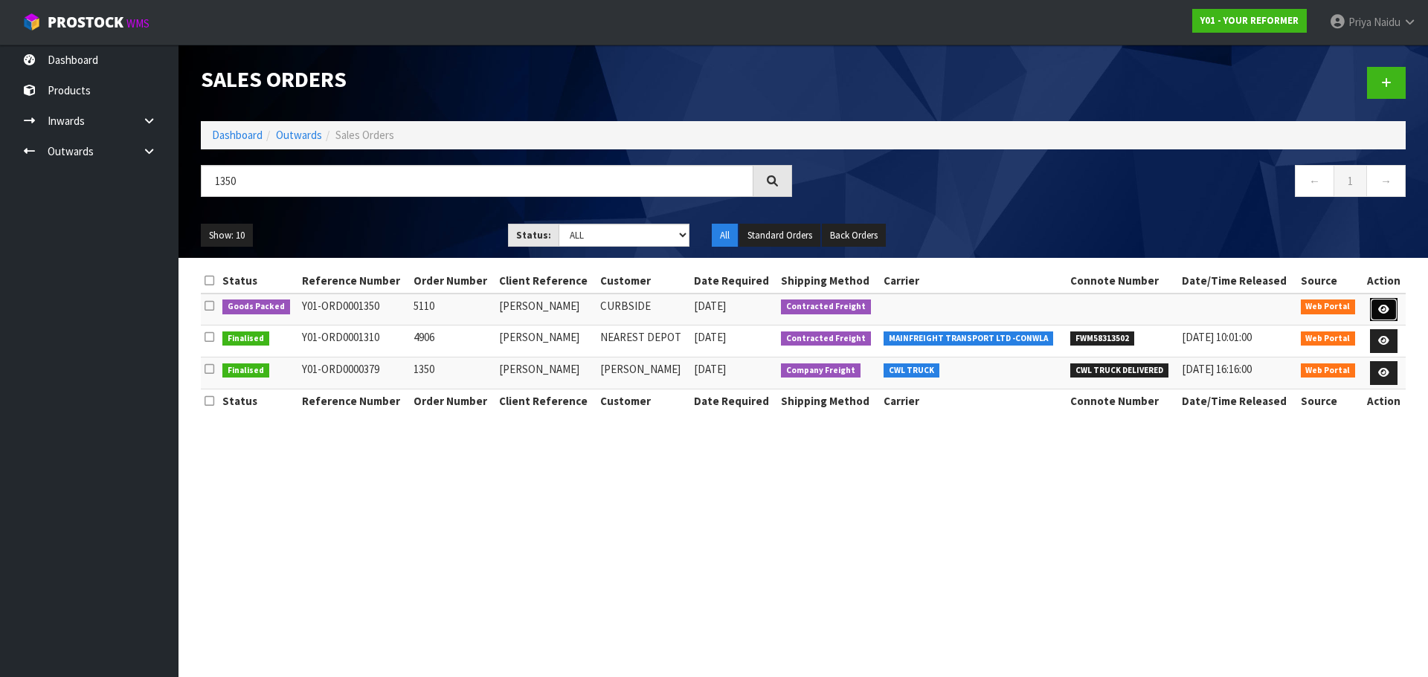
click at [1382, 306] on icon at bounding box center [1383, 310] width 11 height 10
click at [251, 136] on link "Dashboard" at bounding box center [237, 135] width 51 height 14
click at [248, 133] on link "Dashboard" at bounding box center [237, 135] width 51 height 14
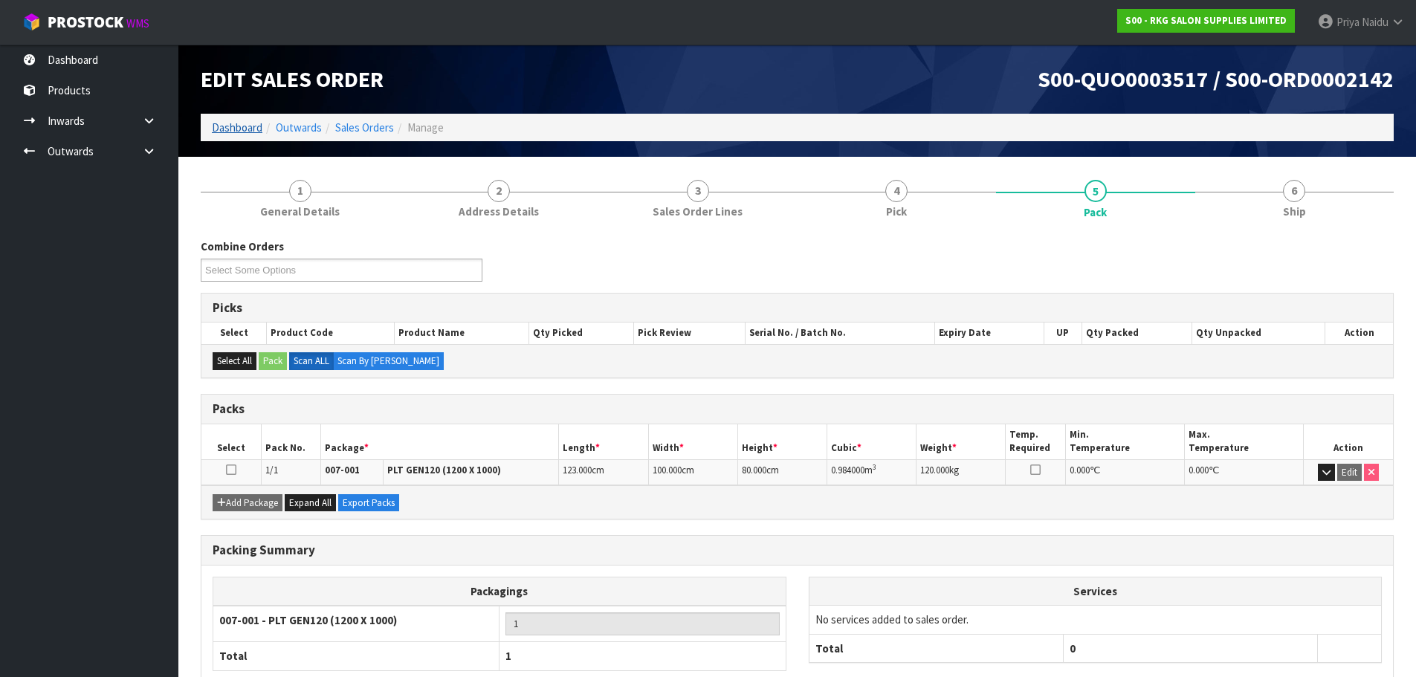
drag, startPoint x: 241, startPoint y: 120, endPoint x: 241, endPoint y: 129, distance: 9.7
click at [241, 120] on li "Dashboard" at bounding box center [237, 128] width 51 height 16
click at [242, 125] on link "Dashboard" at bounding box center [237, 127] width 51 height 14
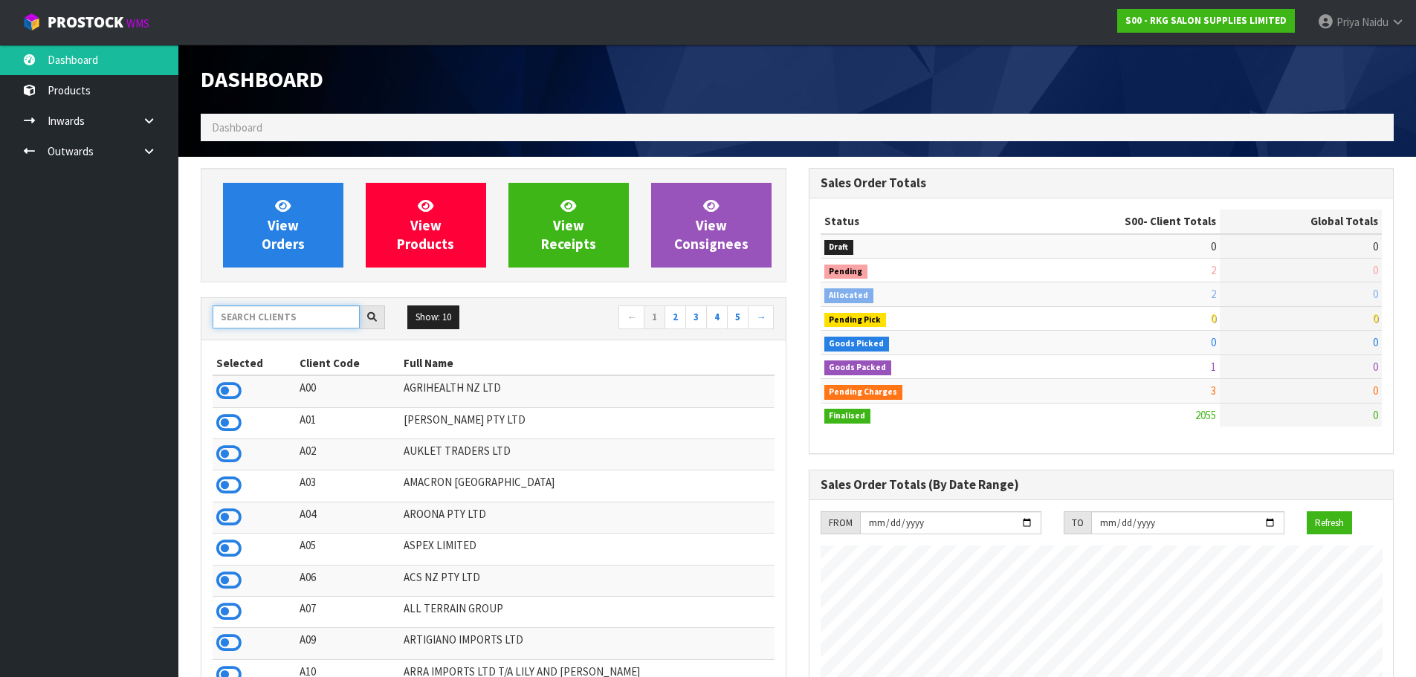
scroll to position [1126, 607]
click at [261, 317] on input "text" at bounding box center [286, 317] width 147 height 23
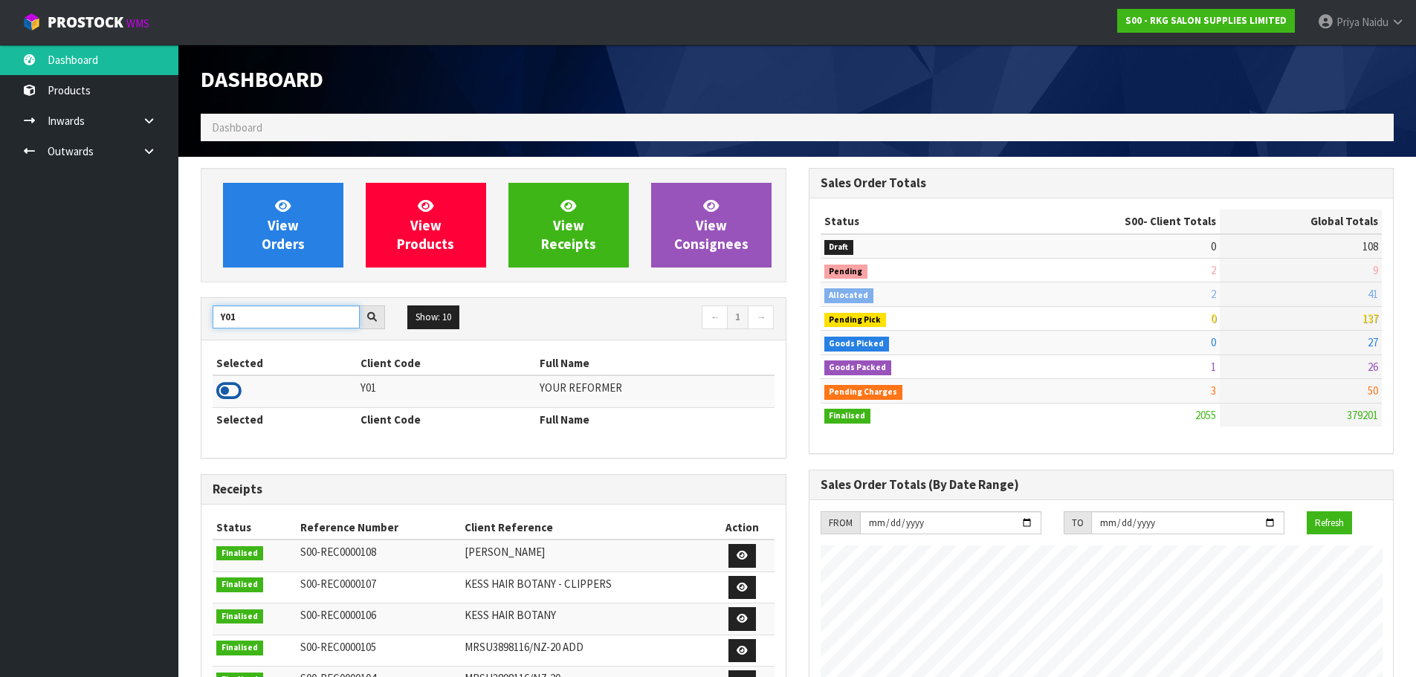
type input "Y01"
click at [229, 399] on icon at bounding box center [228, 391] width 25 height 22
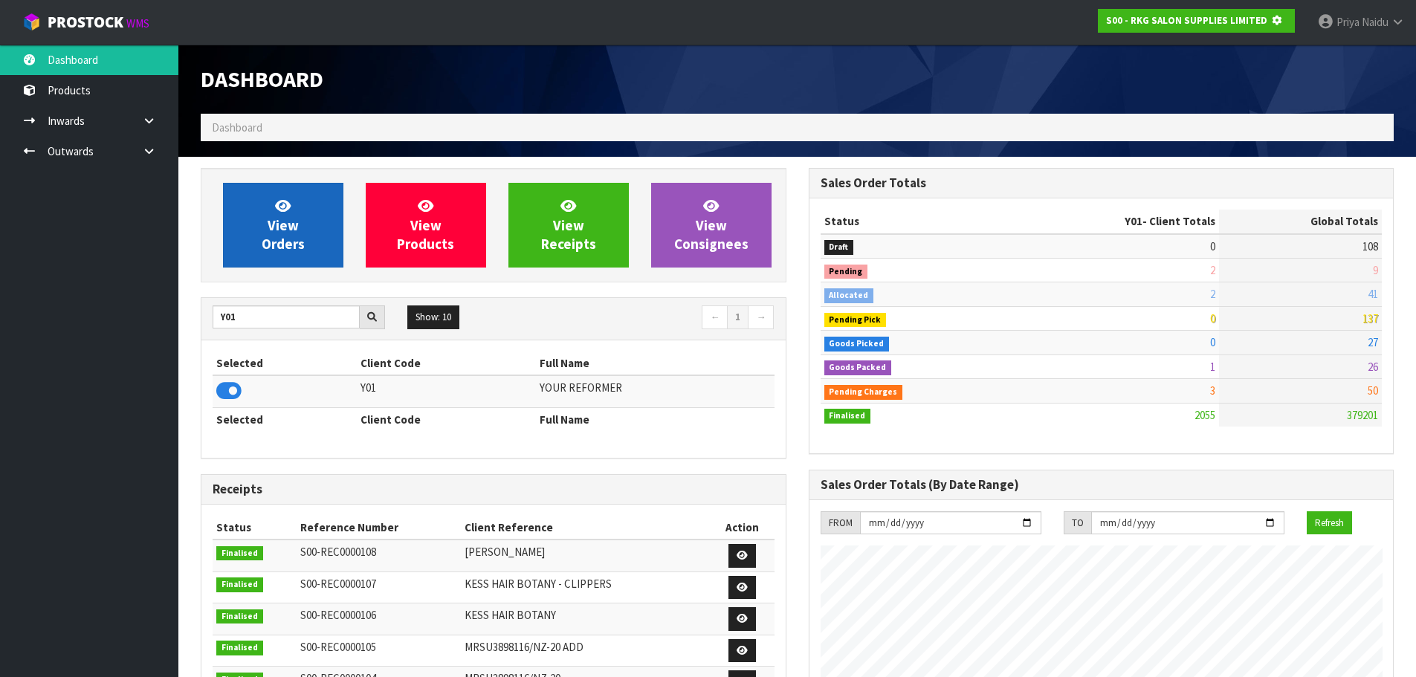
scroll to position [742636, 742955]
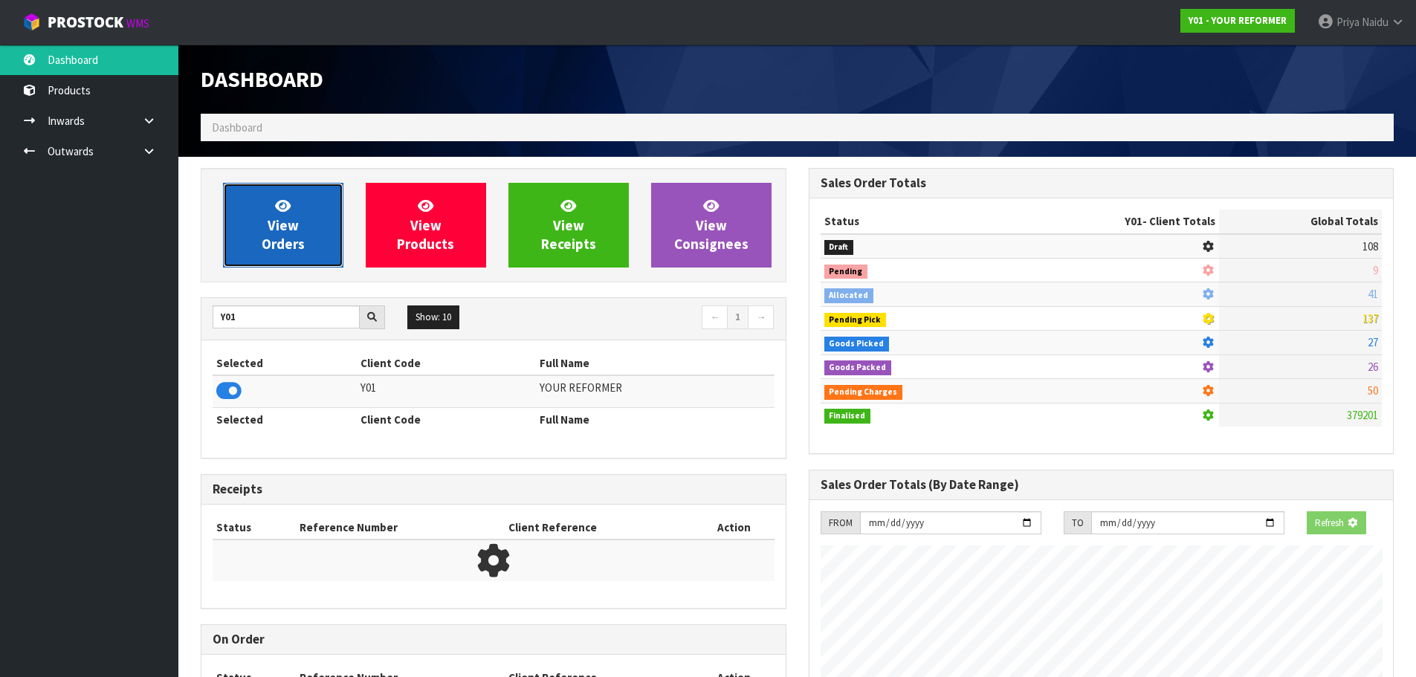
click at [283, 229] on span "View Orders" at bounding box center [283, 225] width 43 height 56
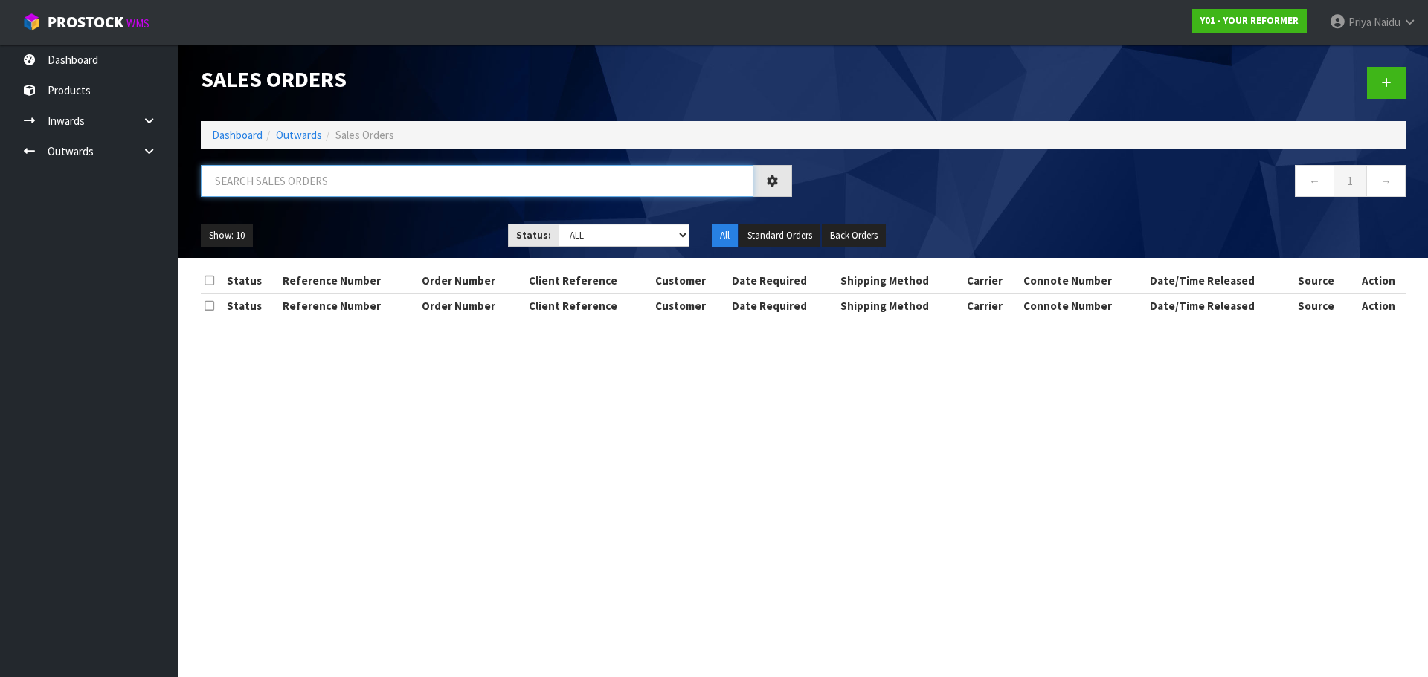
click at [312, 184] on input "text" at bounding box center [477, 181] width 552 height 32
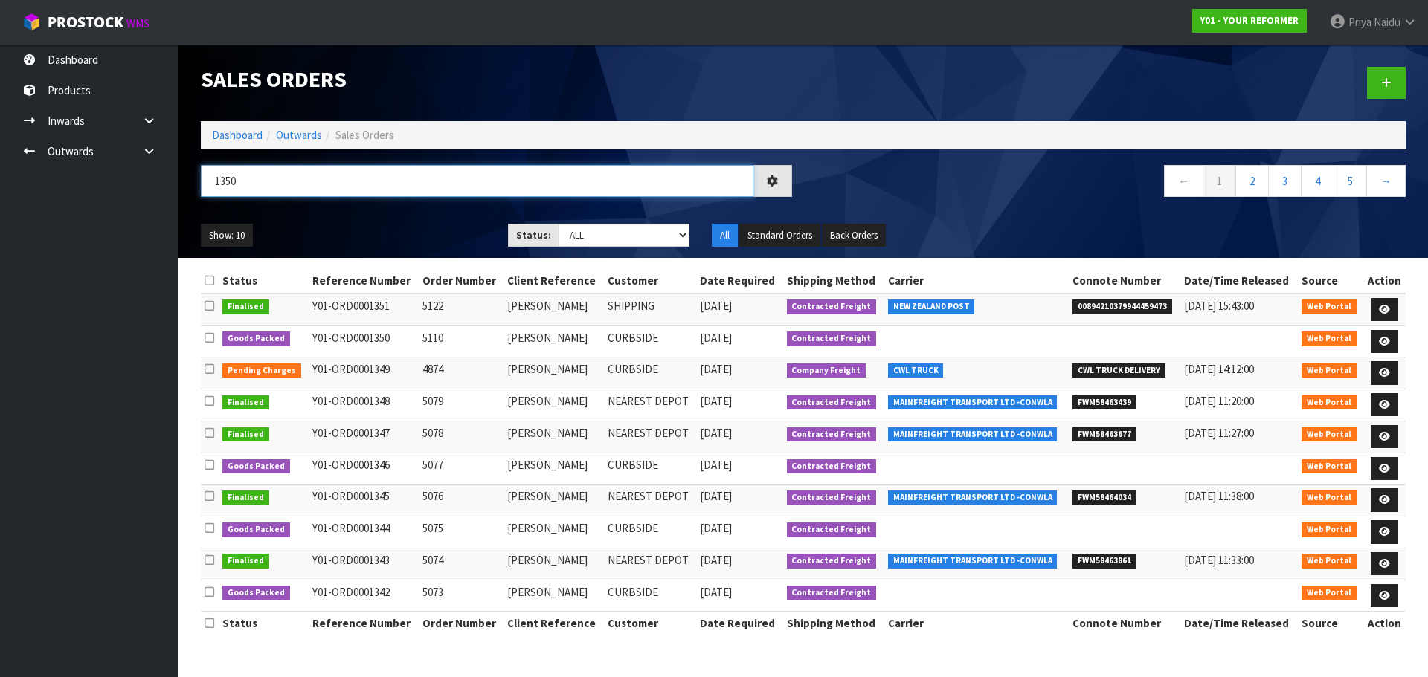
type input "1350"
click at [341, 205] on div "1350" at bounding box center [496, 186] width 613 height 43
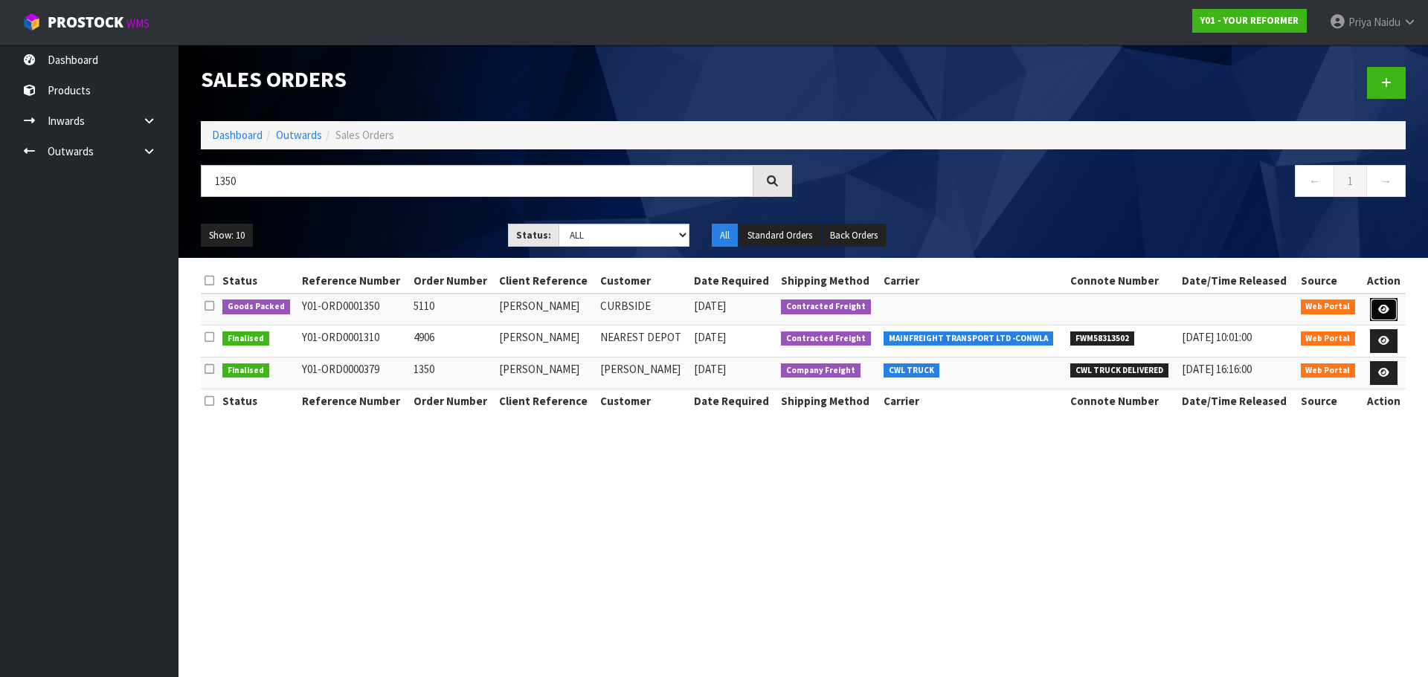
click at [1380, 308] on icon at bounding box center [1383, 310] width 11 height 10
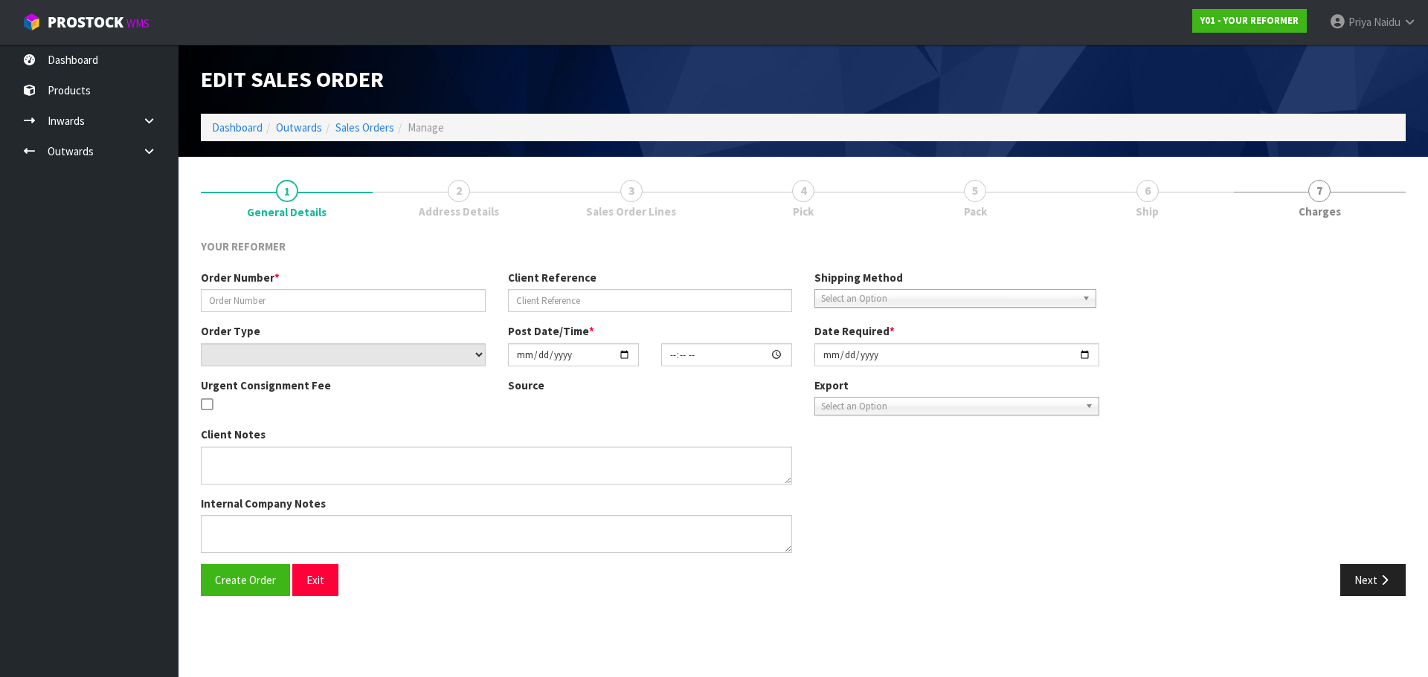
type input "5110"
type input "[PERSON_NAME]"
select select "number:0"
type input "[DATE]"
type input "13:05:00.000"
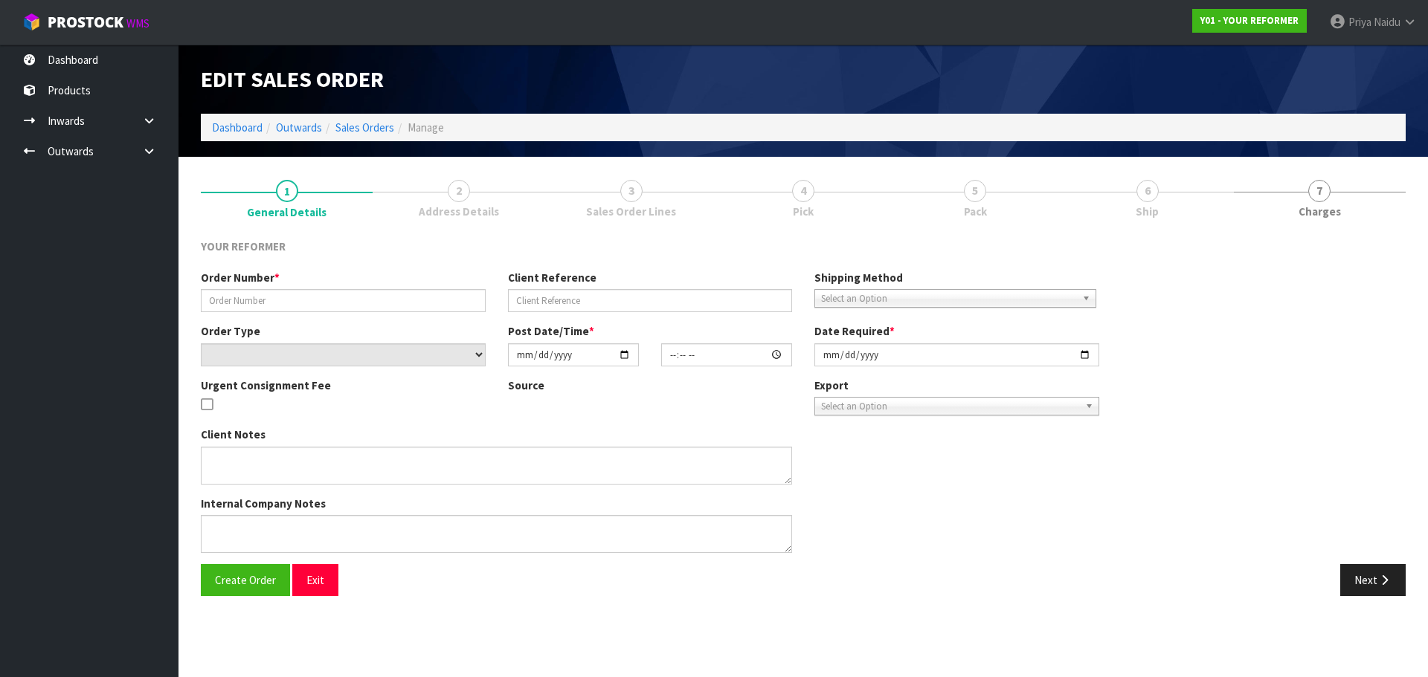
type input "[DATE]"
type textarea "[PERSON_NAME] [STREET_ADDRESS][PERSON_NAME] SEED AND FIELD SERVICES CAN RAKAIA …"
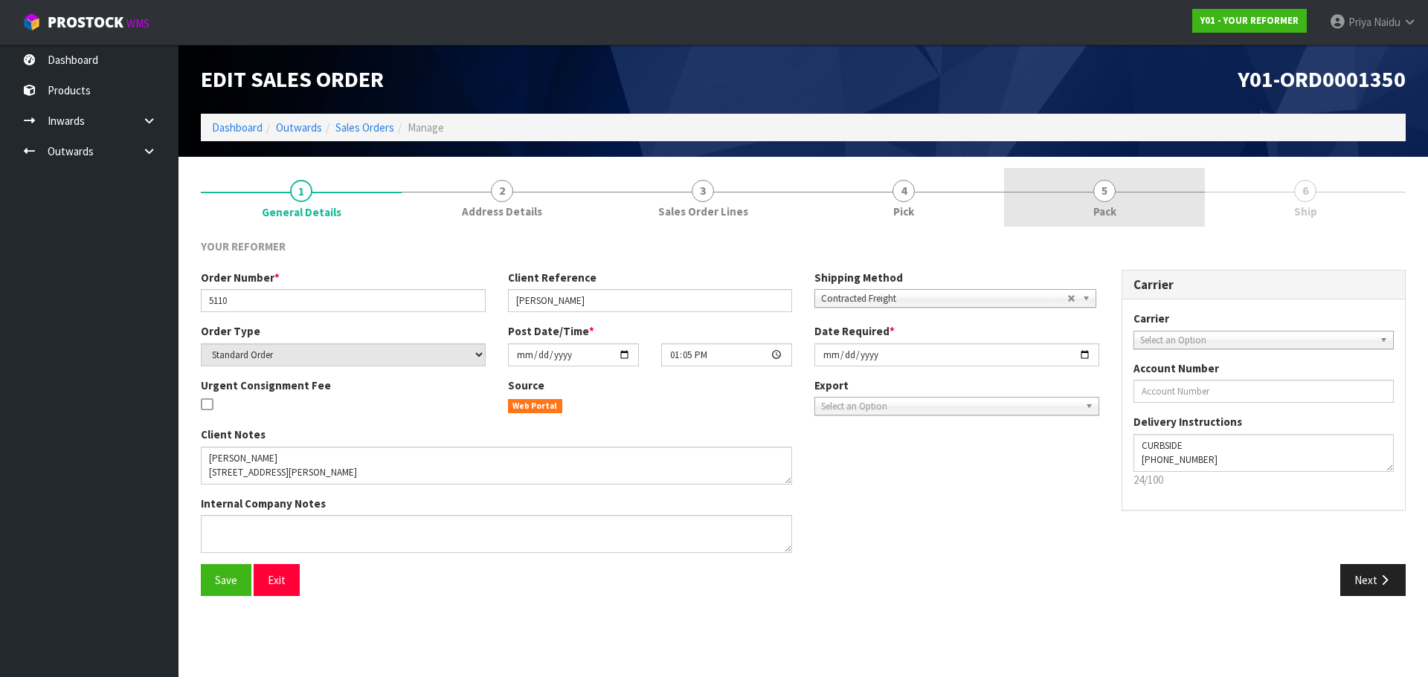
click at [1135, 194] on link "5 Pack" at bounding box center [1104, 197] width 201 height 59
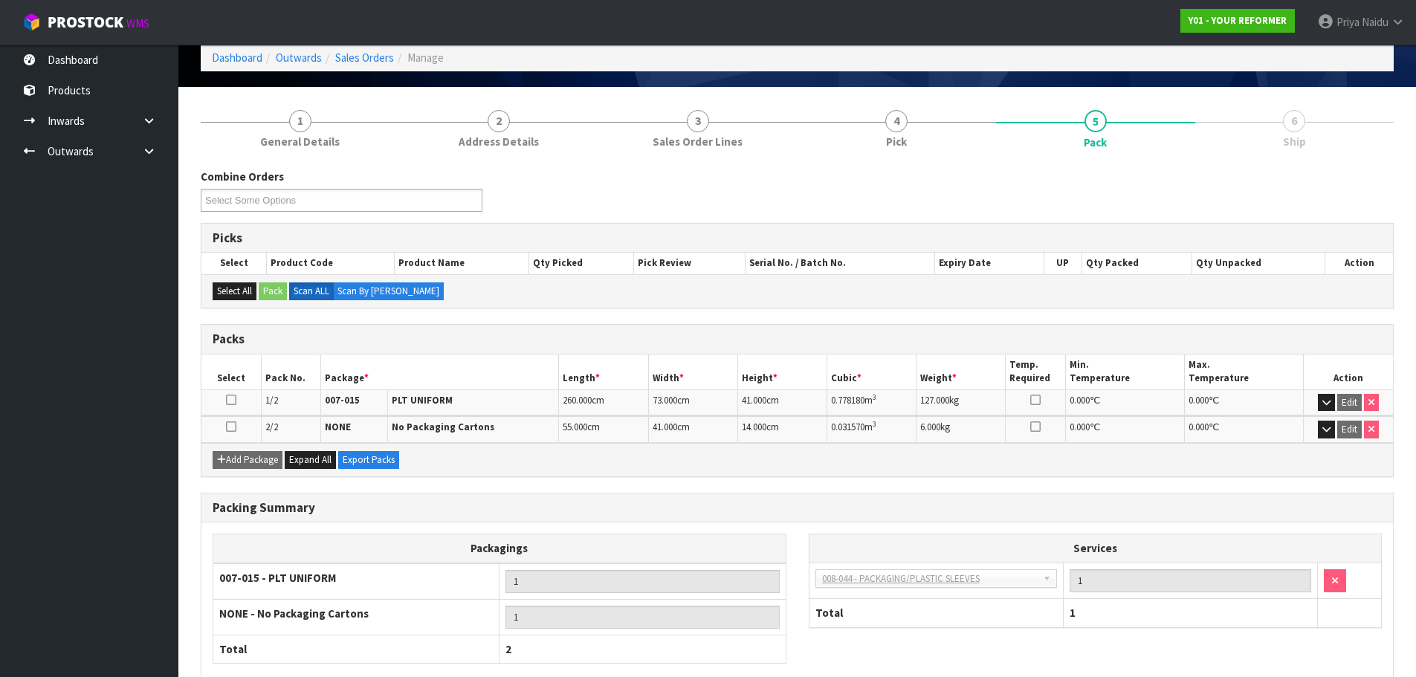
scroll to position [155, 0]
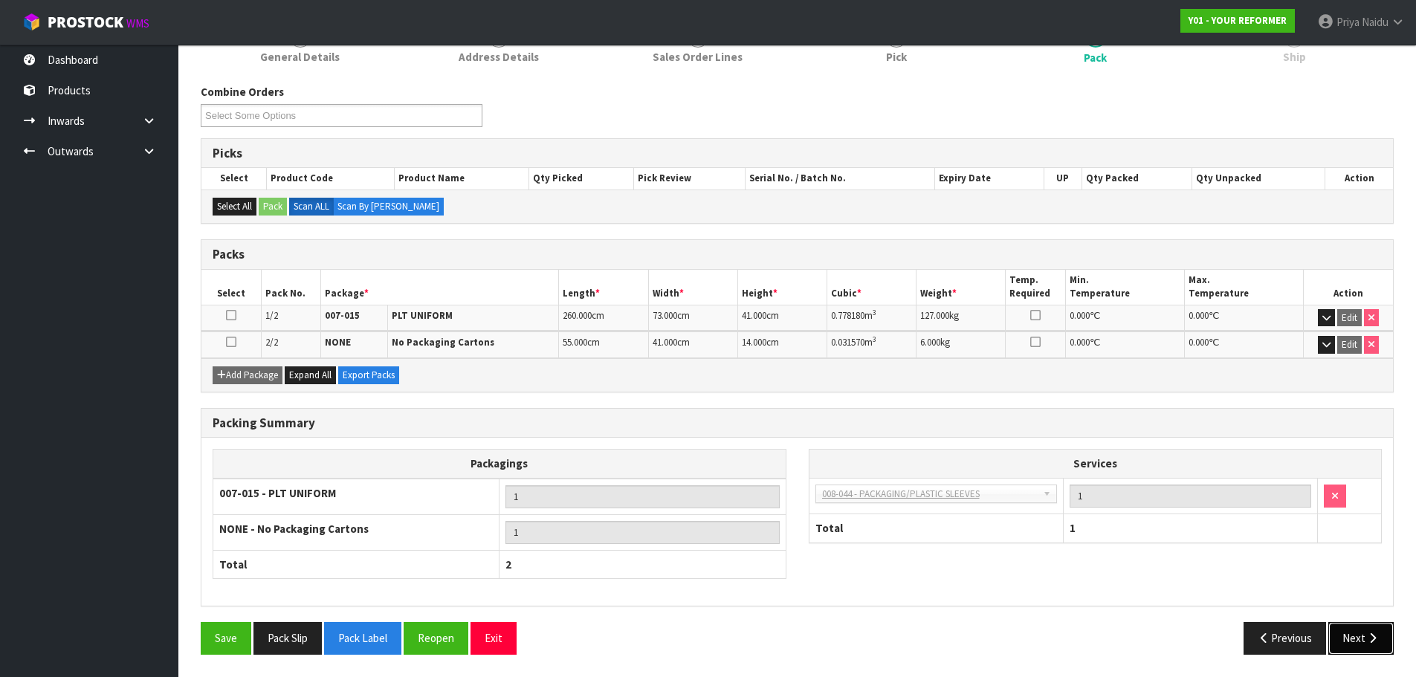
click at [1345, 636] on button "Next" at bounding box center [1361, 638] width 65 height 32
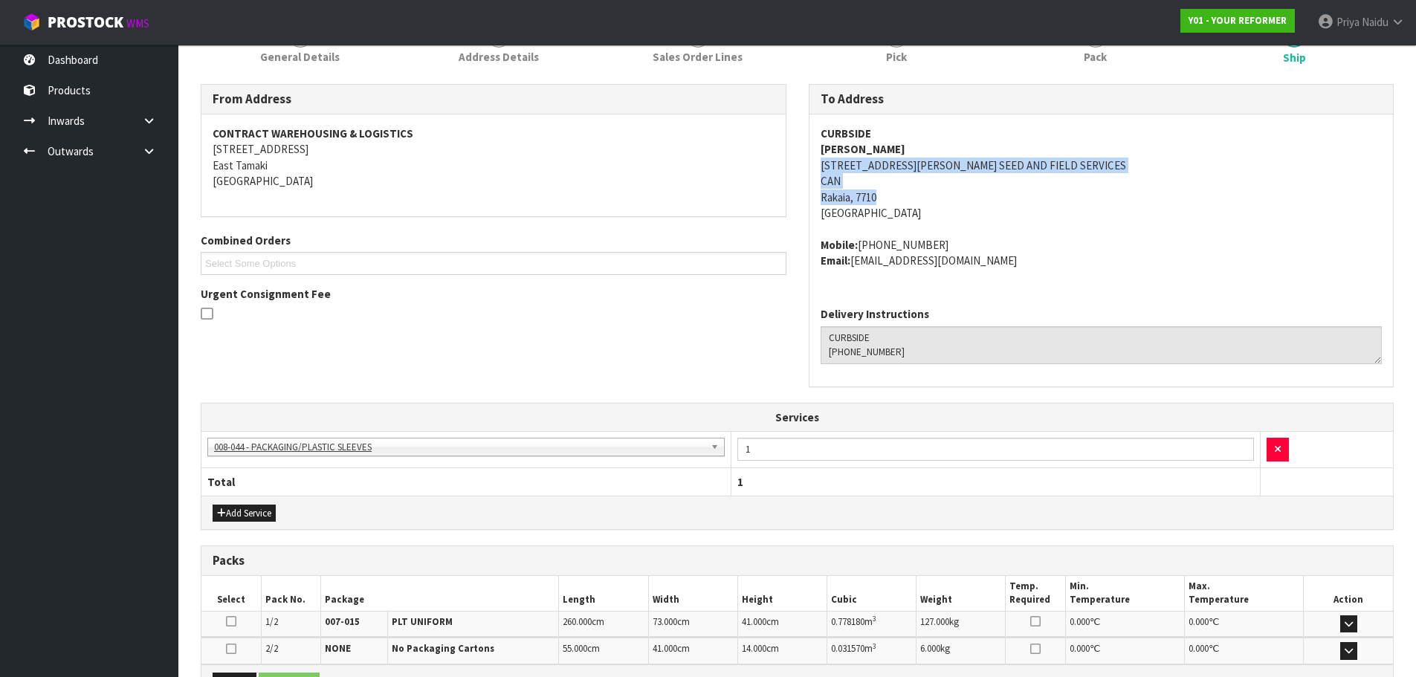
copy address "67 ELIZABETH AVENUE SEED AND FIELD SERVICES CAN Rakaia, 7710"
drag, startPoint x: 818, startPoint y: 167, endPoint x: 631, endPoint y: 289, distance: 222.9
click at [1138, 201] on div "CURBSIDE KATE HENSHAW 67 ELIZABETH AVENUE SEED AND FIELD SERVICES CAN Rakaia, 7…" at bounding box center [1102, 205] width 584 height 181
click at [1092, 182] on address "CURBSIDE KATE HENSHAW 67 ELIZABETH AVENUE SEED AND FIELD SERVICES CAN Rakaia, 7…" at bounding box center [1102, 174] width 562 height 96
click at [1011, 195] on address "CURBSIDE KATE HENSHAW 67 ELIZABETH AVENUE SEED AND FIELD SERVICES CAN Rakaia, 7…" at bounding box center [1102, 174] width 562 height 96
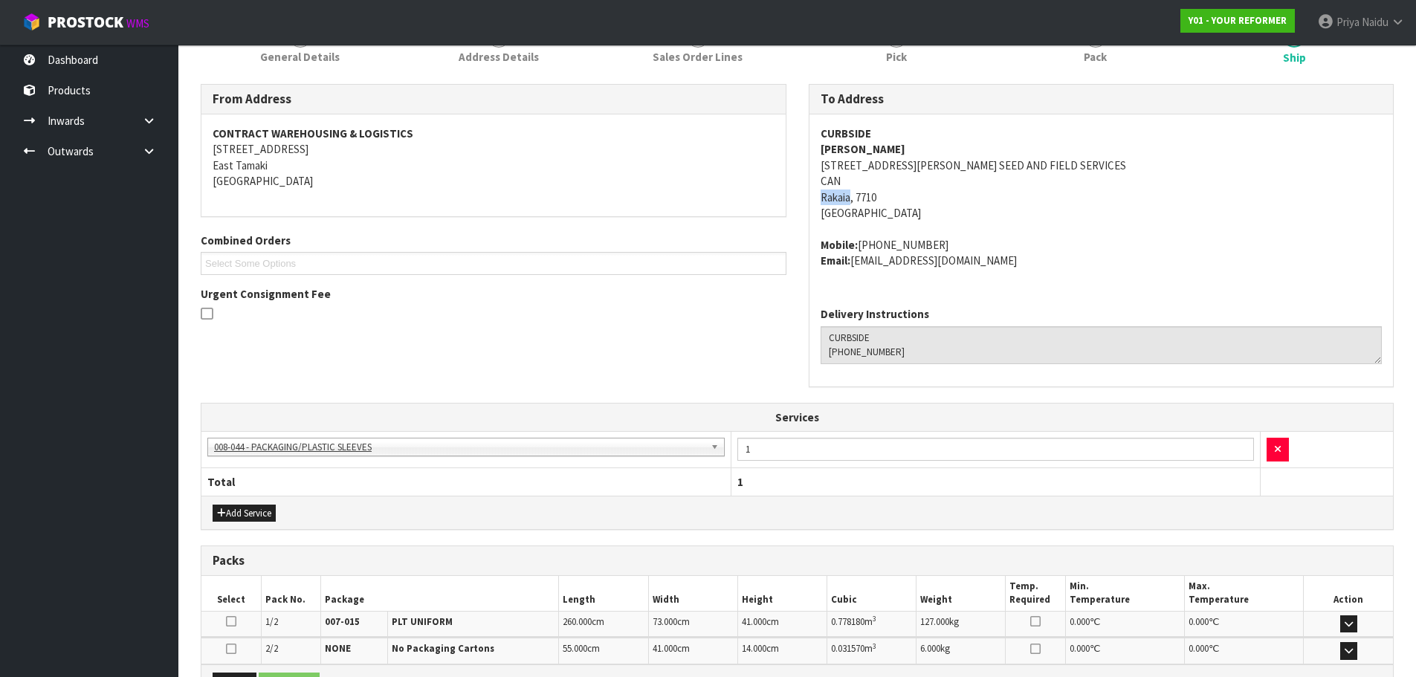
copy address "Rakaia"
drag, startPoint x: 816, startPoint y: 200, endPoint x: 851, endPoint y: 194, distance: 35.5
click at [851, 194] on div "CURBSIDE KATE HENSHAW 67 ELIZABETH AVENUE SEED AND FIELD SERVICES CAN Rakaia, 7…" at bounding box center [1102, 205] width 584 height 181
click at [1082, 239] on address "Mobile: +64 27 292 3177 Email: mopeyhenshaw@hotmail.com" at bounding box center [1102, 253] width 562 height 32
copy strong "[PERSON_NAME]"
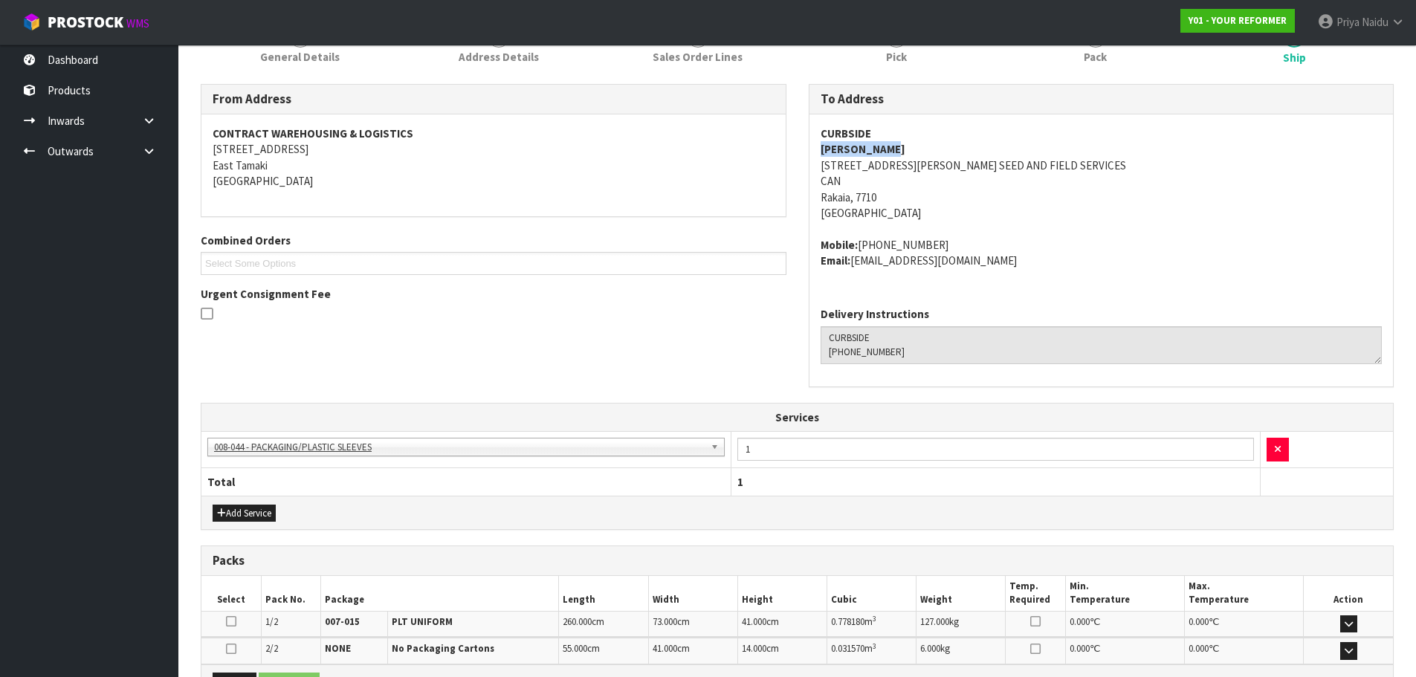
drag, startPoint x: 810, startPoint y: 149, endPoint x: 918, endPoint y: 149, distance: 107.8
click at [918, 149] on div "CURBSIDE KATE HENSHAW 67 ELIZABETH AVENUE SEED AND FIELD SERVICES CAN Rakaia, 7…" at bounding box center [1102, 205] width 584 height 181
drag, startPoint x: 1103, startPoint y: 59, endPoint x: 1090, endPoint y: 59, distance: 12.6
click at [1103, 59] on span "Pack" at bounding box center [1095, 57] width 23 height 16
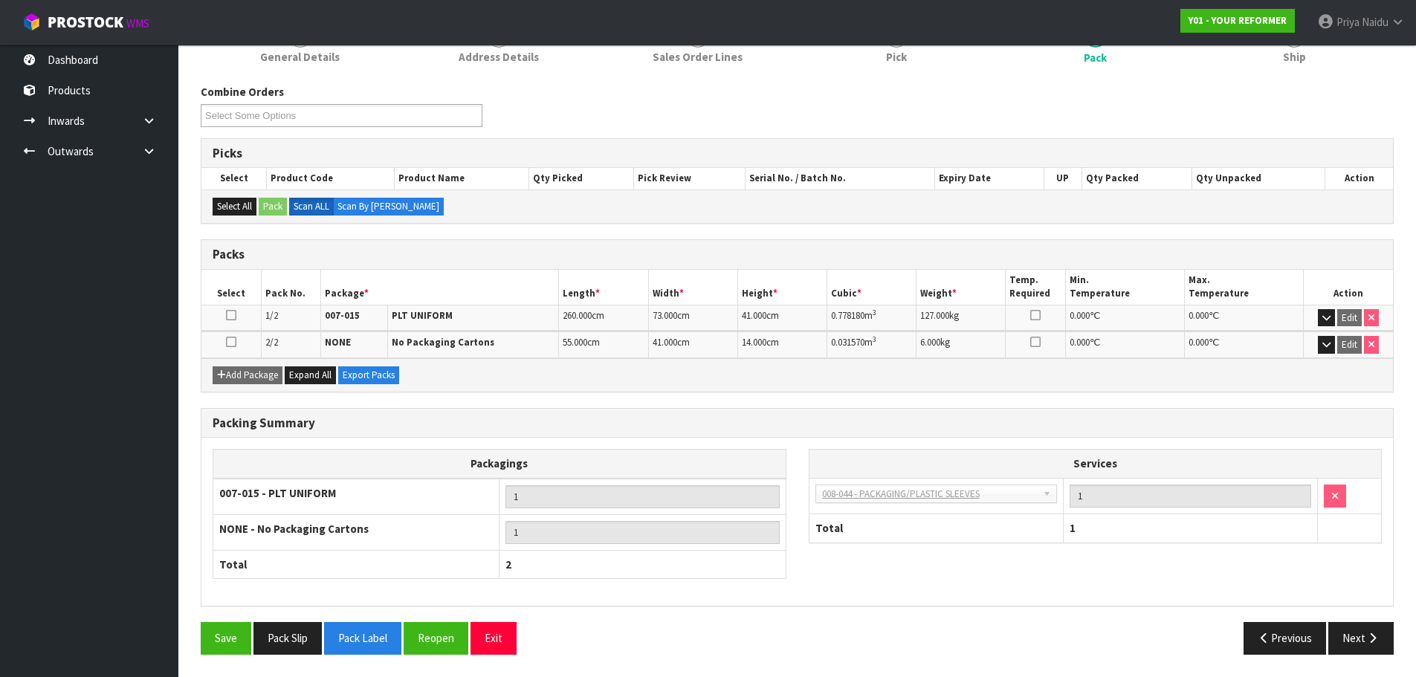
scroll to position [0, 0]
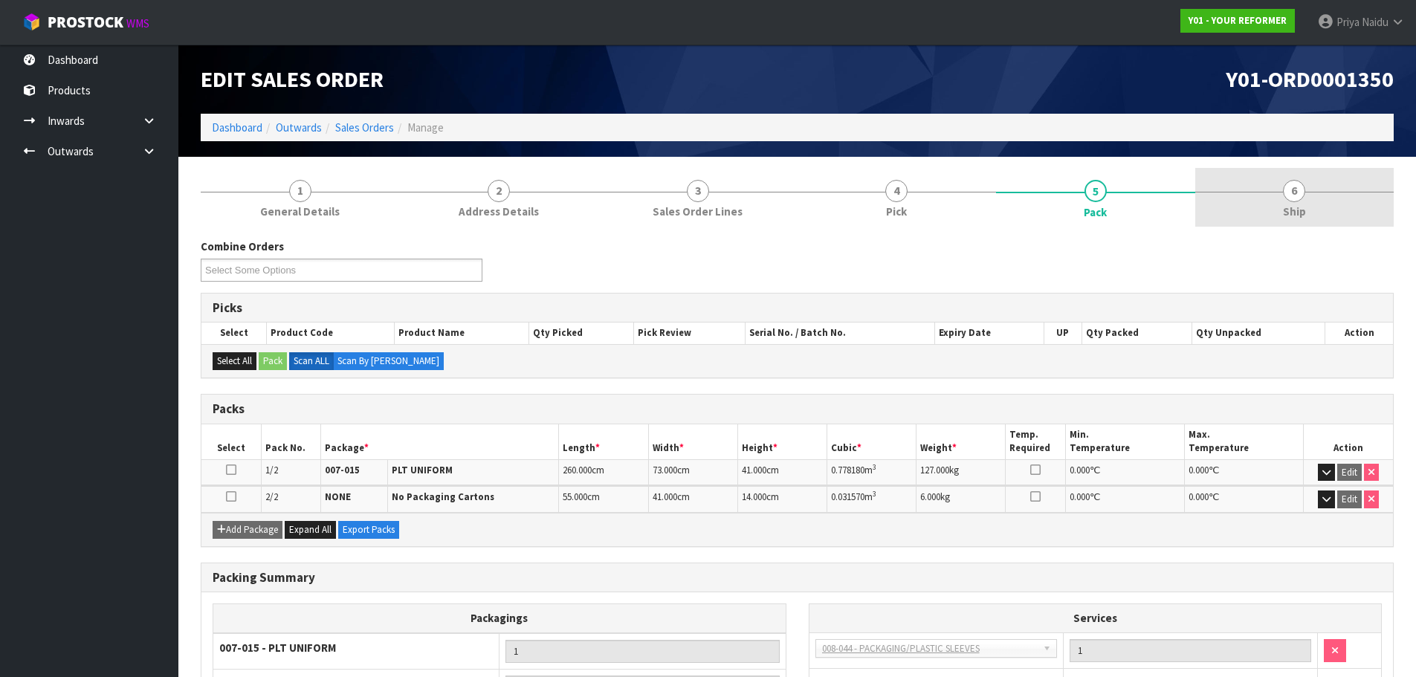
click at [1255, 194] on link "6 Ship" at bounding box center [1295, 197] width 199 height 59
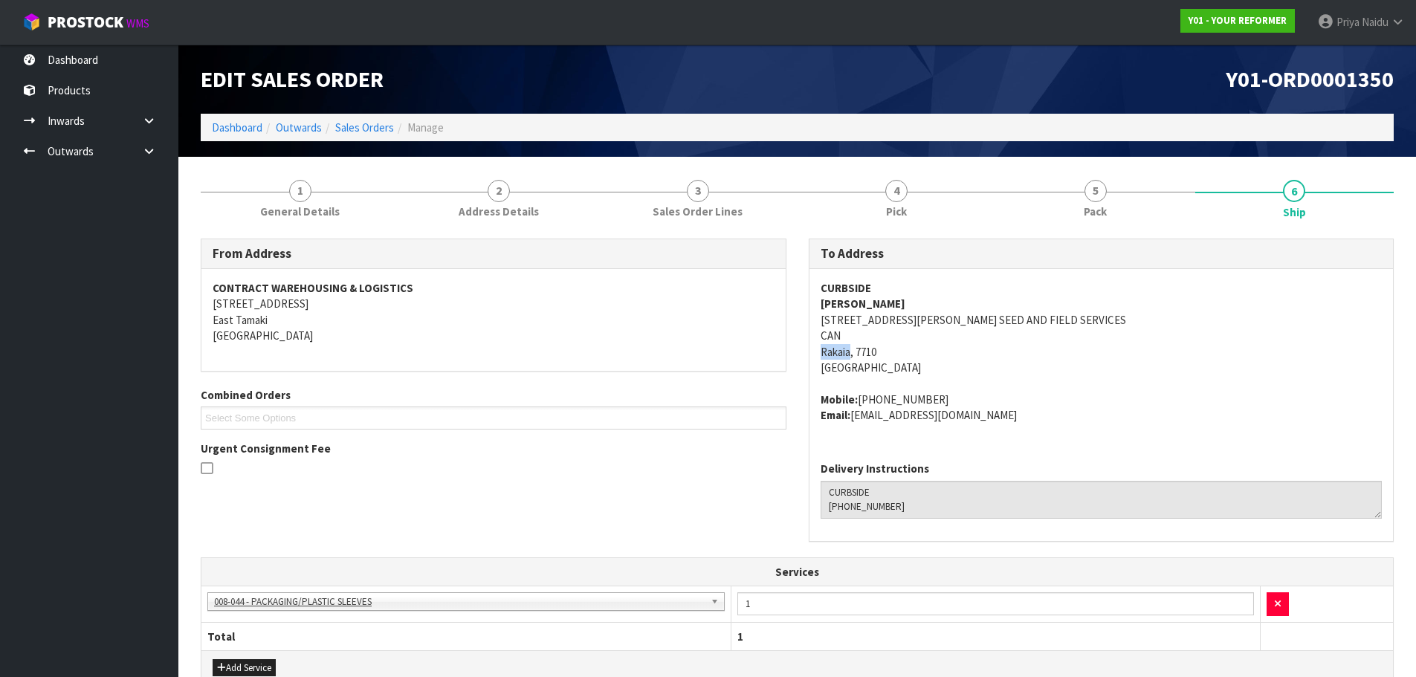
copy address "Rakaia"
drag, startPoint x: 810, startPoint y: 352, endPoint x: 852, endPoint y: 351, distance: 41.7
click at [852, 351] on div "CURBSIDE KATE HENSHAW 67 ELIZABETH AVENUE SEED AND FIELD SERVICES CAN Rakaia, 7…" at bounding box center [1102, 359] width 584 height 181
copy address "67 ELIZABETH AVENUE SEED AND FIELD SERVICES CAN Rakaia, 7710"
drag, startPoint x: 839, startPoint y: 323, endPoint x: 1040, endPoint y: 359, distance: 204.0
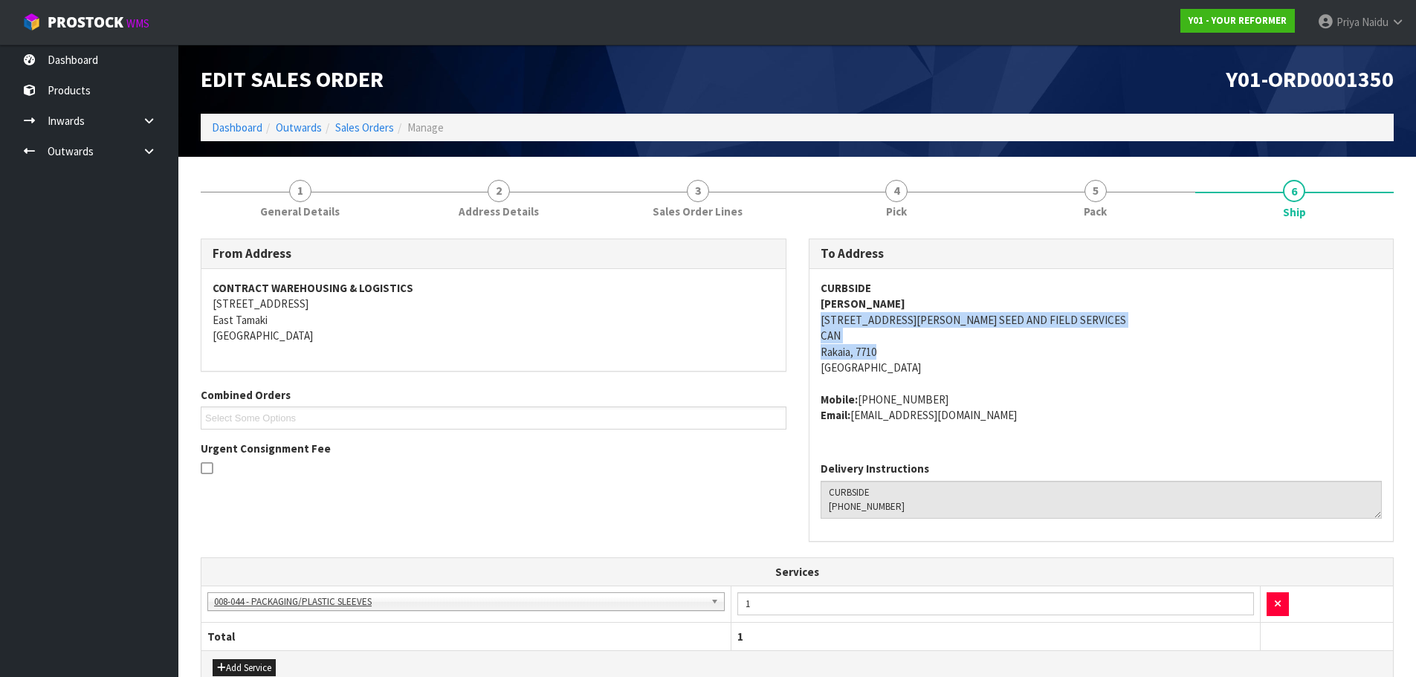
click at [1040, 359] on div "CURBSIDE KATE HENSHAW 67 ELIZABETH AVENUE SEED AND FIELD SERVICES CAN Rakaia, 7…" at bounding box center [1102, 359] width 584 height 181
click at [1158, 317] on address "CURBSIDE KATE HENSHAW 67 ELIZABETH AVENUE SEED AND FIELD SERVICES CAN Rakaia, 7…" at bounding box center [1102, 328] width 562 height 96
copy address "[PHONE_NUMBER]"
drag, startPoint x: 860, startPoint y: 399, endPoint x: 884, endPoint y: 404, distance: 24.5
click at [941, 404] on address "Mobile: +64 27 292 3177 Email: mopeyhenshaw@hotmail.com" at bounding box center [1102, 408] width 562 height 32
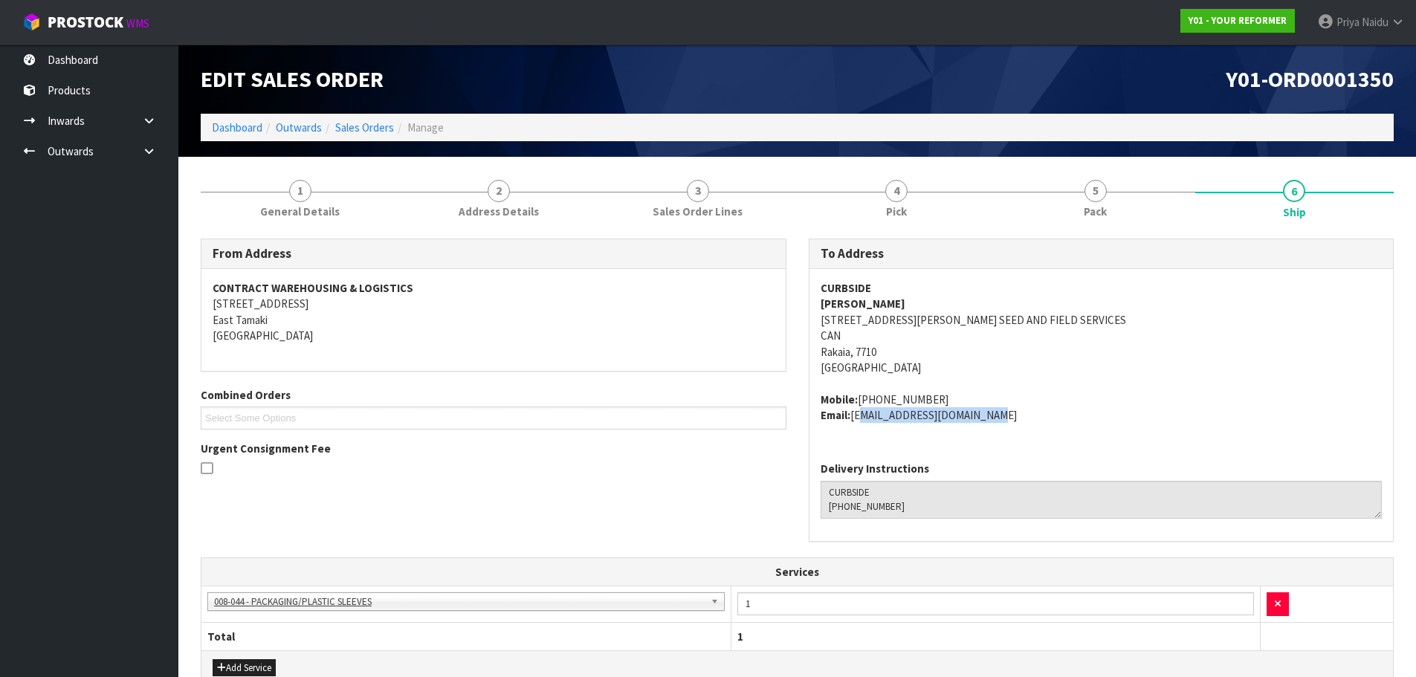
copy address "[EMAIL_ADDRESS][DOMAIN_NAME]"
drag, startPoint x: 855, startPoint y: 417, endPoint x: 1052, endPoint y: 432, distance: 197.6
click at [1056, 432] on div "CURBSIDE KATE HENSHAW 67 ELIZABETH AVENUE SEED AND FIELD SERVICES CAN Rakaia, 7…" at bounding box center [1102, 359] width 584 height 181
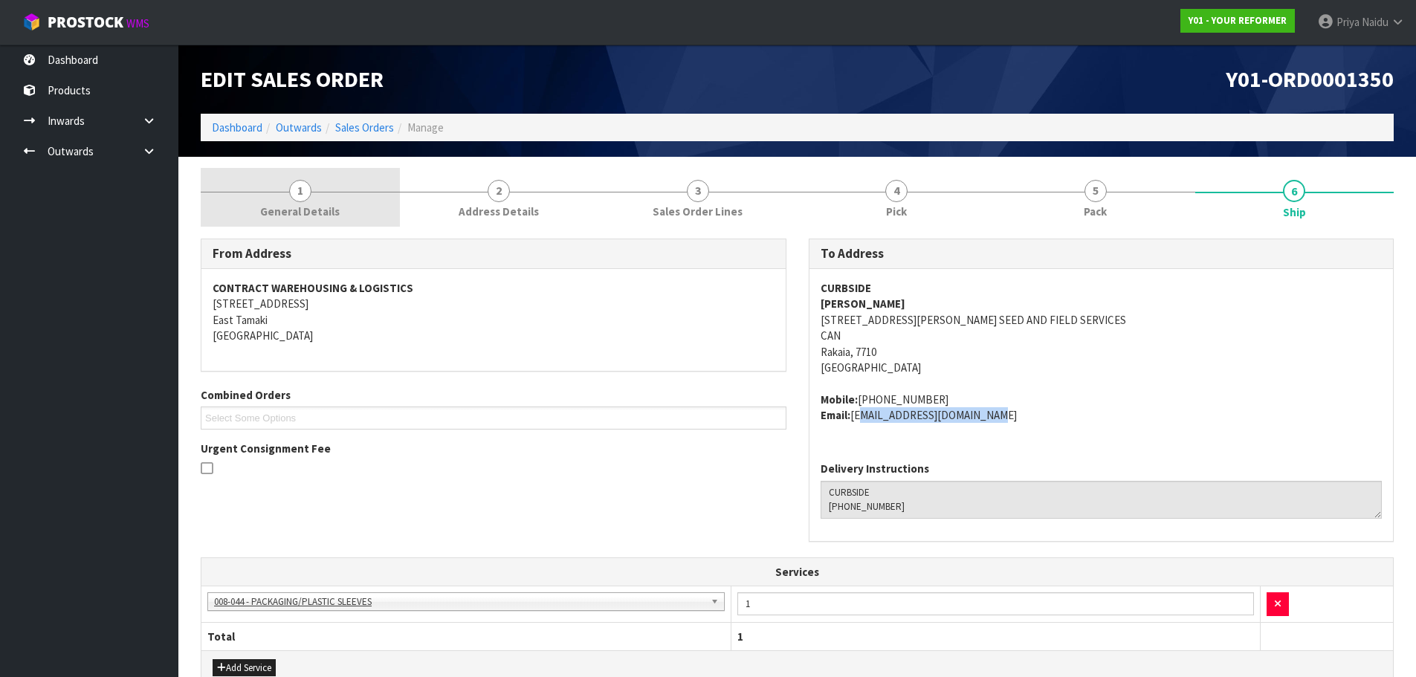
click at [361, 190] on link "1 General Details" at bounding box center [300, 197] width 199 height 59
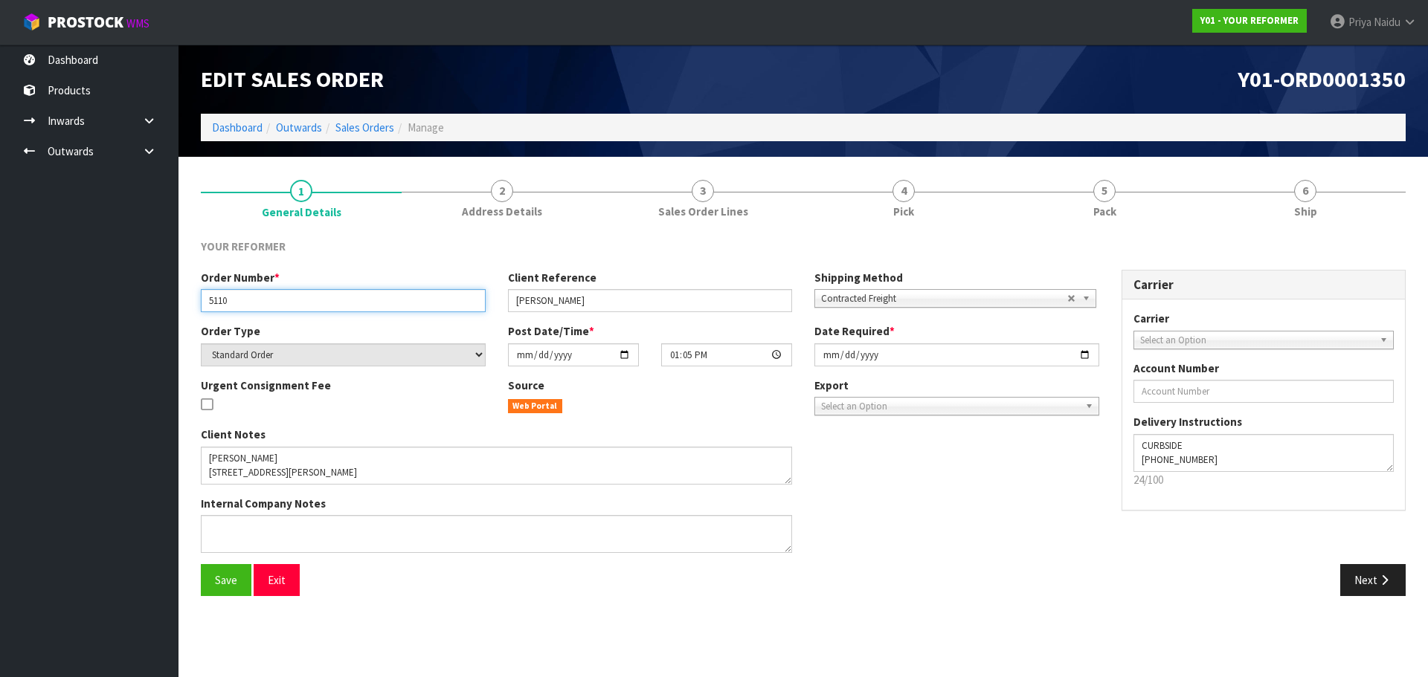
drag, startPoint x: 202, startPoint y: 296, endPoint x: 245, endPoint y: 294, distance: 42.4
click at [245, 294] on input "5110" at bounding box center [343, 300] width 285 height 23
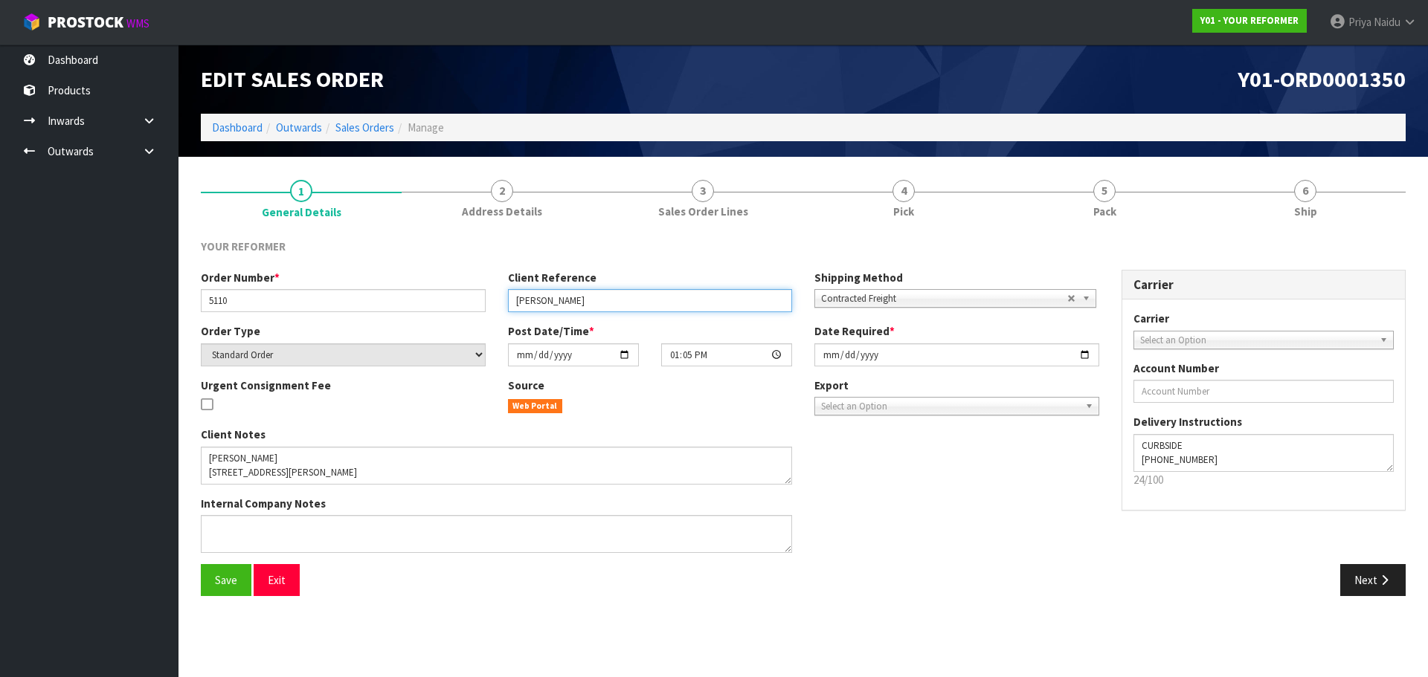
drag, startPoint x: 515, startPoint y: 299, endPoint x: 477, endPoint y: 309, distance: 39.1
click at [590, 309] on input "[PERSON_NAME]" at bounding box center [650, 300] width 285 height 23
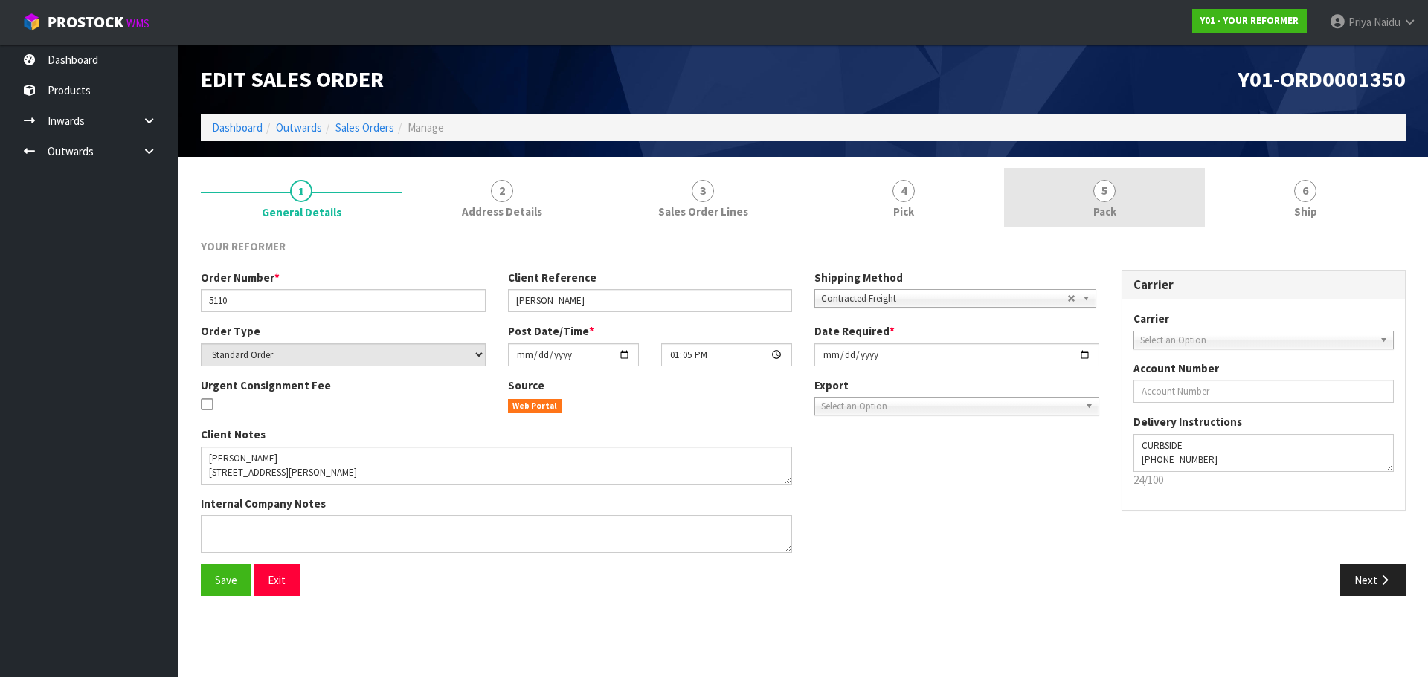
click at [1110, 212] on span "Pack" at bounding box center [1104, 212] width 23 height 16
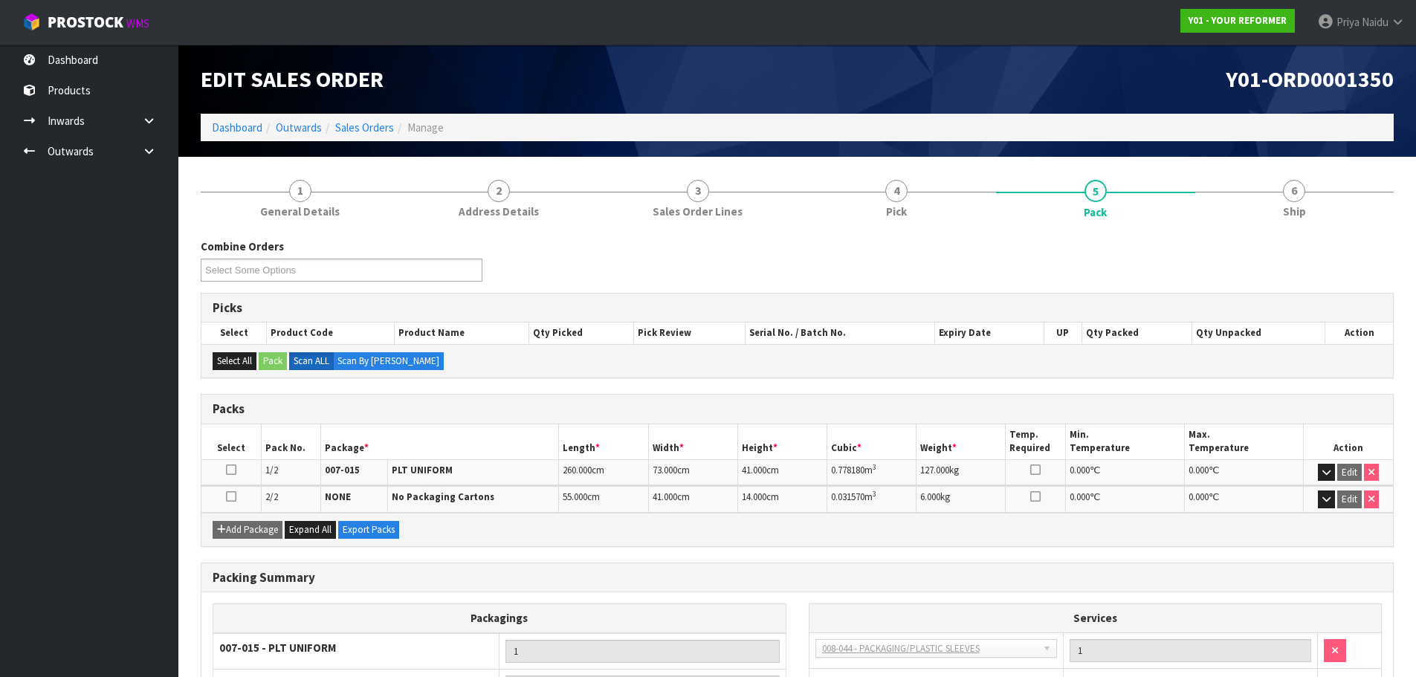
click at [550, 405] on h3 "Packs" at bounding box center [798, 409] width 1170 height 14
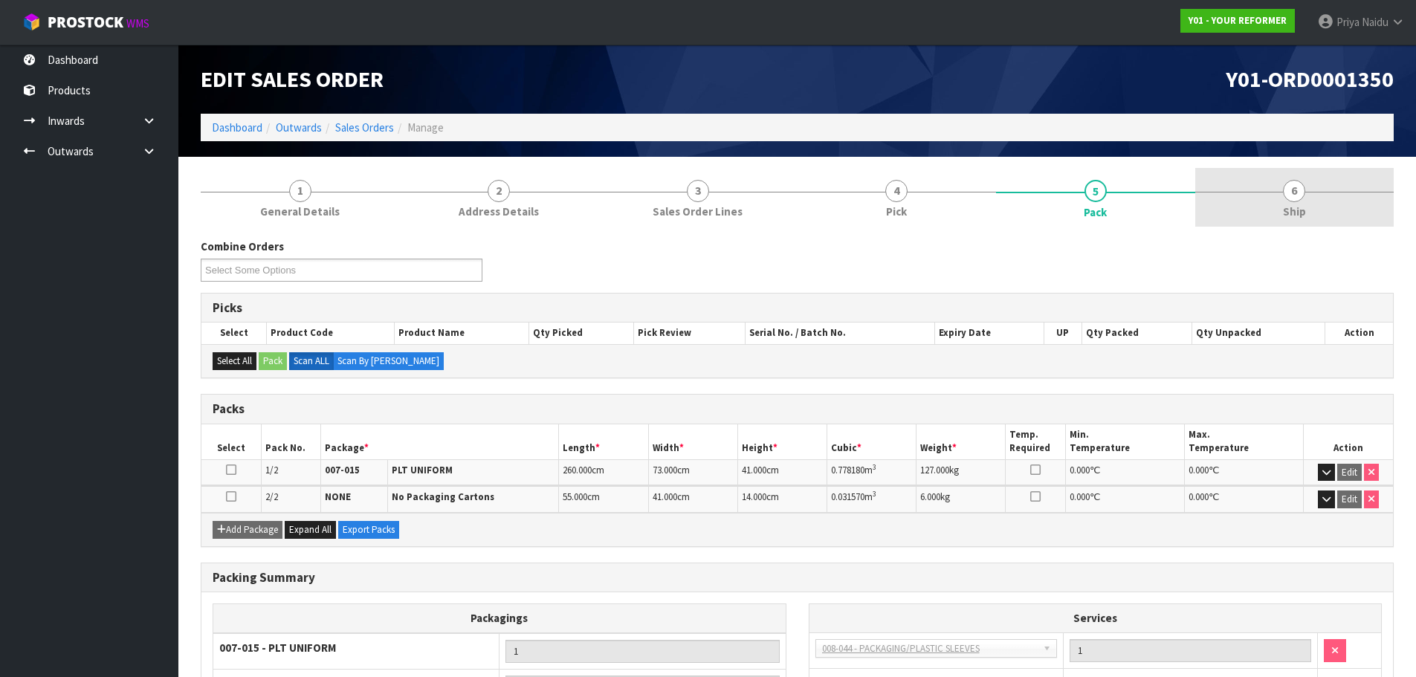
click at [1308, 182] on link "6 Ship" at bounding box center [1295, 197] width 199 height 59
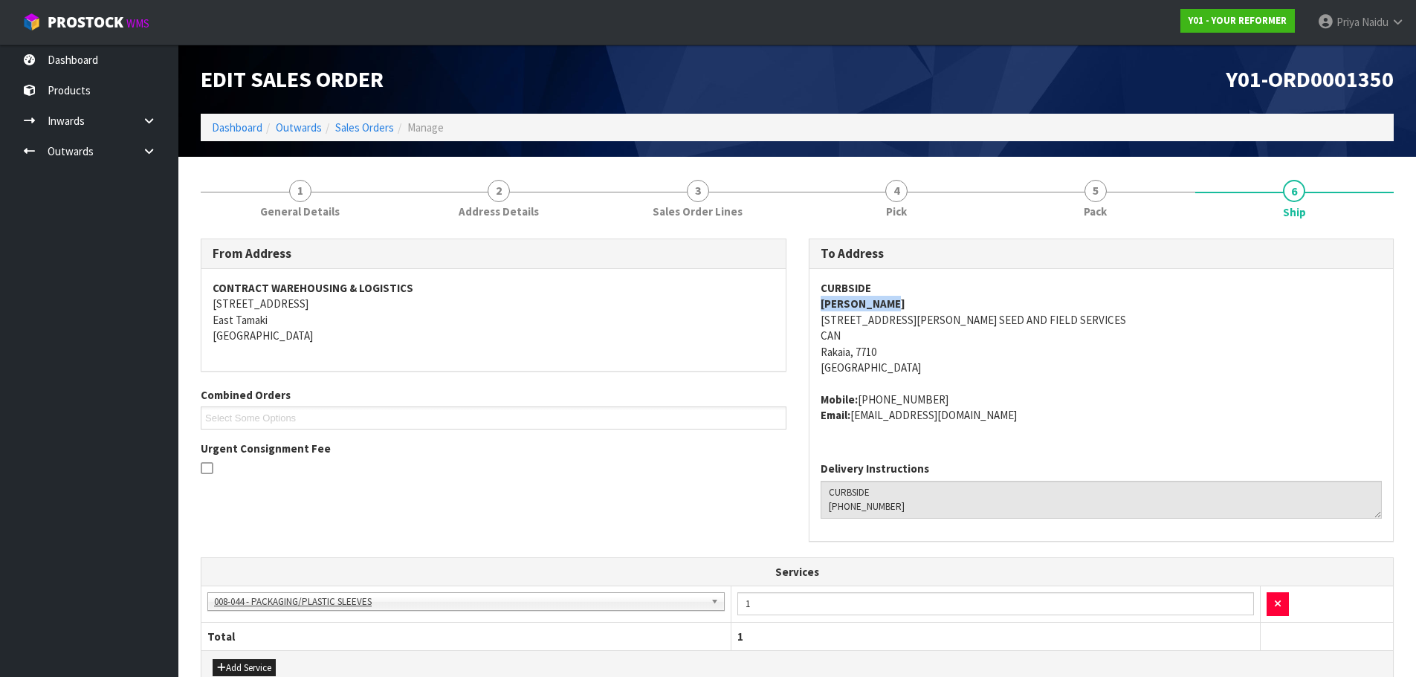
copy strong "[PERSON_NAME]"
drag, startPoint x: 808, startPoint y: 306, endPoint x: 894, endPoint y: 300, distance: 86.5
click at [921, 302] on div "To Address CURBSIDE KATE HENSHAW 67 ELIZABETH AVENUE SEED AND FIELD SERVICES CA…" at bounding box center [1102, 398] width 608 height 318
copy address "Mobile: +64 27 292 3177"
drag, startPoint x: 816, startPoint y: 405, endPoint x: 523, endPoint y: 488, distance: 304.4
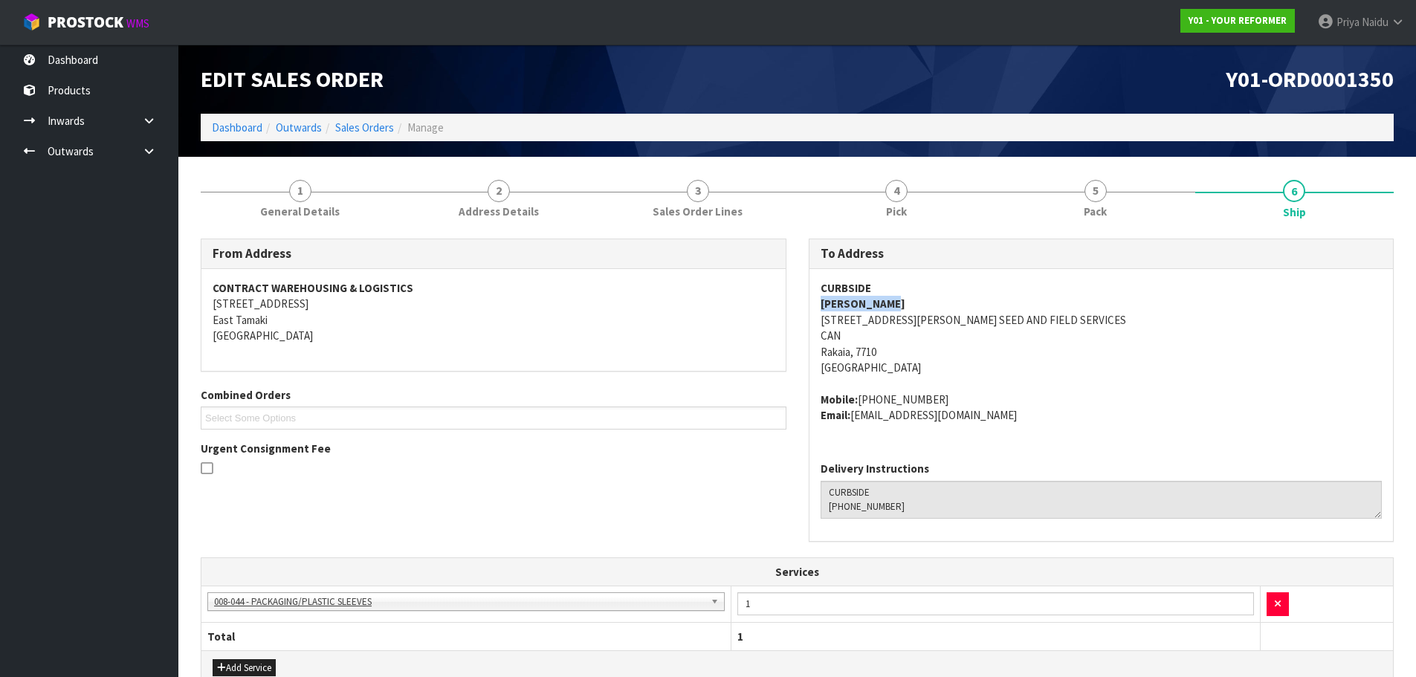
click at [947, 403] on div "CURBSIDE KATE HENSHAW 67 ELIZABETH AVENUE SEED AND FIELD SERVICES CAN Rakaia, 7…" at bounding box center [1102, 359] width 584 height 181
click at [1063, 370] on address "CURBSIDE KATE HENSHAW 67 ELIZABETH AVENUE SEED AND FIELD SERVICES CAN Rakaia, 7…" at bounding box center [1102, 328] width 562 height 96
drag, startPoint x: 242, startPoint y: 129, endPoint x: 241, endPoint y: 138, distance: 9.0
click at [242, 129] on link "Dashboard" at bounding box center [237, 127] width 51 height 14
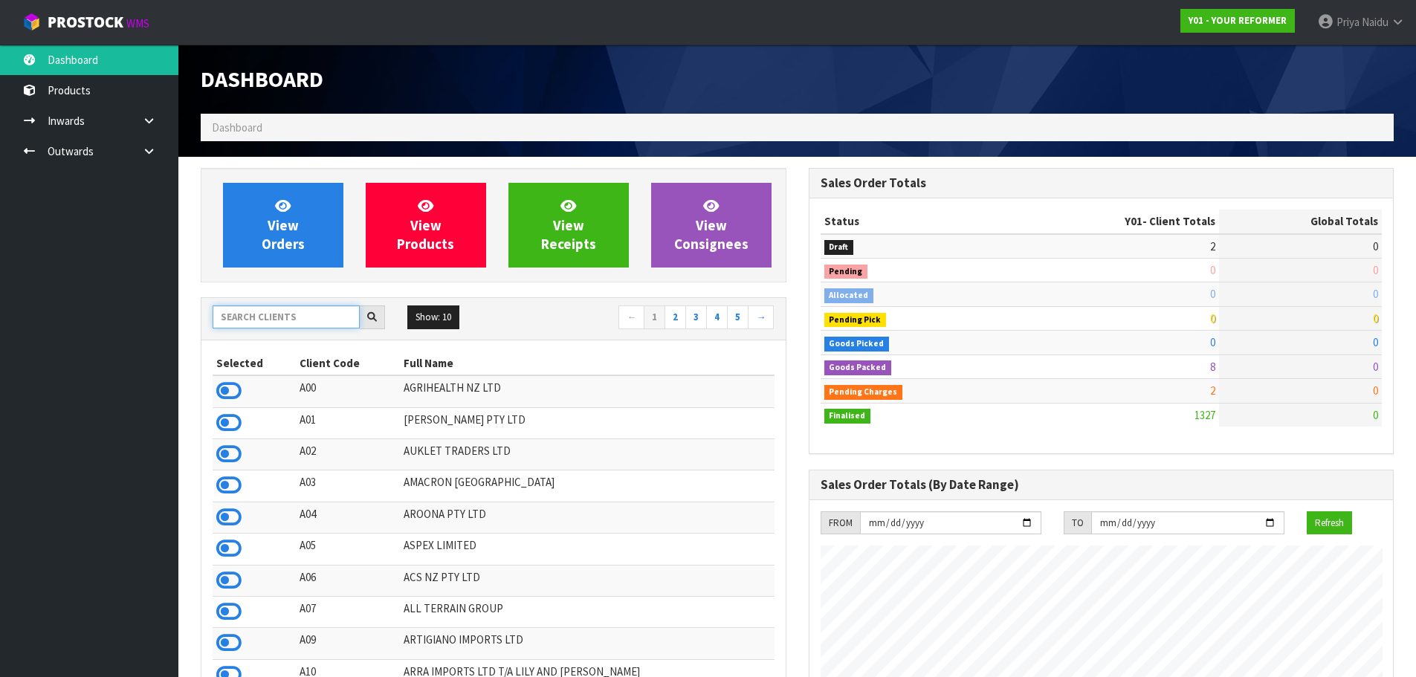
scroll to position [1126, 607]
click at [261, 317] on input "text" at bounding box center [286, 317] width 147 height 23
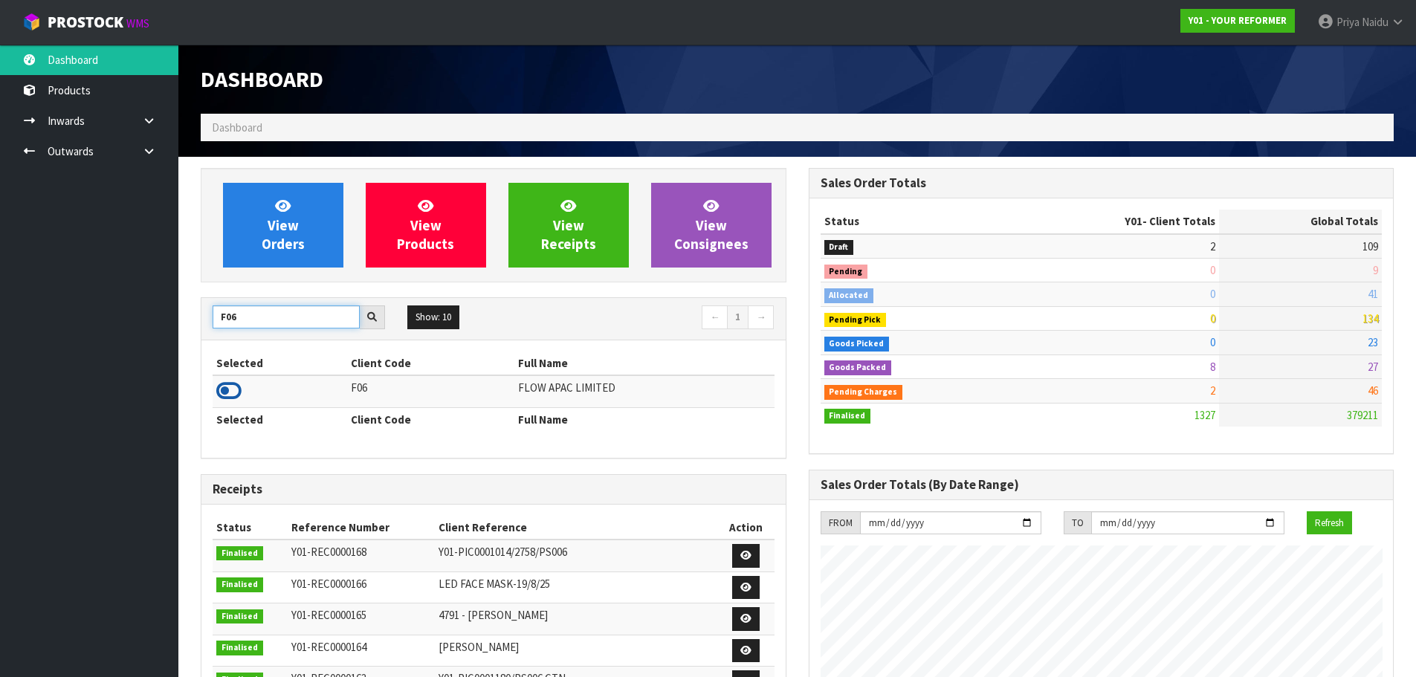
type input "F06"
click at [228, 389] on icon at bounding box center [228, 391] width 25 height 22
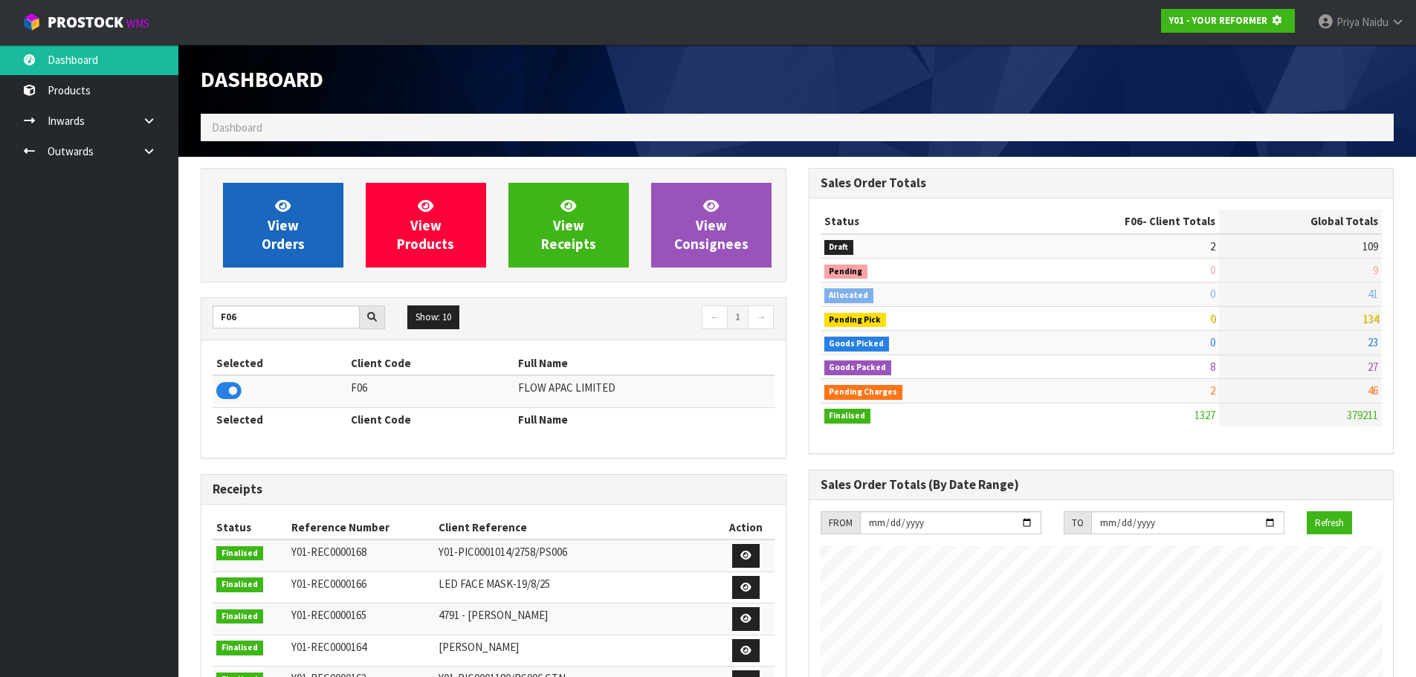
scroll to position [742636, 742955]
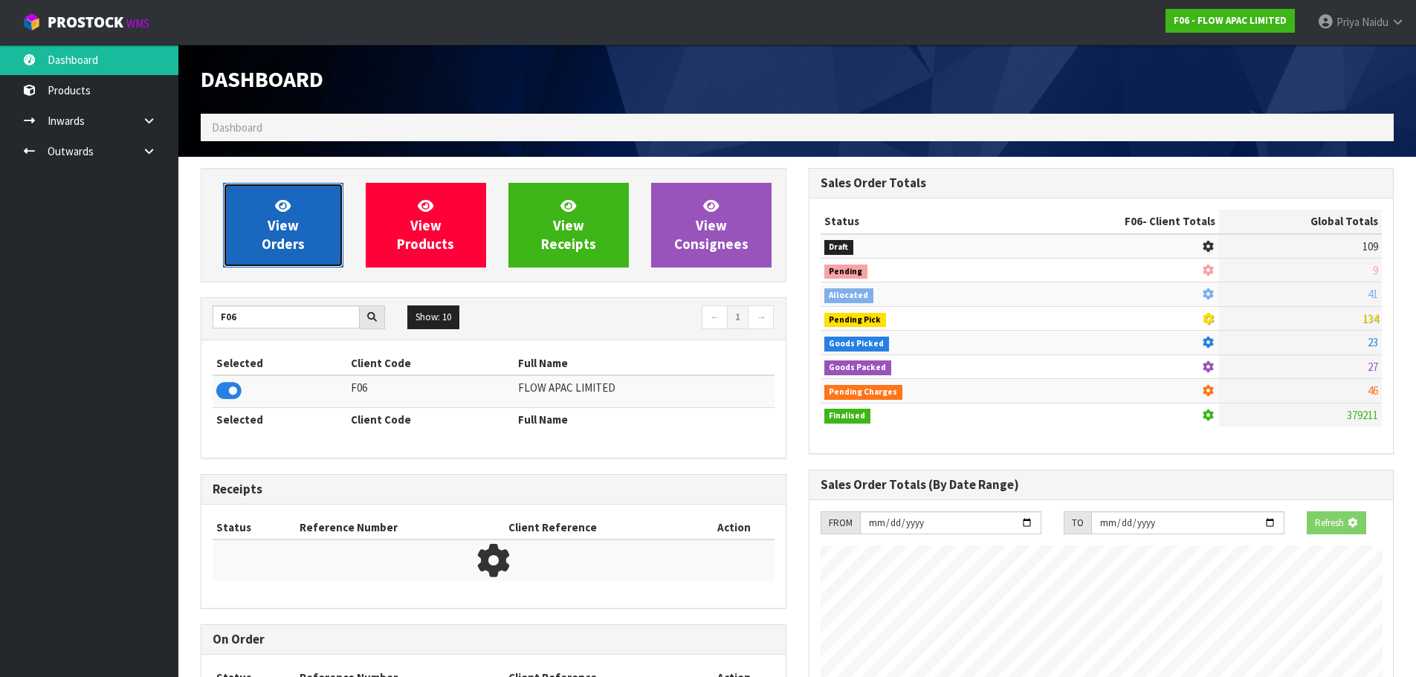
click at [266, 207] on link "View Orders" at bounding box center [283, 225] width 120 height 85
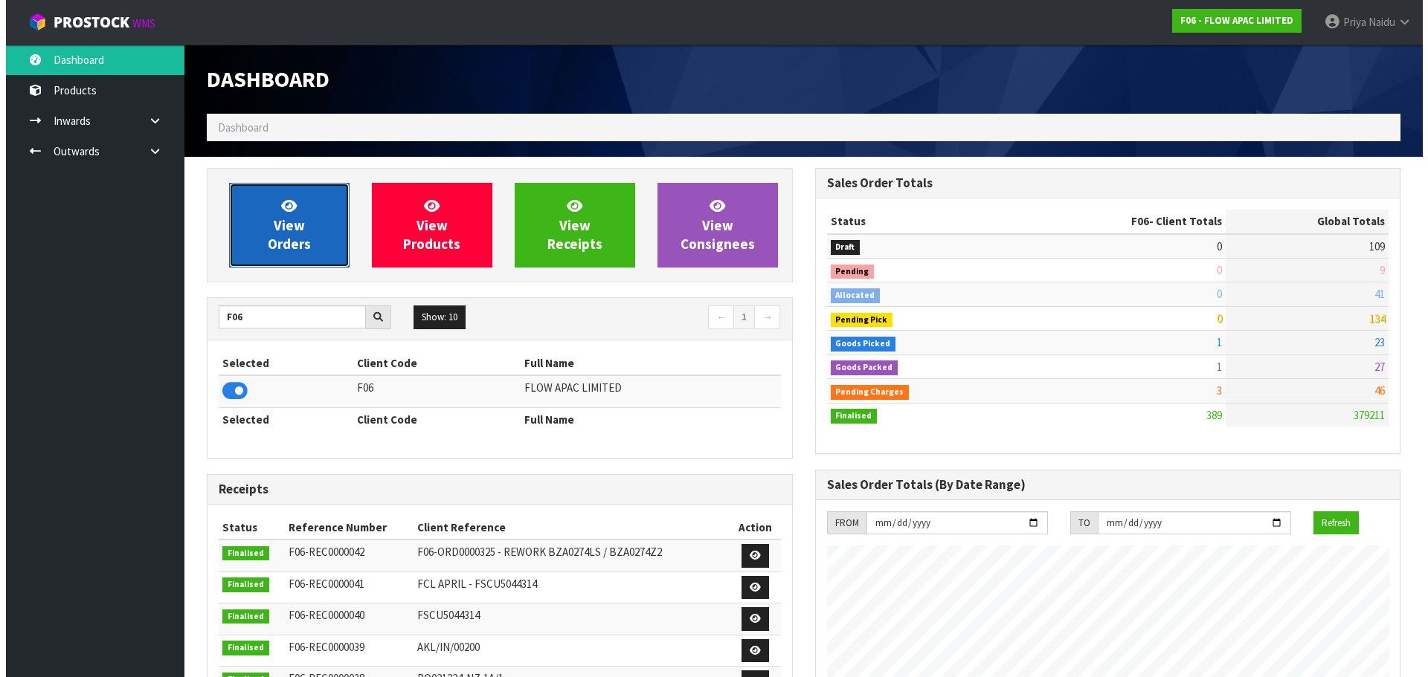
scroll to position [1126, 607]
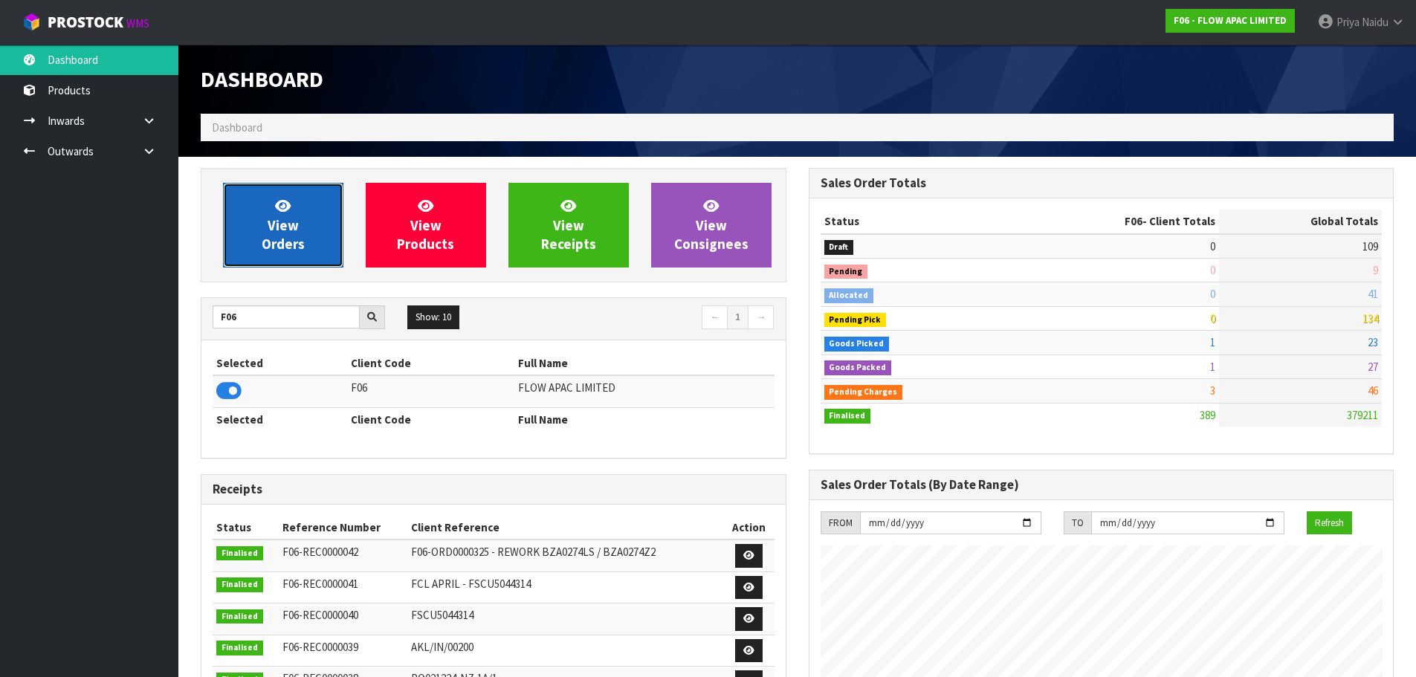
click at [308, 188] on link "View Orders" at bounding box center [283, 225] width 120 height 85
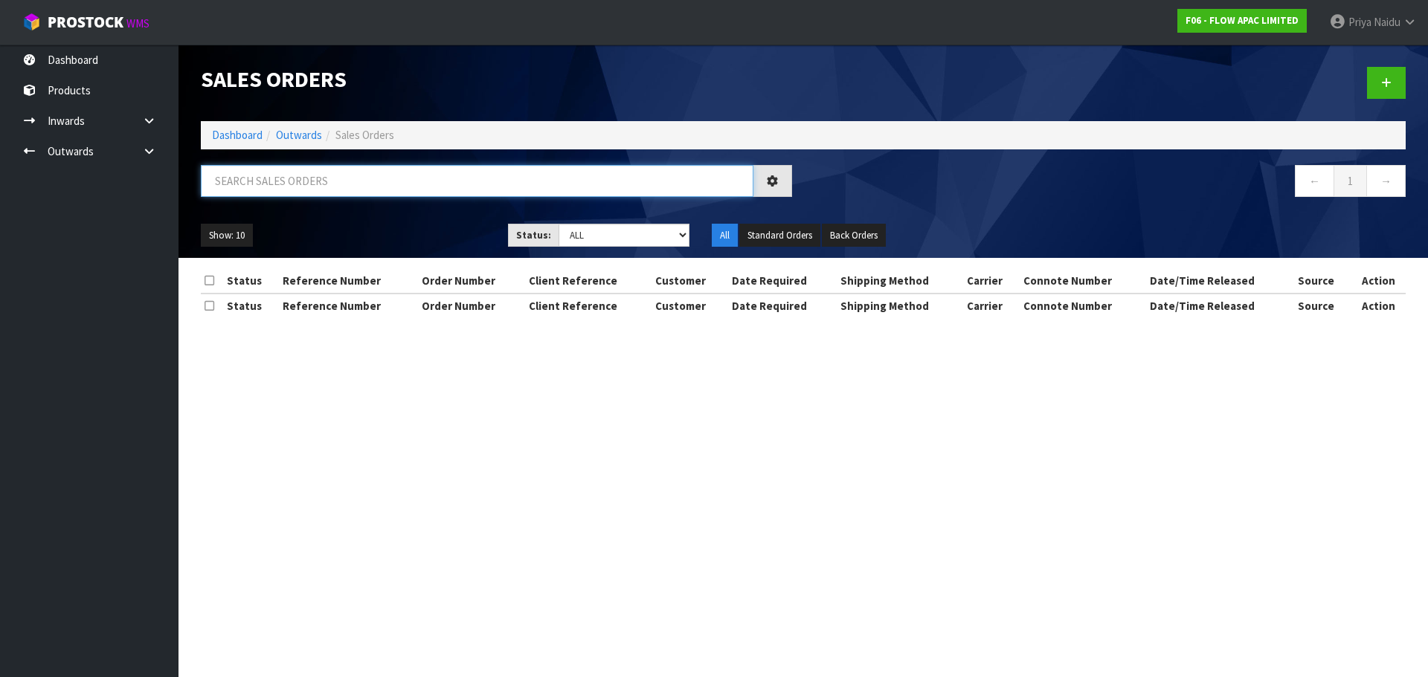
click at [311, 180] on input "text" at bounding box center [477, 181] width 552 height 32
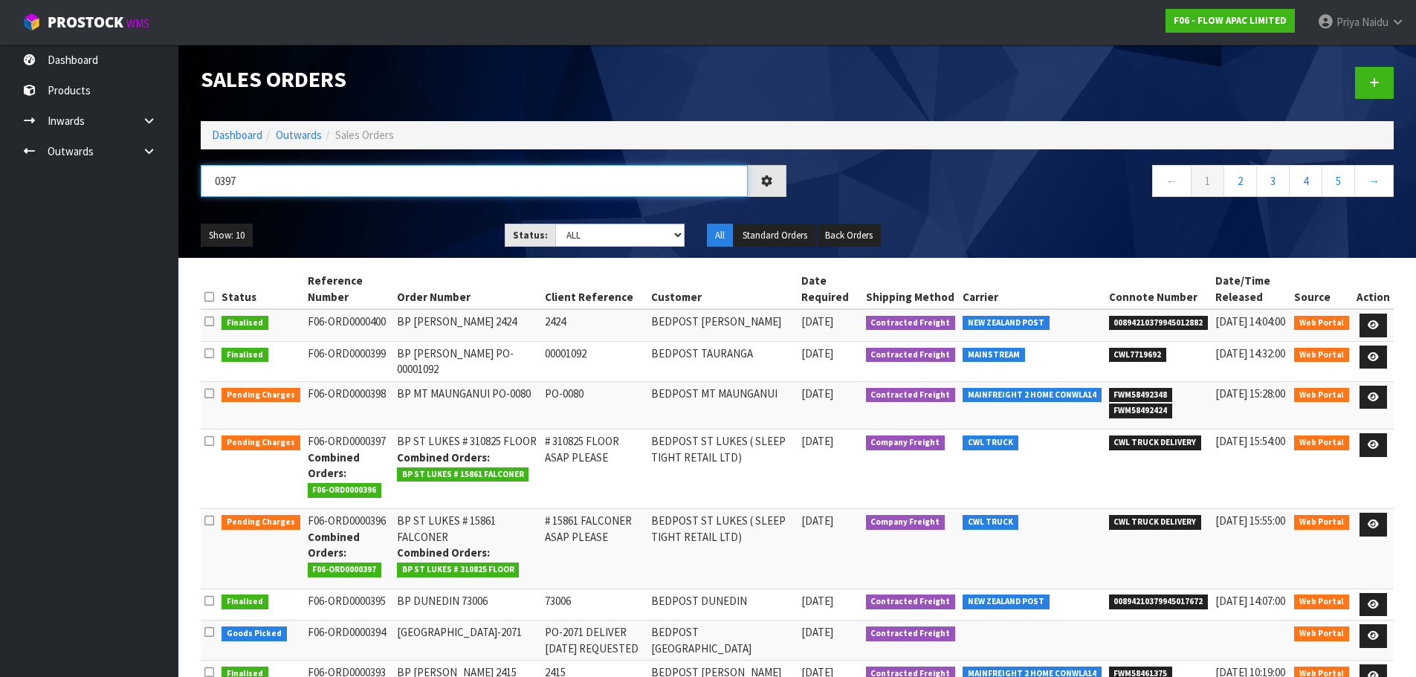
type input "0397"
click at [347, 219] on div "Show: 10 5 10 25 50 Status: Draft Pending Allocated Pending Pick Goods Picked G…" at bounding box center [798, 236] width 1216 height 46
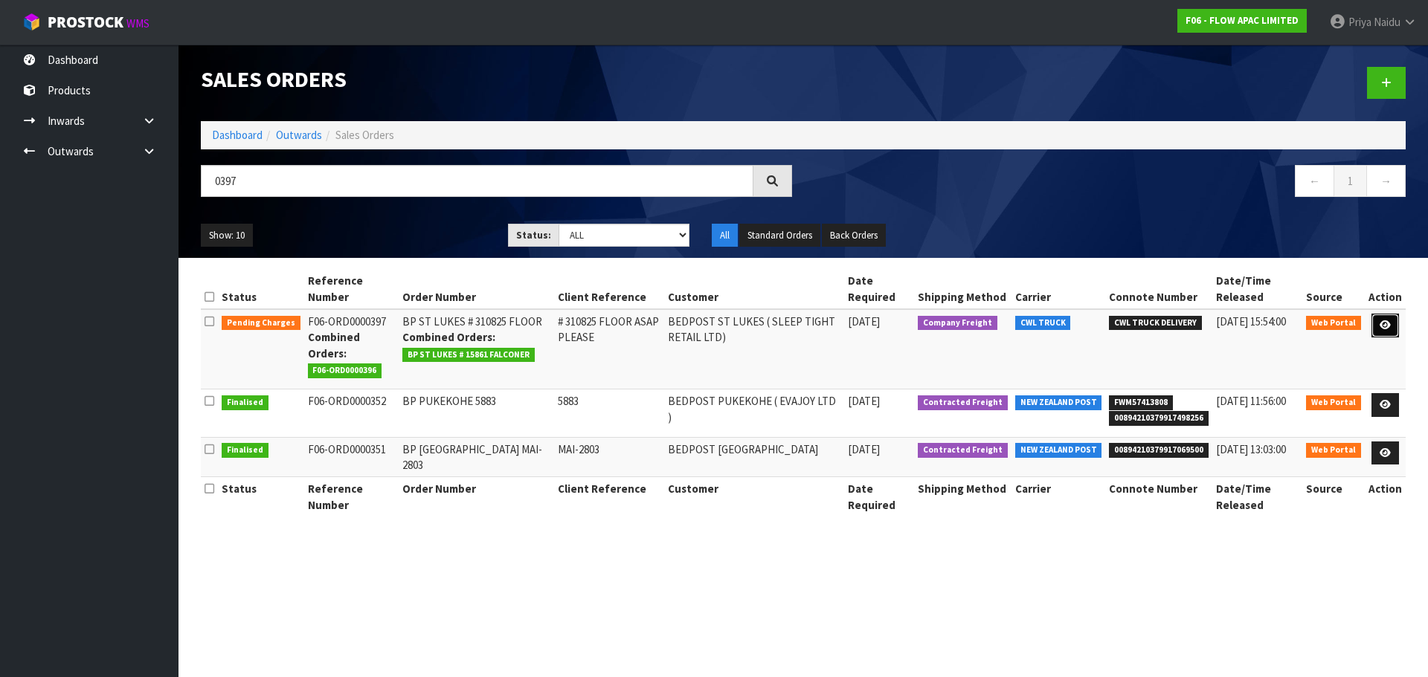
click at [1388, 328] on icon at bounding box center [1384, 325] width 11 height 10
click at [1382, 328] on icon at bounding box center [1384, 325] width 11 height 10
click at [1385, 324] on icon at bounding box center [1384, 325] width 11 height 10
click at [1382, 318] on link at bounding box center [1385, 326] width 28 height 24
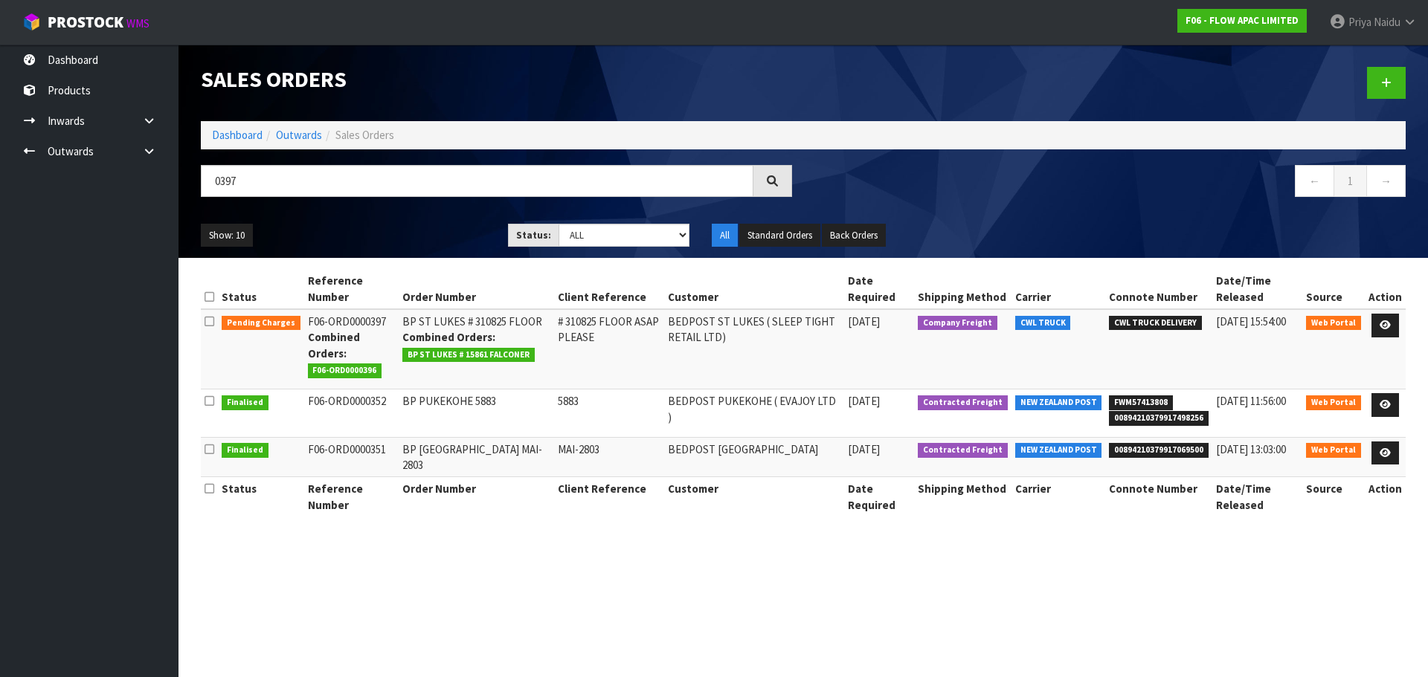
click at [1124, 219] on div "Show: 10 5 10 25 50 Status: Draft Pending Allocated Pending Pick Goods Picked G…" at bounding box center [803, 236] width 1227 height 46
click at [1378, 323] on link at bounding box center [1385, 326] width 28 height 24
click at [1376, 322] on link at bounding box center [1385, 326] width 28 height 24
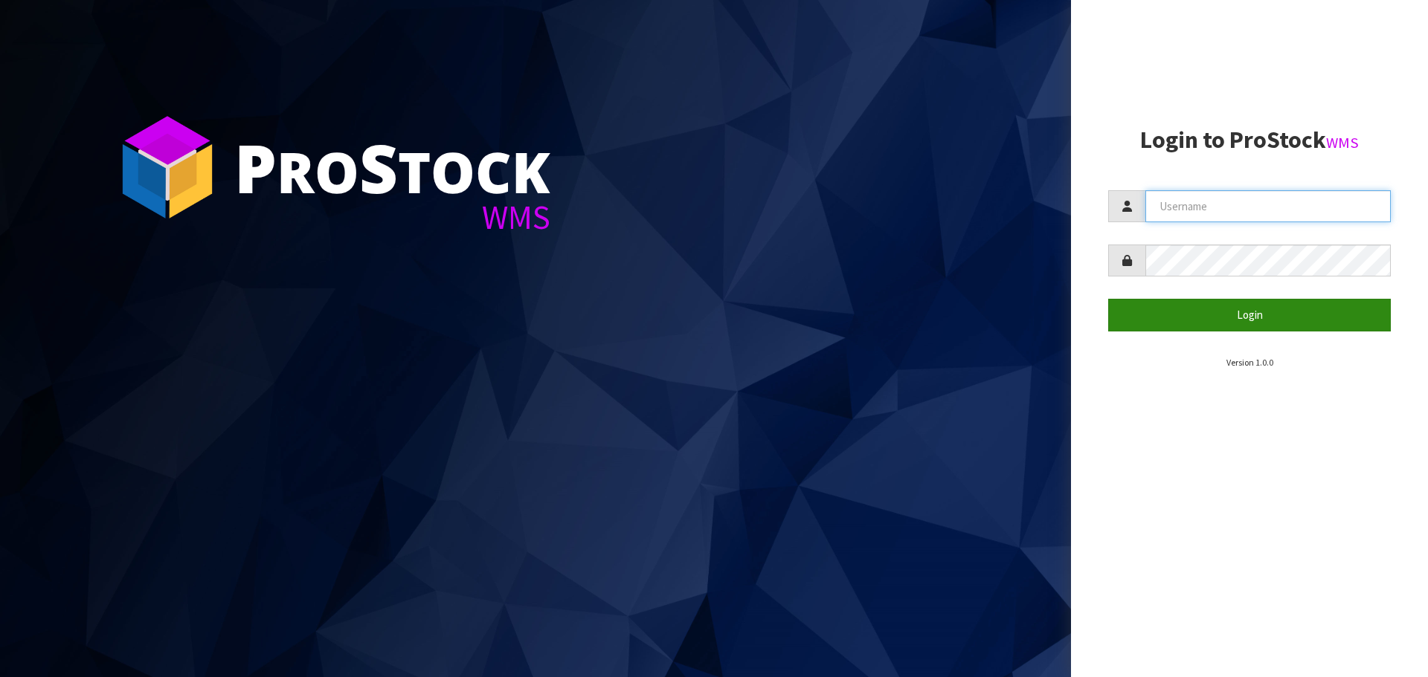
type input "priya"
click at [1234, 312] on button "Login" at bounding box center [1249, 315] width 283 height 32
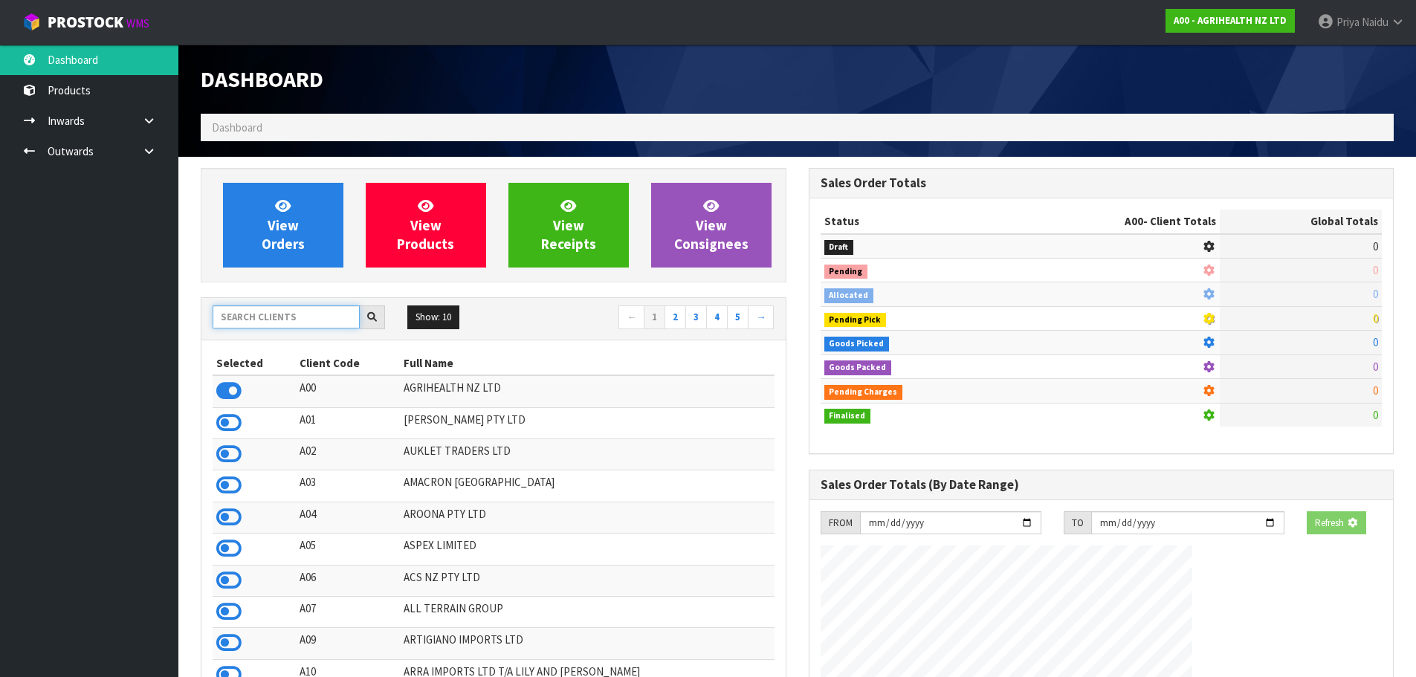
click at [250, 319] on input "text" at bounding box center [286, 317] width 147 height 23
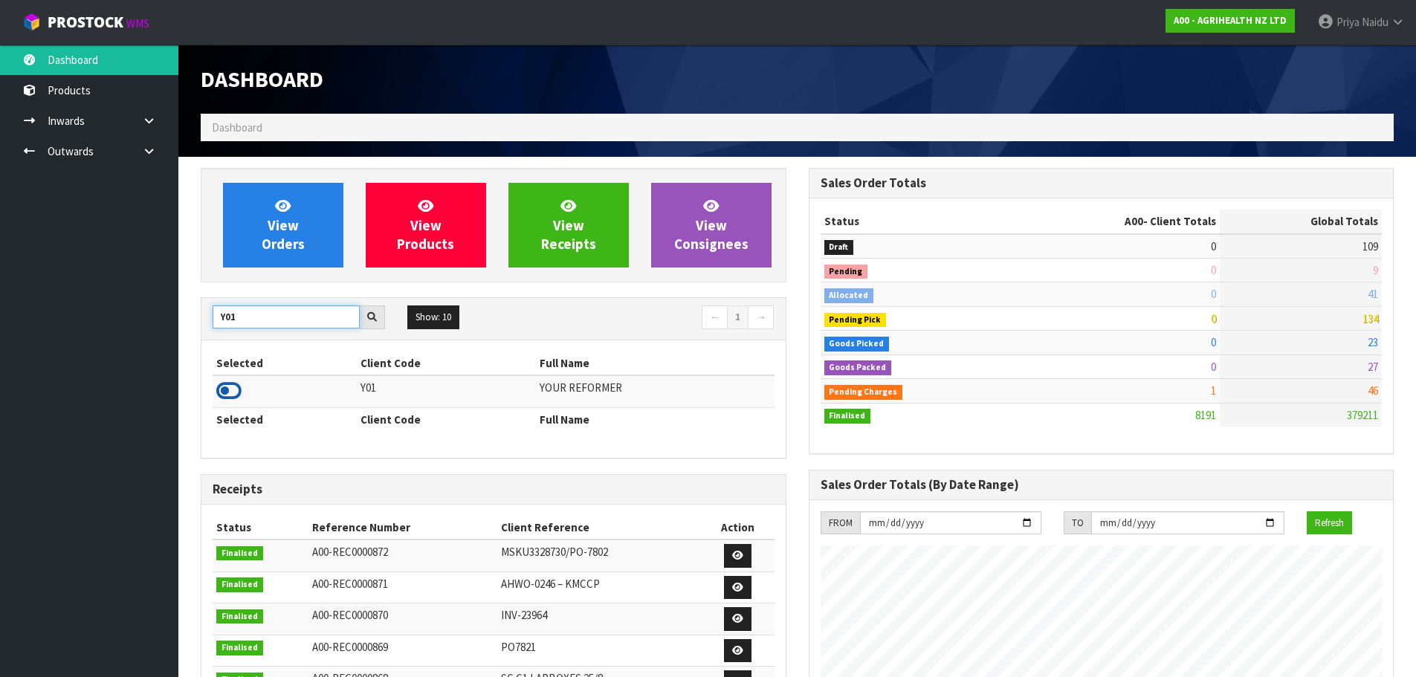
type input "Y01"
click at [233, 382] on icon at bounding box center [228, 391] width 25 height 22
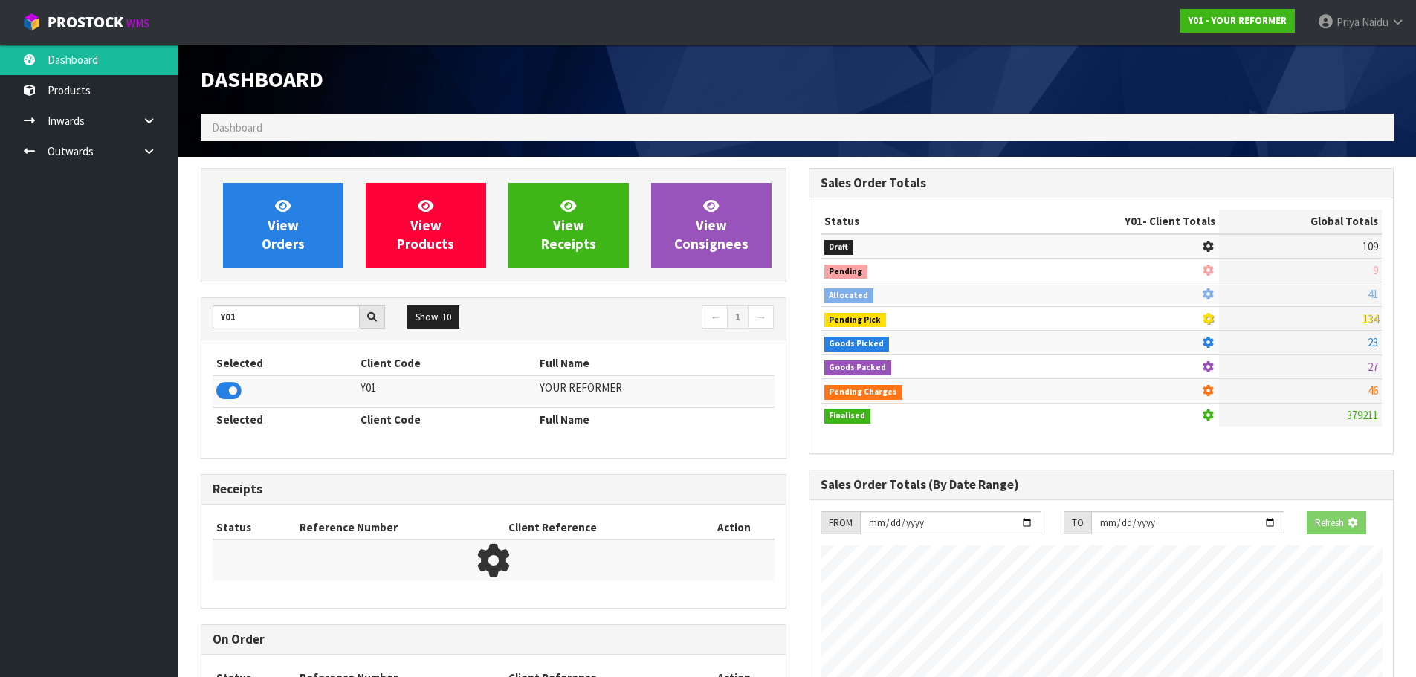
scroll to position [742636, 742955]
click at [271, 284] on div "View Orders View Products View Receipts View Consignees Y01 Show: 10 5 10 25 50…" at bounding box center [494, 471] width 608 height 607
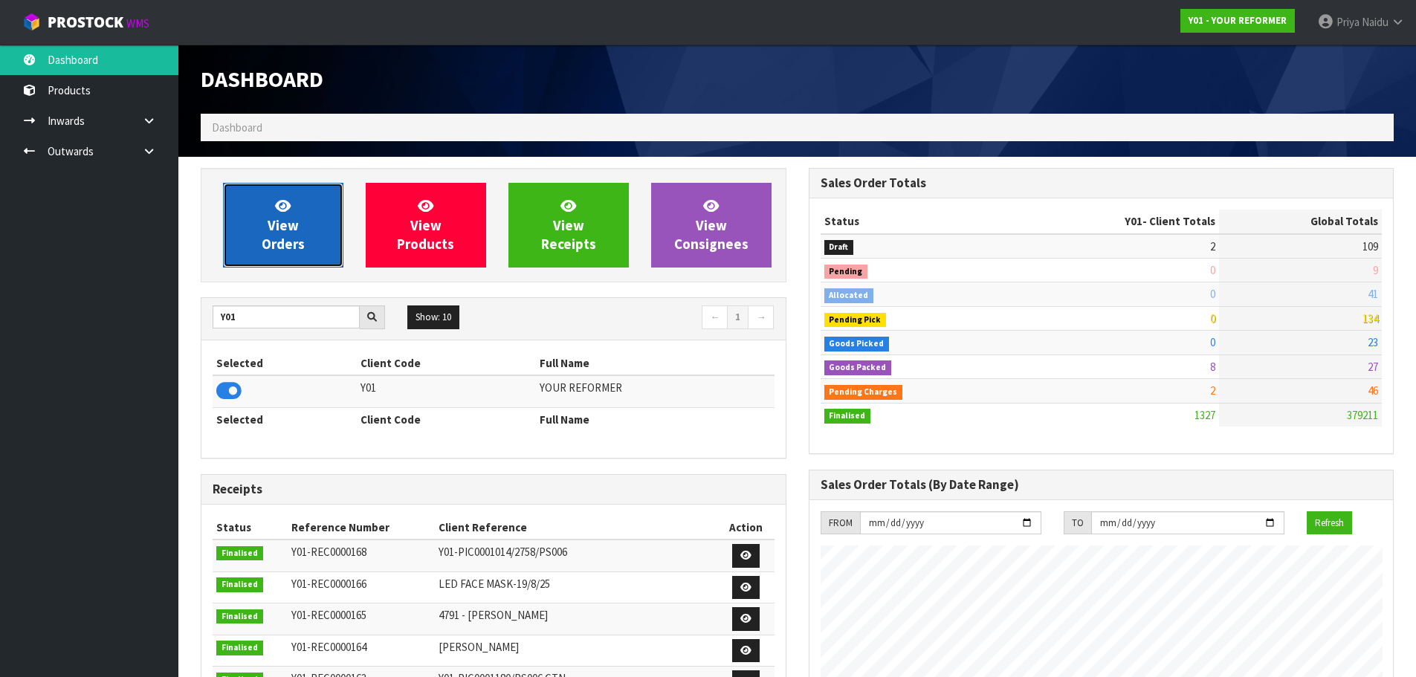
click at [285, 214] on span "View Orders" at bounding box center [283, 225] width 43 height 56
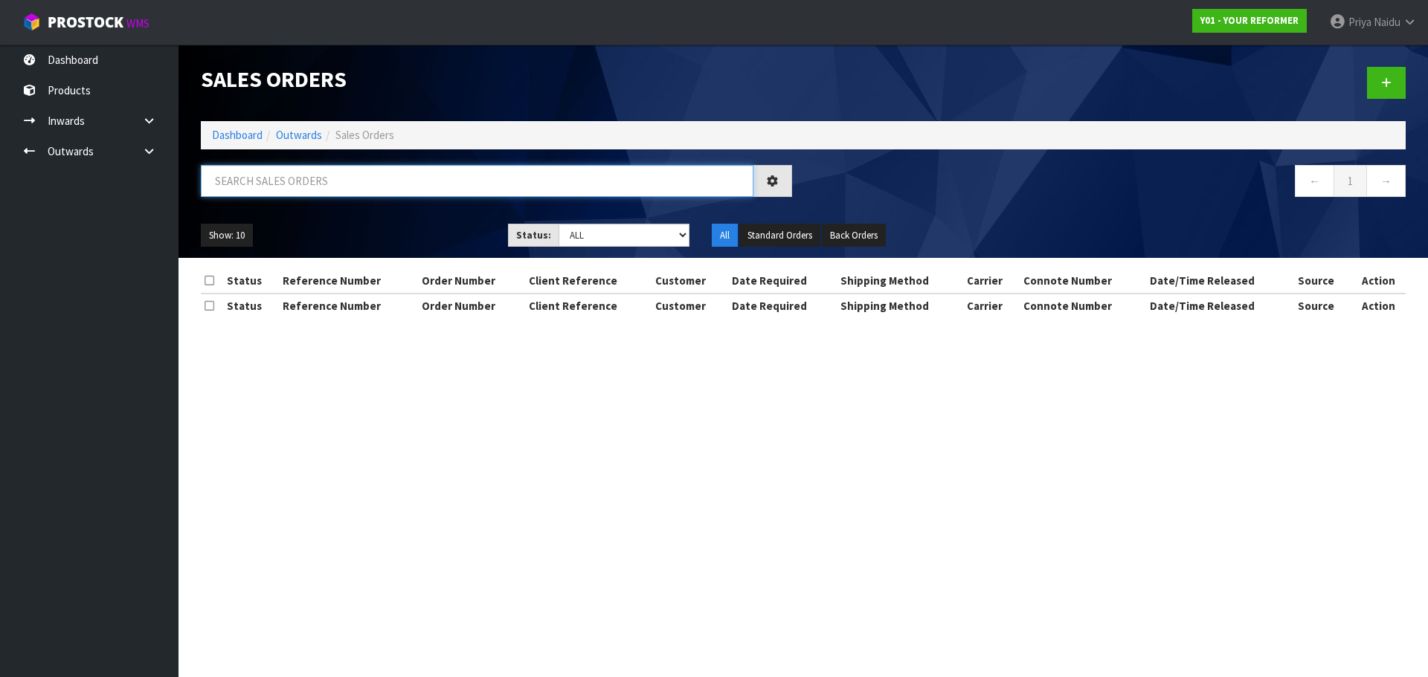
drag, startPoint x: 297, startPoint y: 186, endPoint x: 300, endPoint y: 179, distance: 7.7
click at [300, 179] on input "text" at bounding box center [477, 181] width 552 height 32
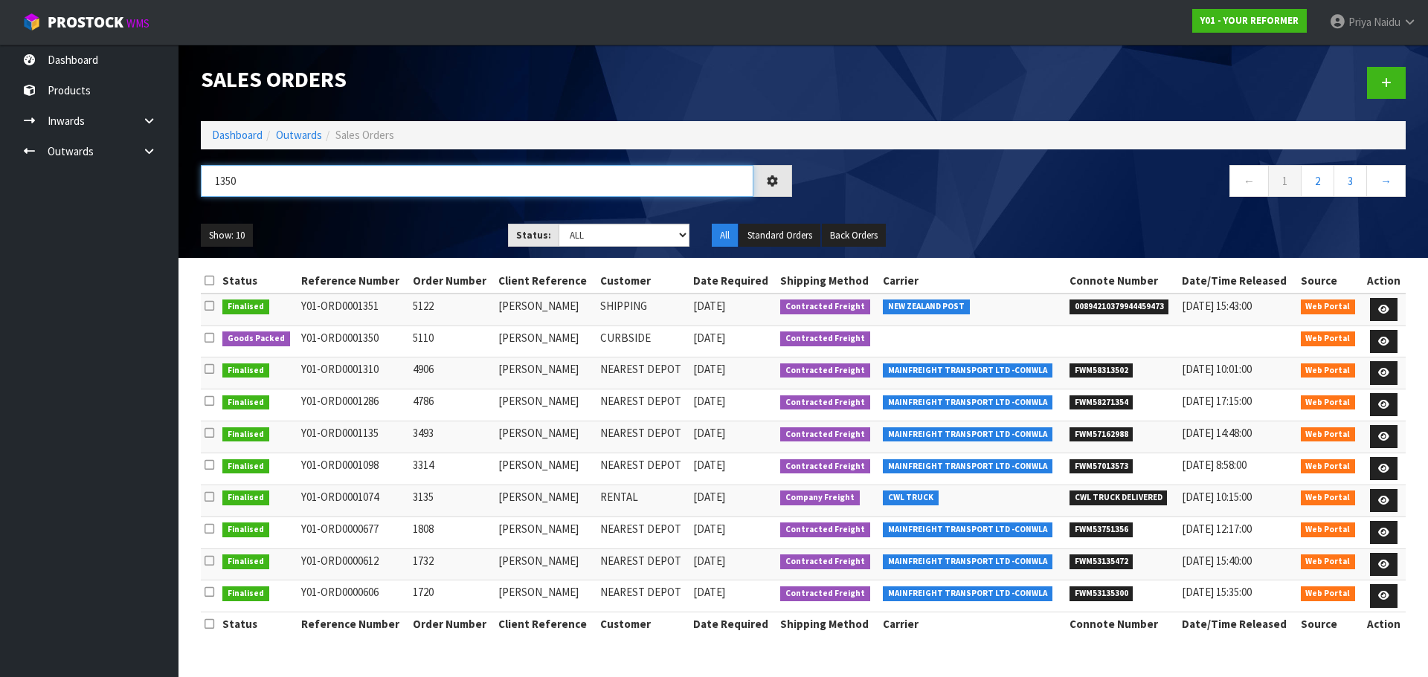
type input "1350"
click at [352, 230] on ul "Show: 10 5 10 25 50" at bounding box center [343, 236] width 285 height 24
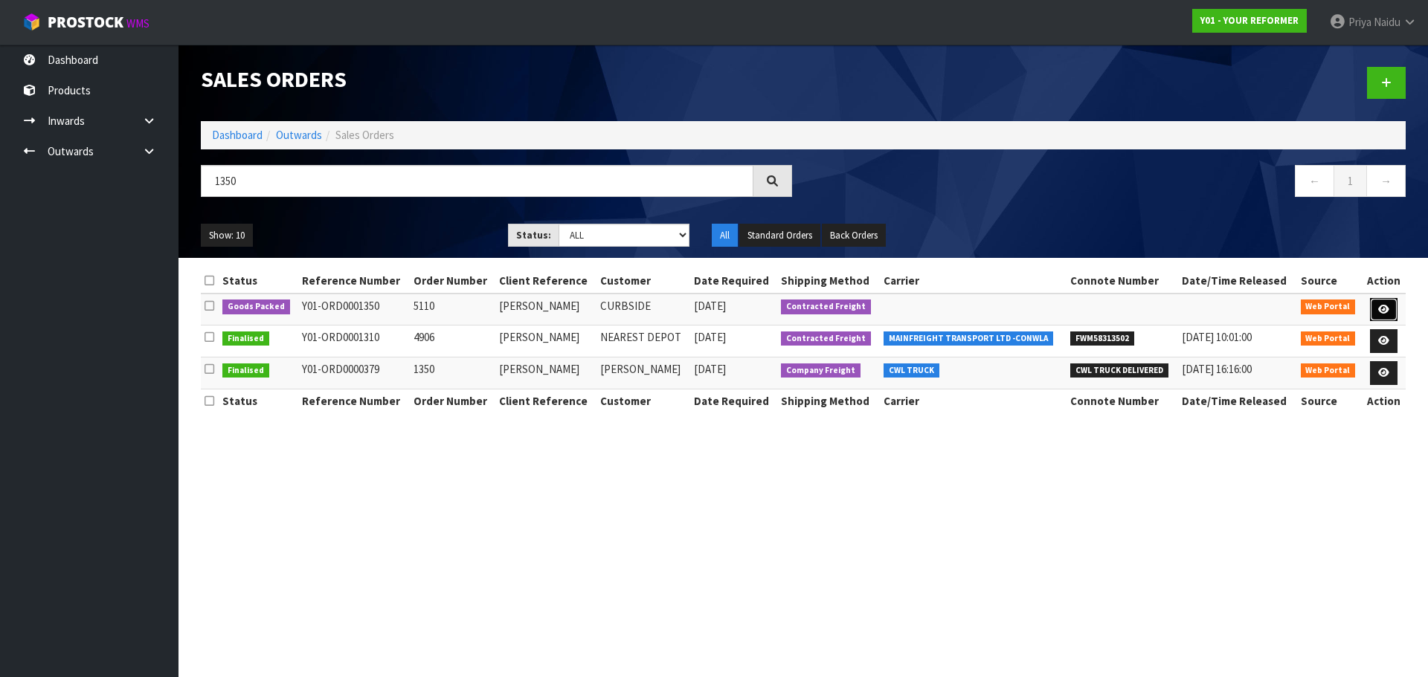
click at [1385, 300] on link at bounding box center [1384, 310] width 28 height 24
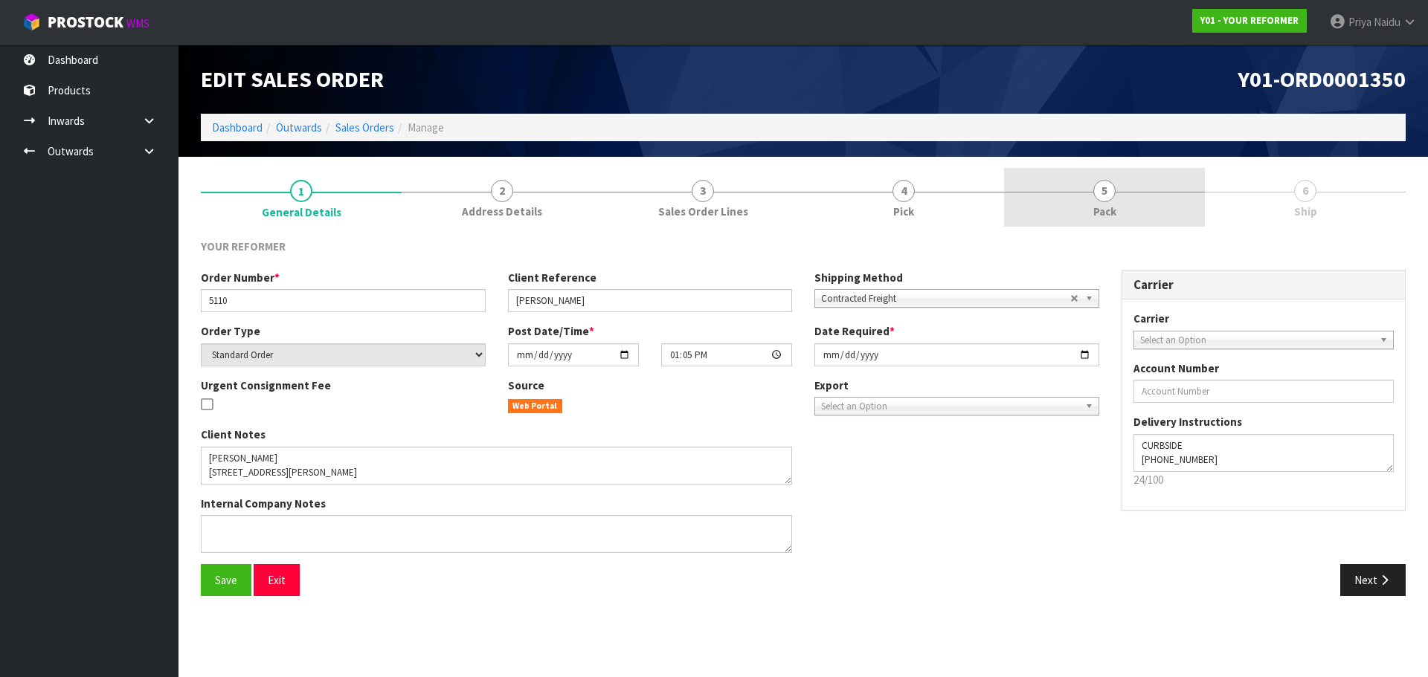
click at [1114, 195] on span "5" at bounding box center [1104, 191] width 22 height 22
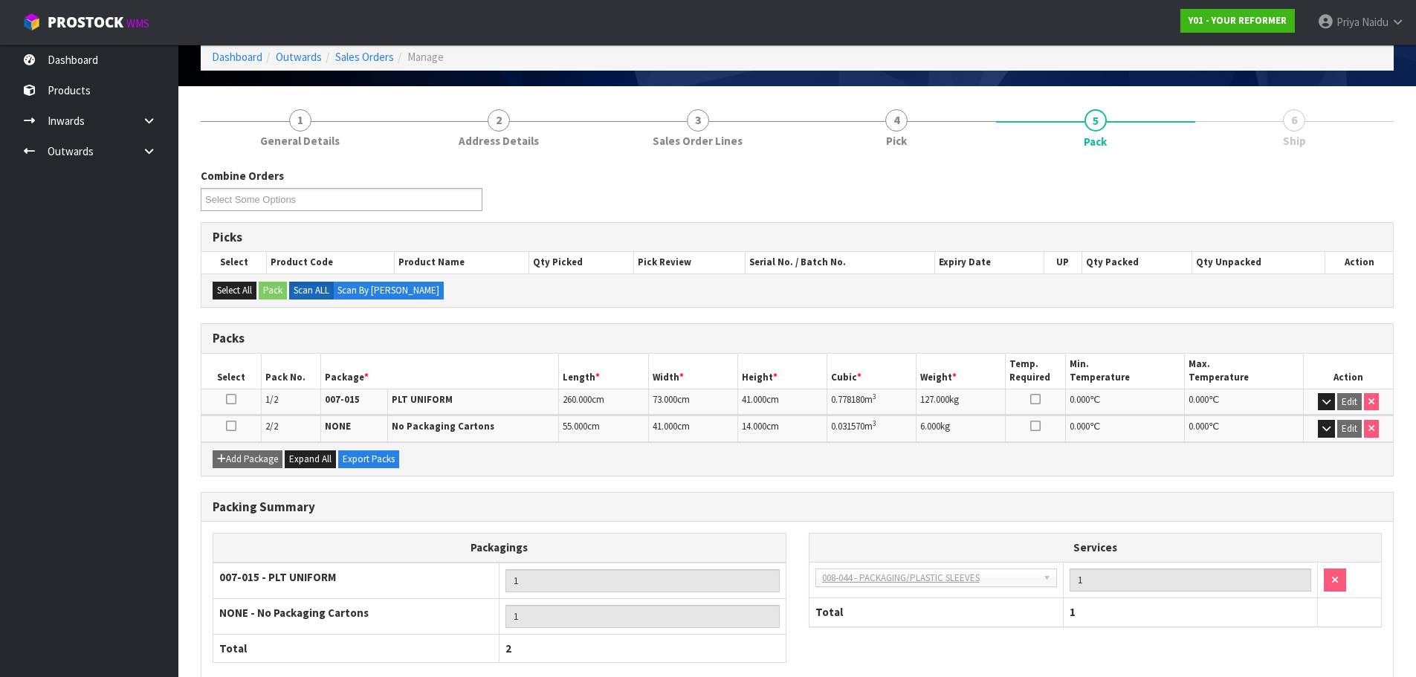
scroll to position [155, 0]
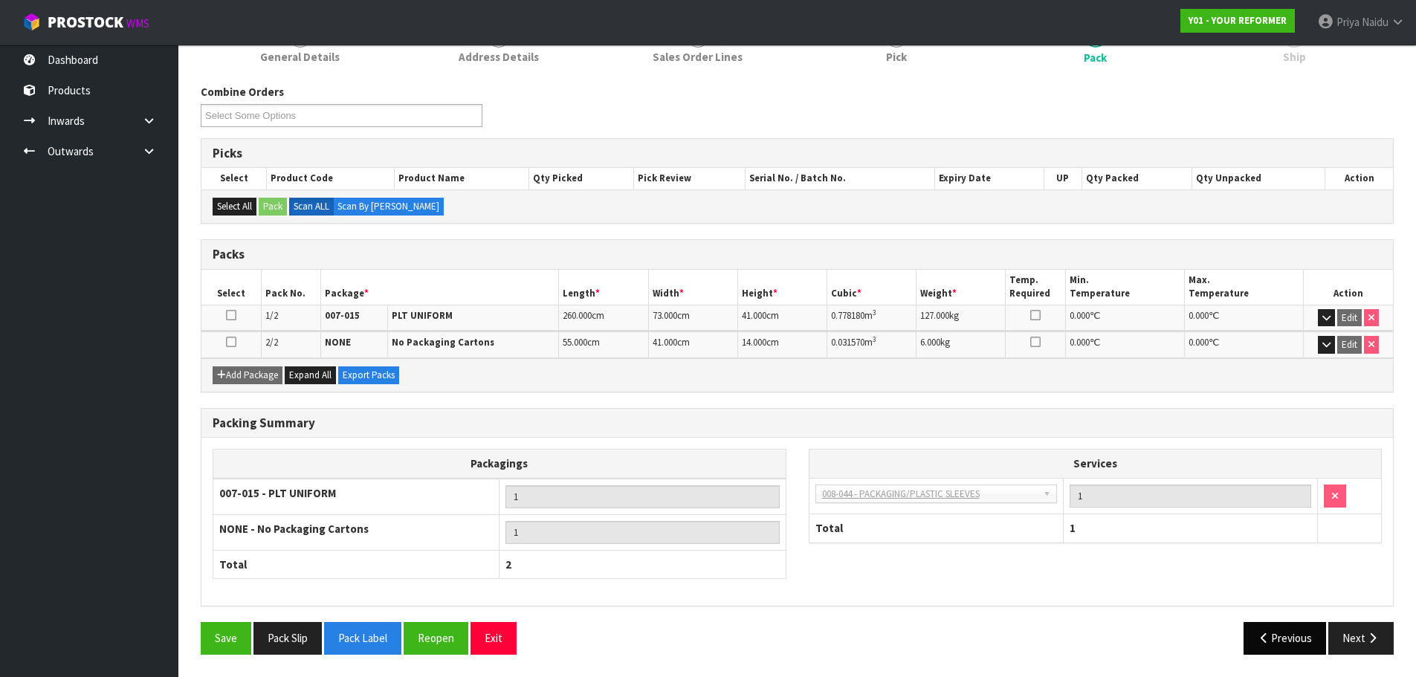
drag, startPoint x: 1360, startPoint y: 655, endPoint x: 1326, endPoint y: 639, distance: 37.6
click at [1360, 653] on div "Save Pack Slip Pack Label Reopen Exit Previous Next" at bounding box center [798, 643] width 1216 height 43
click at [1353, 623] on button "Next" at bounding box center [1361, 638] width 65 height 32
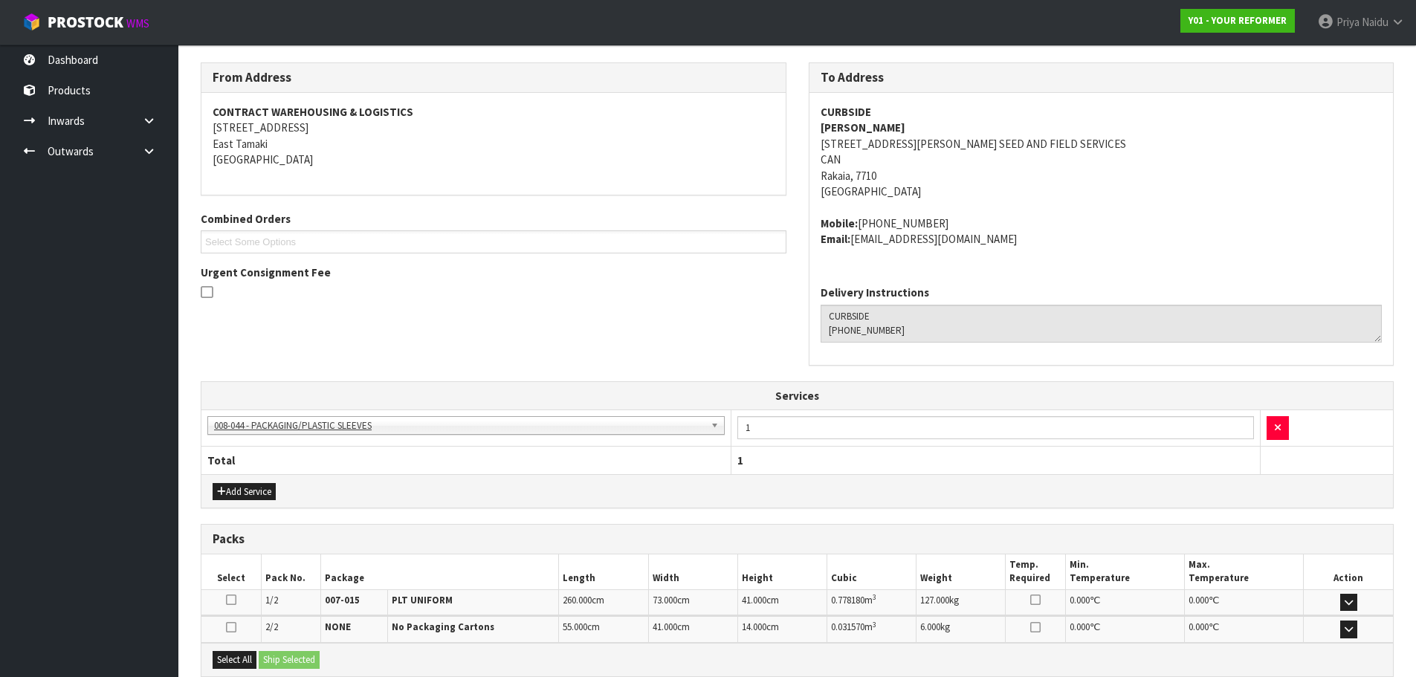
scroll to position [336, 0]
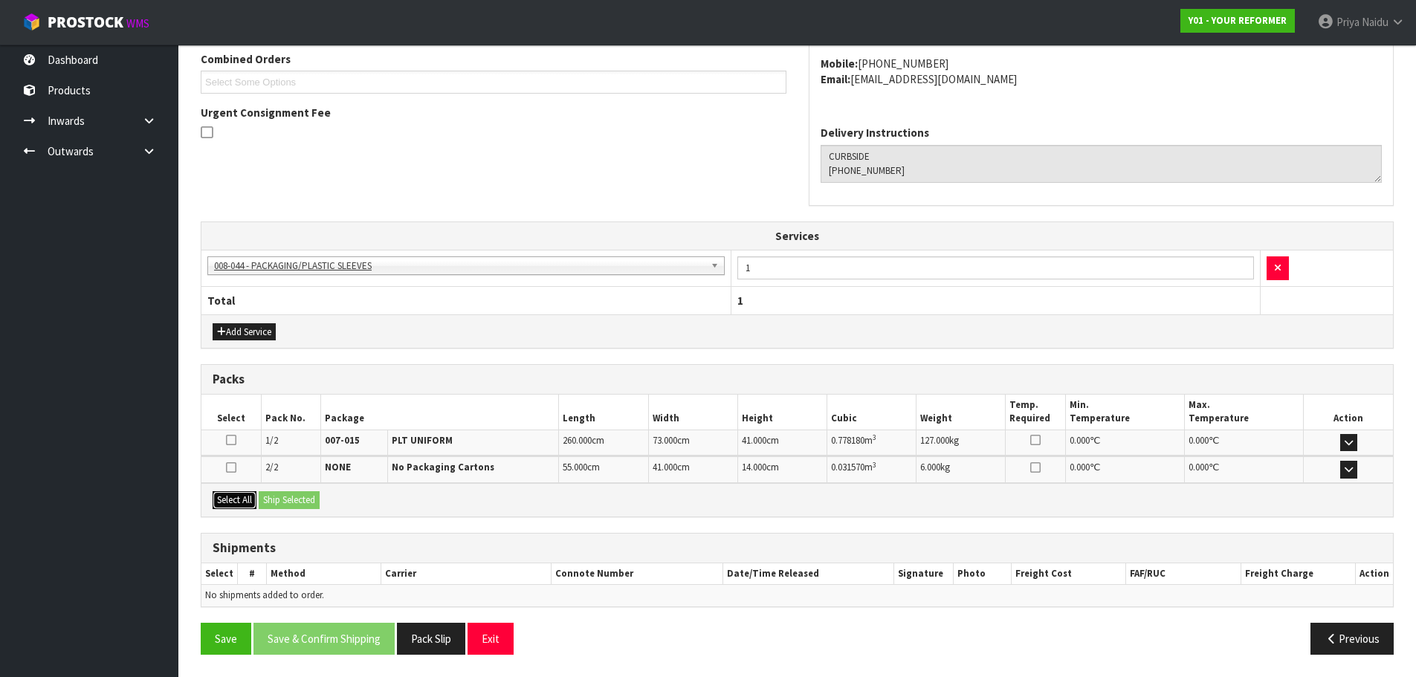
drag, startPoint x: 239, startPoint y: 503, endPoint x: 295, endPoint y: 500, distance: 56.6
click at [244, 503] on button "Select All" at bounding box center [235, 500] width 44 height 18
click at [305, 500] on button "Ship Selected" at bounding box center [289, 500] width 61 height 18
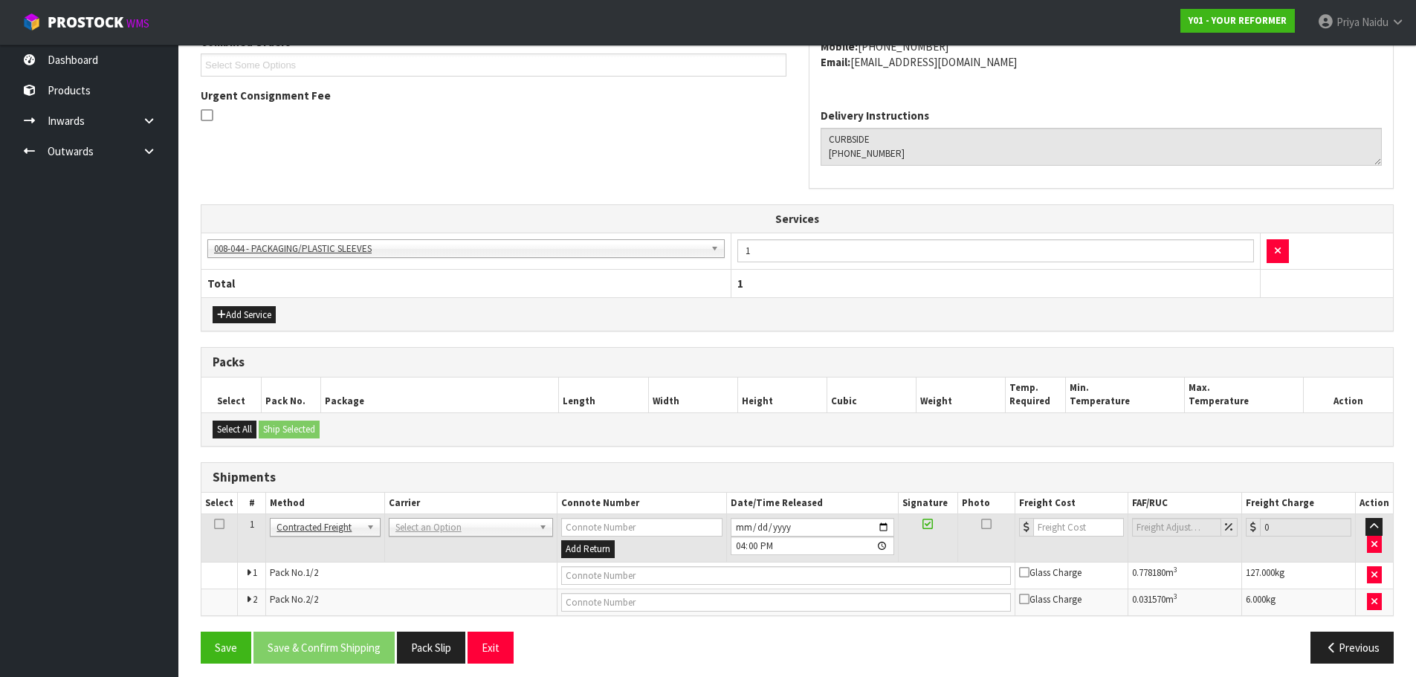
scroll to position [362, 0]
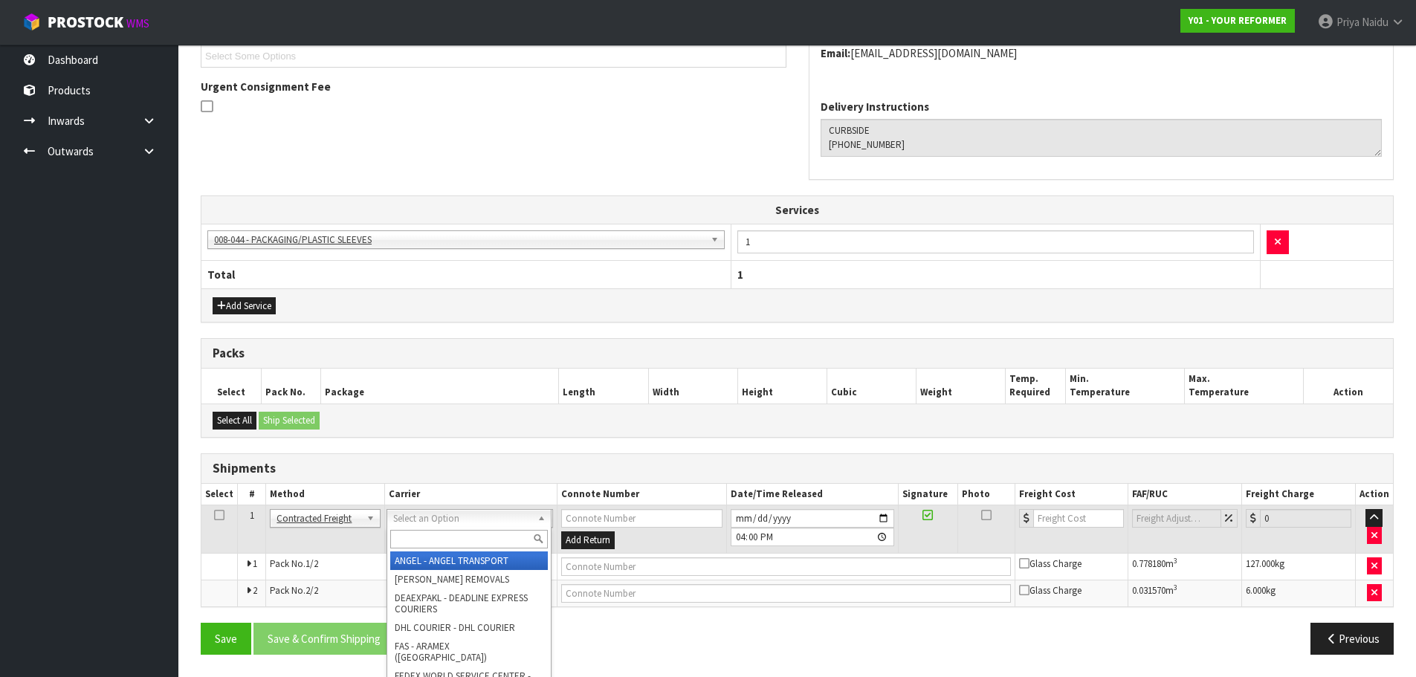
click at [413, 535] on input "text" at bounding box center [469, 539] width 158 height 19
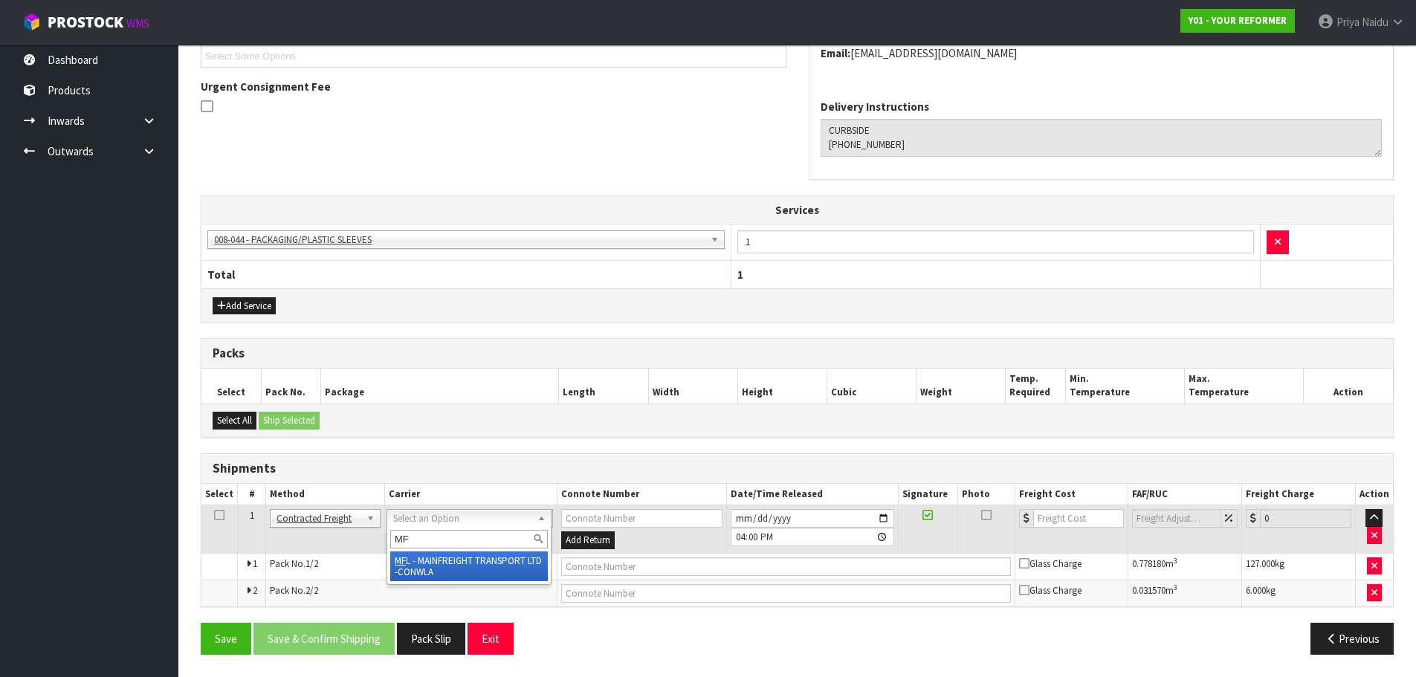
type input "MF"
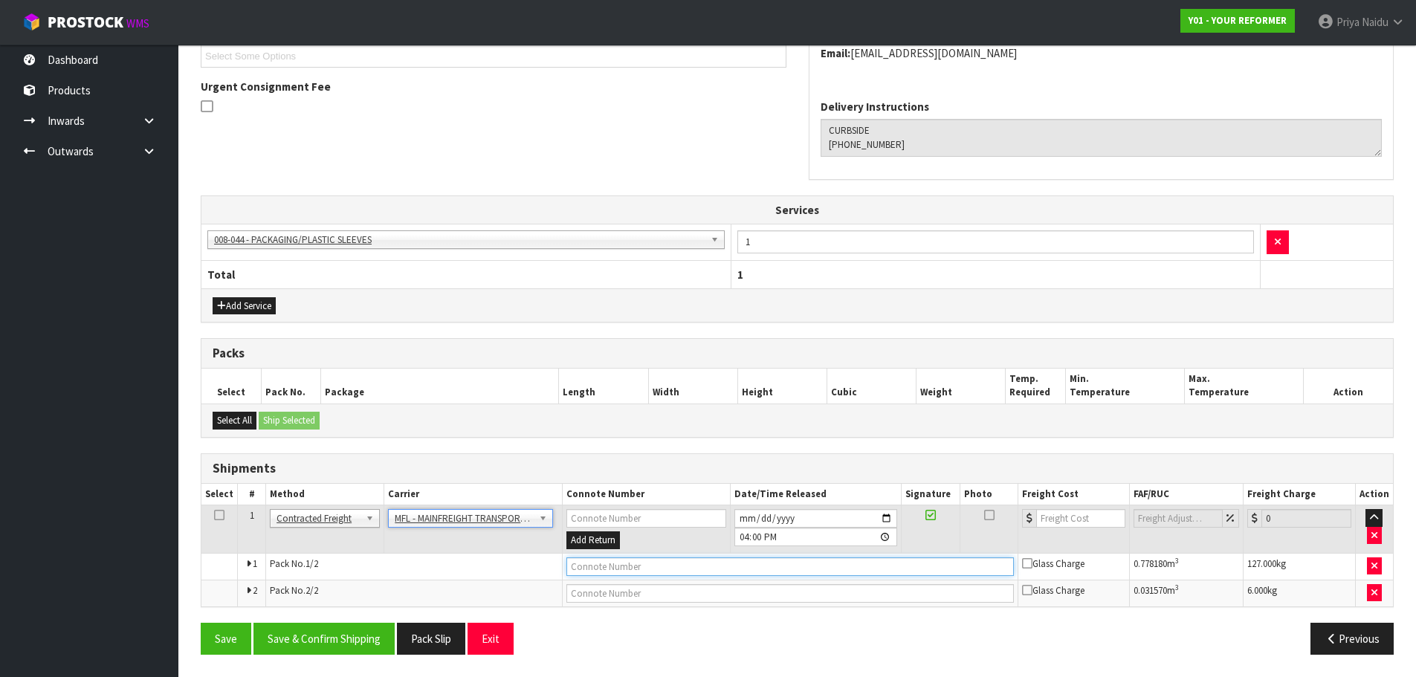
click at [580, 559] on input "text" at bounding box center [791, 567] width 448 height 19
paste input "FWM58493222"
type input "FWM58493222"
click at [1058, 526] on input "number" at bounding box center [1082, 518] width 90 height 19
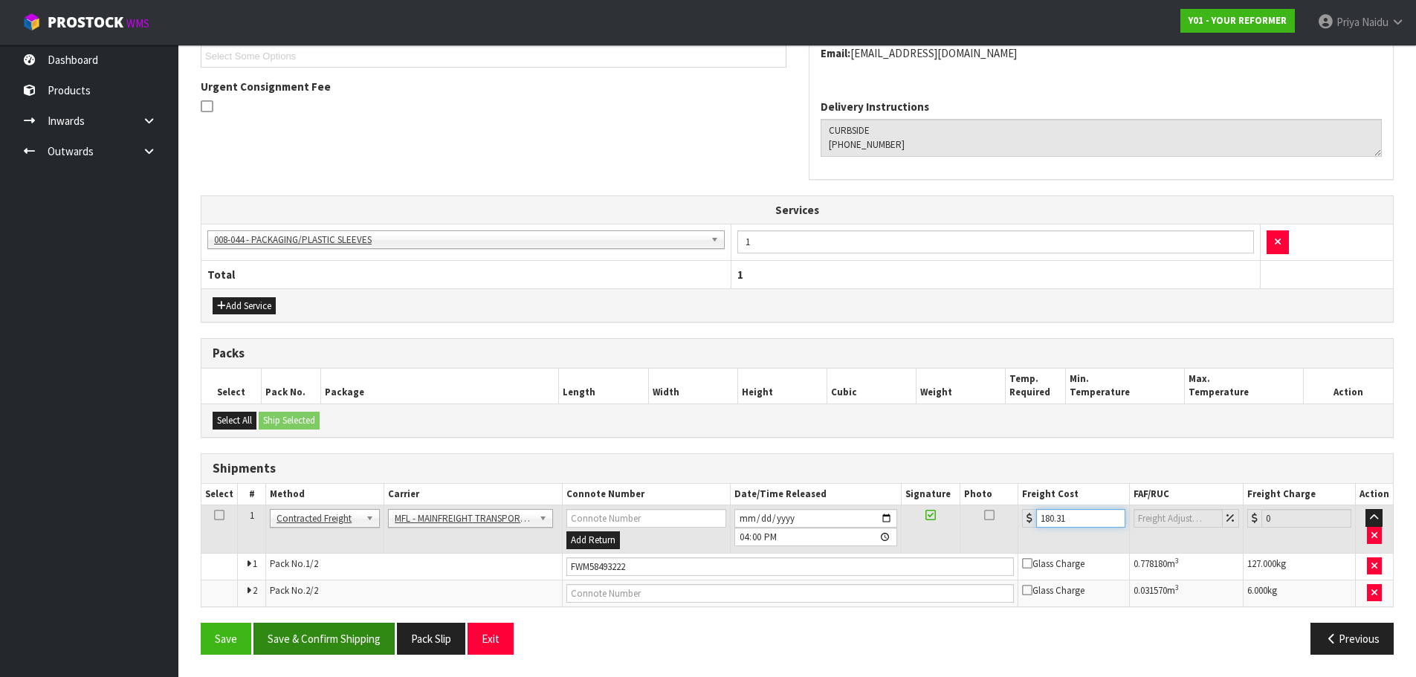
type input "180.31"
click at [369, 631] on button "Save & Confirm Shipping" at bounding box center [324, 639] width 141 height 32
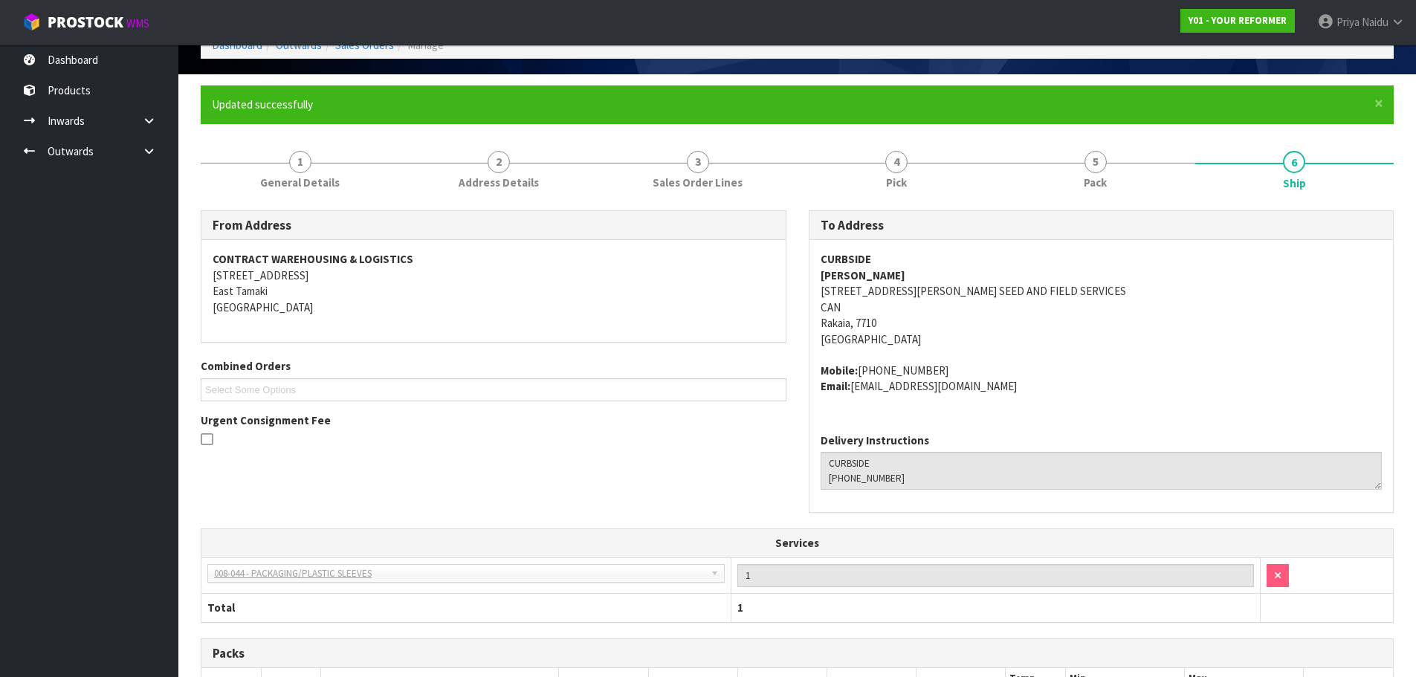
scroll to position [0, 0]
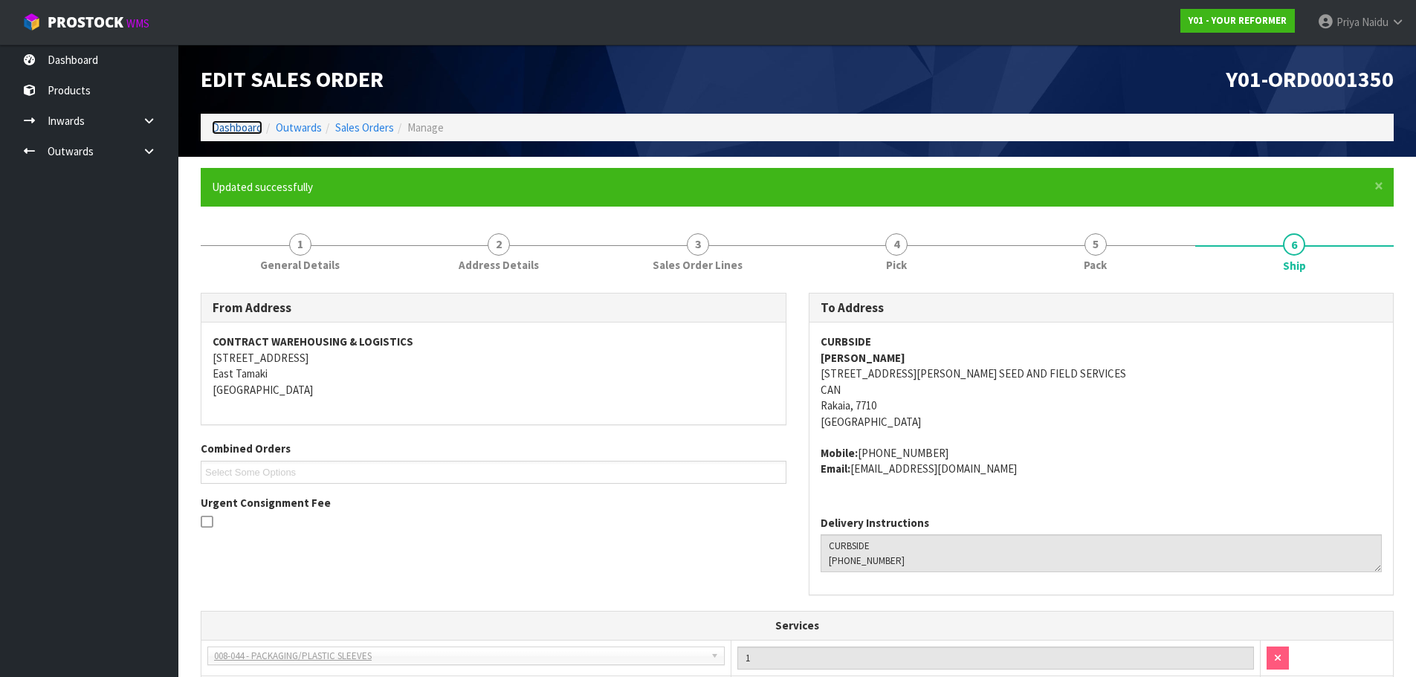
click at [239, 132] on link "Dashboard" at bounding box center [237, 127] width 51 height 14
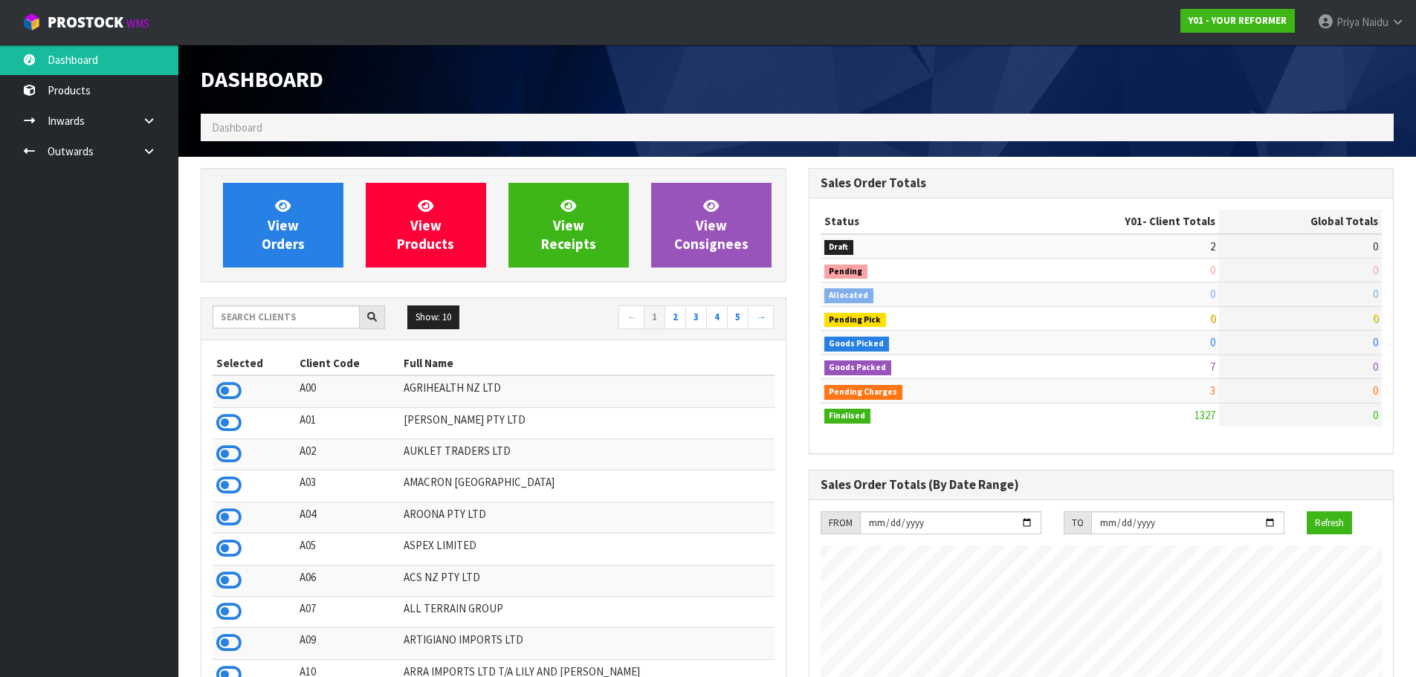
scroll to position [1126, 607]
click at [254, 319] on input "text" at bounding box center [286, 317] width 147 height 23
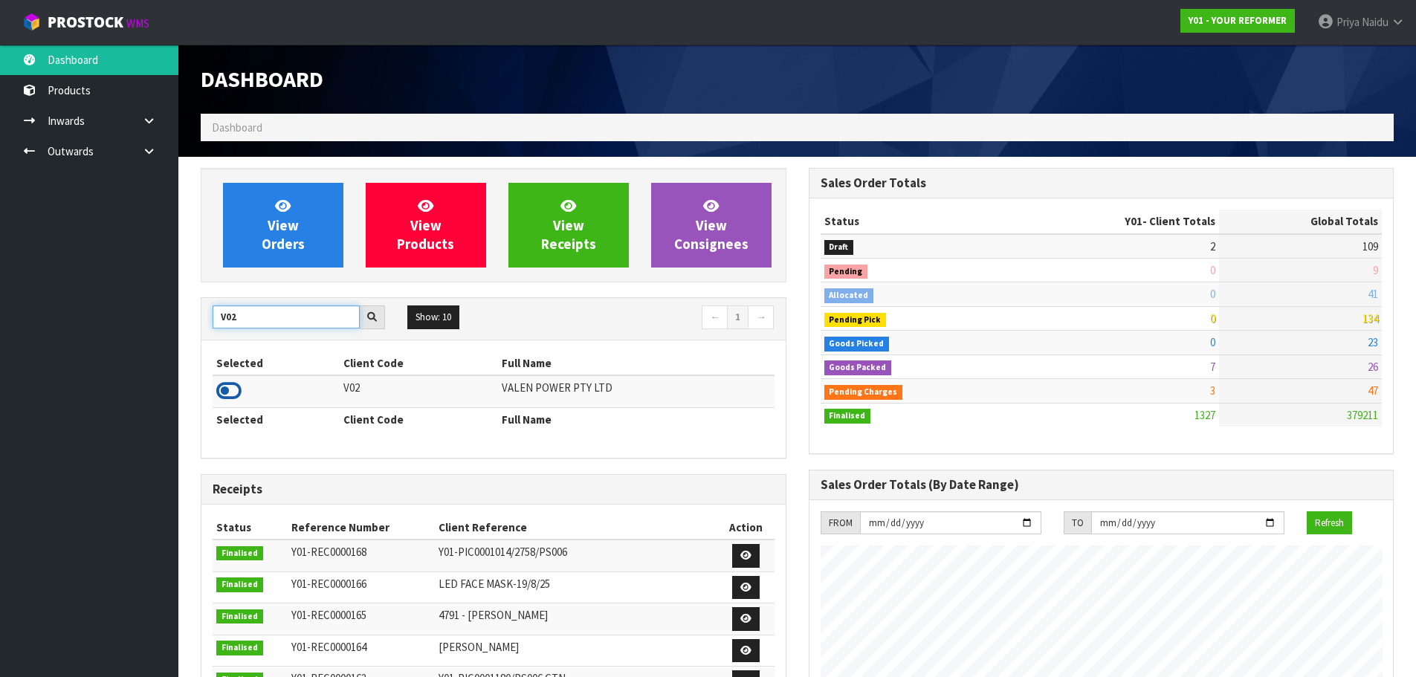
type input "V02"
drag, startPoint x: 236, startPoint y: 393, endPoint x: 254, endPoint y: 357, distance: 39.6
click at [236, 389] on icon at bounding box center [228, 391] width 25 height 22
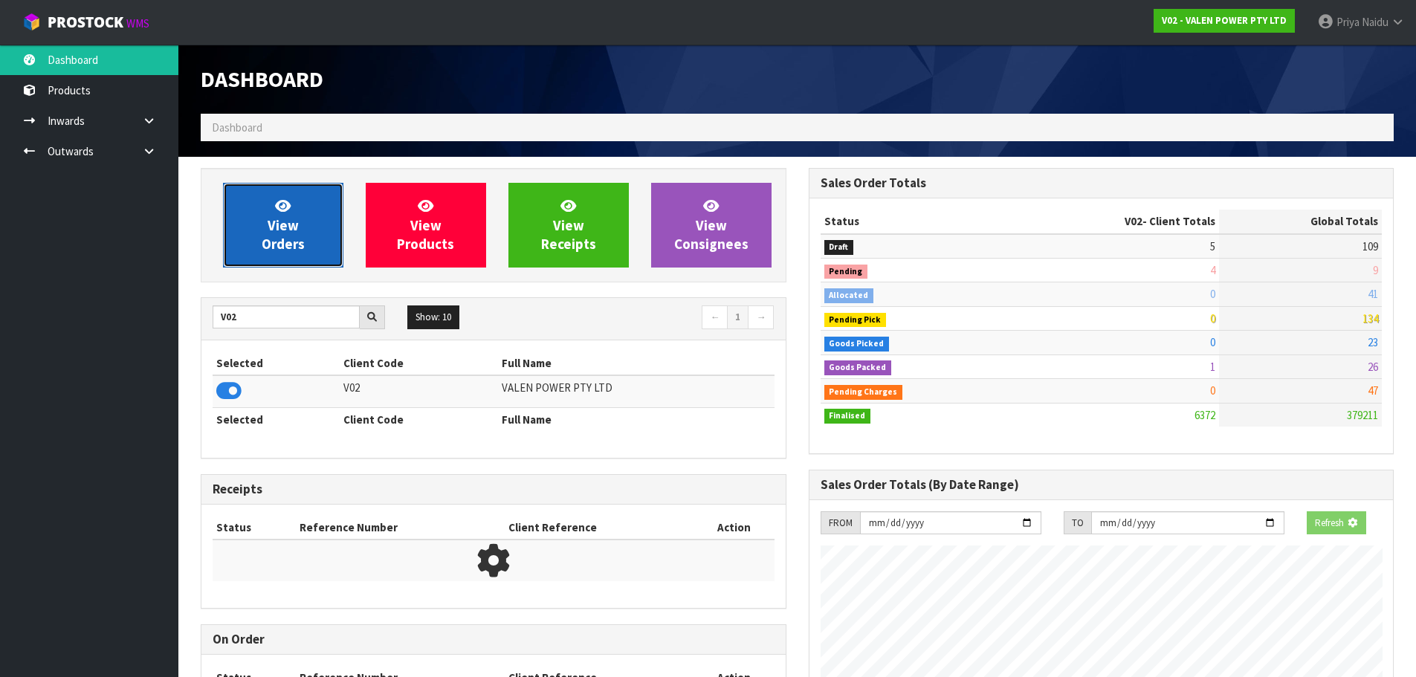
click at [274, 251] on span "View Orders" at bounding box center [283, 225] width 43 height 56
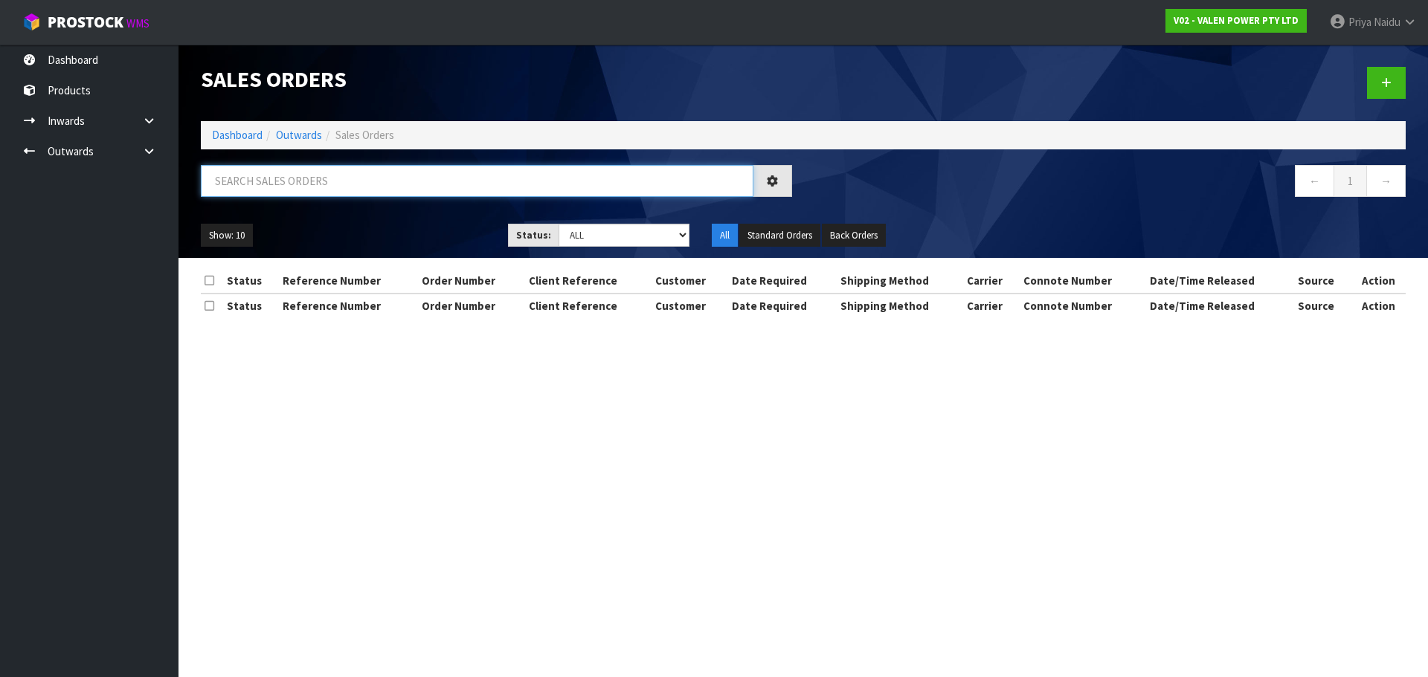
click at [294, 166] on input "text" at bounding box center [477, 181] width 552 height 32
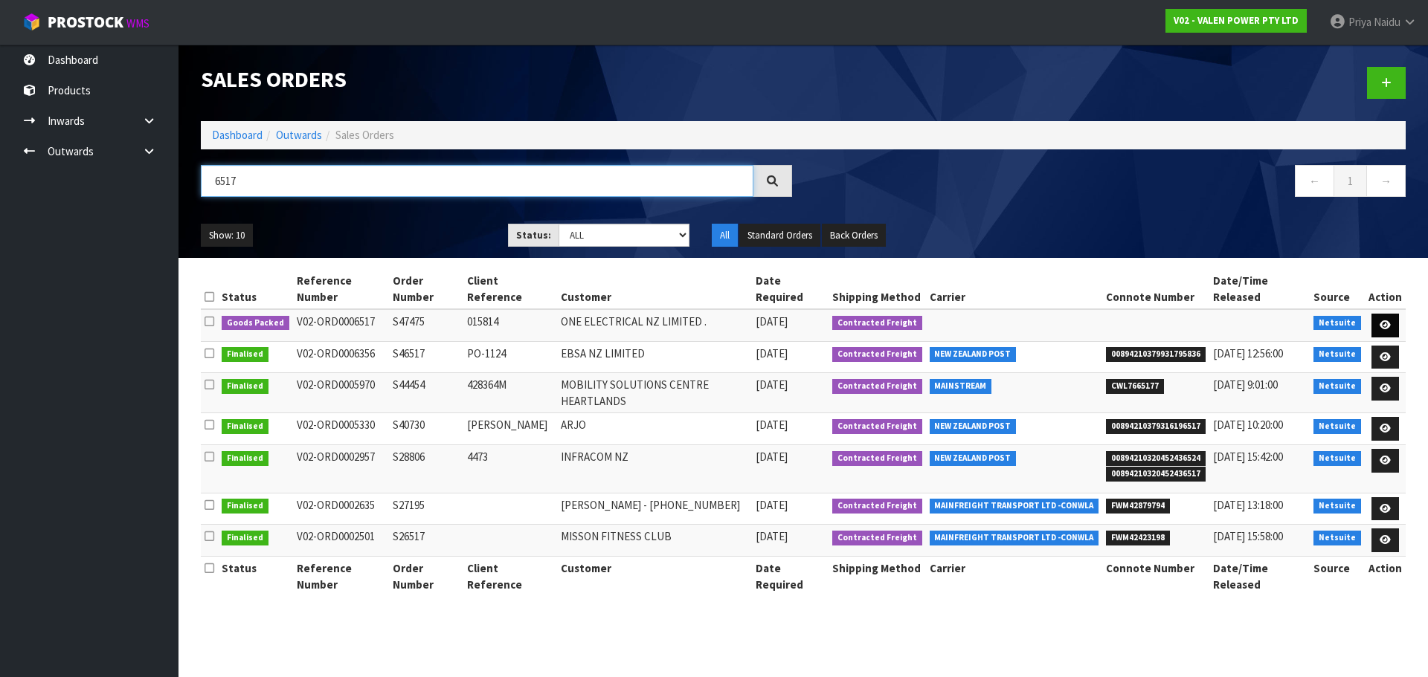
type input "6517"
click at [1389, 320] on icon at bounding box center [1384, 325] width 11 height 10
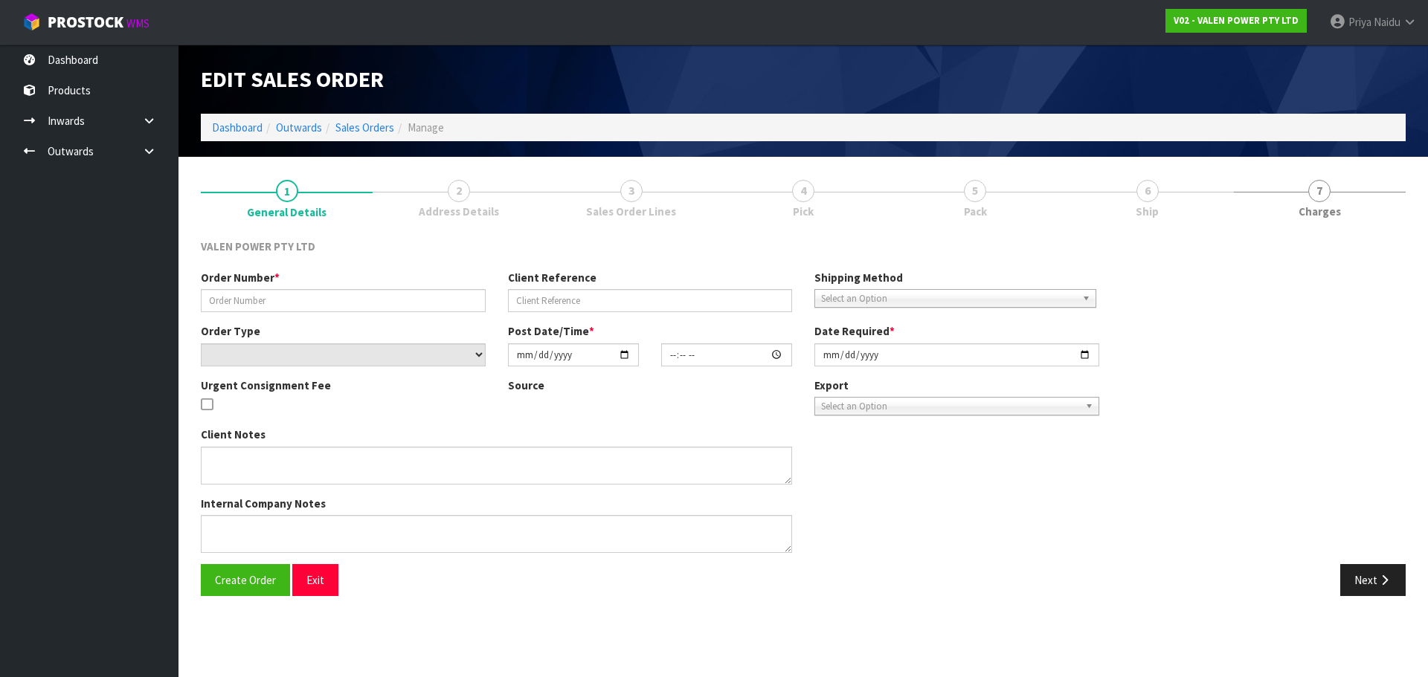
type input "S47475"
type input "015814"
select select "number:0"
type input "[DATE]"
type input "12:15:07.000"
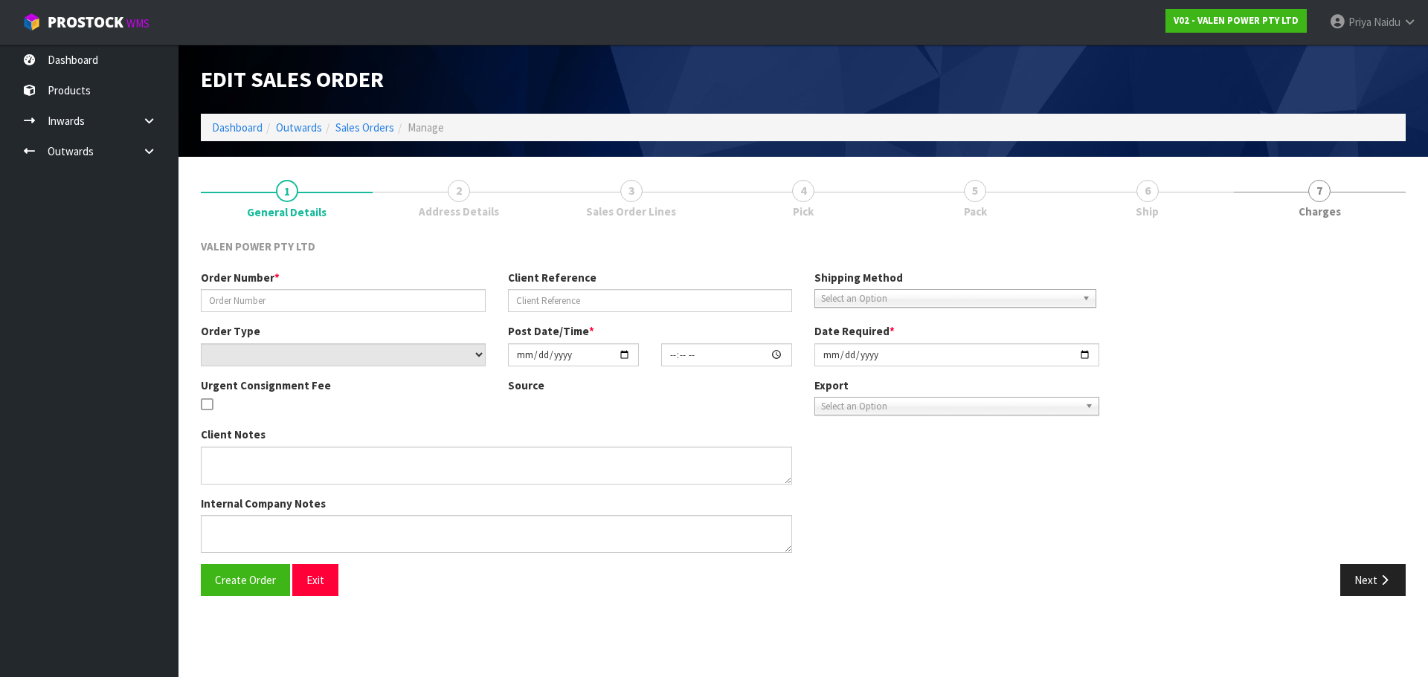
type input "[DATE]"
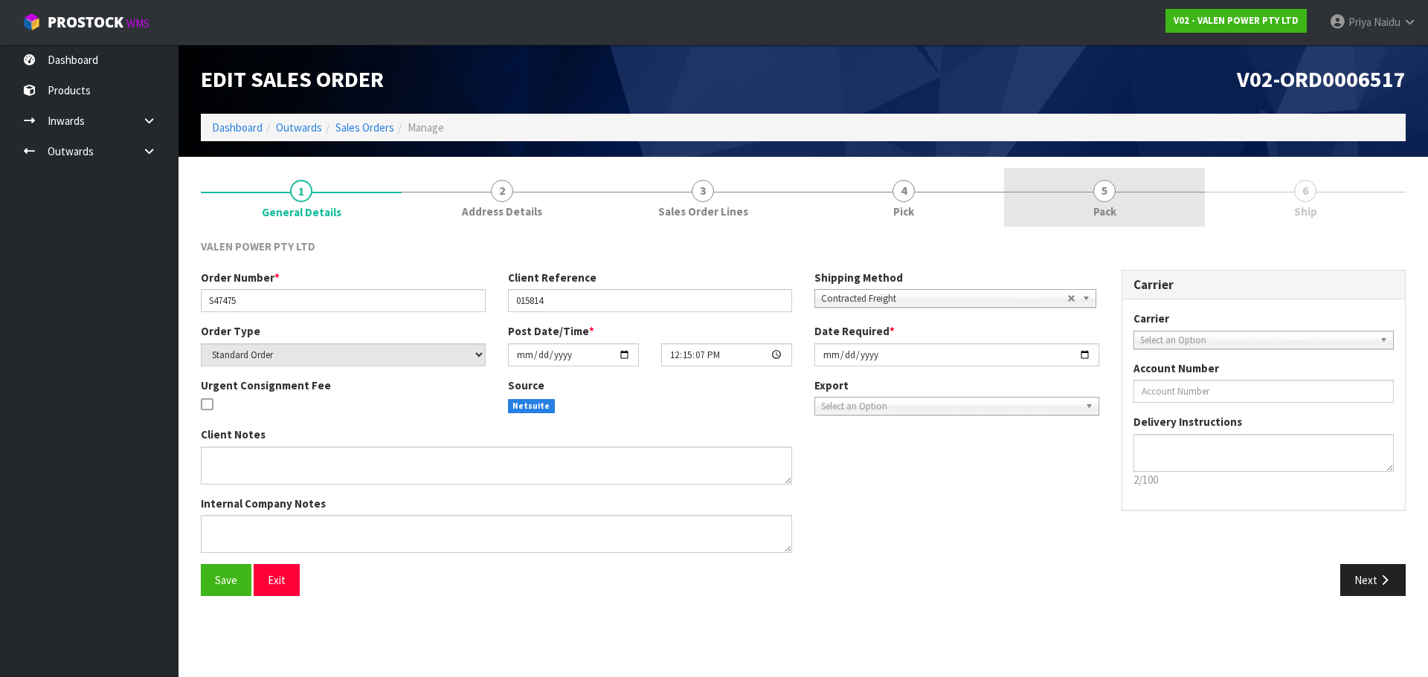
click at [1110, 195] on span "5" at bounding box center [1104, 191] width 22 height 22
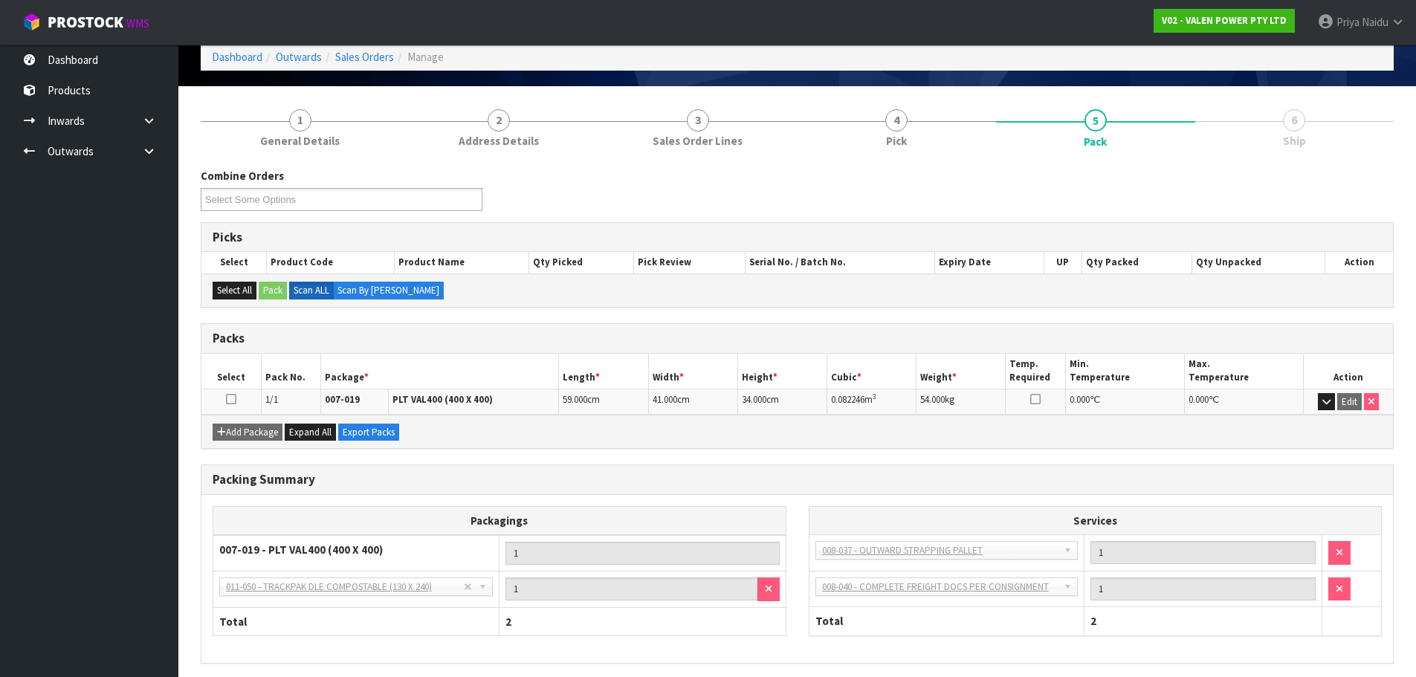
scroll to position [128, 0]
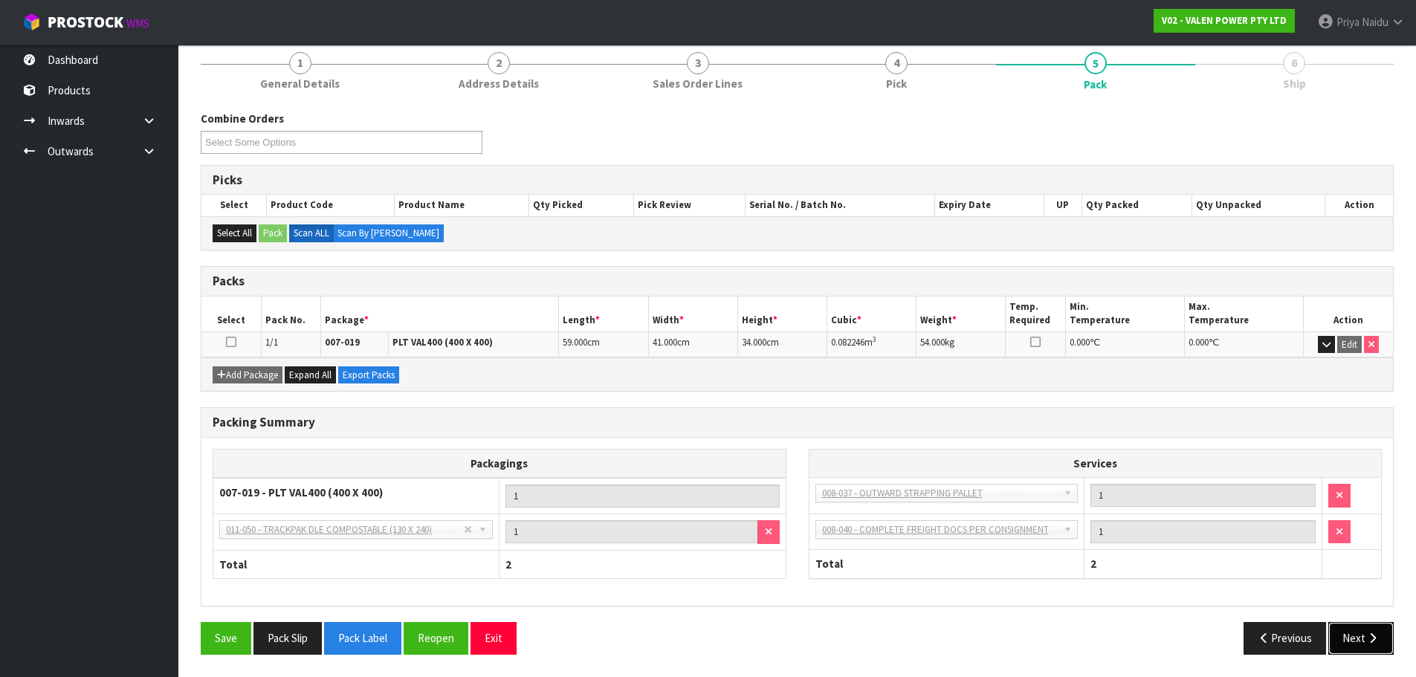
click at [1376, 632] on button "Next" at bounding box center [1361, 638] width 65 height 32
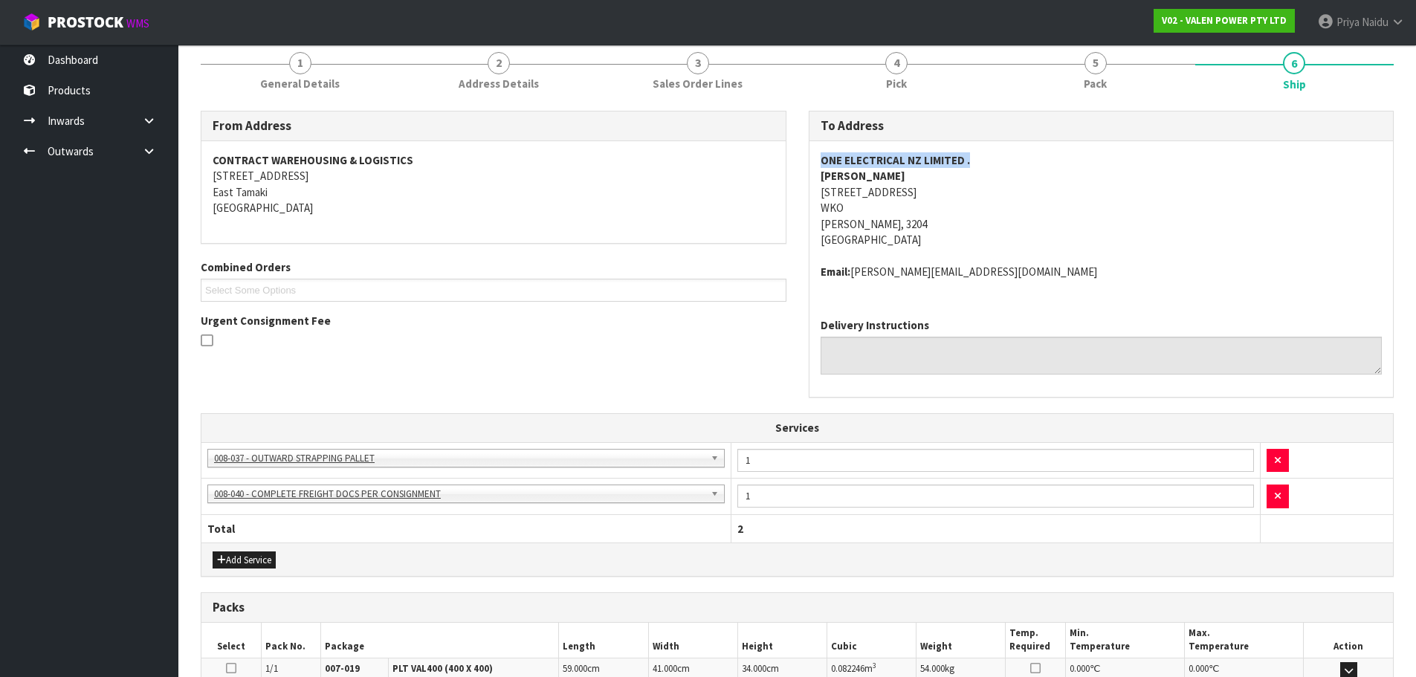
drag, startPoint x: 966, startPoint y: 161, endPoint x: 822, endPoint y: 161, distance: 144.3
click at [822, 161] on strong "ONE ELECTRICAL NZ LIMITED ." at bounding box center [895, 160] width 149 height 14
copy strong "ONE ELECTRICAL NZ LIMITED ."
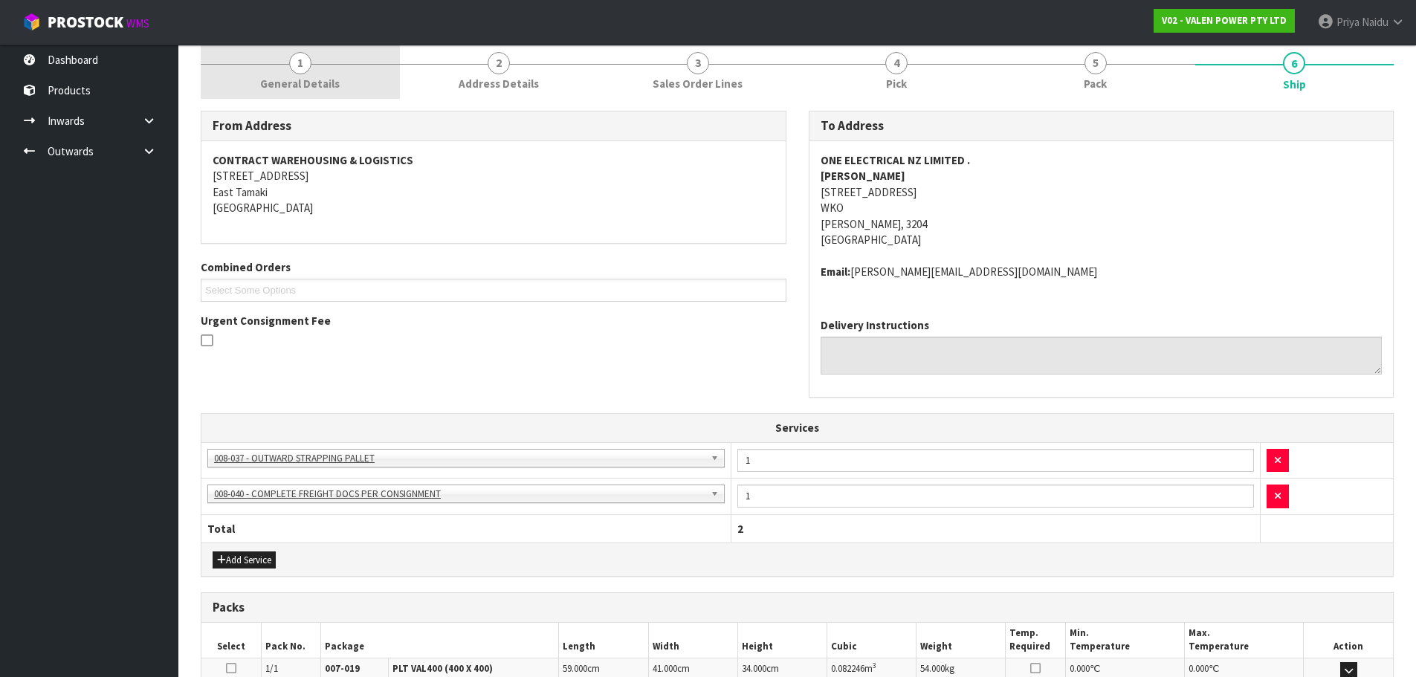
click at [293, 63] on span "1" at bounding box center [300, 63] width 22 height 22
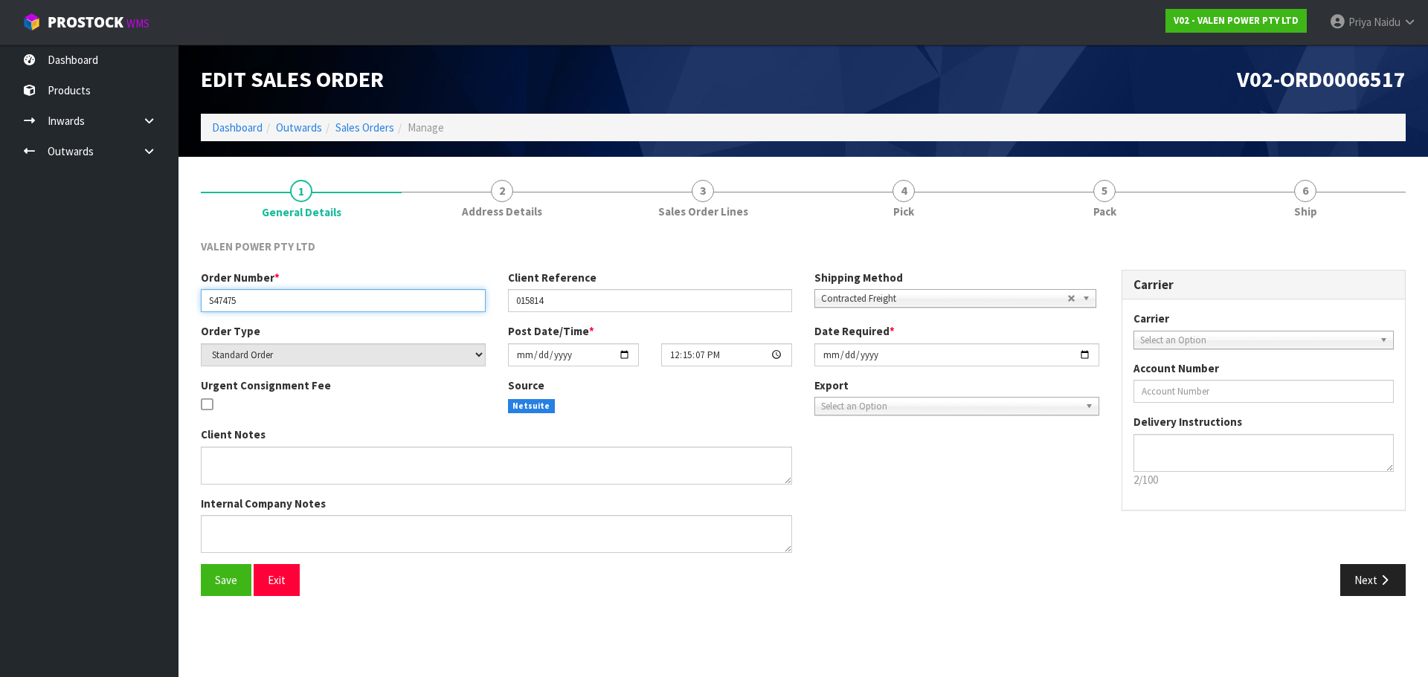
drag, startPoint x: 240, startPoint y: 300, endPoint x: 190, endPoint y: 295, distance: 50.8
click at [190, 295] on div "Order Number * S47475" at bounding box center [343, 291] width 307 height 42
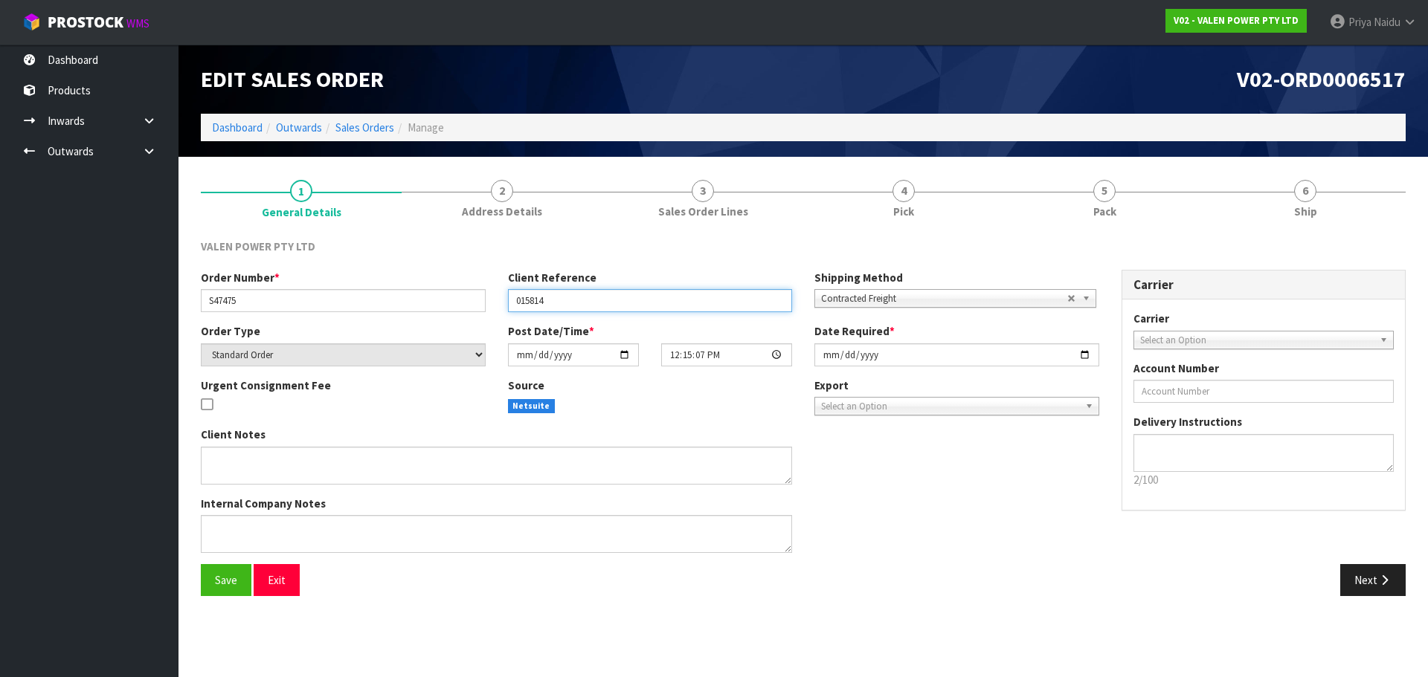
drag, startPoint x: 554, startPoint y: 304, endPoint x: 480, endPoint y: 297, distance: 73.9
click at [480, 297] on div "Order Number * S47475 Client Reference 015814 Shipping Method Client Local Pick…" at bounding box center [650, 297] width 921 height 54
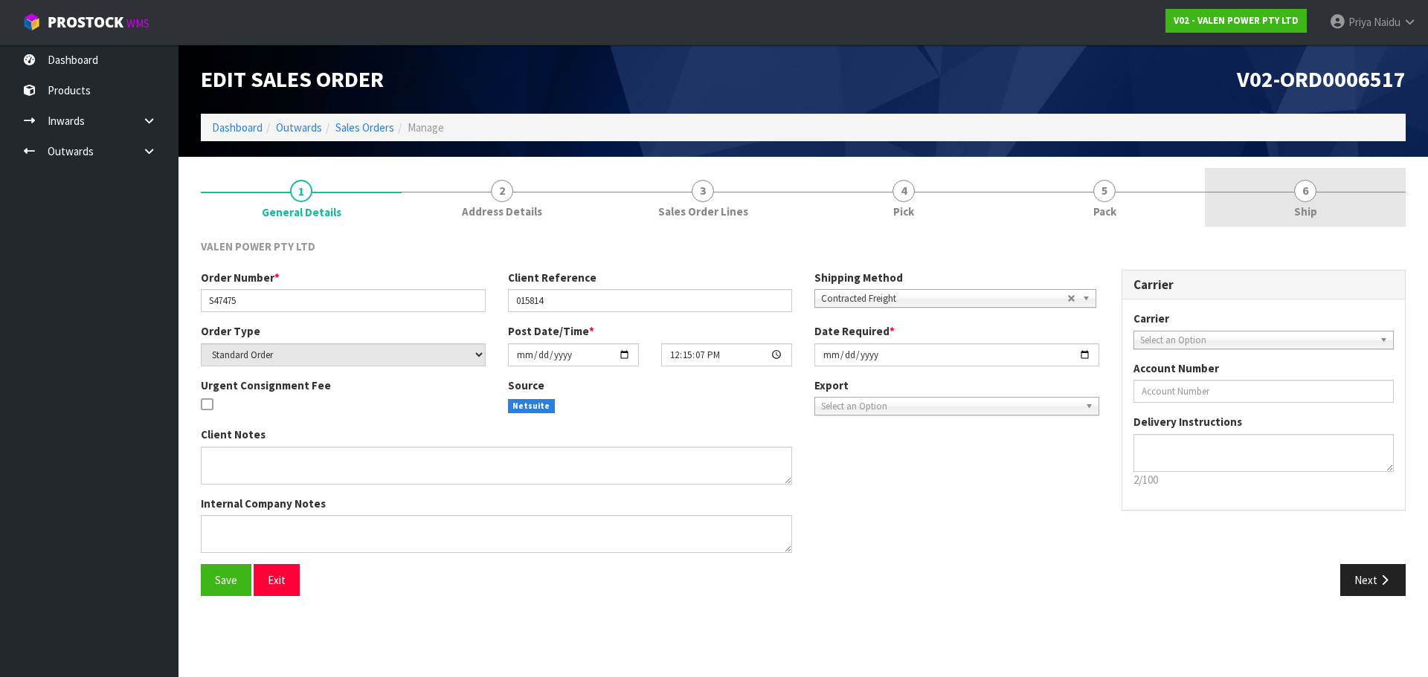
click at [1313, 193] on span "6" at bounding box center [1305, 191] width 22 height 22
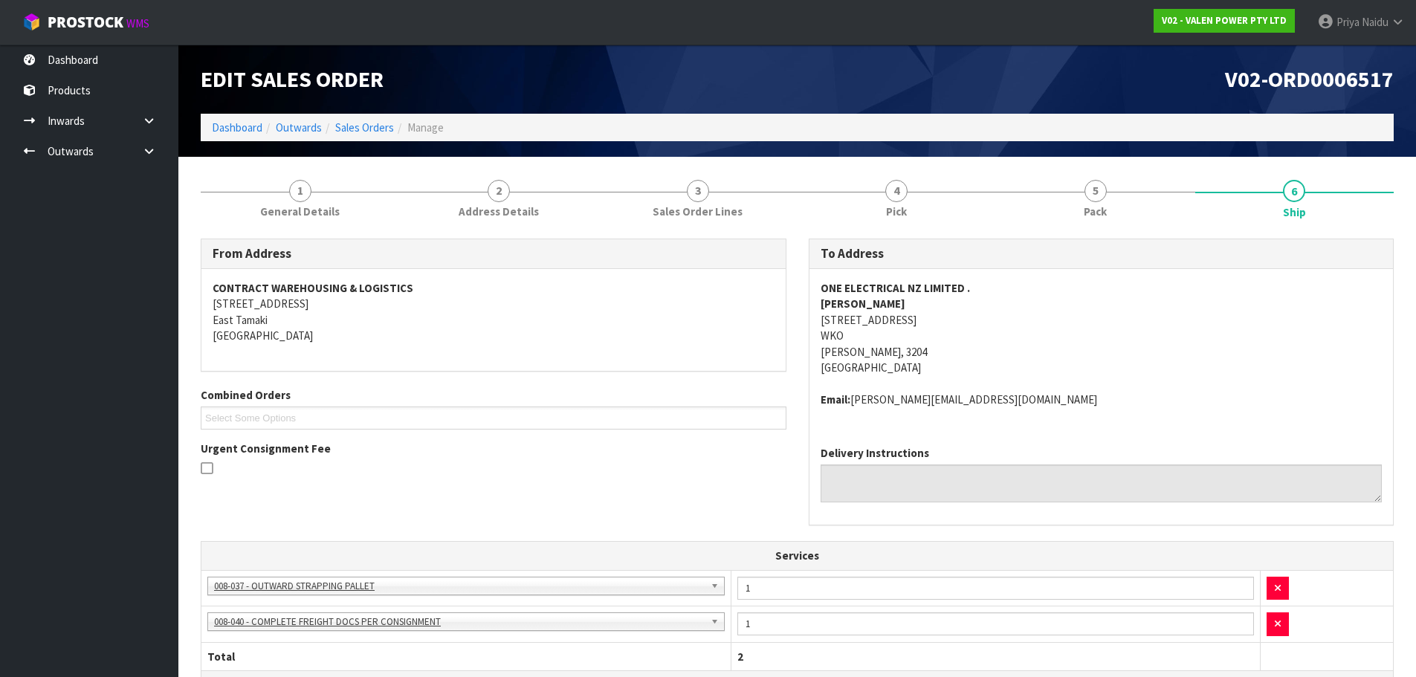
click at [996, 284] on address "ONE ELECTRICAL NZ LIMITED . [PERSON_NAME] [STREET_ADDRESS][PERSON_NAME]" at bounding box center [1102, 328] width 562 height 96
drag, startPoint x: 962, startPoint y: 289, endPoint x: 808, endPoint y: 294, distance: 154.7
click at [808, 294] on div "To Address ONE ELECTRICAL NZ LIMITED . [PERSON_NAME] [STREET_ADDRESS][PERSON_NA…" at bounding box center [1102, 390] width 608 height 303
copy strong "ONE ELECTRICAL NZ LIMITED"
drag, startPoint x: 979, startPoint y: 396, endPoint x: 823, endPoint y: 410, distance: 156.0
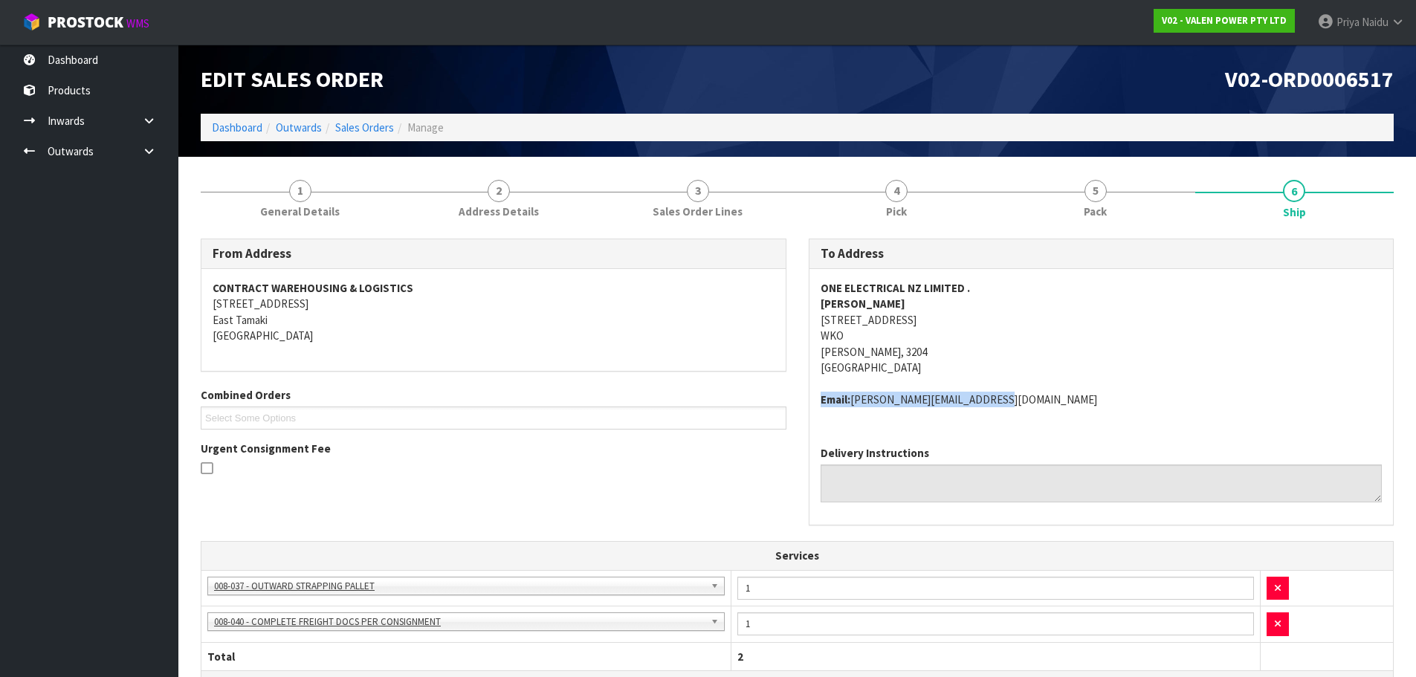
click at [823, 410] on div "ONE ELECTRICAL NZ LIMITED . [PERSON_NAME] [STREET_ADDRESS][PERSON_NAME] Email: …" at bounding box center [1102, 351] width 584 height 165
copy address "Email: [PERSON_NAME][EMAIL_ADDRESS][DOMAIN_NAME]"
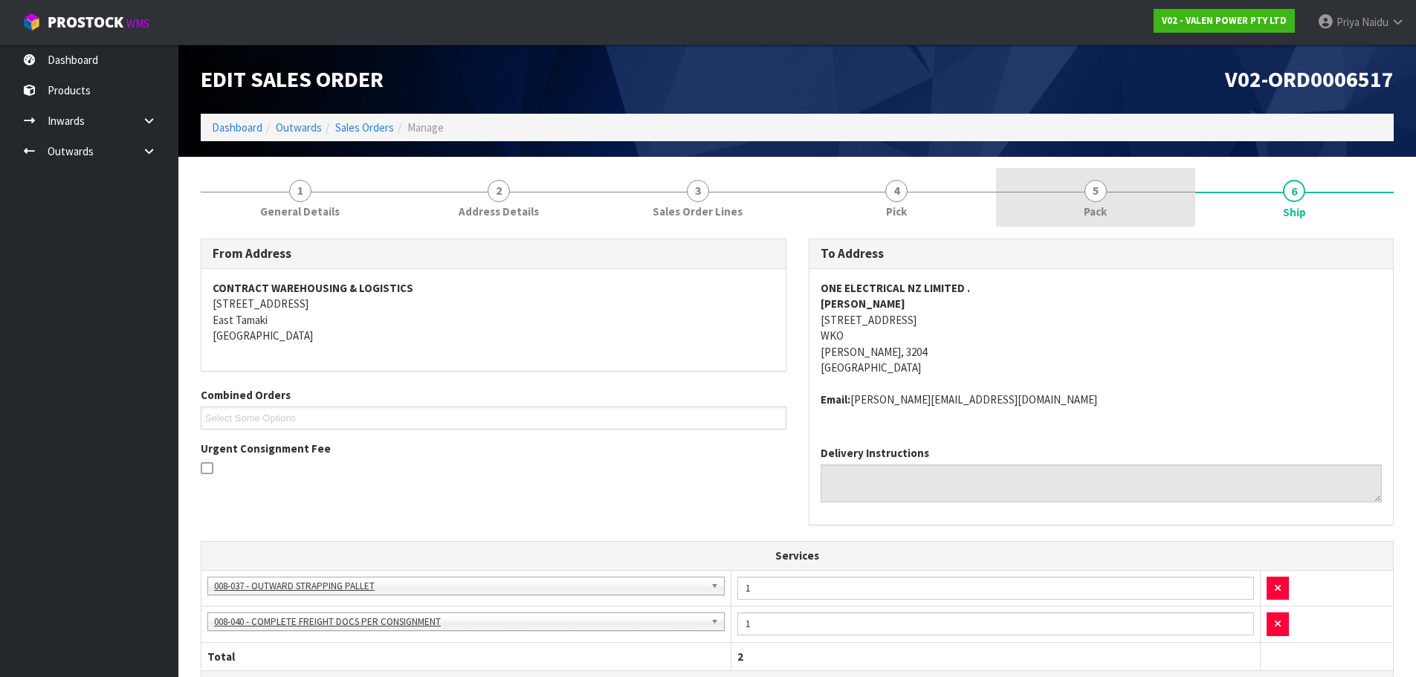
click at [1085, 191] on span "5" at bounding box center [1096, 191] width 22 height 22
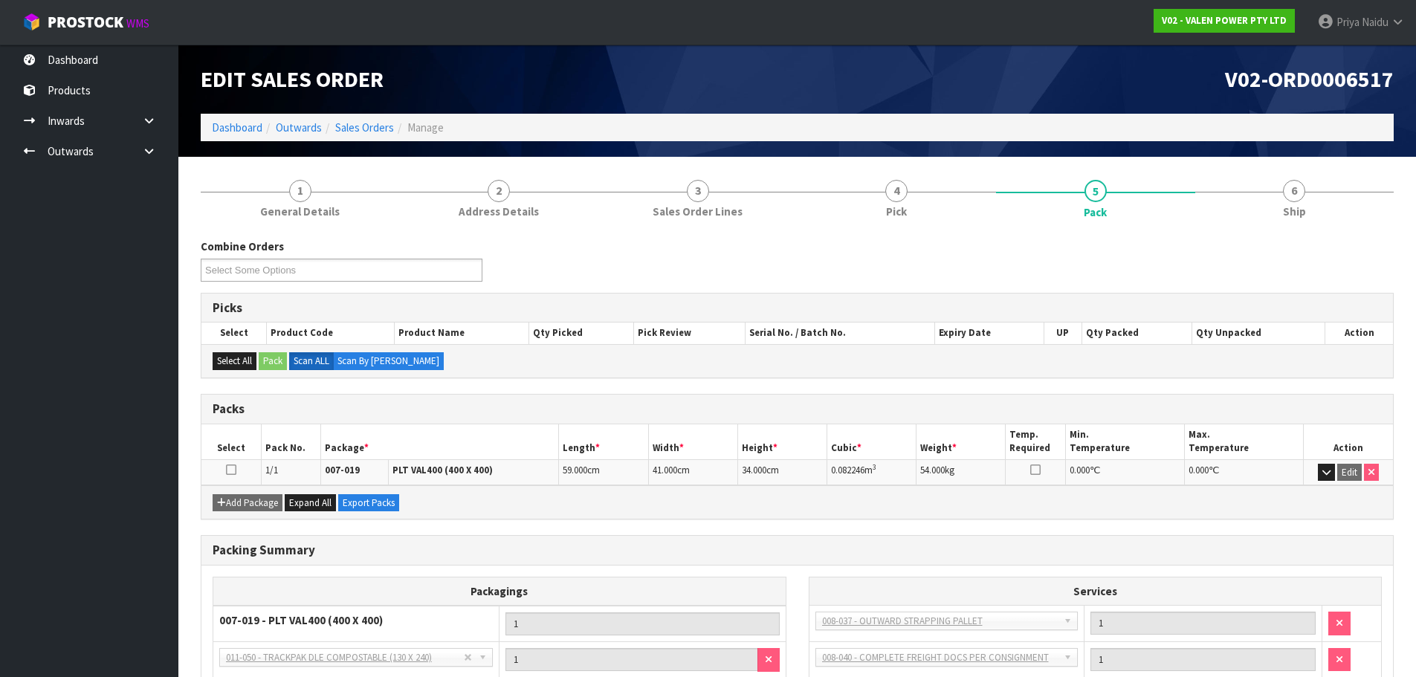
drag, startPoint x: 886, startPoint y: 468, endPoint x: 823, endPoint y: 474, distance: 62.7
click at [823, 474] on tr "1/1 007-019 PLT VAL400 (400 X 400) 59.000 cm 41.000 cm 34.000 cm 0.082246 m 3 5…" at bounding box center [798, 473] width 1192 height 26
copy tr "0.082246 m 3"
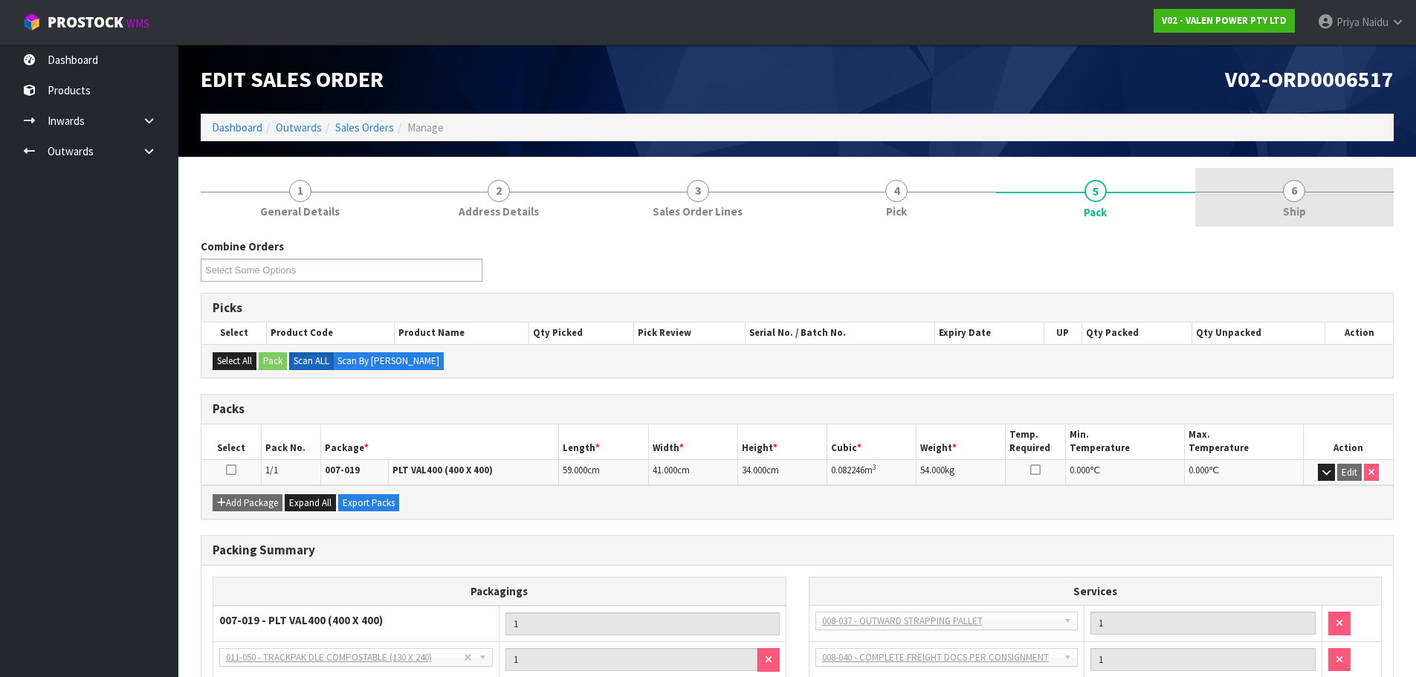
click at [1302, 179] on link "6 Ship" at bounding box center [1295, 197] width 199 height 59
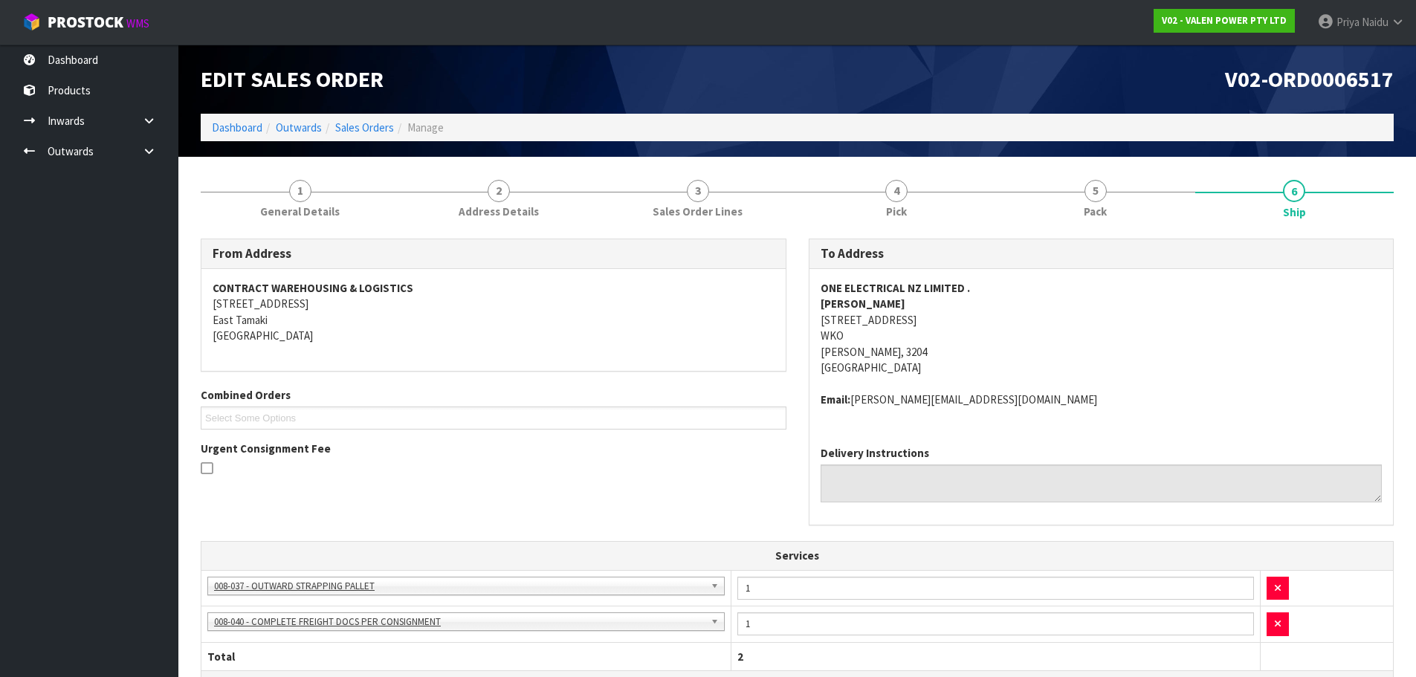
click at [1115, 320] on address "ONE ELECTRICAL NZ LIMITED . [PERSON_NAME] [STREET_ADDRESS][PERSON_NAME]" at bounding box center [1102, 328] width 562 height 96
click at [1079, 341] on address "ONE ELECTRICAL NZ LIMITED . [PERSON_NAME] [STREET_ADDRESS][PERSON_NAME]" at bounding box center [1102, 328] width 562 height 96
click at [223, 129] on link "Dashboard" at bounding box center [237, 127] width 51 height 14
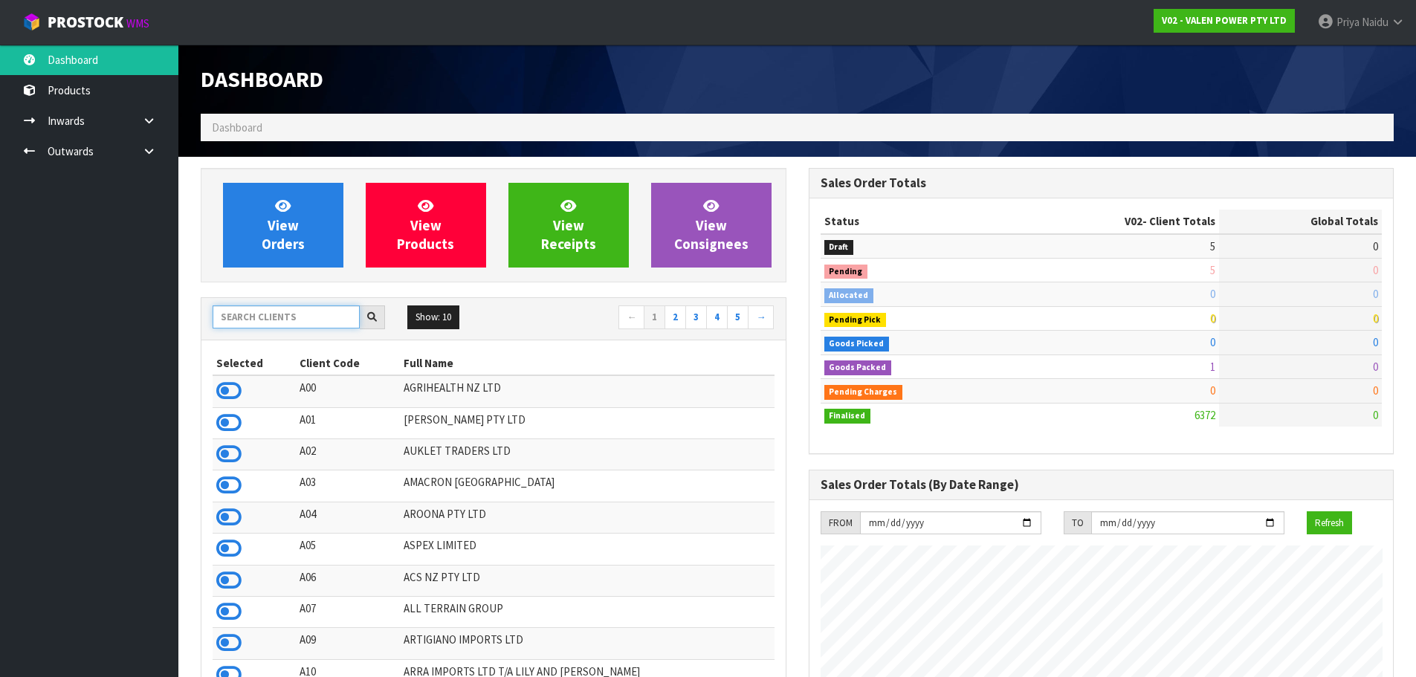
scroll to position [1126, 607]
click at [300, 315] on input "text" at bounding box center [286, 317] width 147 height 23
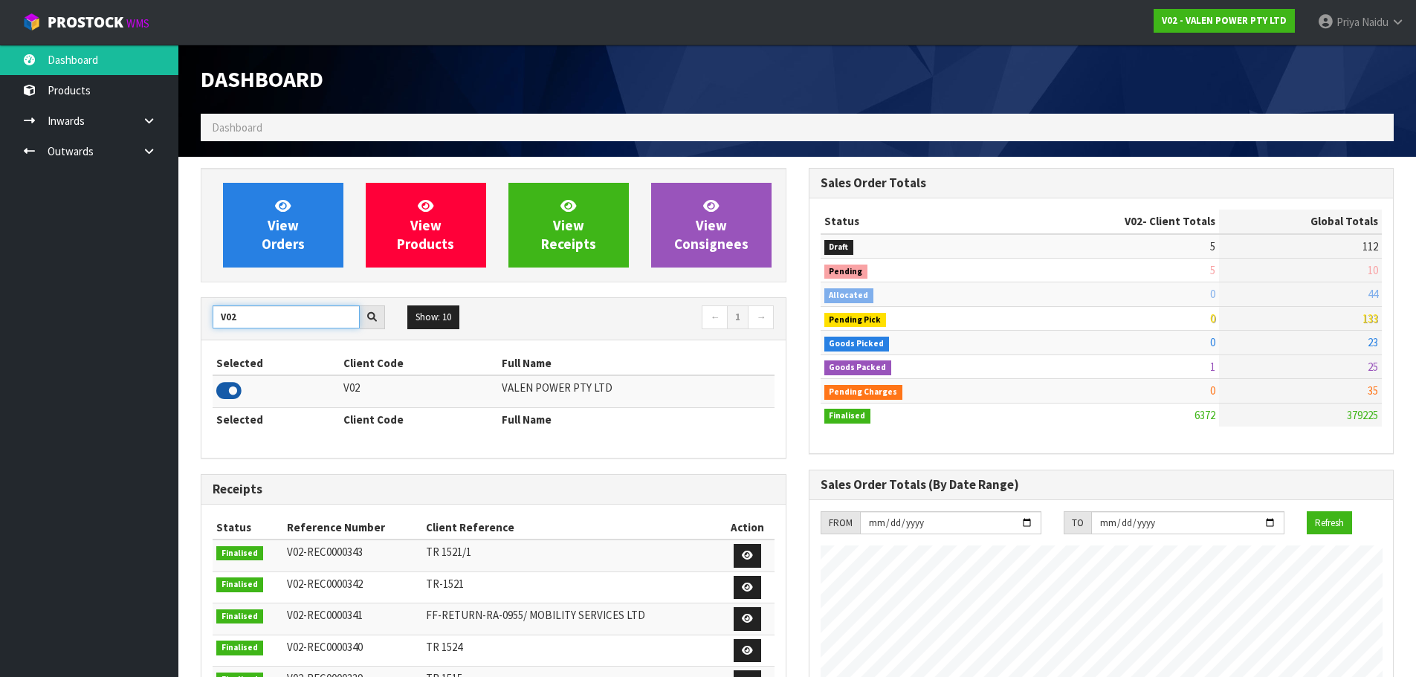
type input "V02"
click at [225, 384] on icon at bounding box center [228, 391] width 25 height 22
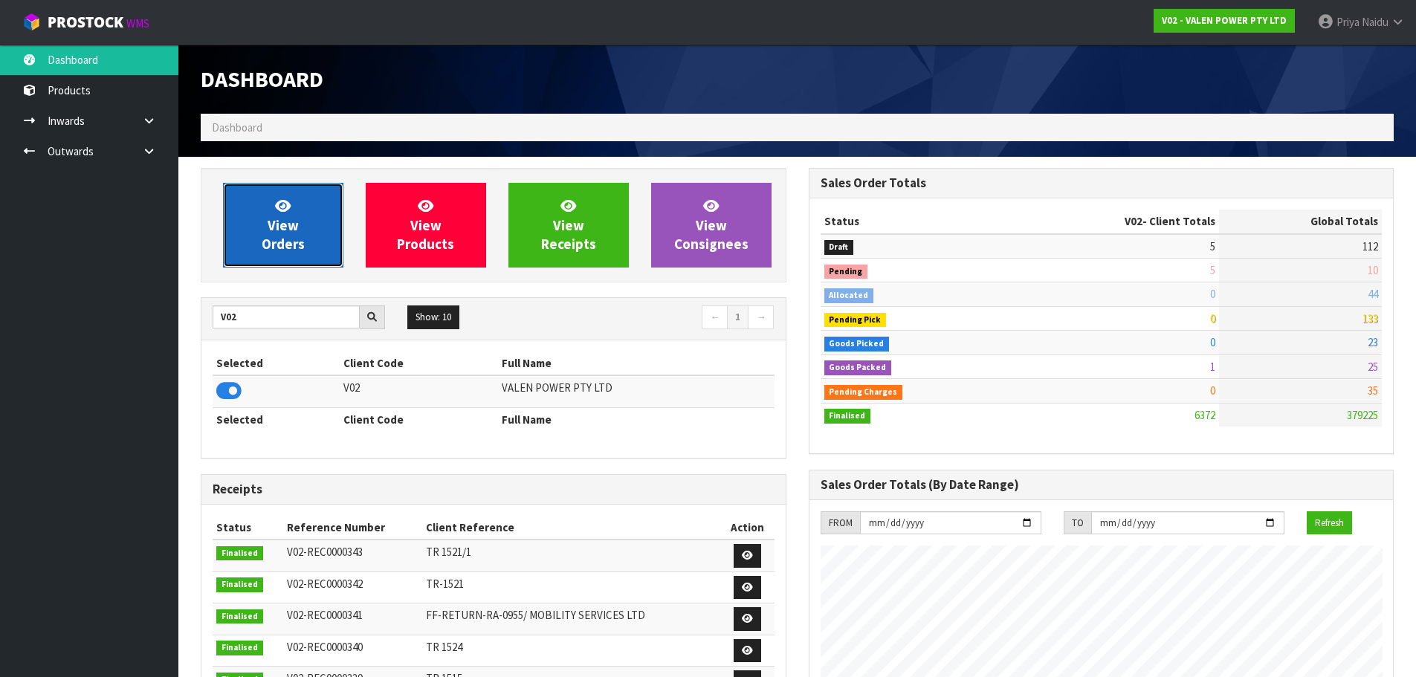
click at [293, 204] on link "View Orders" at bounding box center [283, 225] width 120 height 85
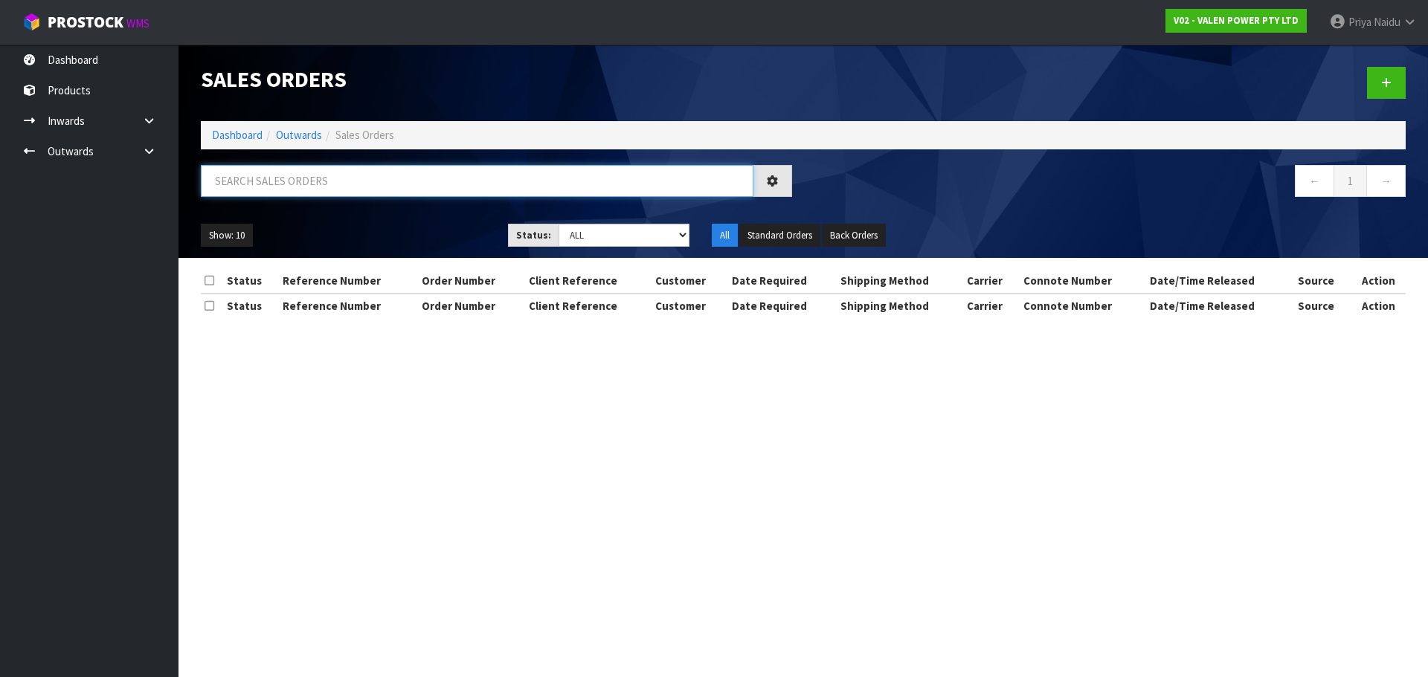
click at [310, 184] on input "text" at bounding box center [477, 181] width 552 height 32
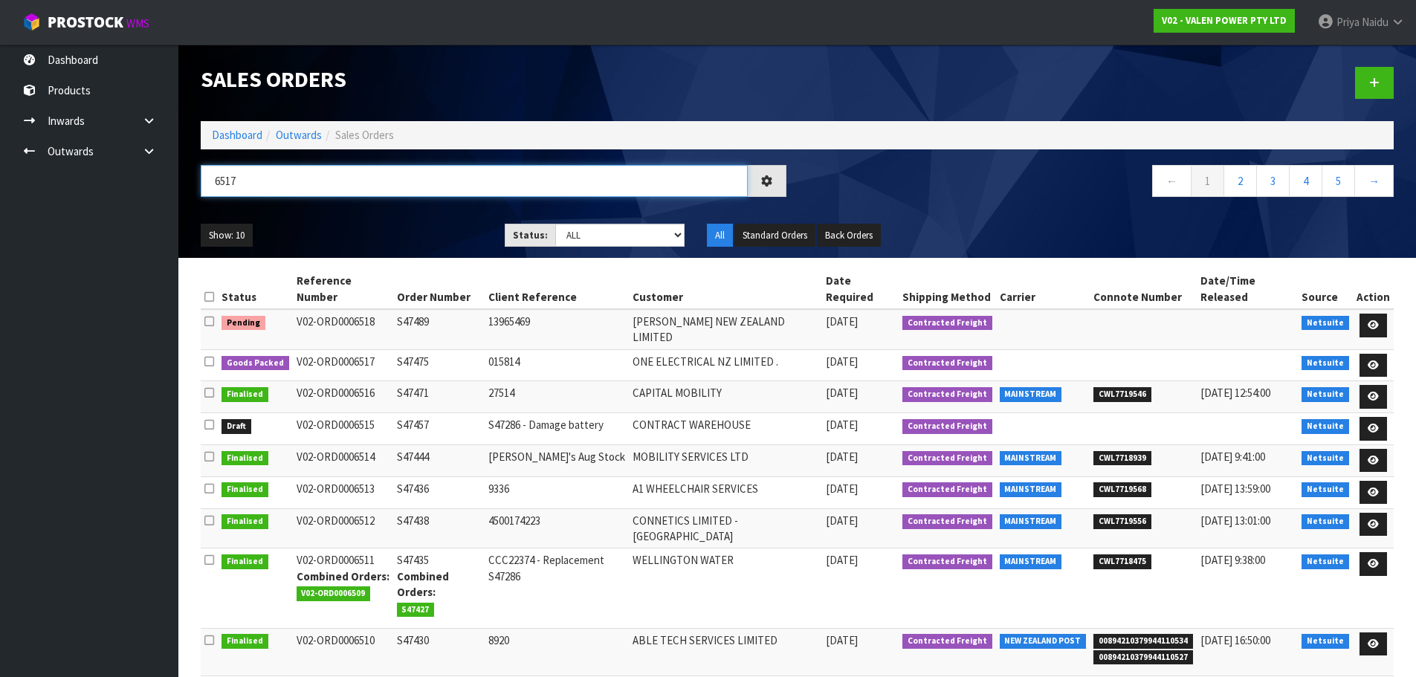
type input "6517"
click at [381, 227] on ul "Show: 10 5 10 25 50" at bounding box center [342, 236] width 282 height 24
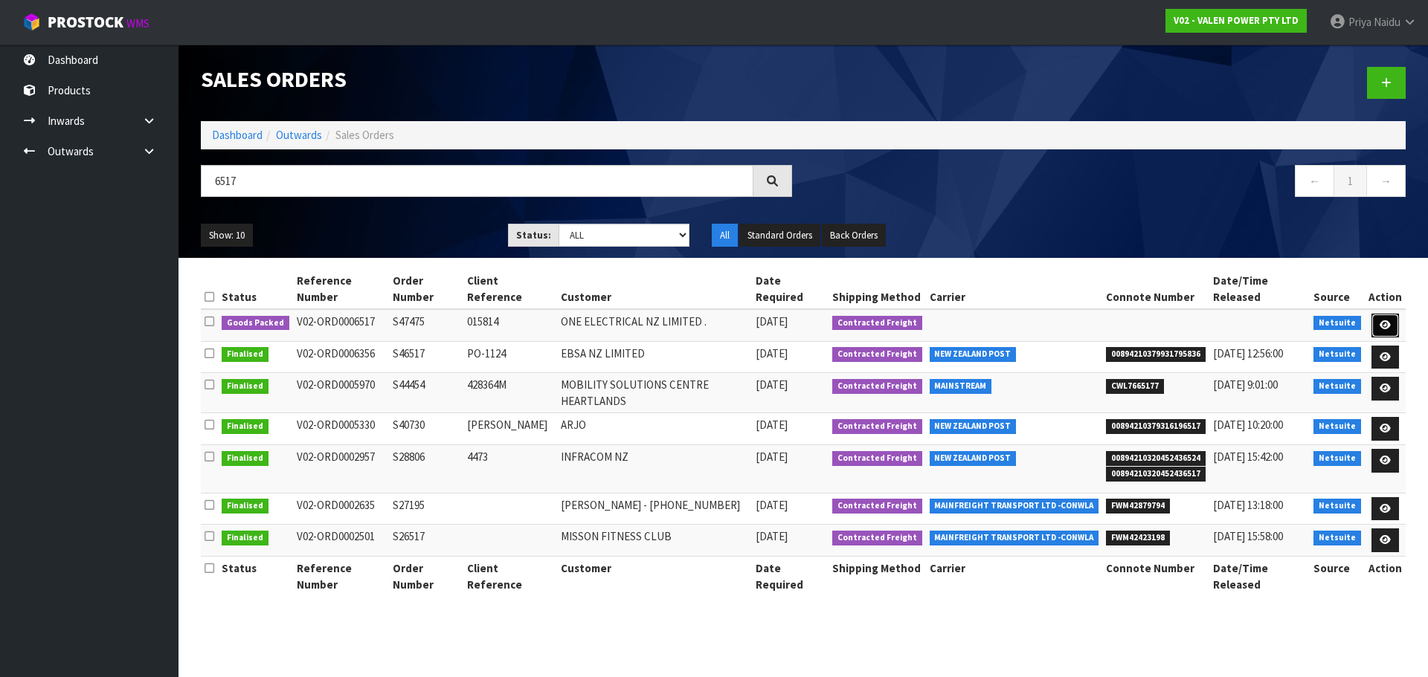
click at [1388, 320] on icon at bounding box center [1384, 325] width 11 height 10
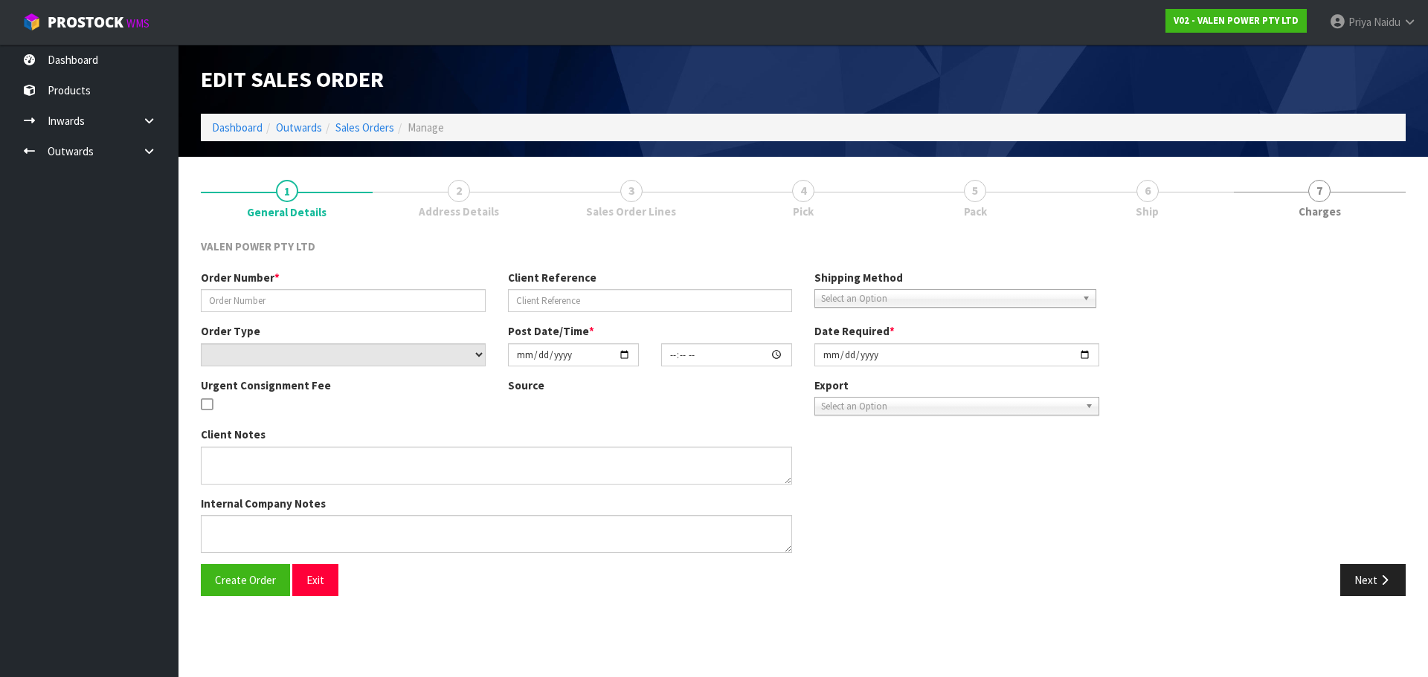
type input "S47475"
type input "015814"
select select "number:0"
type input "2025-09-01"
type input "12:15:07.000"
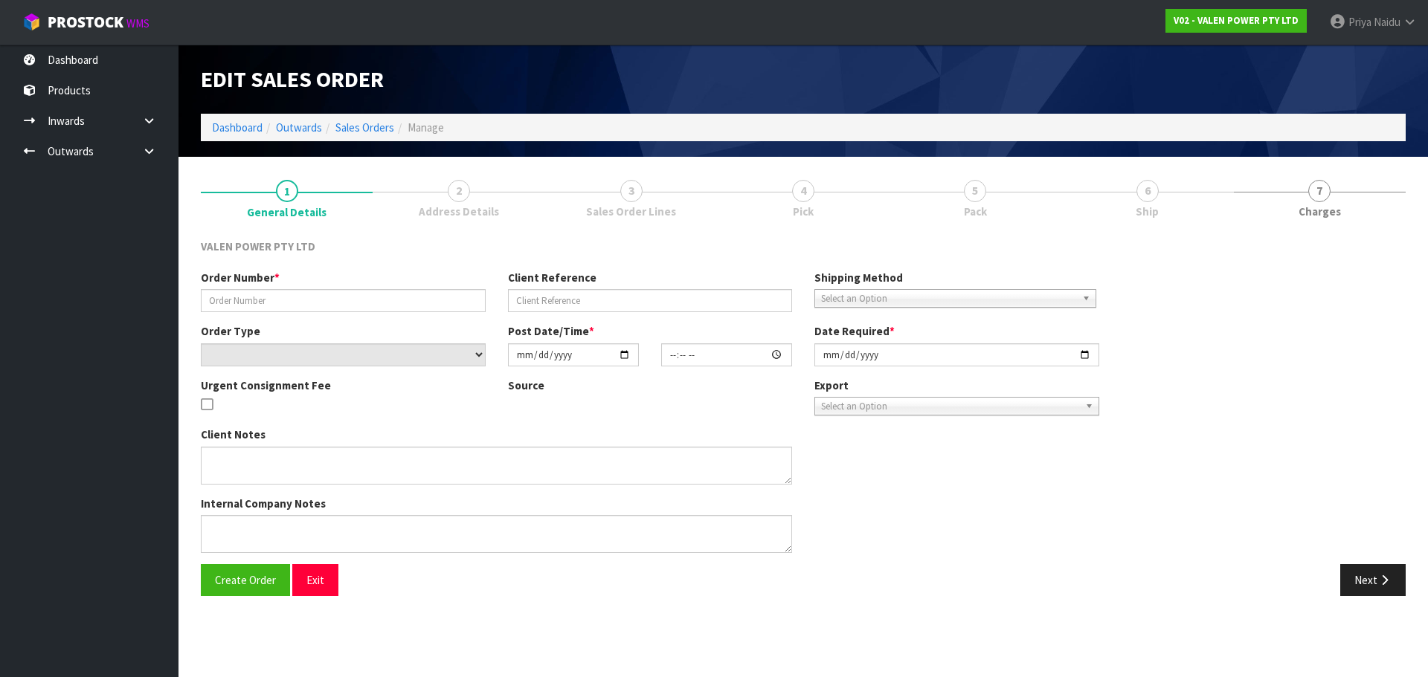
type input "2025-09-01"
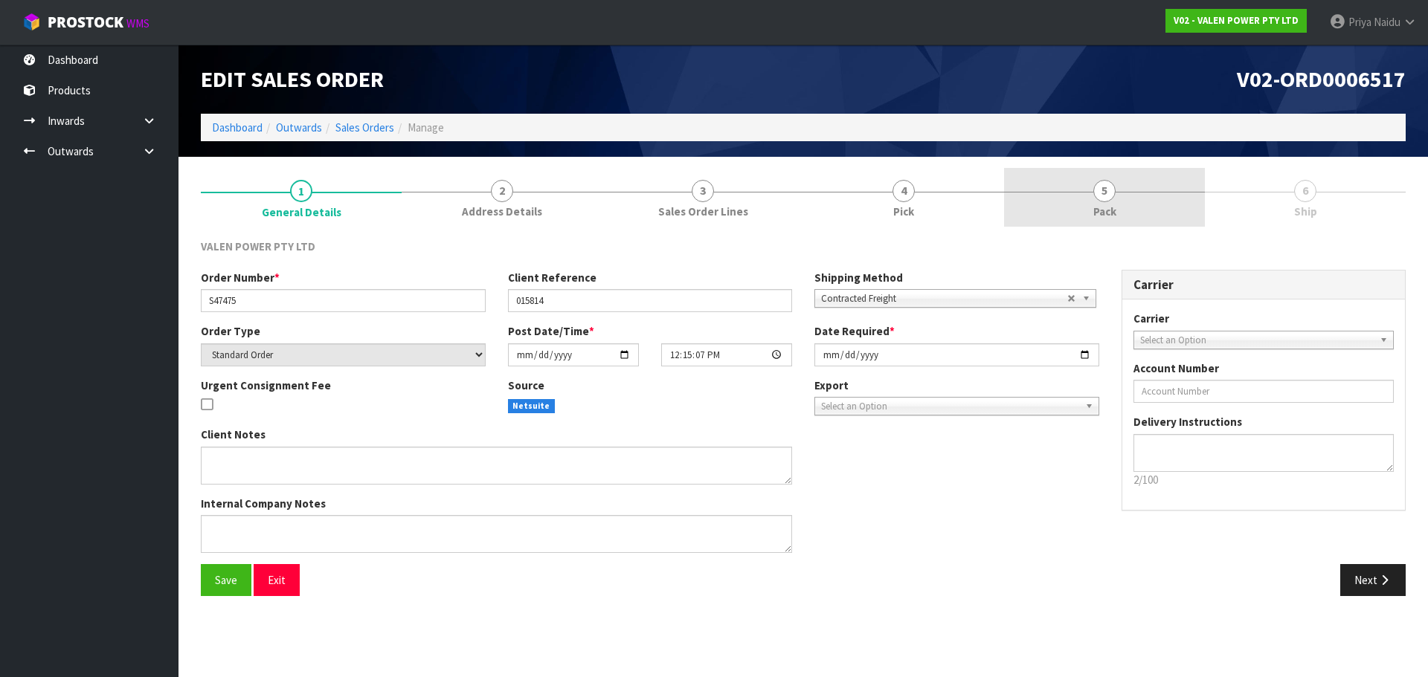
click at [1125, 188] on link "5 Pack" at bounding box center [1104, 197] width 201 height 59
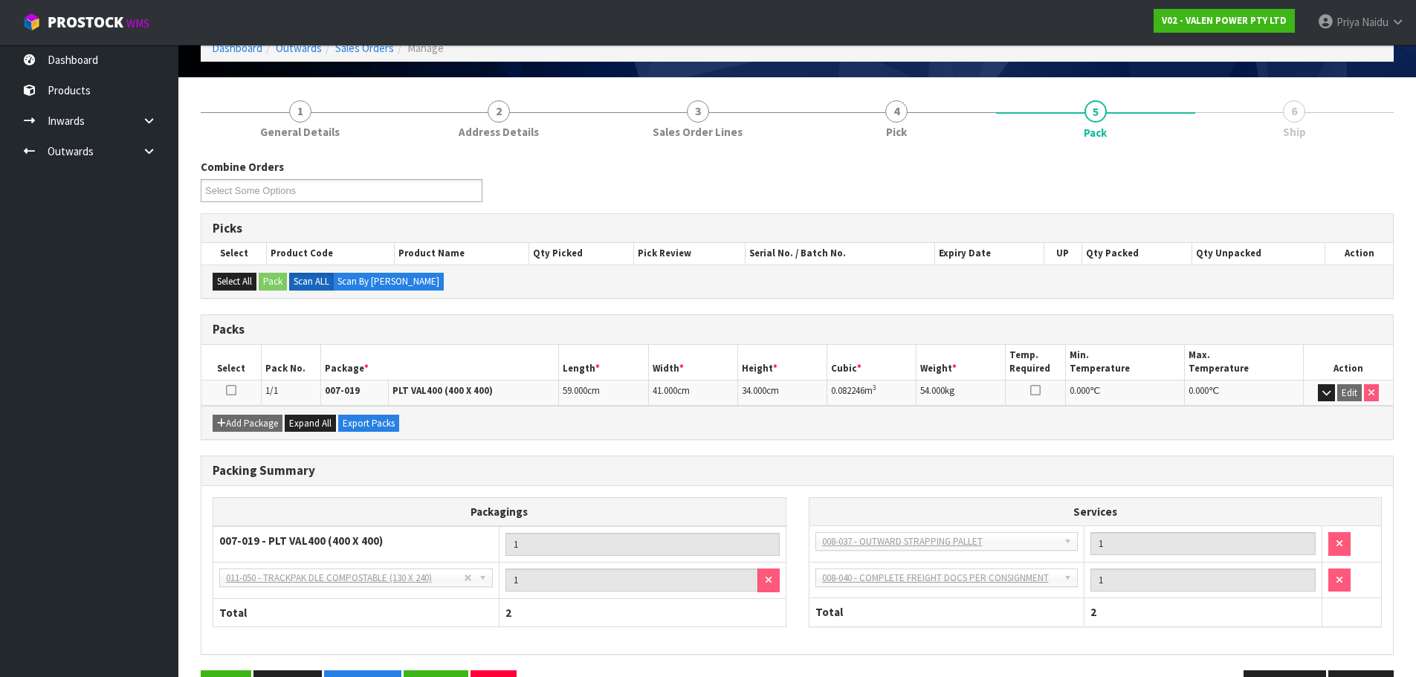
scroll to position [128, 0]
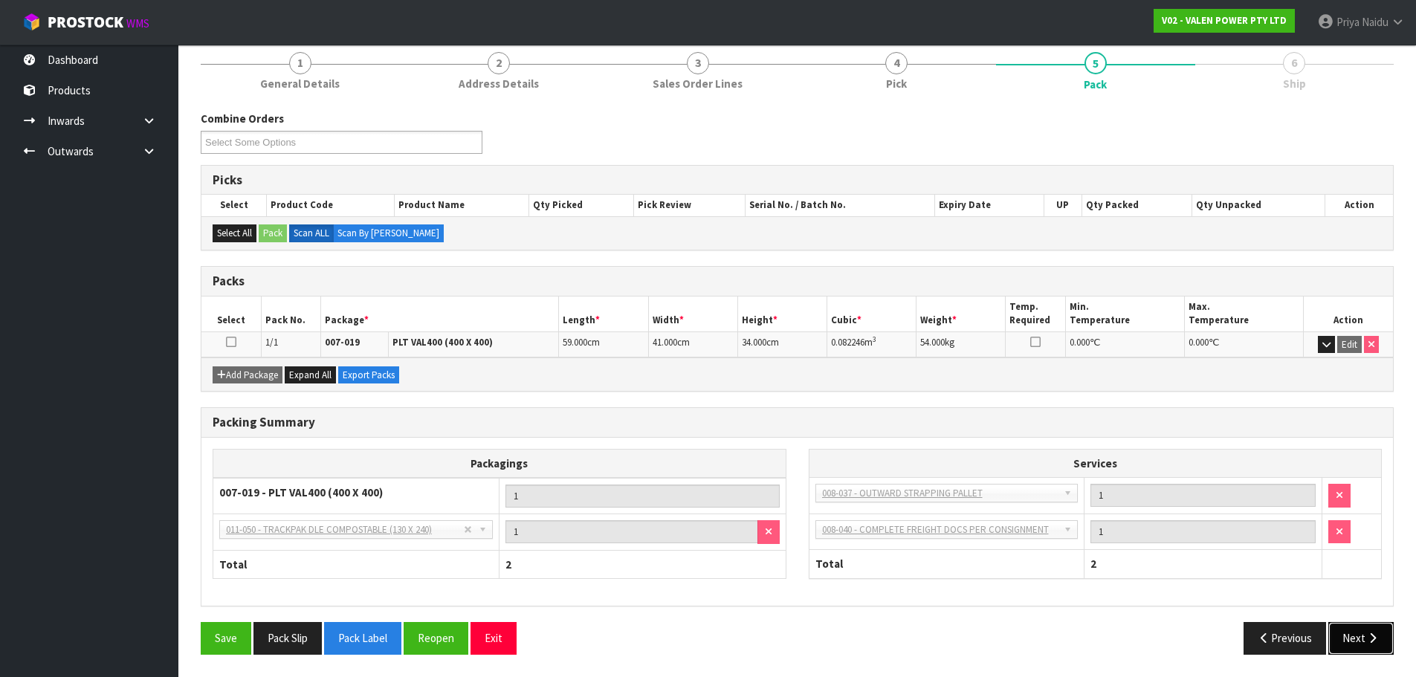
click at [1367, 645] on button "Next" at bounding box center [1361, 638] width 65 height 32
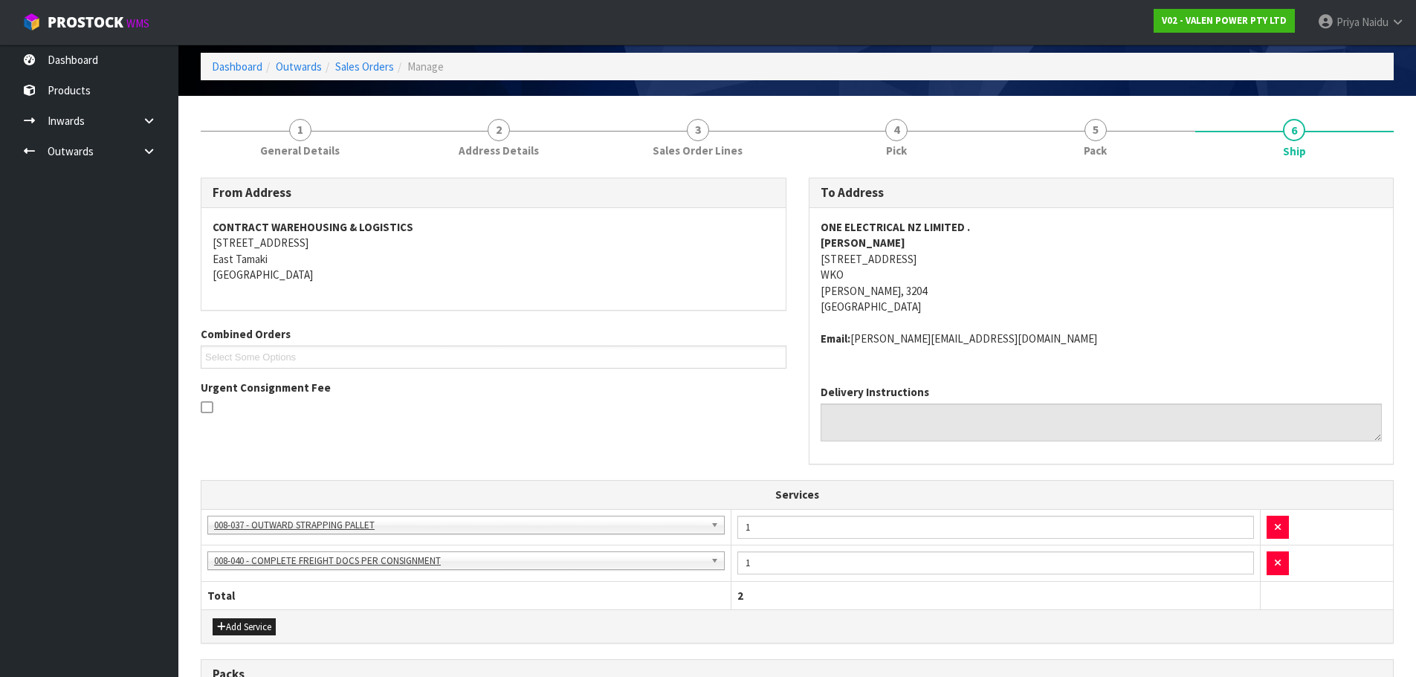
scroll to position [0, 0]
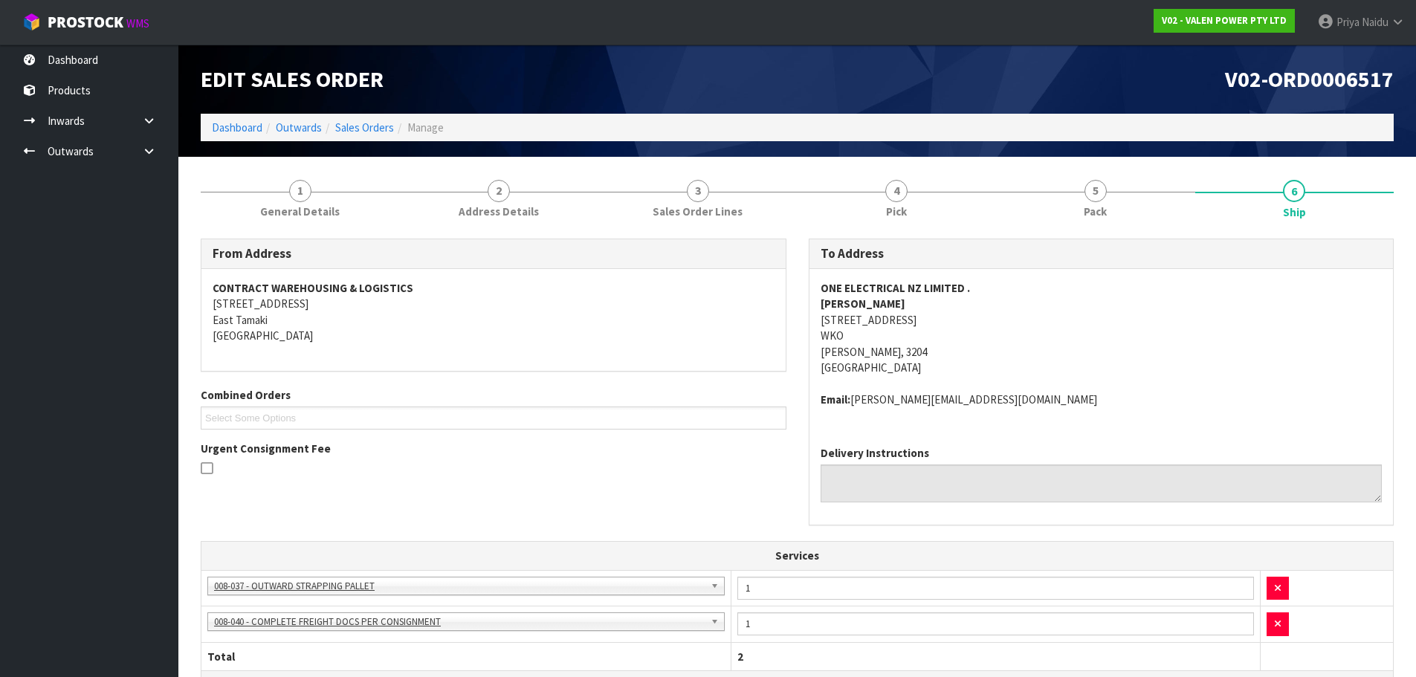
click at [1121, 344] on address "ONE ELECTRICAL NZ LIMITED . DYLAN BLAIR 222 TRISTRAM STREET, FRANKTON WKO HAMIL…" at bounding box center [1102, 328] width 562 height 96
copy strong "ONE ELECTRICAL NZ LIMITED ."
drag, startPoint x: 803, startPoint y: 289, endPoint x: 992, endPoint y: 288, distance: 188.9
click at [992, 288] on div "To Address ONE ELECTRICAL NZ LIMITED . DYLAN BLAIR 222 TRISTRAM STREET, FRANKTO…" at bounding box center [1102, 390] width 608 height 303
drag, startPoint x: 804, startPoint y: 327, endPoint x: 1018, endPoint y: 354, distance: 215.8
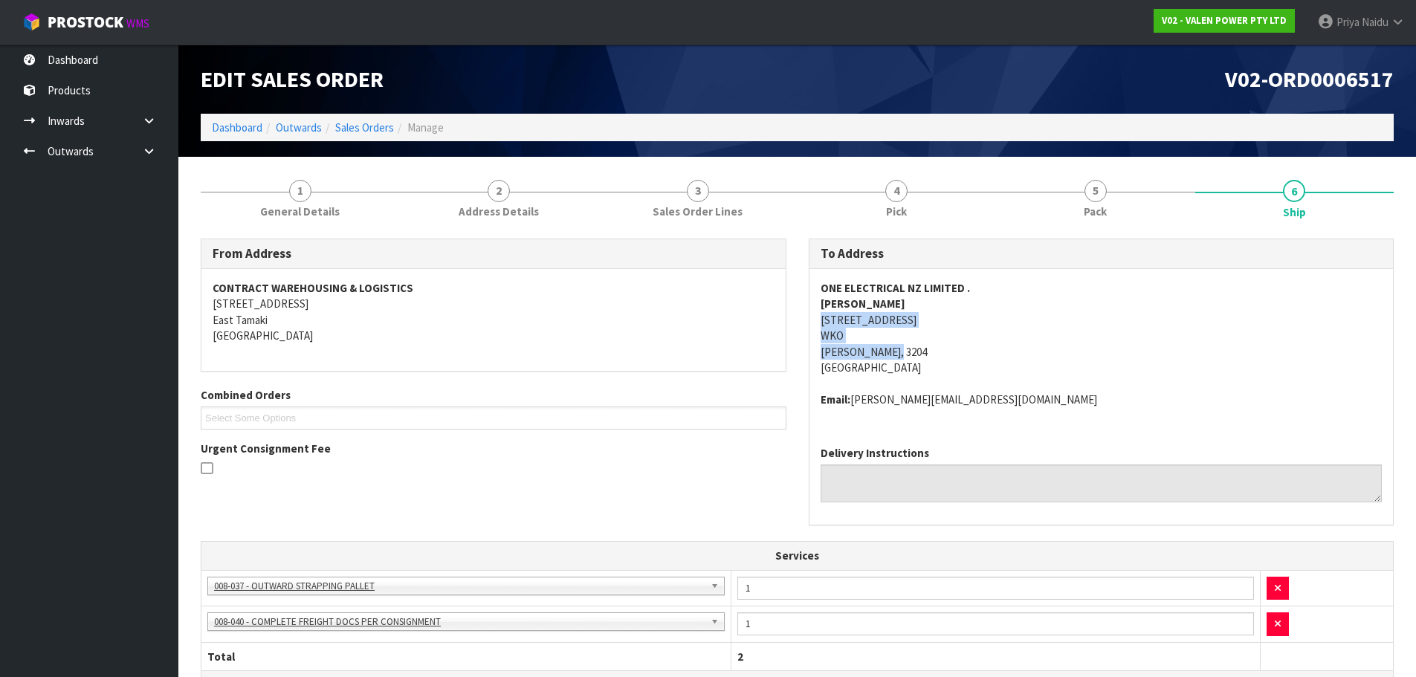
click at [1019, 353] on div "To Address ONE ELECTRICAL NZ LIMITED . DYLAN BLAIR 222 TRISTRAM STREET, FRANKTO…" at bounding box center [1102, 390] width 608 height 303
copy address "222 TRISTRAM STREET, FRANKTON WKO HAMILTON, 3204"
click at [1052, 367] on address "ONE ELECTRICAL NZ LIMITED . DYLAN BLAIR 222 TRISTRAM STREET, FRANKTON WKO HAMIL…" at bounding box center [1102, 328] width 562 height 96
copy strong "ONE ELECTRICAL NZ LIMITED ."
drag, startPoint x: 815, startPoint y: 288, endPoint x: 1046, endPoint y: 278, distance: 231.5
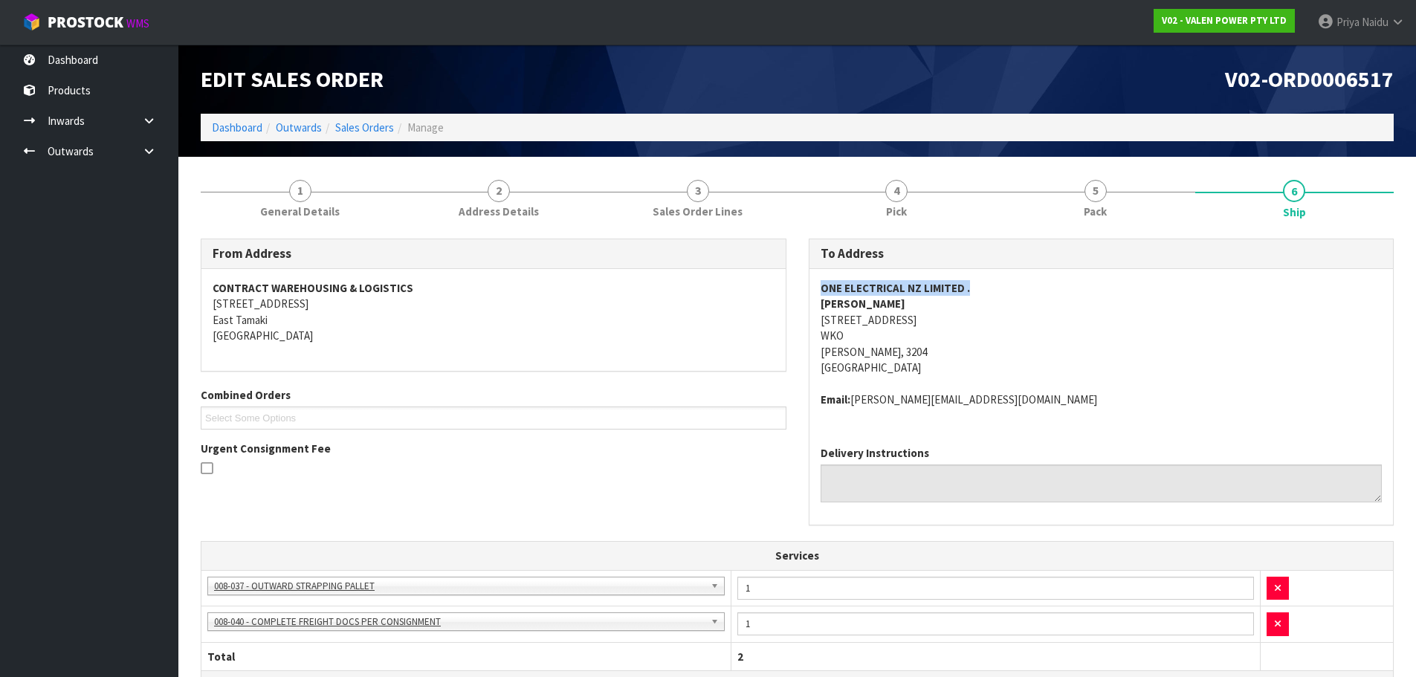
click at [1046, 278] on div "ONE ELECTRICAL NZ LIMITED . DYLAN BLAIR 222 TRISTRAM STREET, FRANKTON WKO HAMIL…" at bounding box center [1102, 351] width 584 height 165
click at [1055, 356] on address "ONE ELECTRICAL NZ LIMITED . DYLAN BLAIR 222 TRISTRAM STREET, FRANKTON WKO HAMIL…" at bounding box center [1102, 328] width 562 height 96
copy strong "DYLAN BLAIR"
drag, startPoint x: 809, startPoint y: 303, endPoint x: 914, endPoint y: 306, distance: 104.9
click at [914, 306] on div "ONE ELECTRICAL NZ LIMITED . DYLAN BLAIR 222 TRISTRAM STREET, FRANKTON WKO HAMIL…" at bounding box center [1102, 351] width 584 height 165
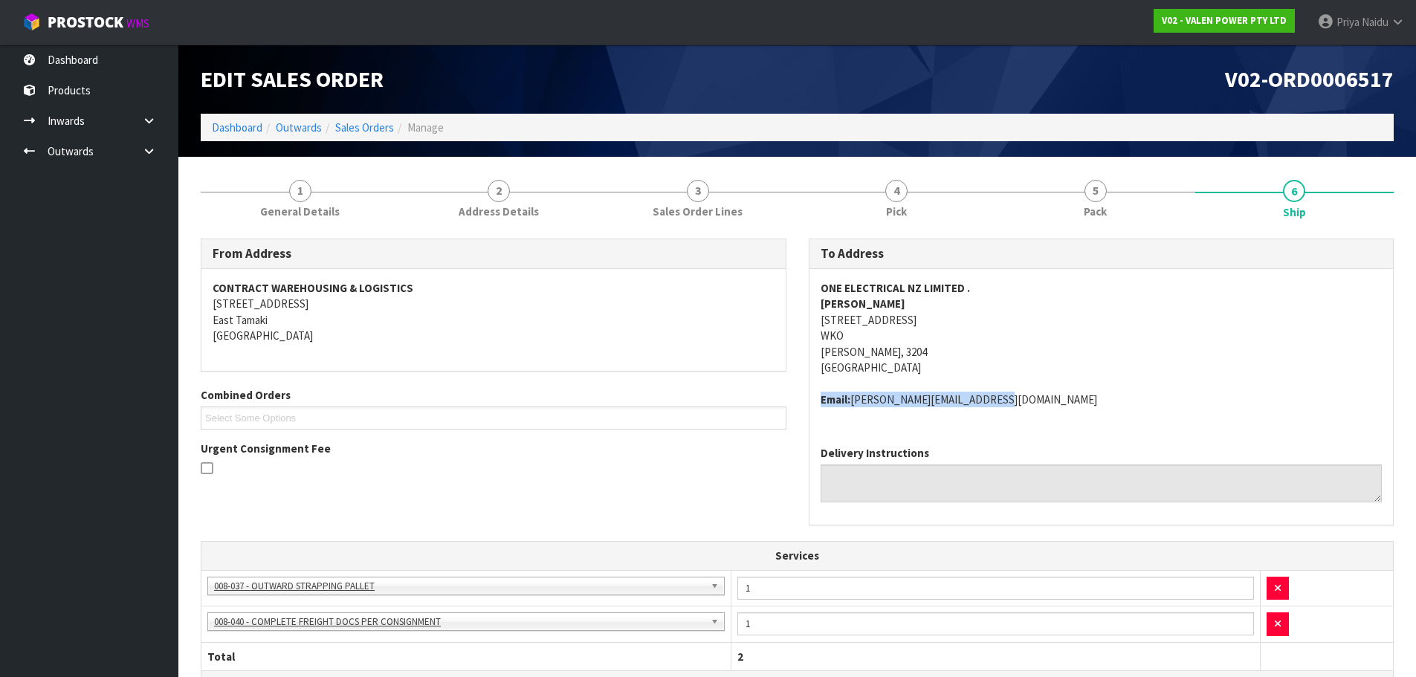
copy address "Email: dylan@oneelectrical.co.nz"
drag, startPoint x: 821, startPoint y: 399, endPoint x: 318, endPoint y: 406, distance: 502.7
click at [1003, 405] on address "Email: dylan@oneelectrical.co.nz" at bounding box center [1102, 400] width 562 height 16
click at [1066, 393] on address "Email: dylan@oneelectrical.co.nz" at bounding box center [1102, 400] width 562 height 16
click at [1048, 398] on address "Email: dylan@oneelectrical.co.nz" at bounding box center [1102, 400] width 562 height 16
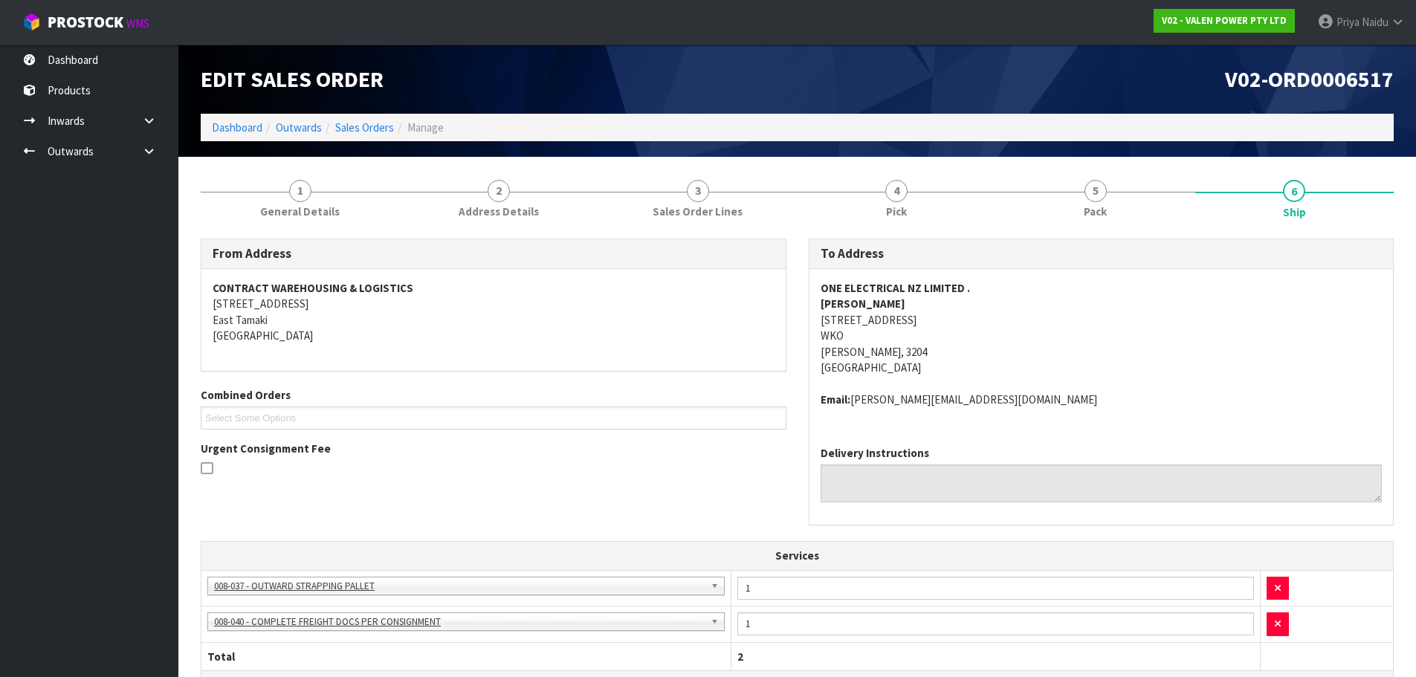
click at [1273, 431] on div "ONE ELECTRICAL NZ LIMITED . DYLAN BLAIR 222 TRISTRAM STREET, FRANKTON WKO HAMIL…" at bounding box center [1102, 351] width 584 height 165
click at [1116, 313] on address "ONE ELECTRICAL NZ LIMITED . DYLAN BLAIR 222 TRISTRAM STREET, FRANKTON WKO HAMIL…" at bounding box center [1102, 328] width 562 height 96
copy strong "DYLAN BLAIR"
drag, startPoint x: 820, startPoint y: 304, endPoint x: 904, endPoint y: 304, distance: 84.0
click at [904, 304] on address "ONE ELECTRICAL NZ LIMITED . DYLAN BLAIR 222 TRISTRAM STREET, FRANKTON WKO HAMIL…" at bounding box center [1102, 328] width 562 height 96
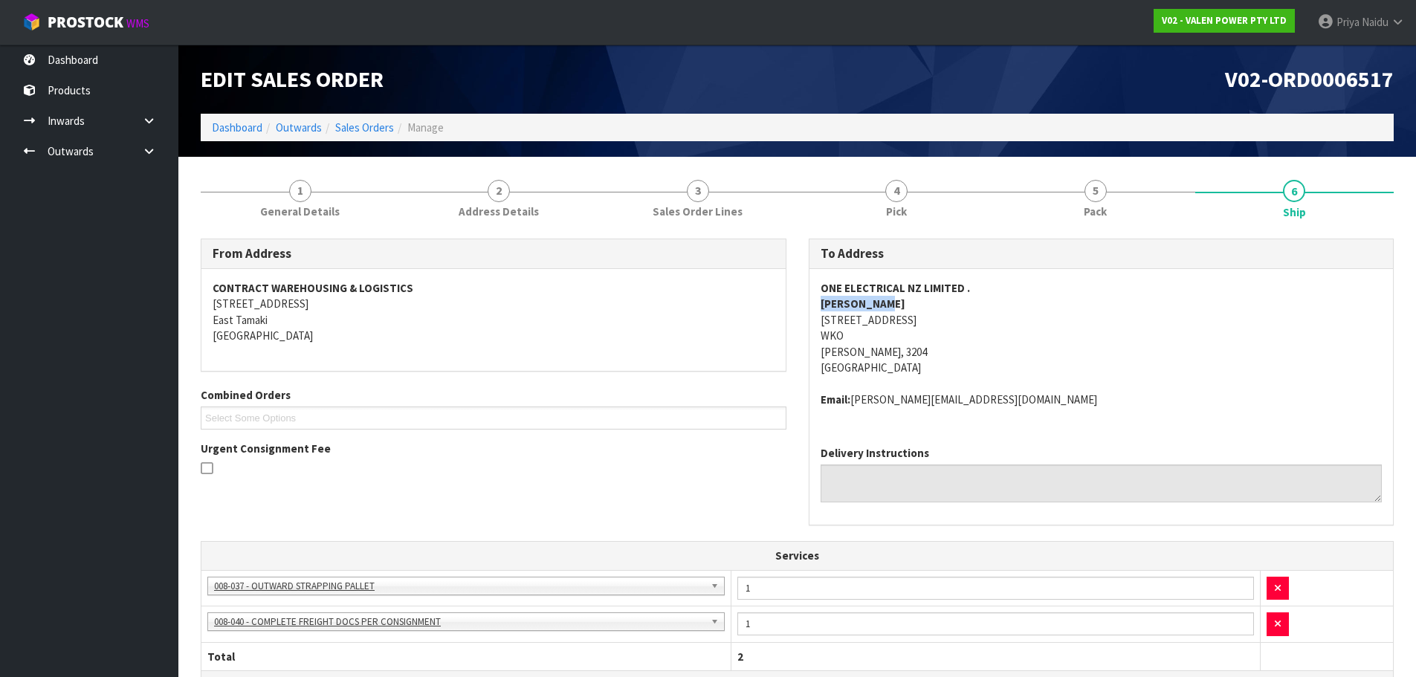
drag, startPoint x: 928, startPoint y: 318, endPoint x: 990, endPoint y: 323, distance: 62.7
click at [990, 323] on address "ONE ELECTRICAL NZ LIMITED . DYLAN BLAIR 222 TRISTRAM STREET, FRANKTON WKO HAMIL…" at bounding box center [1102, 328] width 562 height 96
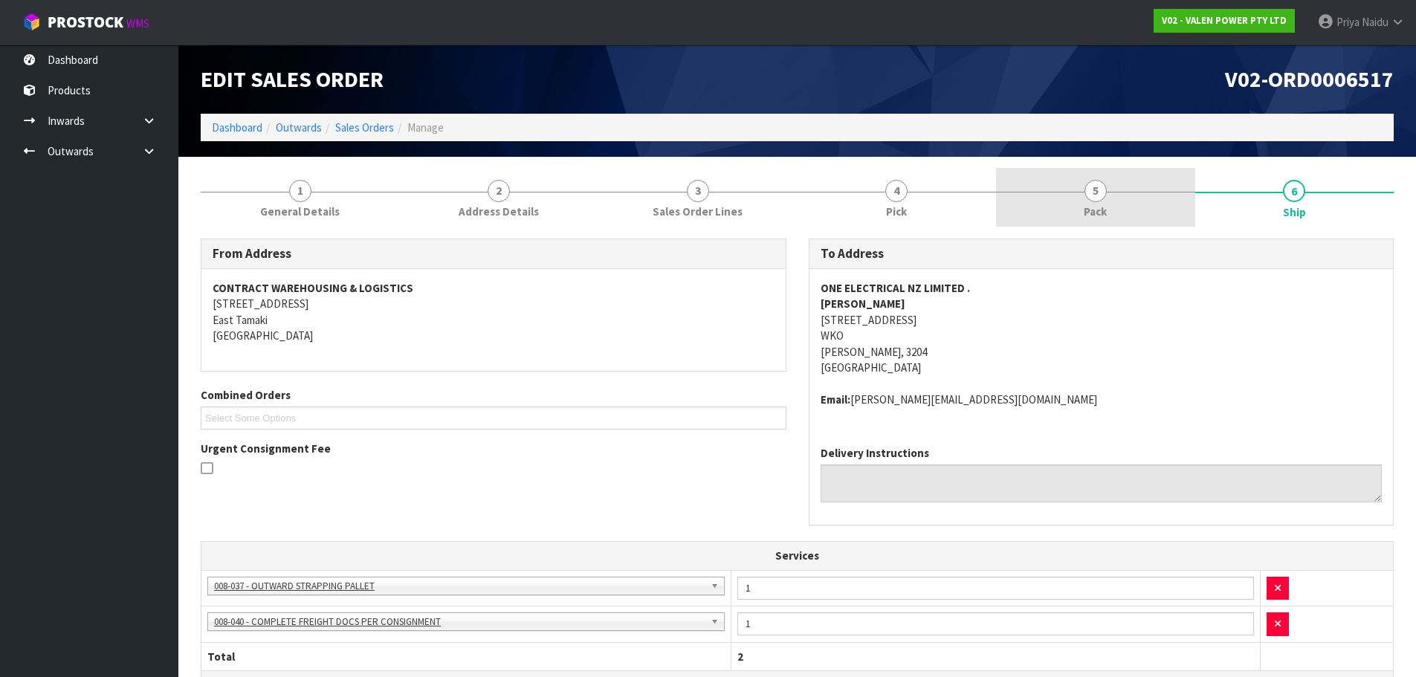
drag, startPoint x: 1115, startPoint y: 222, endPoint x: 1105, endPoint y: 222, distance: 9.7
click at [1115, 222] on link "5 Pack" at bounding box center [1095, 197] width 199 height 59
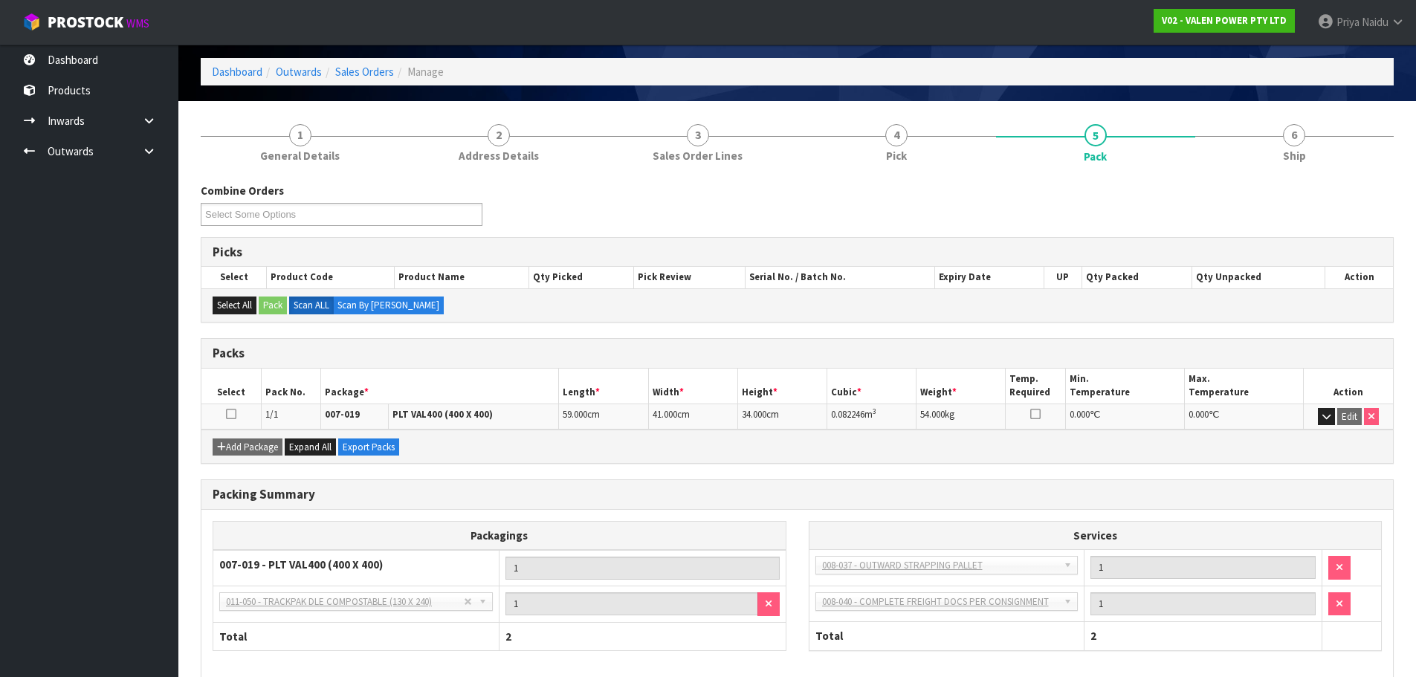
scroll to position [128, 0]
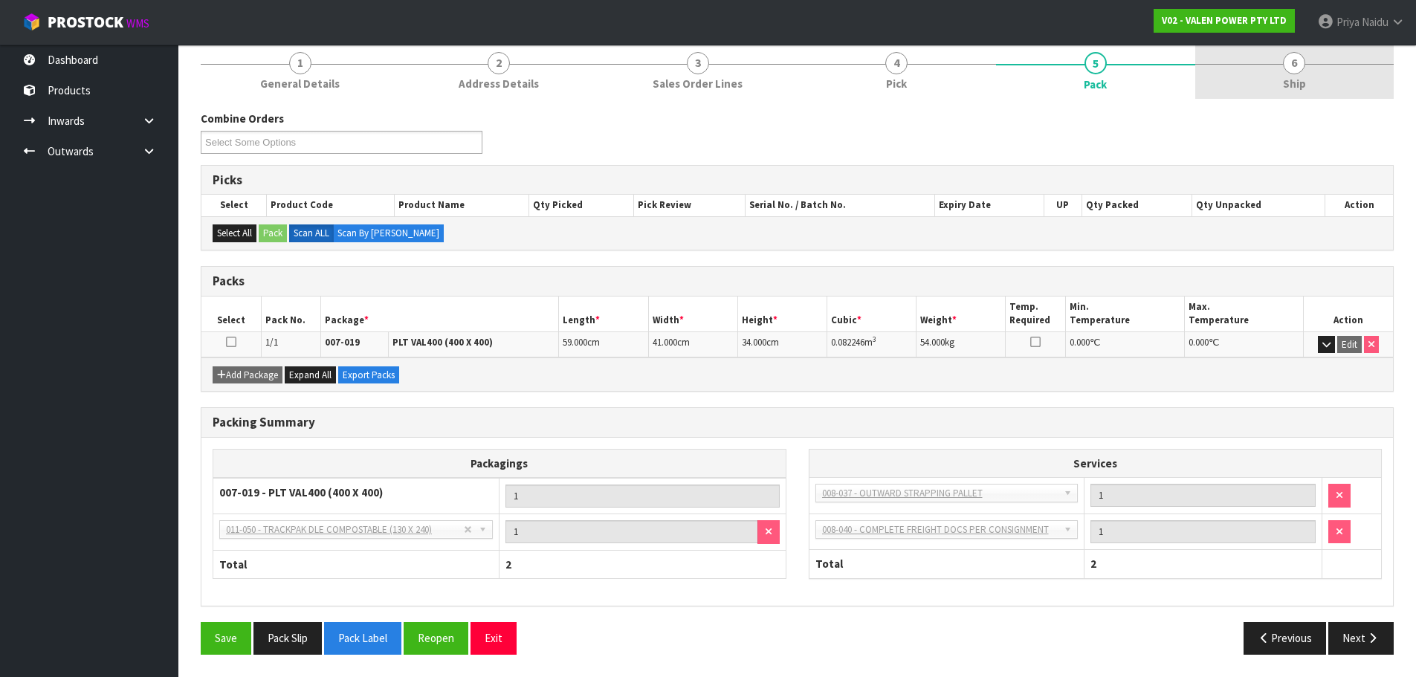
click at [1272, 93] on link "6 Ship" at bounding box center [1295, 69] width 199 height 59
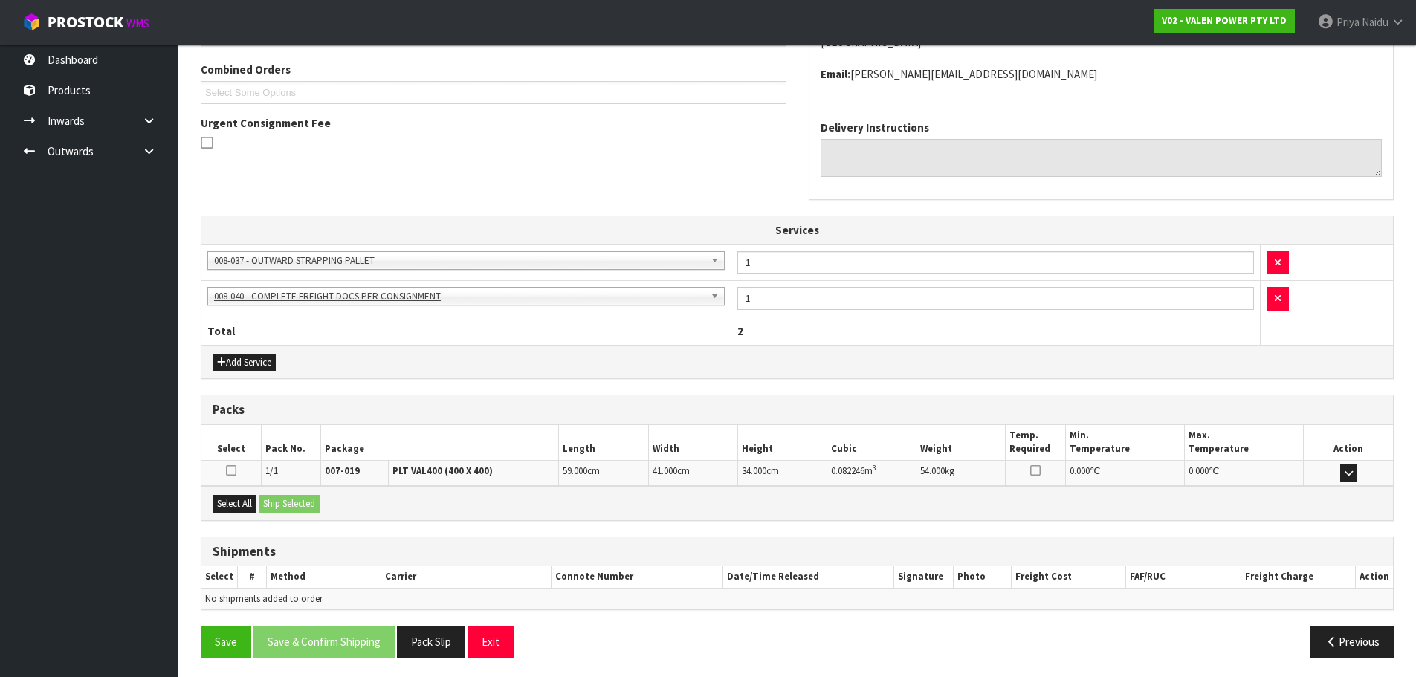
scroll to position [329, 0]
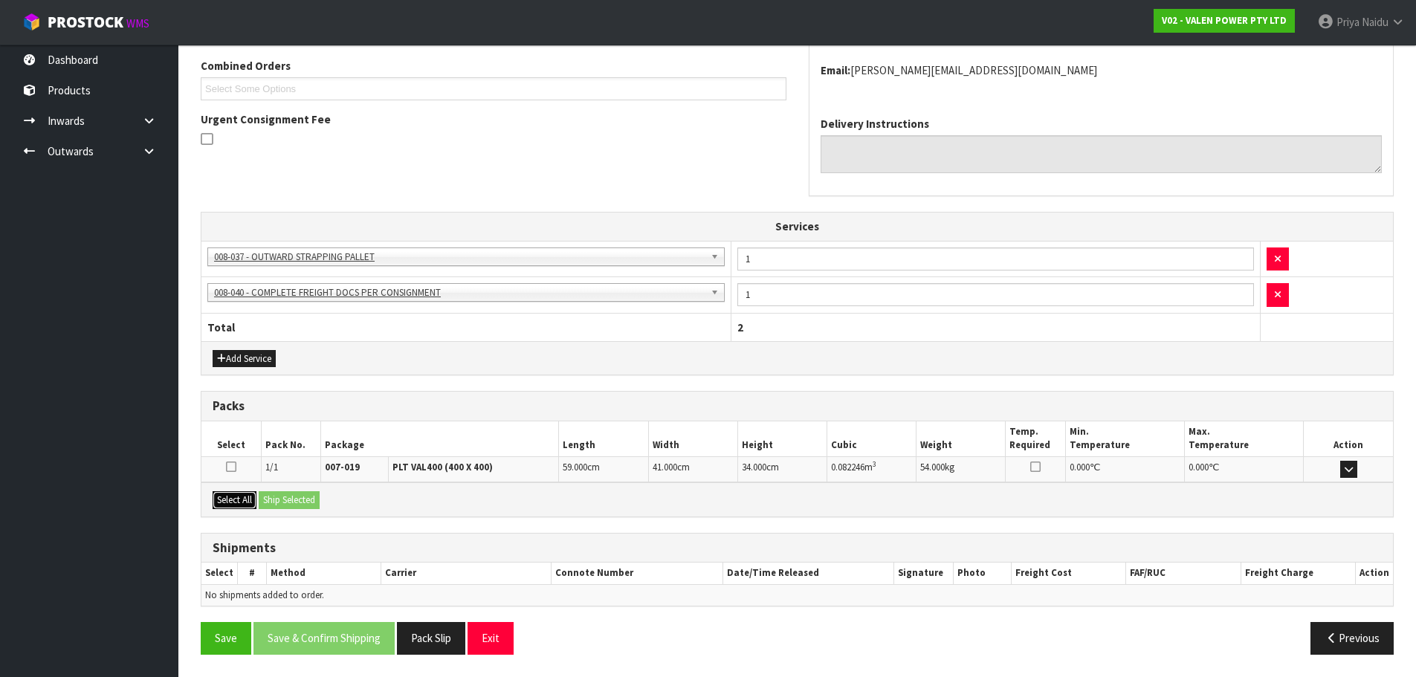
click at [256, 503] on button "Select All" at bounding box center [235, 500] width 44 height 18
drag, startPoint x: 268, startPoint y: 500, endPoint x: 276, endPoint y: 500, distance: 8.2
click at [269, 500] on button "Ship Selected" at bounding box center [289, 500] width 61 height 18
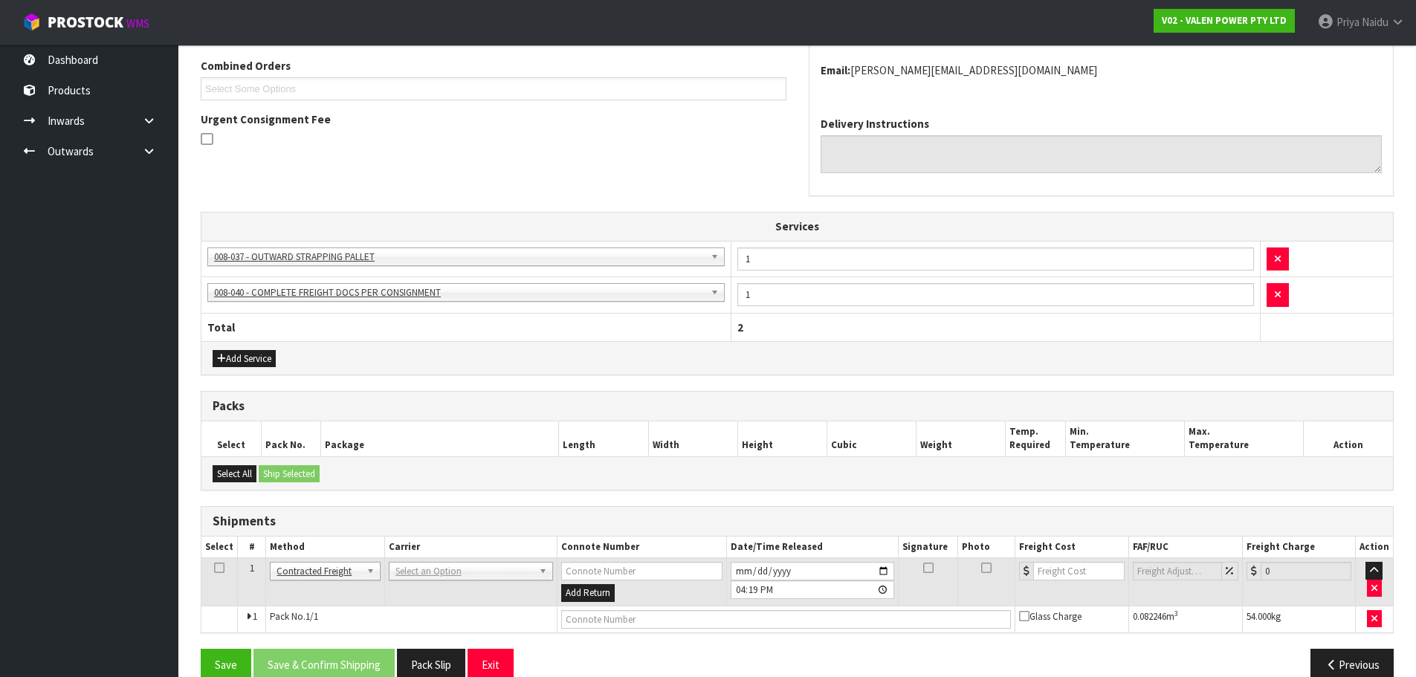
scroll to position [355, 0]
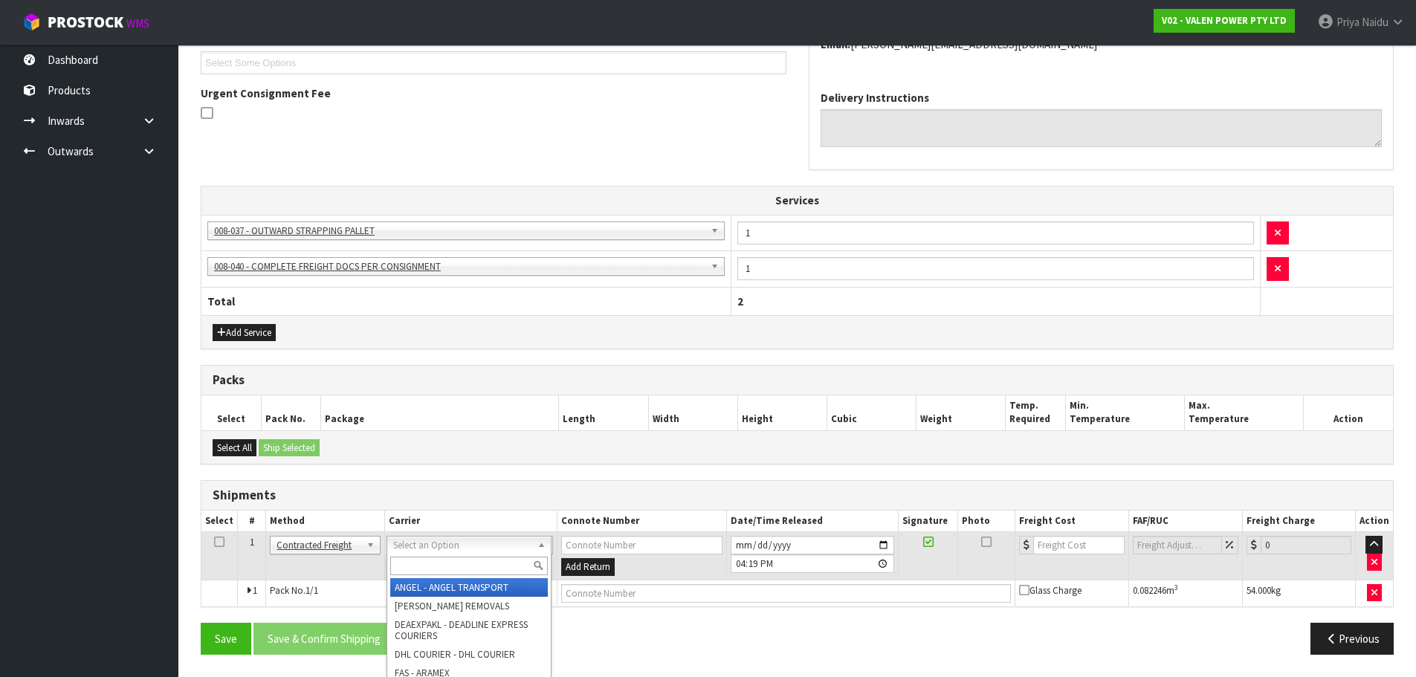
click at [423, 559] on input "text" at bounding box center [469, 566] width 158 height 19
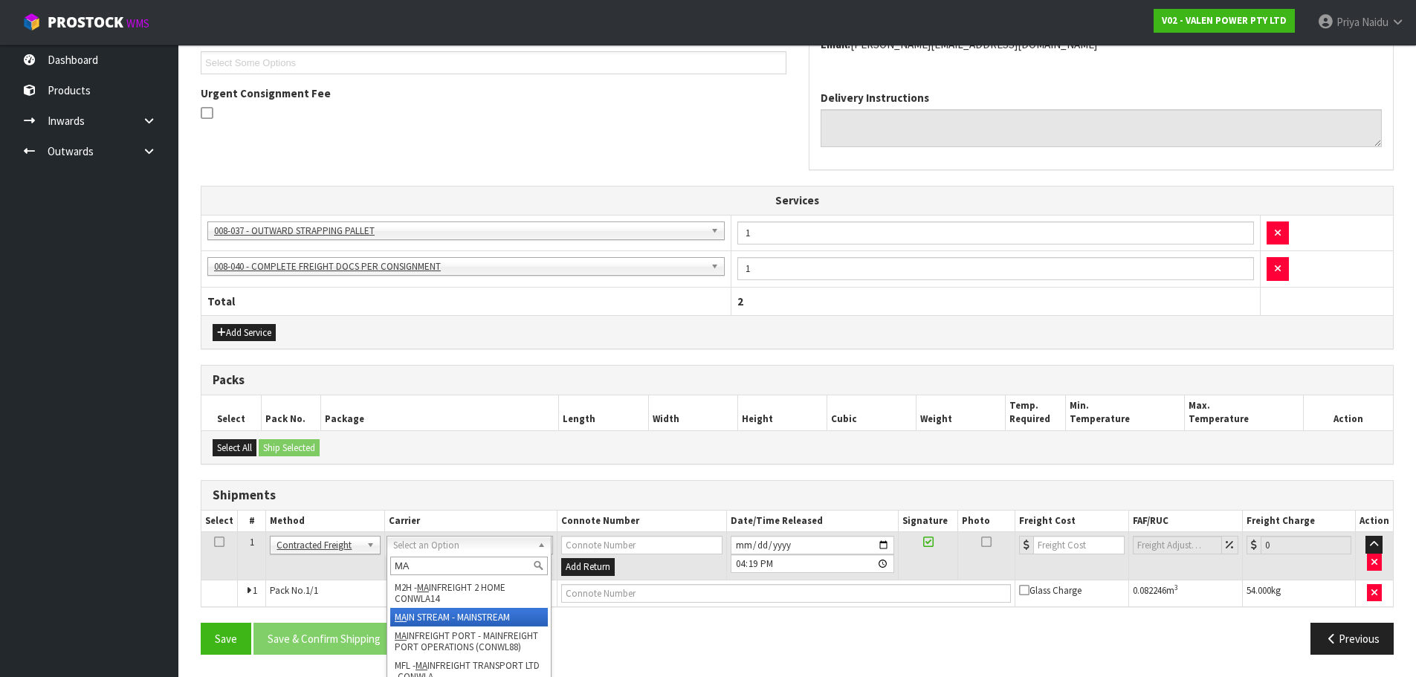
type input "MA"
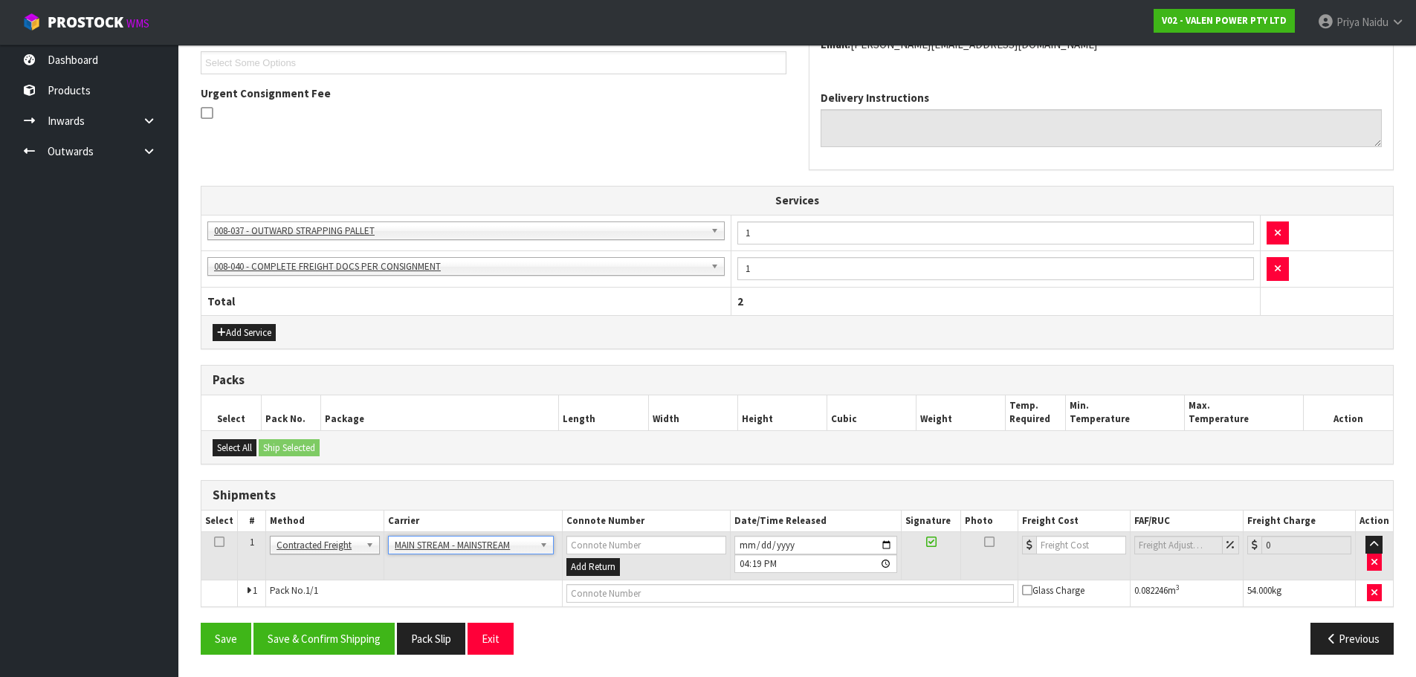
click at [587, 605] on td at bounding box center [791, 593] width 456 height 27
click at [587, 599] on input "text" at bounding box center [791, 593] width 448 height 19
paste input "CWL7719740"
type input "CWL7719740"
click at [1069, 542] on input "number" at bounding box center [1082, 545] width 90 height 19
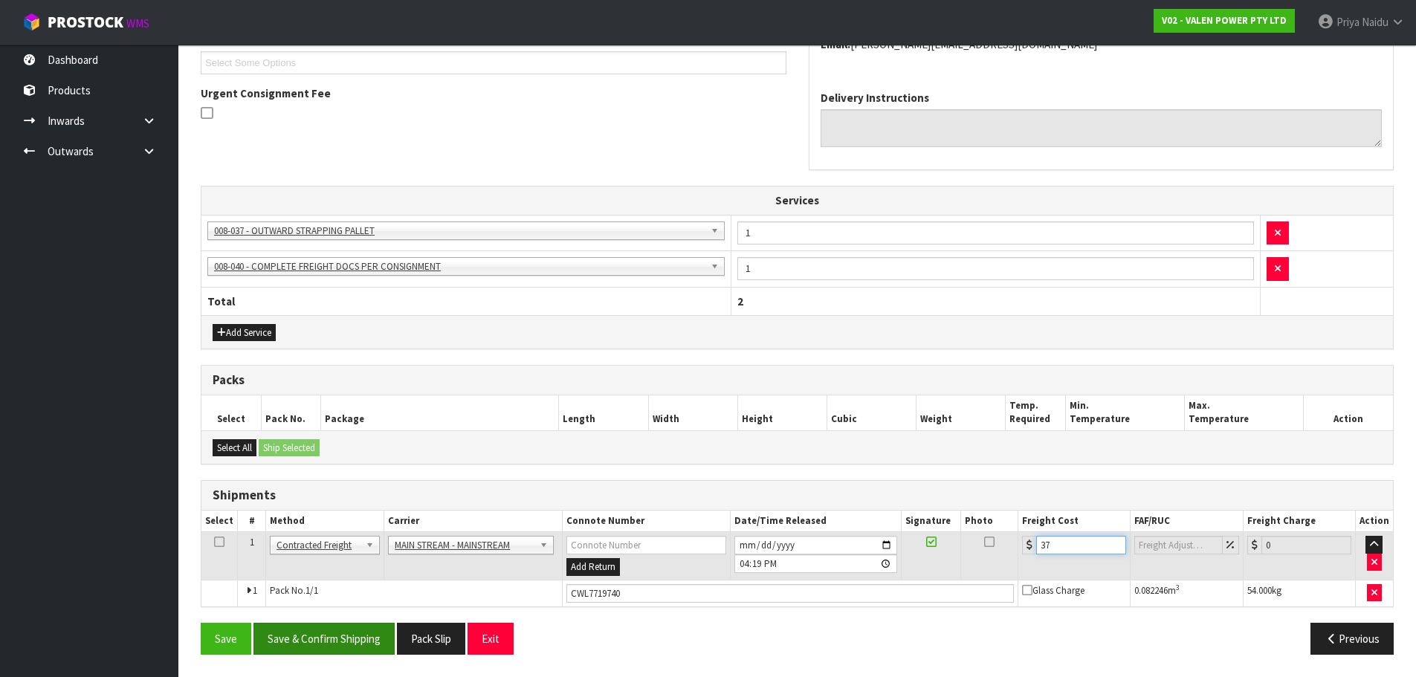
type input "37"
click at [320, 636] on button "Save & Confirm Shipping" at bounding box center [324, 639] width 141 height 32
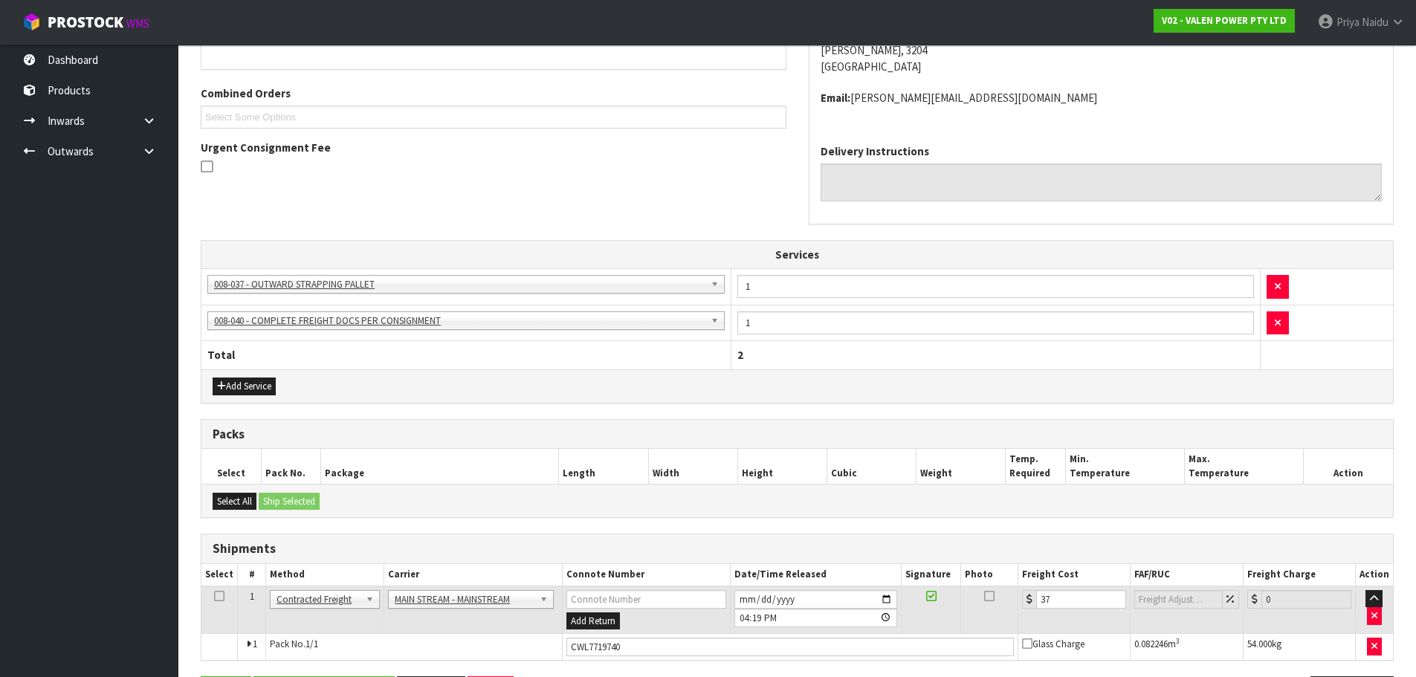
scroll to position [0, 0]
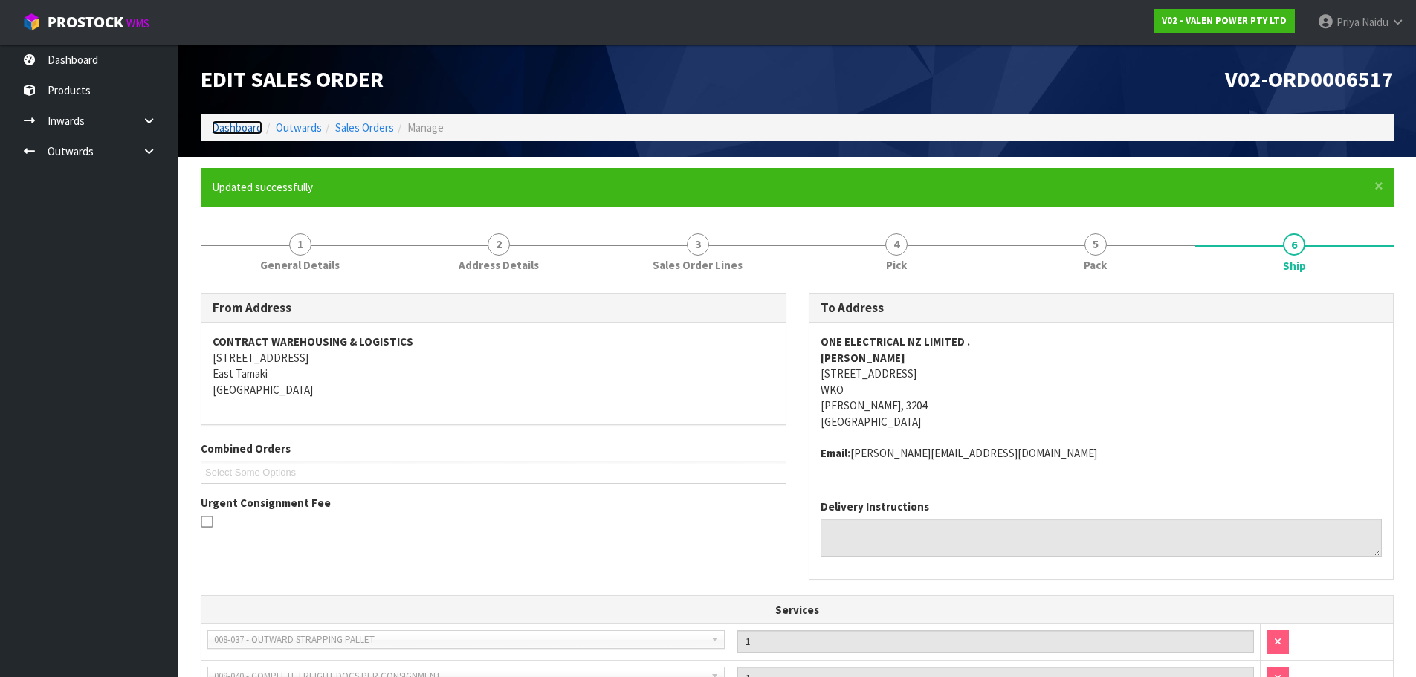
click at [228, 122] on link "Dashboard" at bounding box center [237, 127] width 51 height 14
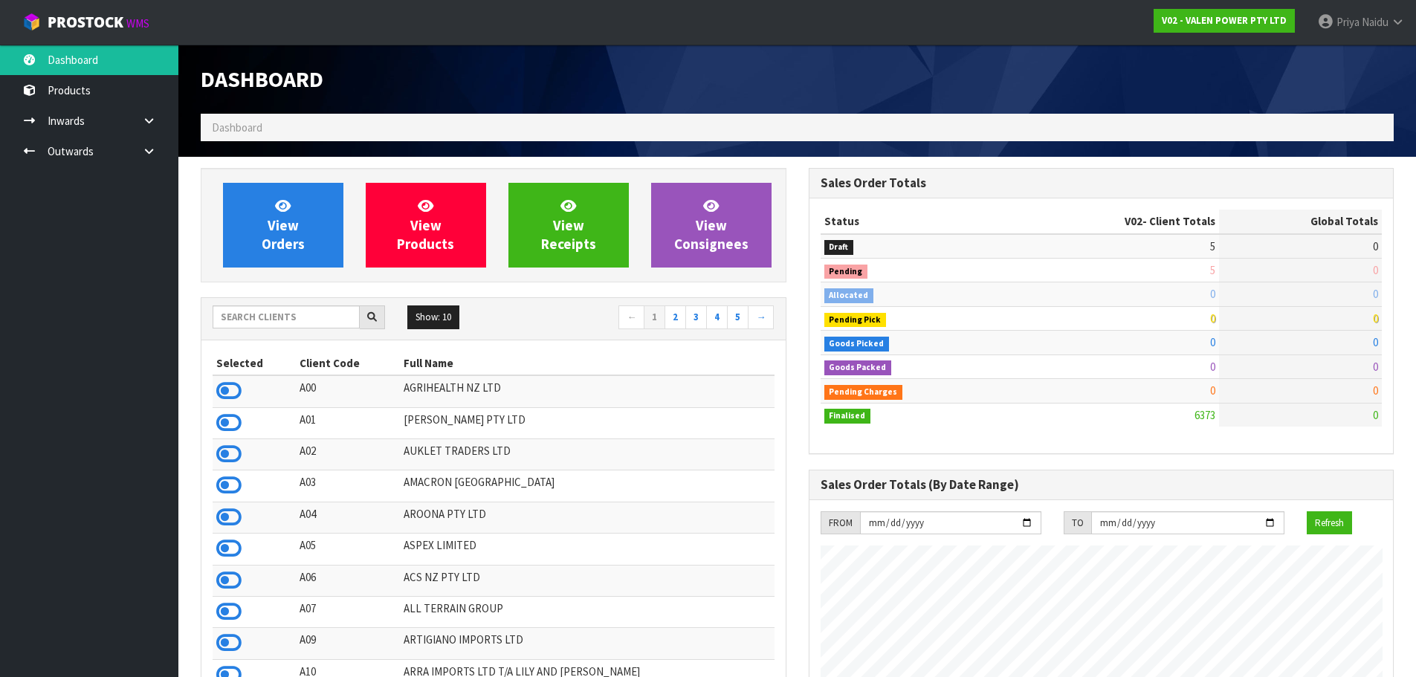
scroll to position [1126, 607]
click at [269, 318] on input "text" at bounding box center [286, 317] width 147 height 23
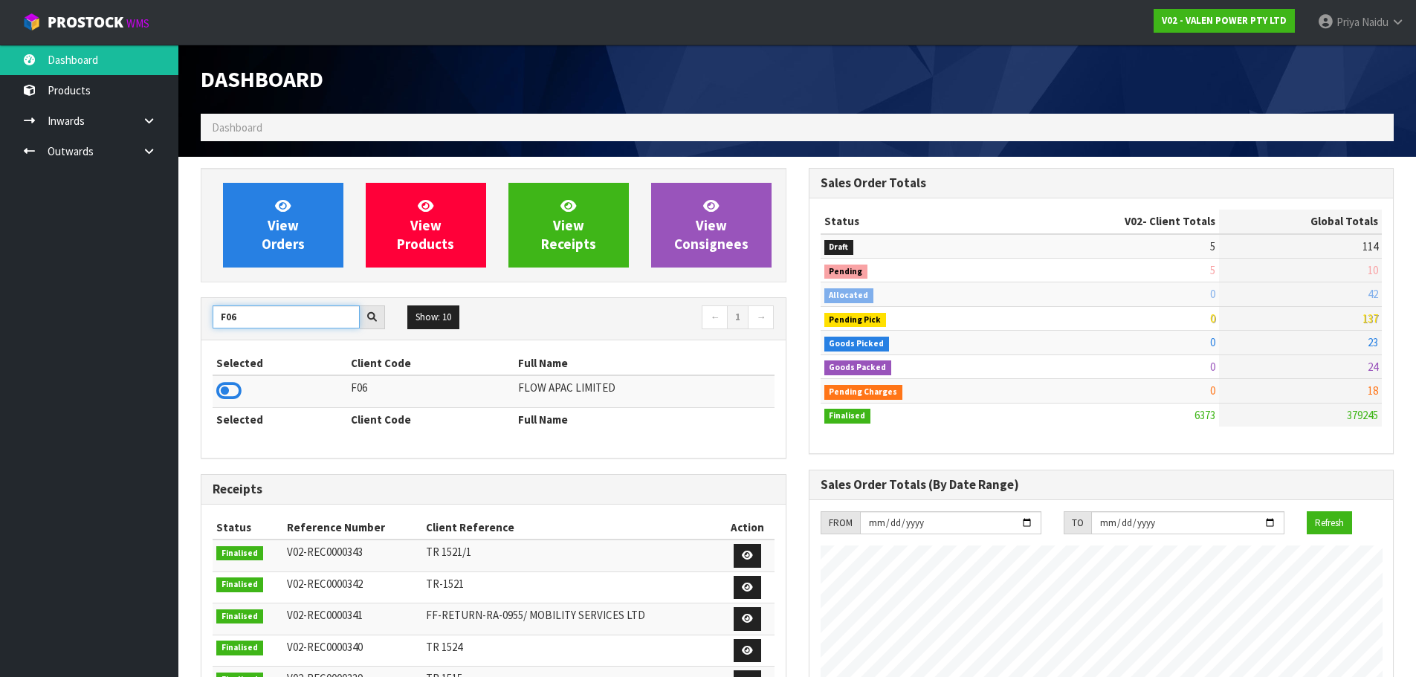
type input "F06"
click at [225, 393] on icon at bounding box center [228, 391] width 25 height 22
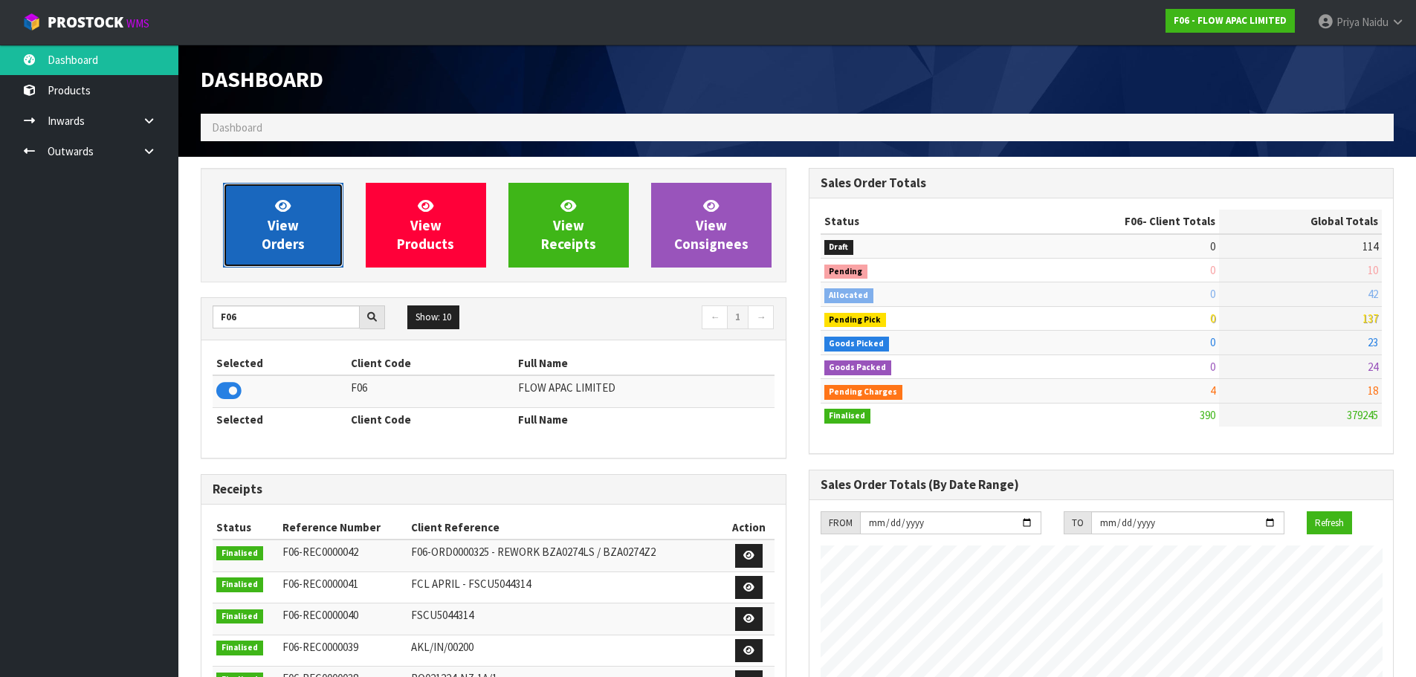
click at [309, 212] on link "View Orders" at bounding box center [283, 225] width 120 height 85
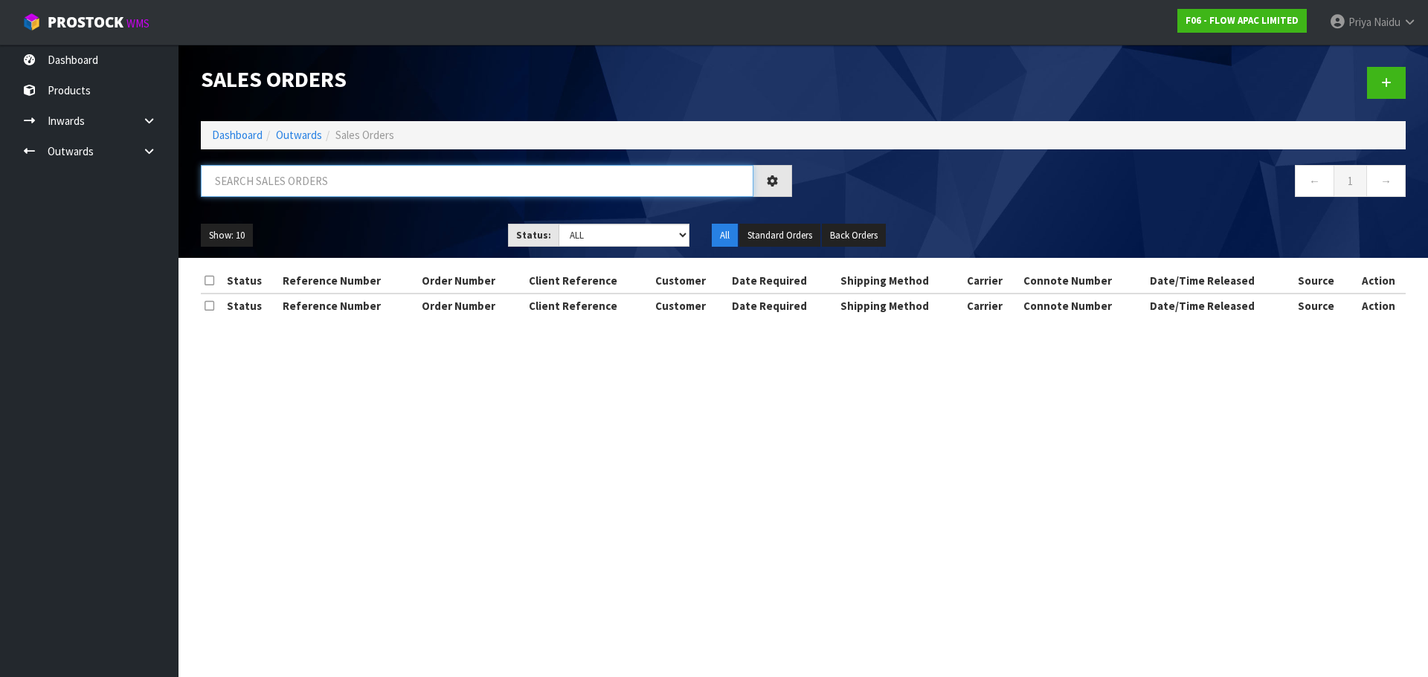
click at [303, 184] on input "text" at bounding box center [477, 181] width 552 height 32
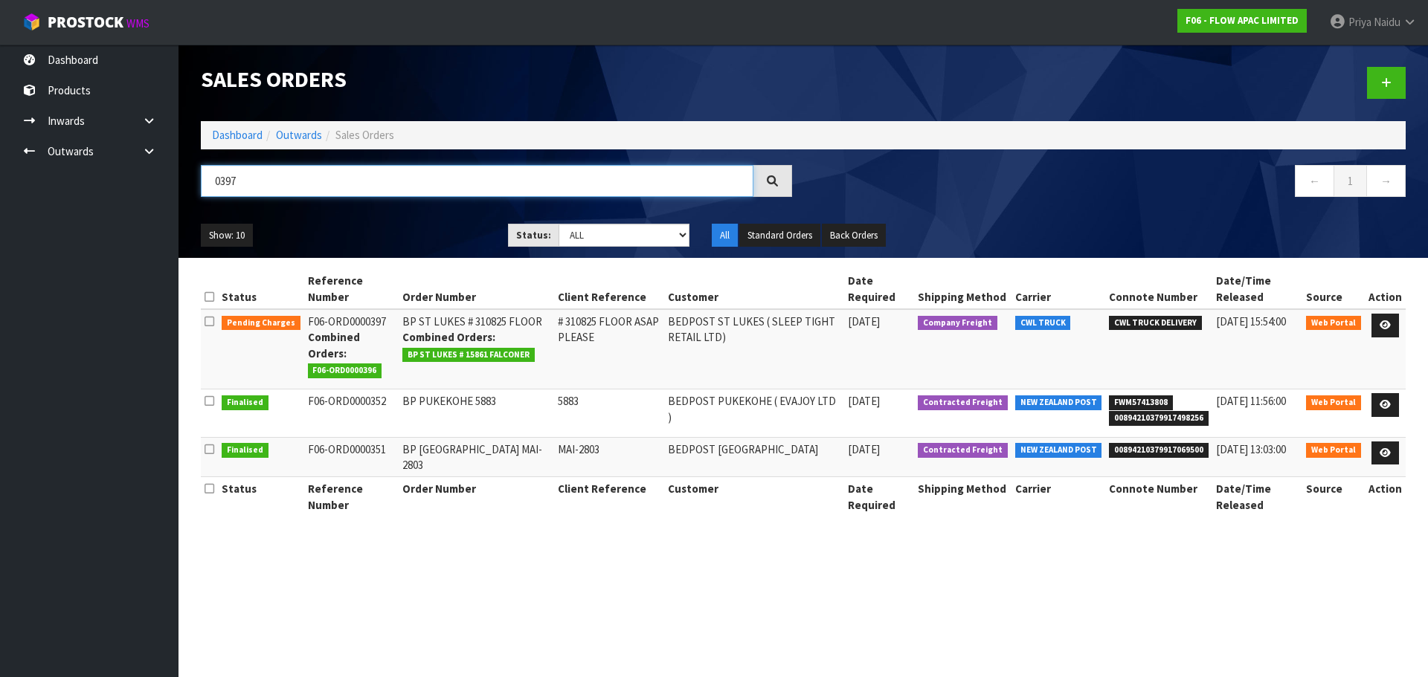
type input "0397"
click at [362, 210] on div "0397 ← 1 →" at bounding box center [803, 189] width 1227 height 48
click at [1379, 326] on link at bounding box center [1385, 326] width 28 height 24
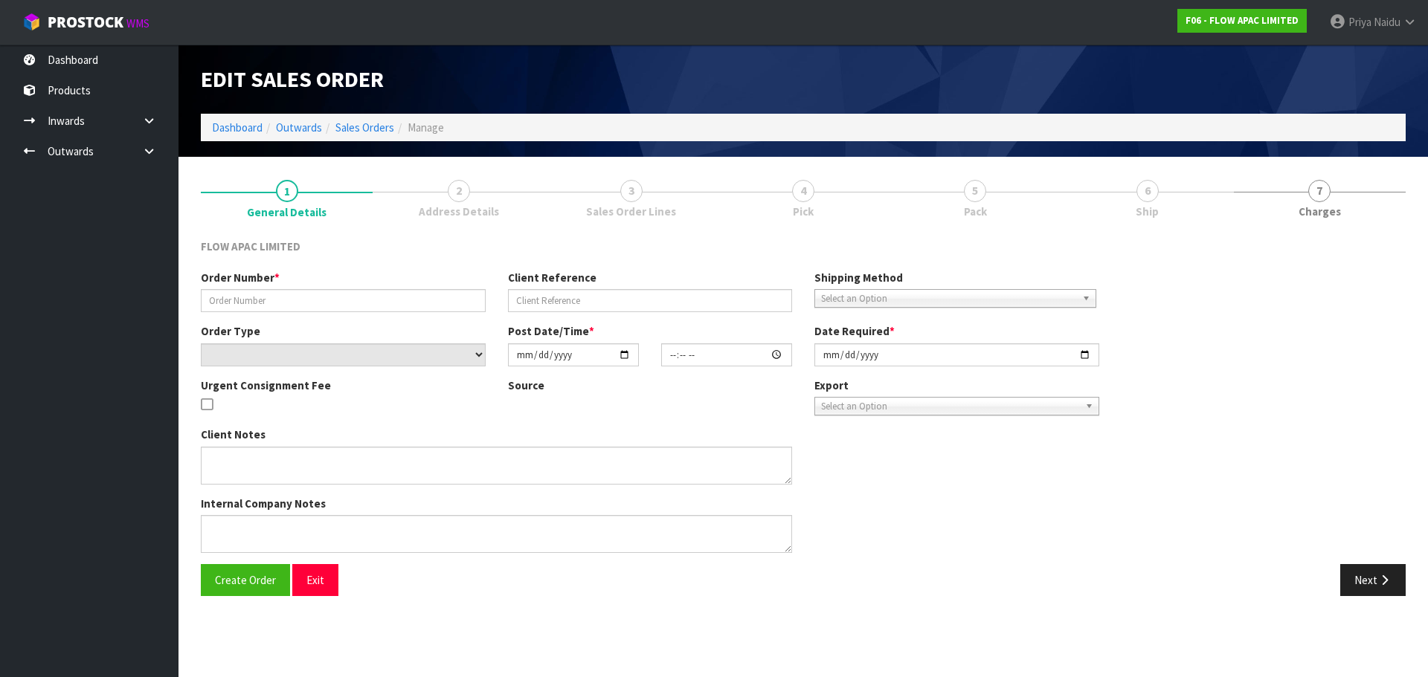
type input "BP ST LUKES # 310825 FLOOR"
type input "# 310825 FLOOR ASAP PLEASE"
select select "number:0"
type input "2025-08-31"
type input "19:13:00.000"
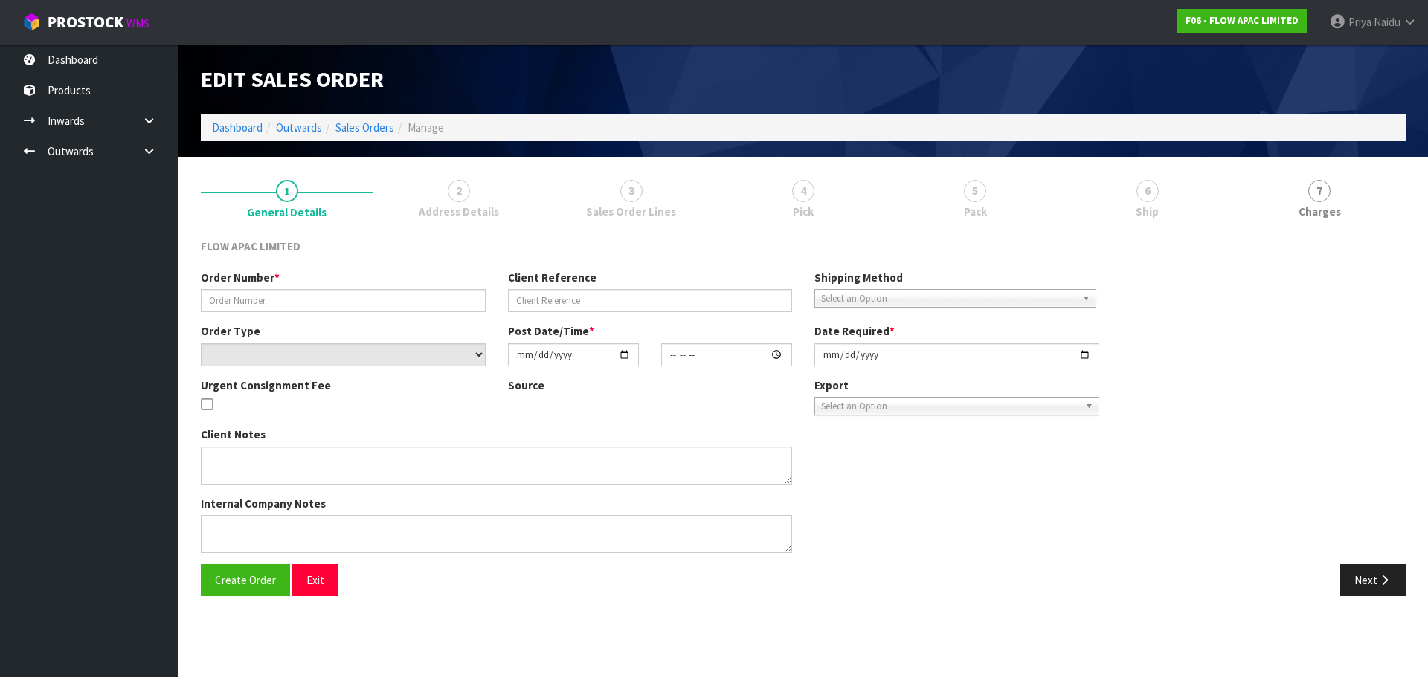
type input "2025-09-01"
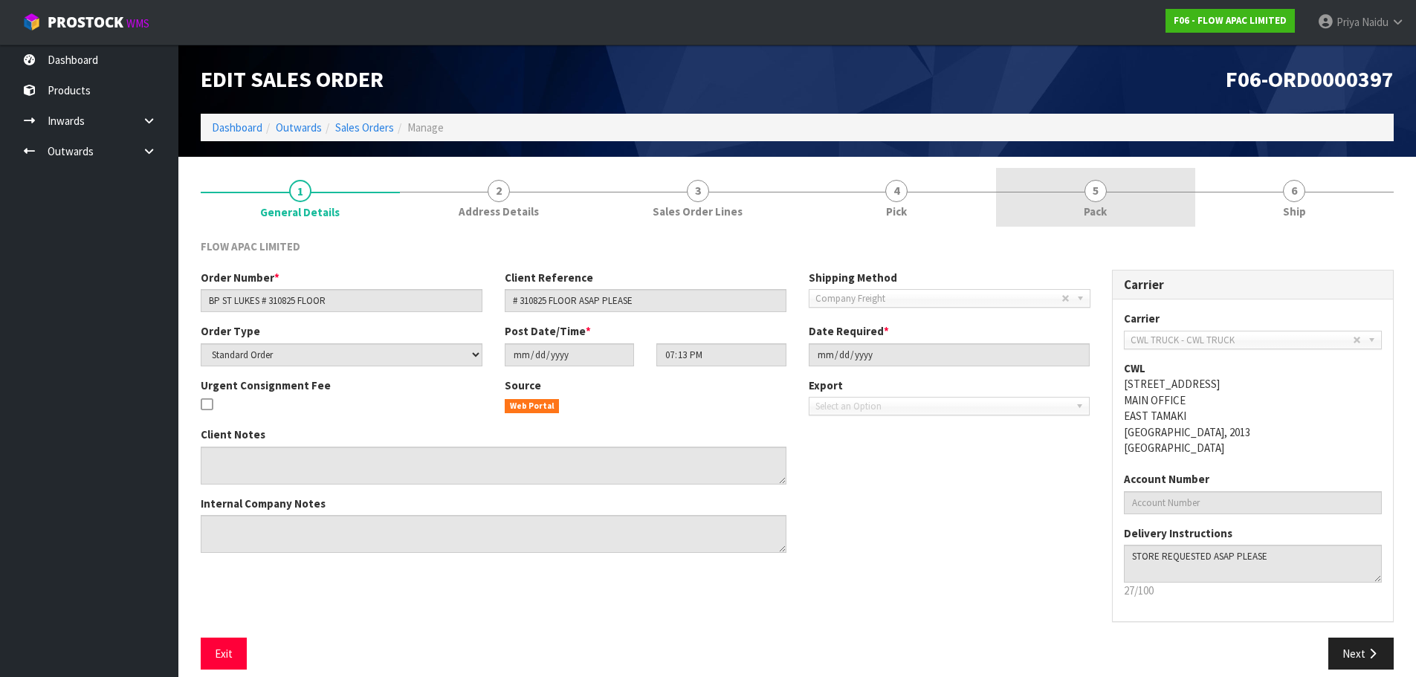
click at [1103, 174] on link "5 Pack" at bounding box center [1095, 197] width 199 height 59
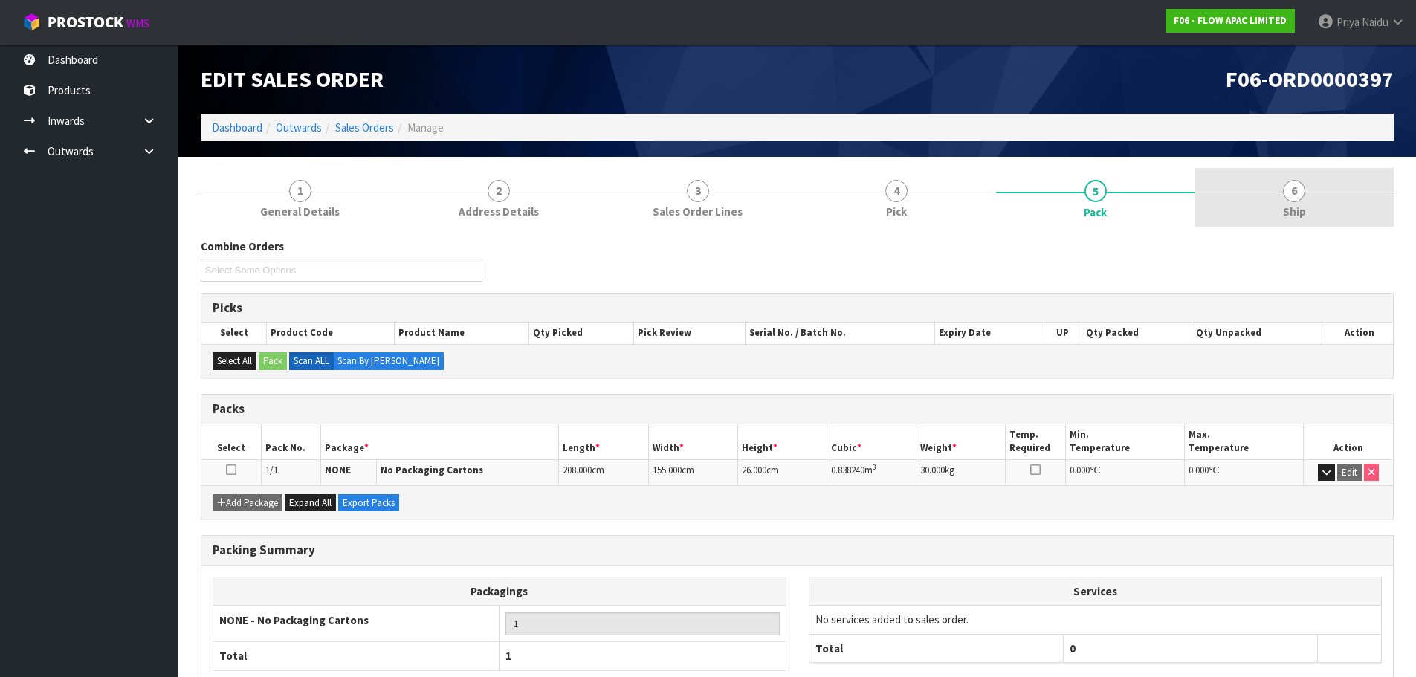
click at [1315, 217] on link "6 Ship" at bounding box center [1295, 197] width 199 height 59
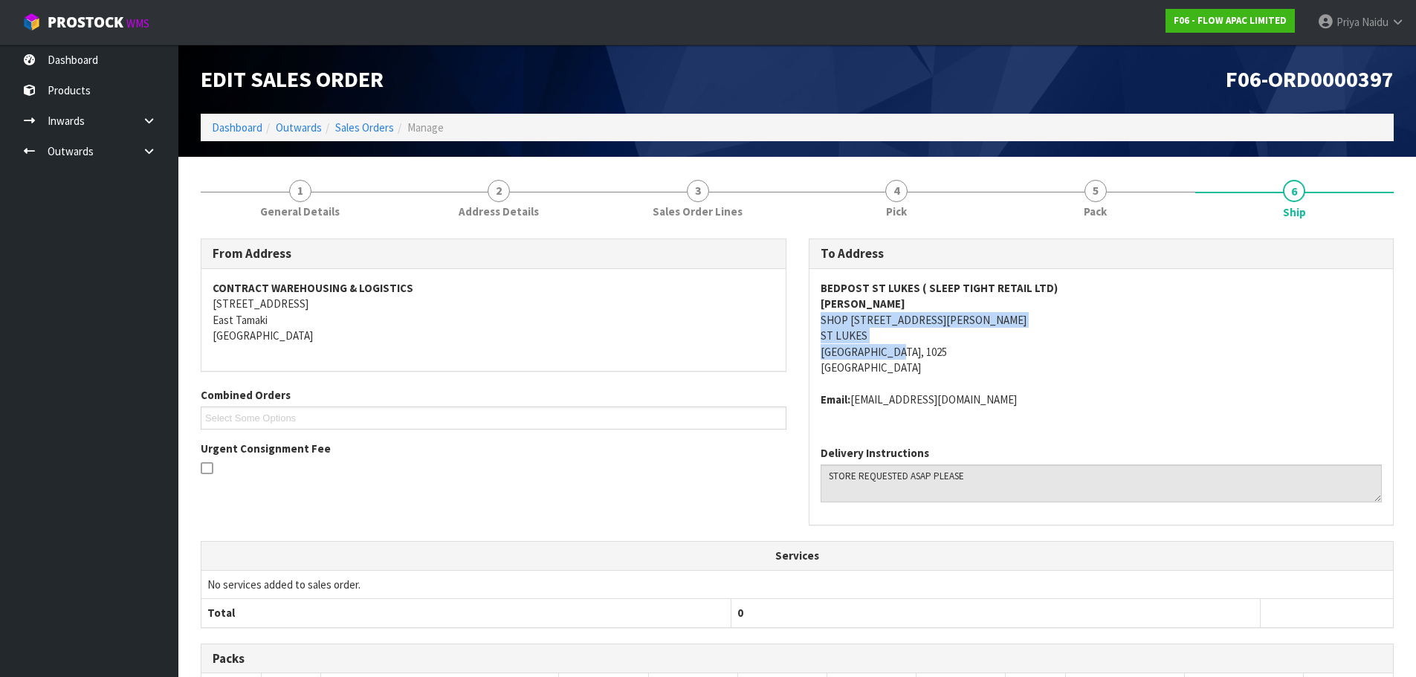
drag, startPoint x: 813, startPoint y: 320, endPoint x: 973, endPoint y: 350, distance: 162.0
click at [973, 350] on div "BEDPOST ST LUKES ( SLEEP TIGHT RETAIL LTD) KUSHAL SINGH SHOP 7/1 WAGENER PLACE …" at bounding box center [1102, 351] width 584 height 165
click at [1039, 381] on span "BEDPOST ST LUKES ( SLEEP TIGHT RETAIL LTD) KUSHAL SINGH SHOP 7/1 WAGENER PLACE …" at bounding box center [1102, 343] width 562 height 127
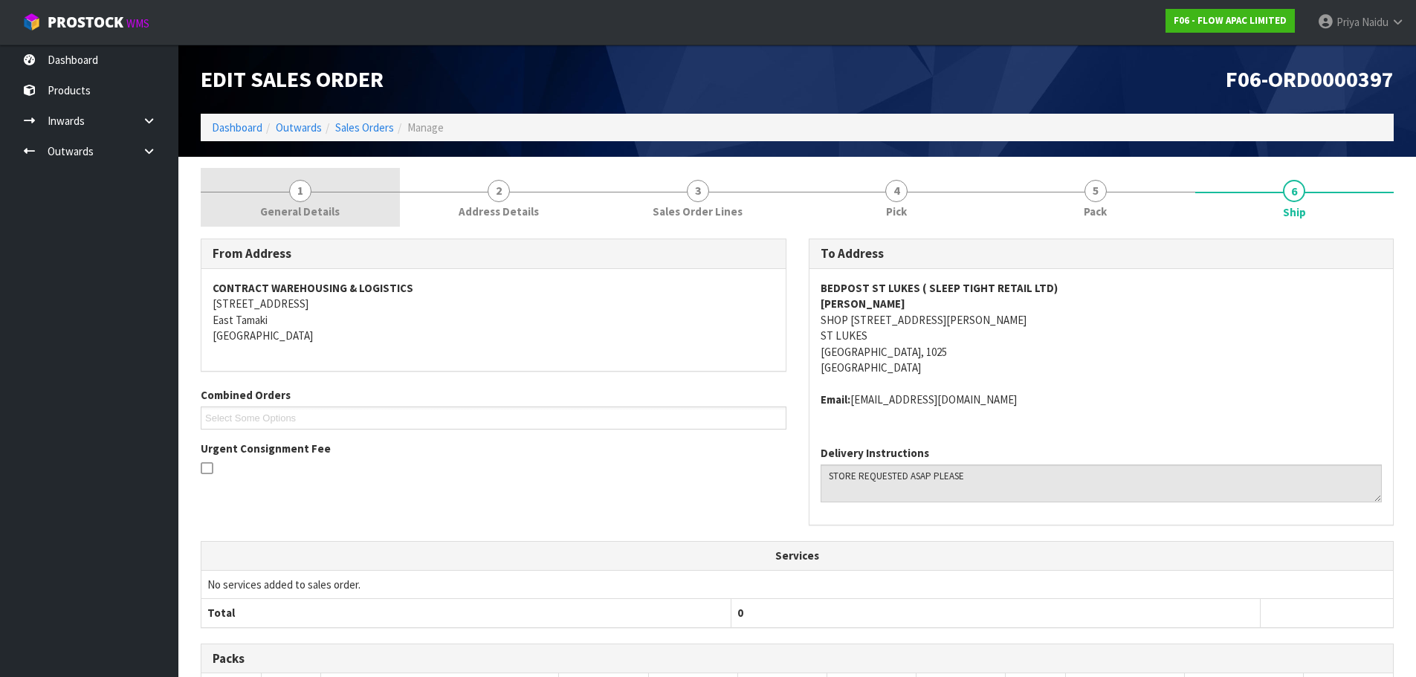
click at [302, 197] on span "1" at bounding box center [300, 191] width 22 height 22
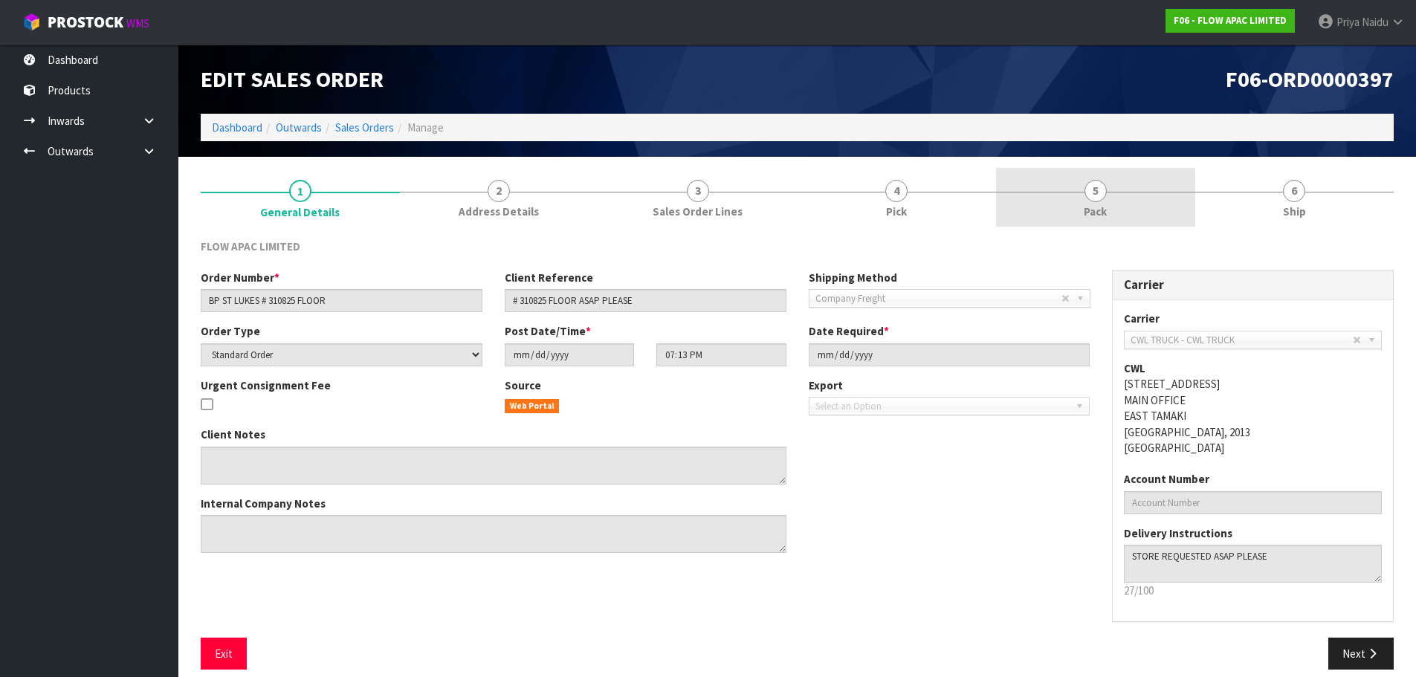
click at [1087, 193] on span "5" at bounding box center [1096, 191] width 22 height 22
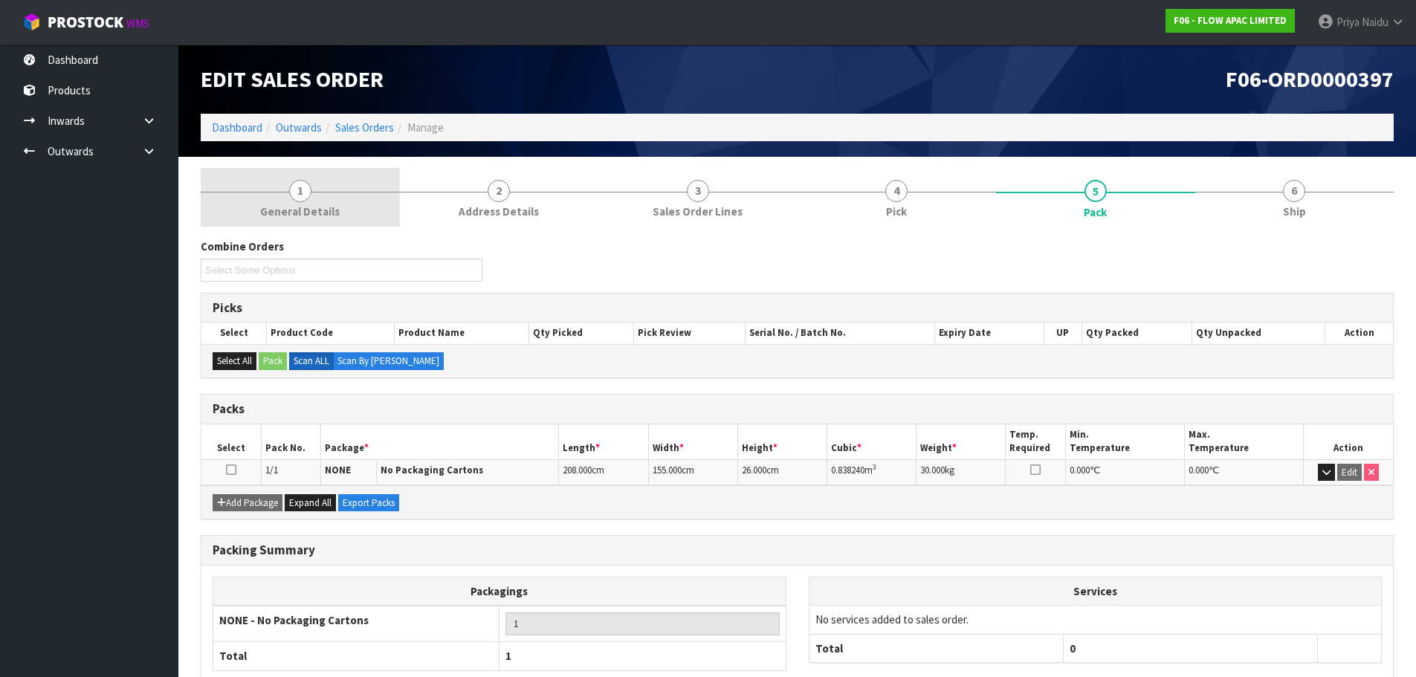
click at [297, 198] on span "1" at bounding box center [300, 191] width 22 height 22
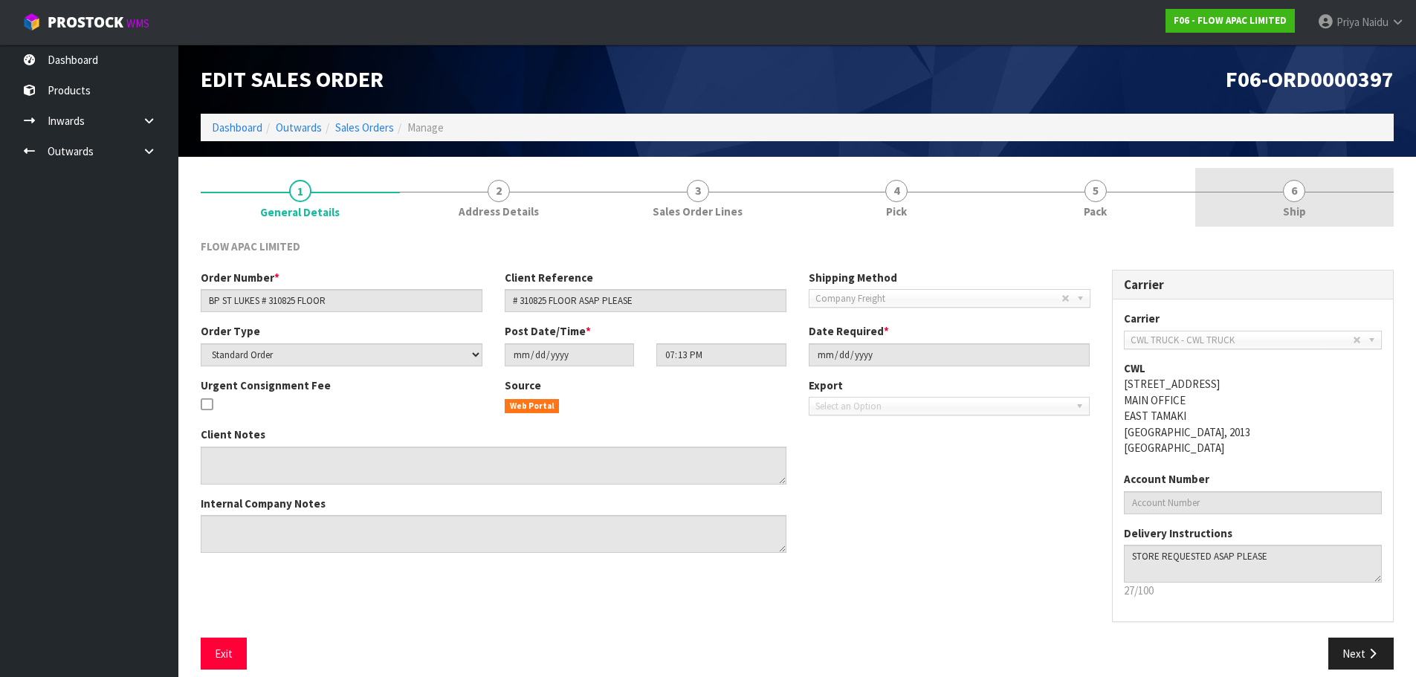
click at [1293, 196] on span "6" at bounding box center [1294, 191] width 22 height 22
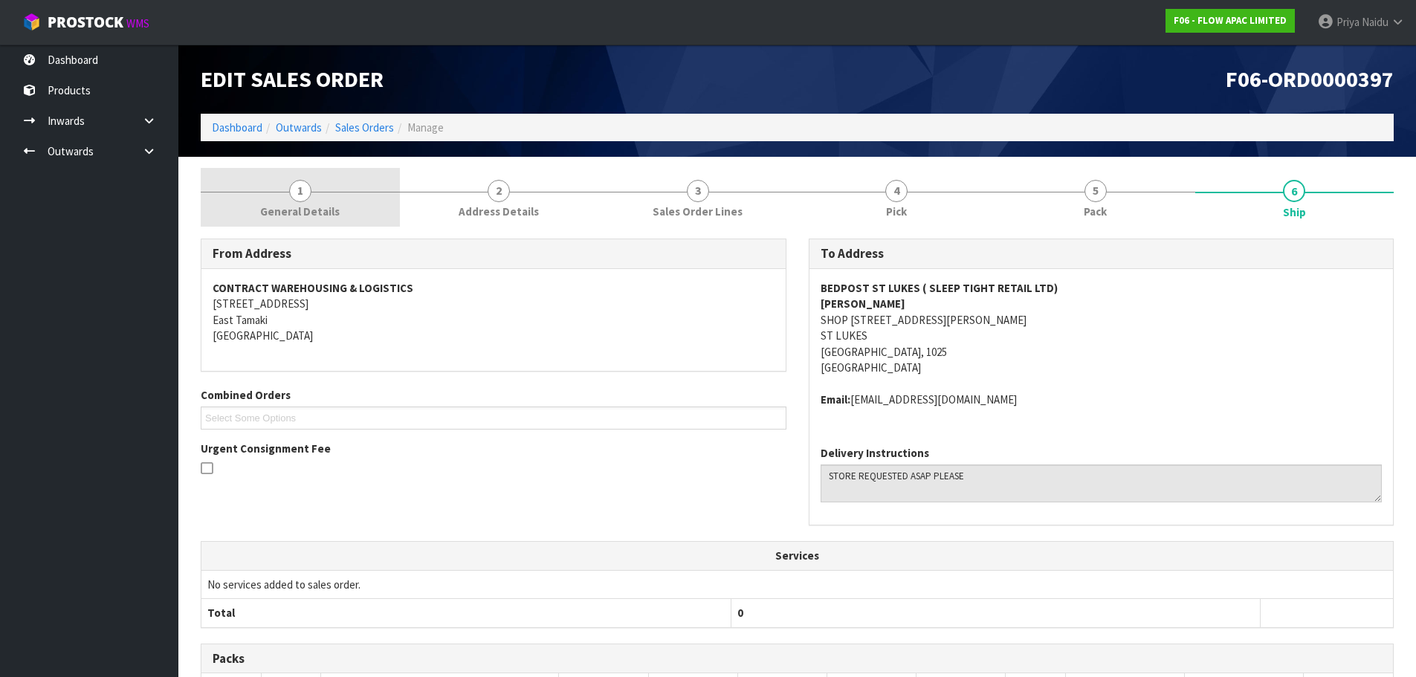
click at [308, 194] on span "1" at bounding box center [300, 191] width 22 height 22
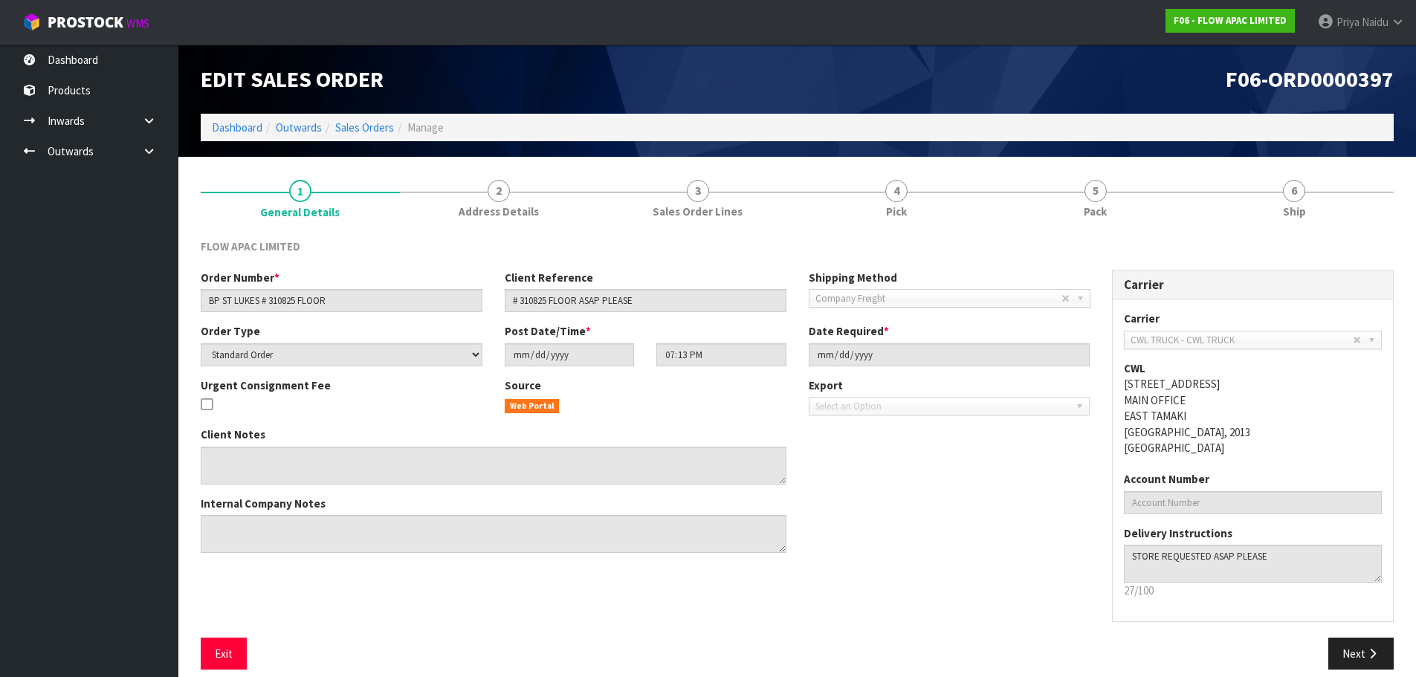
click at [653, 77] on h1 "Edit Sales Order" at bounding box center [494, 79] width 586 height 25
click at [249, 132] on link "Dashboard" at bounding box center [237, 127] width 51 height 14
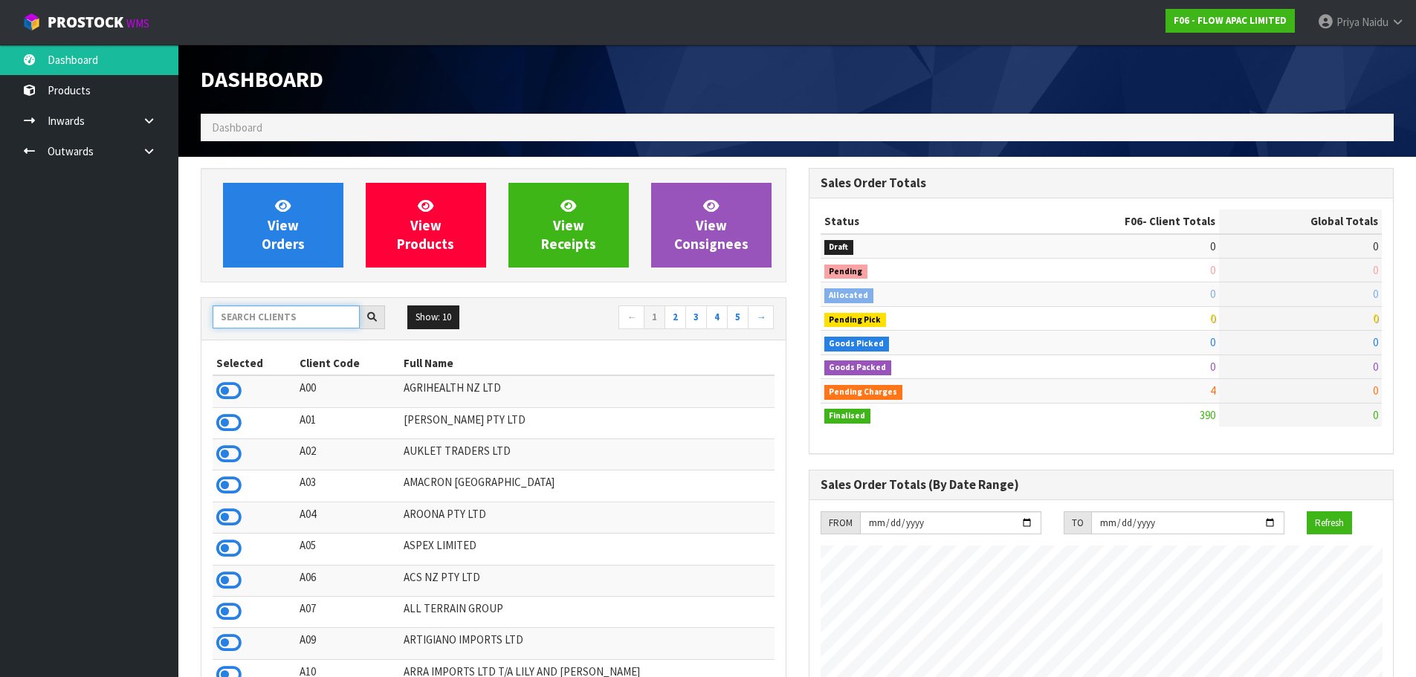
click at [275, 319] on input "text" at bounding box center [286, 317] width 147 height 23
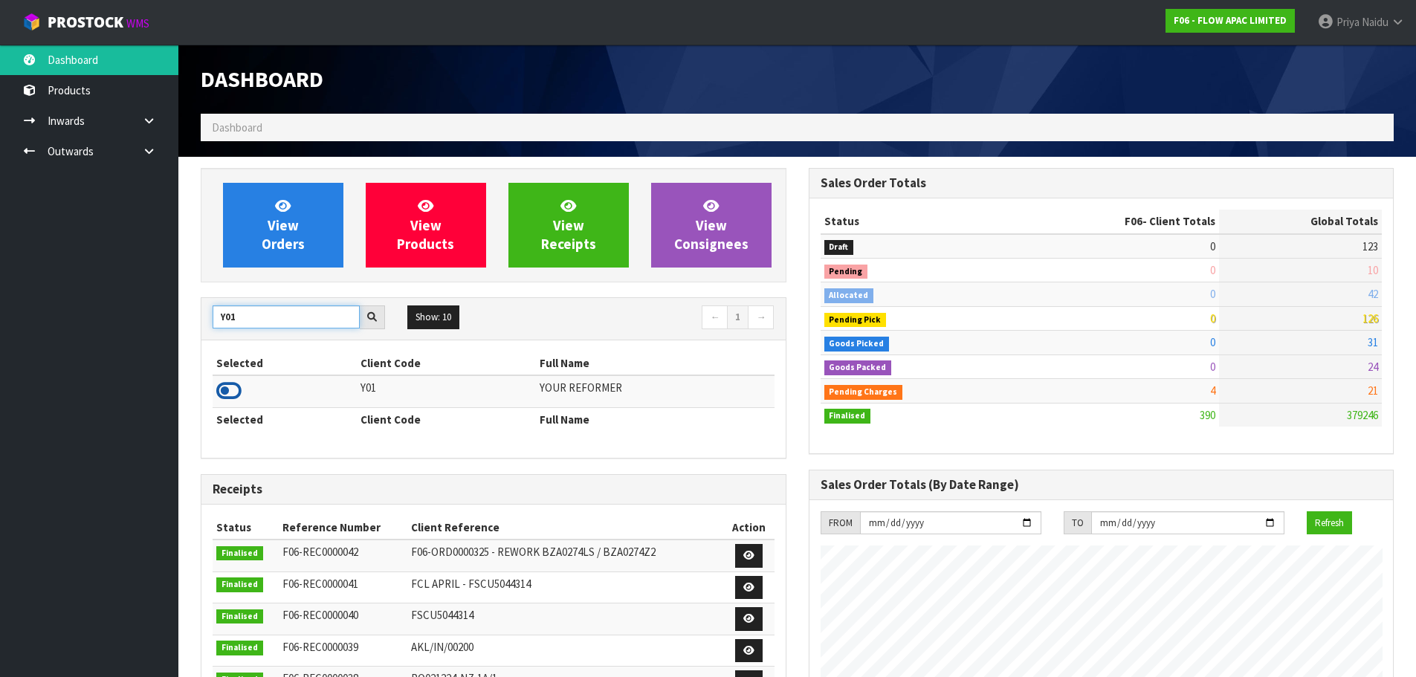
type input "Y01"
click at [227, 386] on icon at bounding box center [228, 391] width 25 height 22
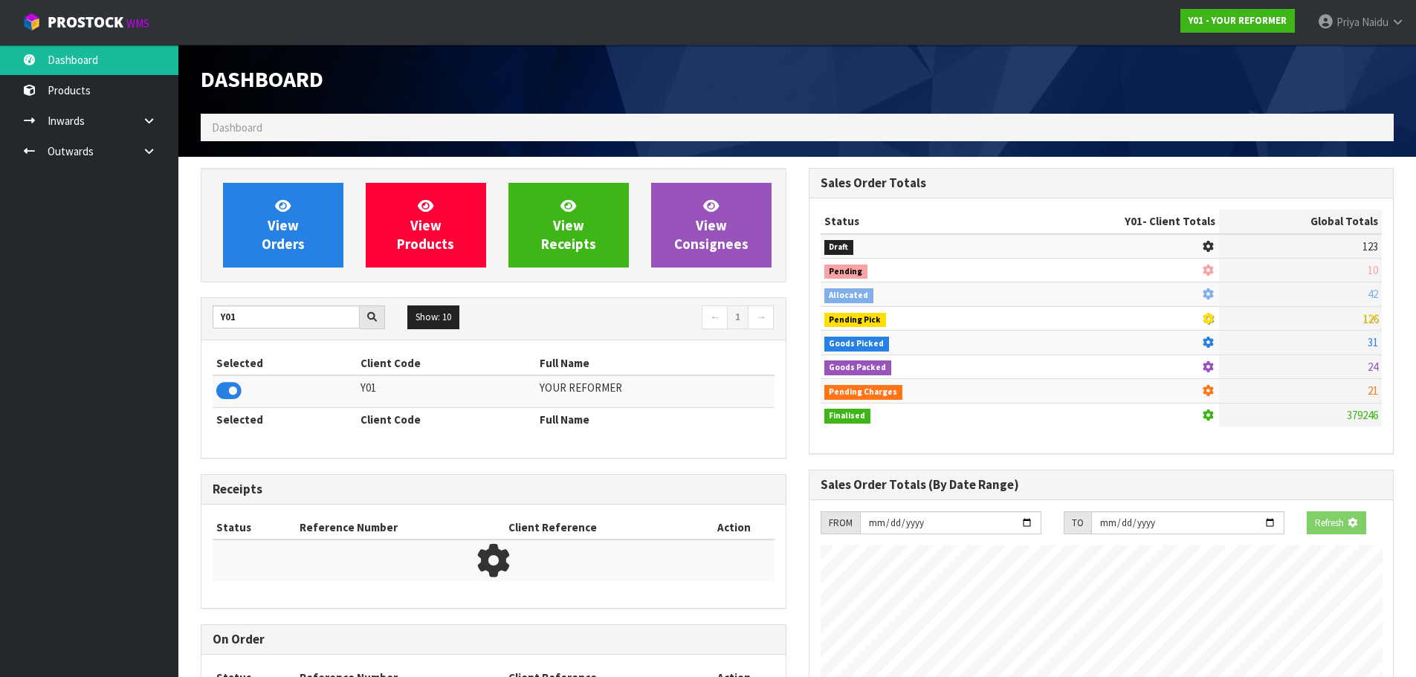
scroll to position [742636, 742955]
click at [259, 222] on link "View Orders" at bounding box center [283, 225] width 120 height 85
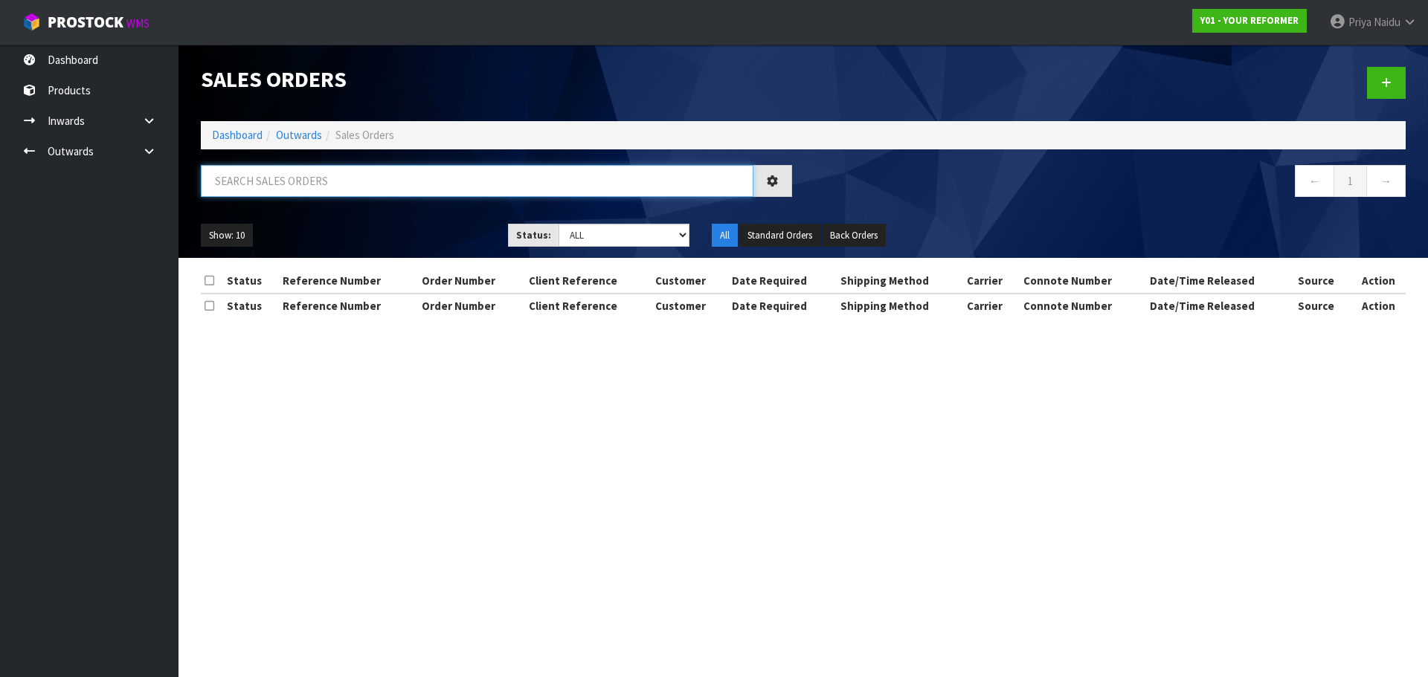
click at [294, 193] on input "text" at bounding box center [477, 181] width 552 height 32
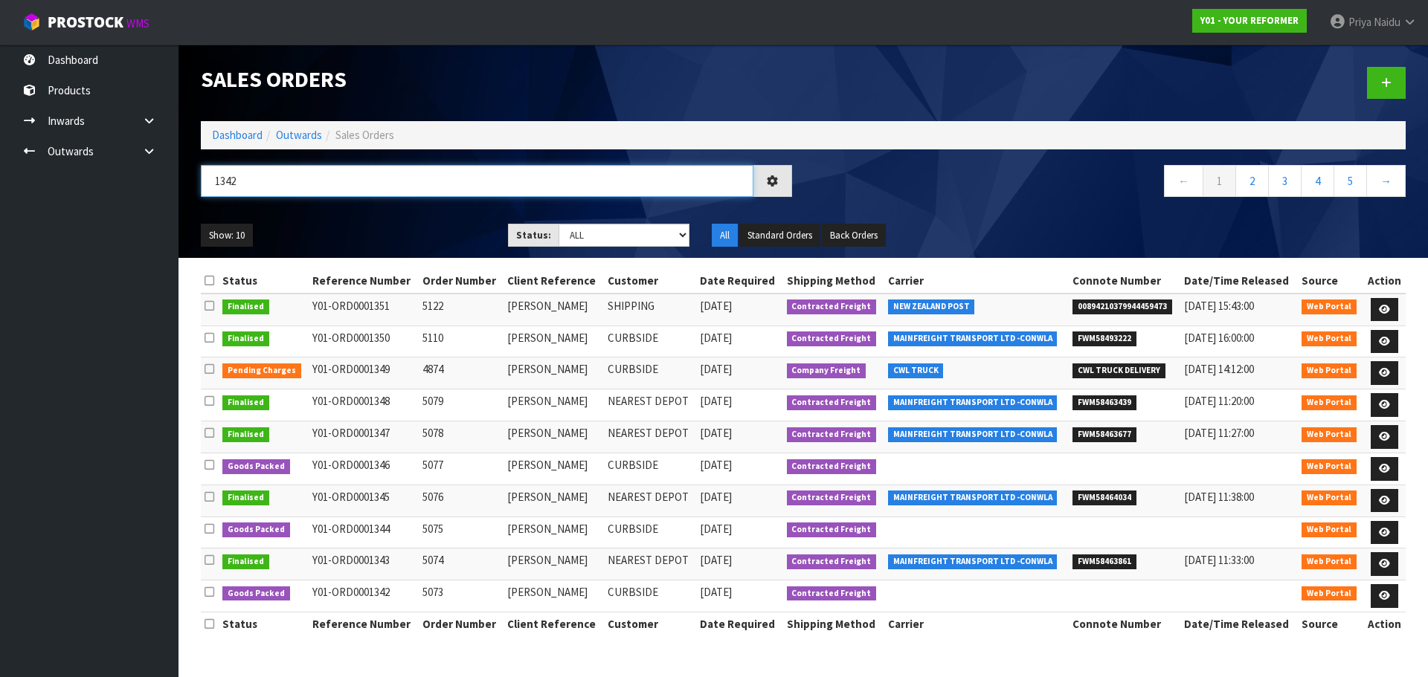
type input "1342"
click at [386, 201] on div "1342" at bounding box center [496, 186] width 613 height 43
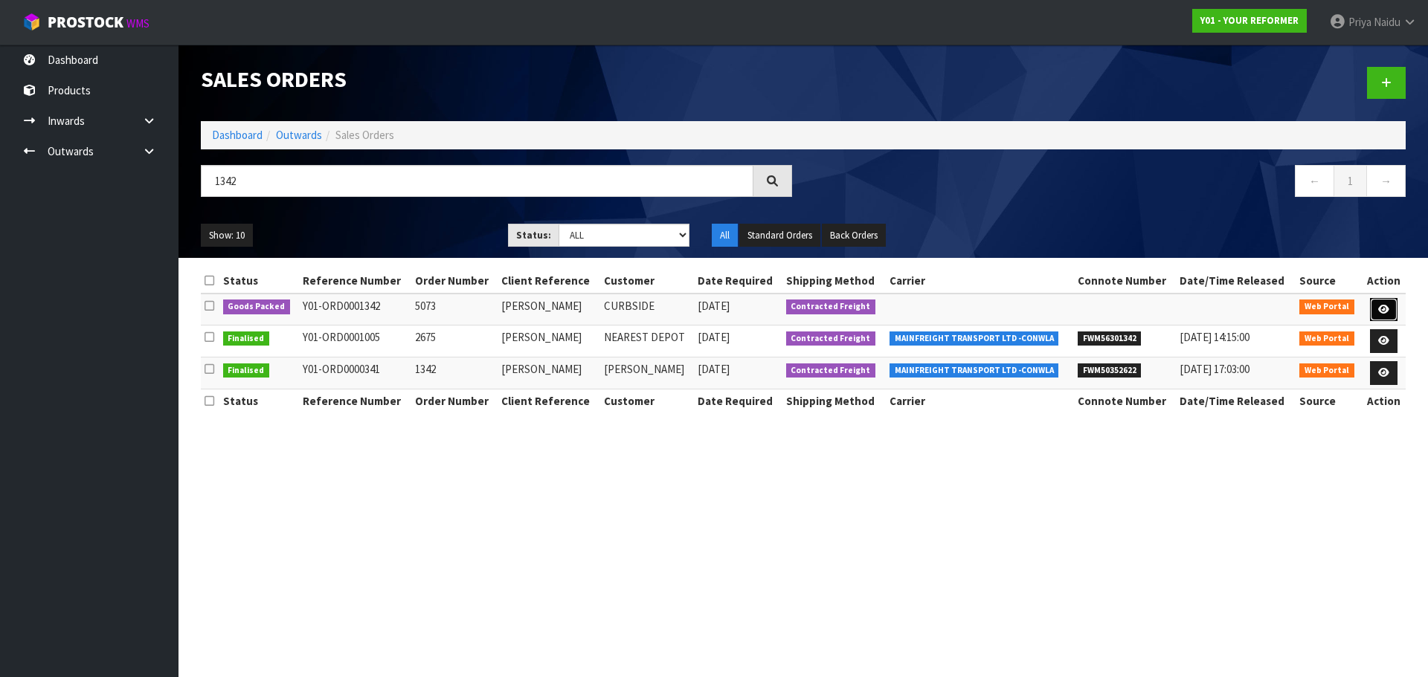
click at [1375, 310] on link at bounding box center [1384, 310] width 28 height 24
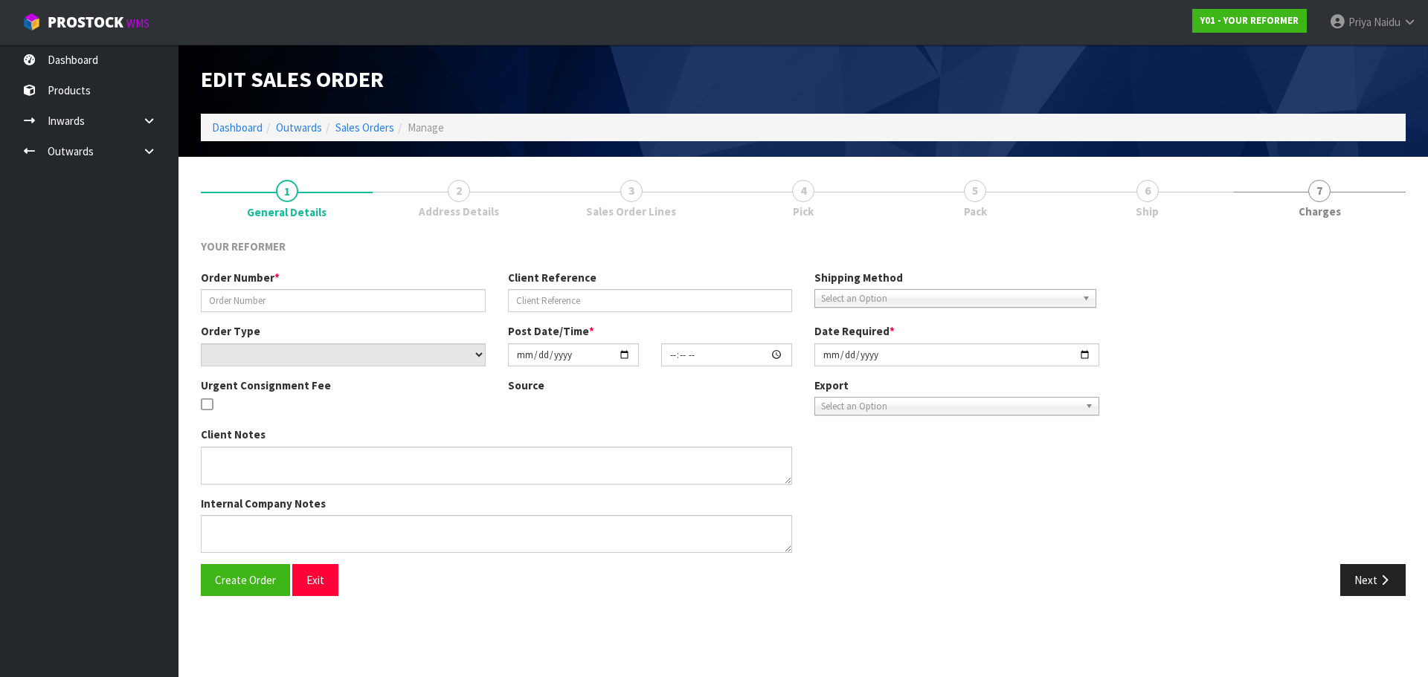
type input "5073"
type input "ANTONY ANGELOV"
select select "number:0"
type input "2025-08-28"
type input "12:48:00.000"
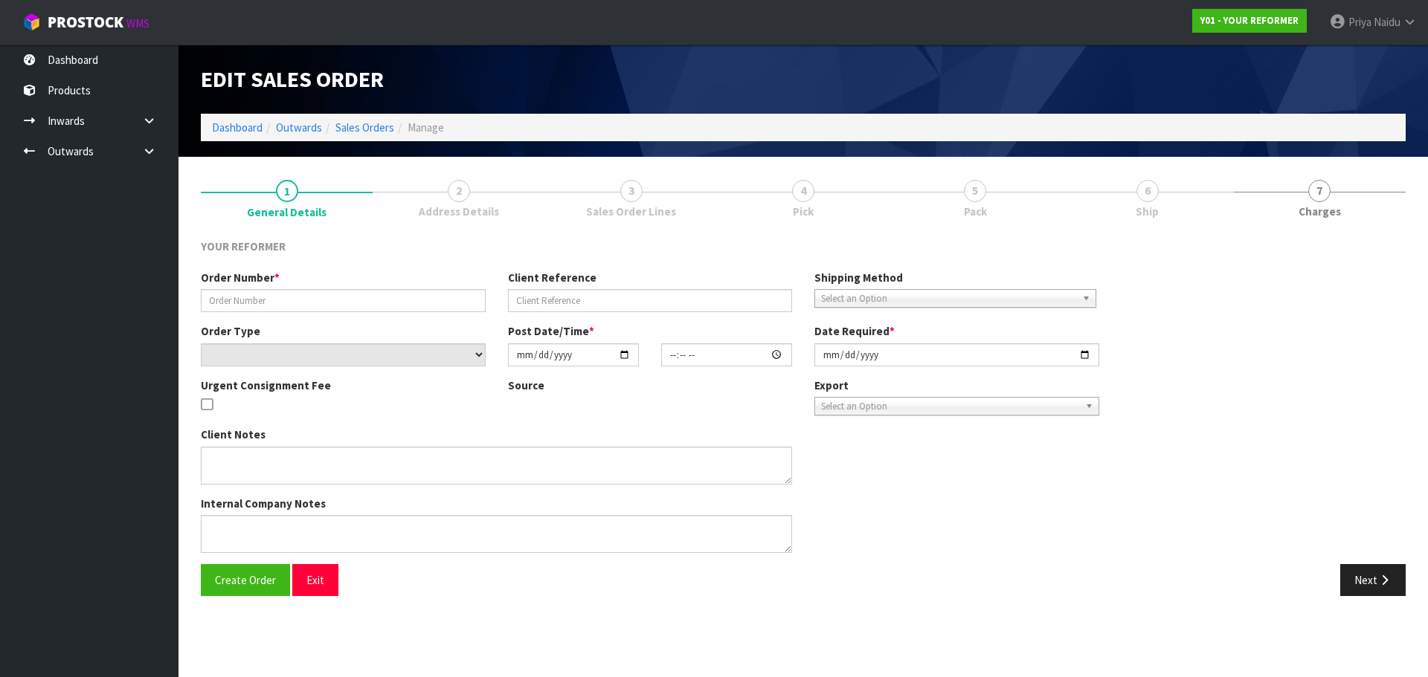
type input "2025-08-29"
type textarea "ANTONY ANGELOV 96B HOLLY ST AUK AVONDALE 1026 NEW ZEALAND +64 21 914 245"
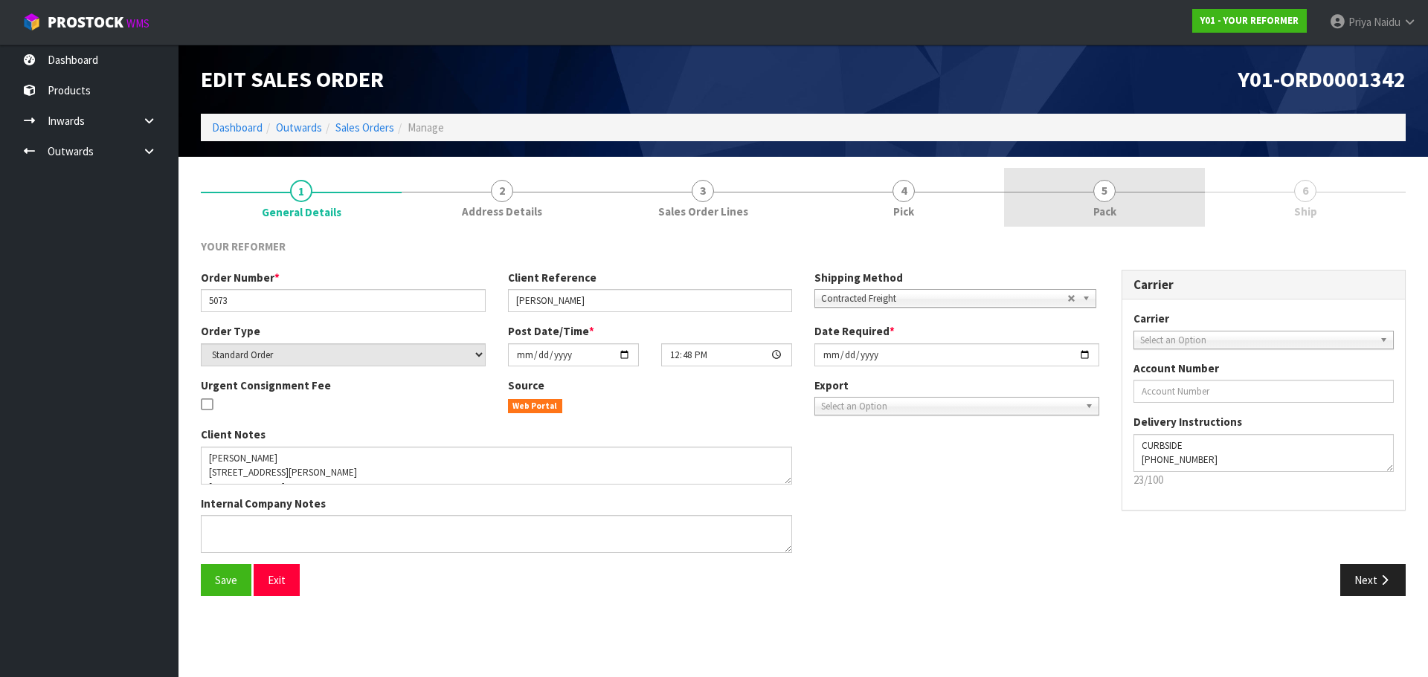
click at [1118, 205] on link "5 Pack" at bounding box center [1104, 197] width 201 height 59
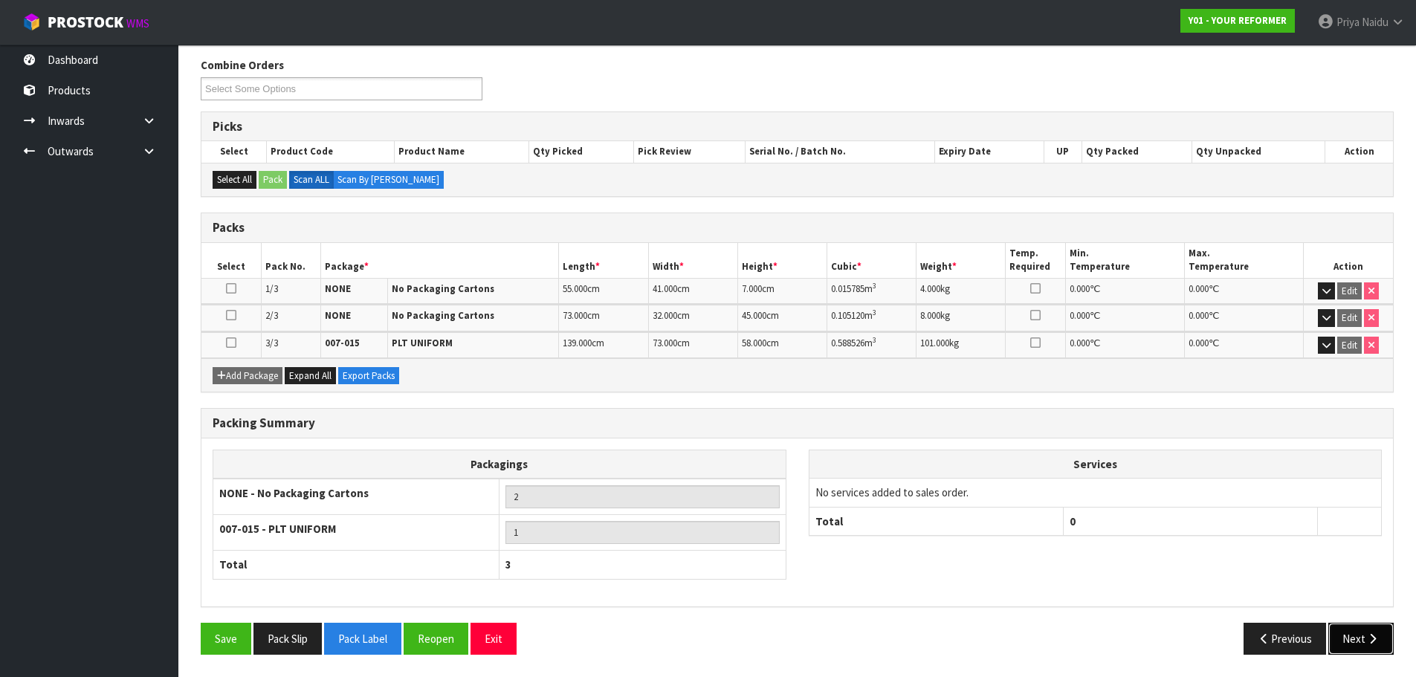
click at [1352, 649] on button "Next" at bounding box center [1361, 639] width 65 height 32
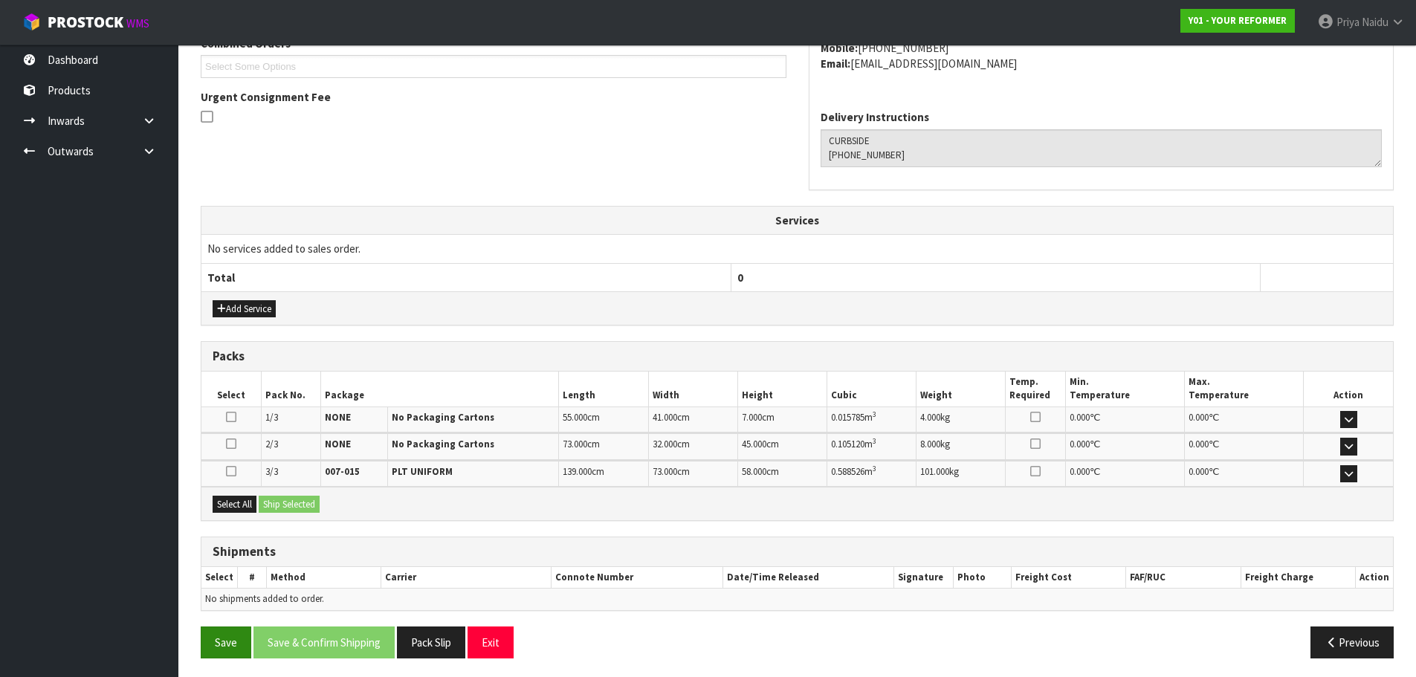
scroll to position [355, 0]
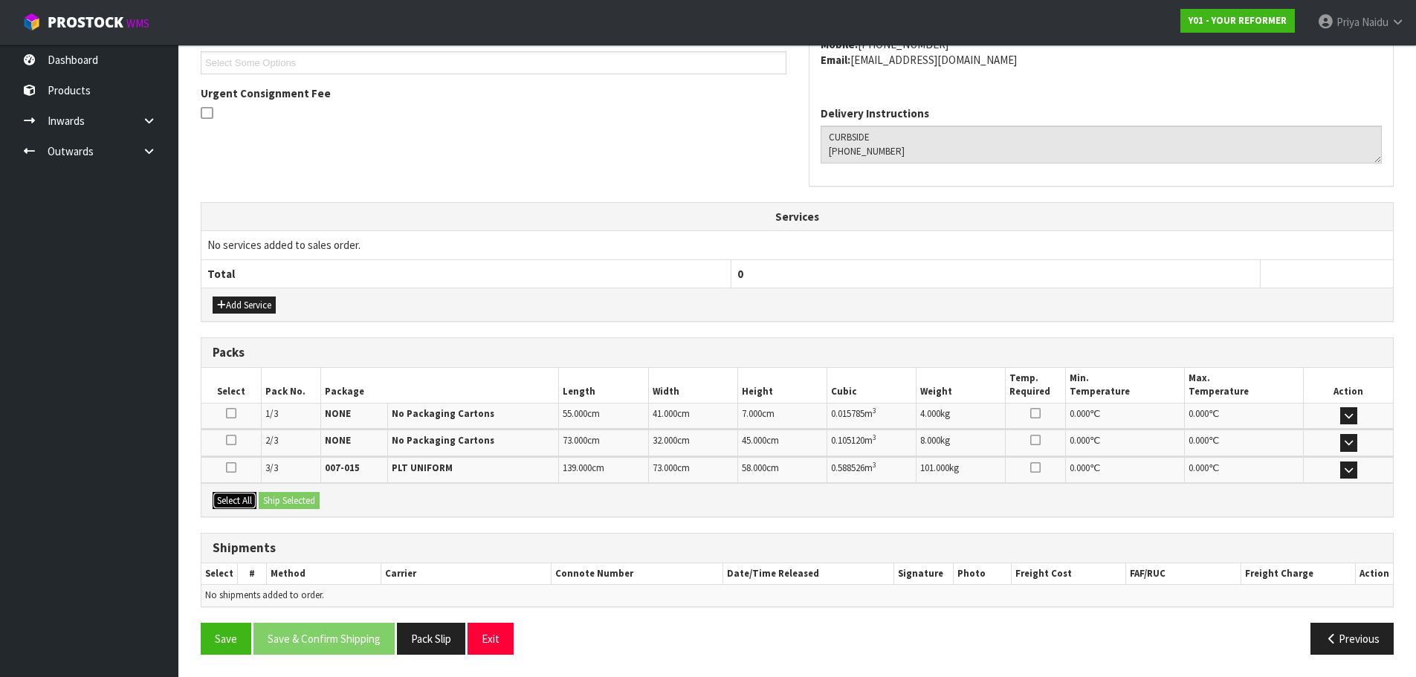
click at [249, 502] on button "Select All" at bounding box center [235, 501] width 44 height 18
drag, startPoint x: 276, startPoint y: 489, endPoint x: 294, endPoint y: 499, distance: 21.0
click at [277, 489] on div "Select All Ship Selected" at bounding box center [798, 499] width 1192 height 33
click at [294, 499] on button "Ship Selected" at bounding box center [289, 501] width 61 height 18
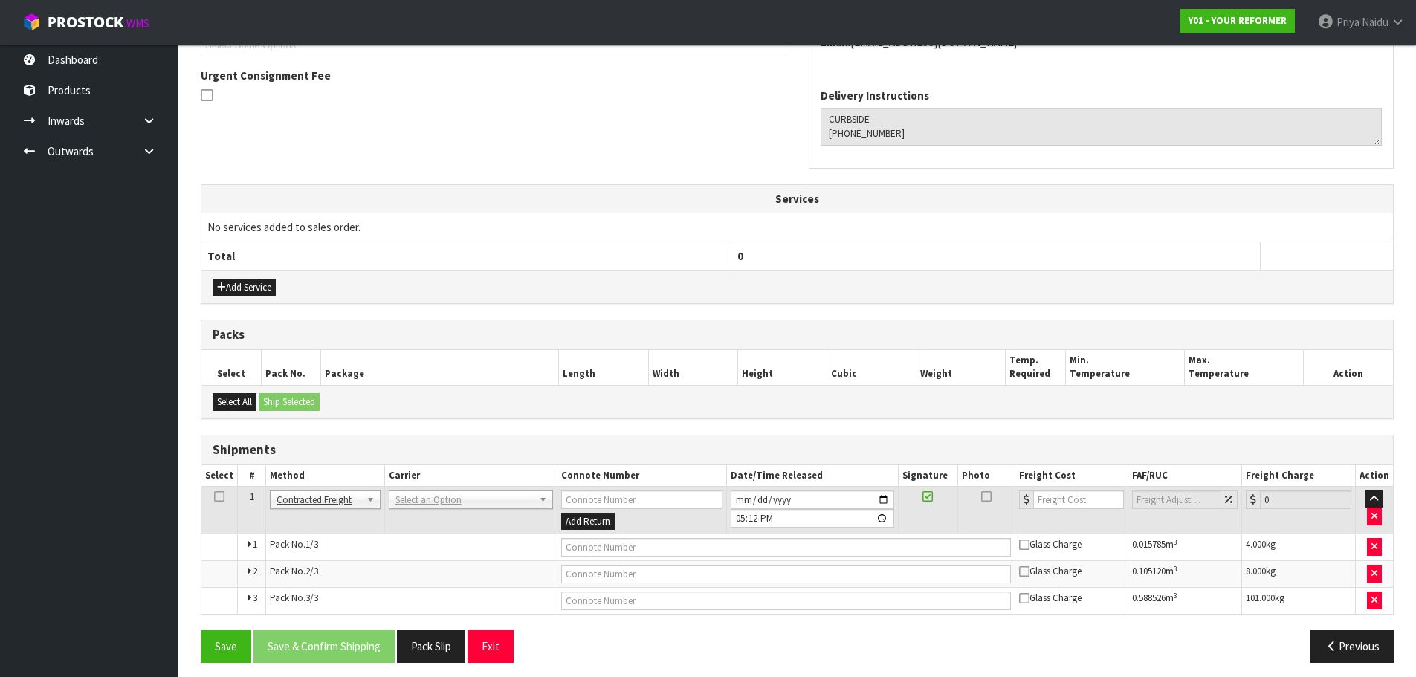
scroll to position [381, 0]
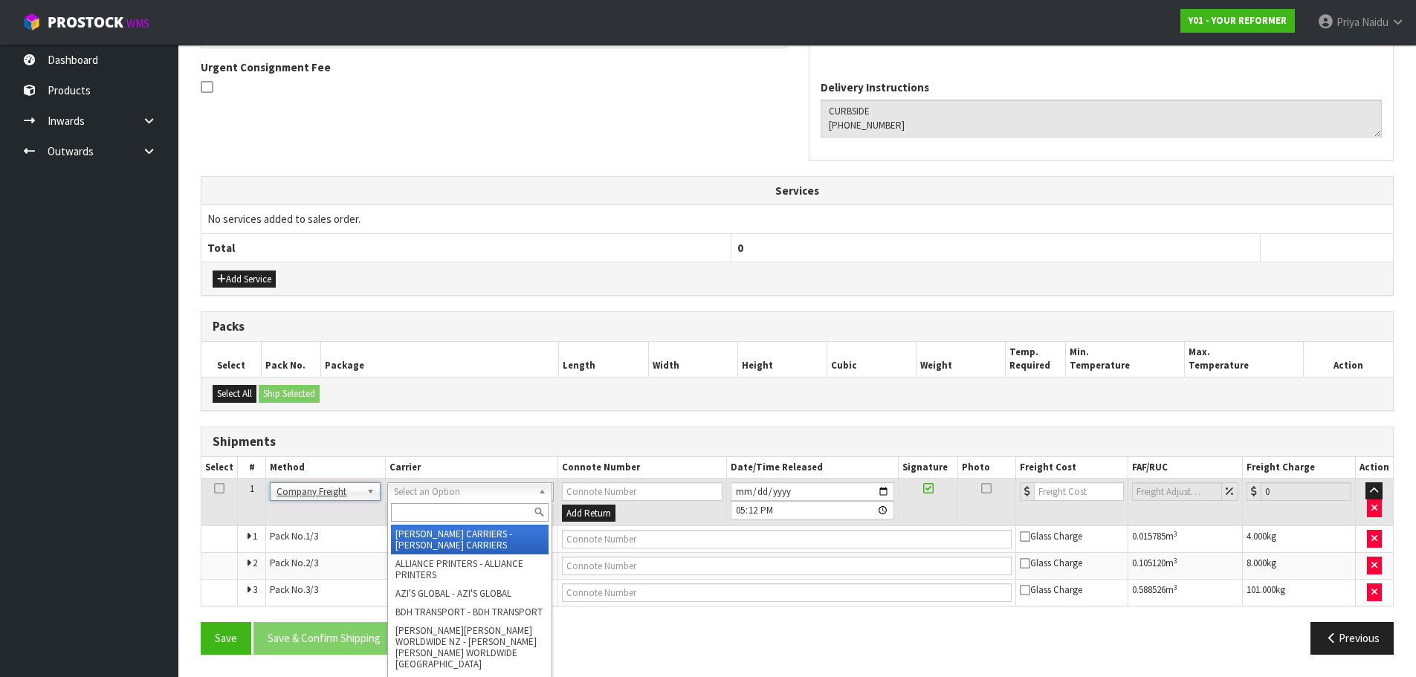
click at [416, 507] on input "text" at bounding box center [470, 512] width 158 height 19
type input "cwl"
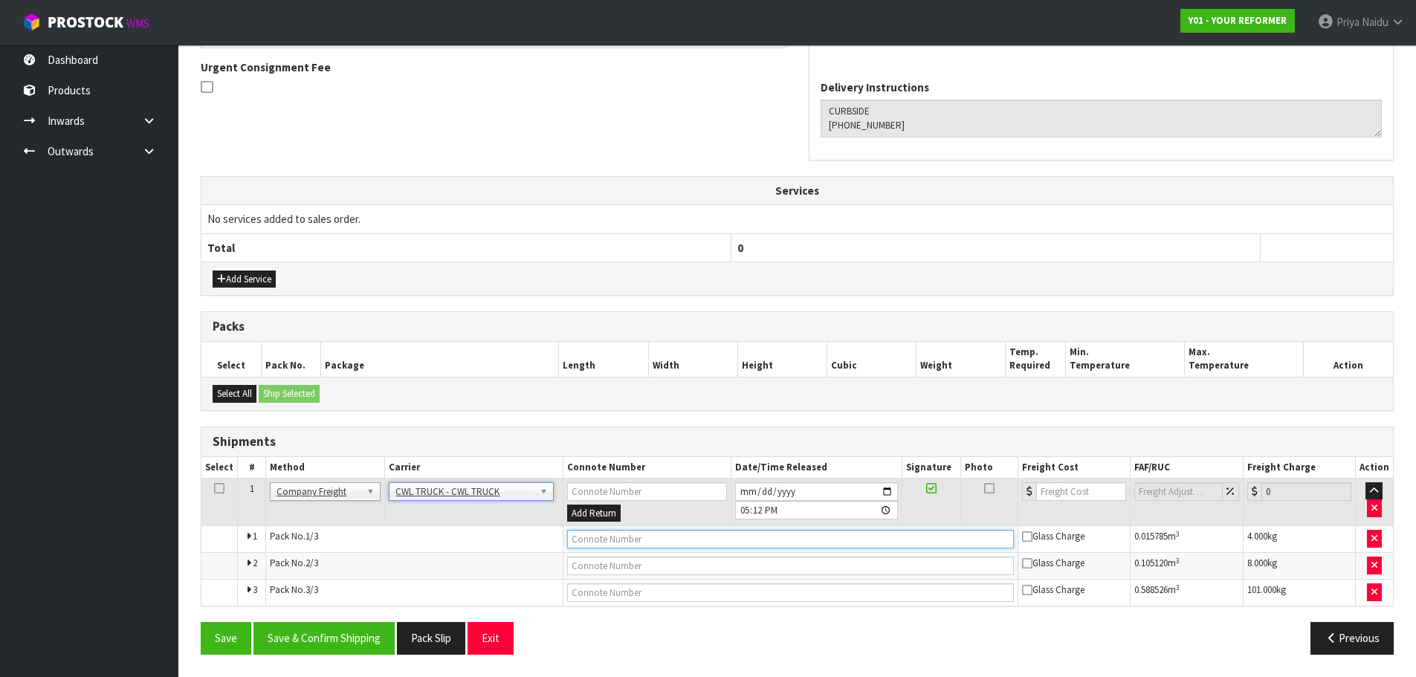
click at [590, 534] on input "text" at bounding box center [790, 539] width 447 height 19
type input "CWL TRUCK DELIVERY"
click at [887, 496] on input "2025-09-01" at bounding box center [816, 492] width 163 height 19
type input "2025-09-05"
click at [707, 630] on div "Save Save & Confirm Shipping Pack Slip Exit" at bounding box center [494, 638] width 608 height 32
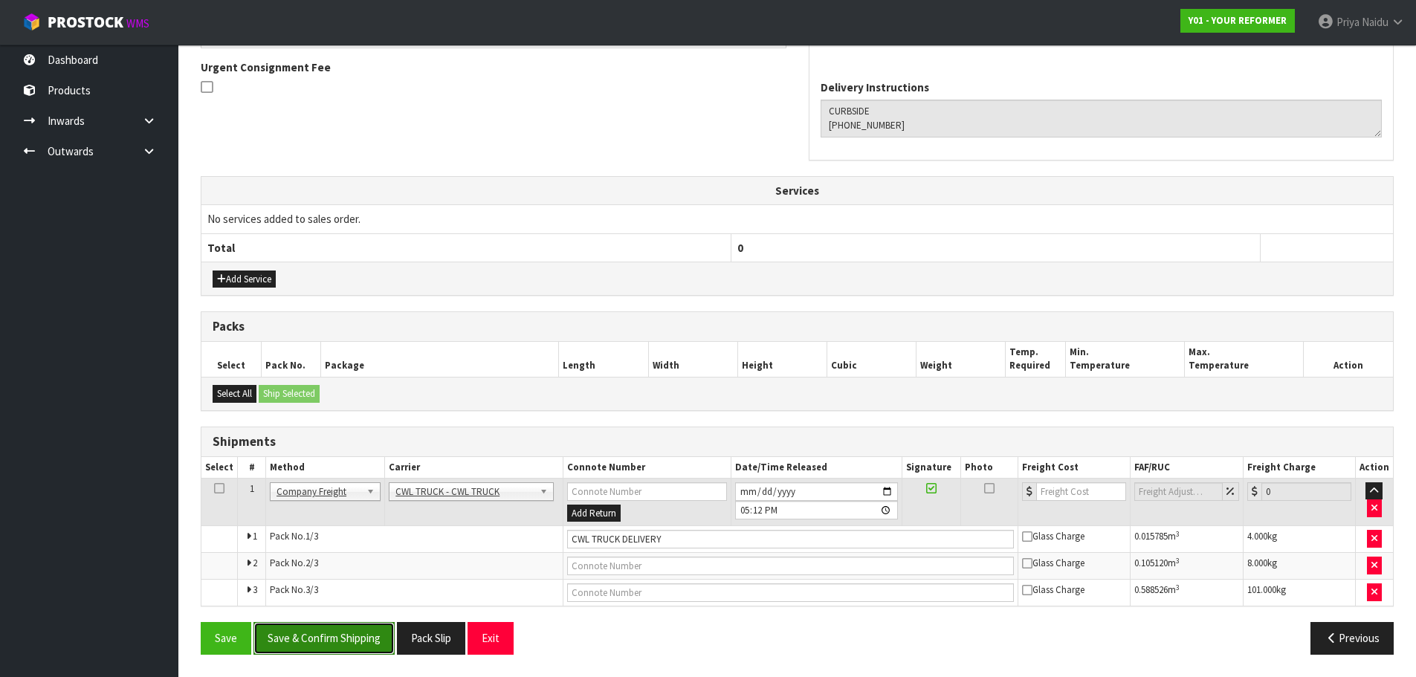
click at [282, 636] on button "Save & Confirm Shipping" at bounding box center [324, 638] width 141 height 32
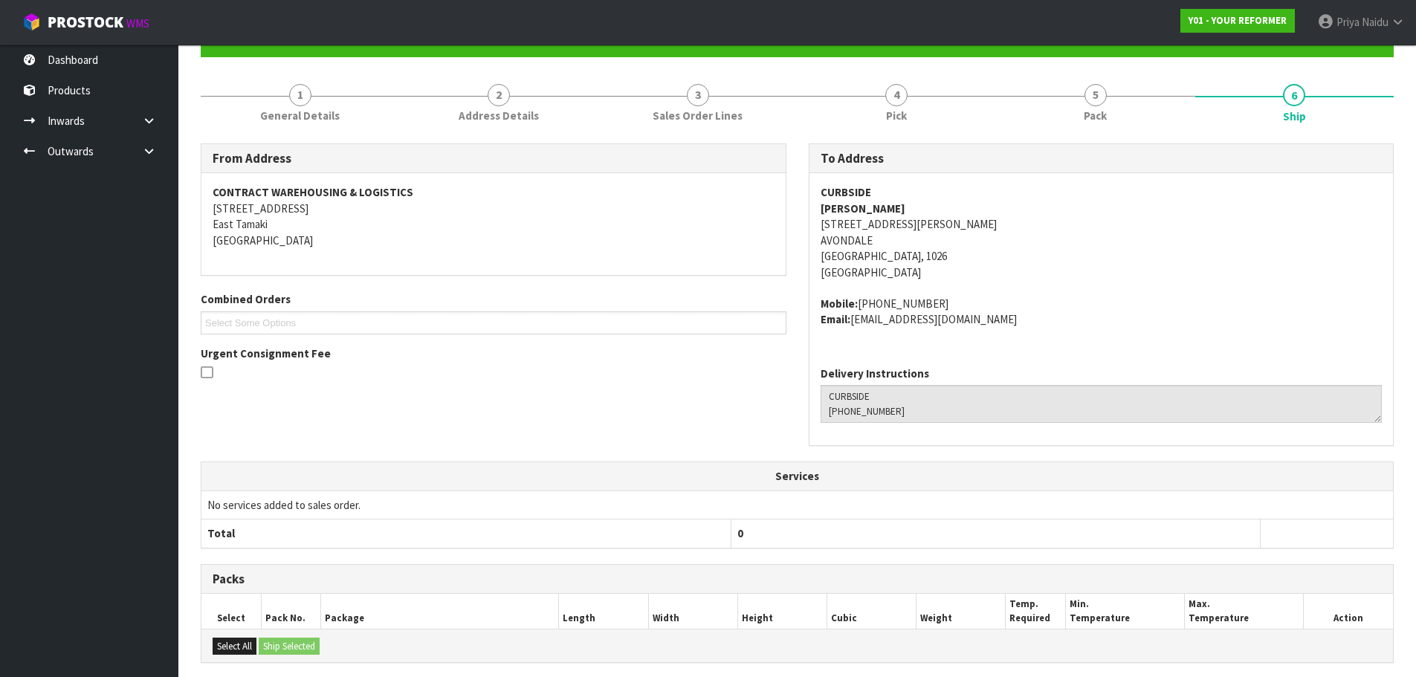
scroll to position [396, 0]
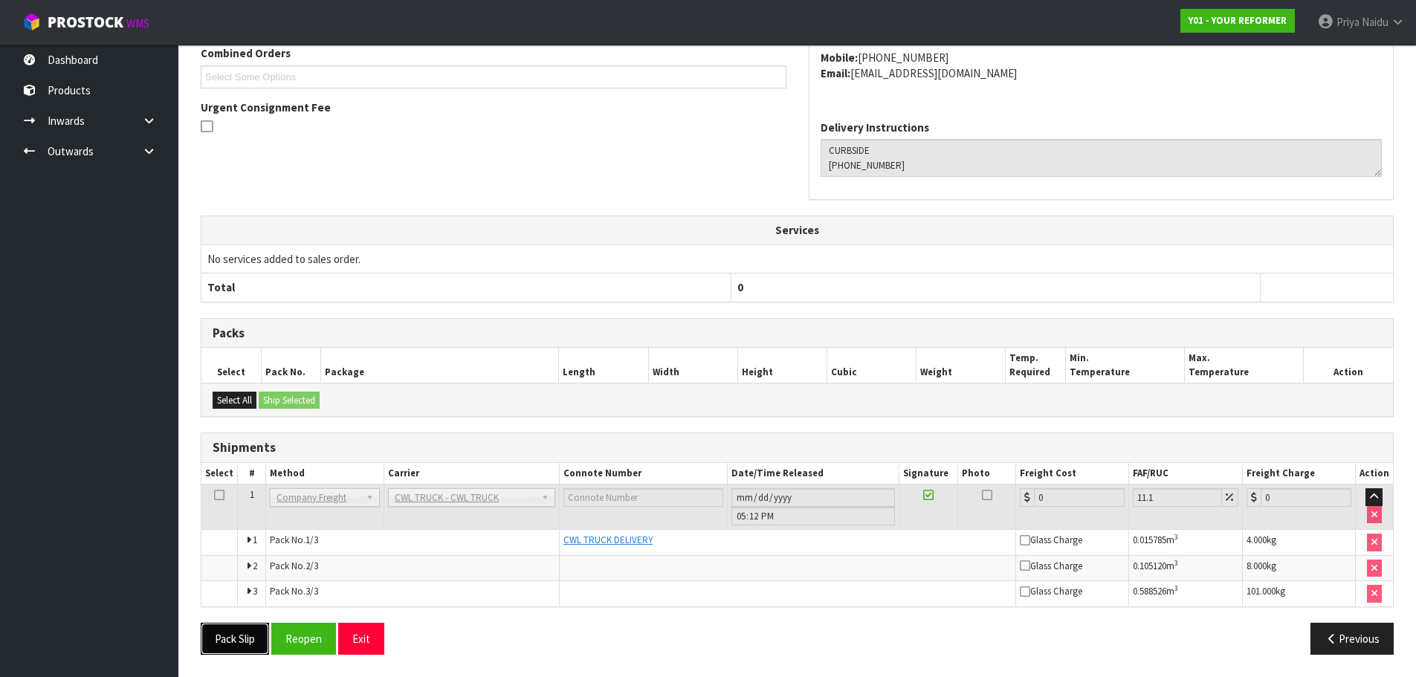
click at [230, 636] on button "Pack Slip" at bounding box center [235, 639] width 68 height 32
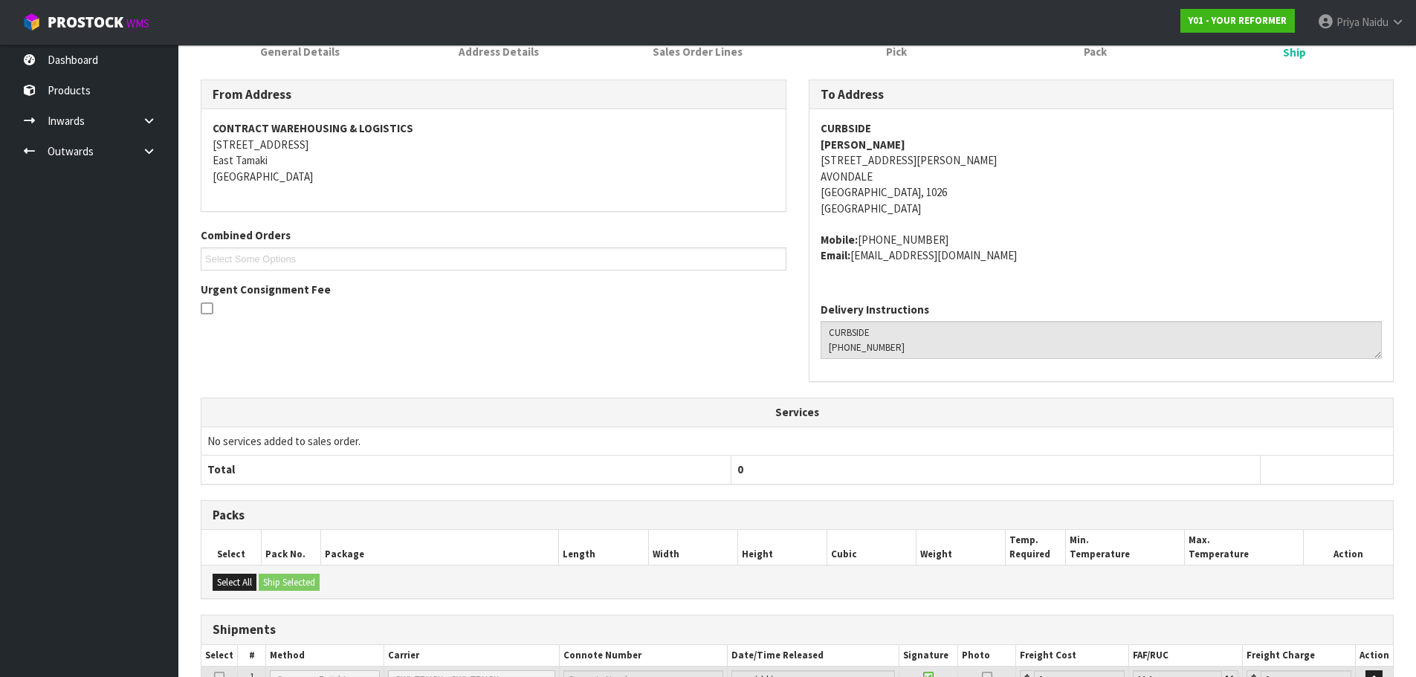
scroll to position [0, 0]
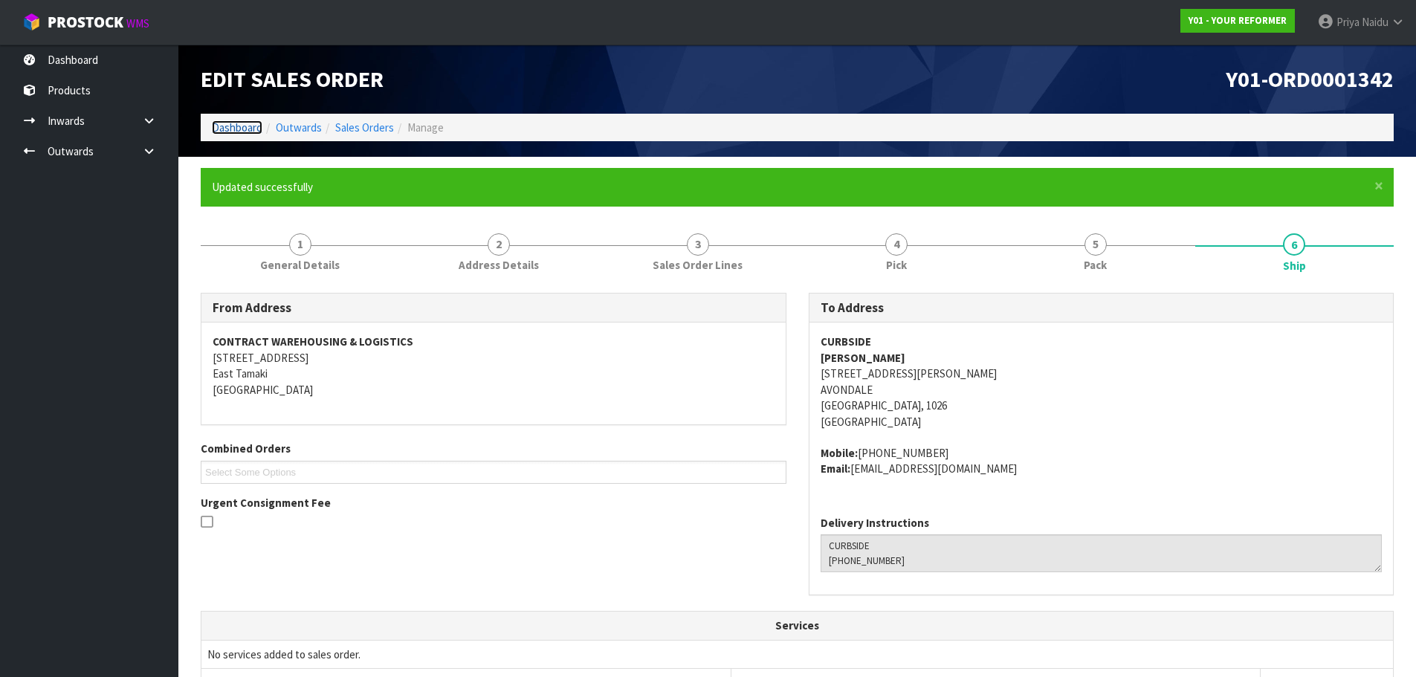
click at [244, 124] on link "Dashboard" at bounding box center [237, 127] width 51 height 14
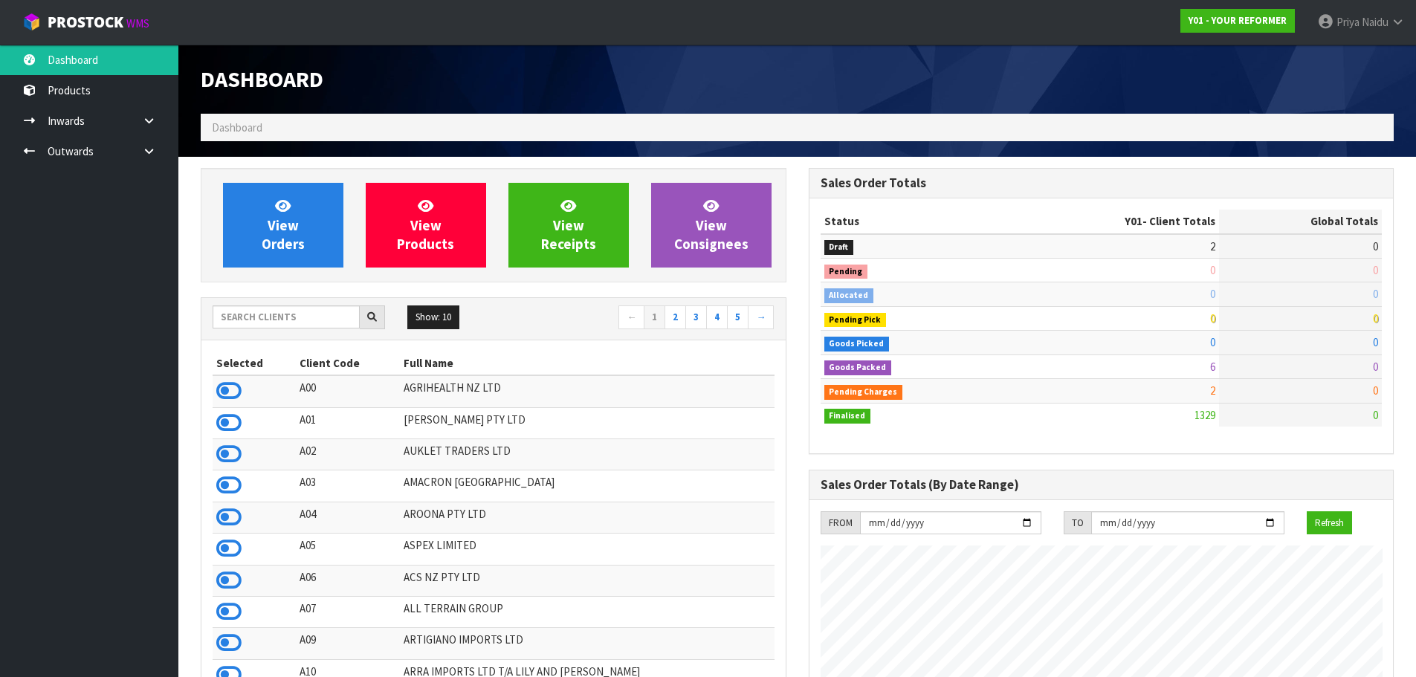
scroll to position [1126, 607]
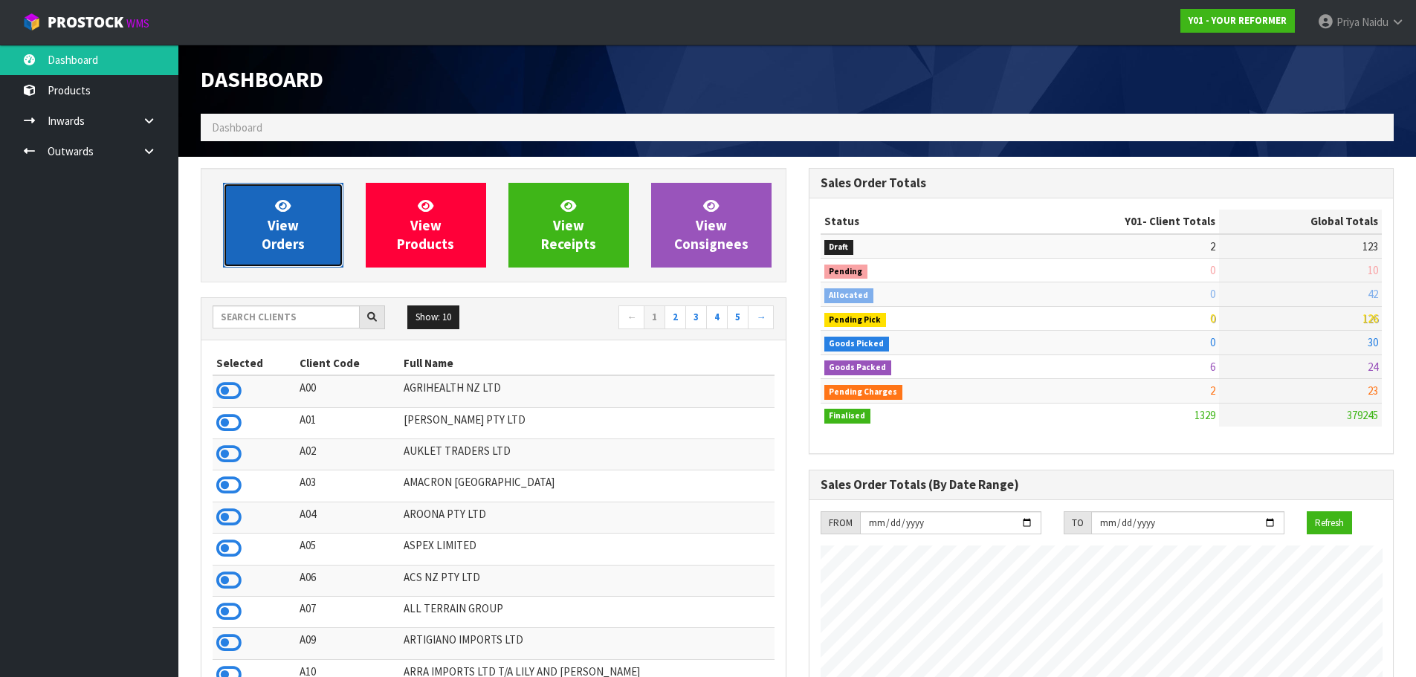
click at [303, 210] on link "View Orders" at bounding box center [283, 225] width 120 height 85
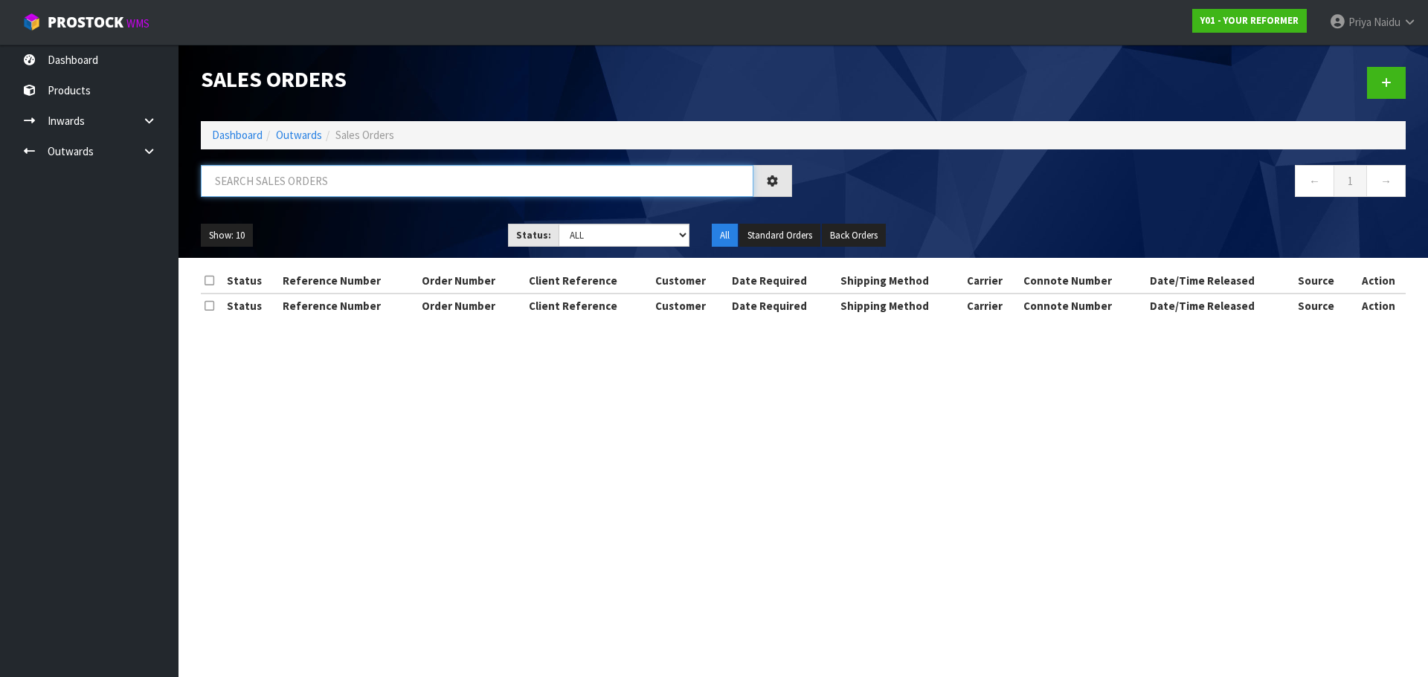
click at [316, 181] on input "text" at bounding box center [477, 181] width 552 height 32
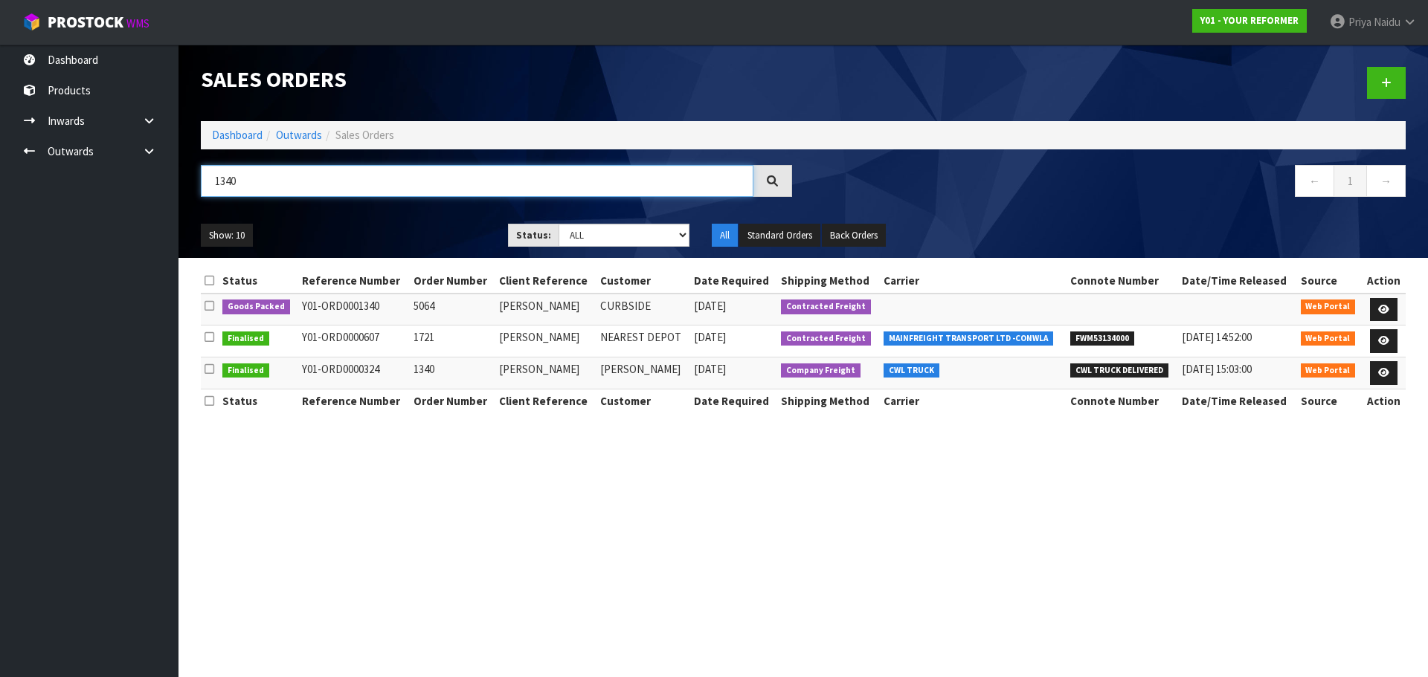
type input "1340"
click at [369, 210] on div "1340 ← 1 →" at bounding box center [803, 189] width 1227 height 48
click at [1390, 301] on link at bounding box center [1384, 310] width 28 height 24
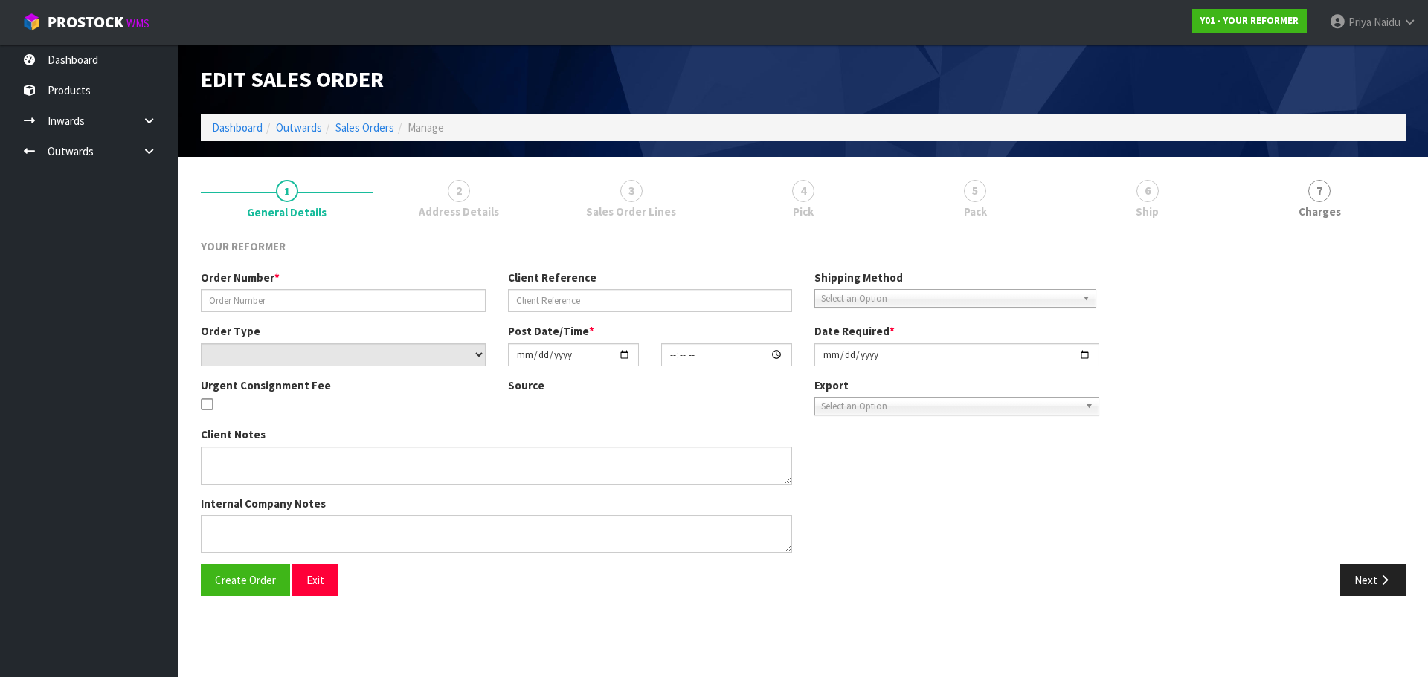
type input "5064"
type input "JESSE WOOD"
select select "number:0"
type input "2025-08-27"
type input "12:59:00.000"
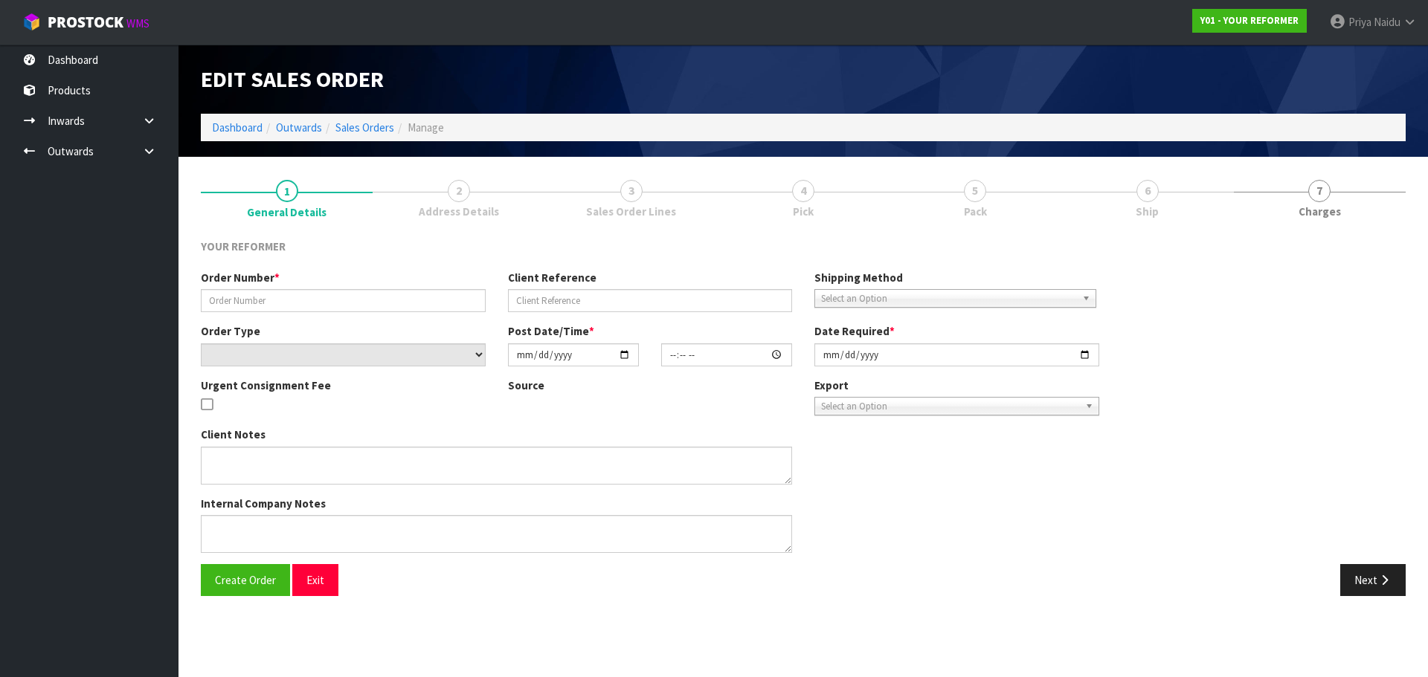
type input "2025-08-28"
type textarea "JESSE WOOD 95A MASKELL STREET SAINT HELIERS AUK AUCKLAND 1071 NEW ZEALAND +64 2…"
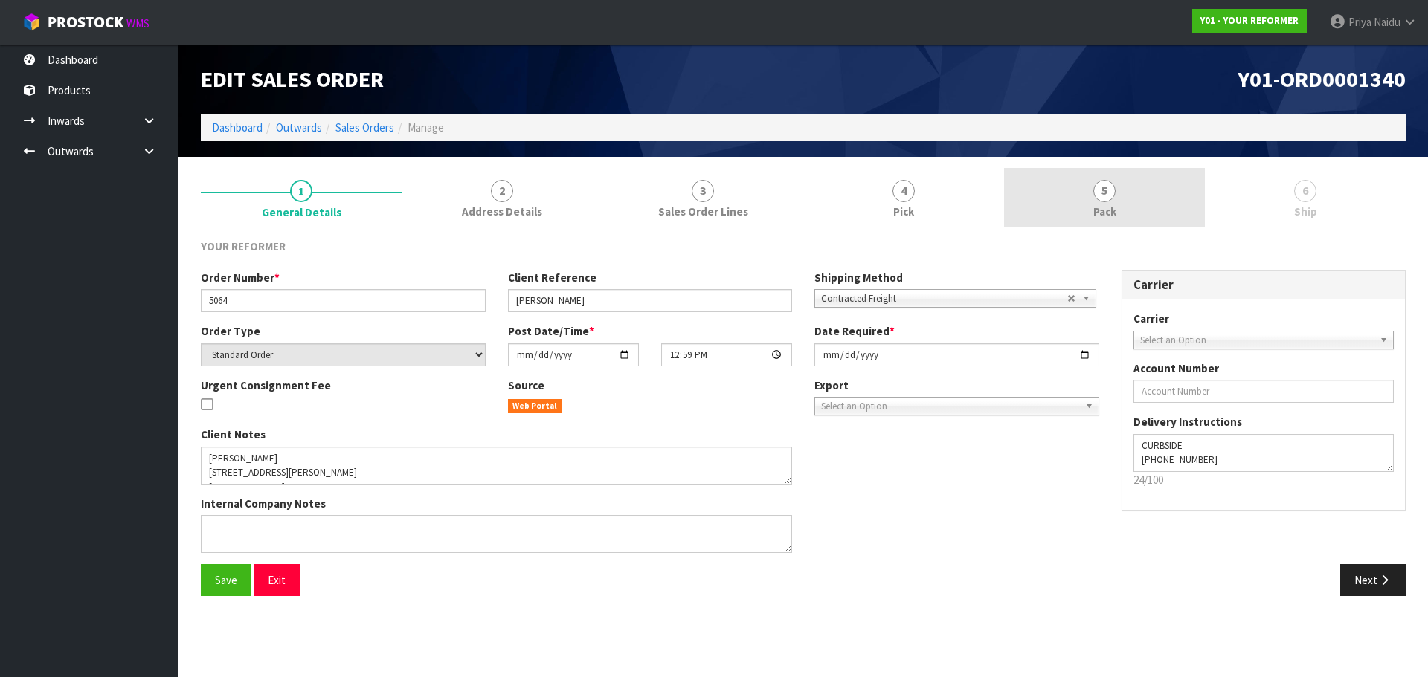
click at [1118, 184] on link "5 Pack" at bounding box center [1104, 197] width 201 height 59
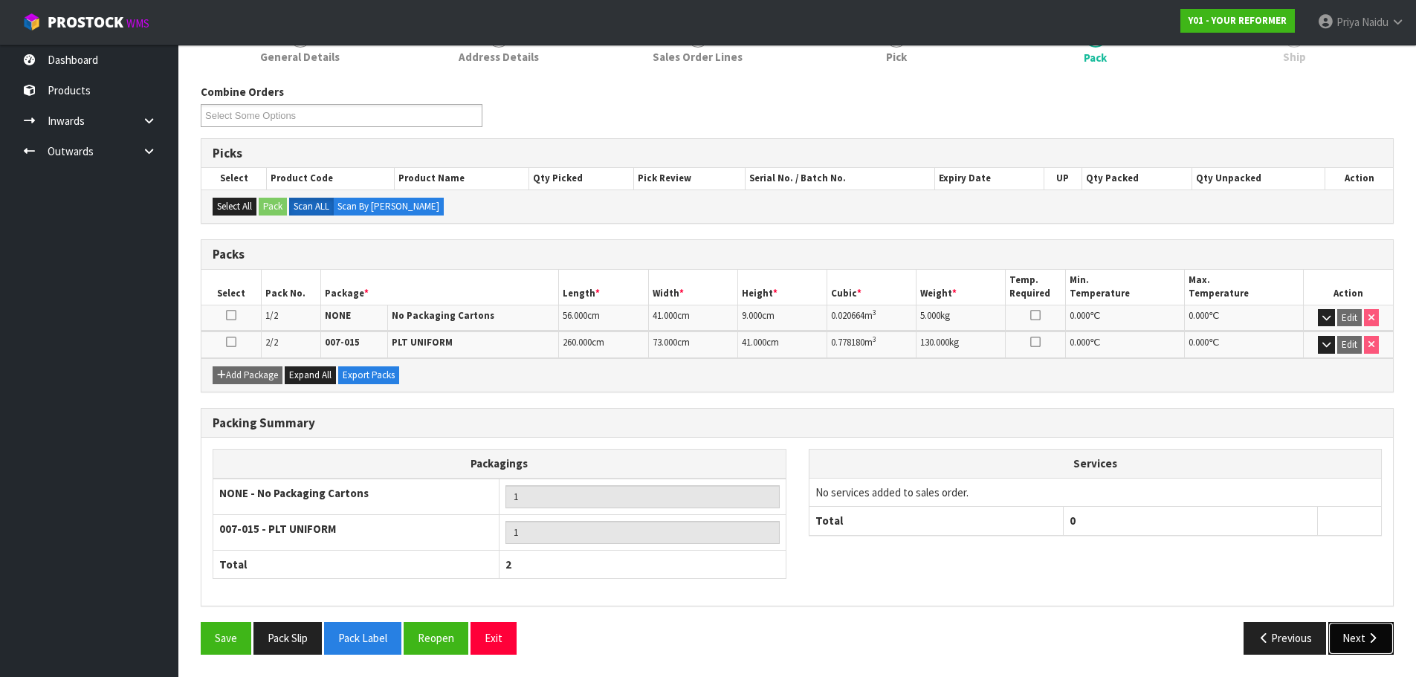
click at [1362, 631] on button "Next" at bounding box center [1361, 638] width 65 height 32
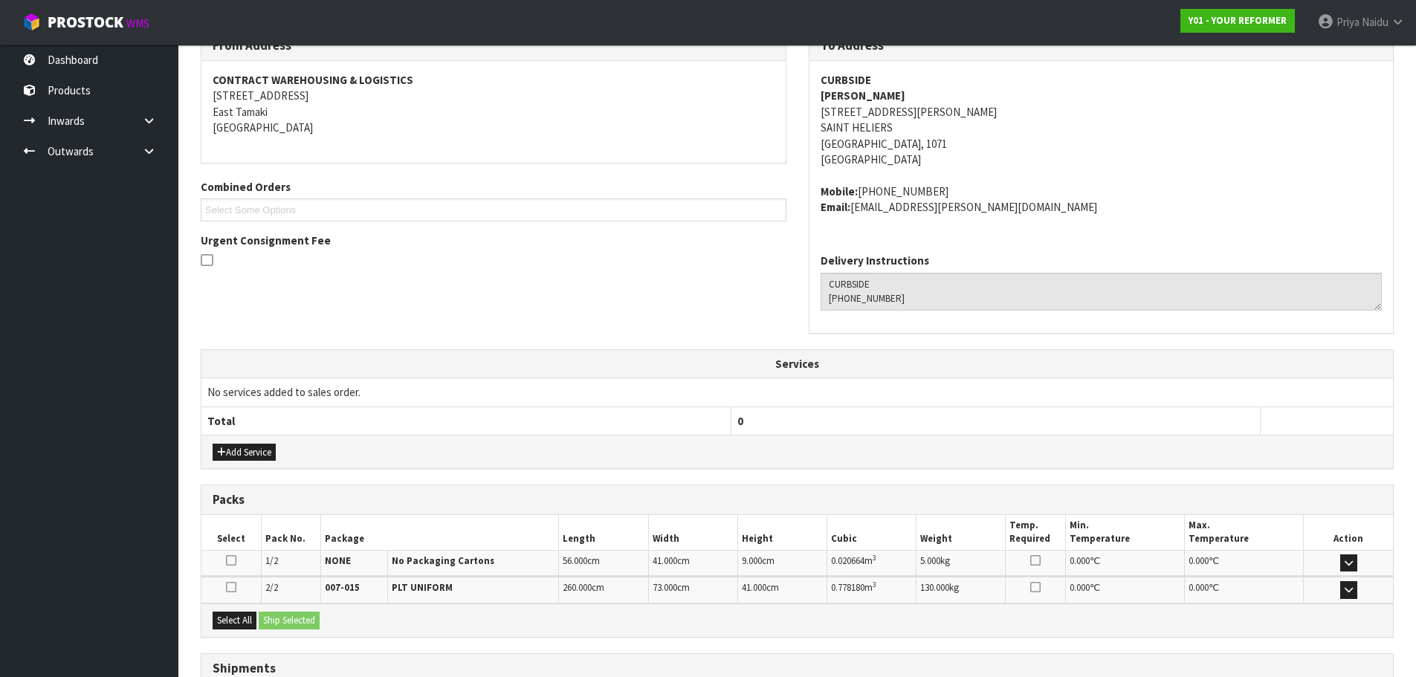
scroll to position [329, 0]
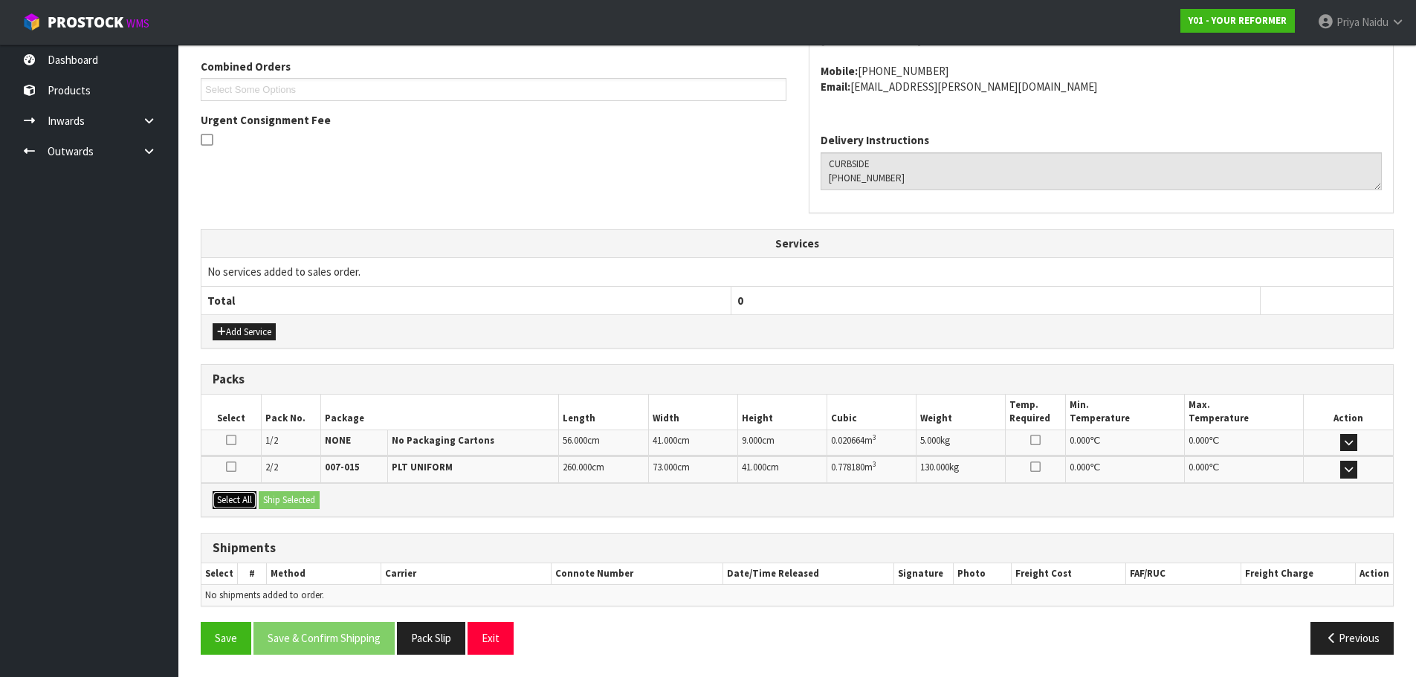
drag, startPoint x: 242, startPoint y: 496, endPoint x: 278, endPoint y: 496, distance: 36.4
click at [244, 496] on button "Select All" at bounding box center [235, 500] width 44 height 18
drag, startPoint x: 280, startPoint y: 496, endPoint x: 315, endPoint y: 497, distance: 35.7
click at [284, 496] on button "Ship Selected" at bounding box center [289, 500] width 61 height 18
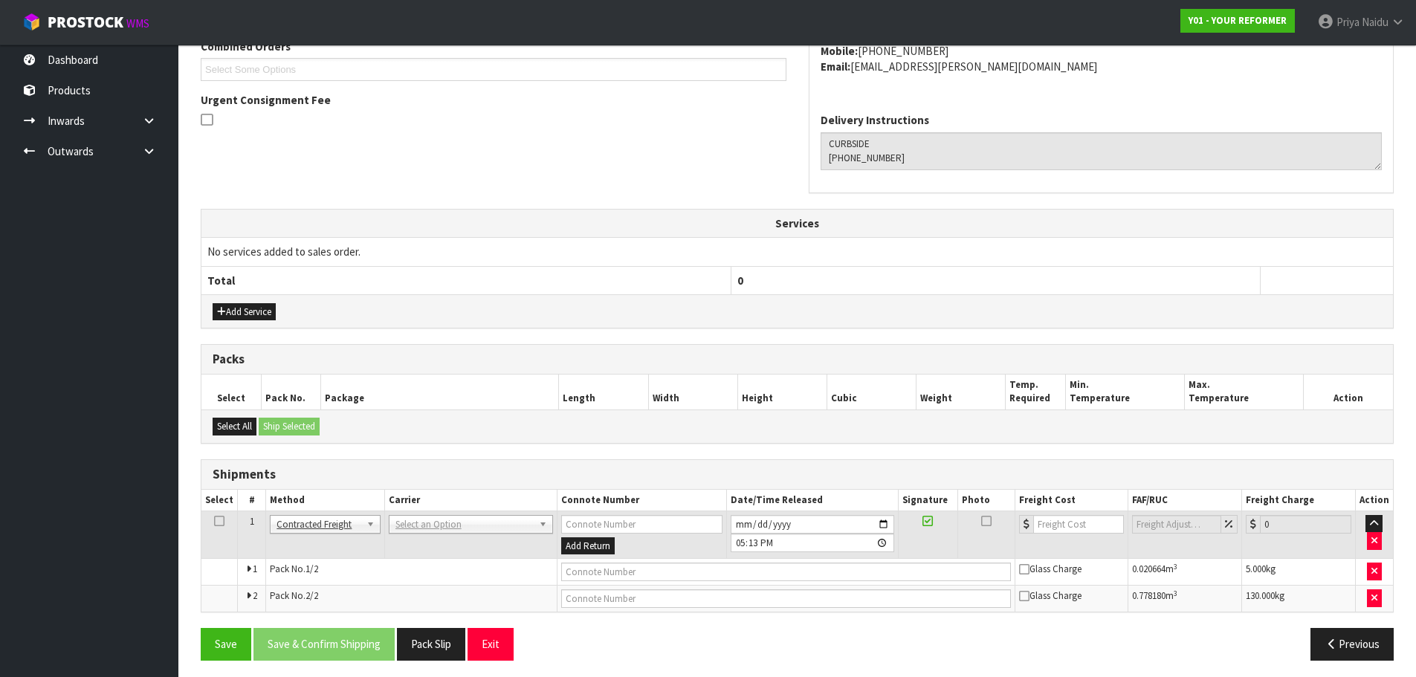
scroll to position [355, 0]
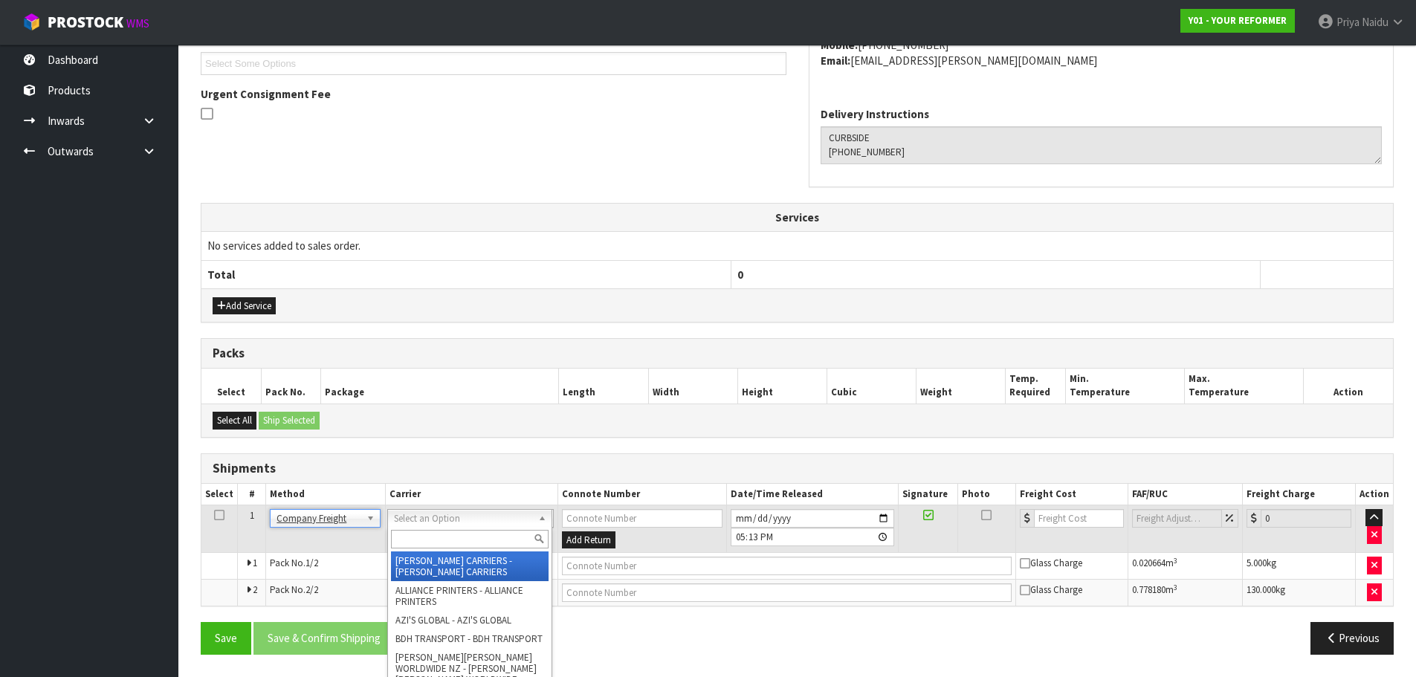
click at [415, 546] on input "text" at bounding box center [470, 539] width 158 height 19
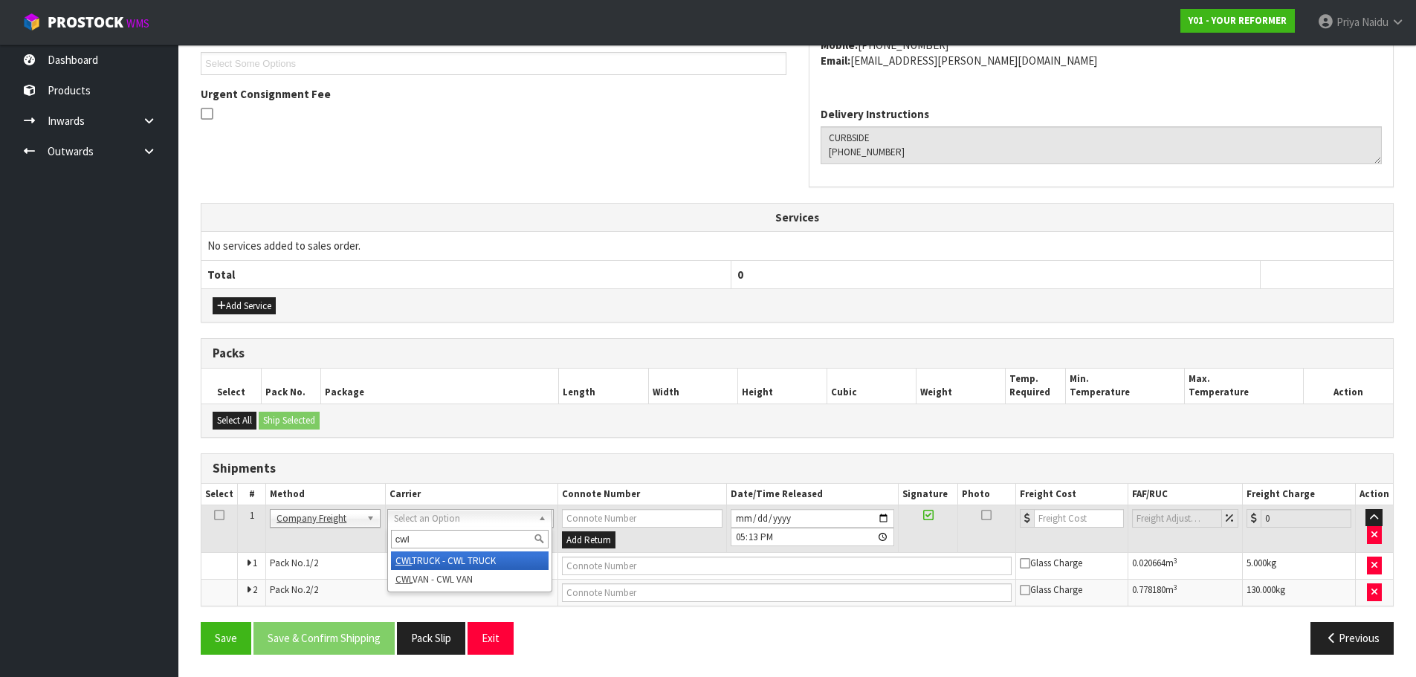
type input "cwl"
drag, startPoint x: 449, startPoint y: 558, endPoint x: 473, endPoint y: 548, distance: 26.0
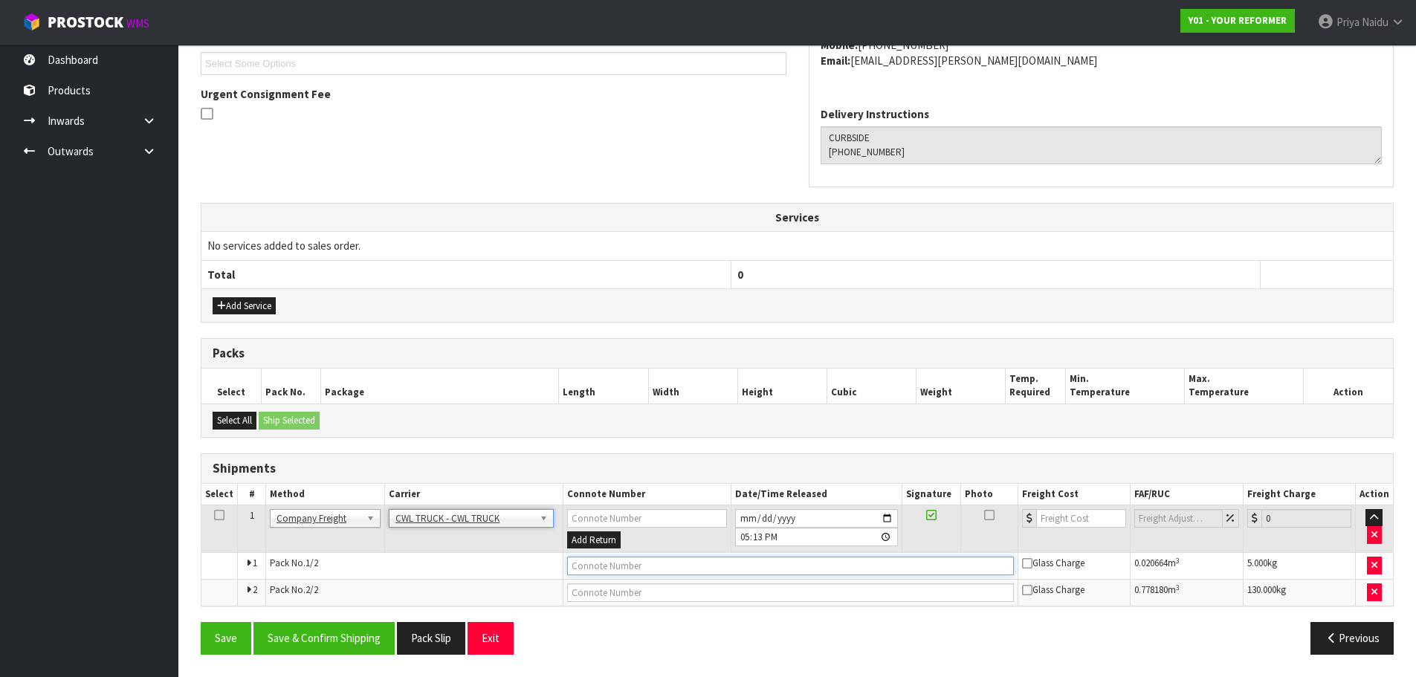
click at [619, 562] on input "text" at bounding box center [790, 566] width 447 height 19
type input "CWL TRUCK DELIVERY"
click at [889, 518] on input "2025-09-01" at bounding box center [816, 518] width 163 height 19
type input "2025-09-05"
click at [321, 634] on button "Save & Confirm Shipping" at bounding box center [324, 638] width 141 height 32
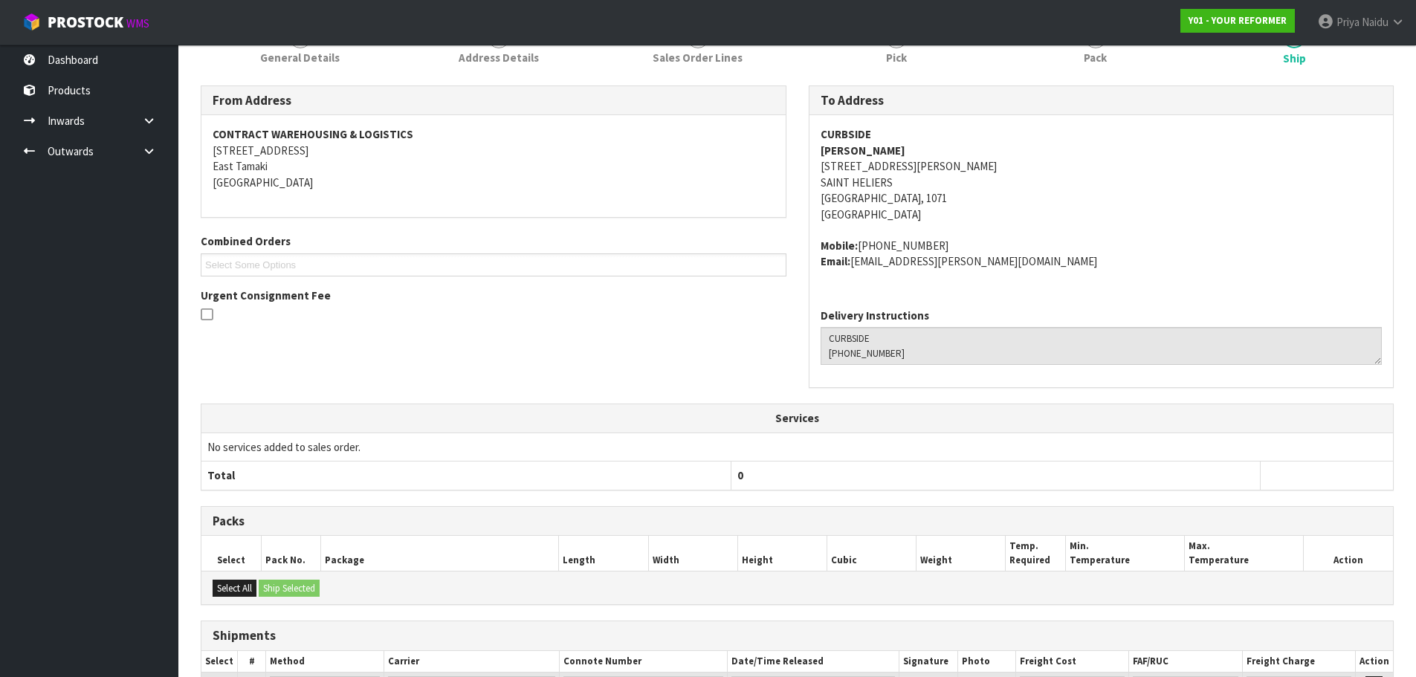
scroll to position [370, 0]
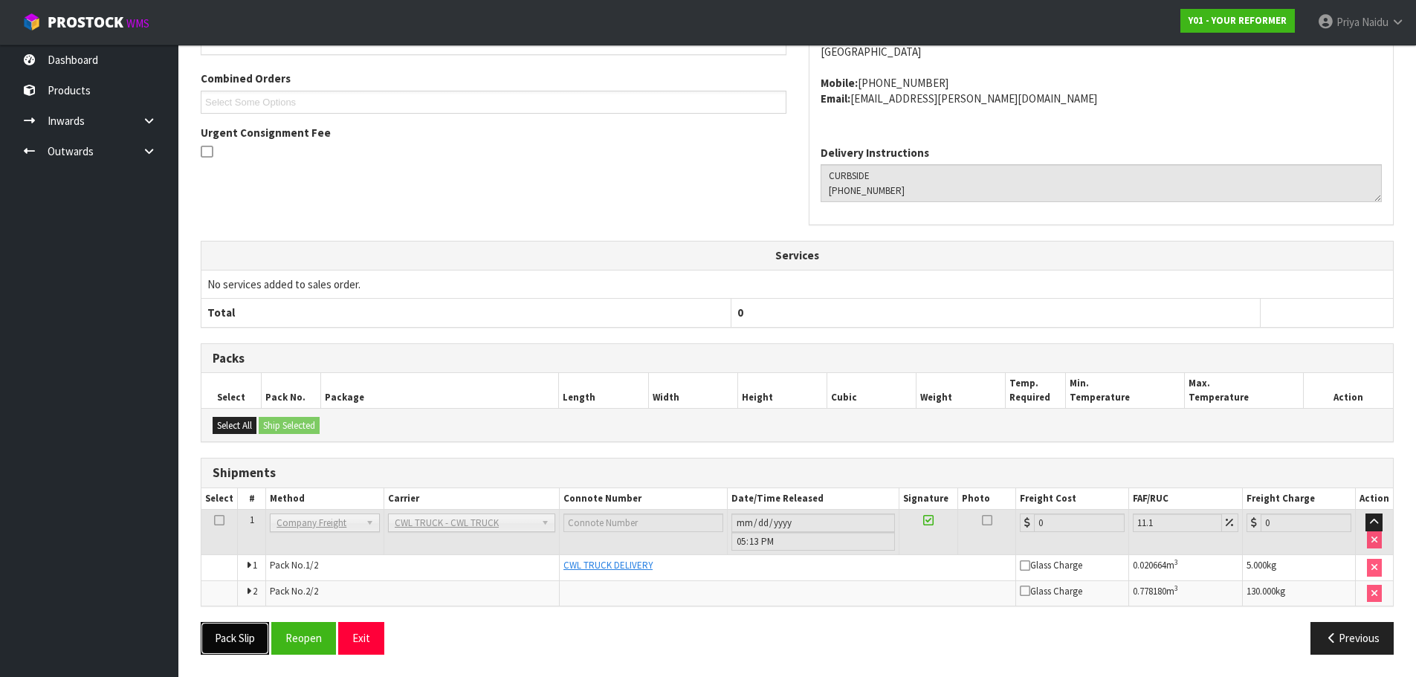
click at [239, 634] on button "Pack Slip" at bounding box center [235, 638] width 68 height 32
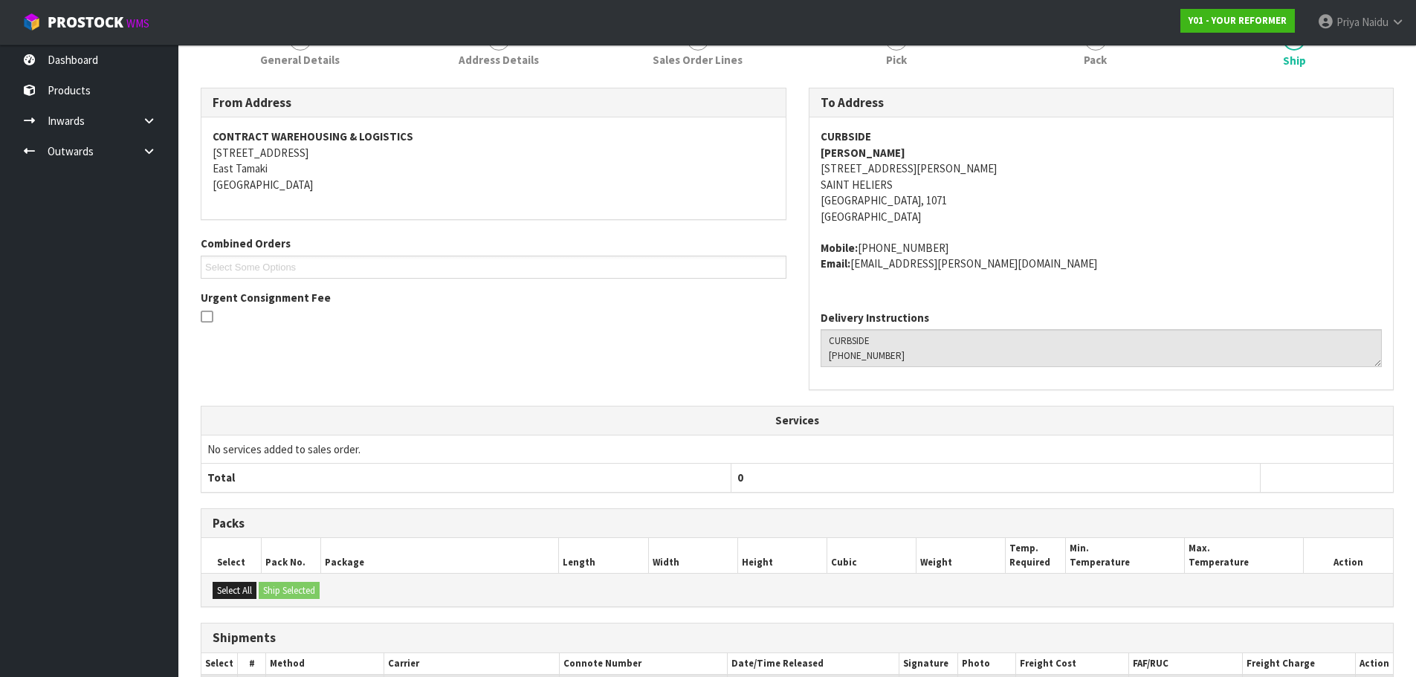
scroll to position [0, 0]
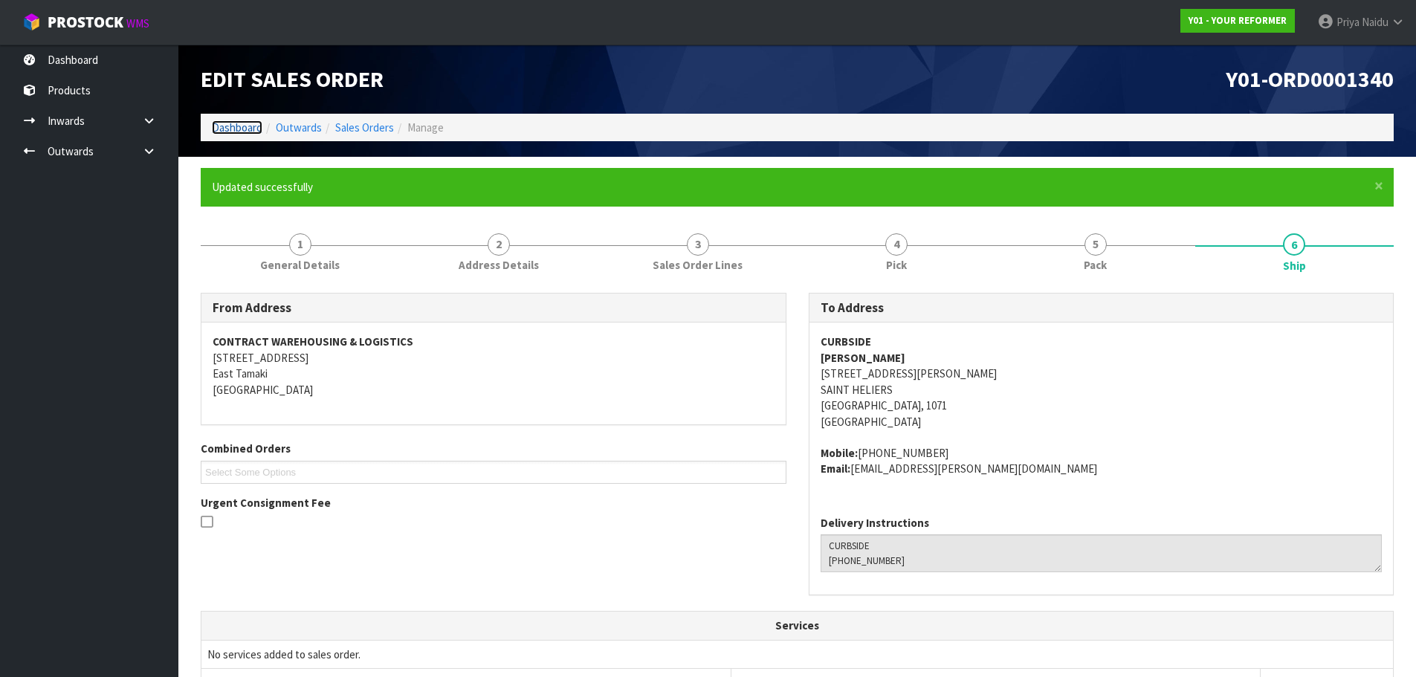
click at [240, 128] on link "Dashboard" at bounding box center [237, 127] width 51 height 14
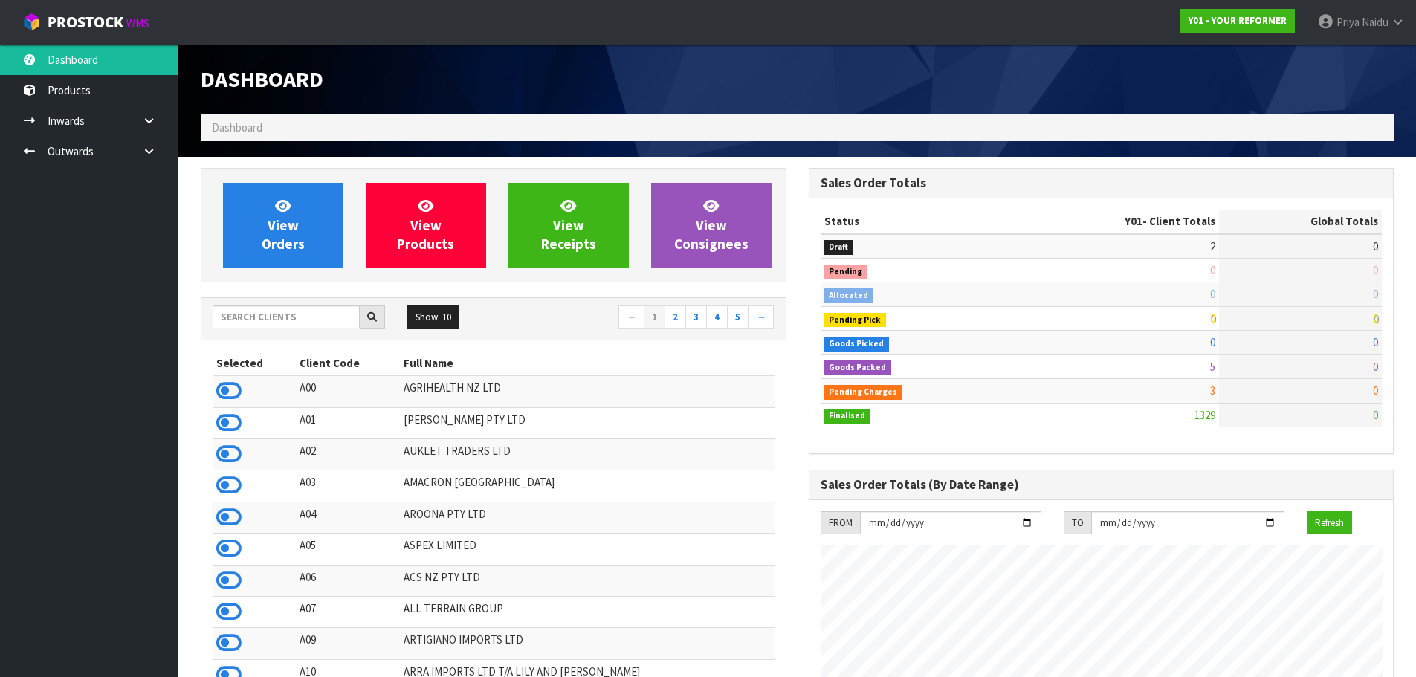
scroll to position [1126, 607]
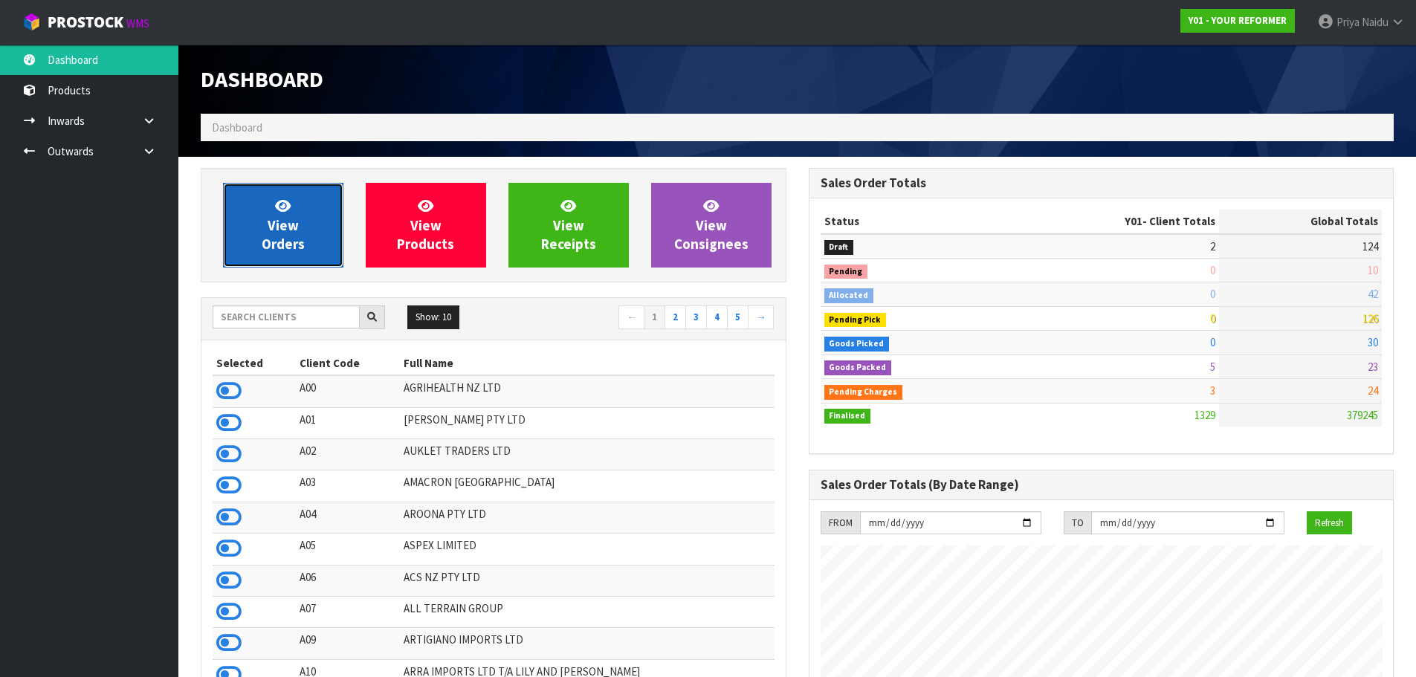
click at [273, 249] on span "View Orders" at bounding box center [283, 225] width 43 height 56
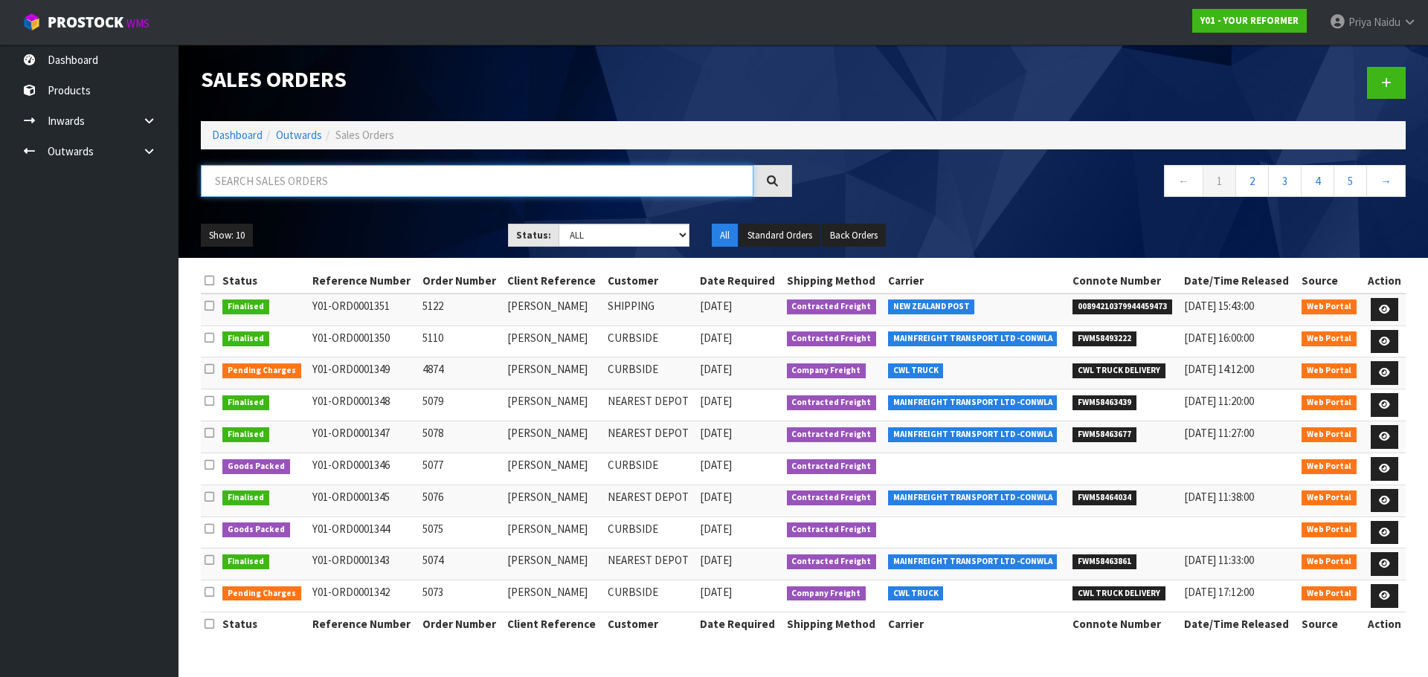
click at [341, 184] on input "text" at bounding box center [477, 181] width 552 height 32
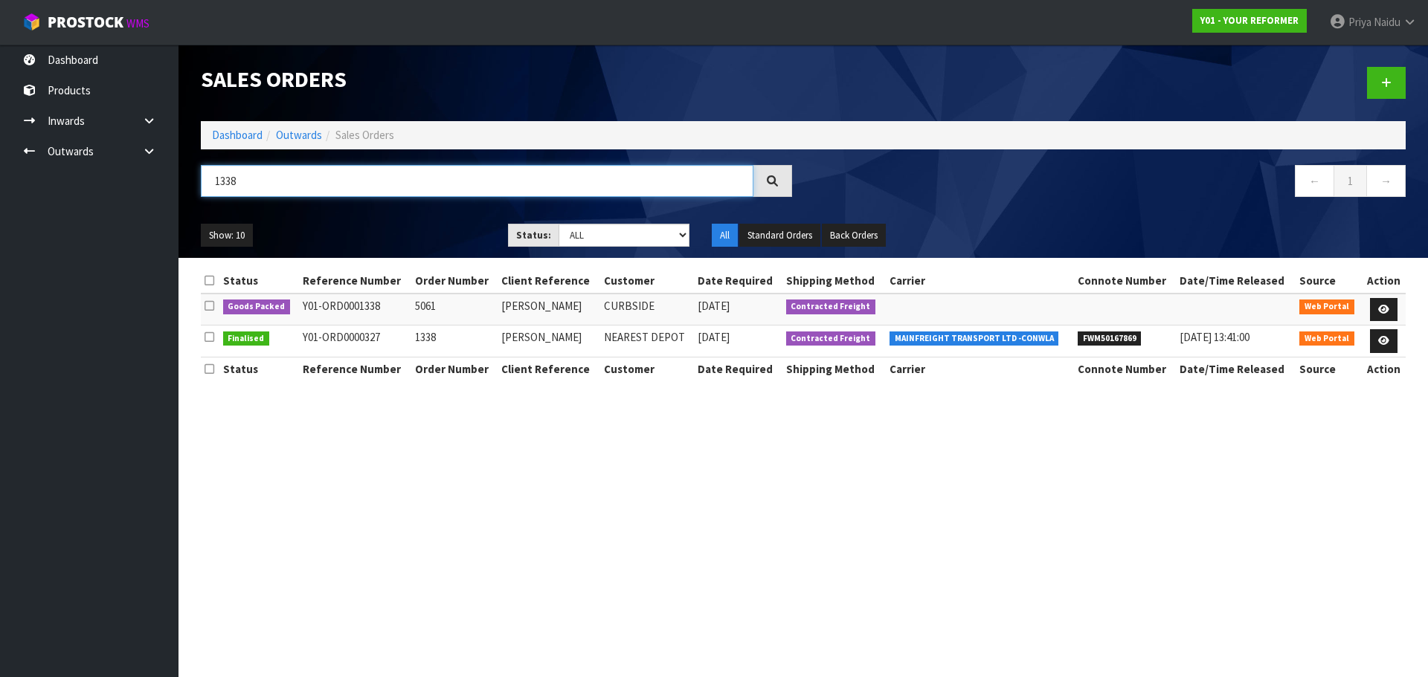
type input "1338"
click at [358, 224] on ul "Show: 10 5 10 25 50" at bounding box center [343, 236] width 285 height 24
click at [1379, 305] on icon at bounding box center [1383, 310] width 11 height 10
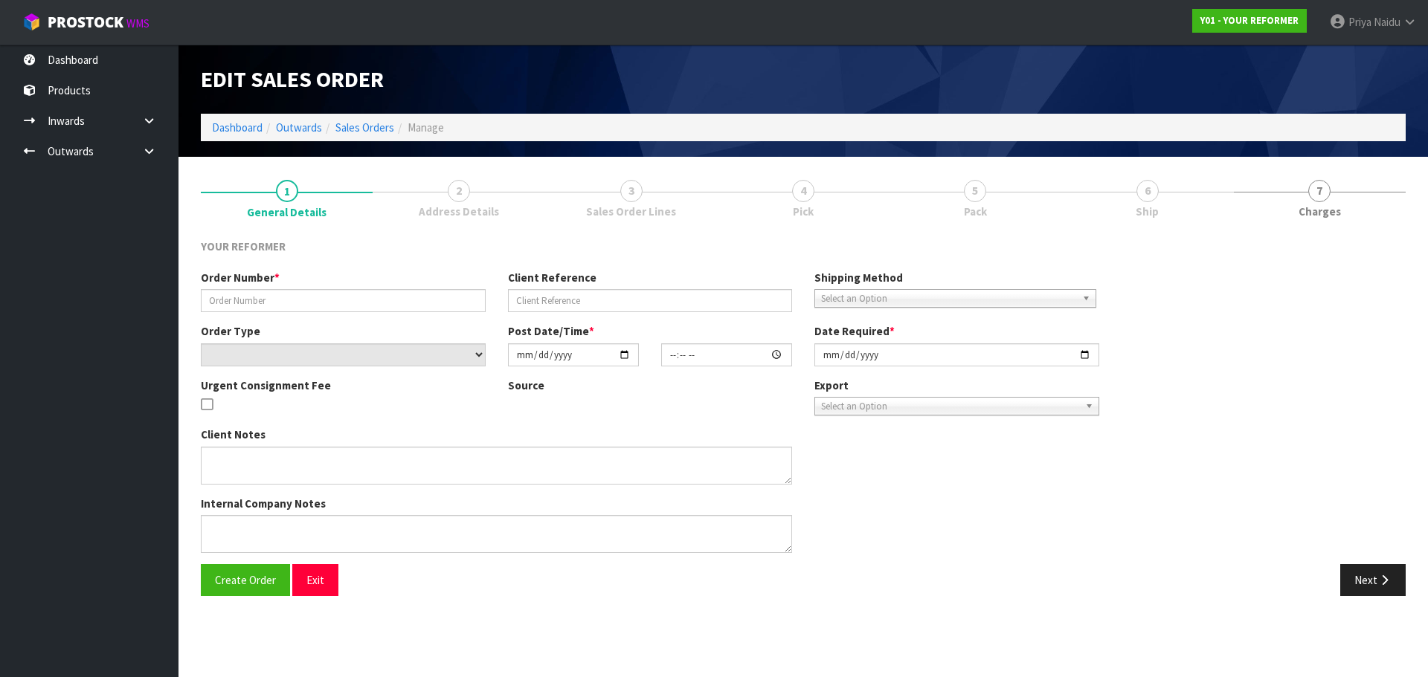
type input "5061"
type input "JENNIFER WEBBY"
select select "number:0"
type input "2025-08-27"
type input "12:55:00.000"
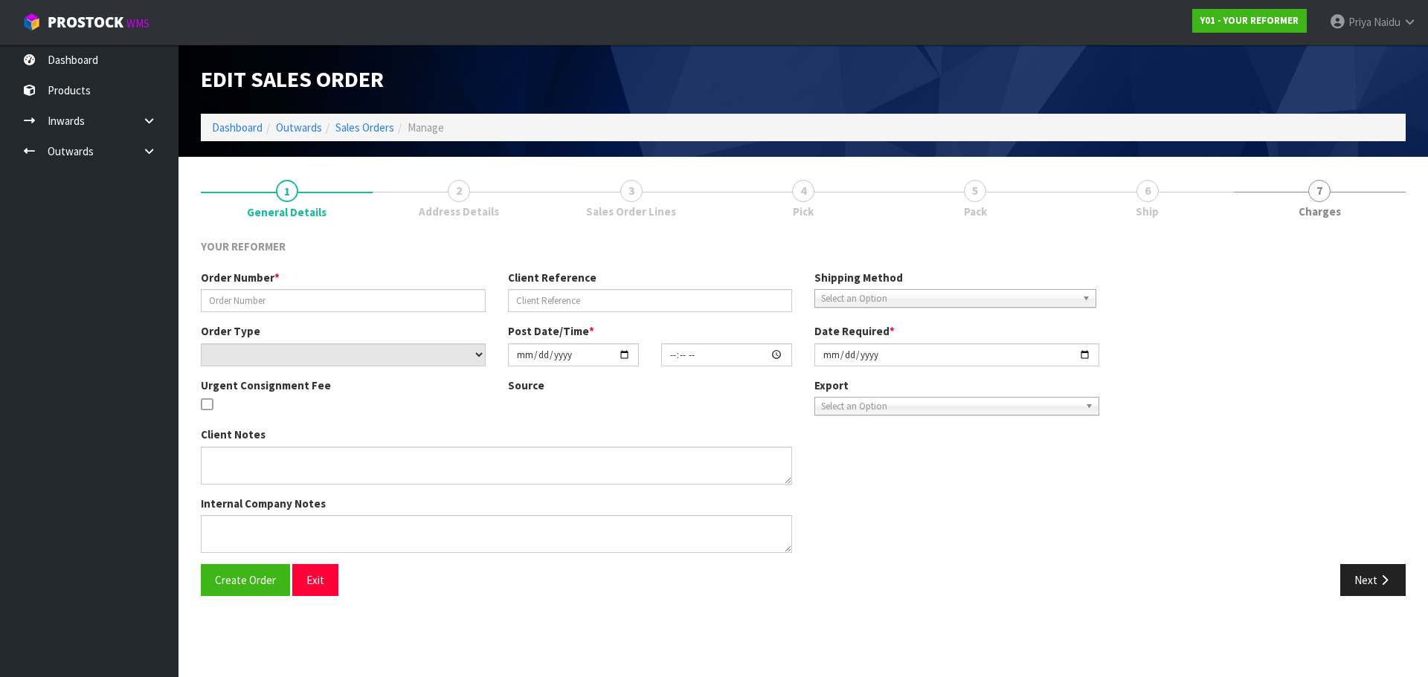
type input "2025-08-28"
type textarea "JENNIFER WEBBY 61 KITENUI AVENUE, MOUNT ALBERT AUK AUCKLAND 1025 NEW ZEALAND +6…"
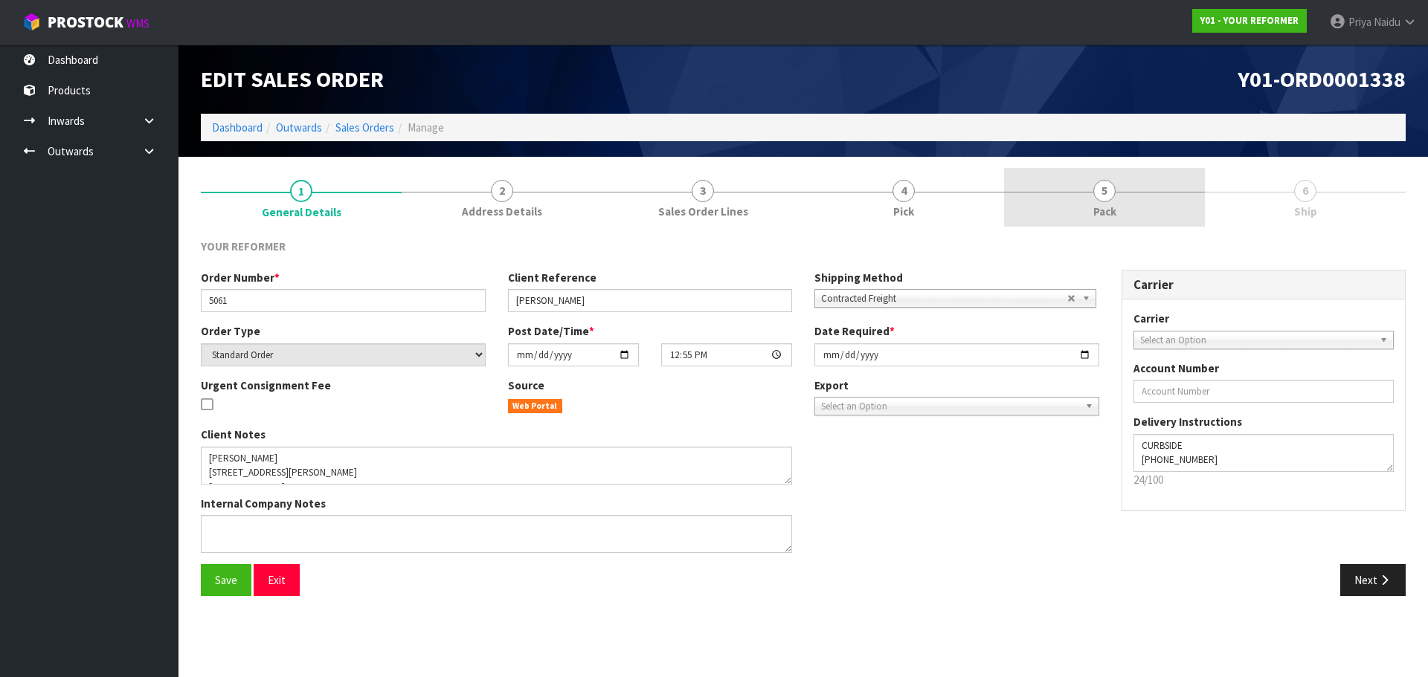
click at [1109, 198] on span "5" at bounding box center [1104, 191] width 22 height 22
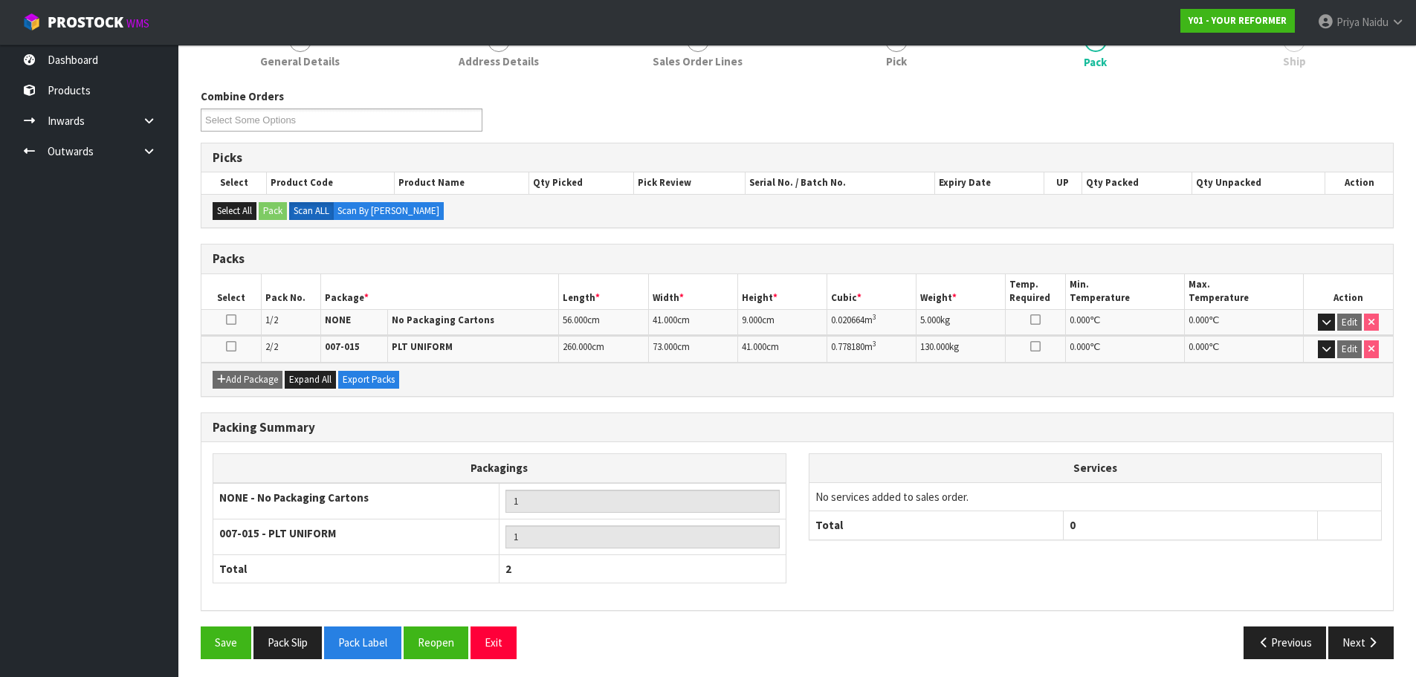
scroll to position [155, 0]
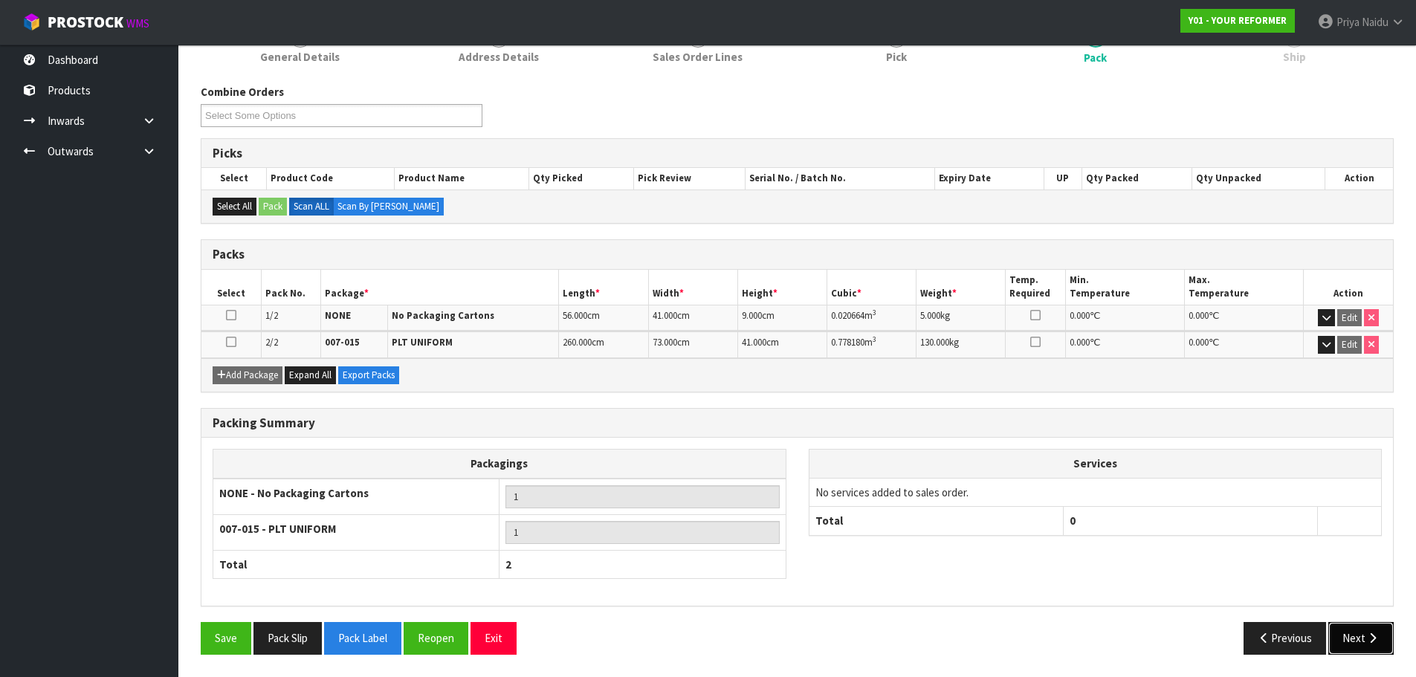
click at [1350, 633] on button "Next" at bounding box center [1361, 638] width 65 height 32
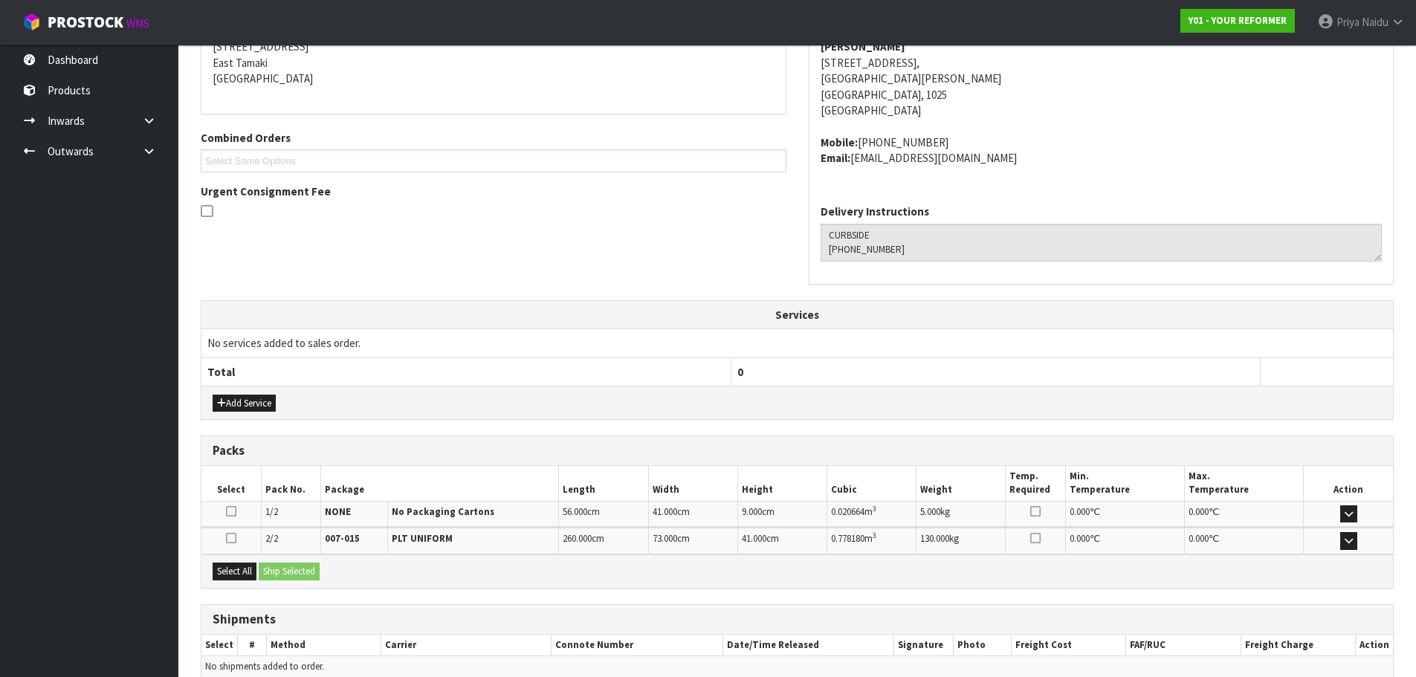
scroll to position [329, 0]
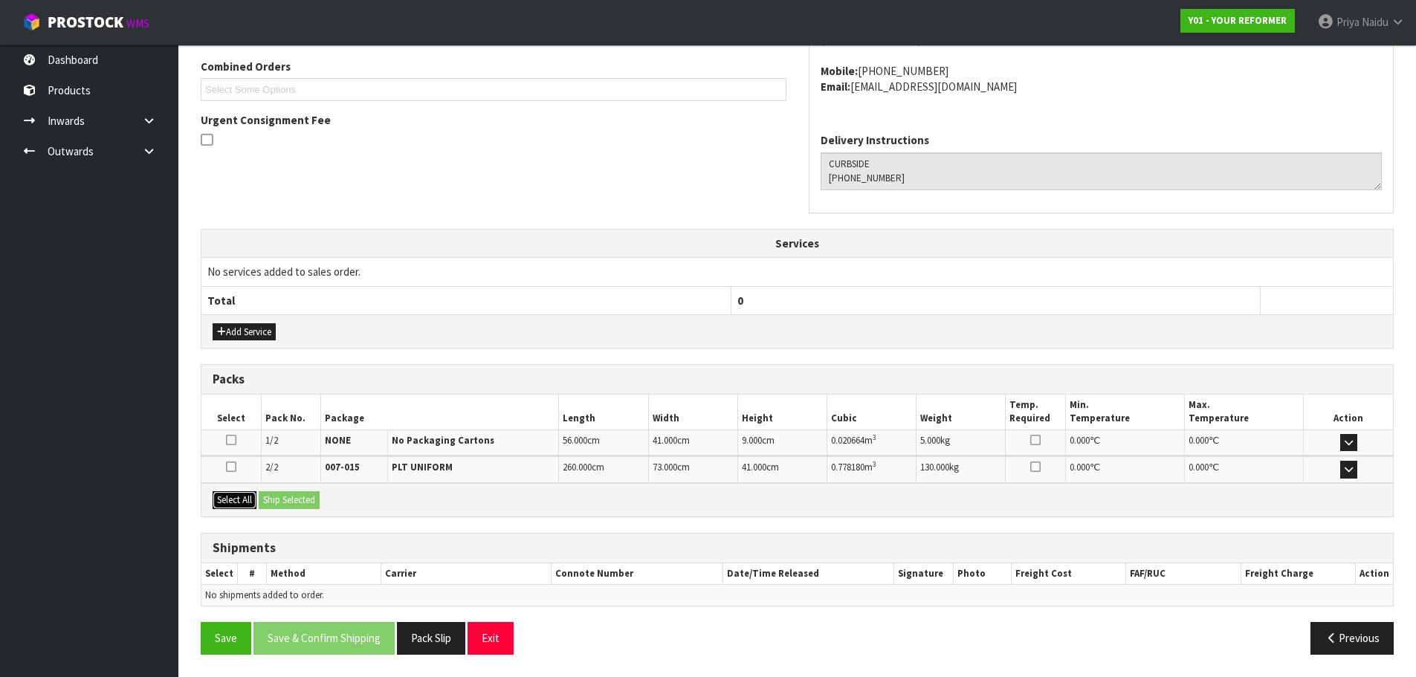
drag, startPoint x: 239, startPoint y: 496, endPoint x: 255, endPoint y: 498, distance: 16.5
click at [239, 497] on button "Select All" at bounding box center [235, 500] width 44 height 18
click at [275, 495] on button "Ship Selected" at bounding box center [289, 500] width 61 height 18
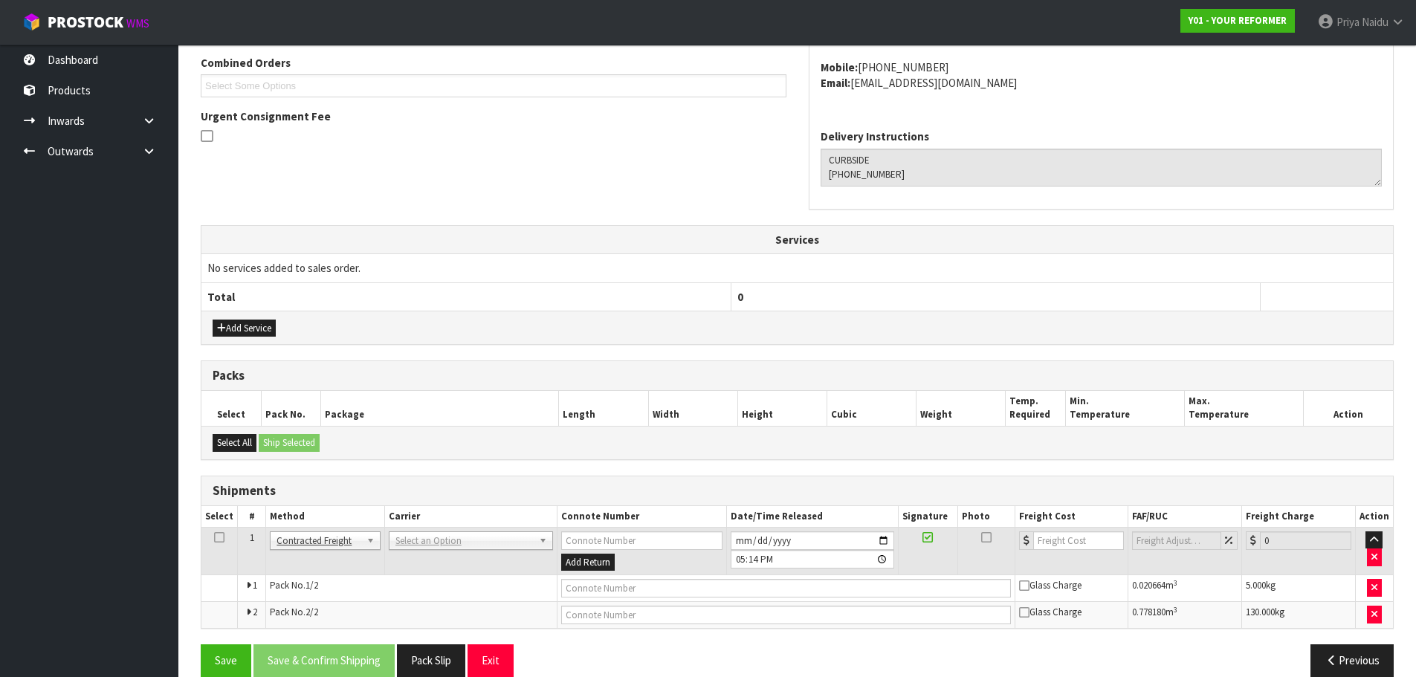
scroll to position [355, 0]
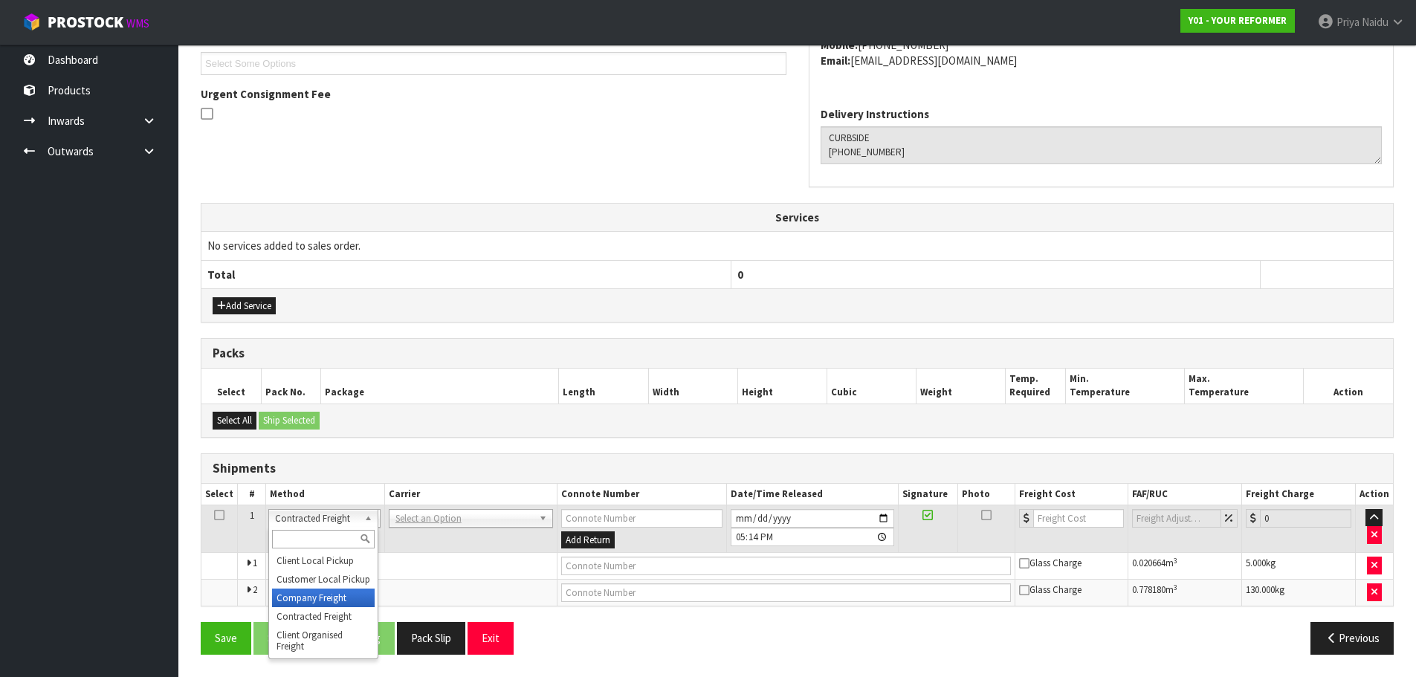
drag, startPoint x: 318, startPoint y: 595, endPoint x: 406, endPoint y: 555, distance: 96.5
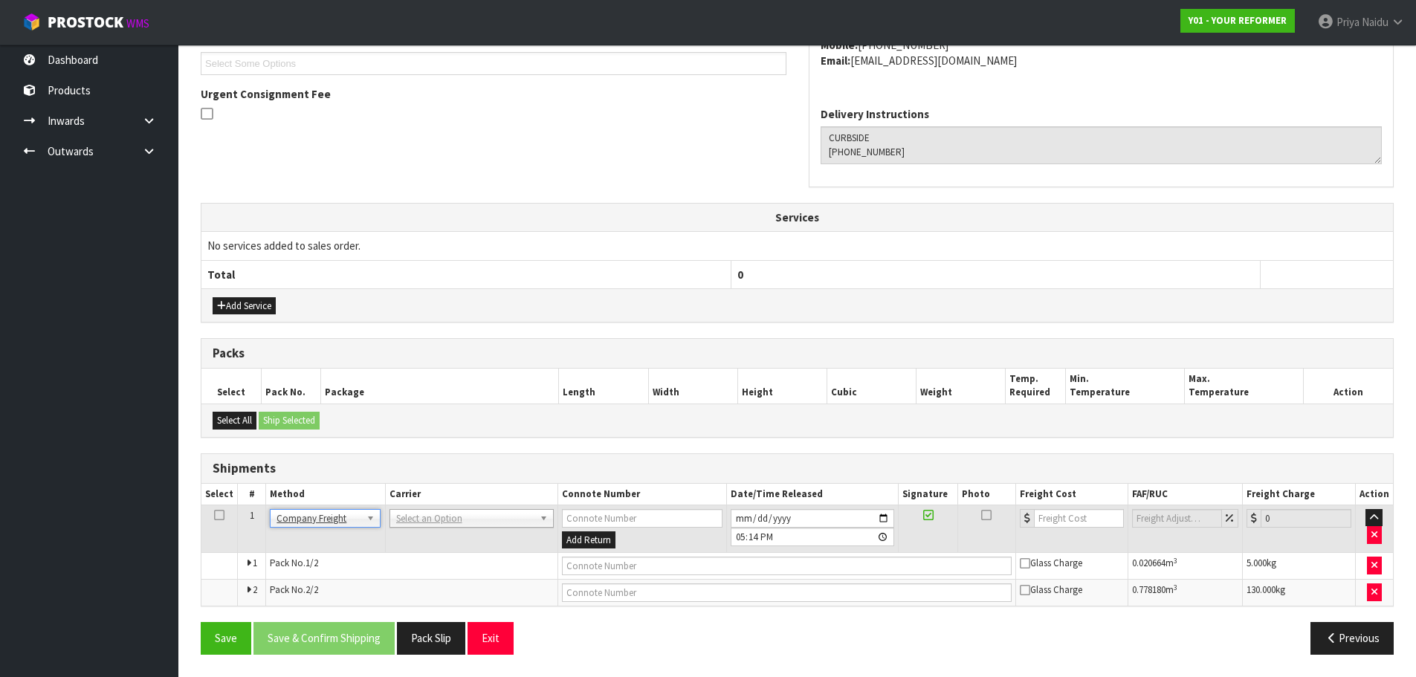
click at [444, 531] on td "AJ TUTILL CARRIERS - AJ TUTILL CARRIERS ALLIANCE PRINTERS - ALLIANCE PRINTERS A…" at bounding box center [471, 529] width 173 height 48
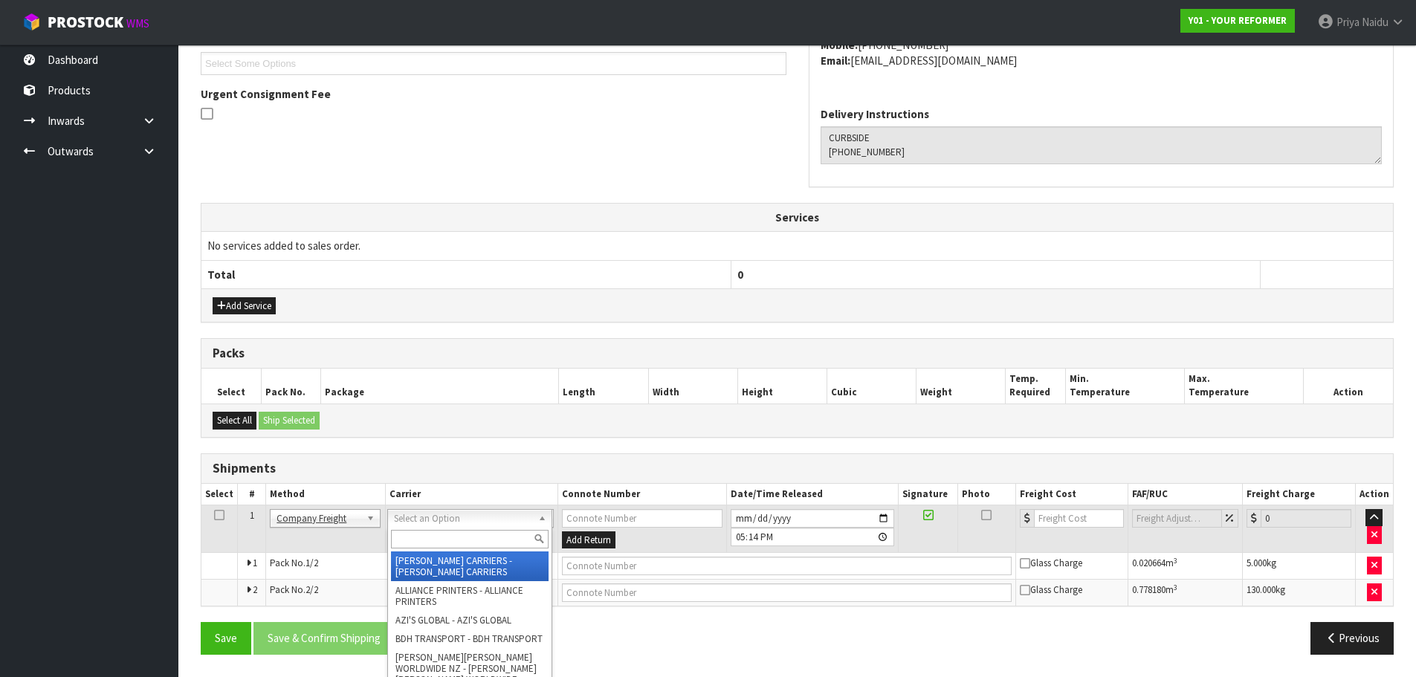
click at [431, 541] on input "text" at bounding box center [470, 539] width 158 height 19
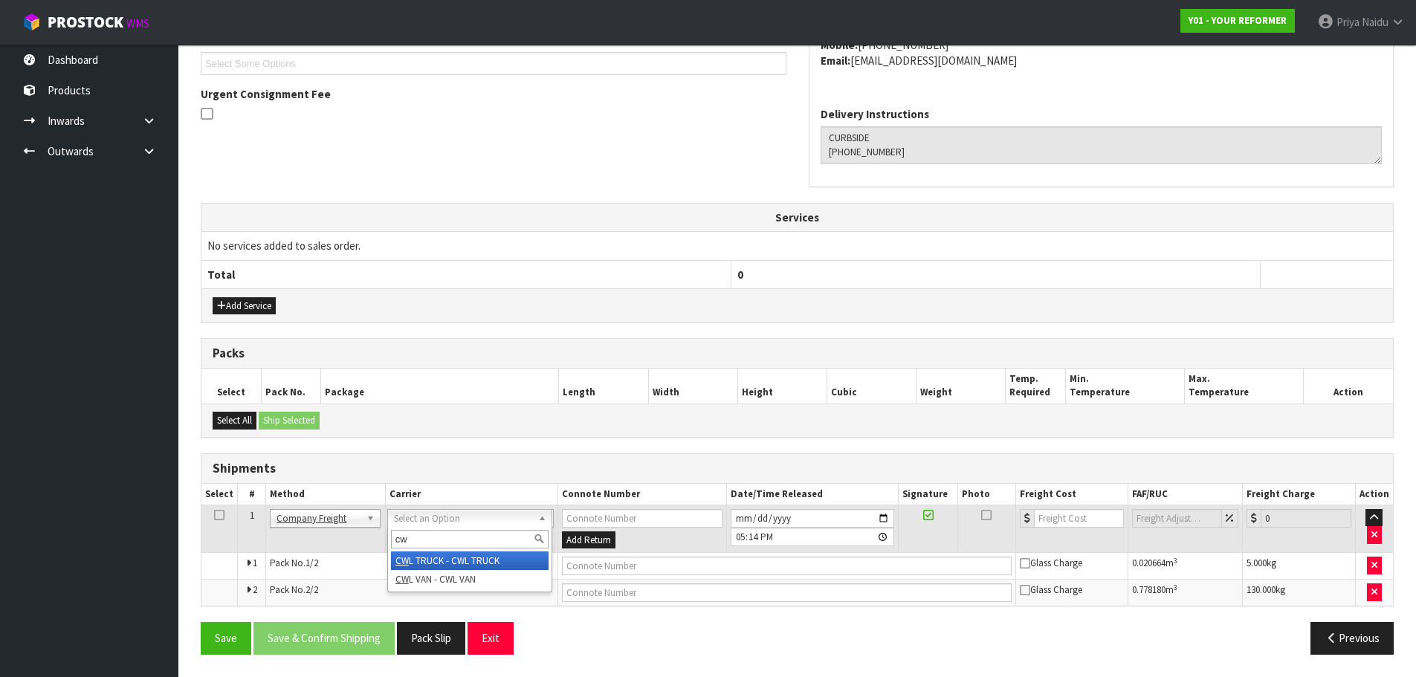
type input "cwl"
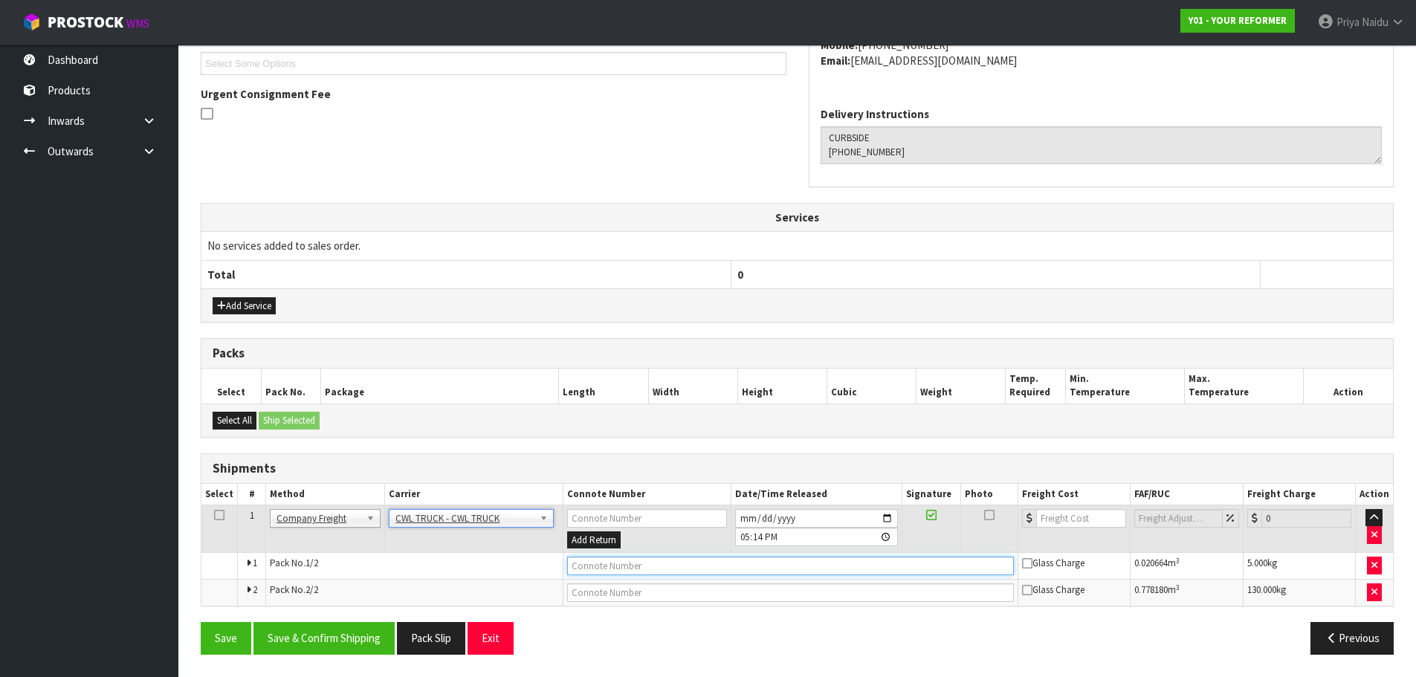
click at [619, 567] on input "text" at bounding box center [790, 566] width 447 height 19
type input "CWL TRUCK DELIVERY"
click at [887, 515] on input "2025-09-01" at bounding box center [816, 518] width 163 height 19
type input "2025-09-05"
click at [335, 646] on button "Save & Confirm Shipping" at bounding box center [324, 638] width 141 height 32
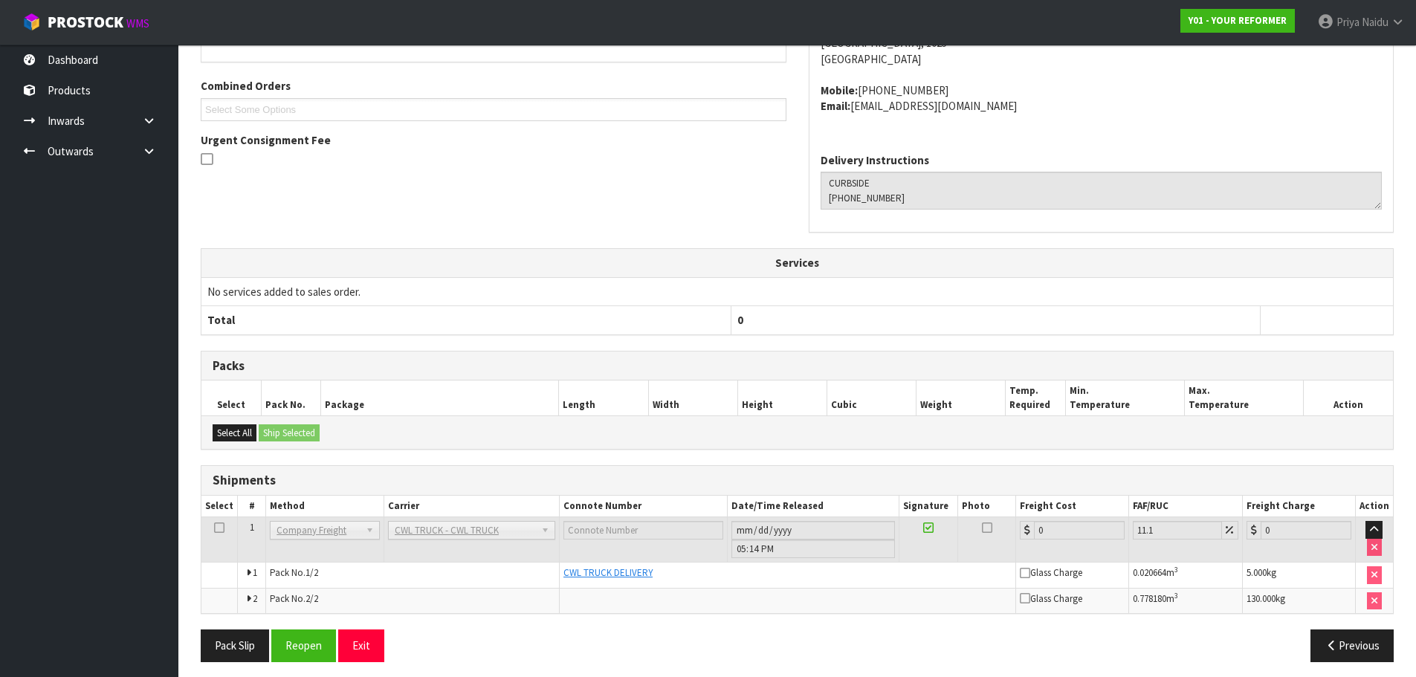
scroll to position [370, 0]
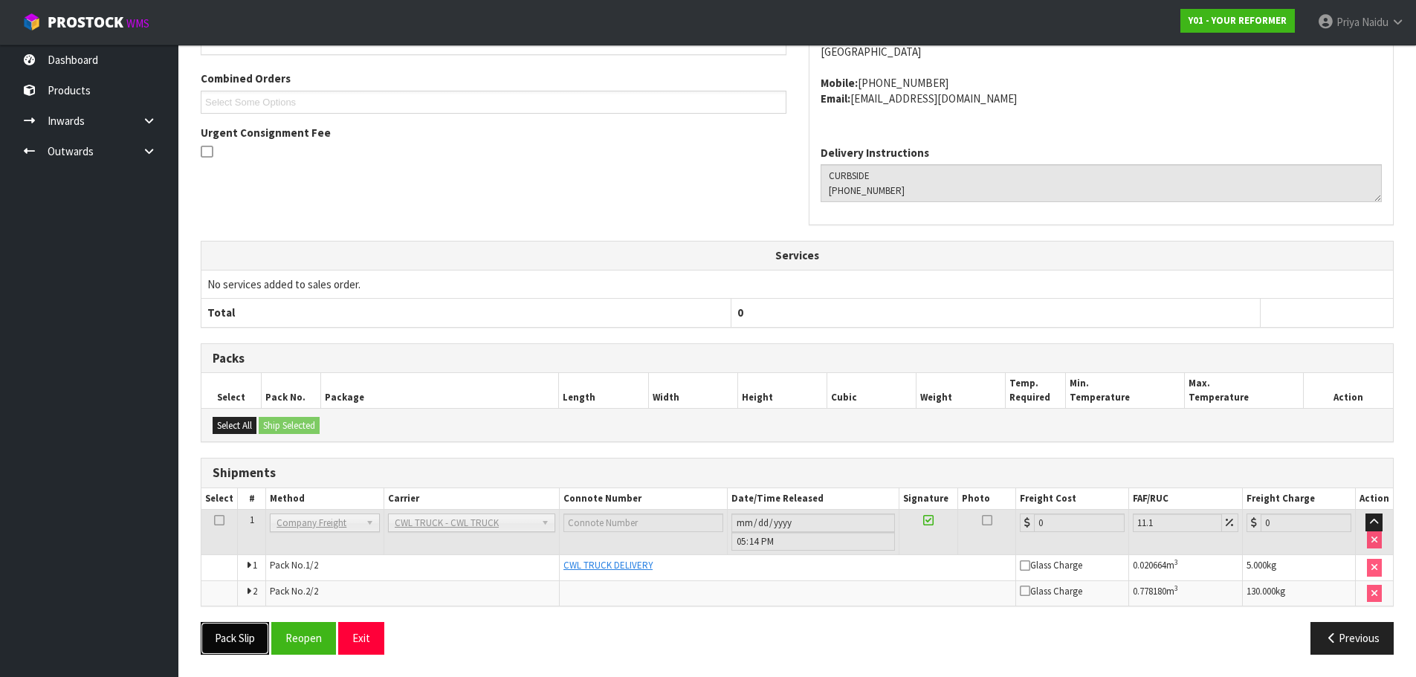
click at [251, 625] on button "Pack Slip" at bounding box center [235, 638] width 68 height 32
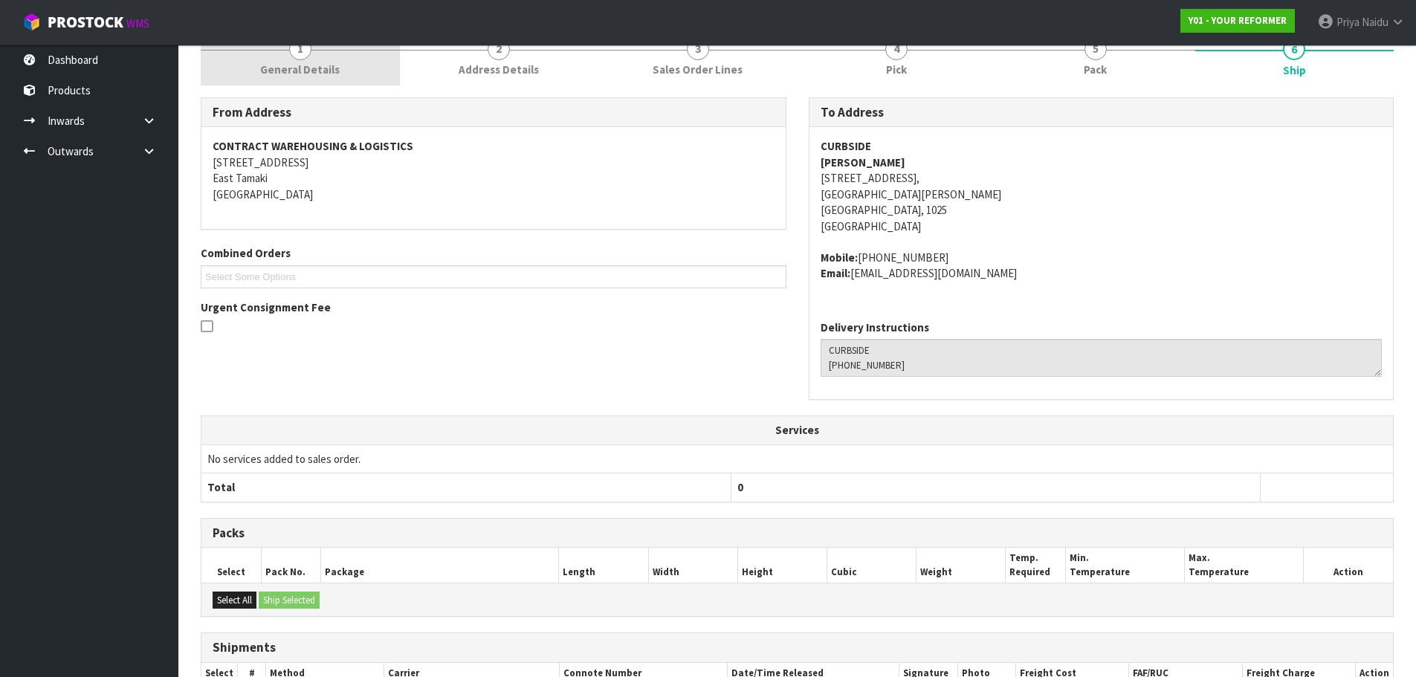
scroll to position [0, 0]
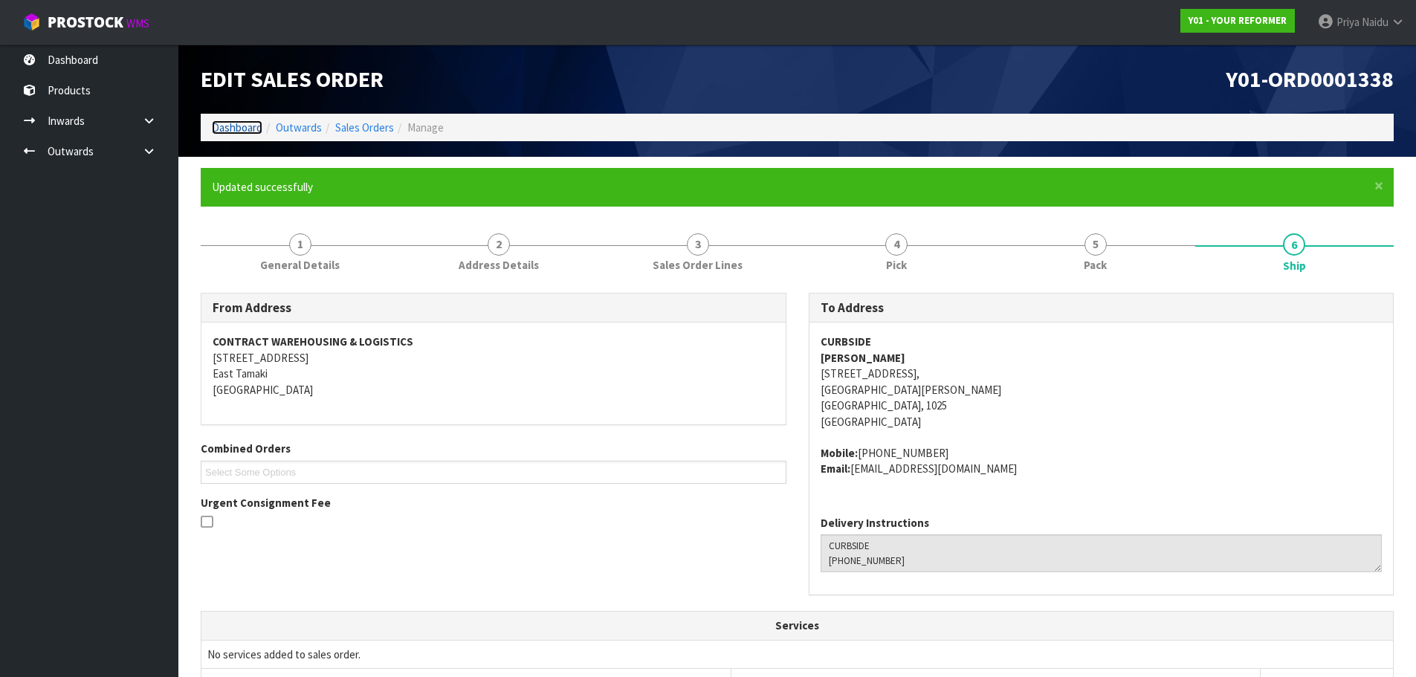
click at [228, 125] on link "Dashboard" at bounding box center [237, 127] width 51 height 14
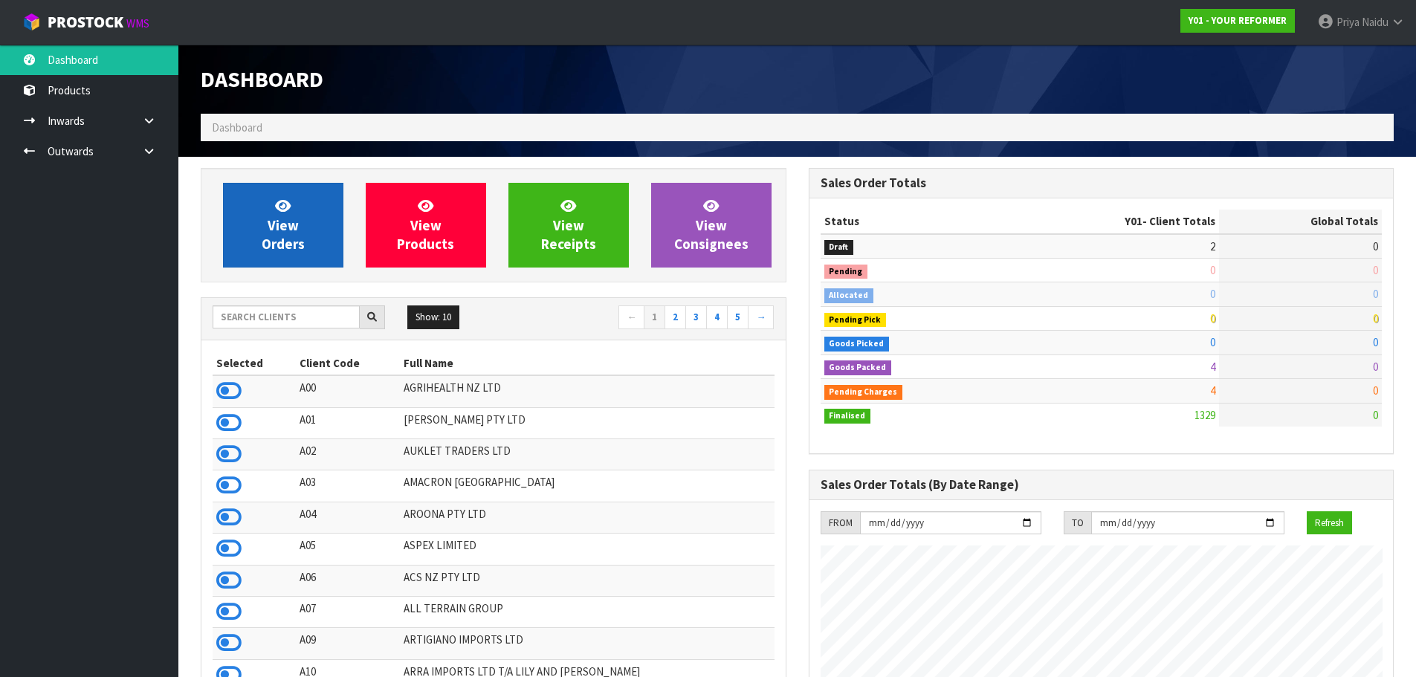
scroll to position [1126, 607]
click at [315, 234] on link "View Orders" at bounding box center [283, 225] width 120 height 85
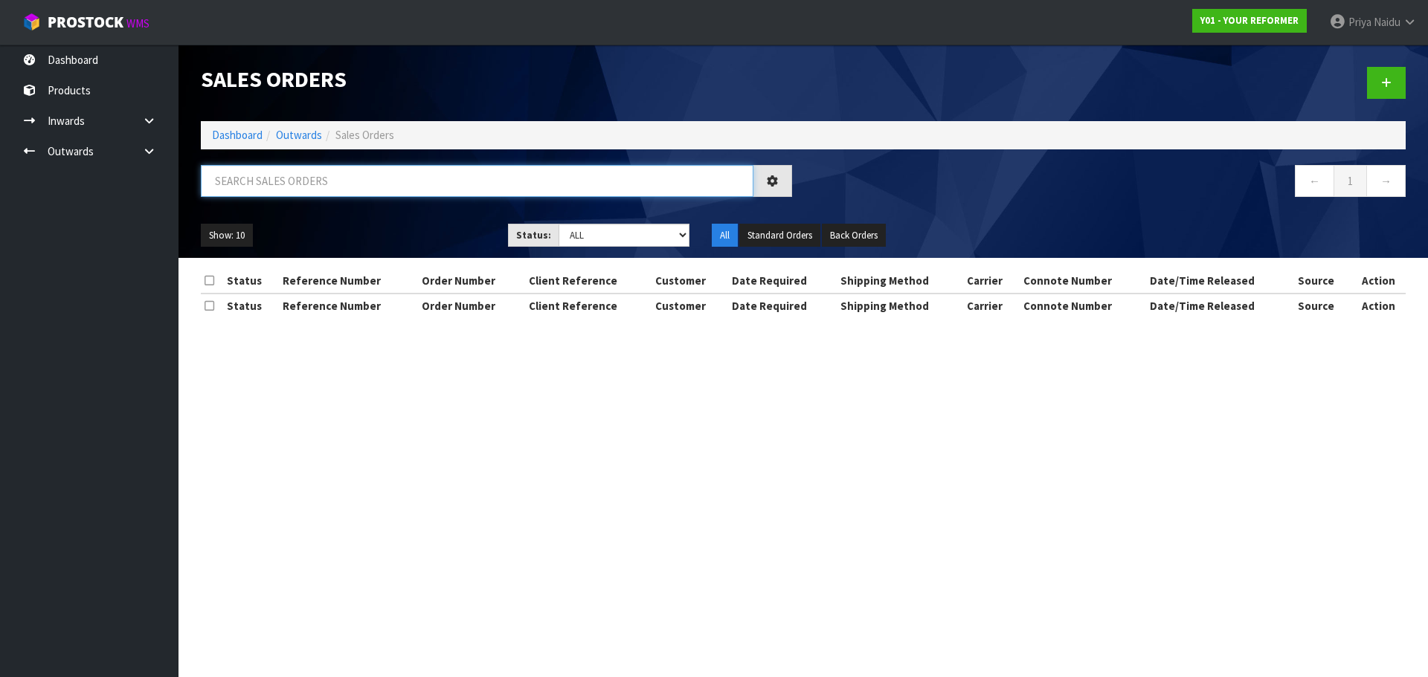
click at [320, 185] on input "text" at bounding box center [477, 181] width 552 height 32
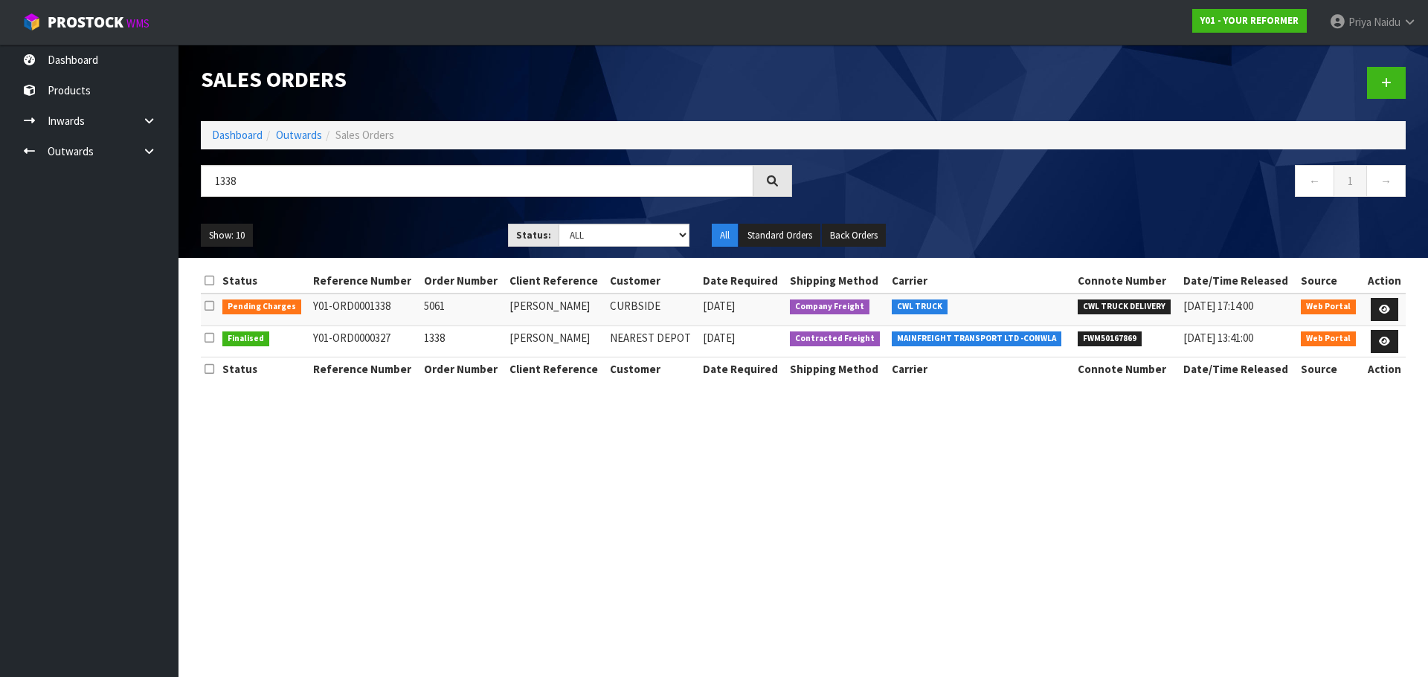
click at [339, 226] on ul "Show: 10 5 10 25 50" at bounding box center [343, 236] width 285 height 24
click at [265, 173] on input "1338" at bounding box center [477, 181] width 552 height 32
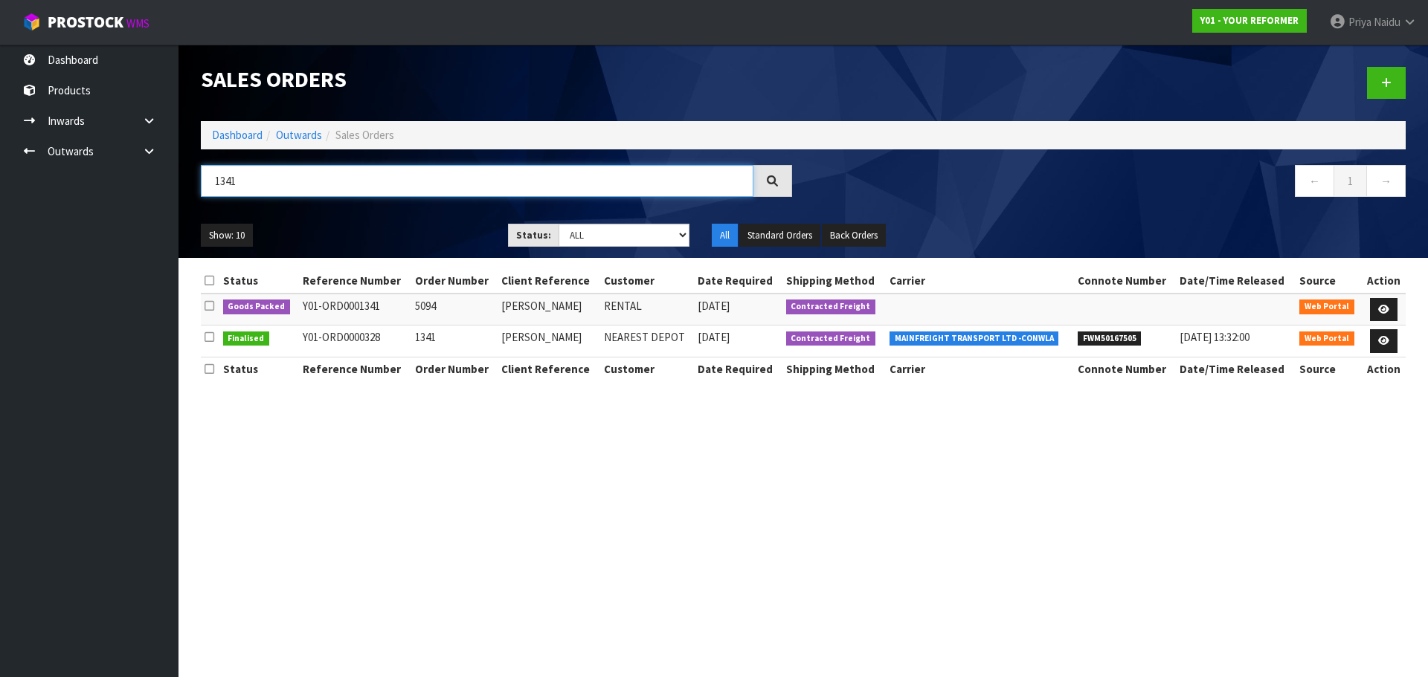
type input "1341"
click at [408, 224] on ul "Show: 10 5 10 25 50" at bounding box center [343, 236] width 285 height 24
click at [1383, 305] on icon at bounding box center [1383, 310] width 11 height 10
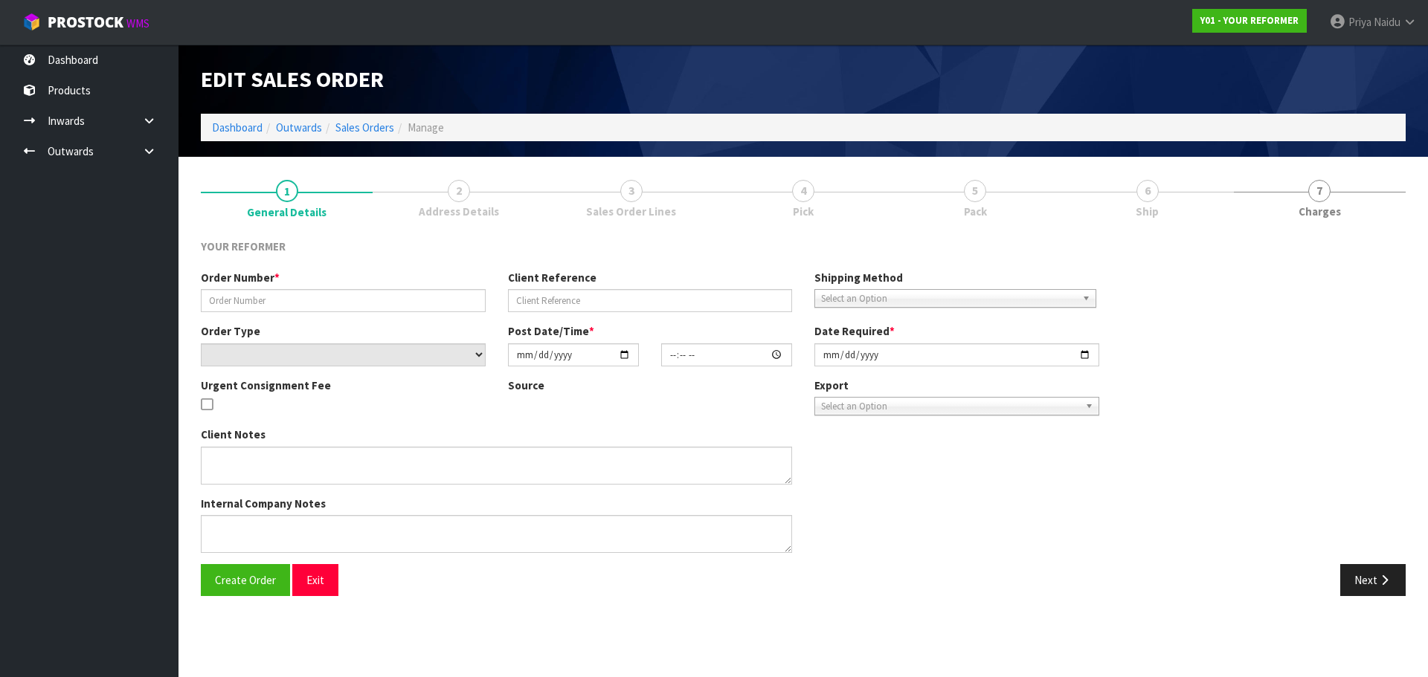
type input "5094"
type input "MAYA IVERSEN"
select select "number:0"
type input "2025-08-28"
type input "12:46:00.000"
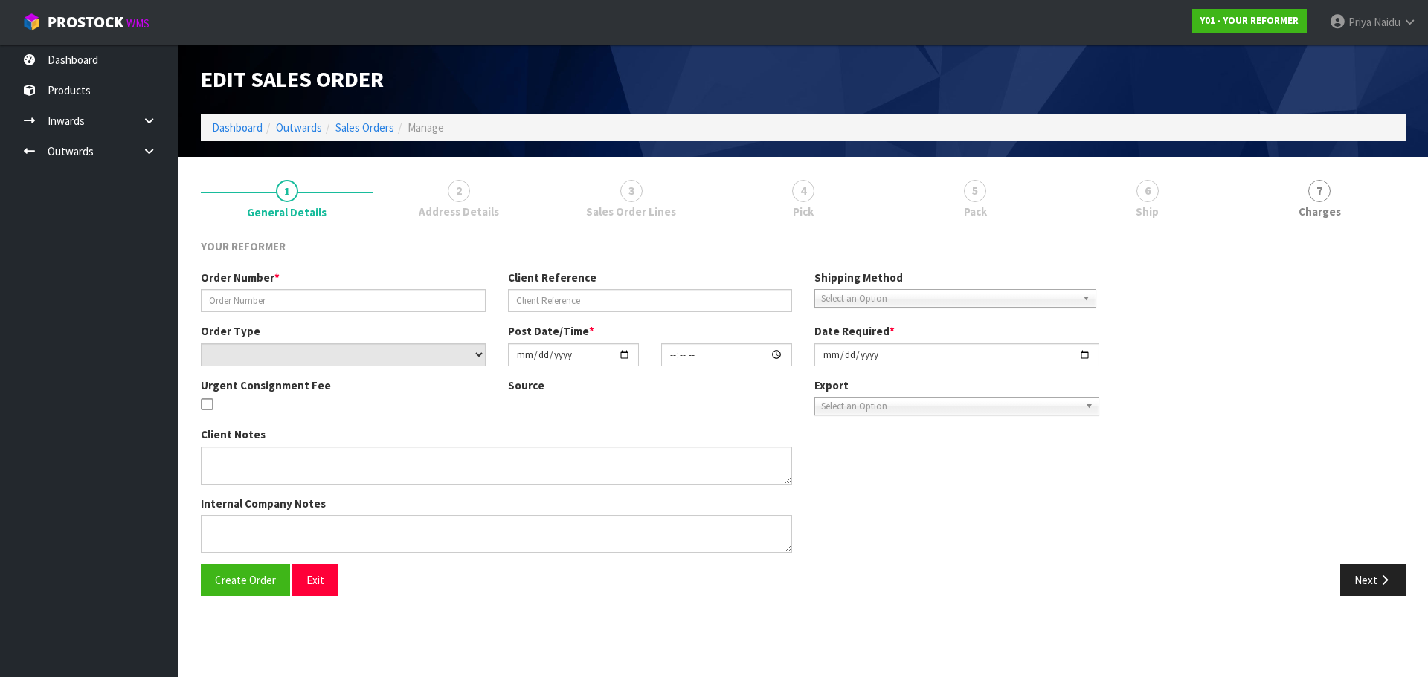
type input "2025-08-29"
type textarea "MAYA IVERSEN 33A MACPHERSON STREET MEADOWBANK AUK AUCKLAND 1072 NEW ZEALAND +64…"
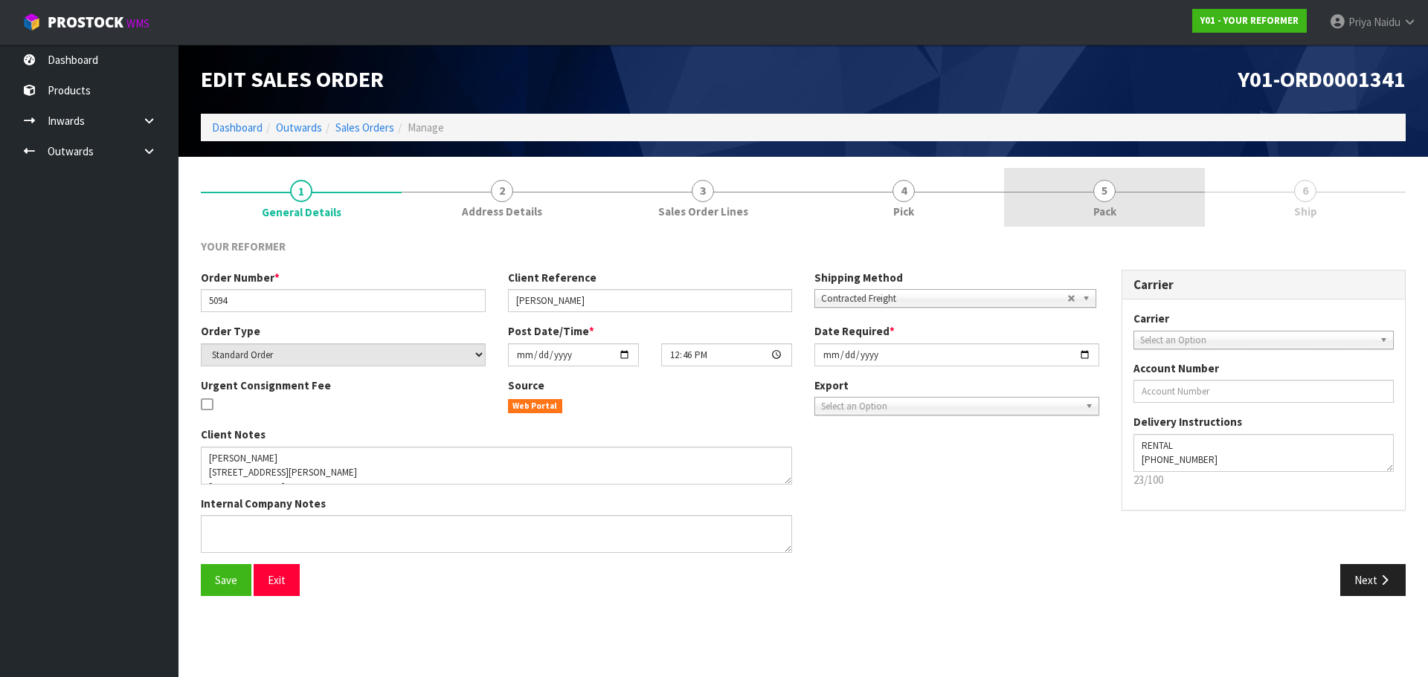
click at [1097, 225] on link "5 Pack" at bounding box center [1104, 197] width 201 height 59
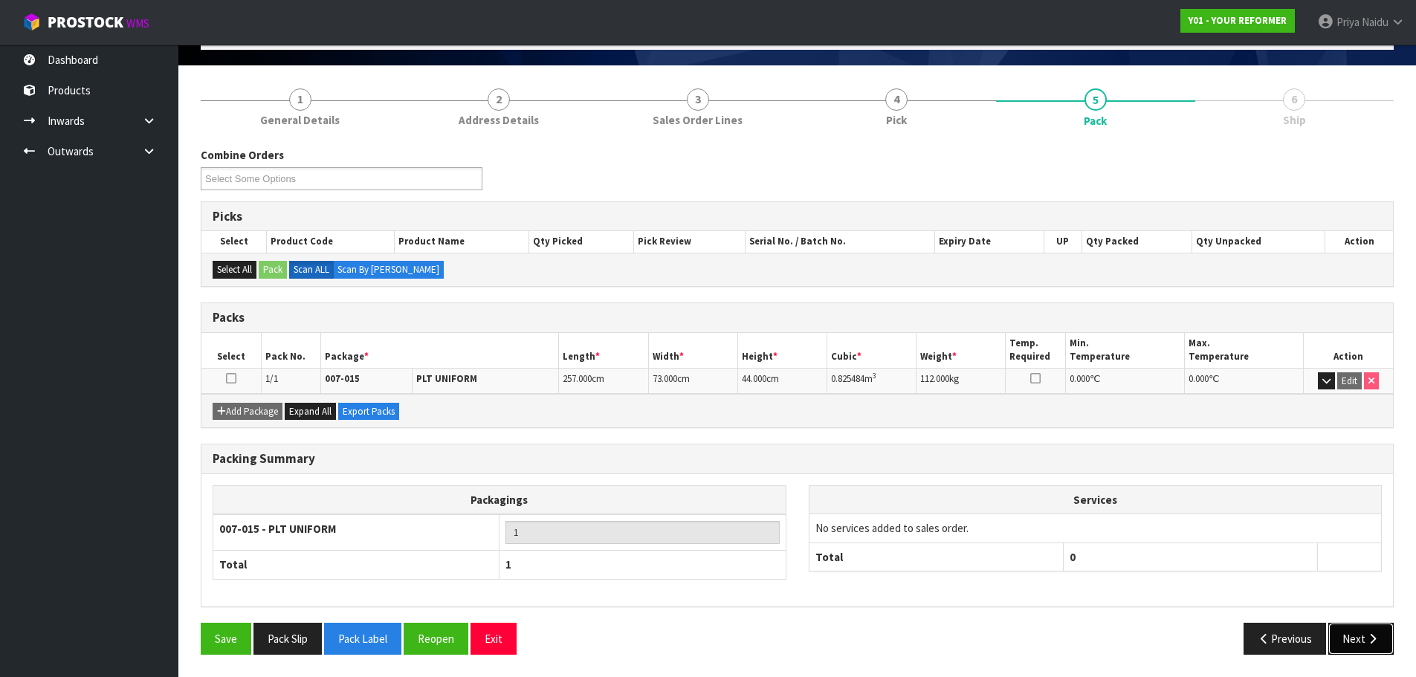
click at [1335, 634] on button "Next" at bounding box center [1361, 639] width 65 height 32
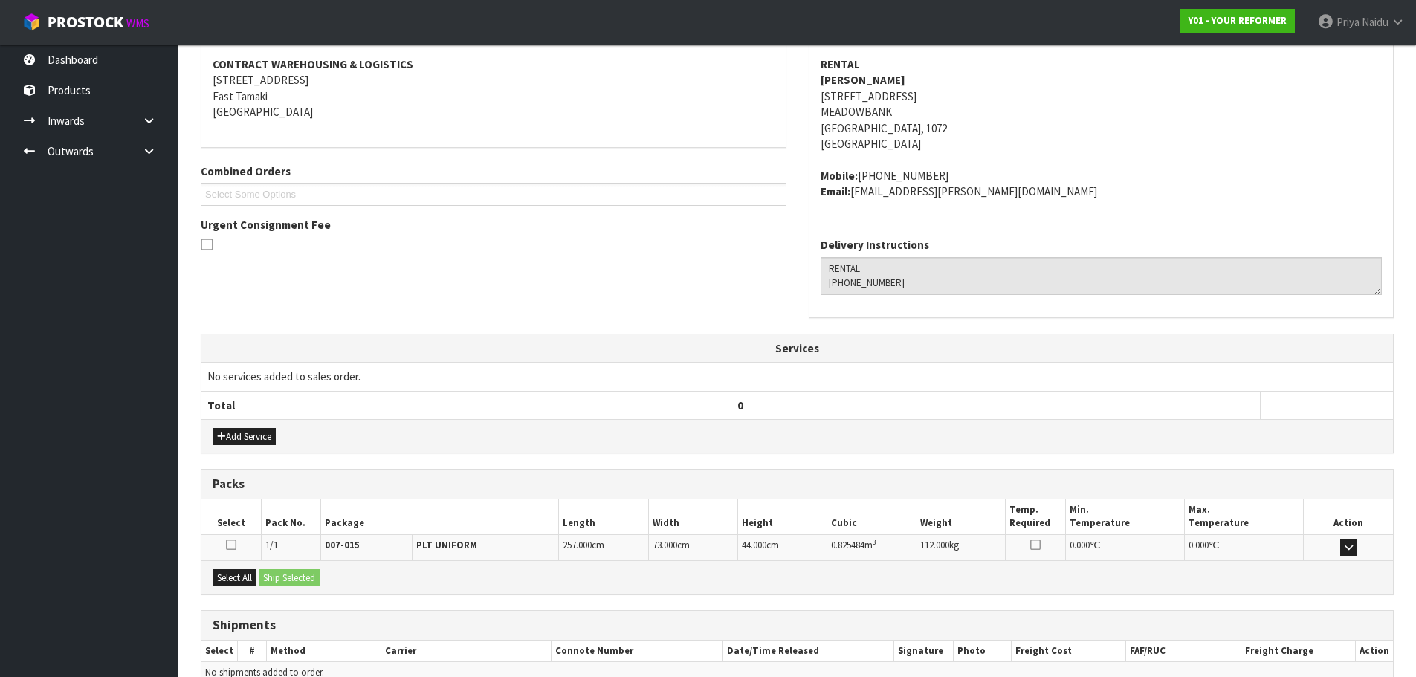
scroll to position [301, 0]
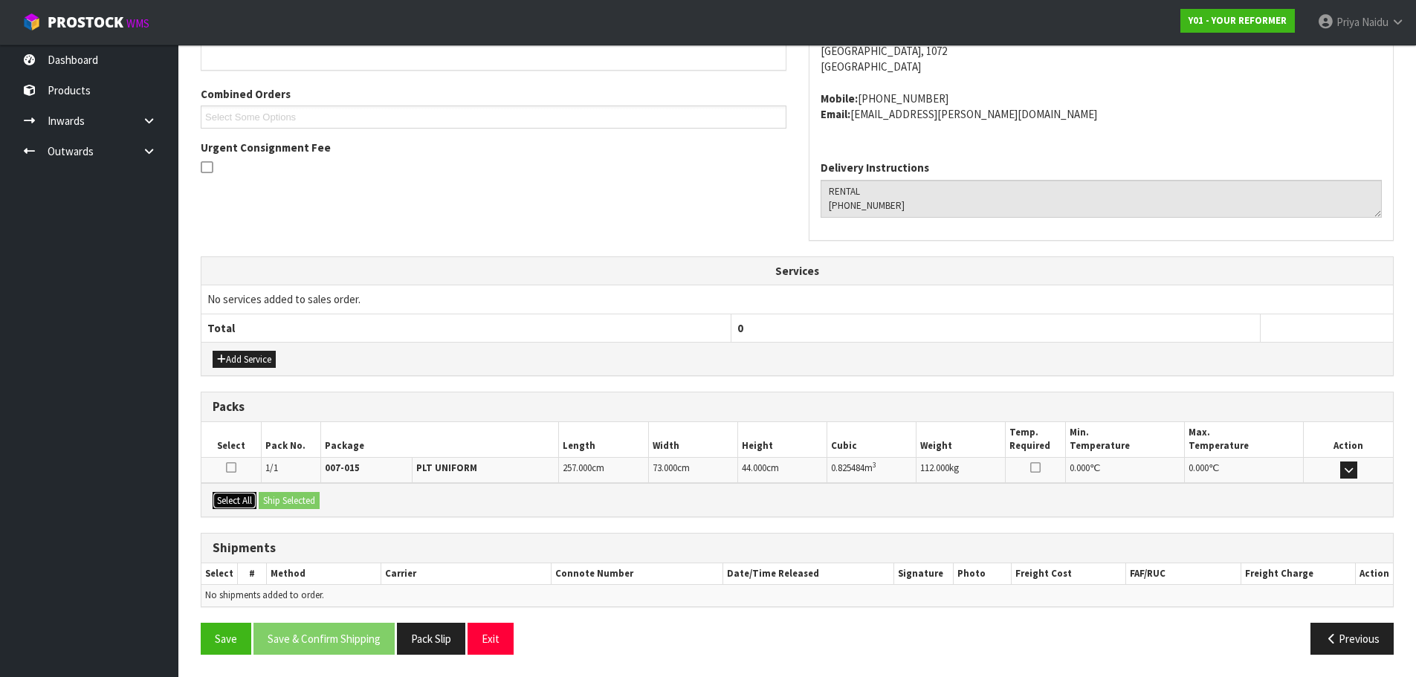
click at [248, 500] on button "Select All" at bounding box center [235, 501] width 44 height 18
drag, startPoint x: 276, startPoint y: 503, endPoint x: 307, endPoint y: 508, distance: 31.7
click at [286, 506] on button "Ship Selected" at bounding box center [289, 501] width 61 height 18
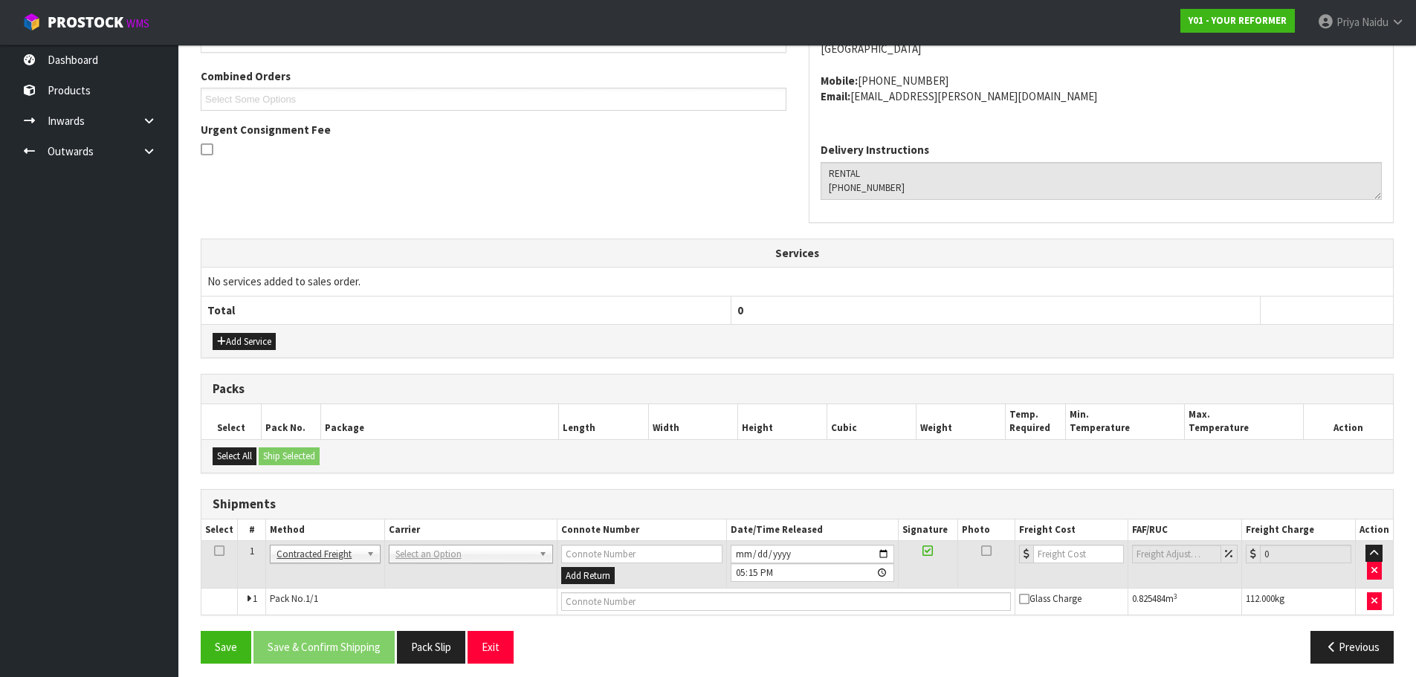
scroll to position [328, 0]
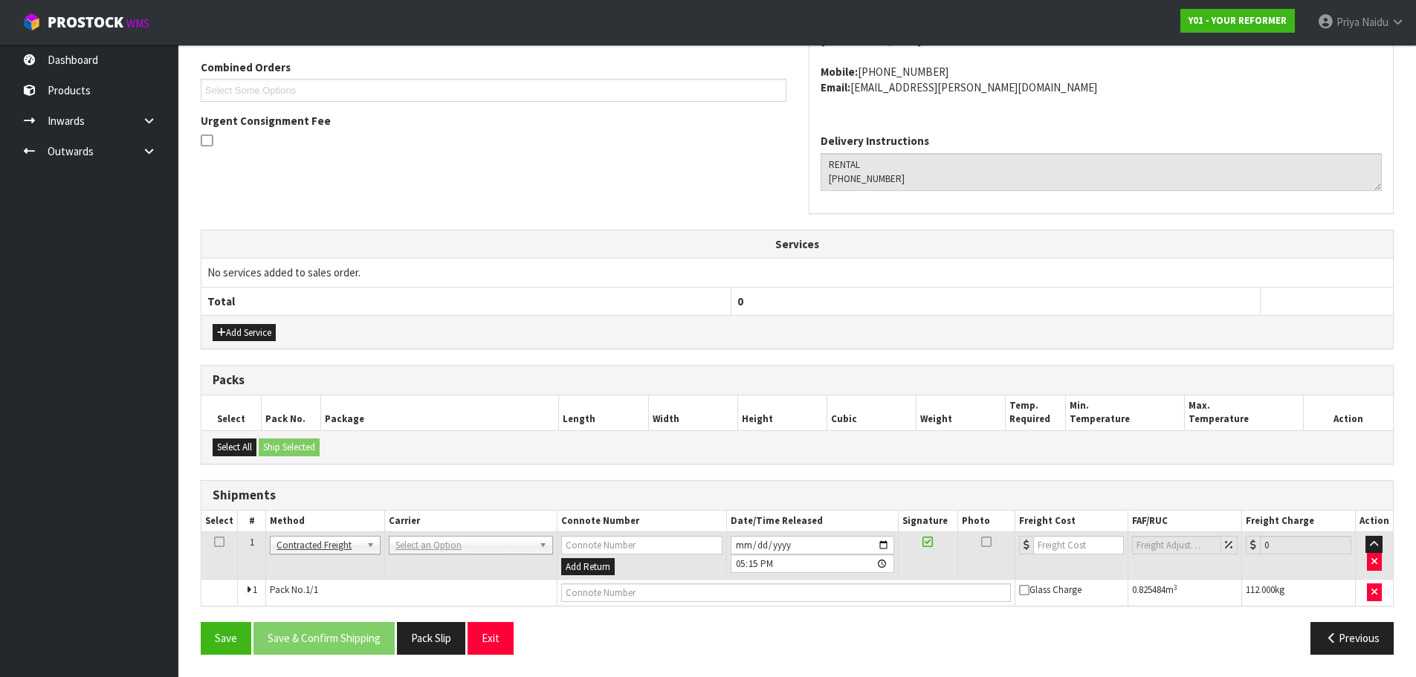
drag, startPoint x: 298, startPoint y: 543, endPoint x: 308, endPoint y: 574, distance: 32.7
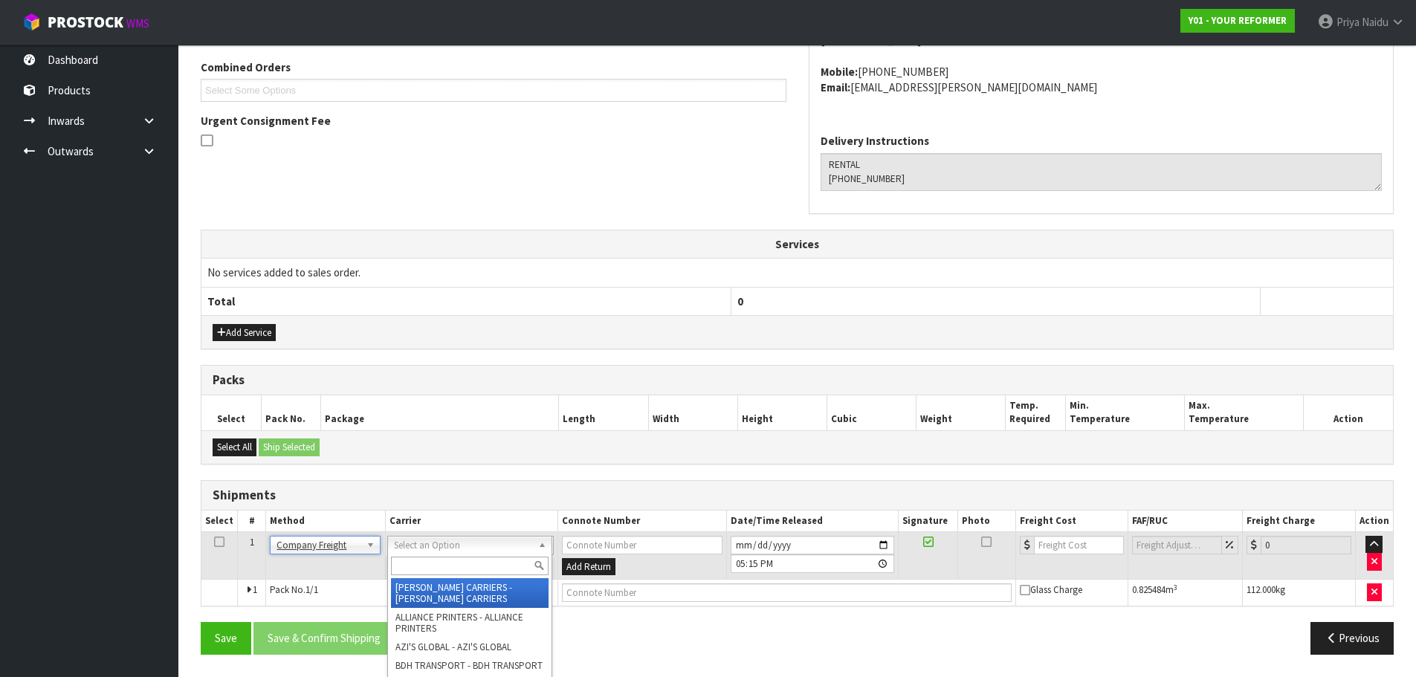
click at [409, 564] on input "text" at bounding box center [470, 566] width 158 height 19
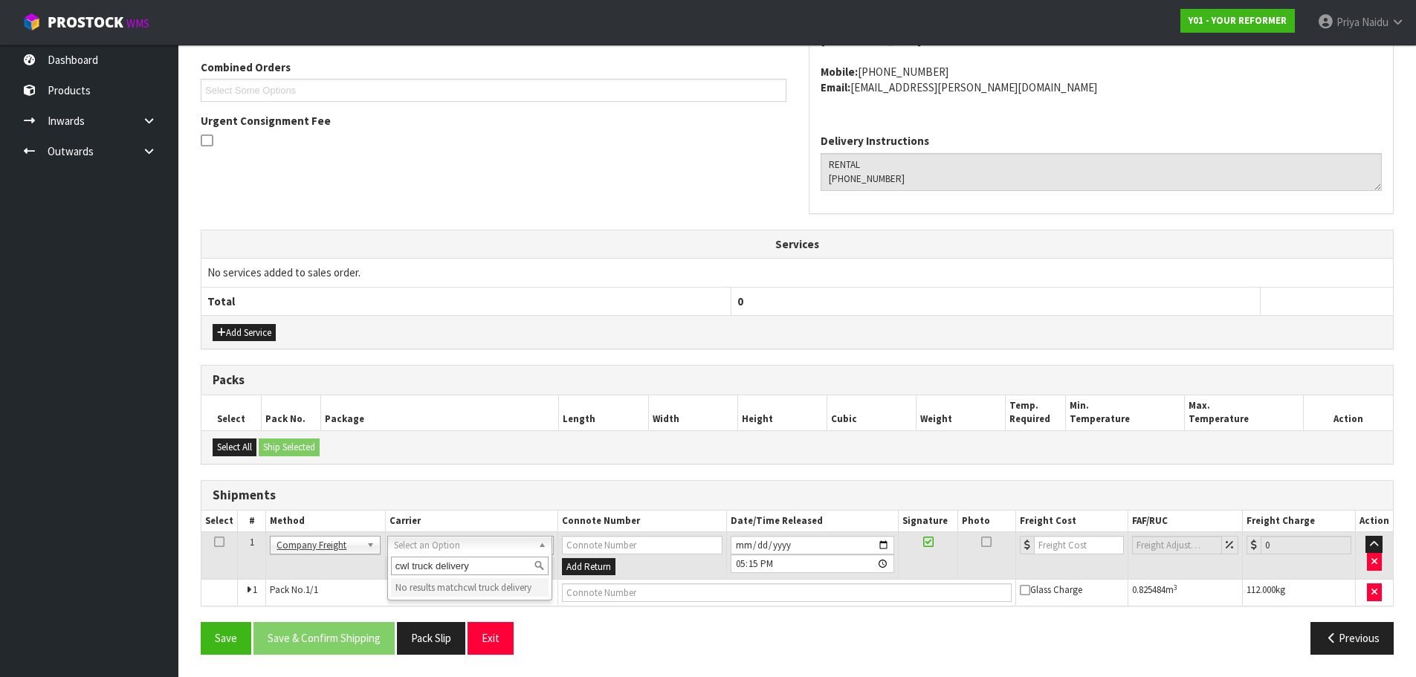
click at [482, 565] on input "cwl truck delivery" at bounding box center [470, 566] width 158 height 19
drag, startPoint x: 396, startPoint y: 567, endPoint x: 488, endPoint y: 564, distance: 92.3
click at [488, 564] on input "cwl truck deliver" at bounding box center [470, 566] width 158 height 19
type input "cwl truck deliver"
click at [636, 588] on input "text" at bounding box center [787, 593] width 450 height 19
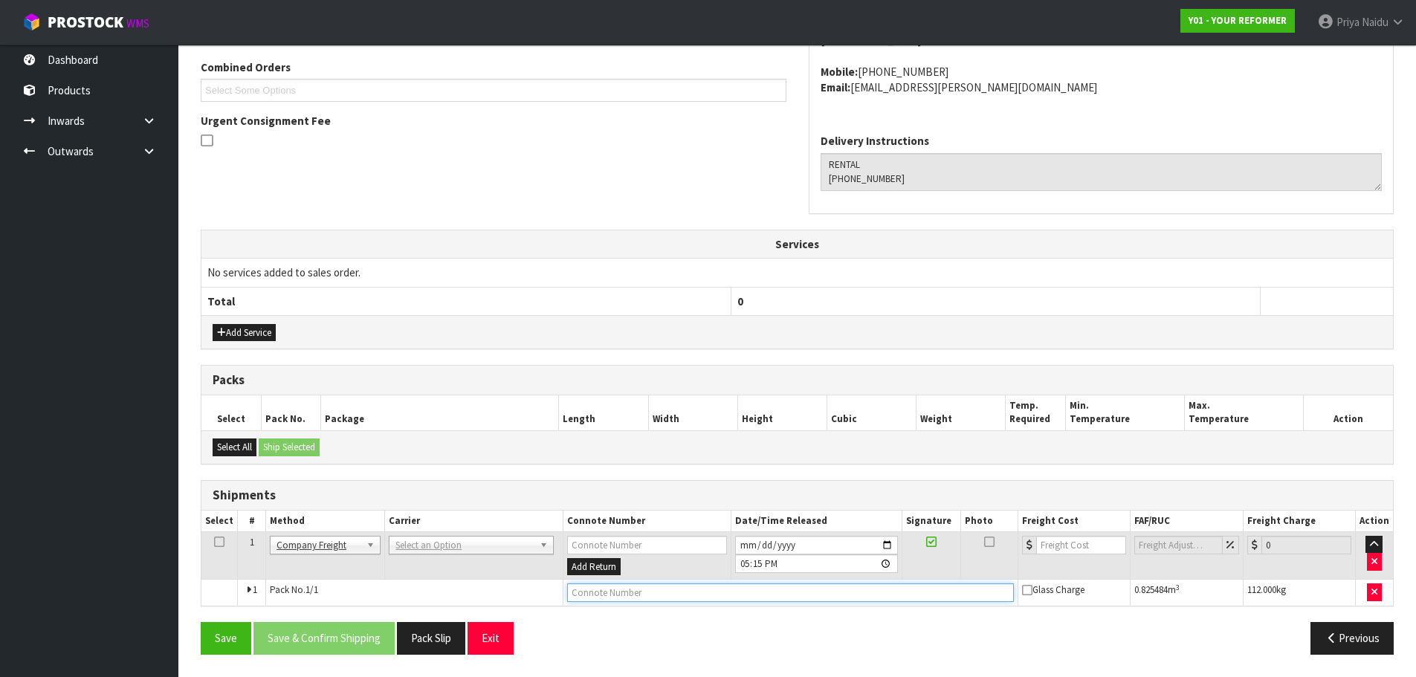
paste input "CWL TRUCK DELIVER"
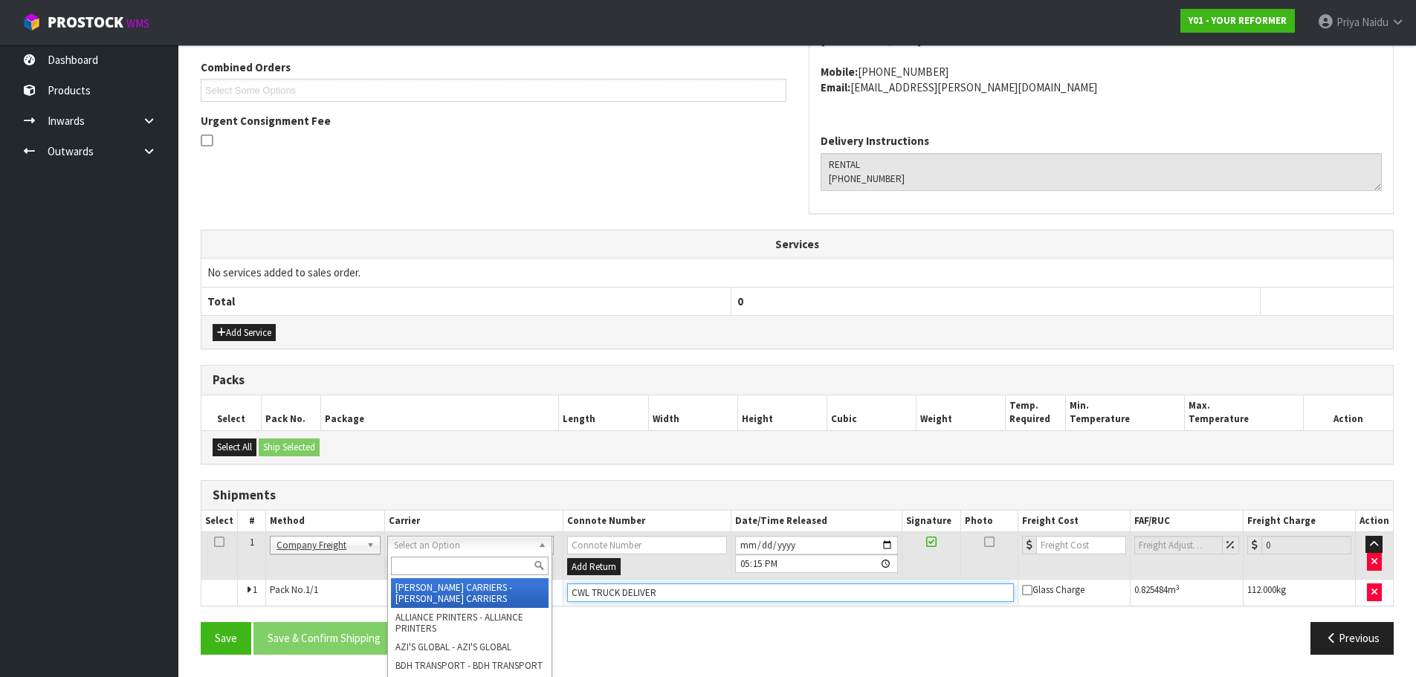
type input "CWL TRUCK DELIVER"
click at [441, 566] on input "text" at bounding box center [470, 566] width 158 height 19
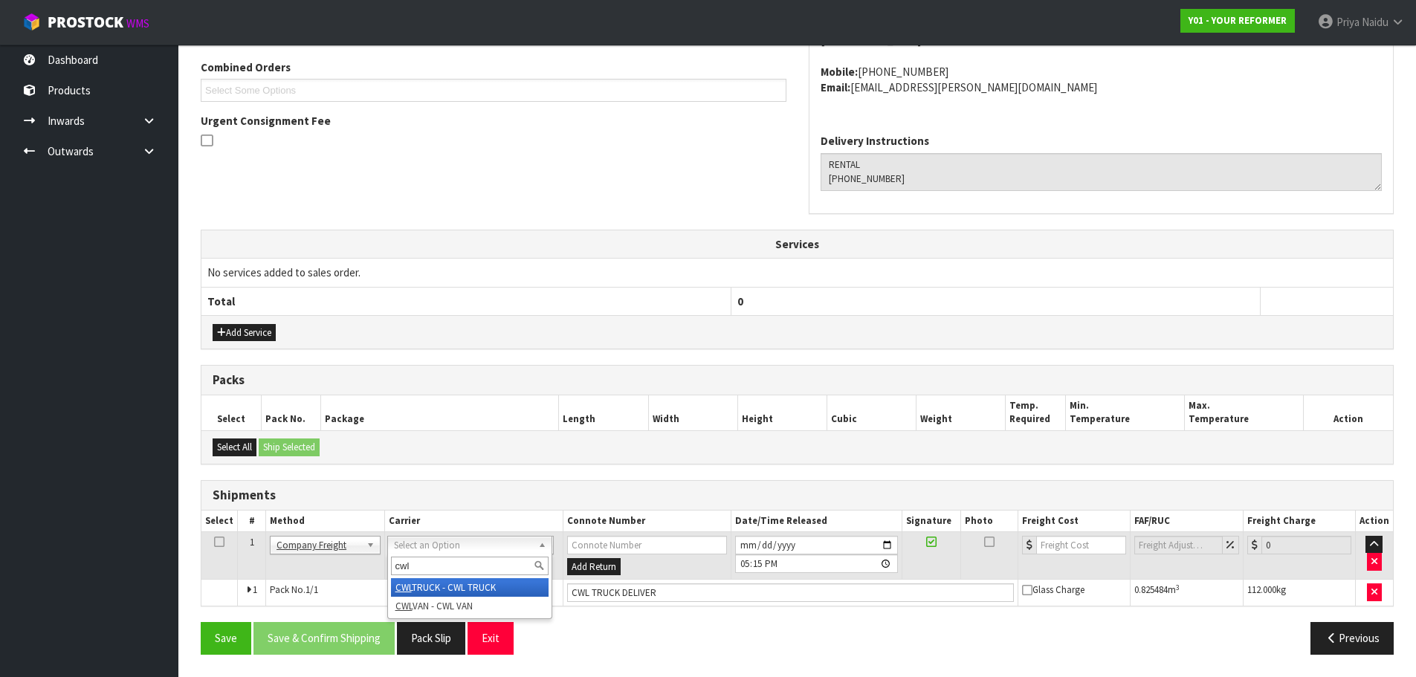
type input "cwl"
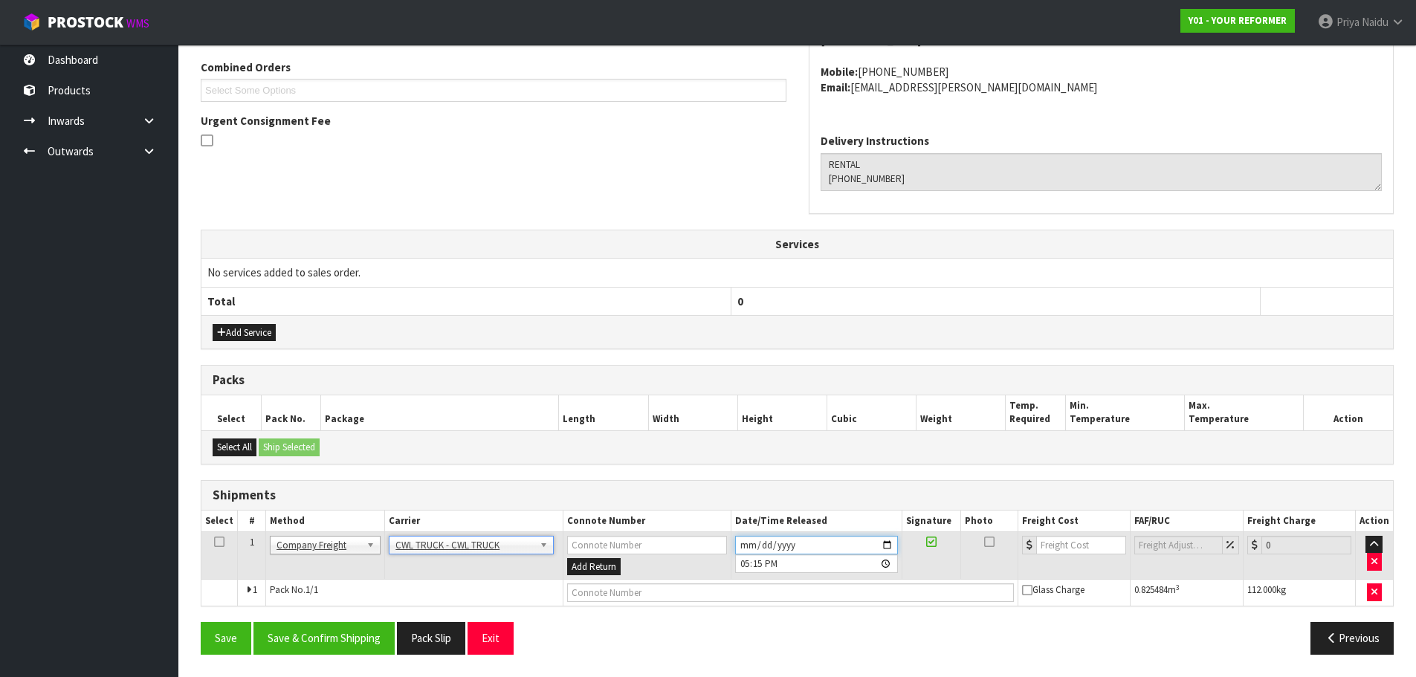
click at [889, 545] on input "2025-09-01" at bounding box center [816, 545] width 163 height 19
type input "2025-09-05"
click at [678, 639] on div "Save Save & Confirm Shipping Pack Slip Exit" at bounding box center [494, 638] width 608 height 32
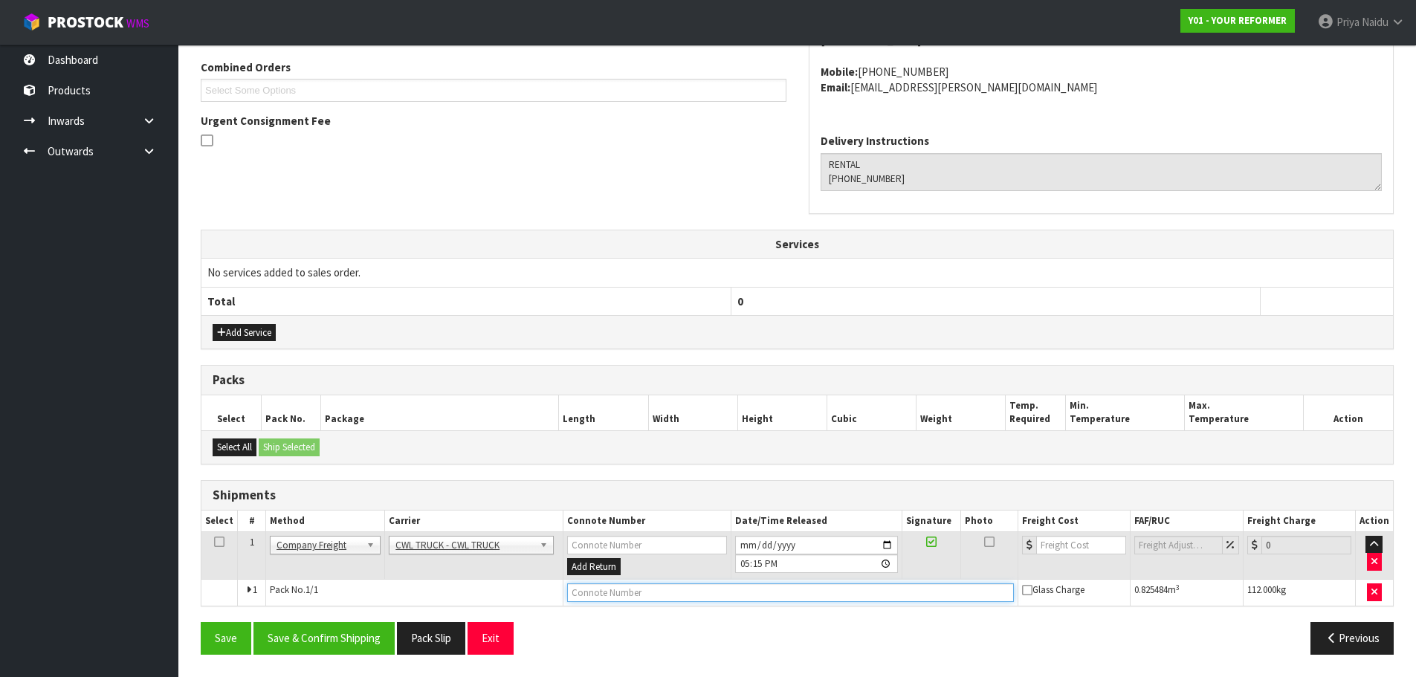
click at [618, 589] on input "text" at bounding box center [790, 593] width 447 height 19
type input "CWL TRUCK DELIVERY"
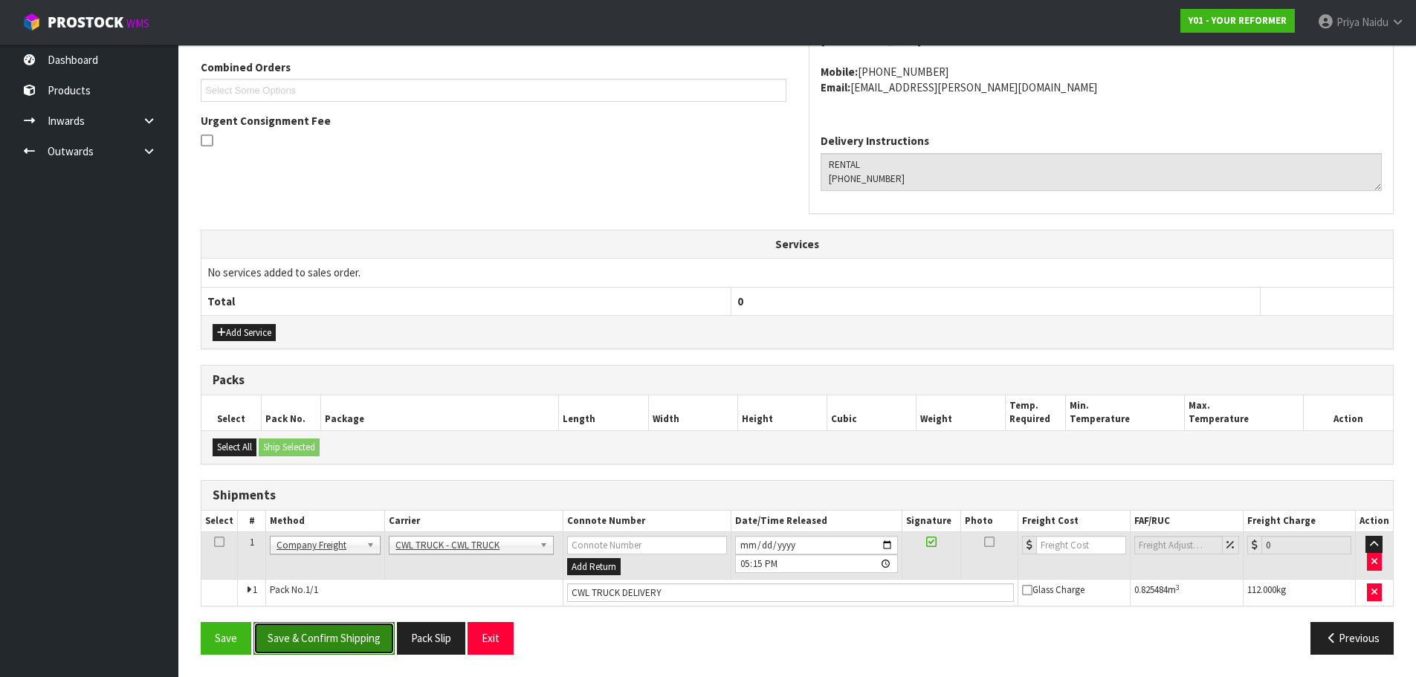
click at [335, 639] on button "Save & Confirm Shipping" at bounding box center [324, 638] width 141 height 32
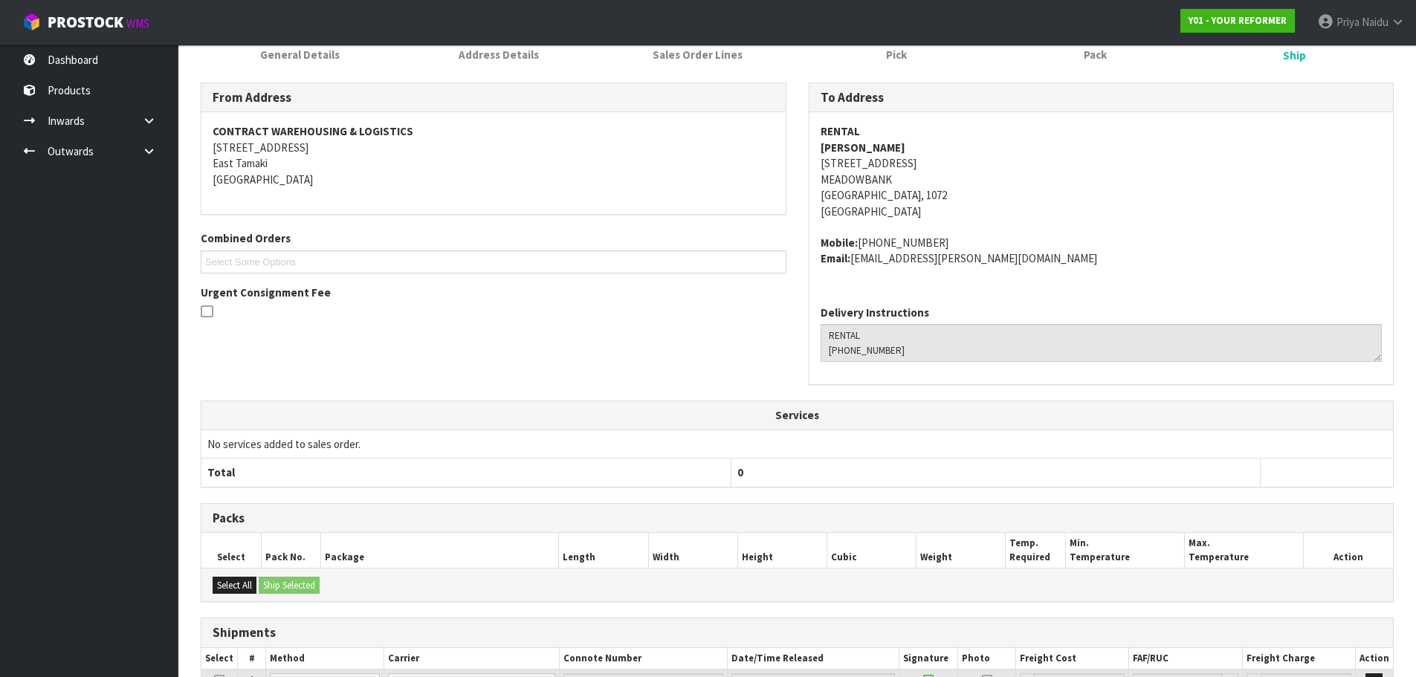
scroll to position [0, 0]
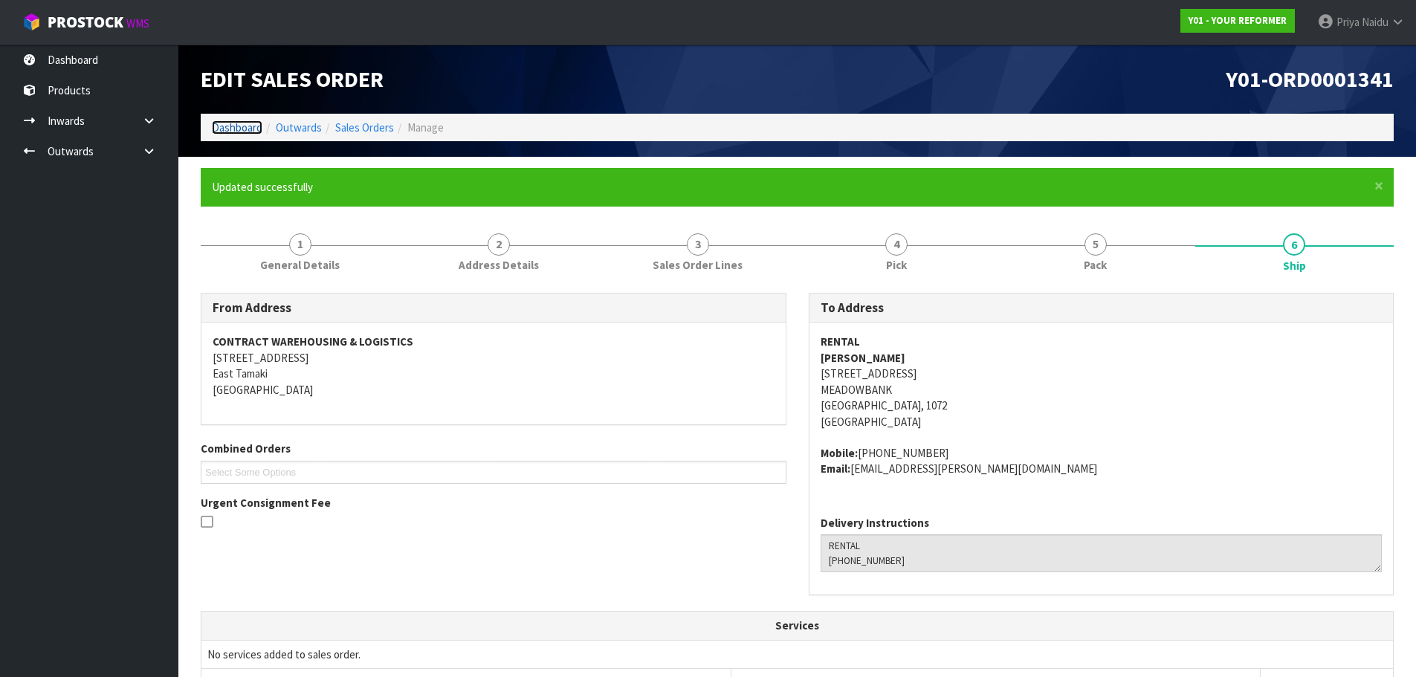
click at [238, 133] on link "Dashboard" at bounding box center [237, 127] width 51 height 14
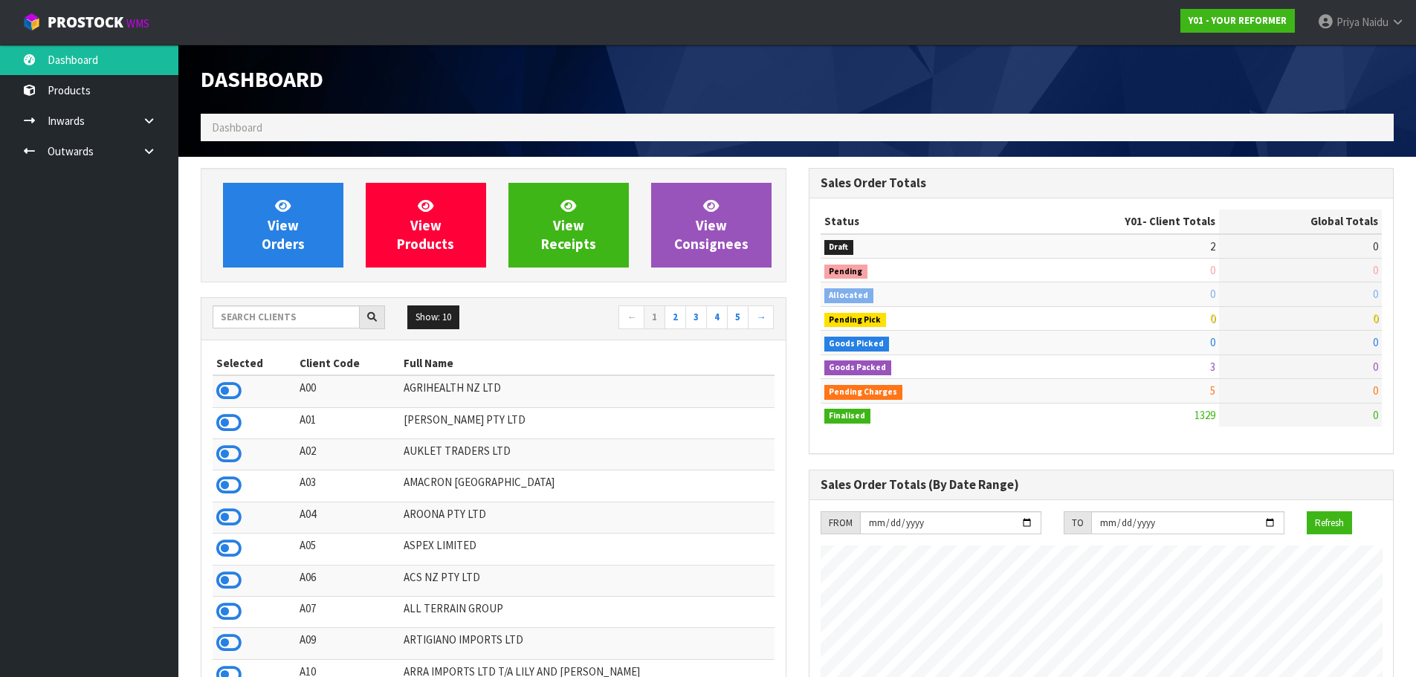
scroll to position [1126, 607]
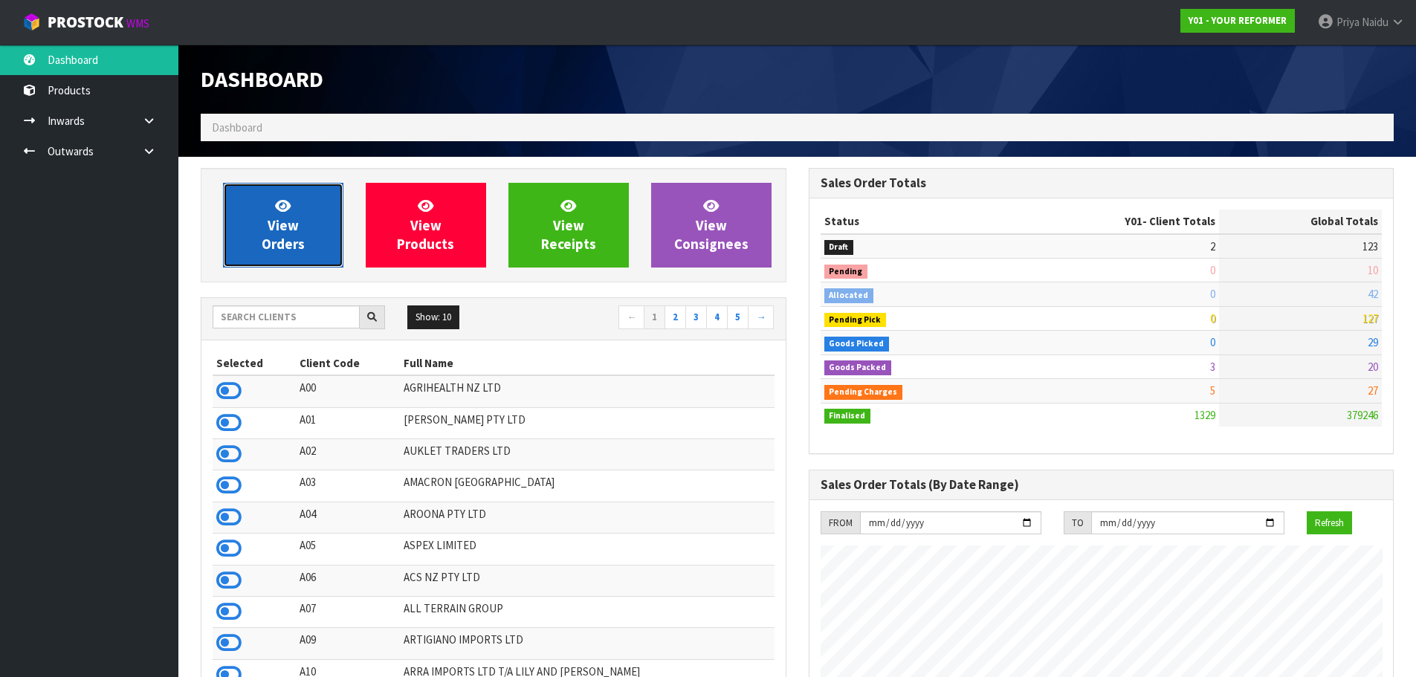
click at [283, 222] on span "View Orders" at bounding box center [283, 225] width 43 height 56
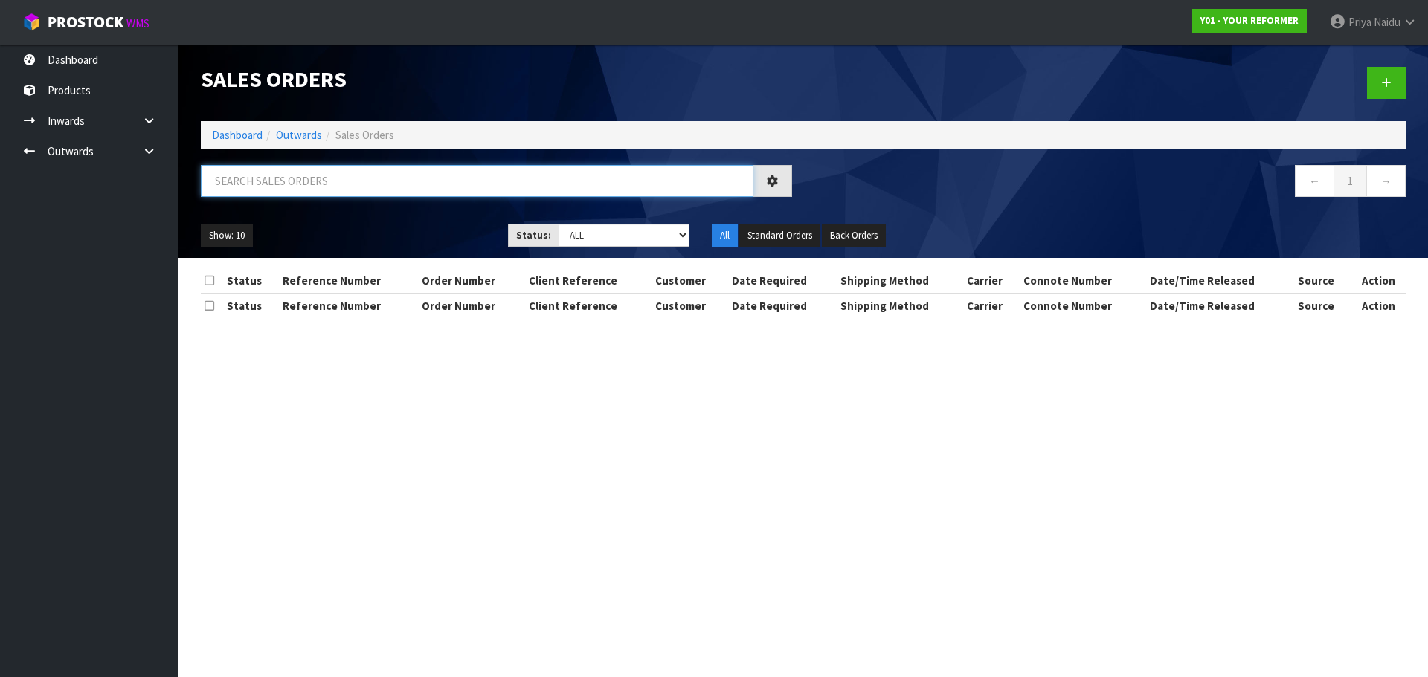
click at [294, 192] on input "text" at bounding box center [477, 181] width 552 height 32
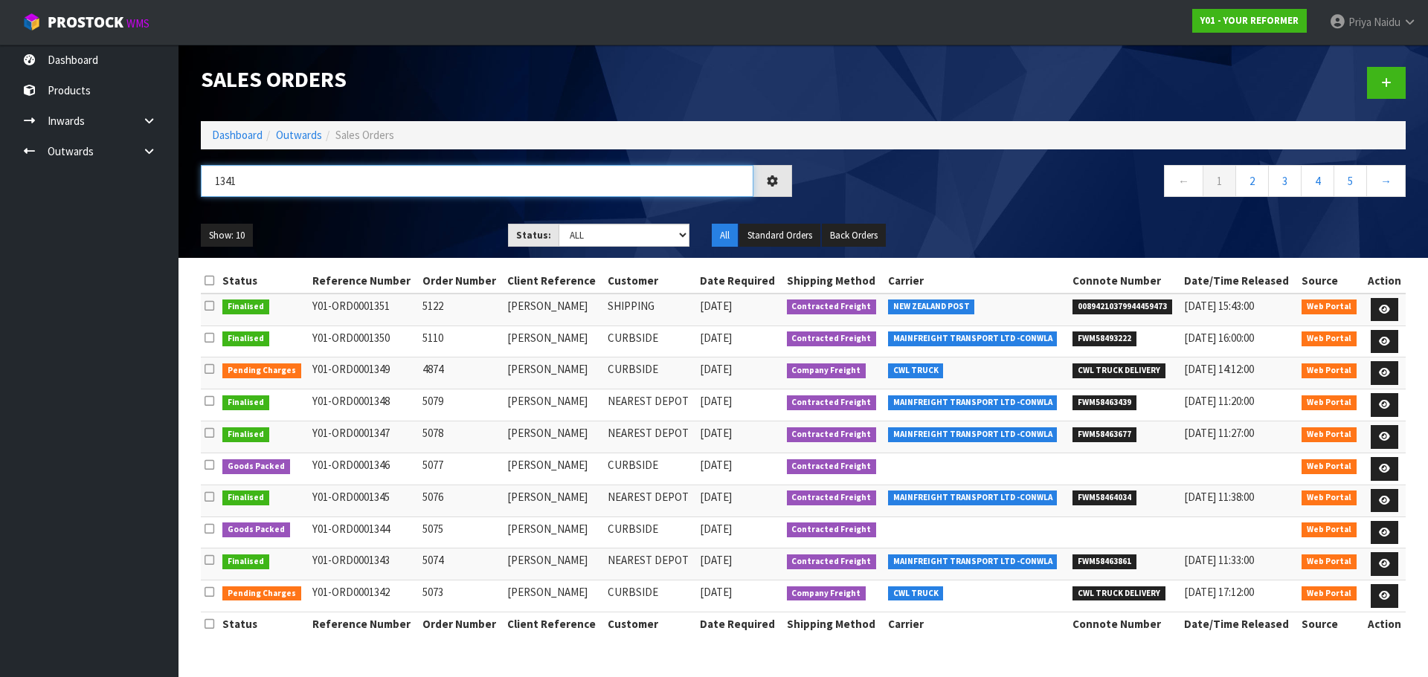
type input "1341"
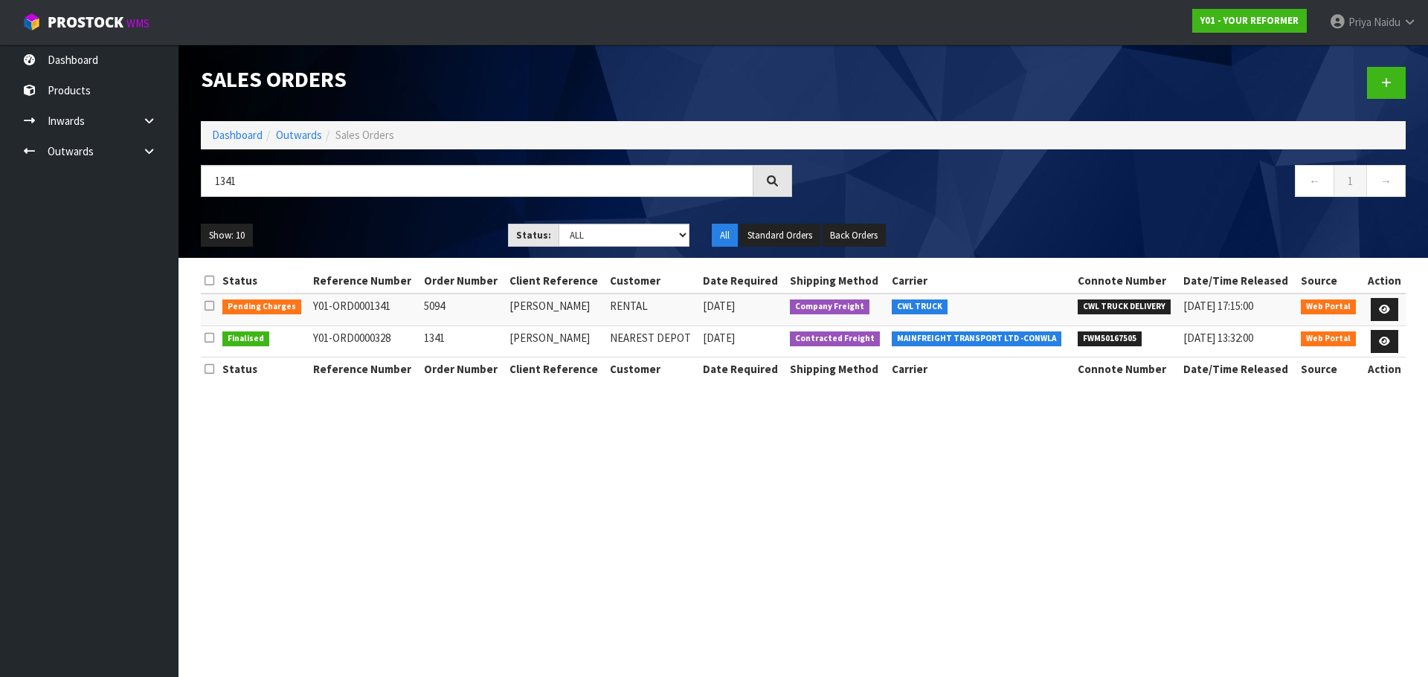
click at [390, 210] on div "1341 ← 1 →" at bounding box center [803, 189] width 1227 height 48
click at [1385, 307] on icon at bounding box center [1384, 310] width 11 height 10
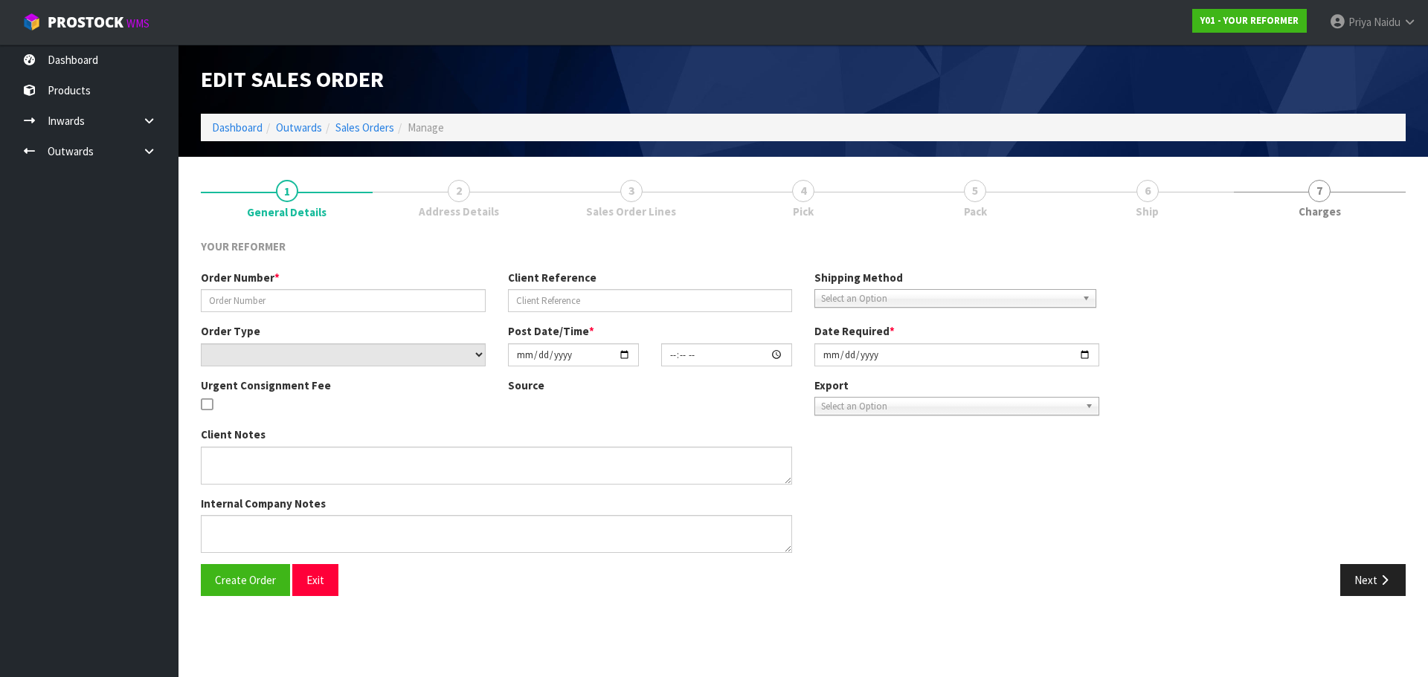
type input "5094"
type input "MAYA IVERSEN"
select select "number:0"
type input "2025-08-28"
type input "12:46:00.000"
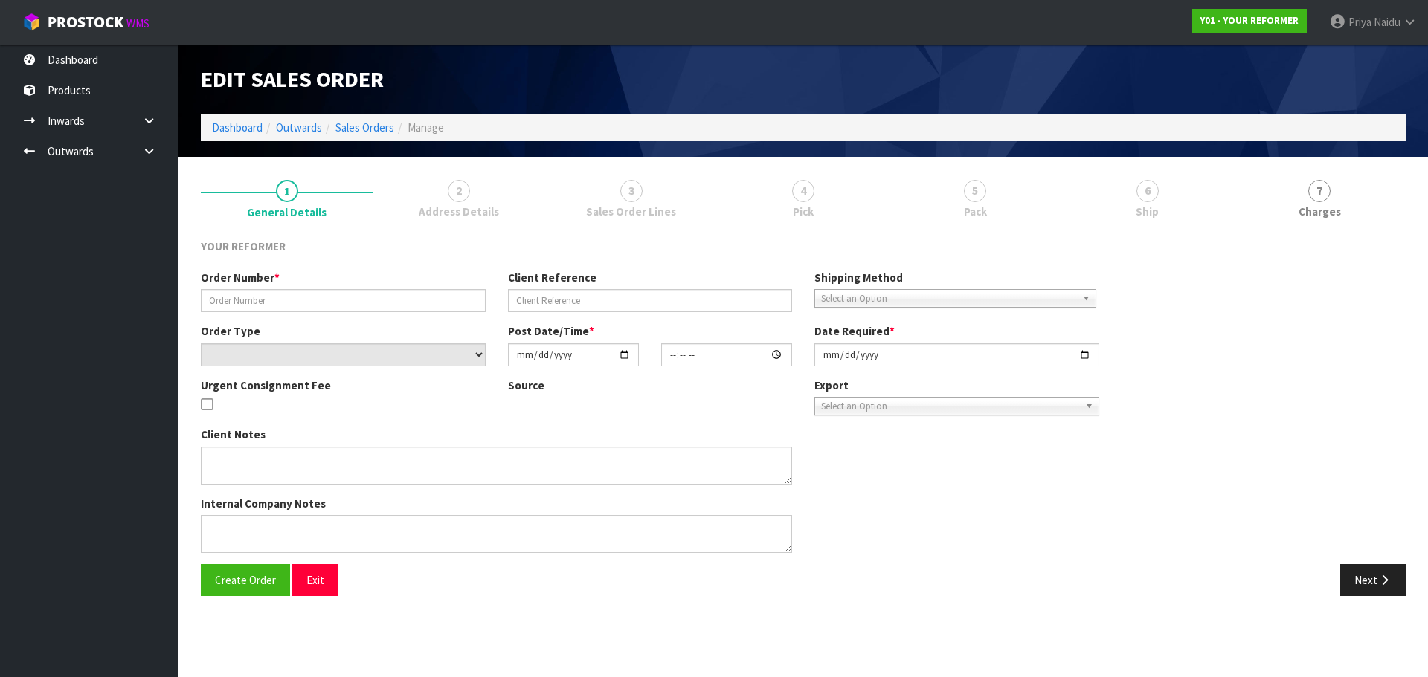
type input "2025-08-29"
type textarea "MAYA IVERSEN 33A MACPHERSON STREET MEADOWBANK AUK AUCKLAND 1072 NEW ZEALAND +64…"
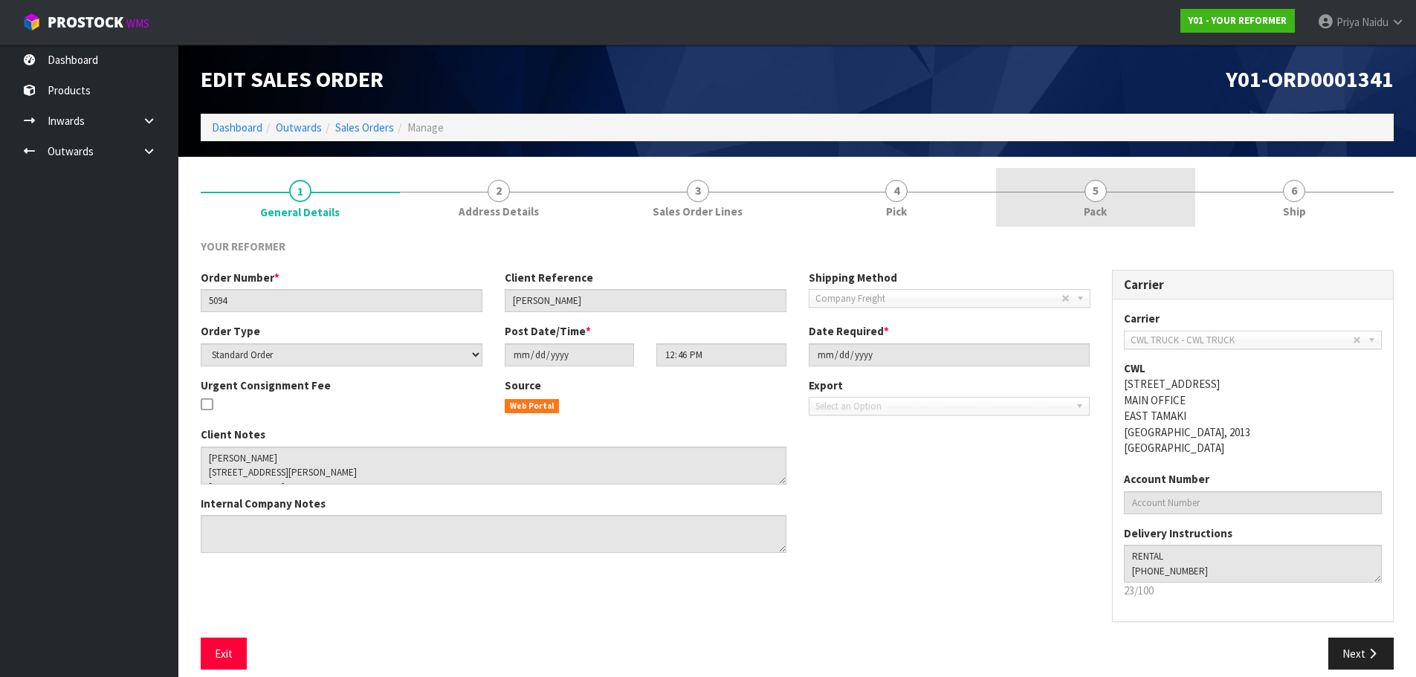
click at [1107, 190] on link "5 Pack" at bounding box center [1095, 197] width 199 height 59
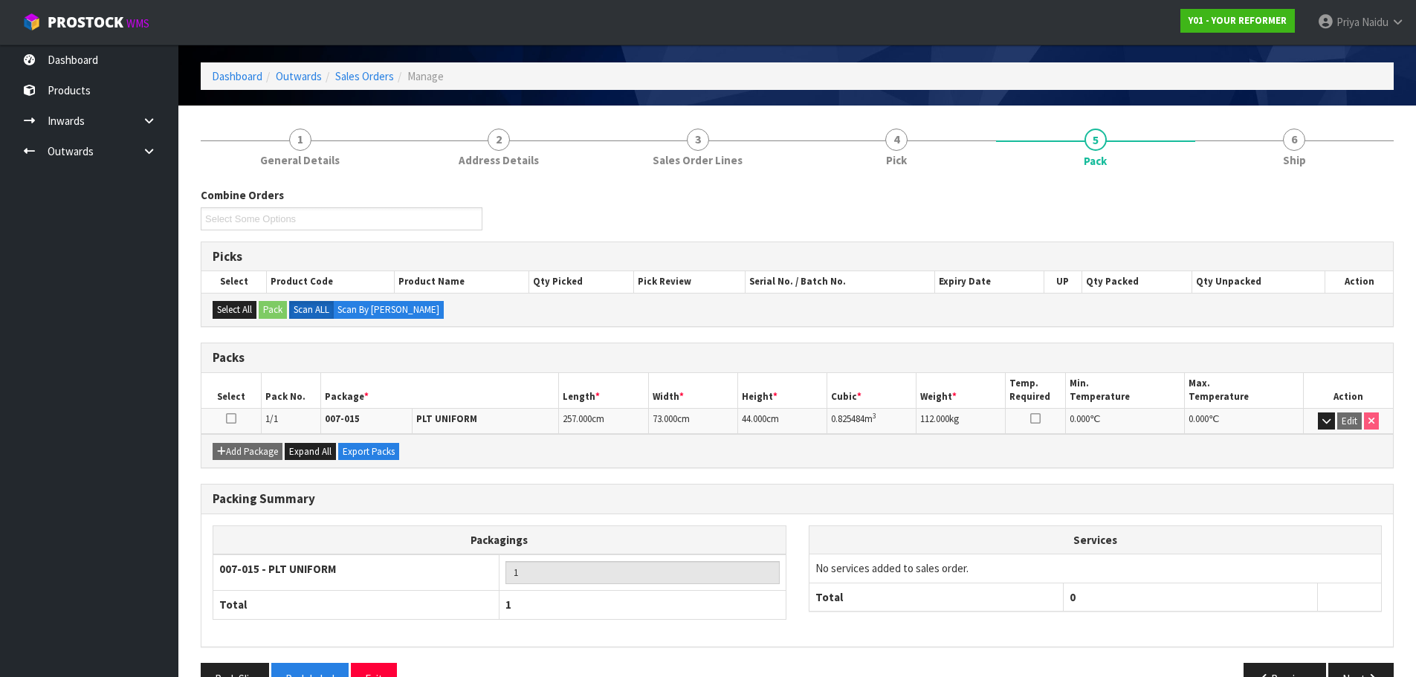
scroll to position [91, 0]
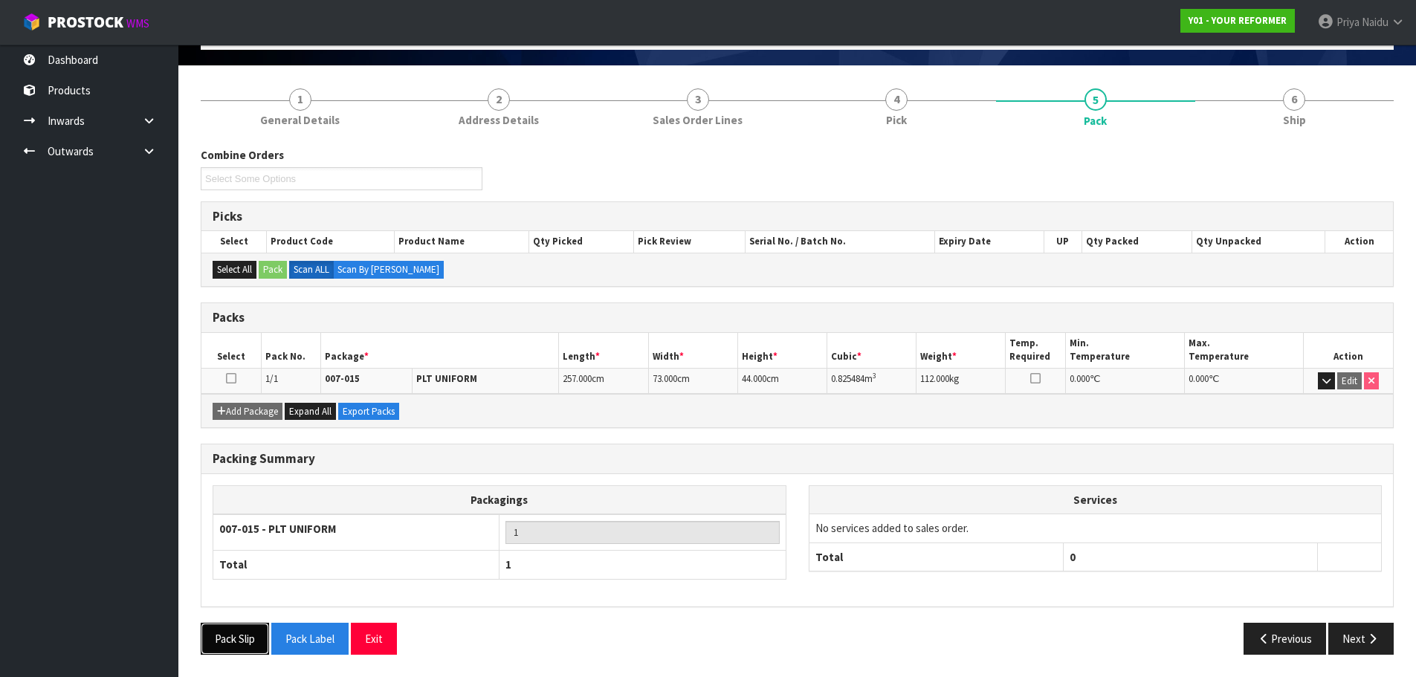
click at [253, 643] on button "Pack Slip" at bounding box center [235, 639] width 68 height 32
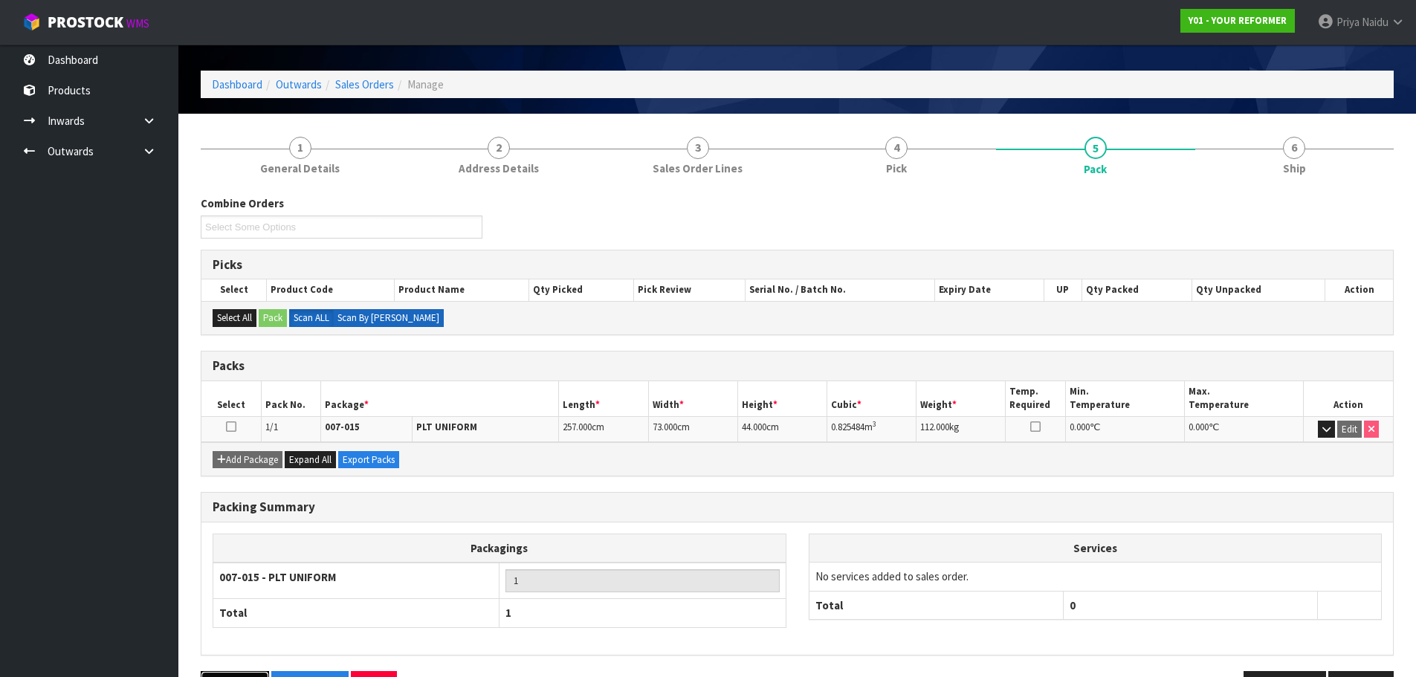
scroll to position [0, 0]
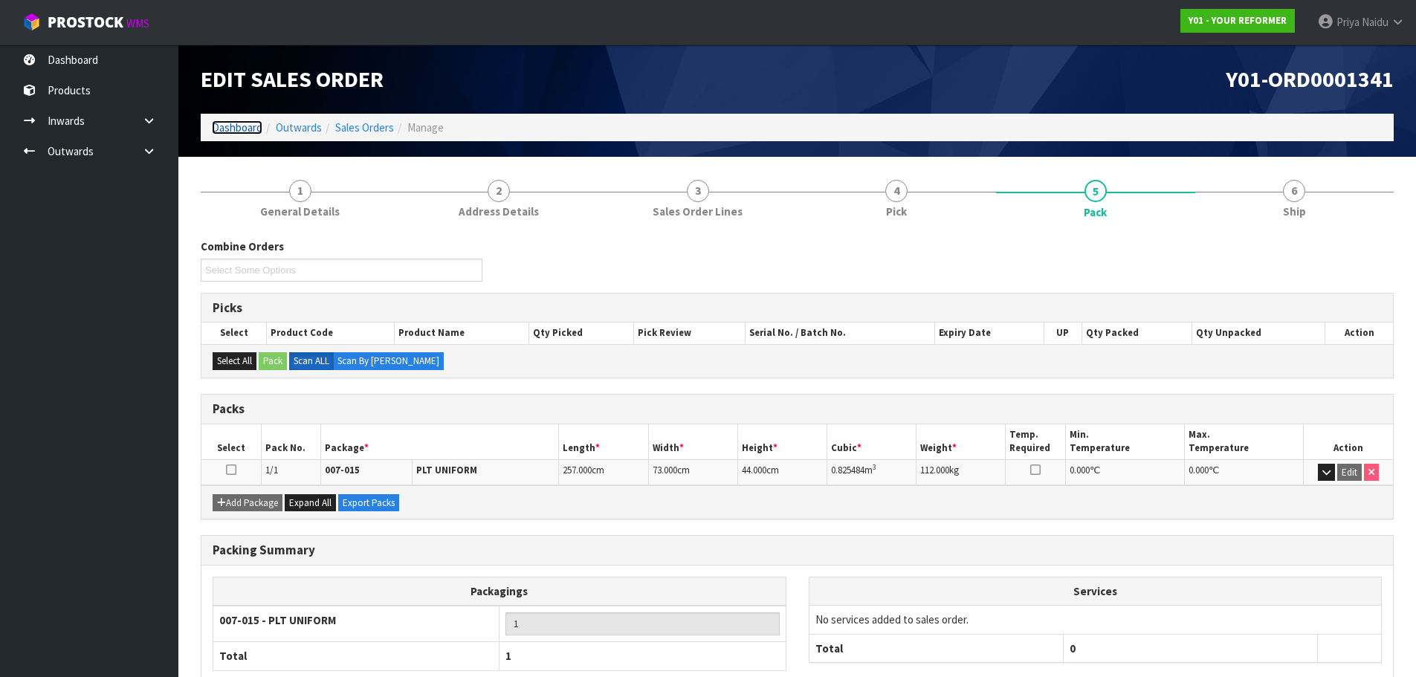
click at [248, 128] on link "Dashboard" at bounding box center [237, 127] width 51 height 14
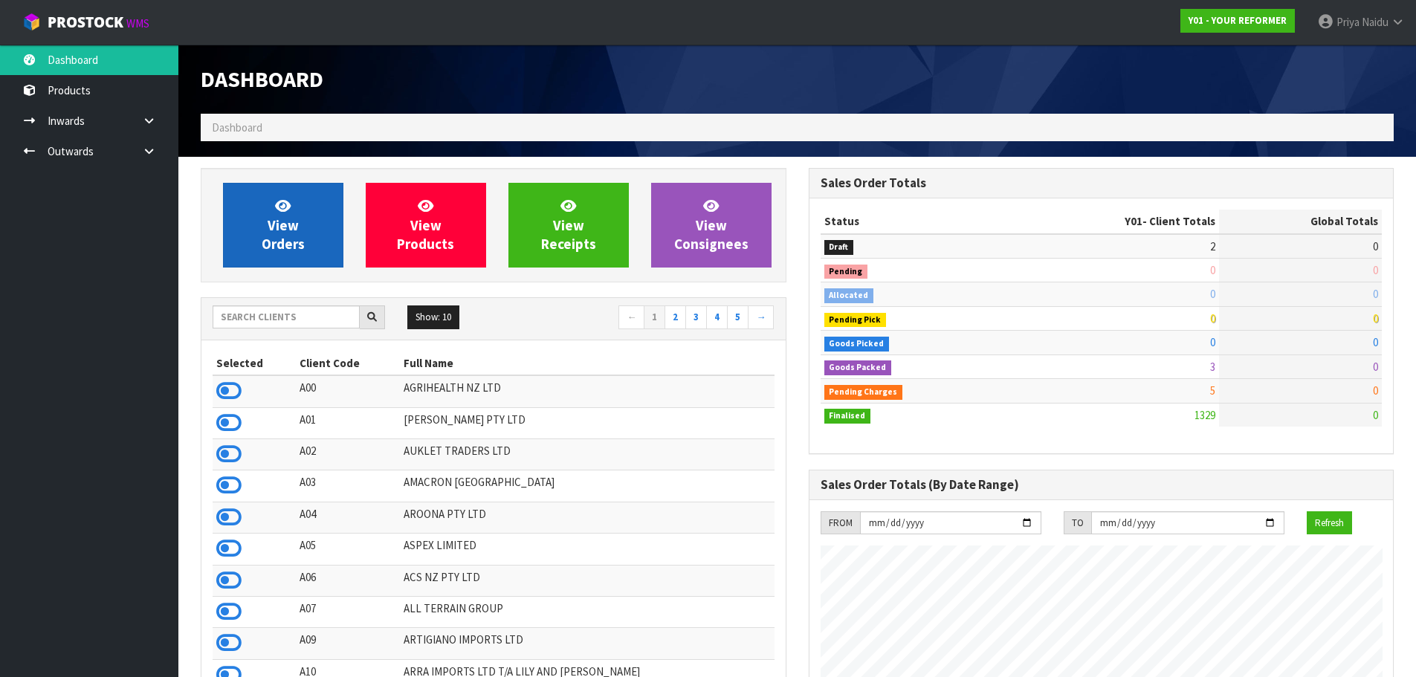
scroll to position [1126, 607]
click at [283, 239] on span "View Orders" at bounding box center [283, 225] width 43 height 56
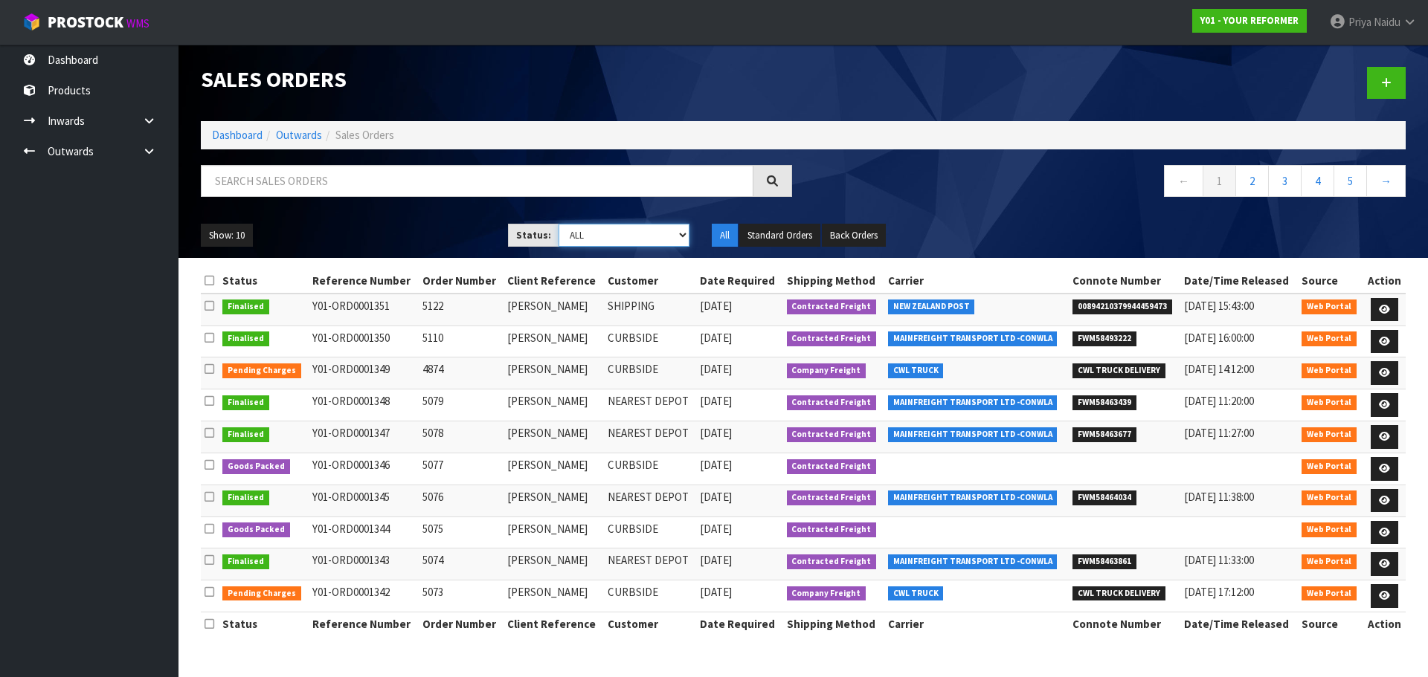
click at [576, 237] on select "Draft Pending Allocated Pending Pick Goods Picked Goods Packed Pending Charges …" at bounding box center [624, 235] width 132 height 23
select select "string:5"
click at [558, 224] on select "Draft Pending Allocated Pending Pick Goods Picked Goods Packed Pending Charges …" at bounding box center [624, 235] width 132 height 23
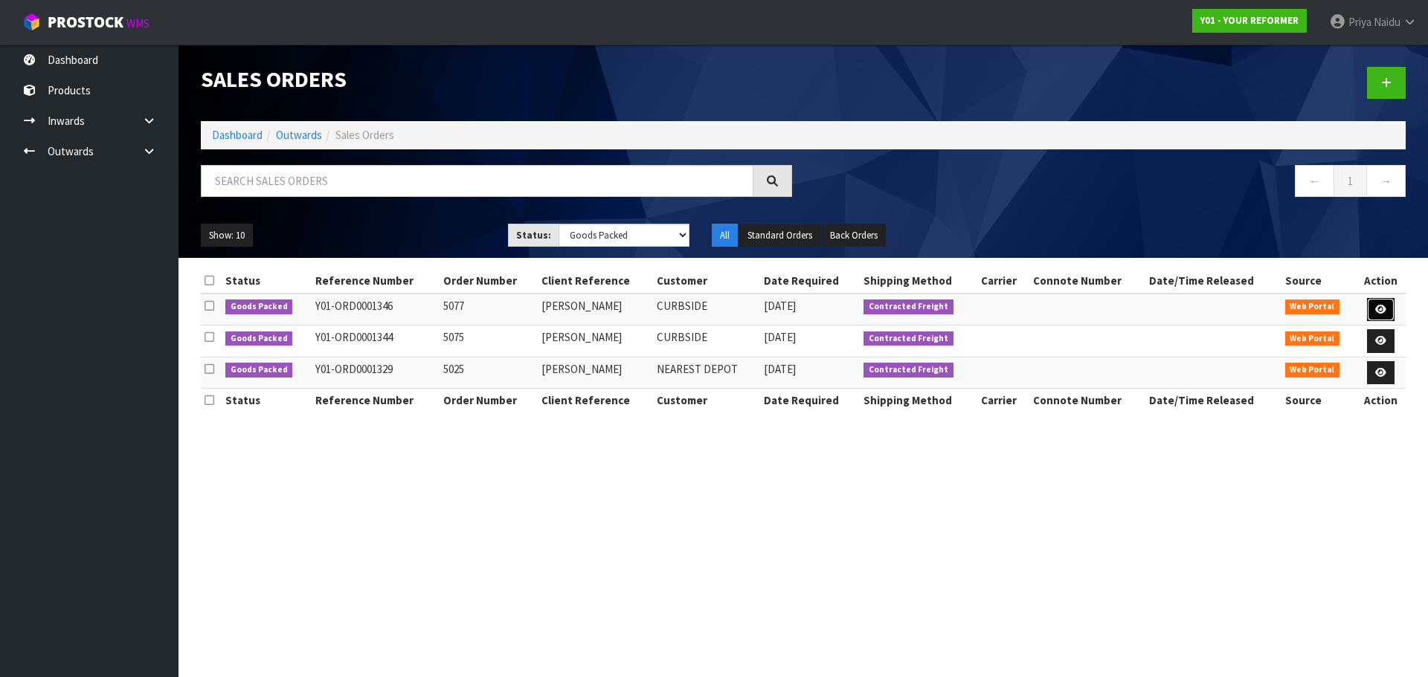
click at [1378, 306] on icon at bounding box center [1380, 310] width 11 height 10
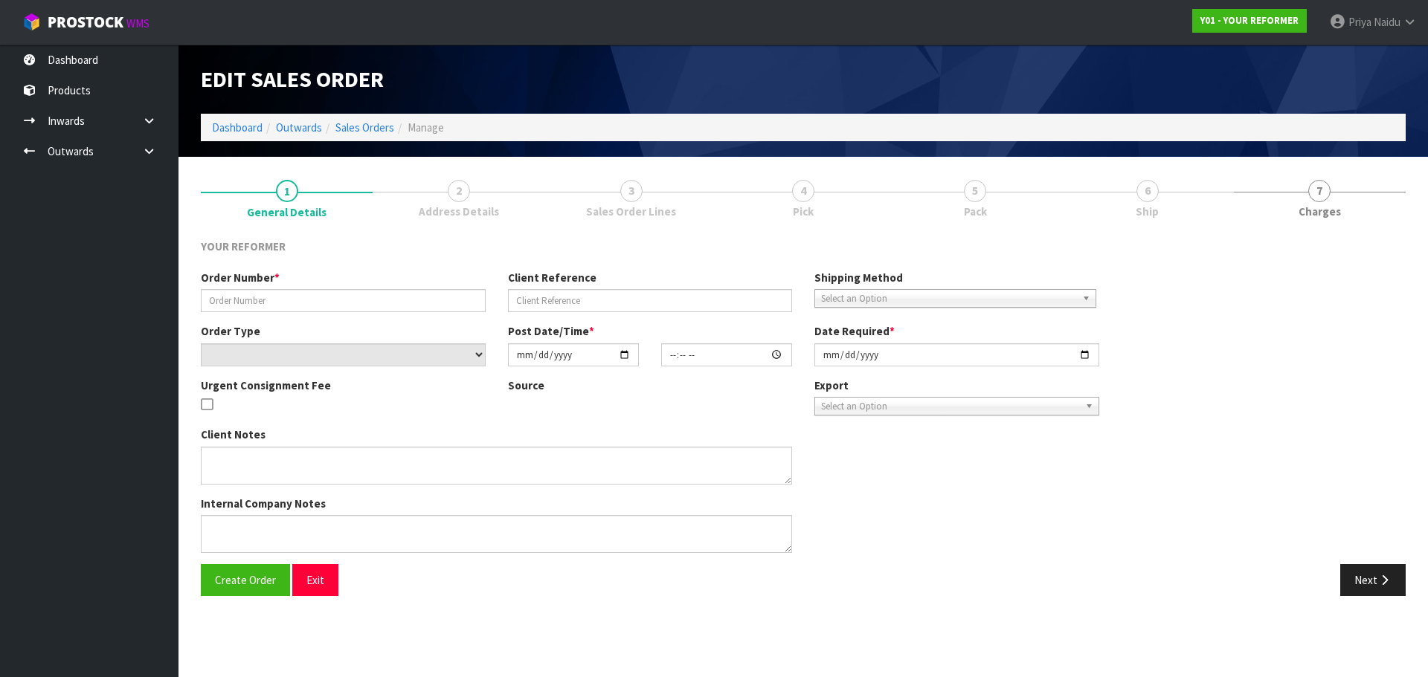
type input "5077"
type input "KRISTY FRITH"
select select "number:0"
type input "2025-08-28"
type input "13:02:00.000"
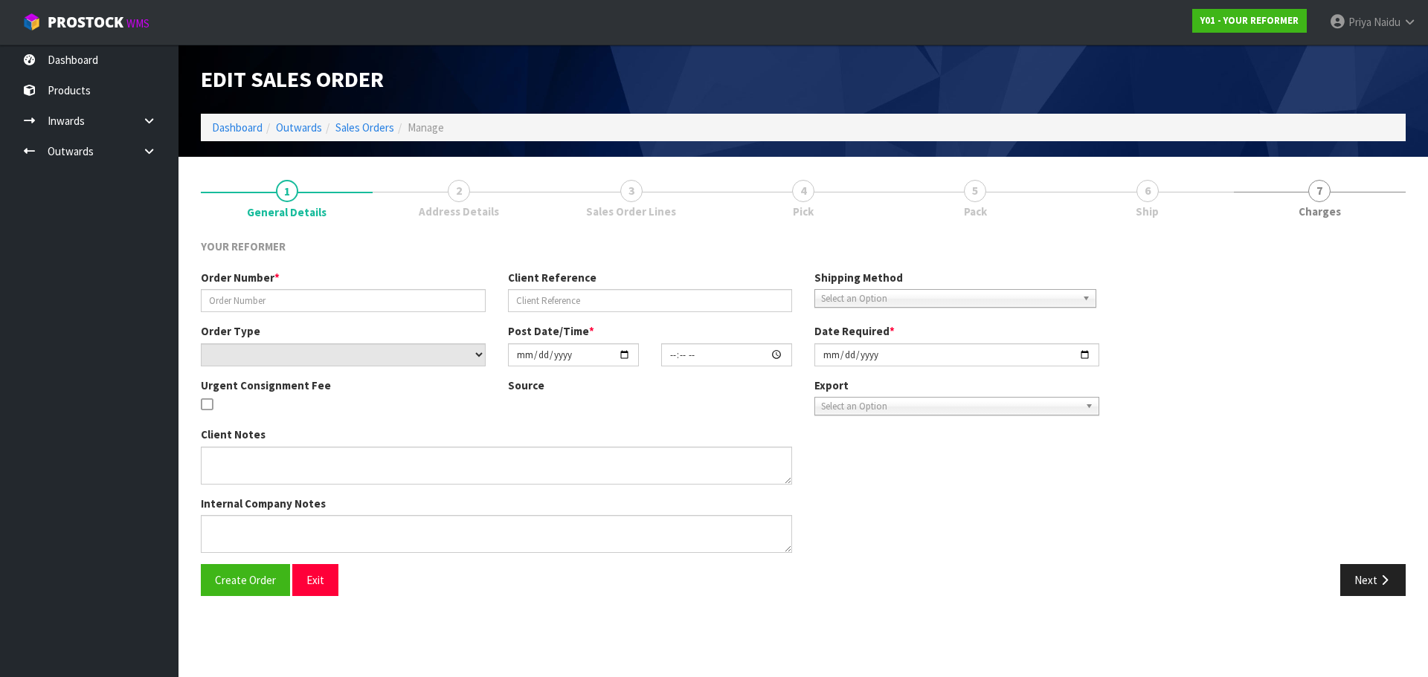
type input "2025-08-29"
type textarea "41 COMBES ROAD REMUERA AUK AUCKLAND 1050 NEW ZEALAND +64 27 215 7977"
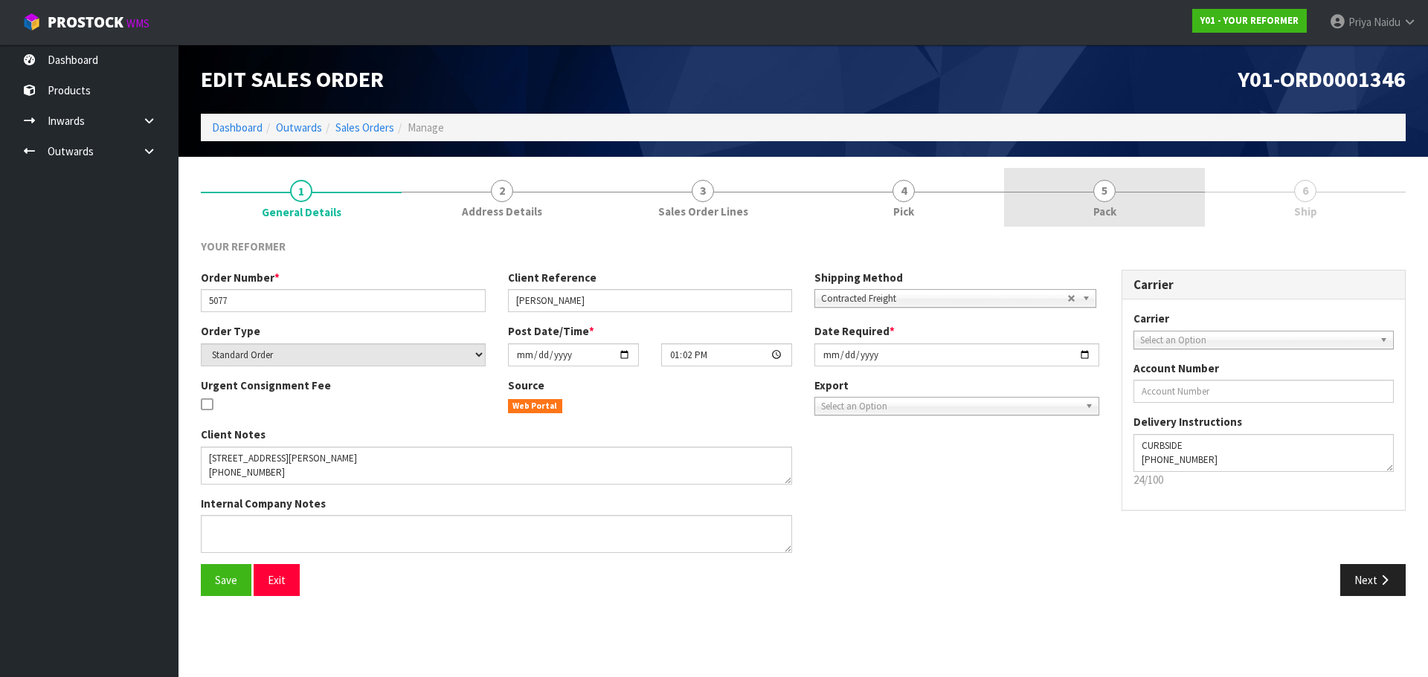
click at [1075, 196] on link "5 Pack" at bounding box center [1104, 197] width 201 height 59
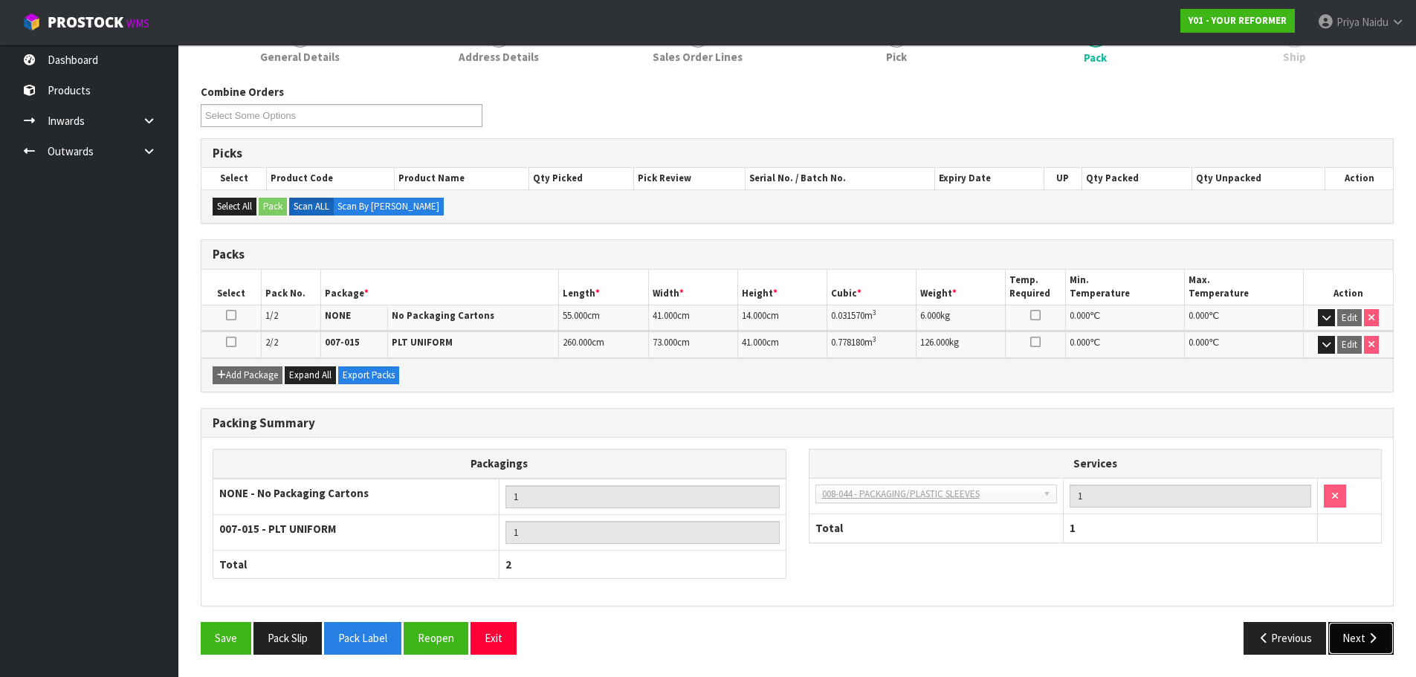
click at [1352, 636] on button "Next" at bounding box center [1361, 638] width 65 height 32
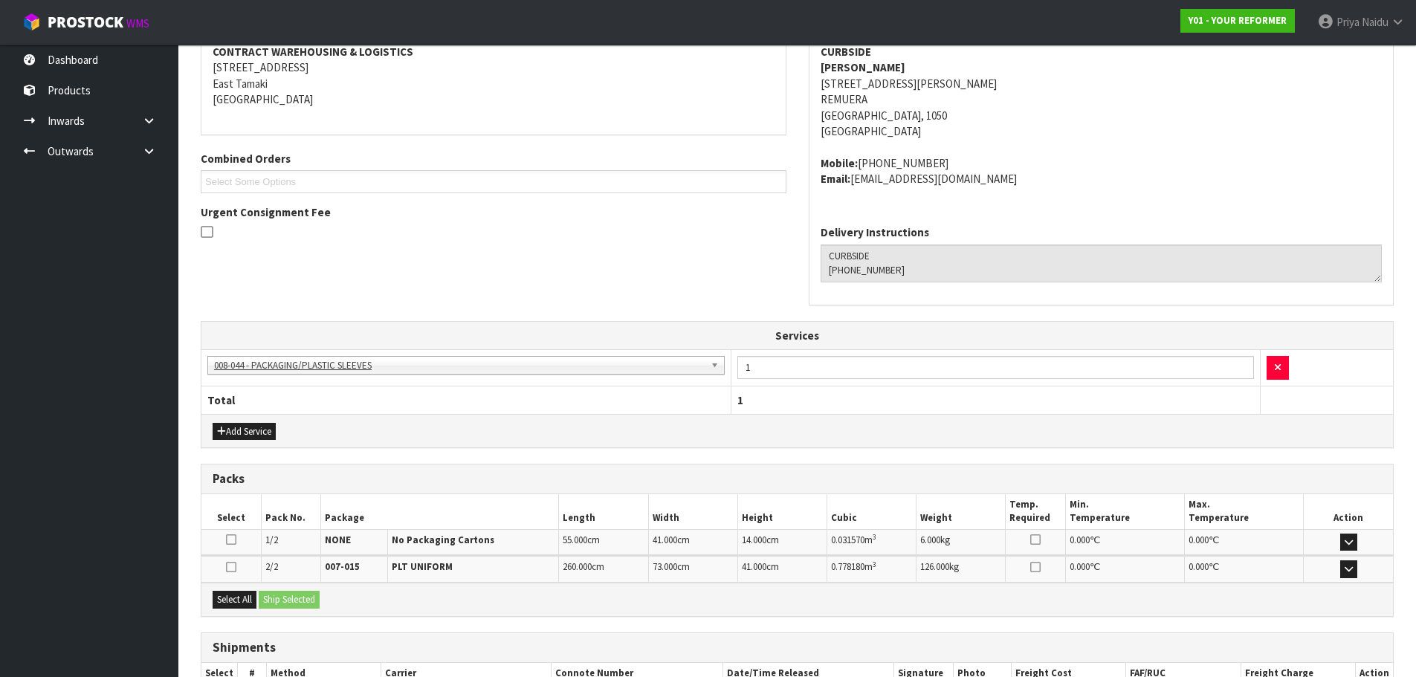
scroll to position [336, 0]
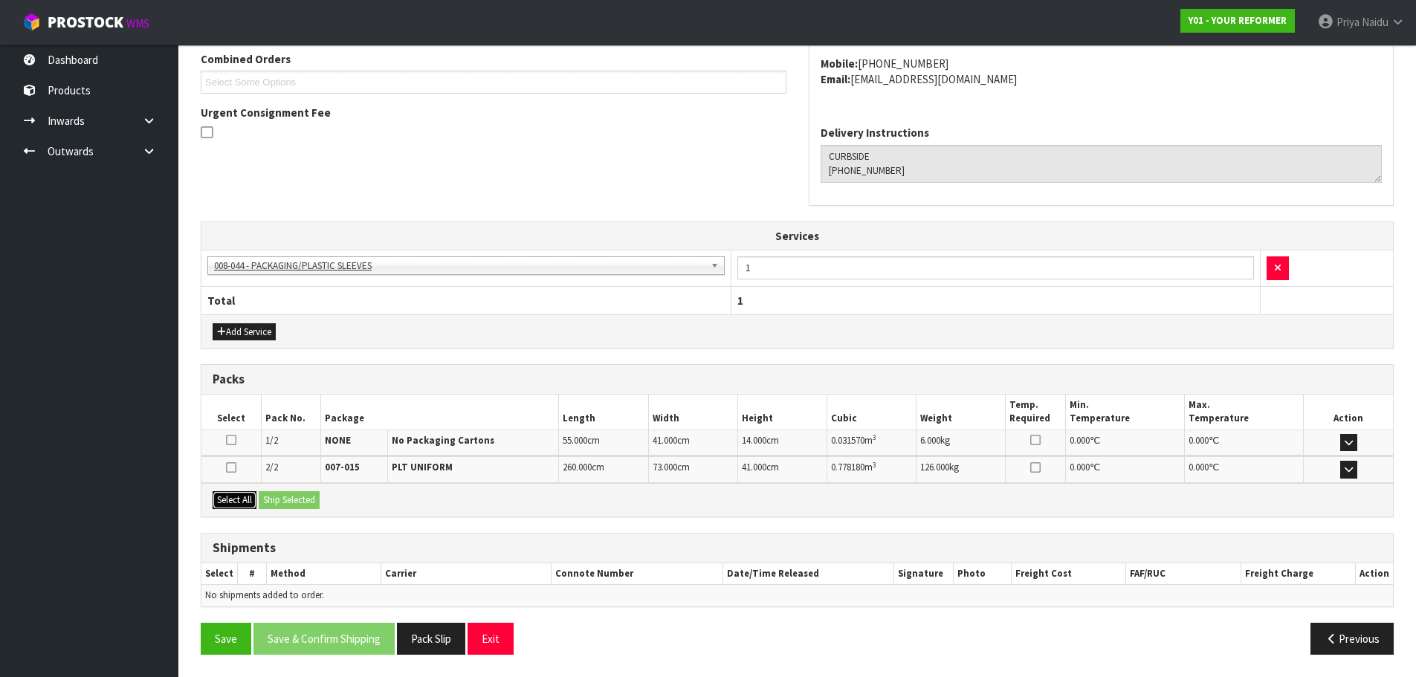
click at [226, 502] on button "Select All" at bounding box center [235, 500] width 44 height 18
drag, startPoint x: 275, startPoint y: 498, endPoint x: 285, endPoint y: 498, distance: 9.7
click at [278, 498] on button "Ship Selected" at bounding box center [289, 500] width 61 height 18
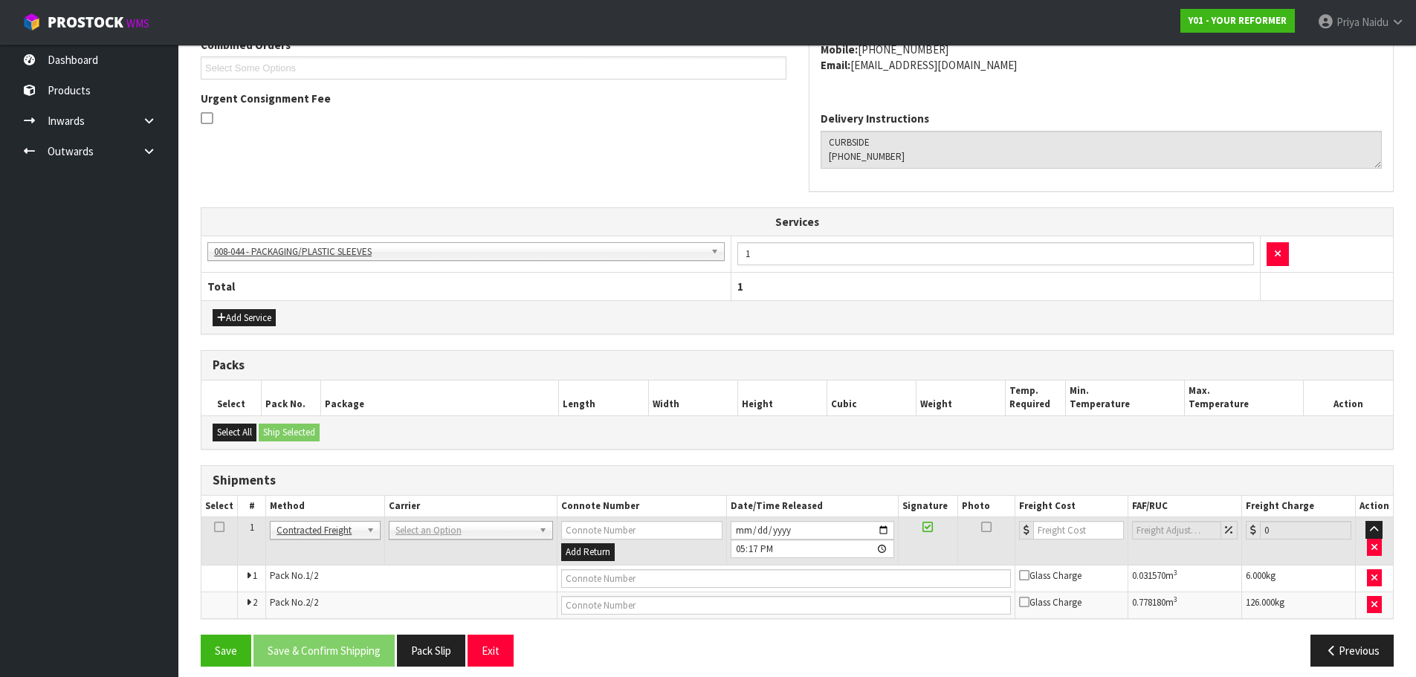
scroll to position [362, 0]
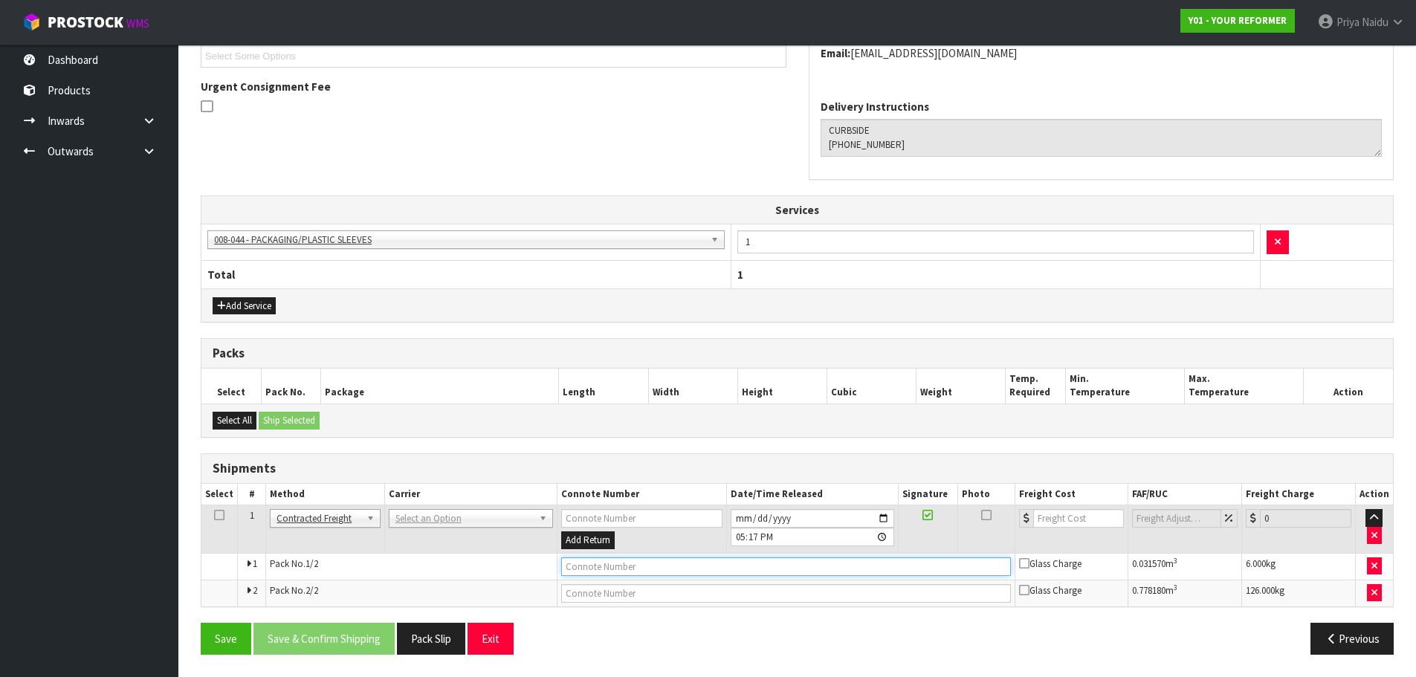
click at [652, 566] on input "text" at bounding box center [786, 567] width 450 height 19
click at [431, 506] on td "AJ TUTILL CARRIERS - AJ TUTILL CARRIERS ALLIANCE PRINTERS - ALLIANCE PRINTERS A…" at bounding box center [471, 530] width 173 height 48
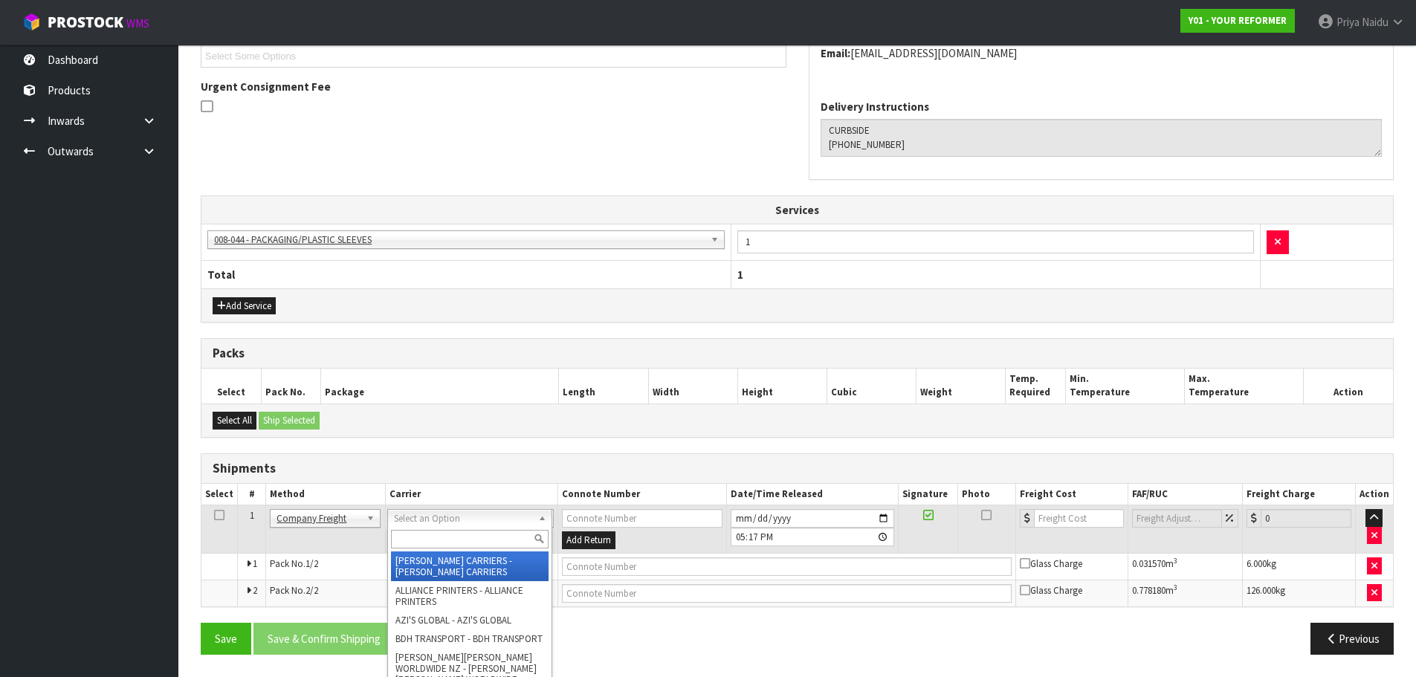
click at [426, 532] on input "text" at bounding box center [470, 539] width 158 height 19
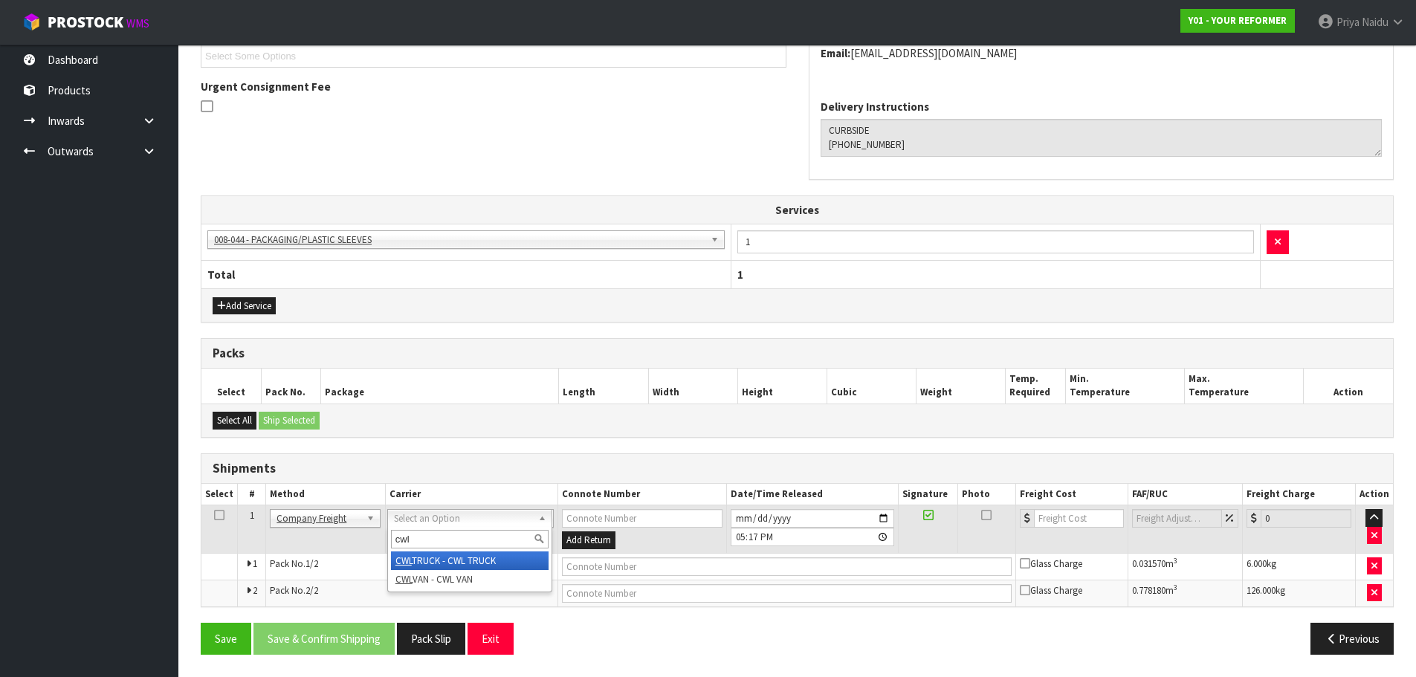
type input "cwl"
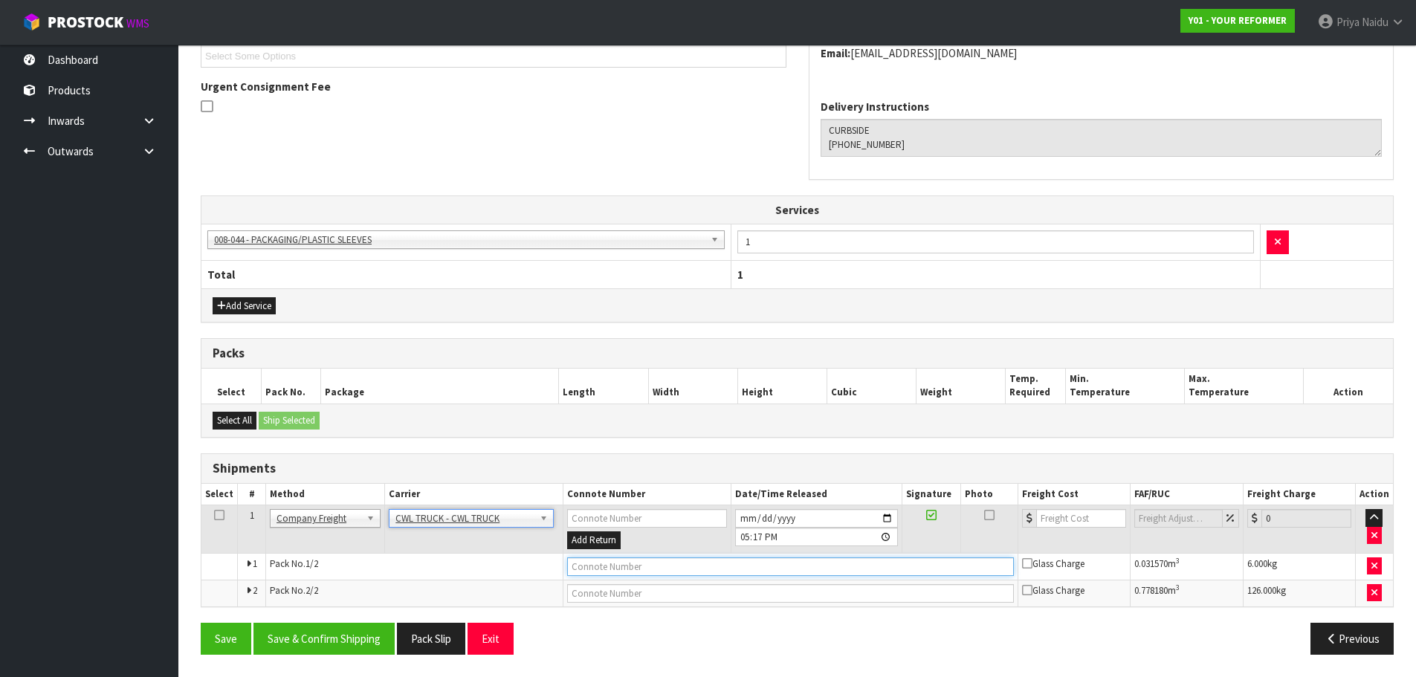
click at [602, 569] on input "text" at bounding box center [790, 567] width 447 height 19
type input "CUSTOMER TO CONFIRM"
click at [889, 515] on input "2025-09-01" at bounding box center [816, 518] width 163 height 19
type input "2025-09-05"
click at [213, 638] on button "Save" at bounding box center [226, 639] width 51 height 32
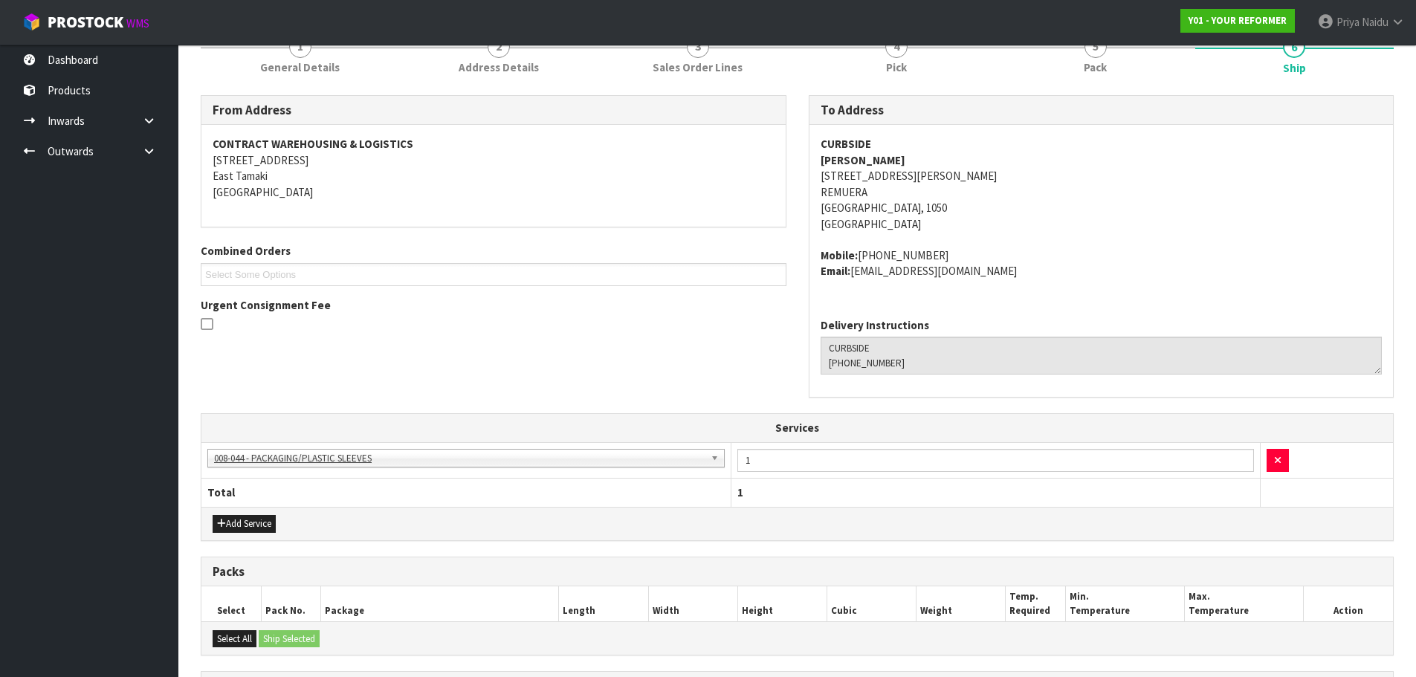
scroll to position [0, 0]
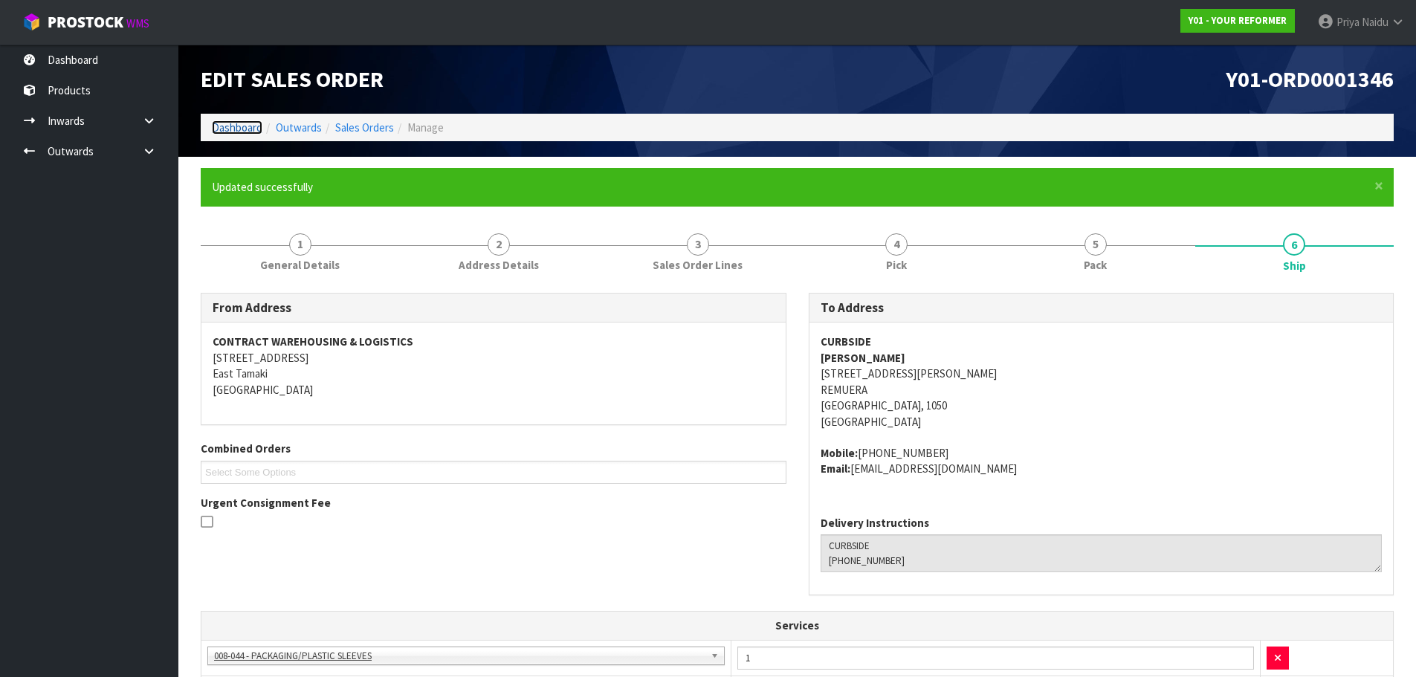
click at [248, 127] on link "Dashboard" at bounding box center [237, 127] width 51 height 14
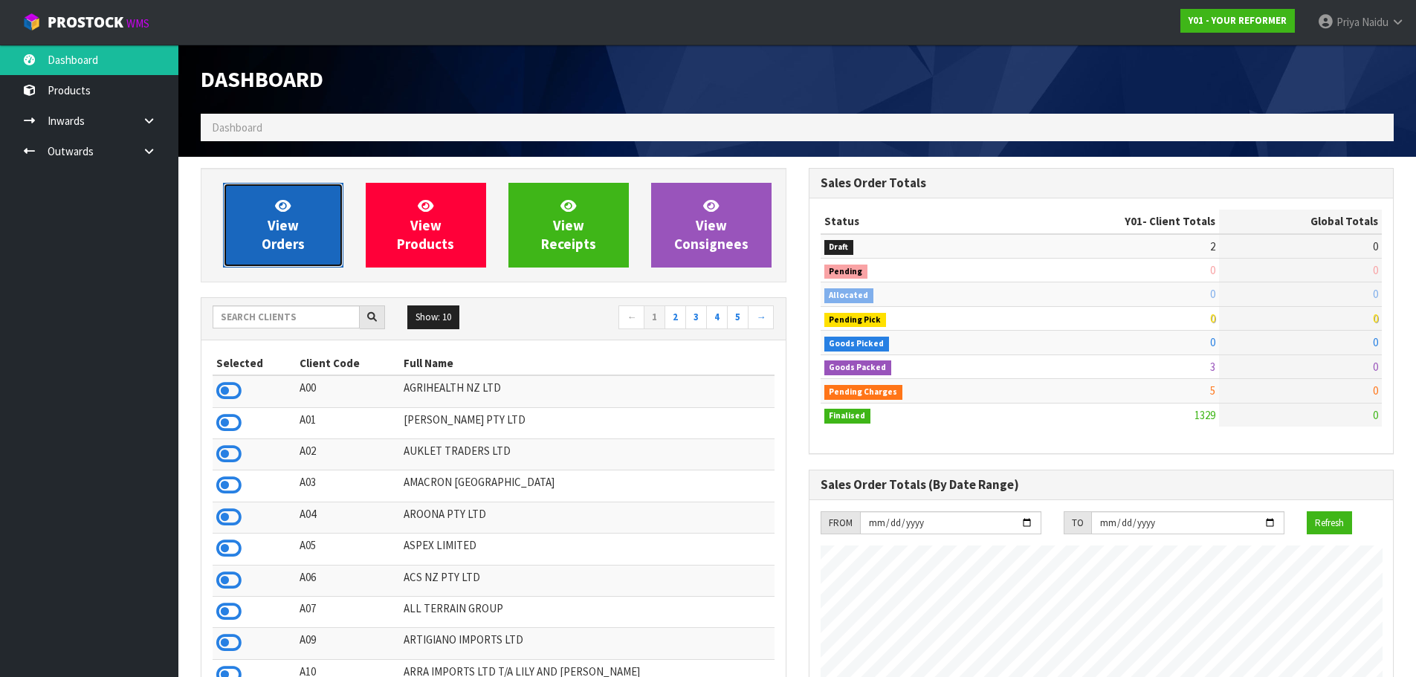
click at [260, 217] on link "View Orders" at bounding box center [283, 225] width 120 height 85
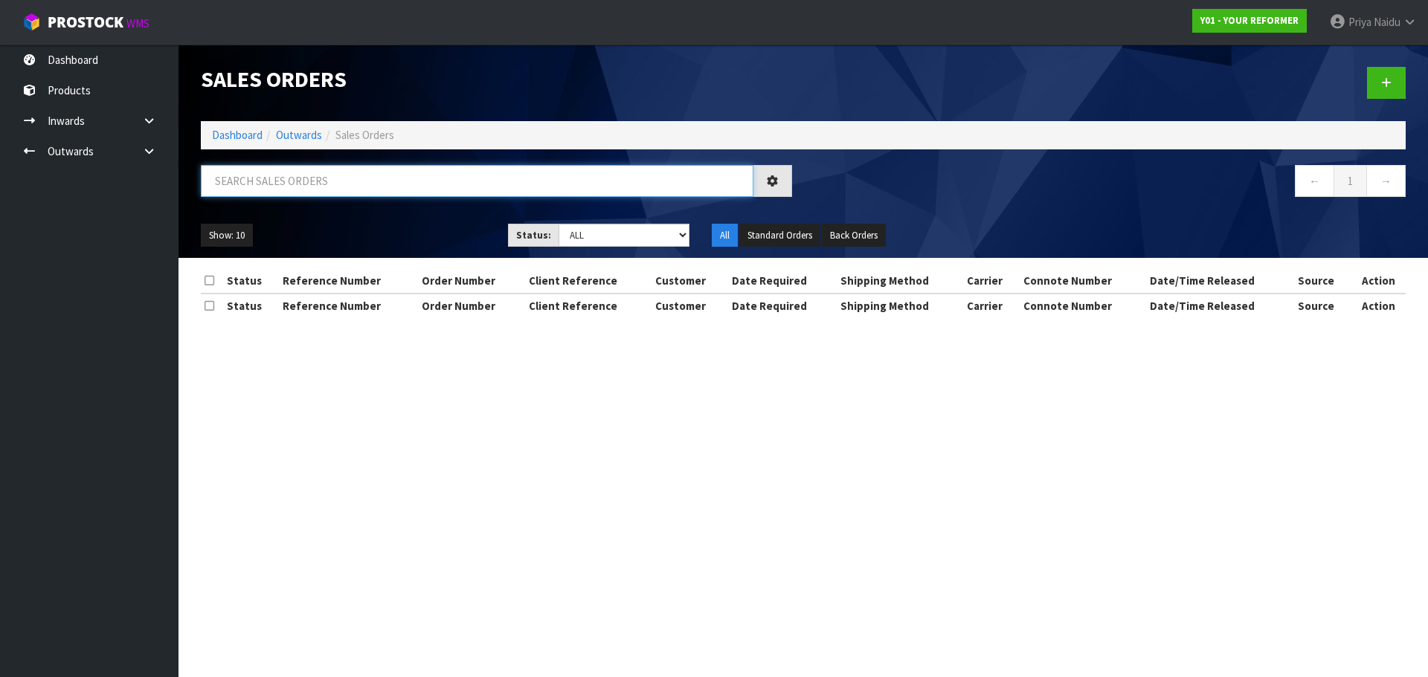
click at [285, 170] on input "text" at bounding box center [477, 181] width 552 height 32
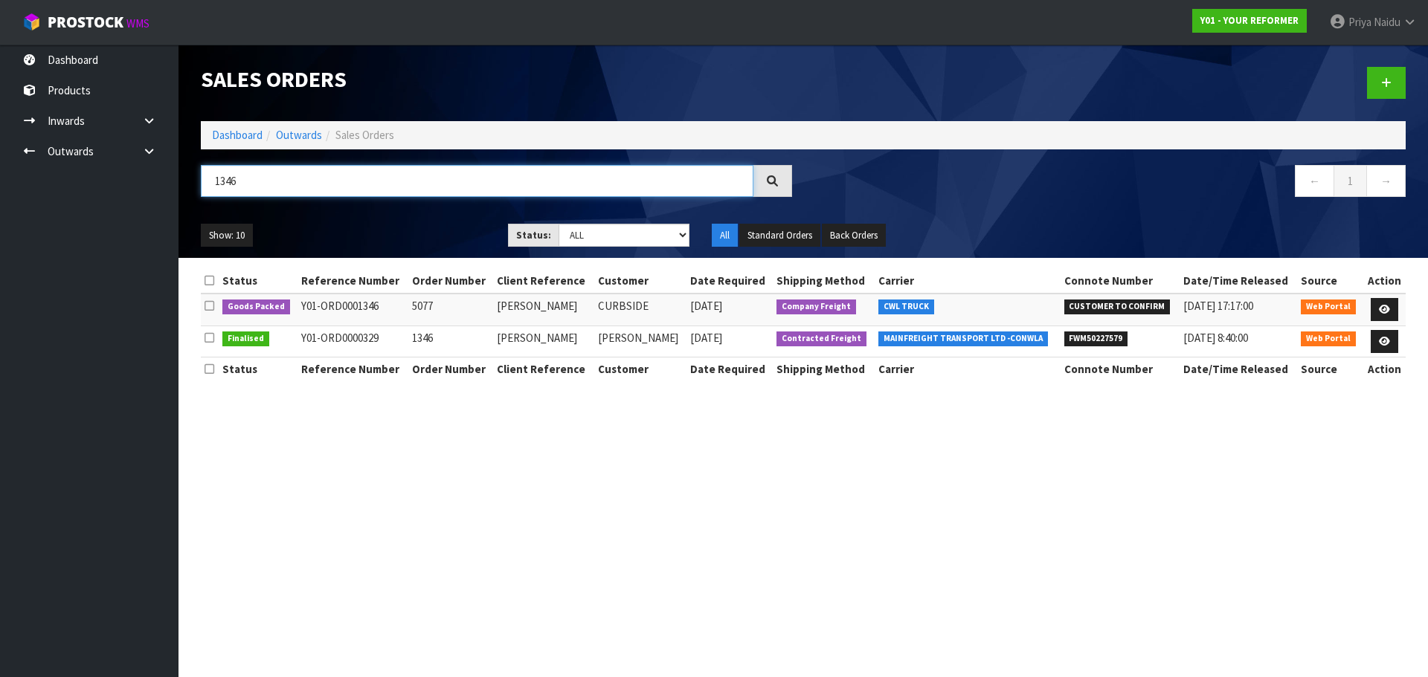
type input "1346"
click at [392, 222] on div "Show: 10 5 10 25 50 Status: Draft Pending Allocated Pending Pick Goods Picked G…" at bounding box center [803, 236] width 1227 height 46
click at [362, 264] on section "Status Reference Number Order Number Client Reference Customer Date Required Sh…" at bounding box center [802, 333] width 1249 height 150
click at [575, 236] on select "Draft Pending Allocated Pending Pick Goods Picked Goods Packed Pending Charges …" at bounding box center [624, 235] width 132 height 23
click at [558, 224] on select "Draft Pending Allocated Pending Pick Goods Picked Goods Packed Pending Charges …" at bounding box center [624, 235] width 132 height 23
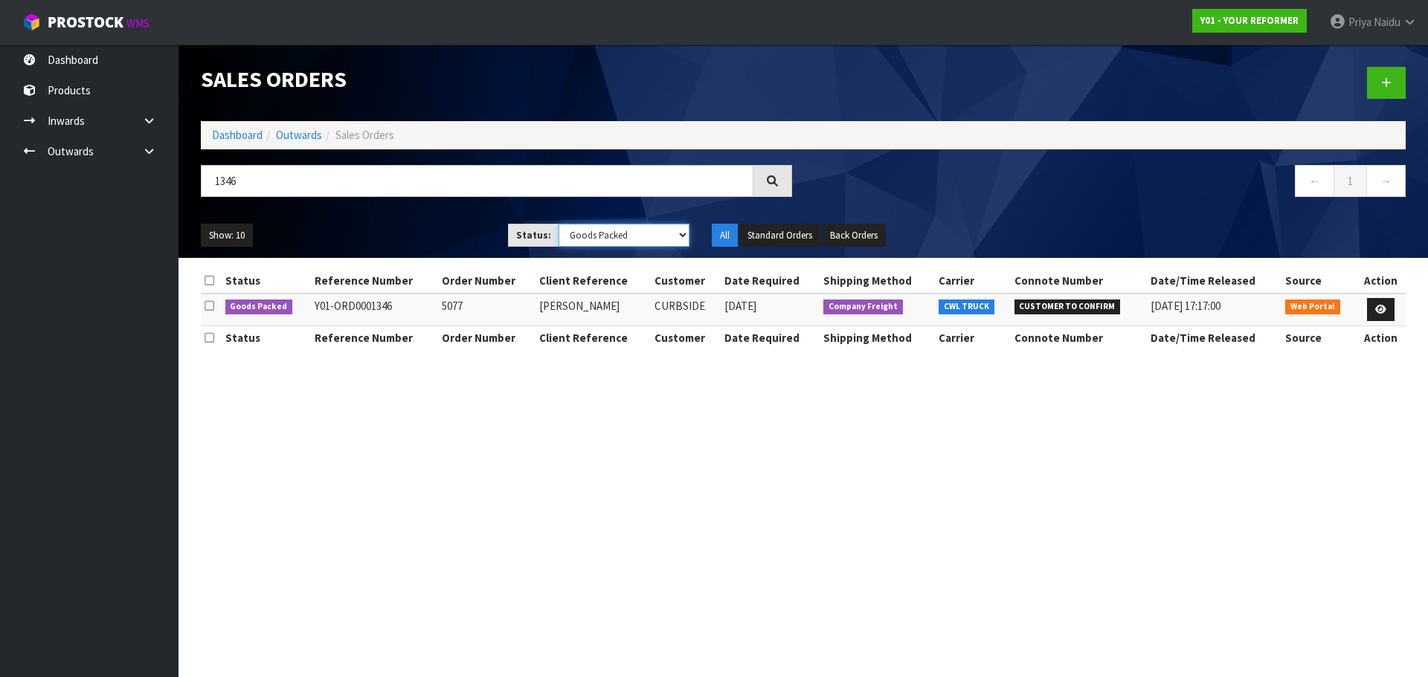
drag, startPoint x: 615, startPoint y: 240, endPoint x: 605, endPoint y: 242, distance: 10.5
click at [613, 240] on select "Draft Pending Allocated Pending Pick Goods Picked Goods Packed Pending Charges …" at bounding box center [624, 235] width 132 height 23
select select "string:ALL"
click at [558, 224] on select "Draft Pending Allocated Pending Pick Goods Picked Goods Packed Pending Charges …" at bounding box center [624, 235] width 132 height 23
click at [315, 192] on input "1346" at bounding box center [477, 181] width 552 height 32
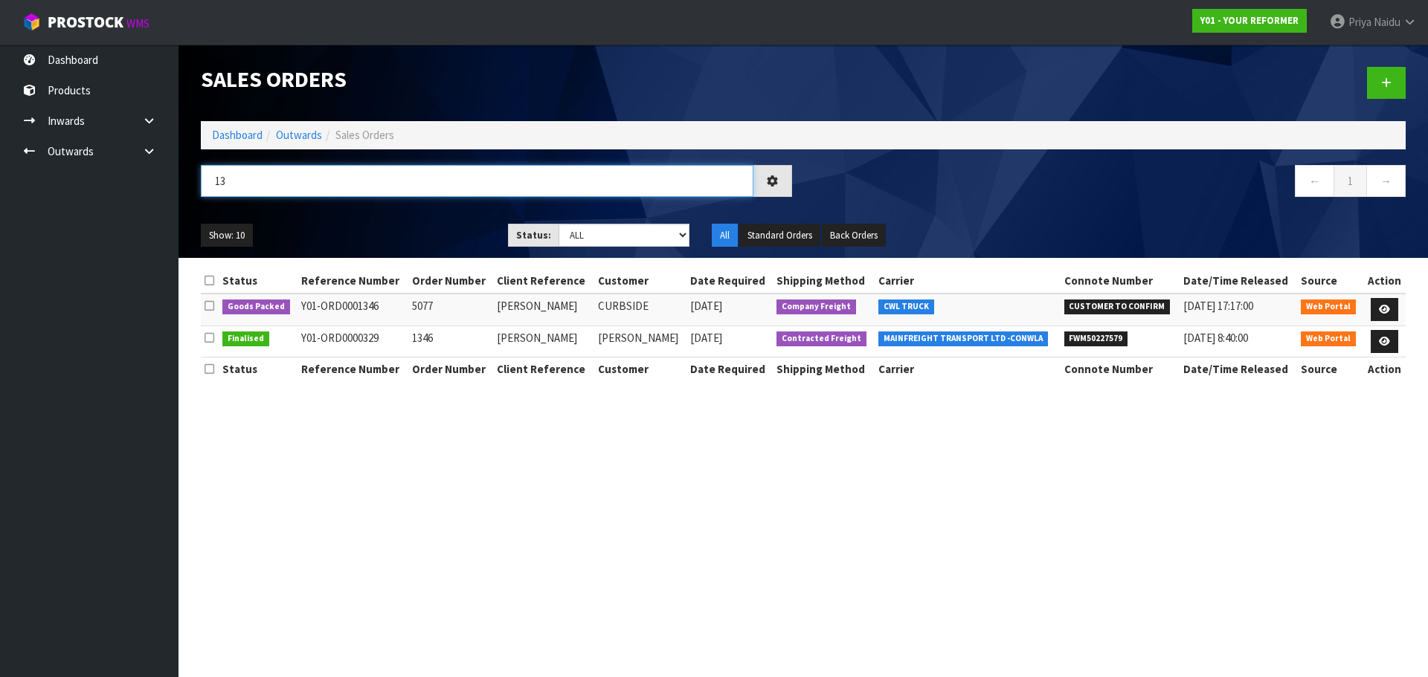
type input "1"
click at [612, 231] on select "Draft Pending Allocated Pending Pick Goods Picked Goods Packed Pending Charges …" at bounding box center [624, 235] width 132 height 23
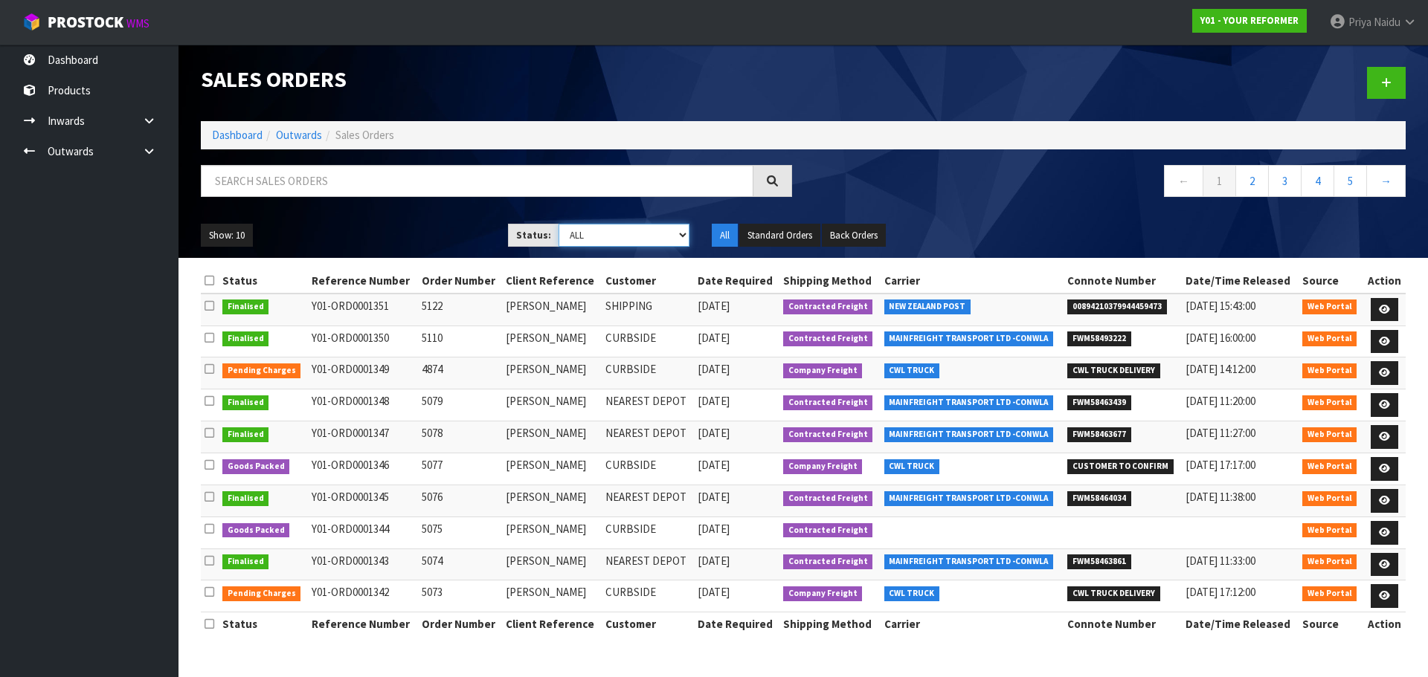
select select "string:5"
click at [558, 224] on select "Draft Pending Allocated Pending Pick Goods Picked Goods Packed Pending Charges …" at bounding box center [624, 235] width 132 height 23
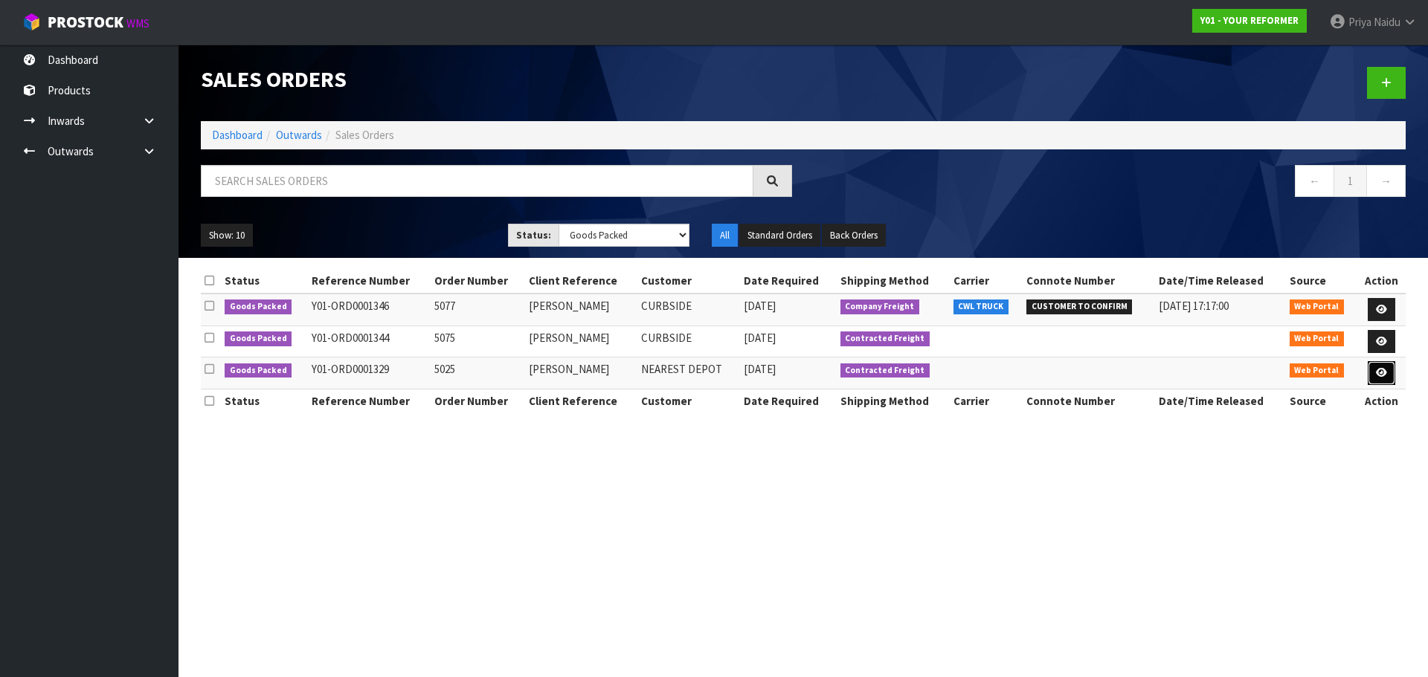
click at [1372, 369] on link at bounding box center [1381, 373] width 28 height 24
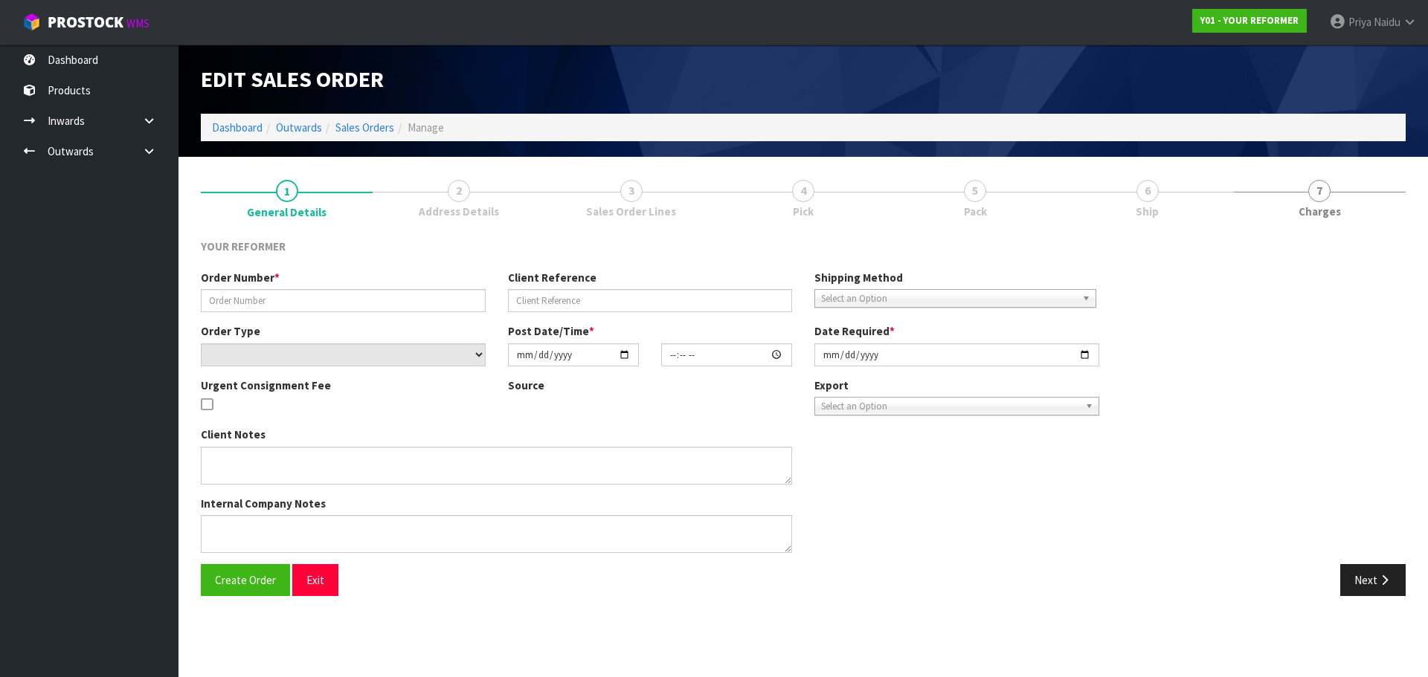
type input "5025"
type input "LYDIA MITCHELL"
select select "number:0"
type input "2025-08-25"
type input "12:36:00.000"
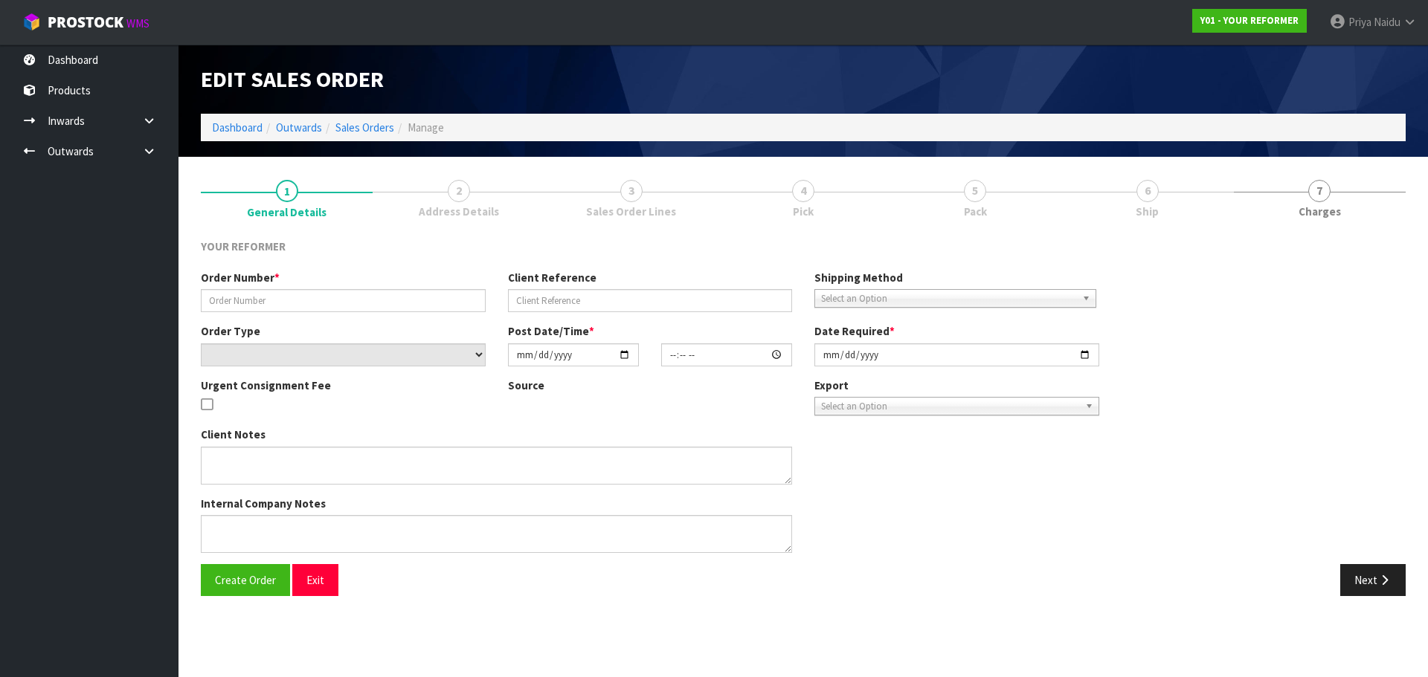
type input "2025-08-26"
type textarea "LYDIA MITCHELL 4 DURNESS COURT OTA JACKS POINT 9371 NEW ZEALAND +64 27 275 4422"
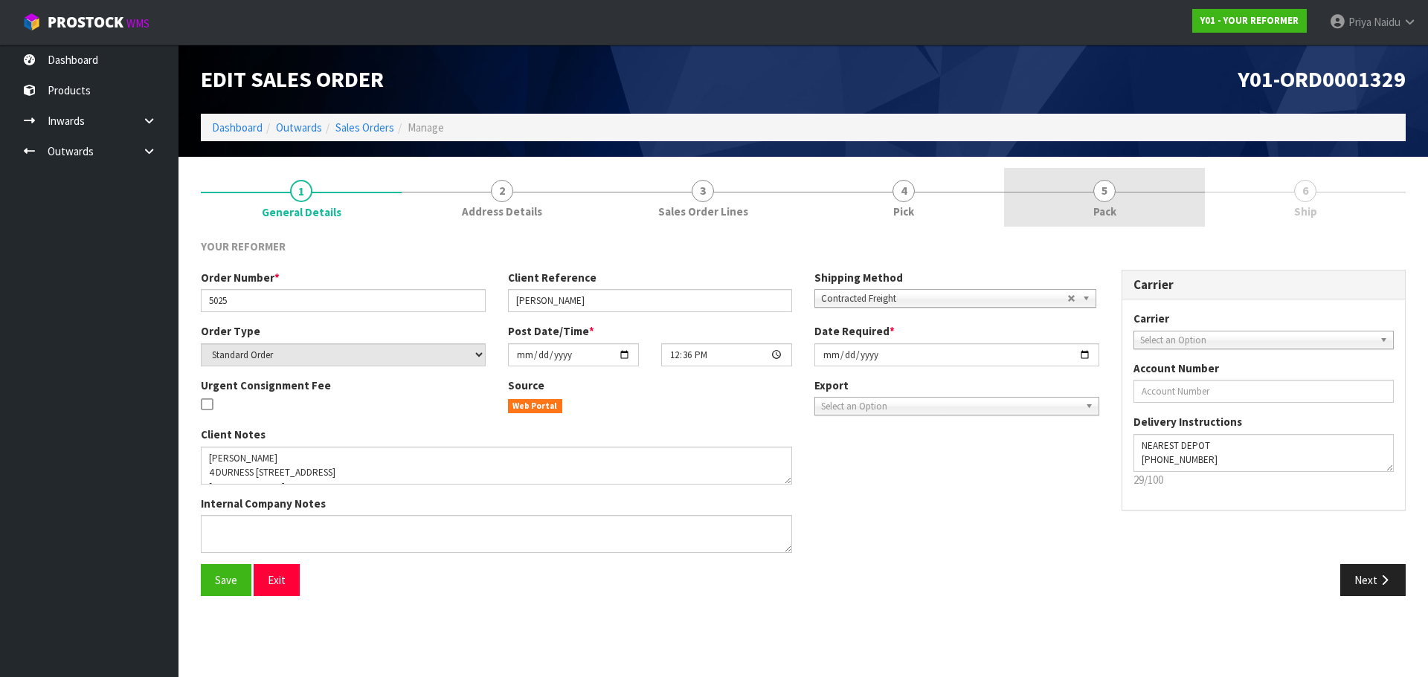
click at [1149, 210] on link "5 Pack" at bounding box center [1104, 197] width 201 height 59
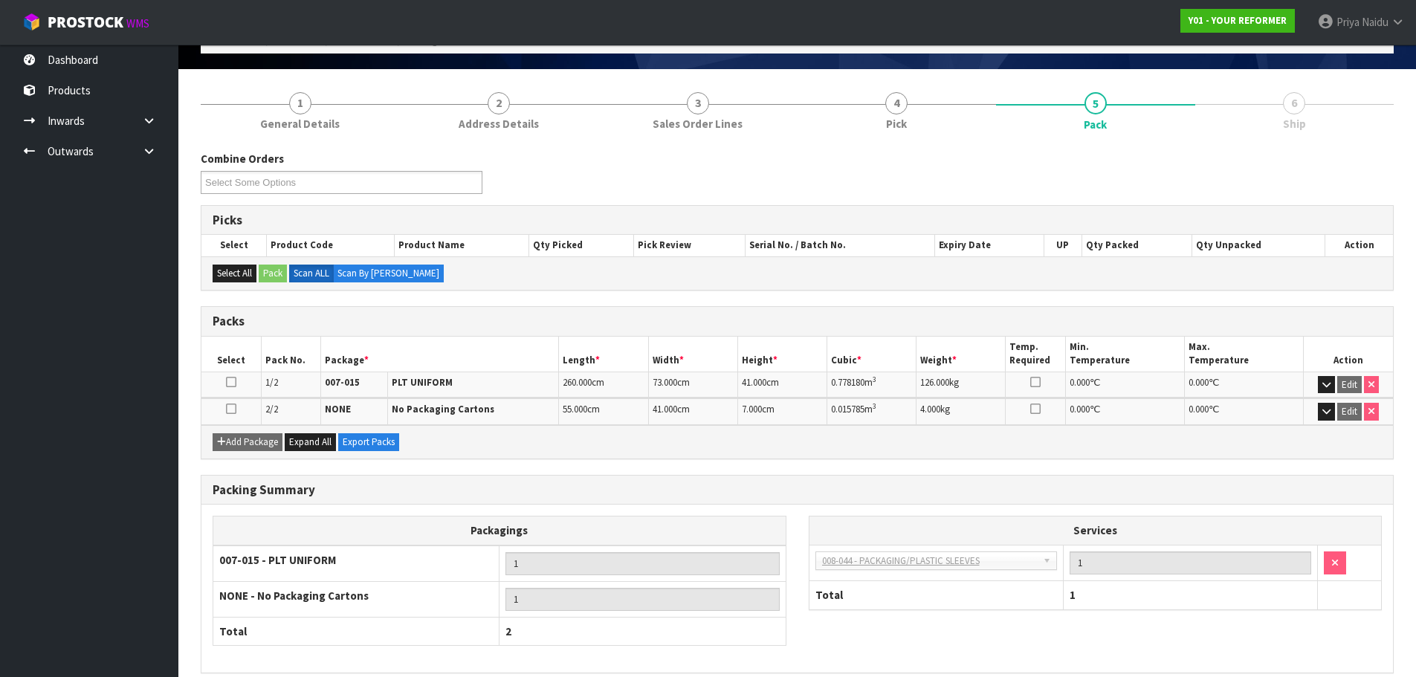
scroll to position [155, 0]
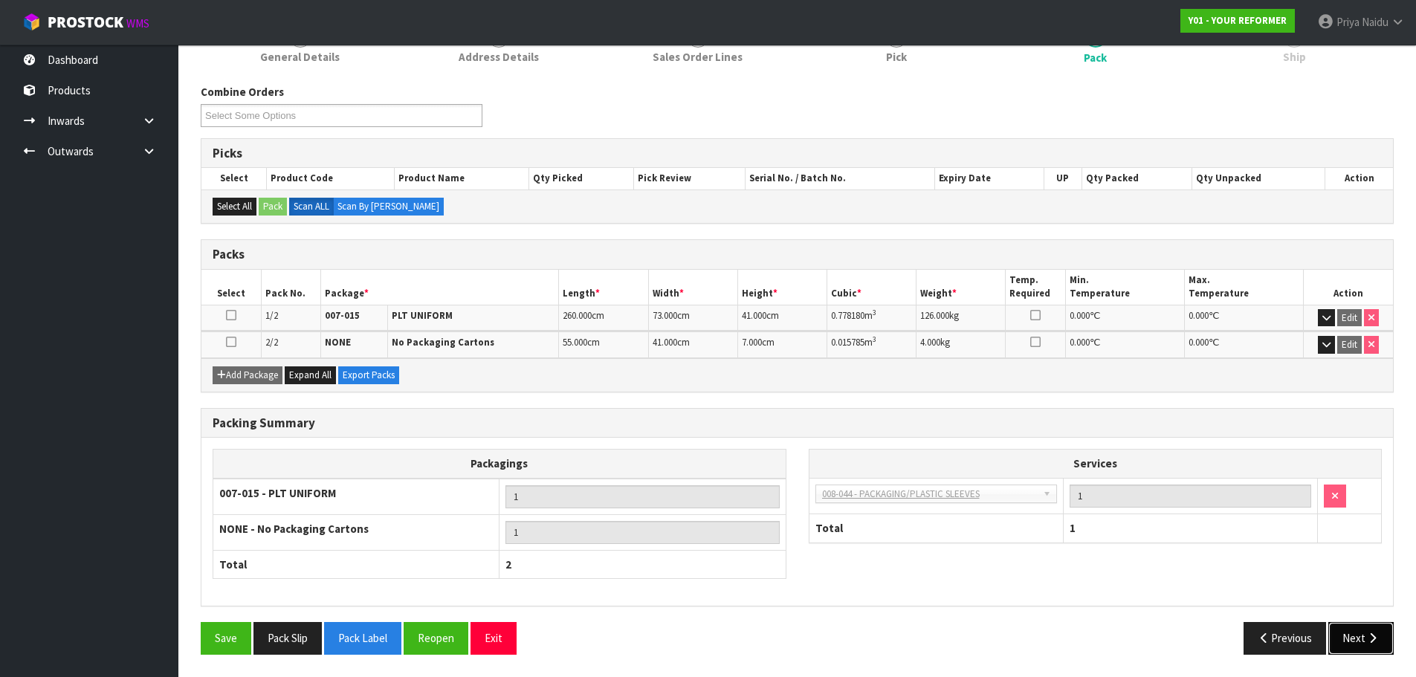
click at [1365, 634] on button "Next" at bounding box center [1361, 638] width 65 height 32
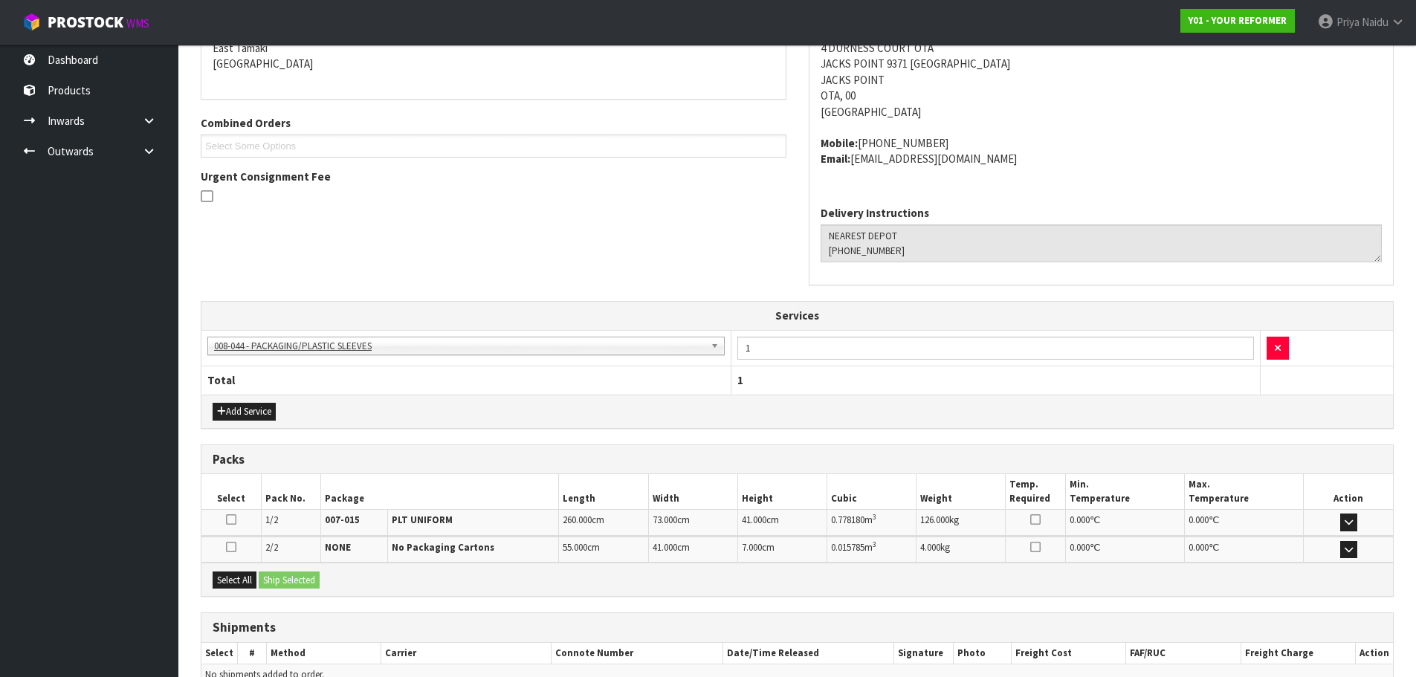
scroll to position [352, 0]
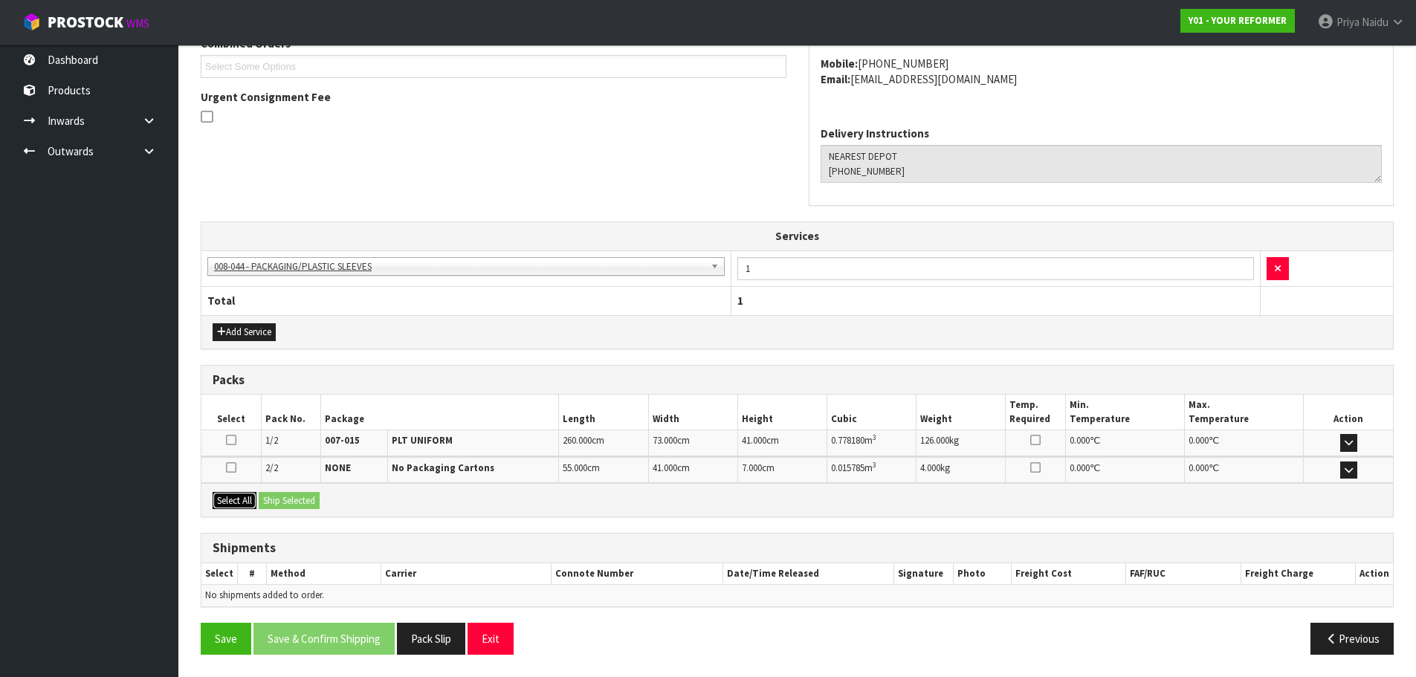
click at [239, 500] on button "Select All" at bounding box center [235, 501] width 44 height 18
click at [287, 500] on button "Ship Selected" at bounding box center [289, 501] width 61 height 18
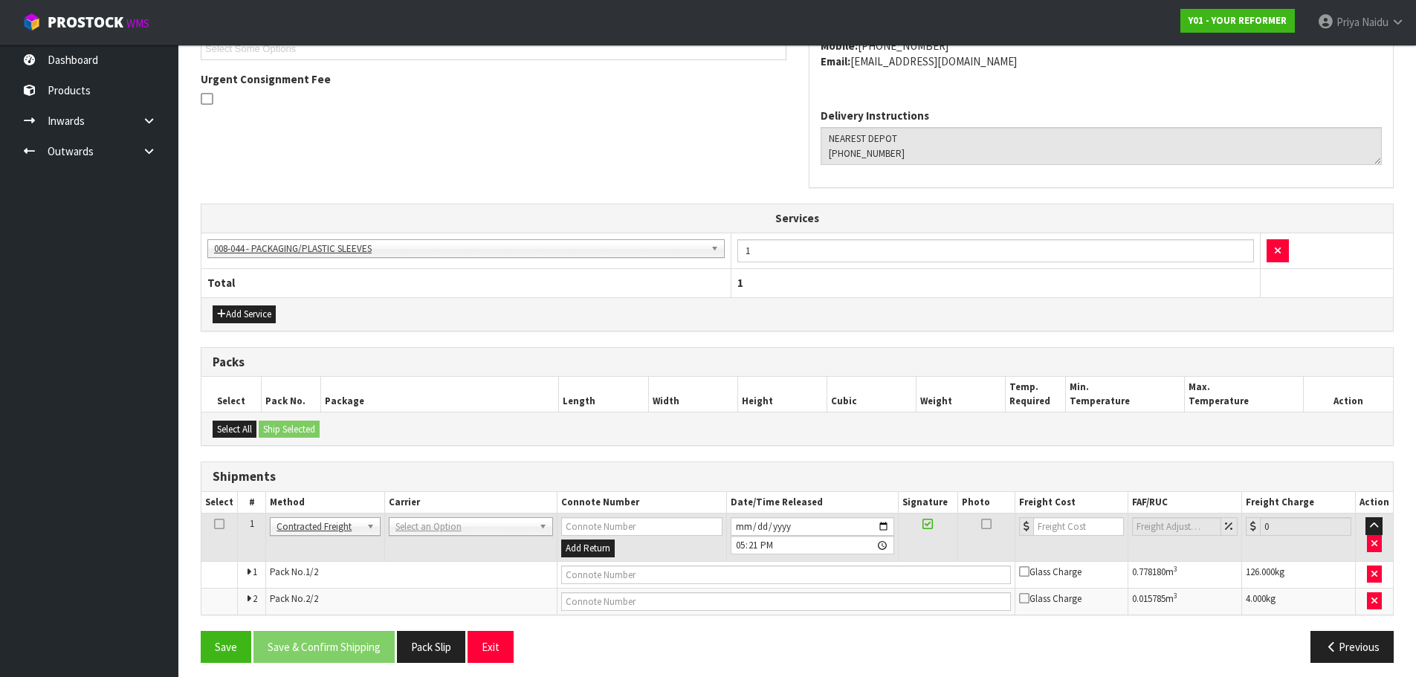
scroll to position [378, 0]
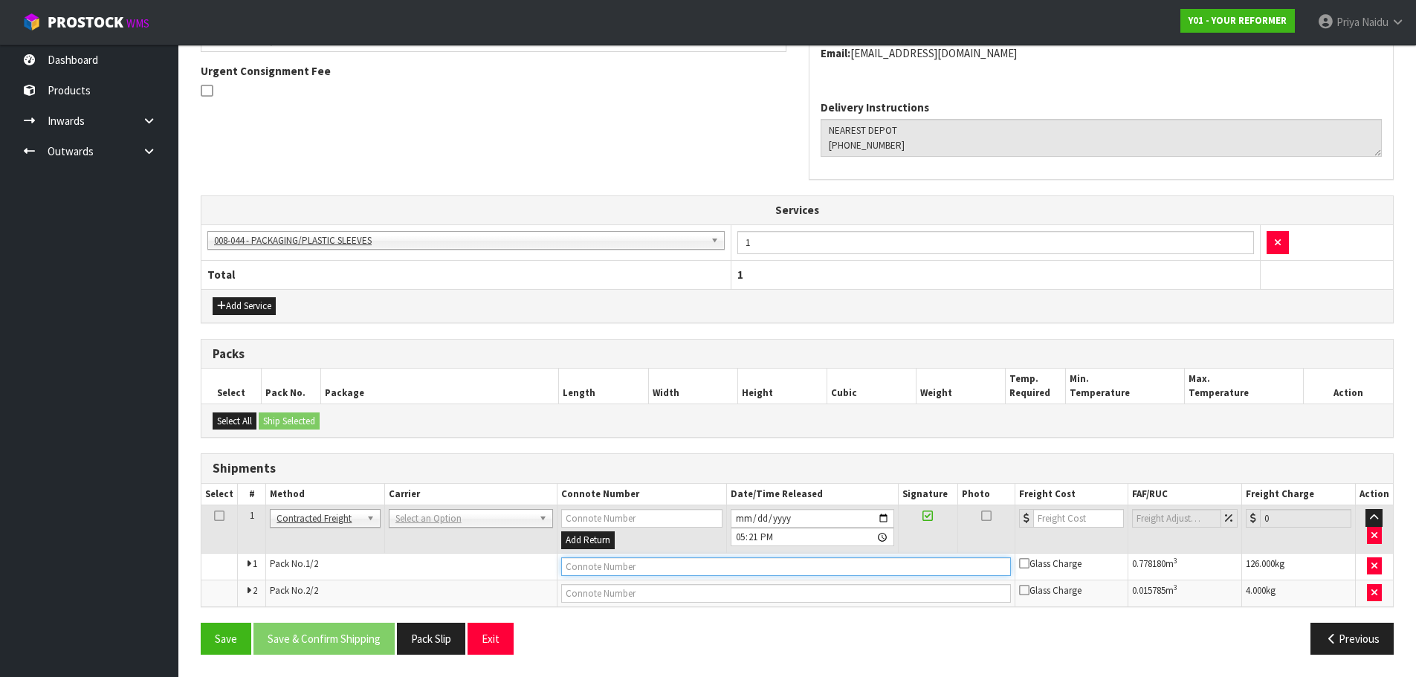
click at [574, 568] on input "text" at bounding box center [786, 567] width 450 height 19
type input "CUSTOMER TO CONFIRM"
click at [208, 631] on button "Save" at bounding box center [226, 639] width 51 height 32
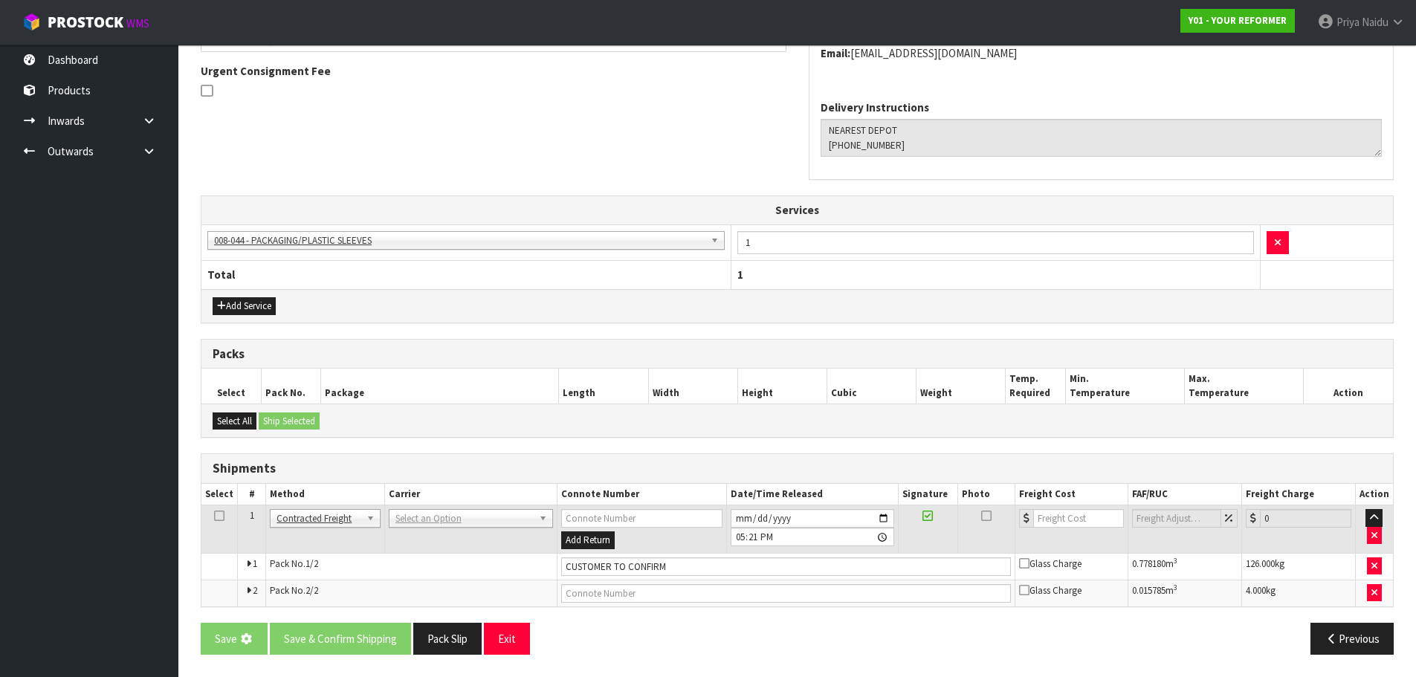
scroll to position [0, 0]
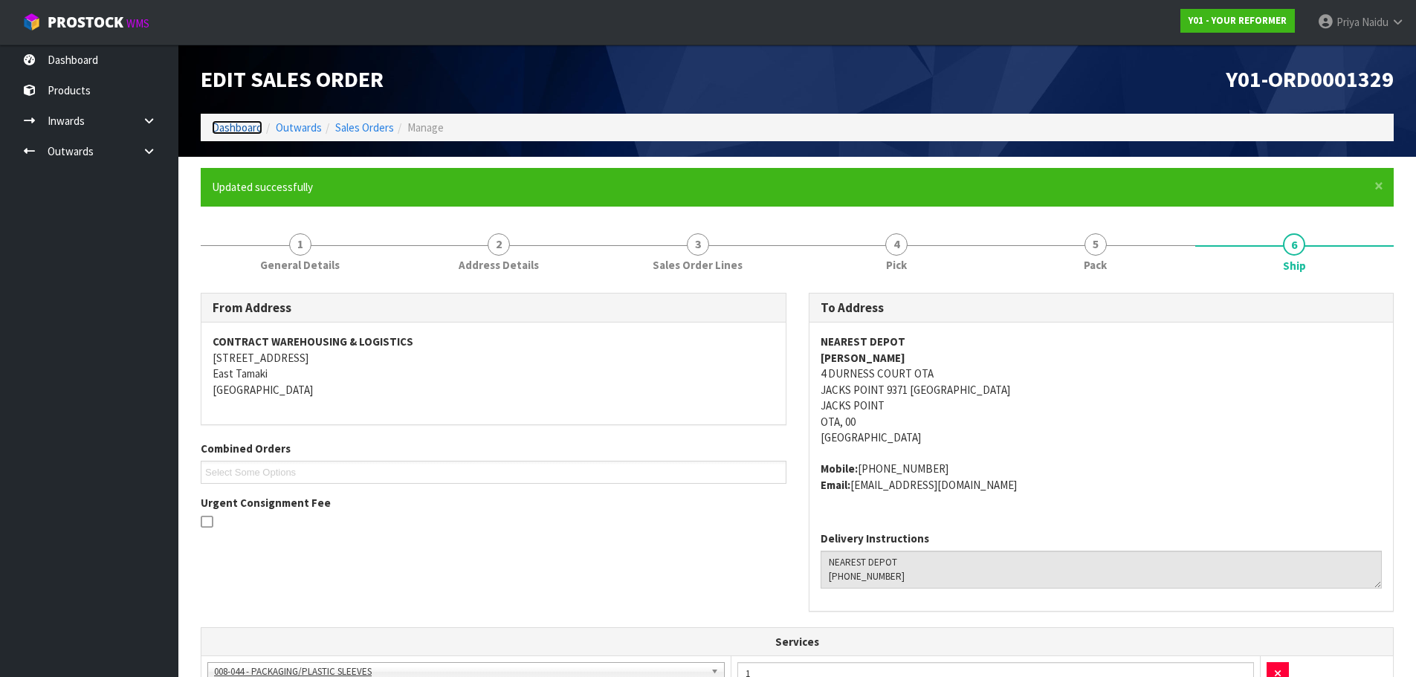
click at [237, 126] on link "Dashboard" at bounding box center [237, 127] width 51 height 14
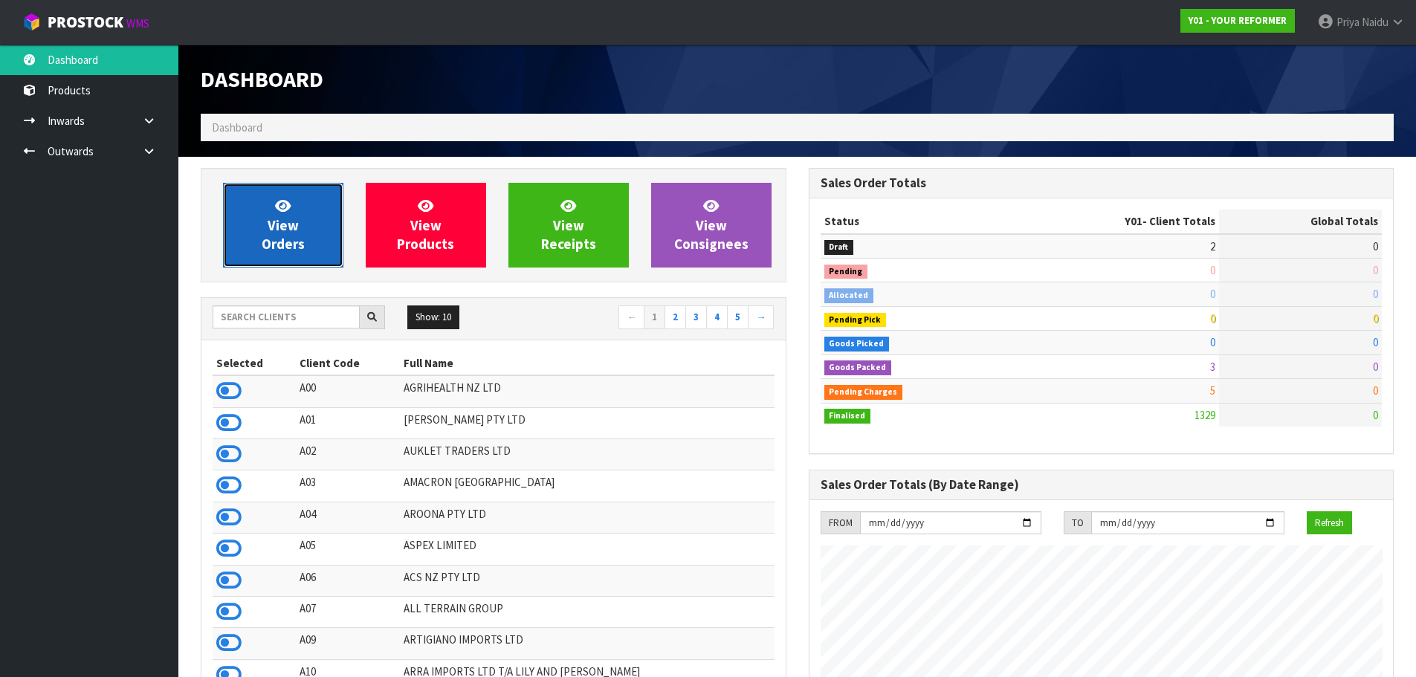
scroll to position [1126, 607]
click at [281, 236] on span "View Orders" at bounding box center [283, 225] width 43 height 56
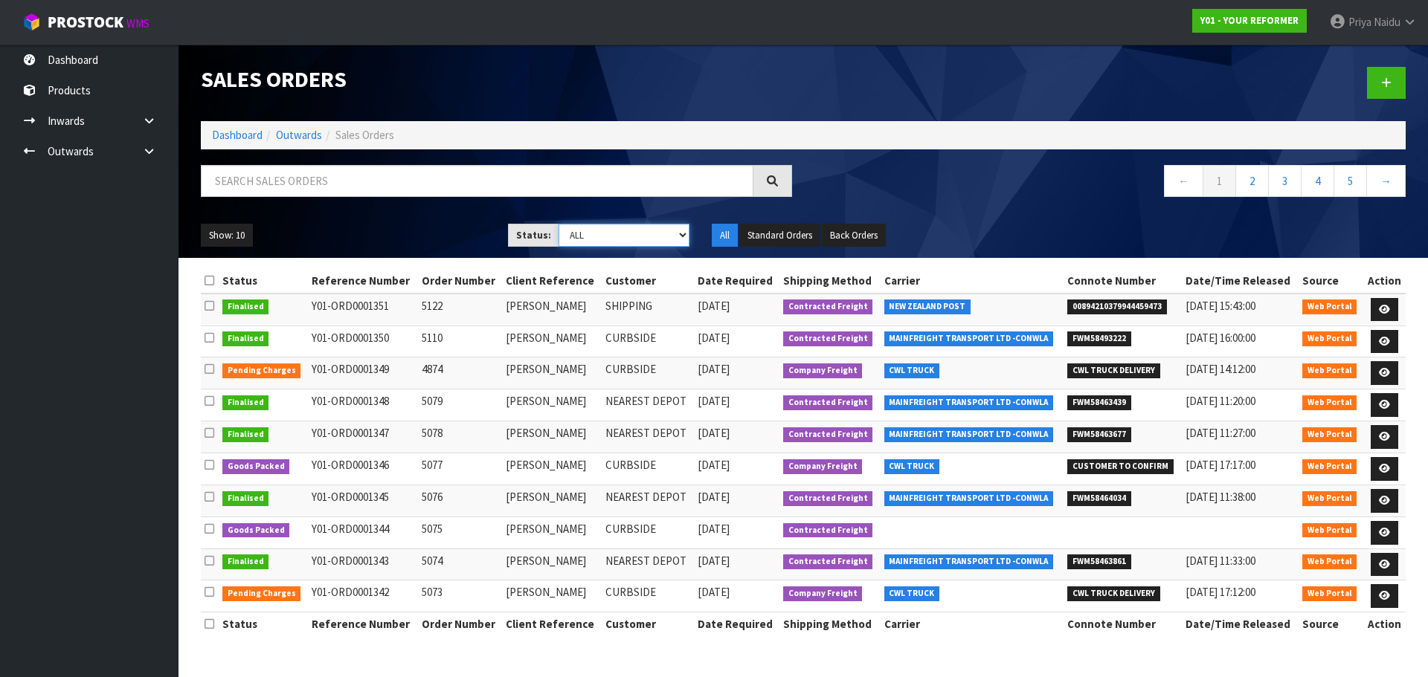
click at [622, 235] on select "Draft Pending Allocated Pending Pick Goods Picked Goods Packed Pending Charges …" at bounding box center [624, 235] width 132 height 23
select select "string:5"
click at [558, 224] on select "Draft Pending Allocated Pending Pick Goods Picked Goods Packed Pending Charges …" at bounding box center [624, 235] width 132 height 23
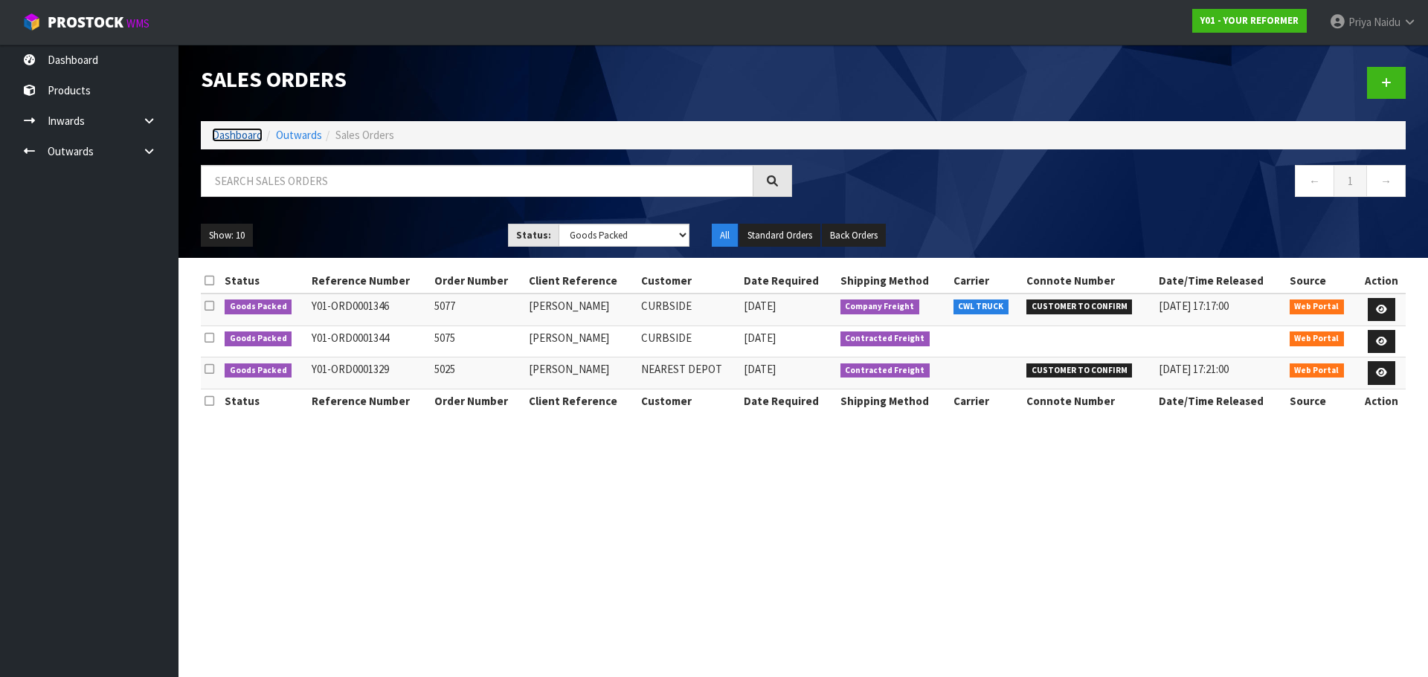
click at [250, 136] on link "Dashboard" at bounding box center [237, 135] width 51 height 14
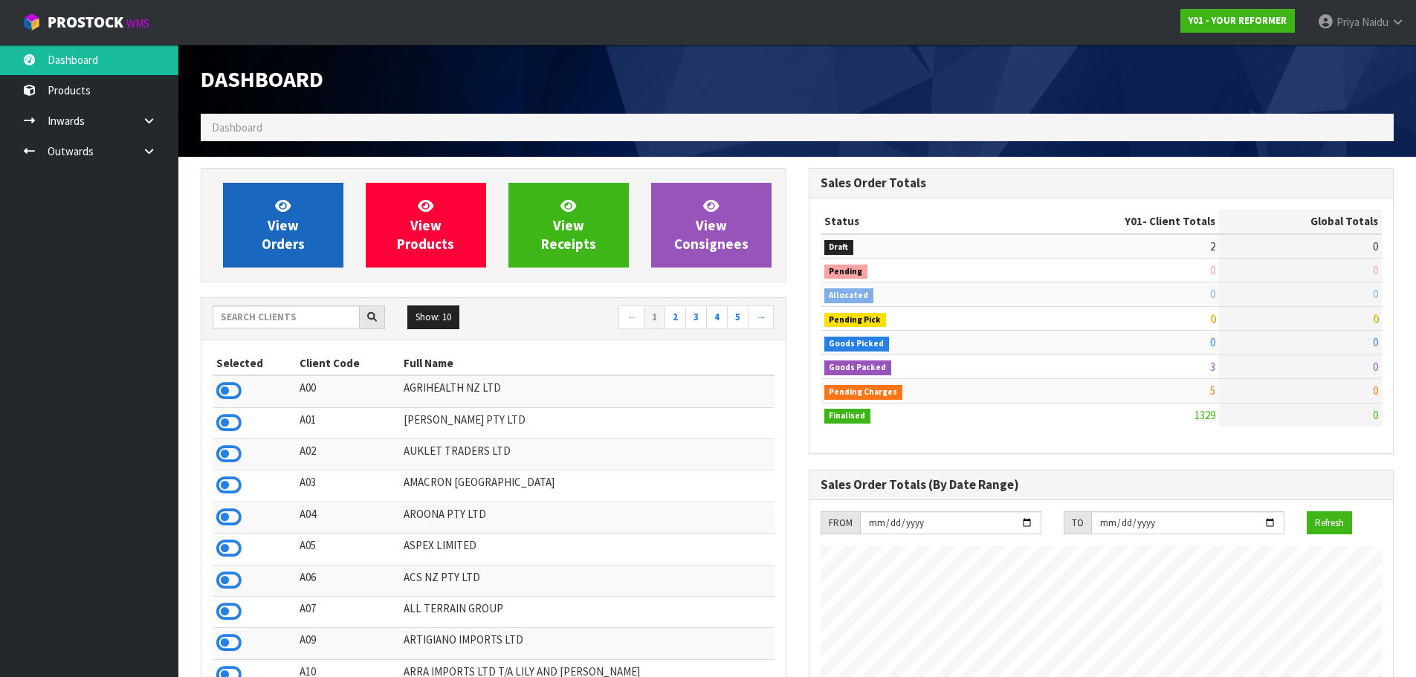
scroll to position [1126, 607]
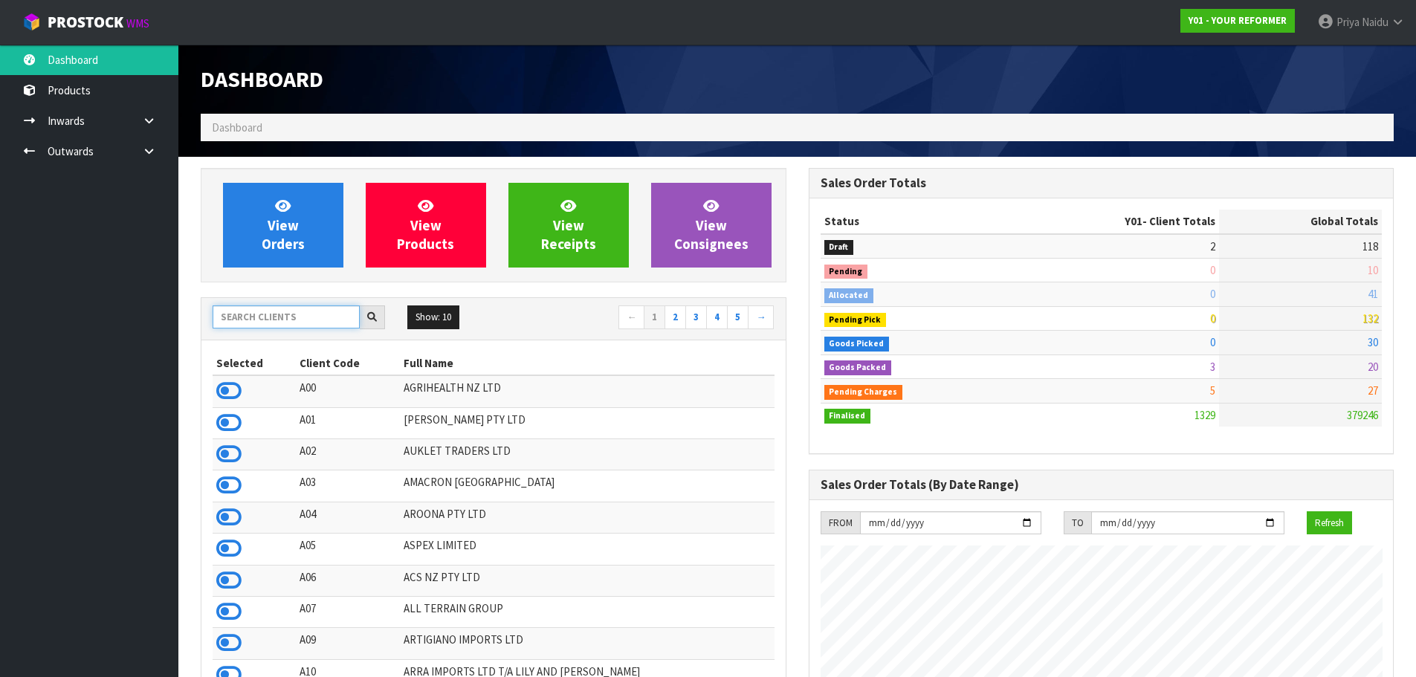
click at [266, 315] on input "text" at bounding box center [286, 317] width 147 height 23
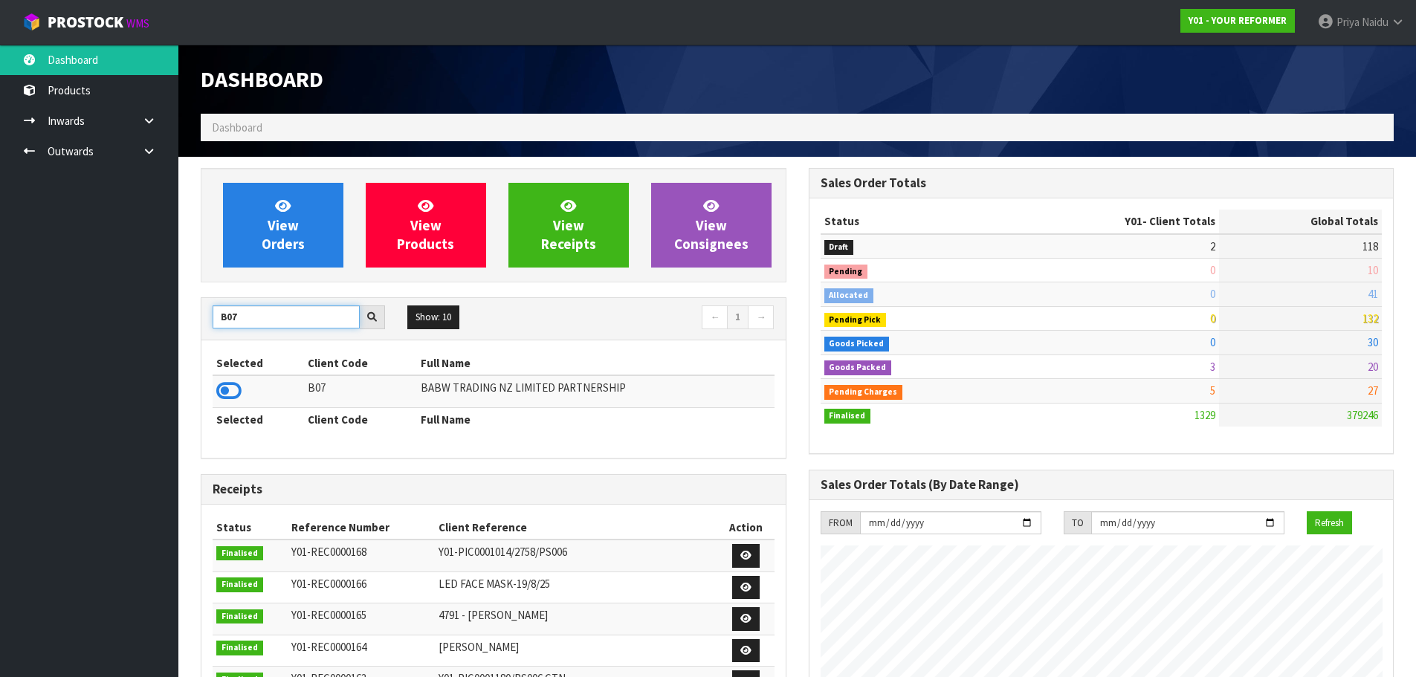
type input "B07"
click at [216, 389] on td at bounding box center [258, 391] width 91 height 32
click at [233, 390] on icon at bounding box center [228, 391] width 25 height 22
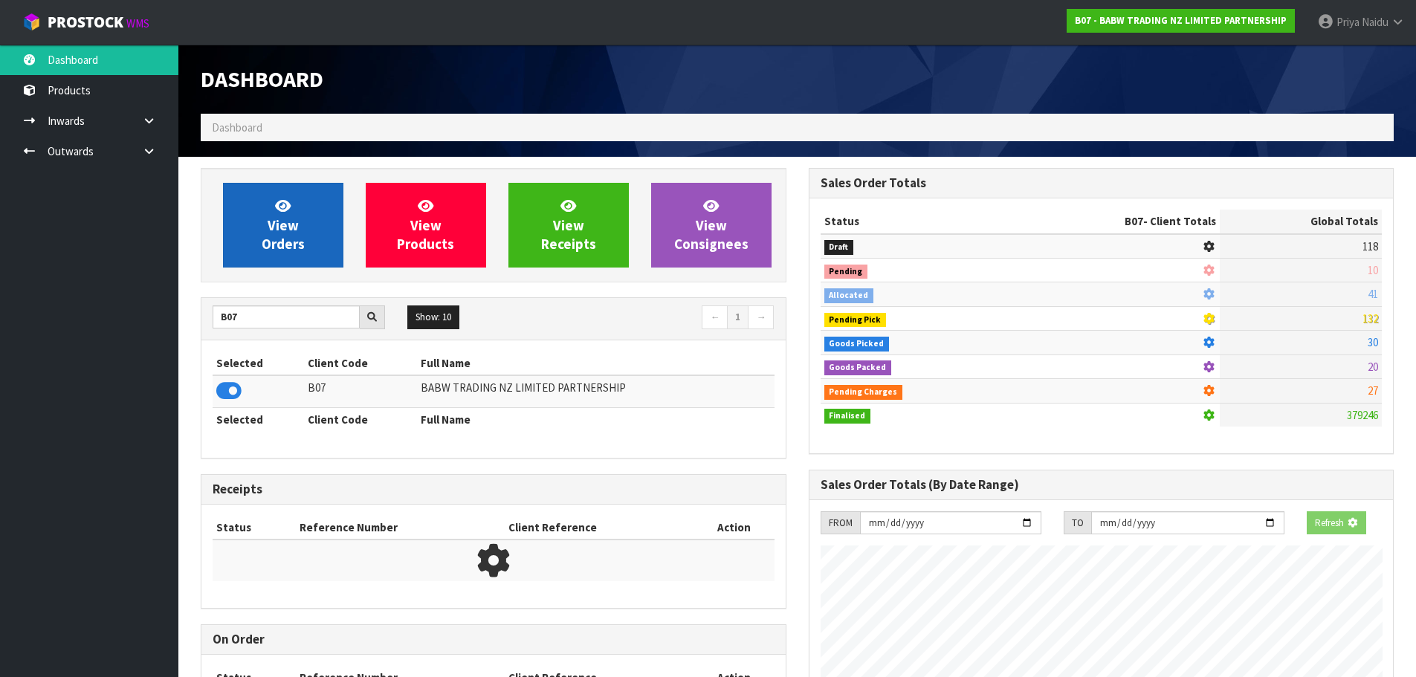
scroll to position [742636, 742955]
click at [286, 246] on span "View Orders" at bounding box center [283, 225] width 43 height 56
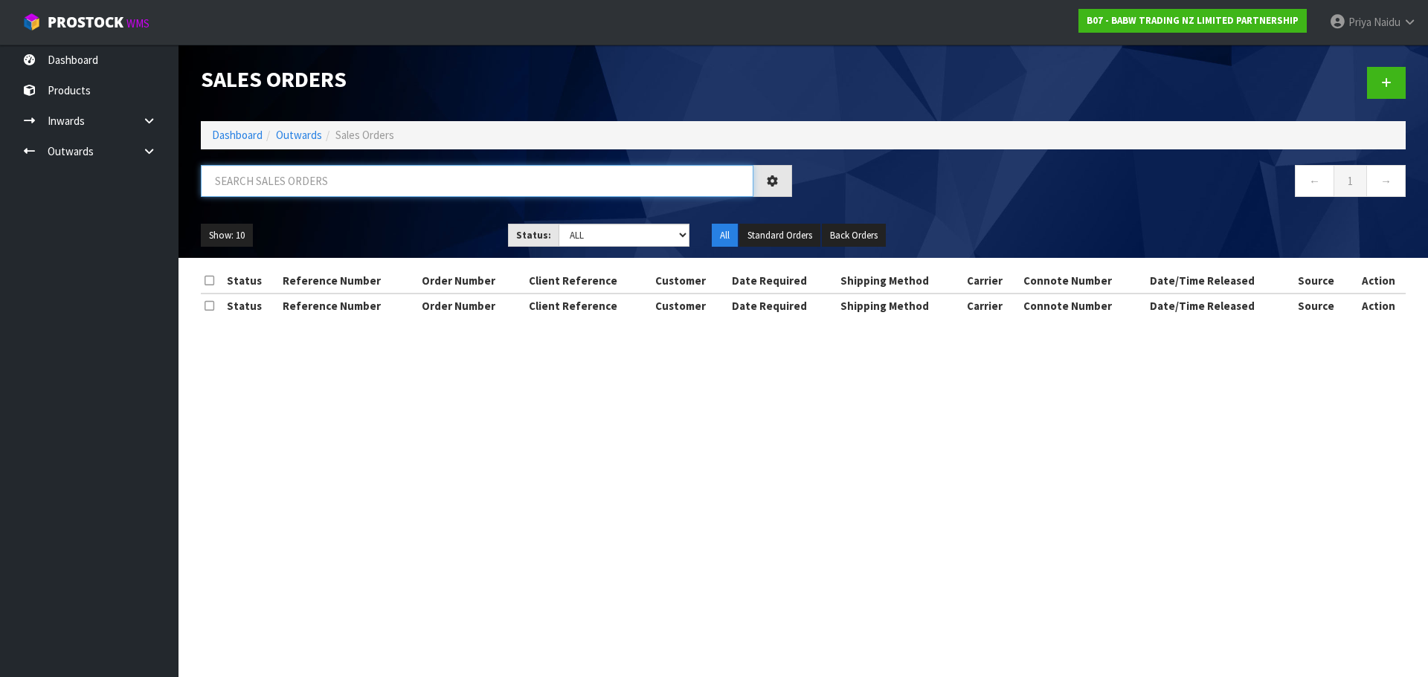
click at [300, 184] on input "text" at bounding box center [477, 181] width 552 height 32
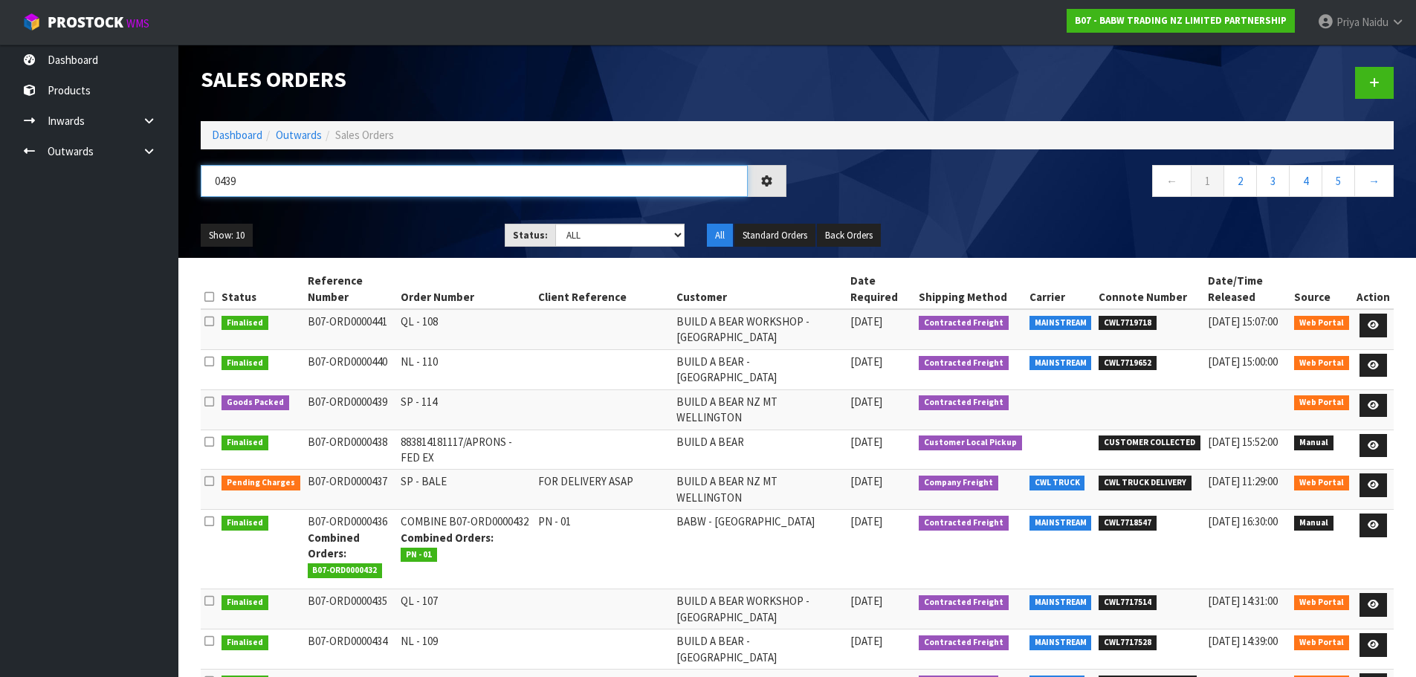
type input "0439"
click at [356, 210] on div "0439 ← 1 2 3 4 5 →" at bounding box center [798, 189] width 1216 height 48
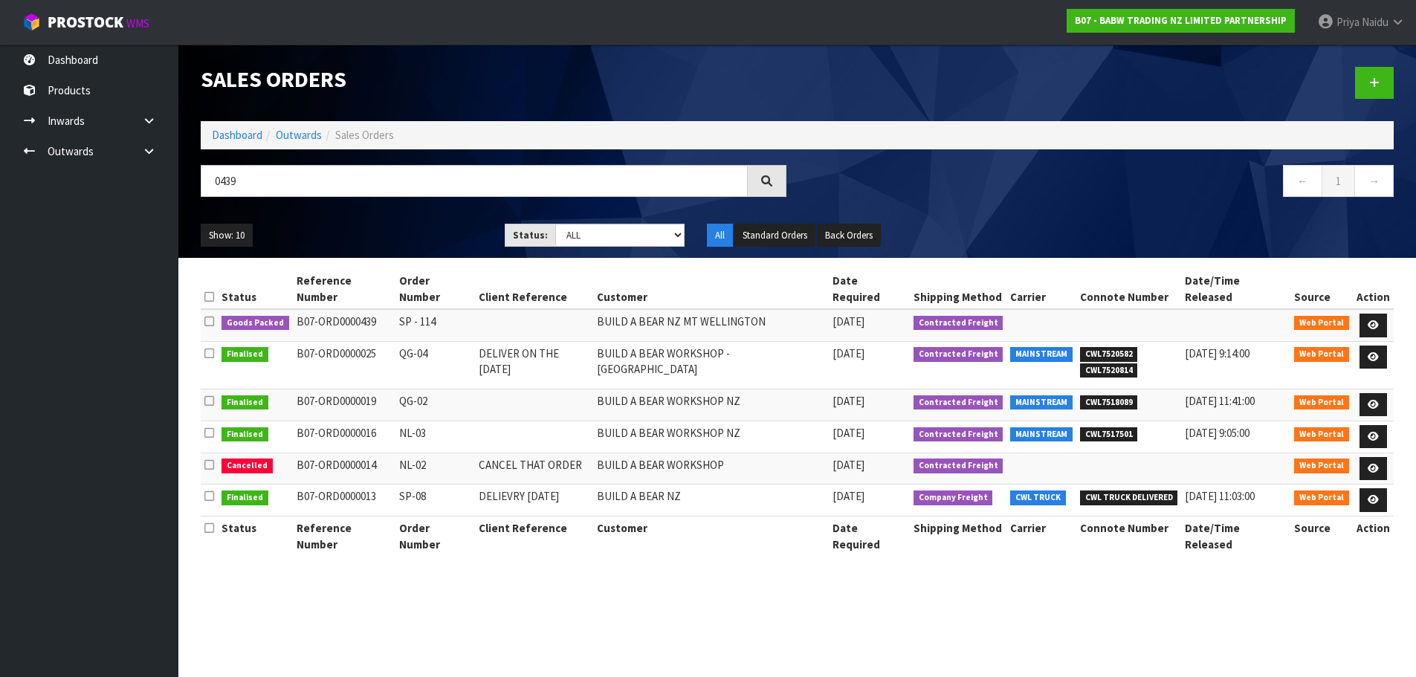
click at [393, 224] on ul "Show: 10 5 10 25 50" at bounding box center [342, 236] width 282 height 24
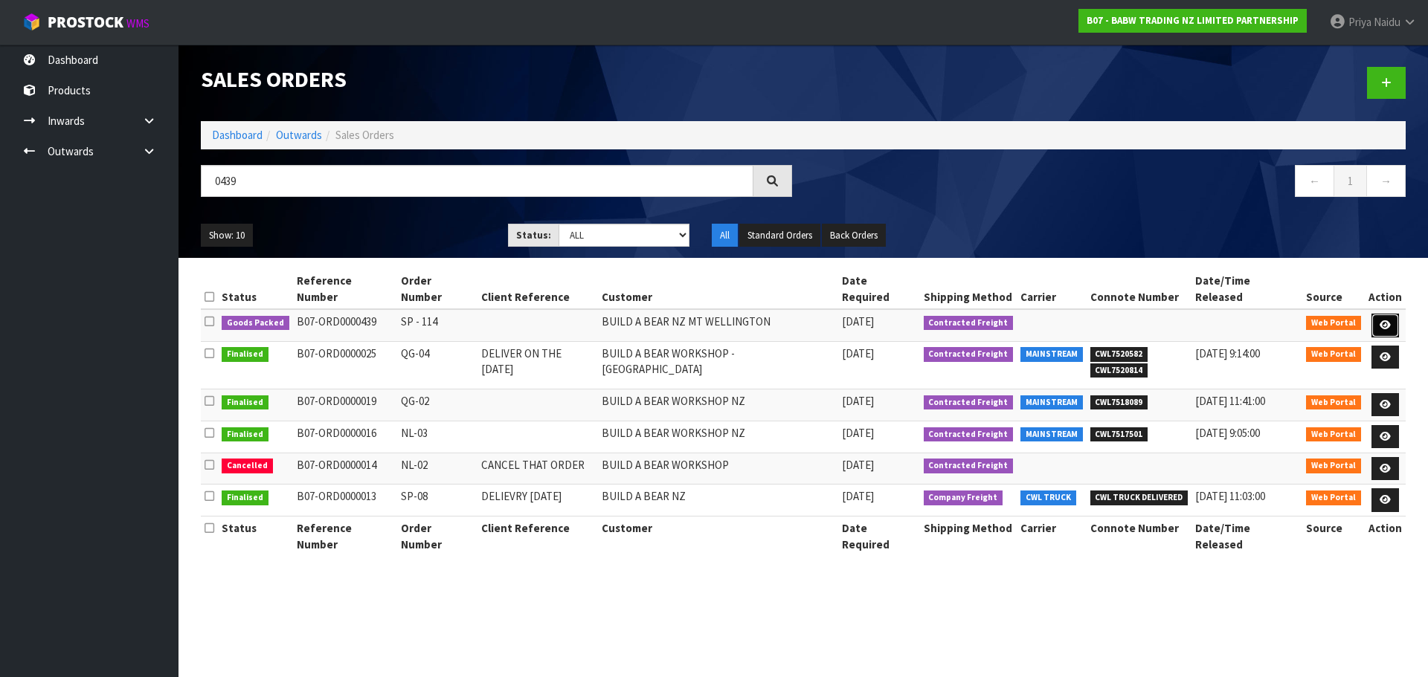
click at [1378, 314] on link at bounding box center [1385, 326] width 28 height 24
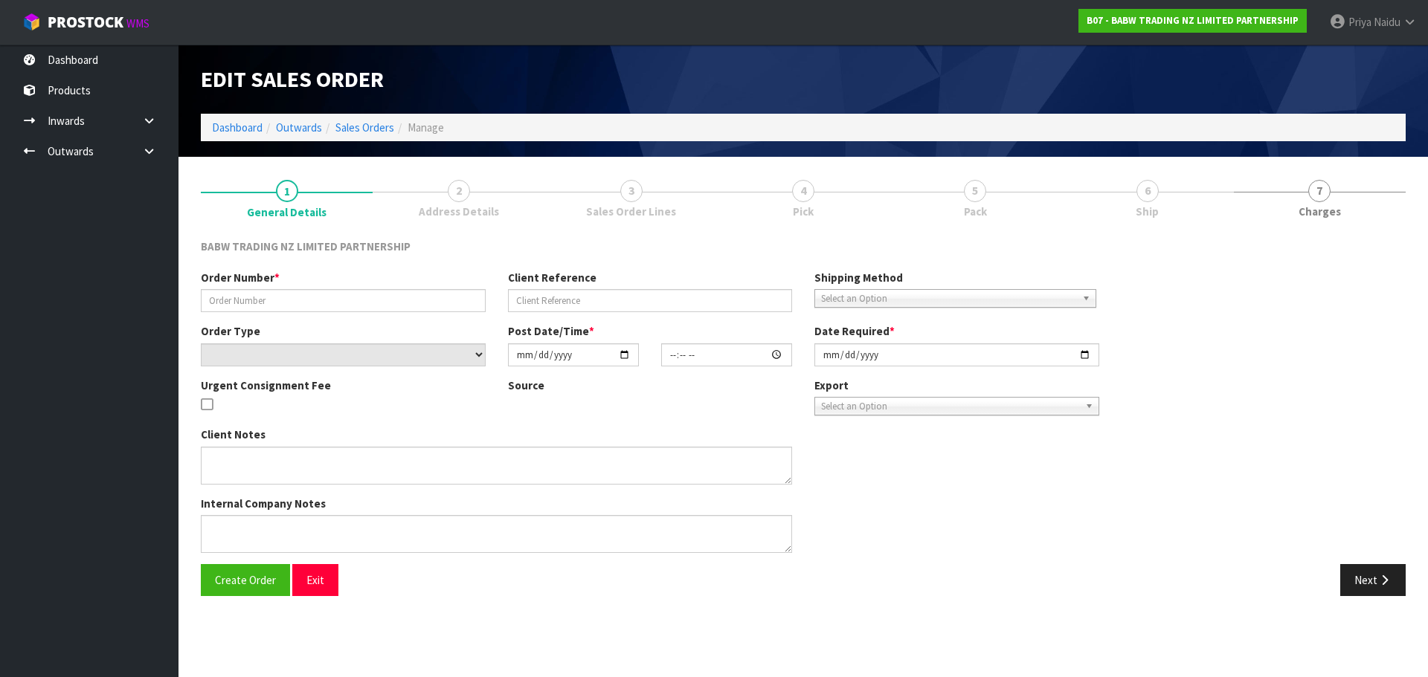
type input "SP - 114"
select select "number:0"
type input "2025-09-01"
type input "14:35:00.000"
type input "2025-09-01"
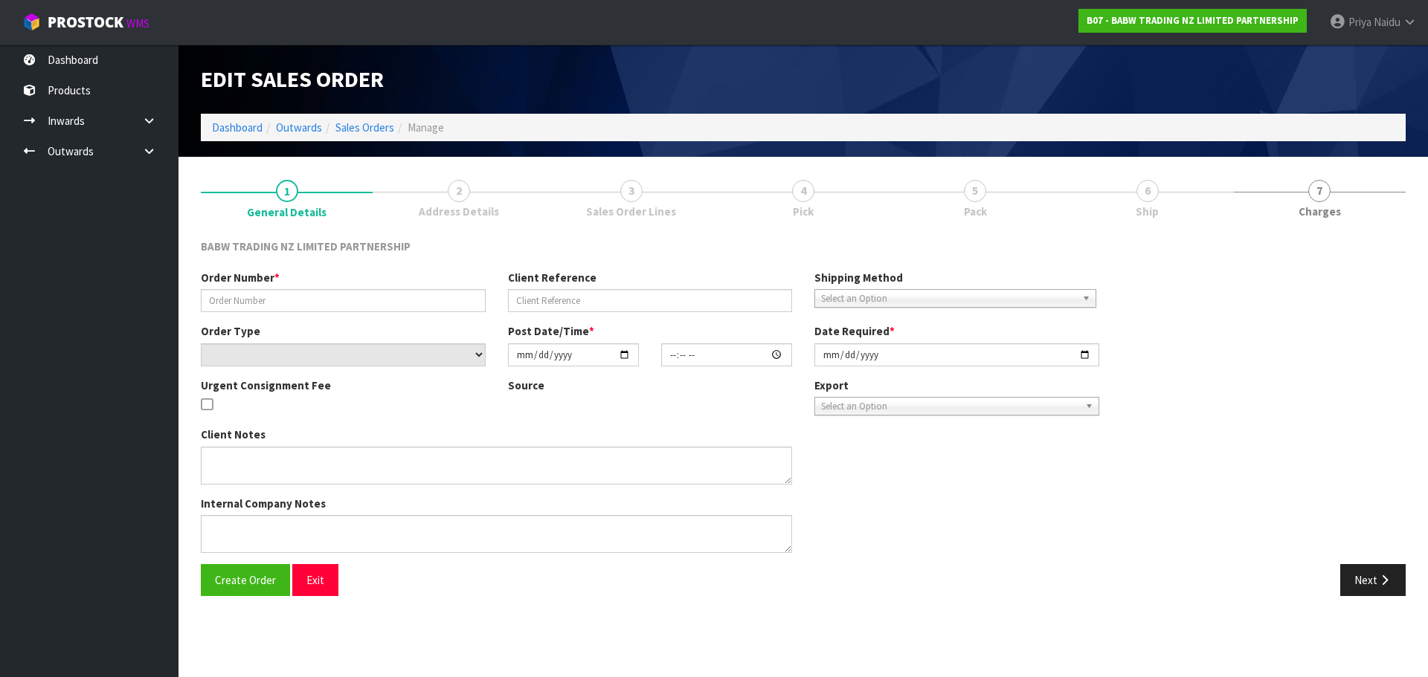
type textarea "CALL/MESSGAE AFTERNOON PRIOR TO MORNING DELIVERY - FRANKI 0273810540, TO MAKE S…"
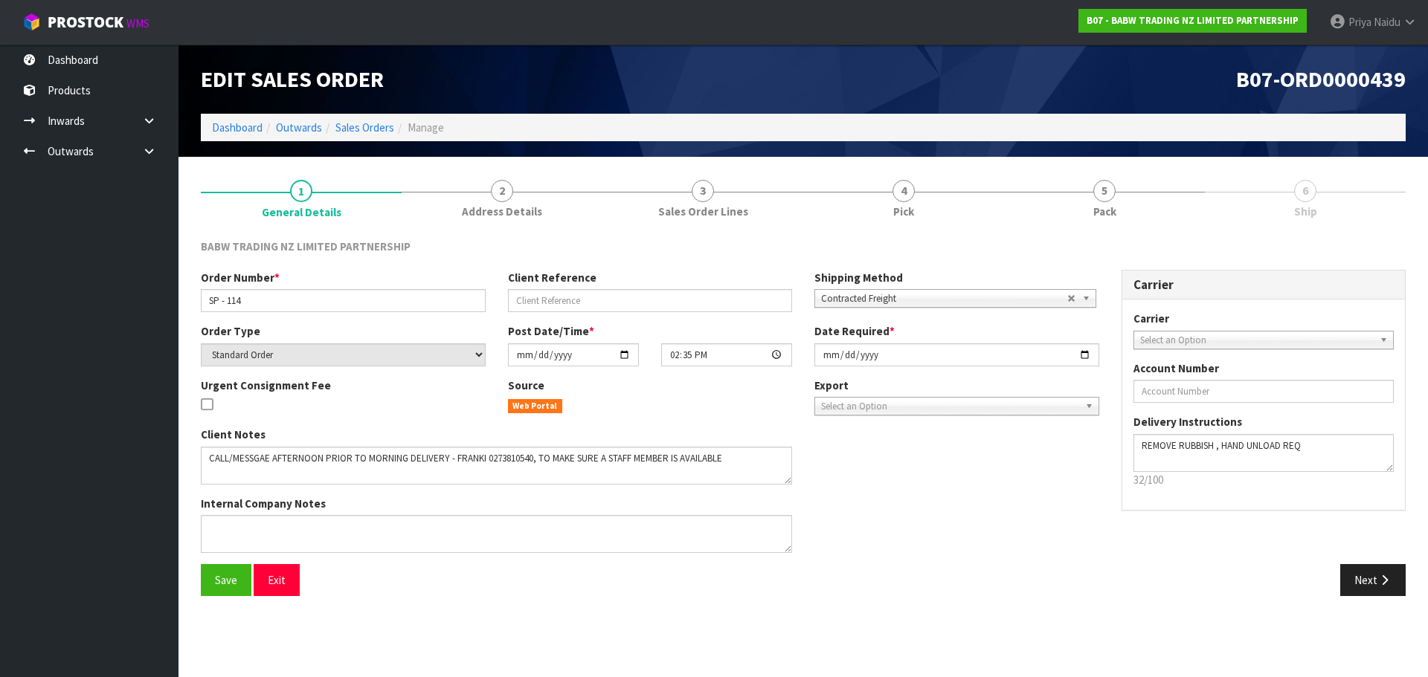
click at [1093, 207] on span "Pack" at bounding box center [1104, 212] width 23 height 16
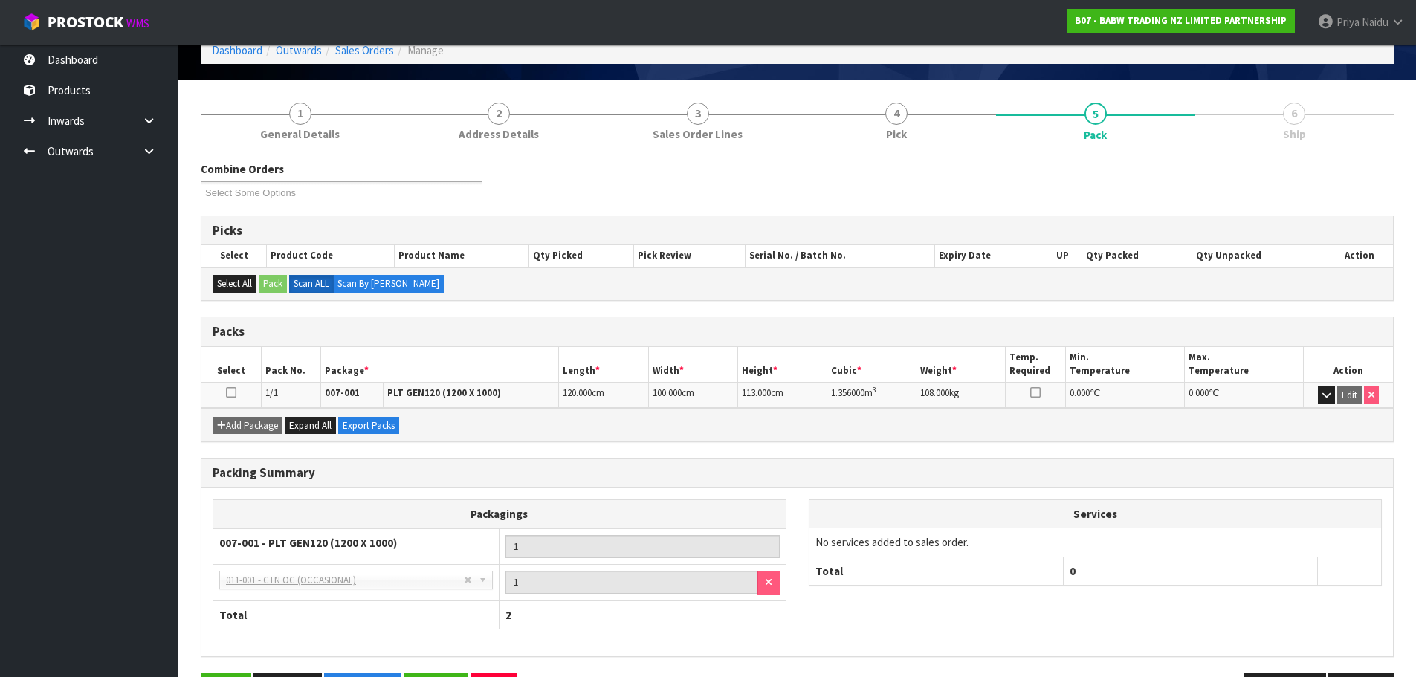
scroll to position [128, 0]
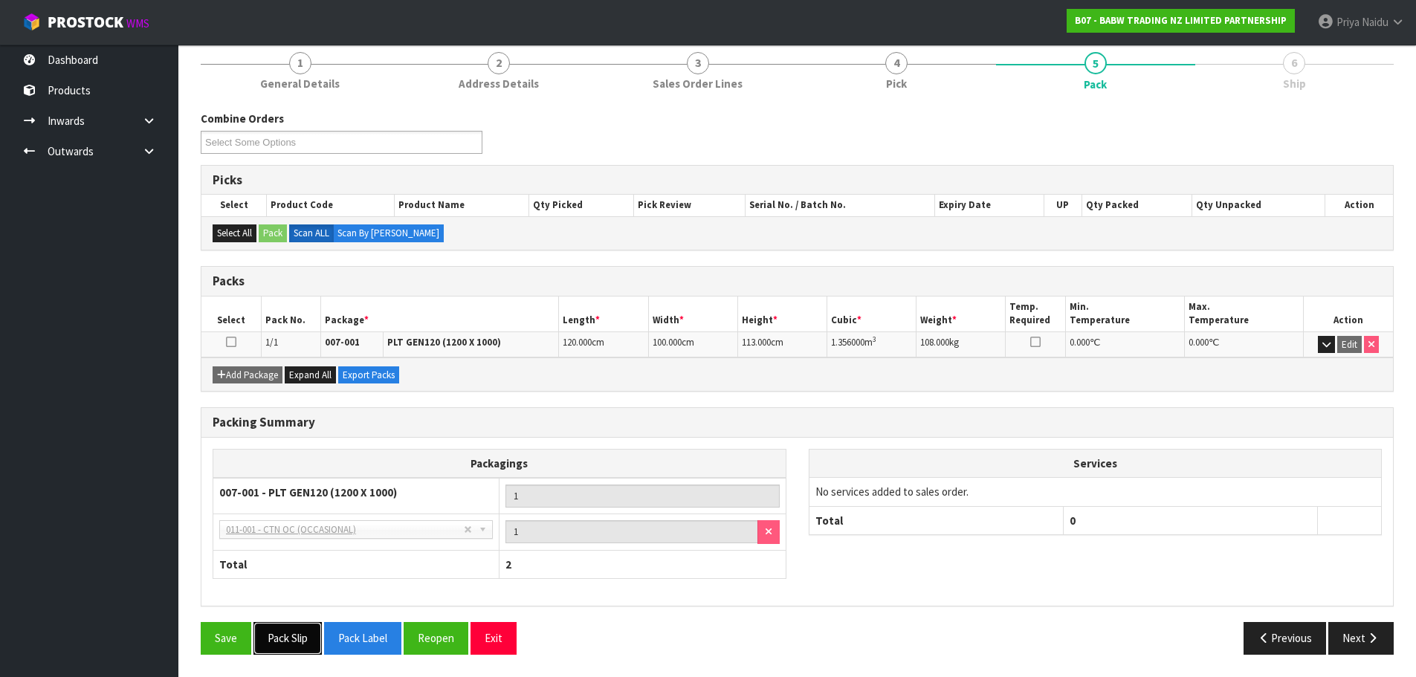
click at [293, 645] on button "Pack Slip" at bounding box center [288, 638] width 68 height 32
click at [1335, 630] on button "Next" at bounding box center [1361, 638] width 65 height 32
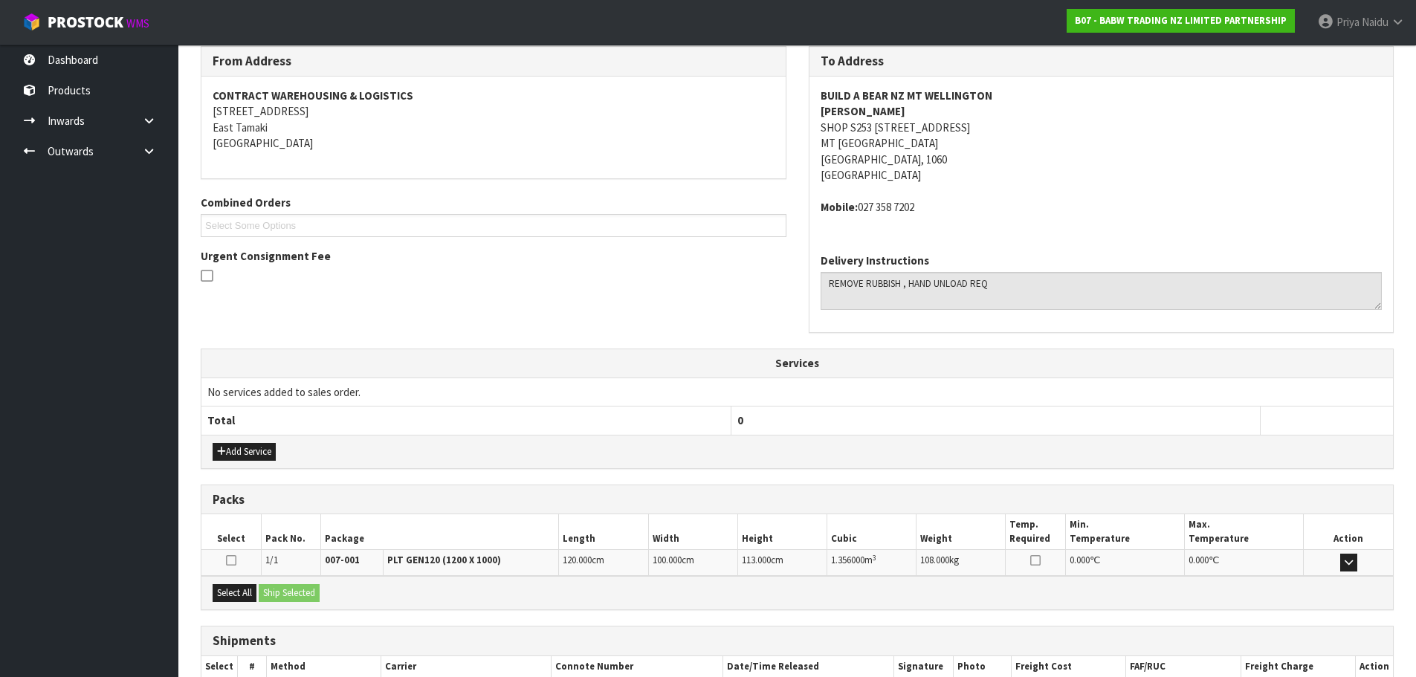
scroll to position [286, 0]
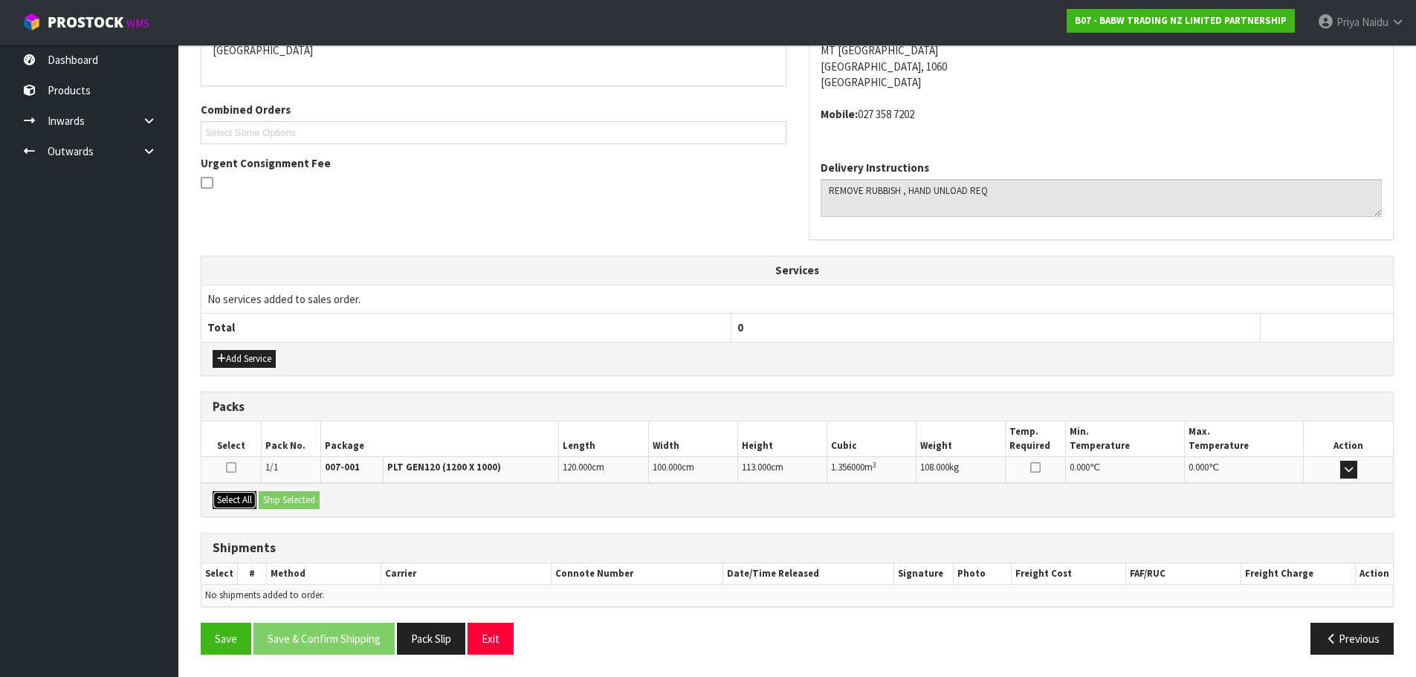
click at [245, 502] on button "Select All" at bounding box center [235, 500] width 44 height 18
drag, startPoint x: 274, startPoint y: 500, endPoint x: 309, endPoint y: 509, distance: 35.9
click at [276, 503] on button "Ship Selected" at bounding box center [289, 500] width 61 height 18
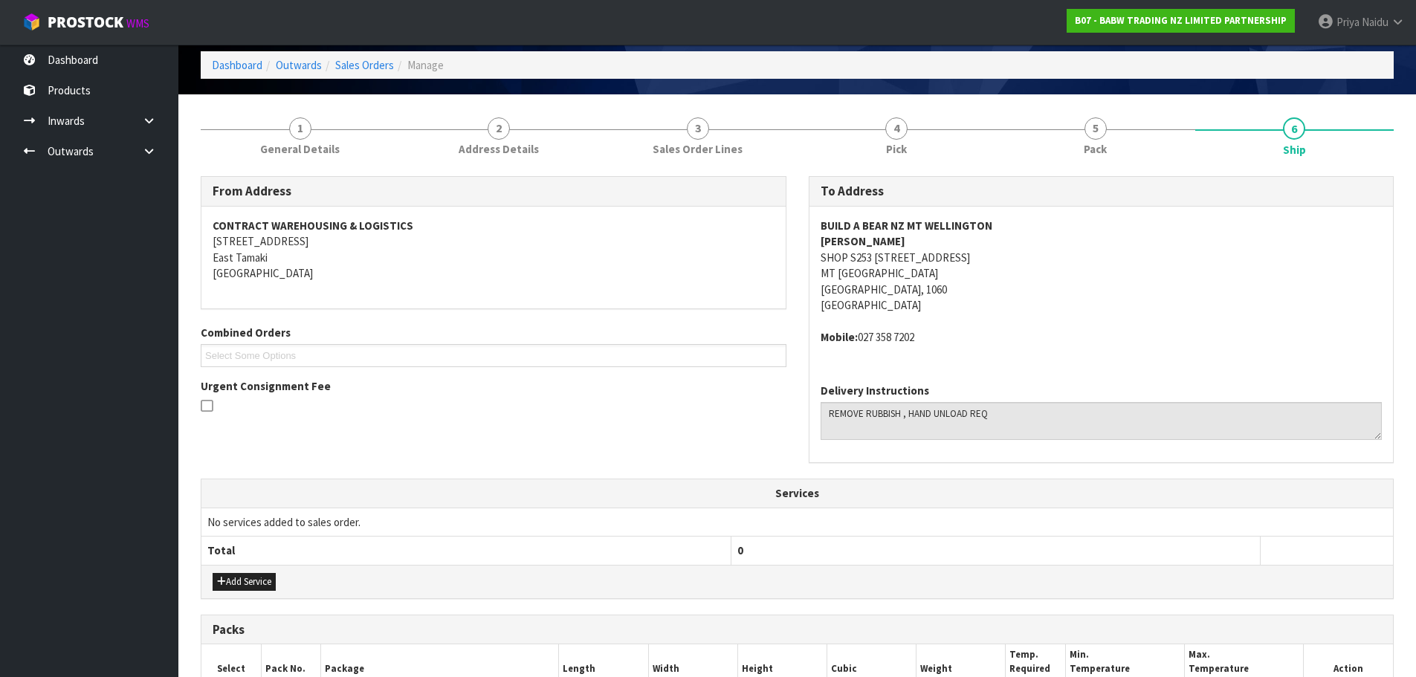
scroll to position [312, 0]
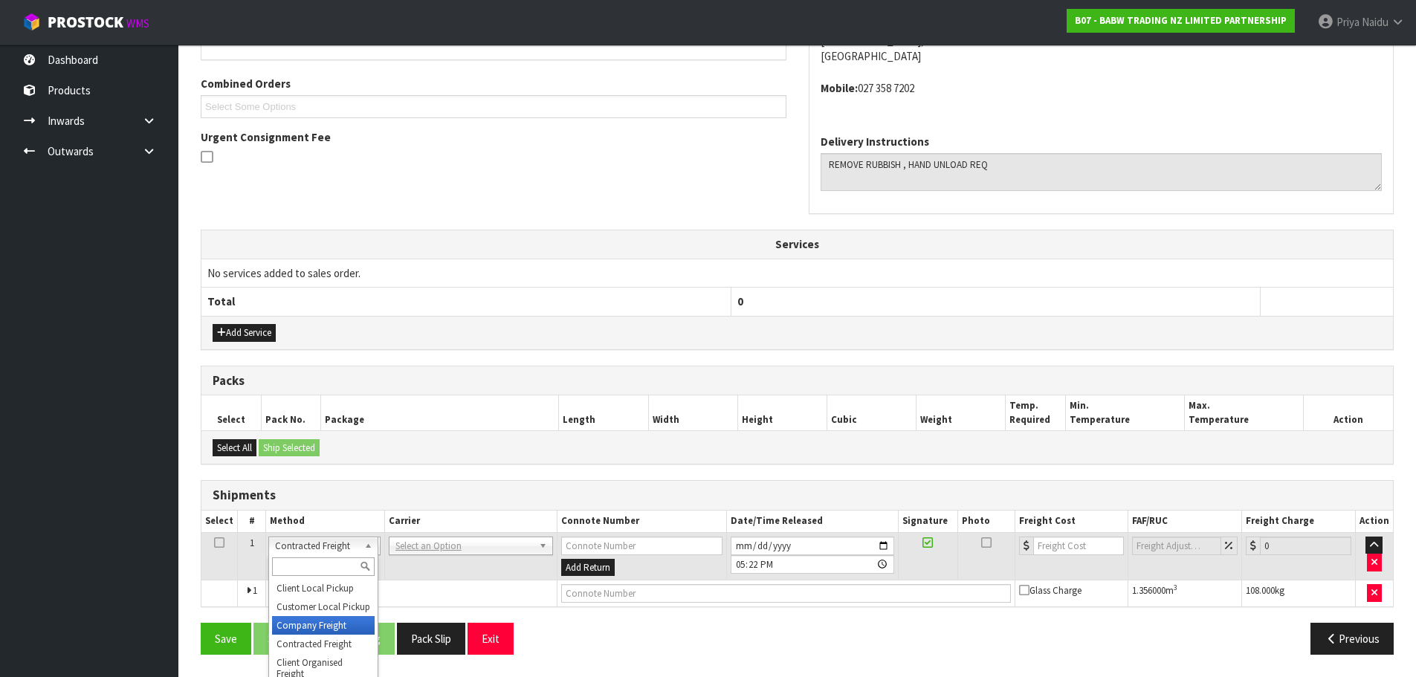
drag, startPoint x: 321, startPoint y: 624, endPoint x: 372, endPoint y: 596, distance: 57.9
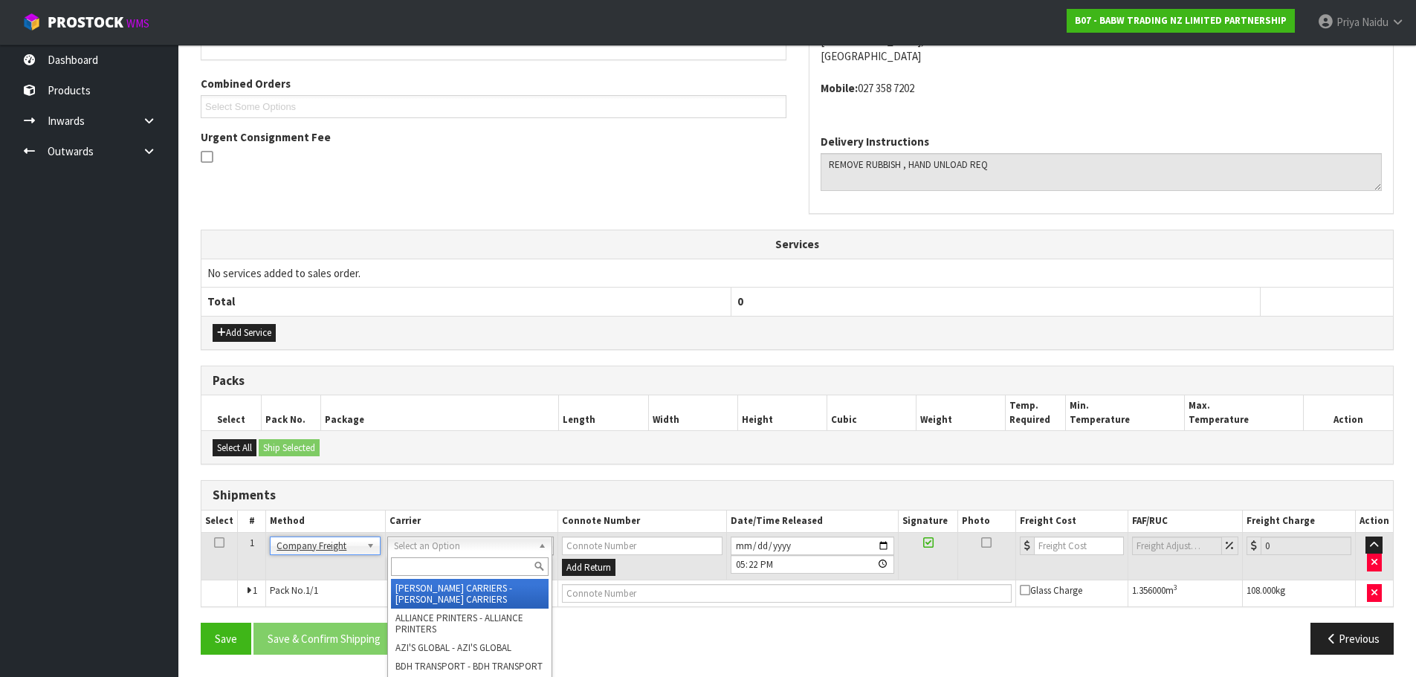
click at [419, 562] on input "text" at bounding box center [470, 567] width 158 height 19
type input "v"
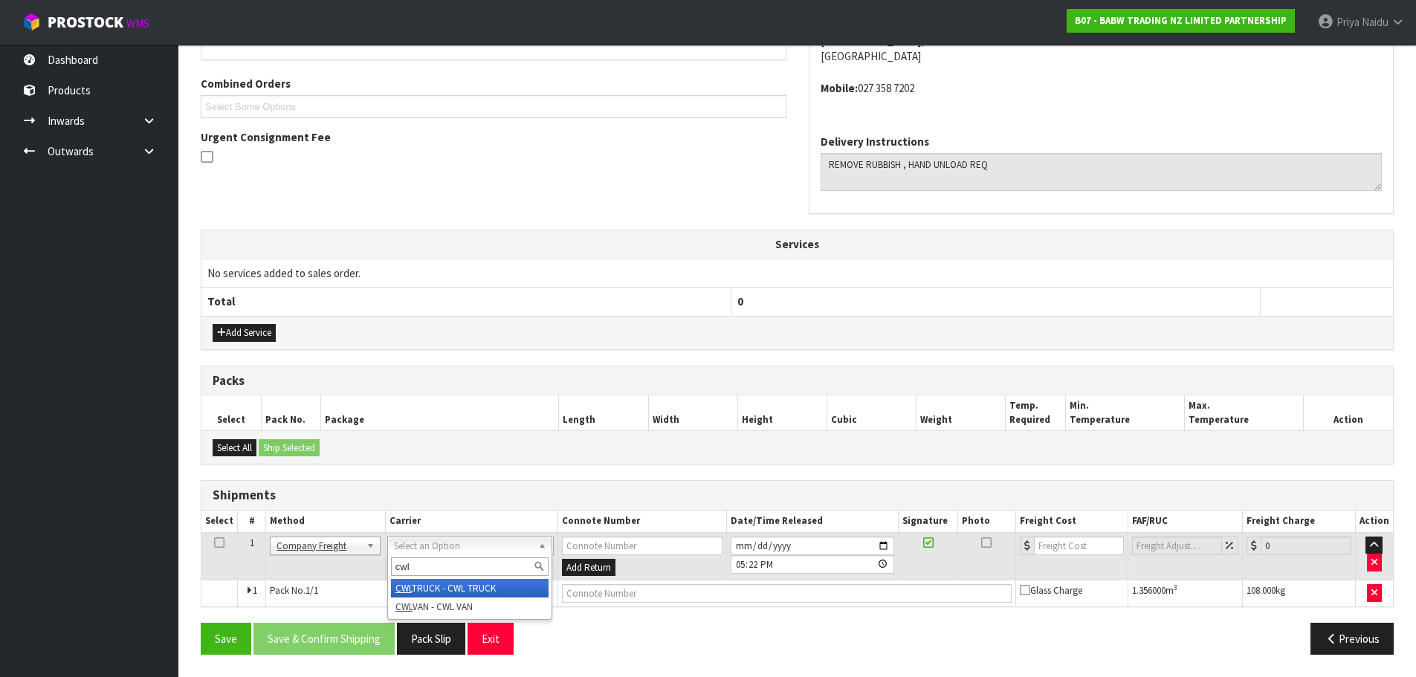
type input "cwl"
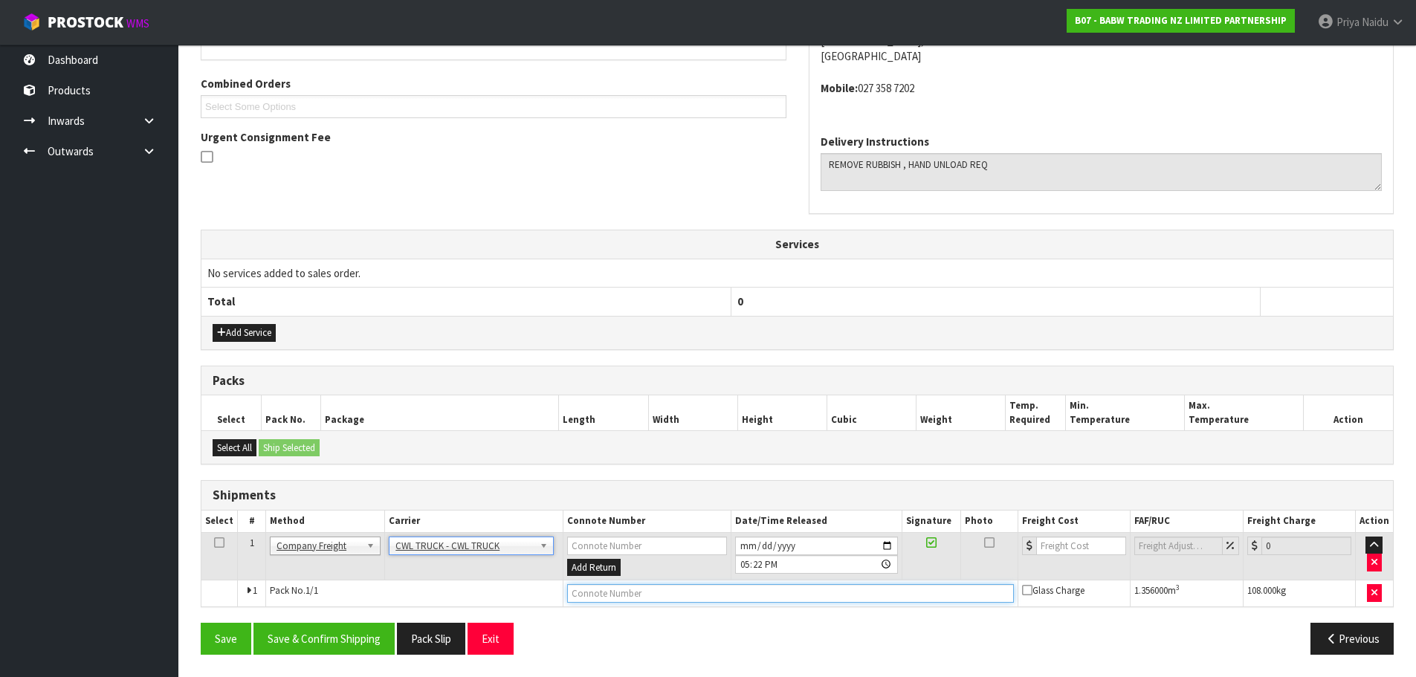
click at [600, 590] on input "text" at bounding box center [790, 593] width 447 height 19
type input "CWL TRUCK DELIVERY"
click at [888, 541] on input "2025-09-01" at bounding box center [816, 546] width 163 height 19
type input "2025-09-02"
click at [323, 639] on button "Save & Confirm Shipping" at bounding box center [324, 639] width 141 height 32
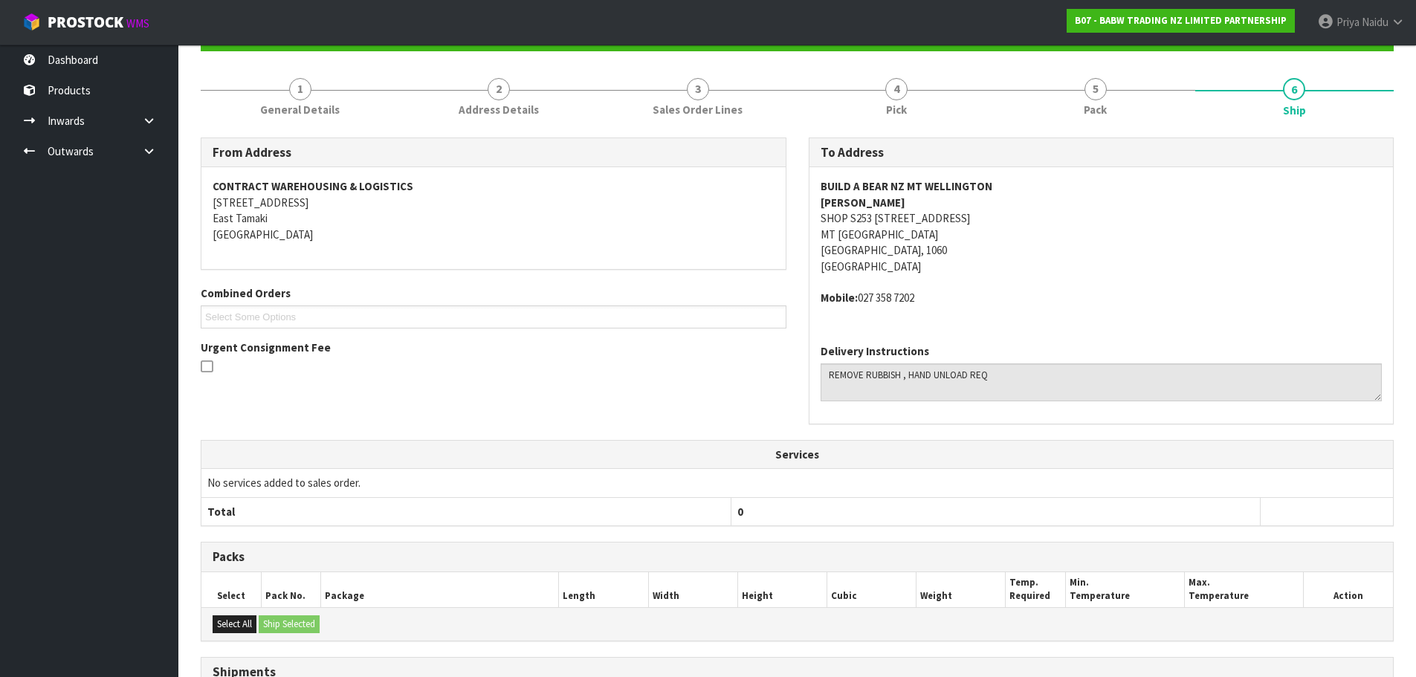
scroll to position [0, 0]
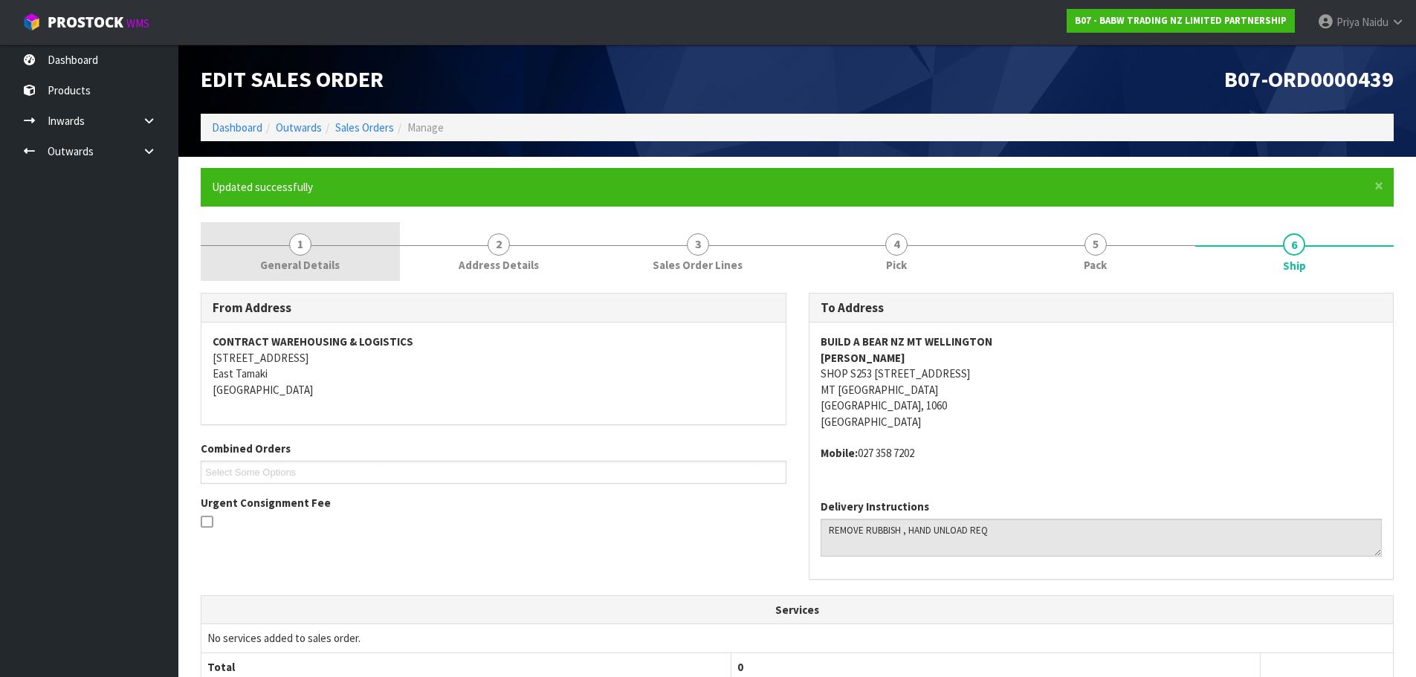
click at [299, 245] on span "1" at bounding box center [300, 244] width 22 height 22
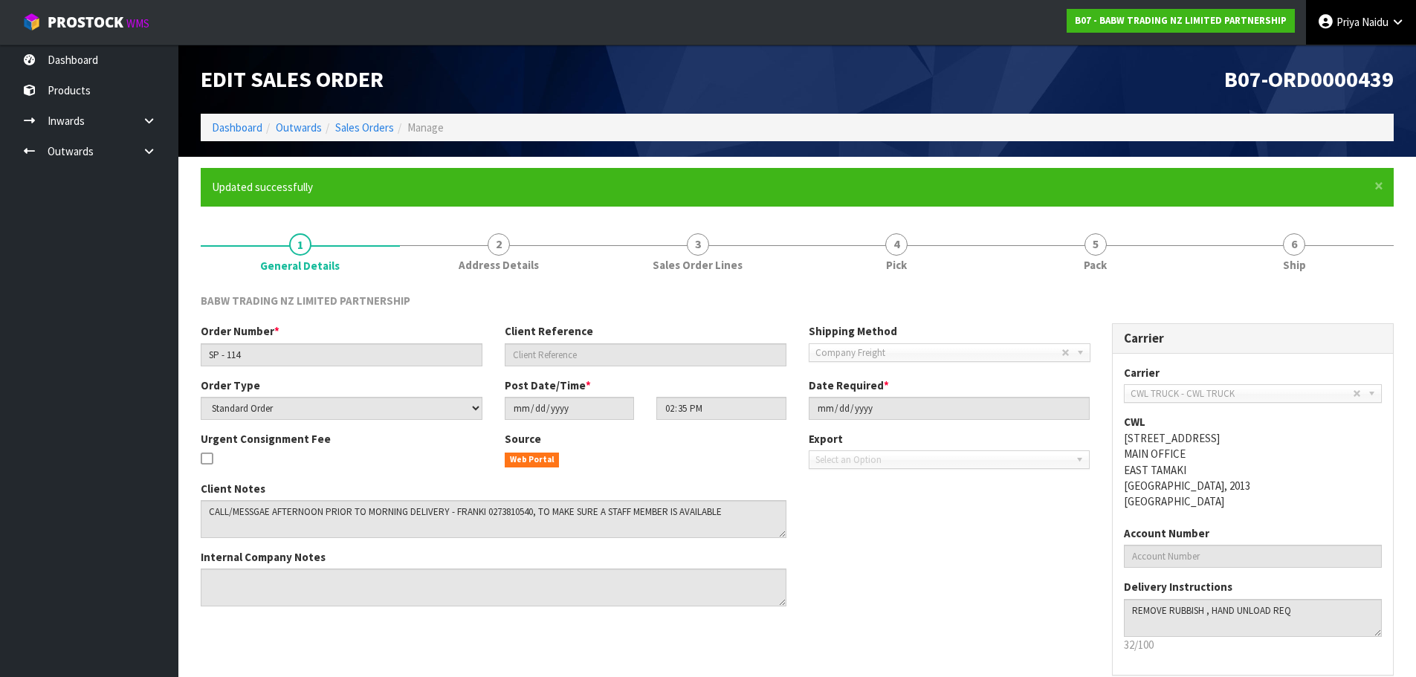
click at [1344, 12] on link "Priya Naidu" at bounding box center [1361, 22] width 110 height 45
click at [1343, 62] on link "Logout" at bounding box center [1356, 59] width 117 height 20
